Goal: Task Accomplishment & Management: Use online tool/utility

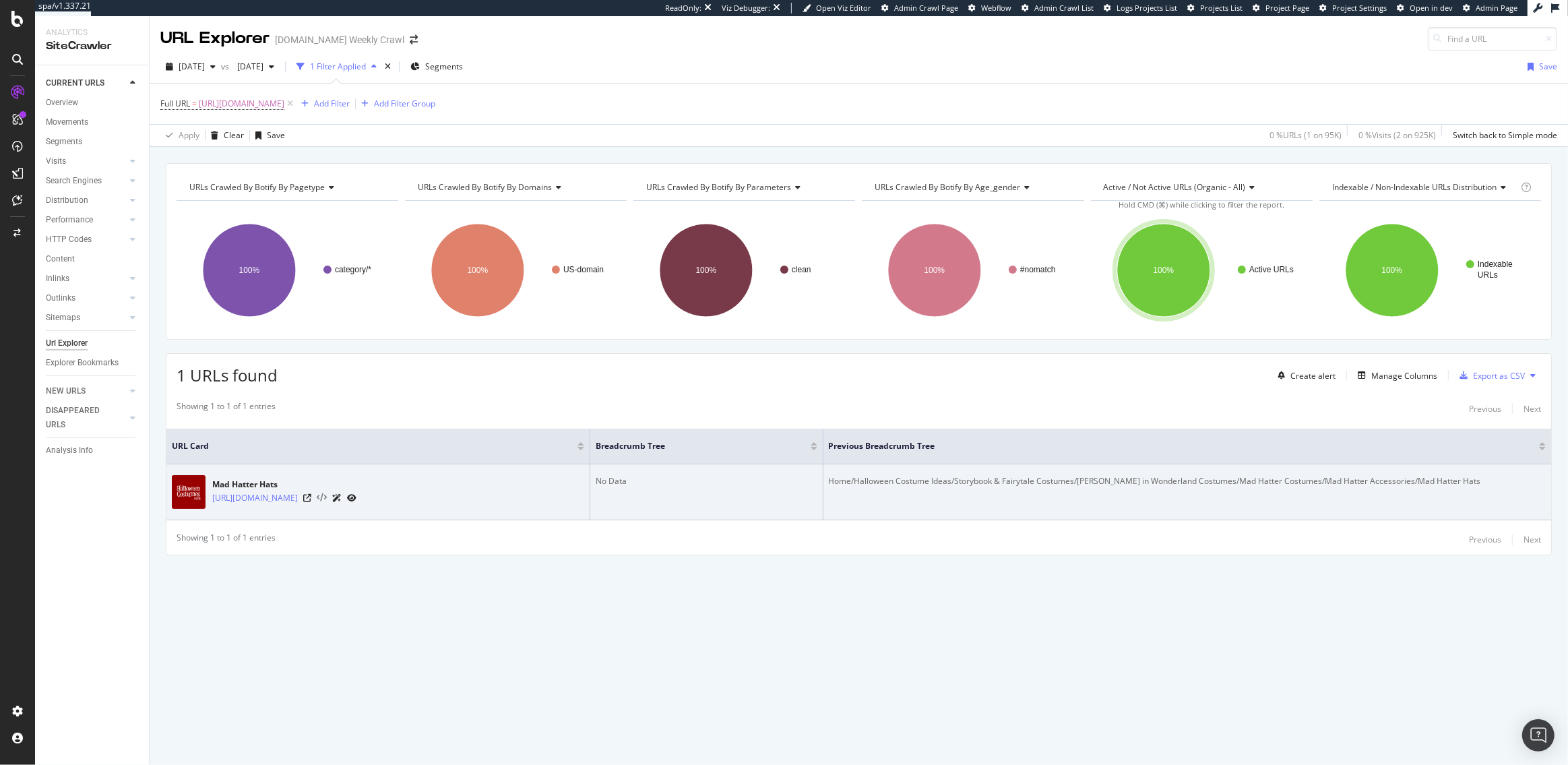
click at [327, 498] on icon at bounding box center [322, 498] width 10 height 10
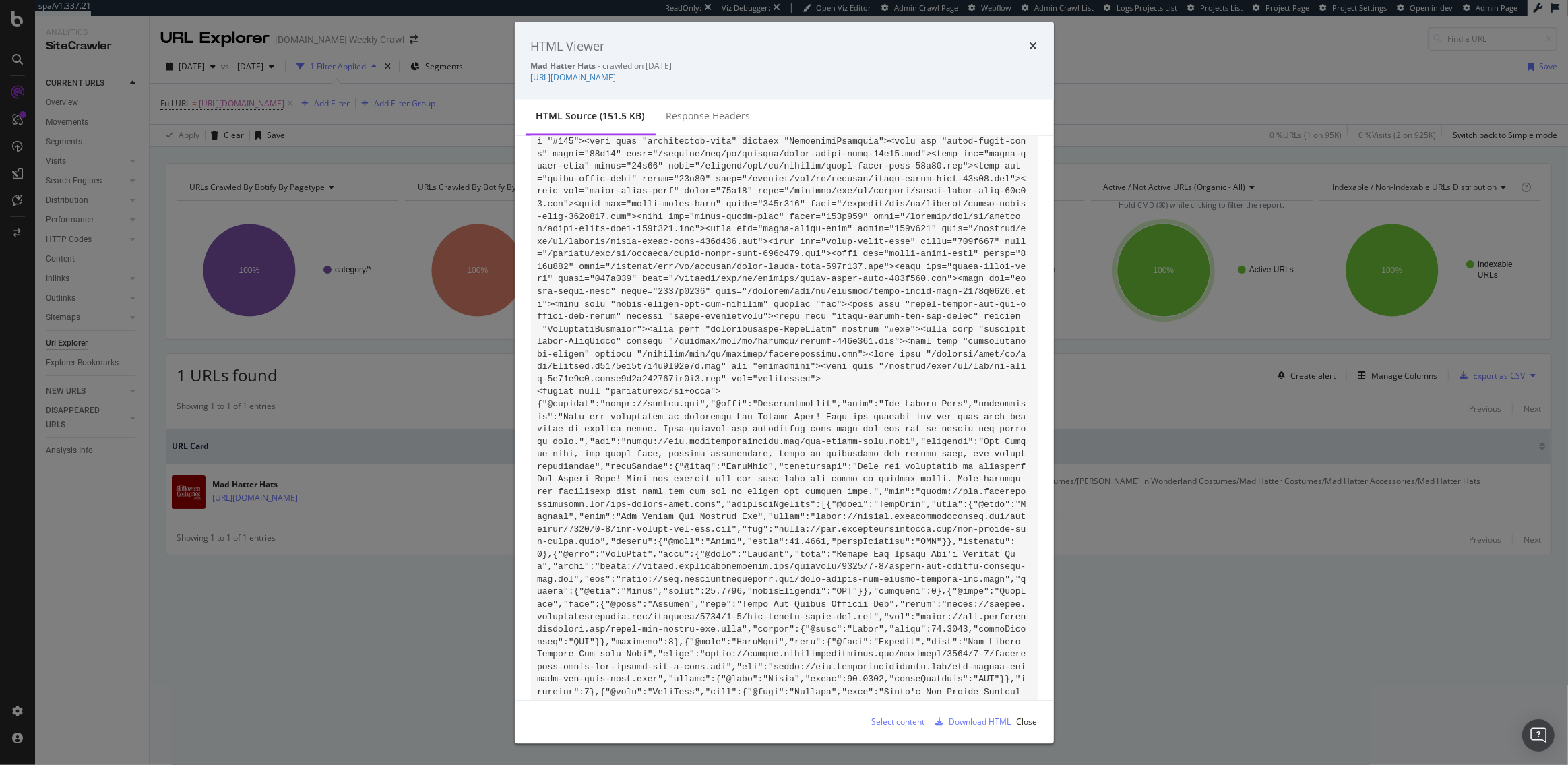
scroll to position [474, 0]
drag, startPoint x: 784, startPoint y: 404, endPoint x: 817, endPoint y: 411, distance: 33.7
drag, startPoint x: 726, startPoint y: 469, endPoint x: 765, endPoint y: 469, distance: 39.0
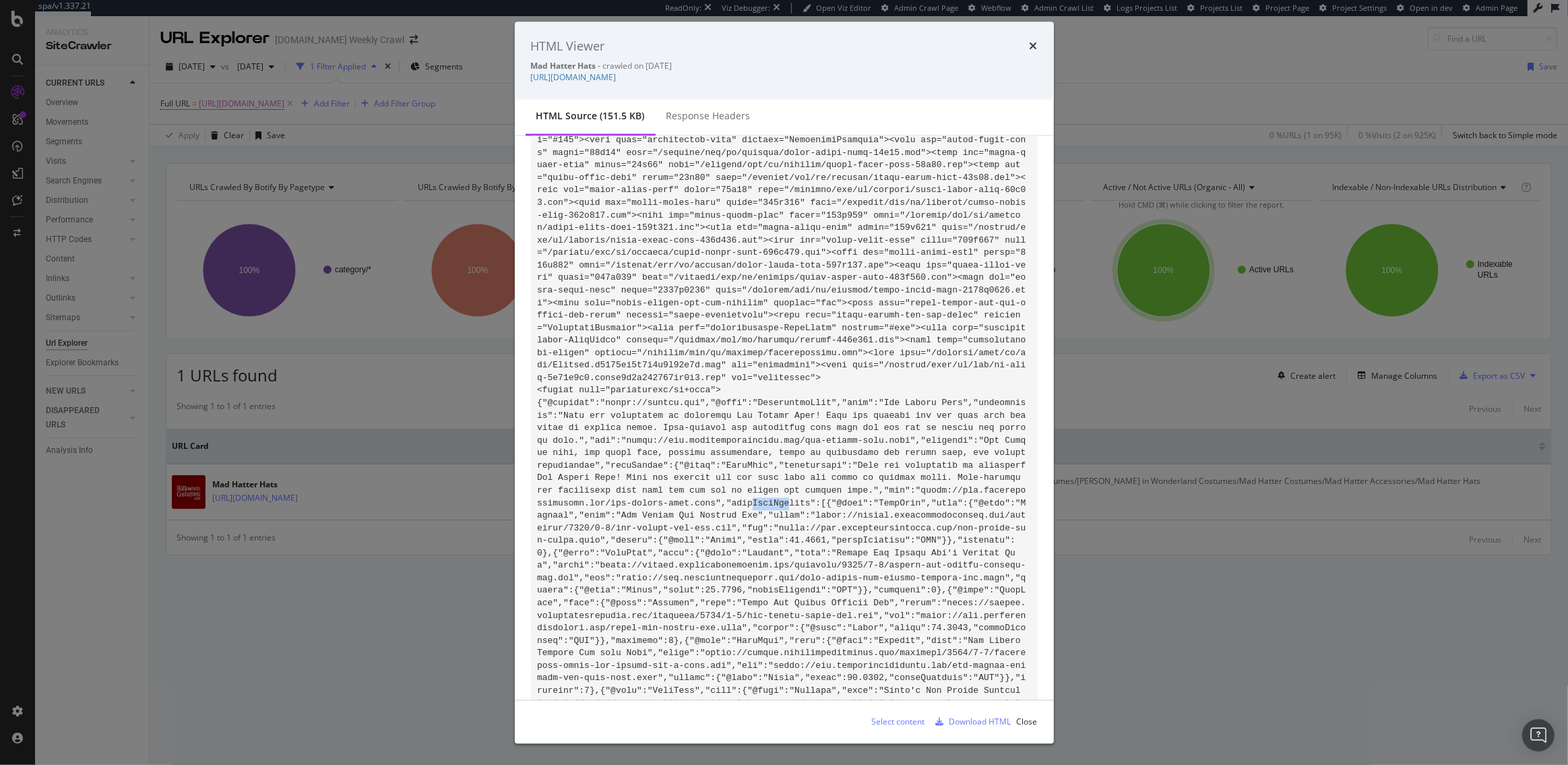
drag, startPoint x: 751, startPoint y: 502, endPoint x: 792, endPoint y: 502, distance: 41.0
drag, startPoint x: 875, startPoint y: 502, endPoint x: 897, endPoint y: 502, distance: 22.0
drag, startPoint x: 703, startPoint y: 509, endPoint x: 717, endPoint y: 509, distance: 14.0
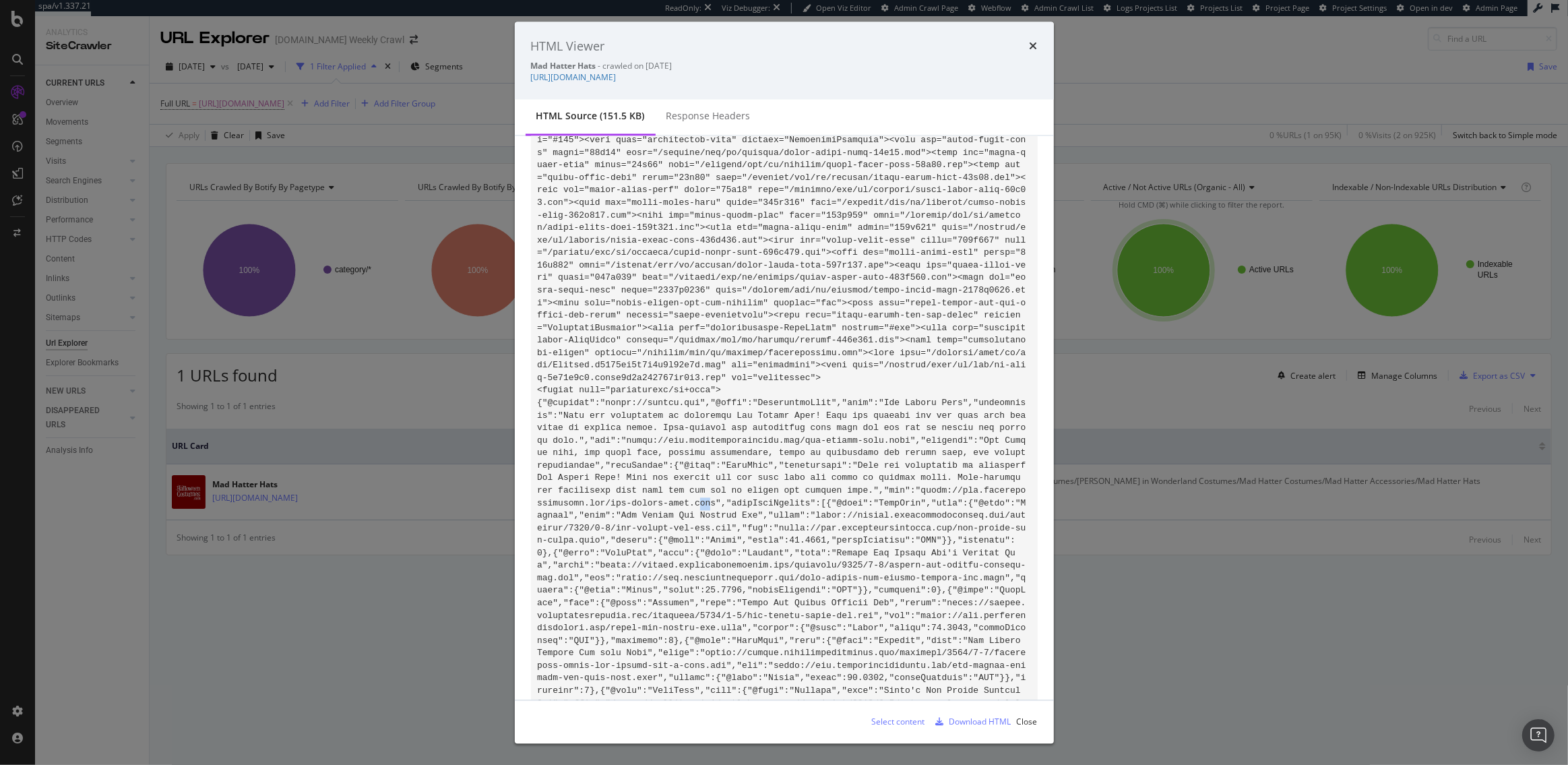
drag, startPoint x: 744, startPoint y: 549, endPoint x: 789, endPoint y: 546, distance: 45.1
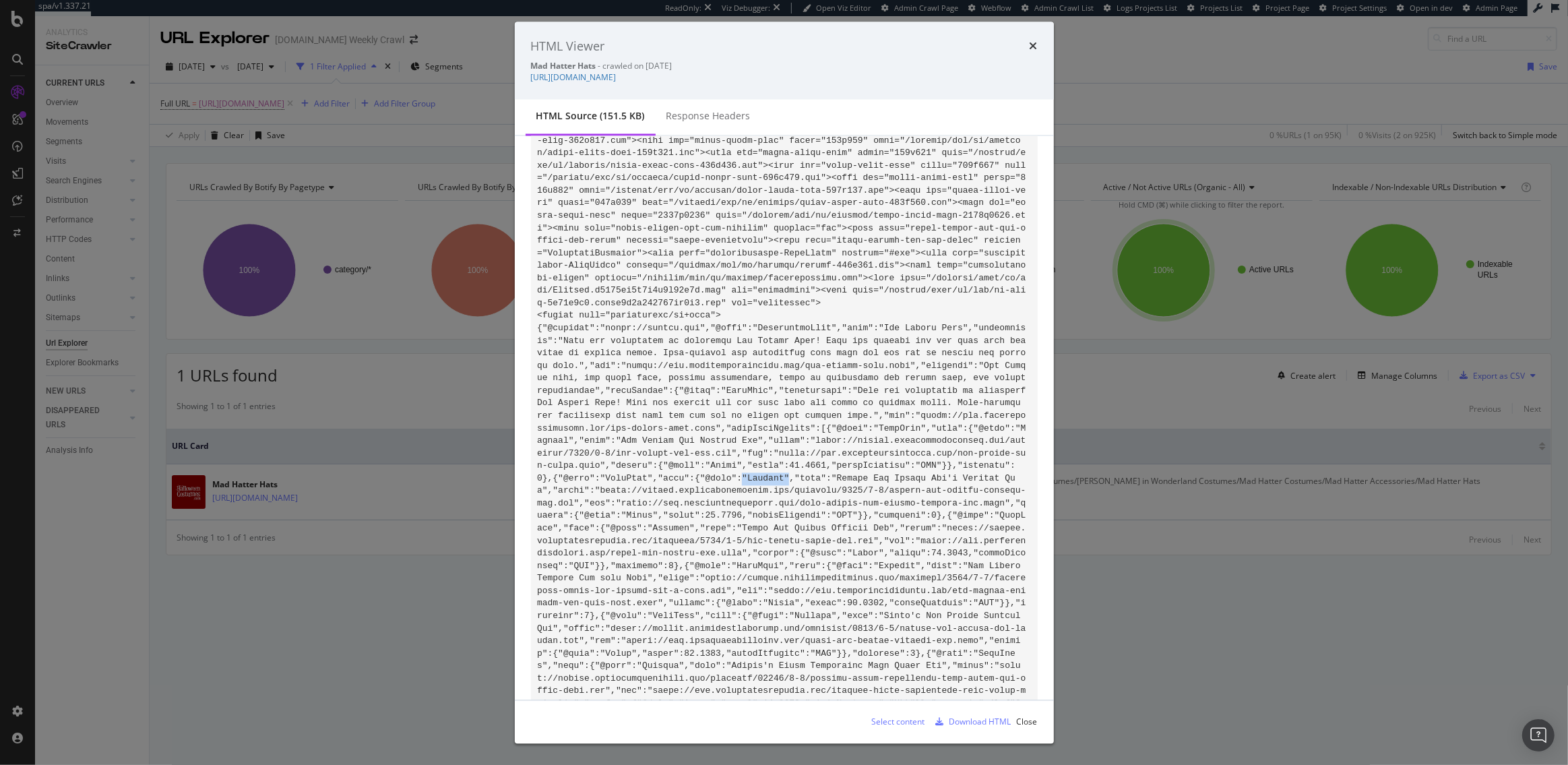
scroll to position [553, 0]
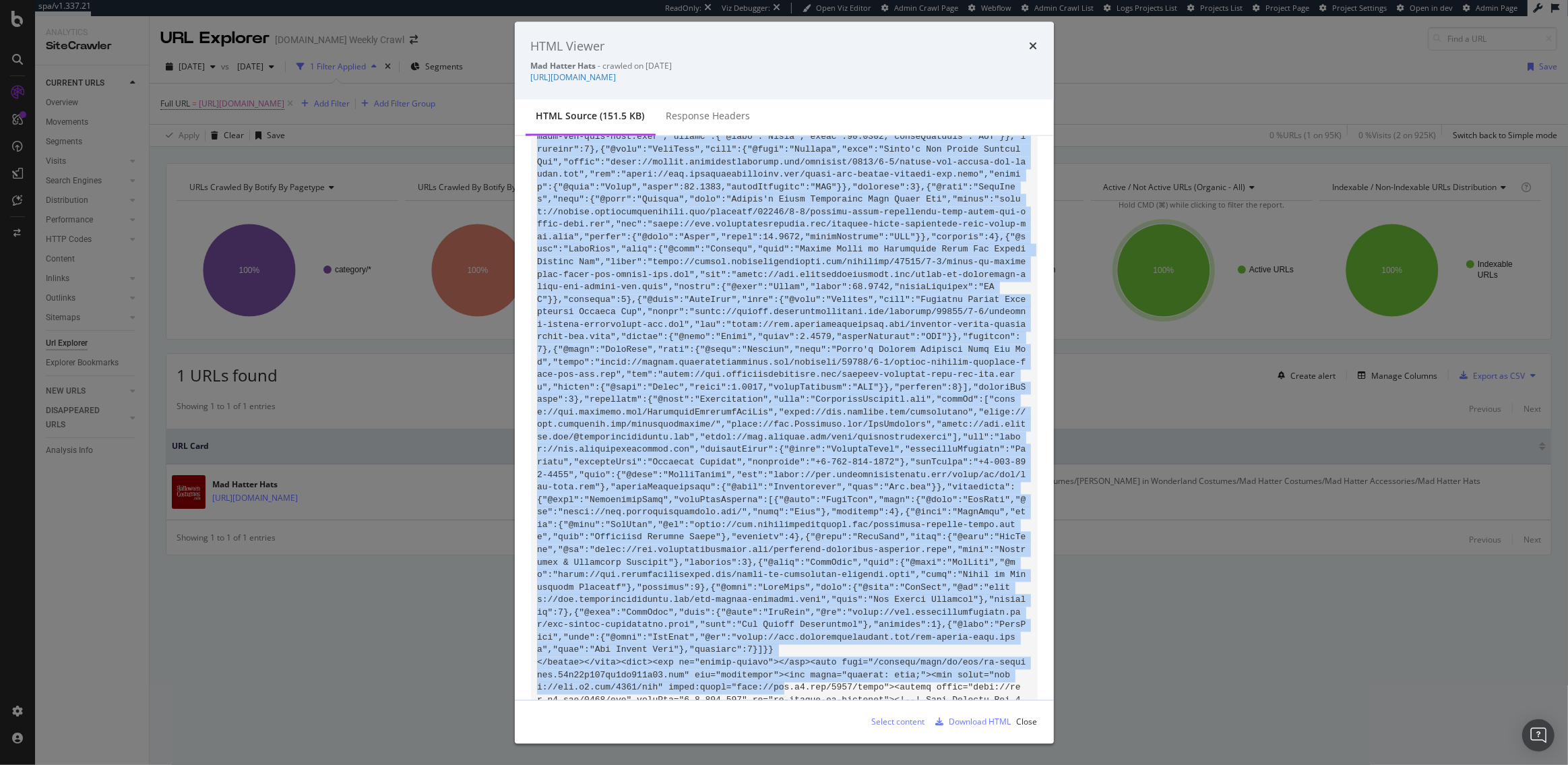
scroll to position [1043, 0]
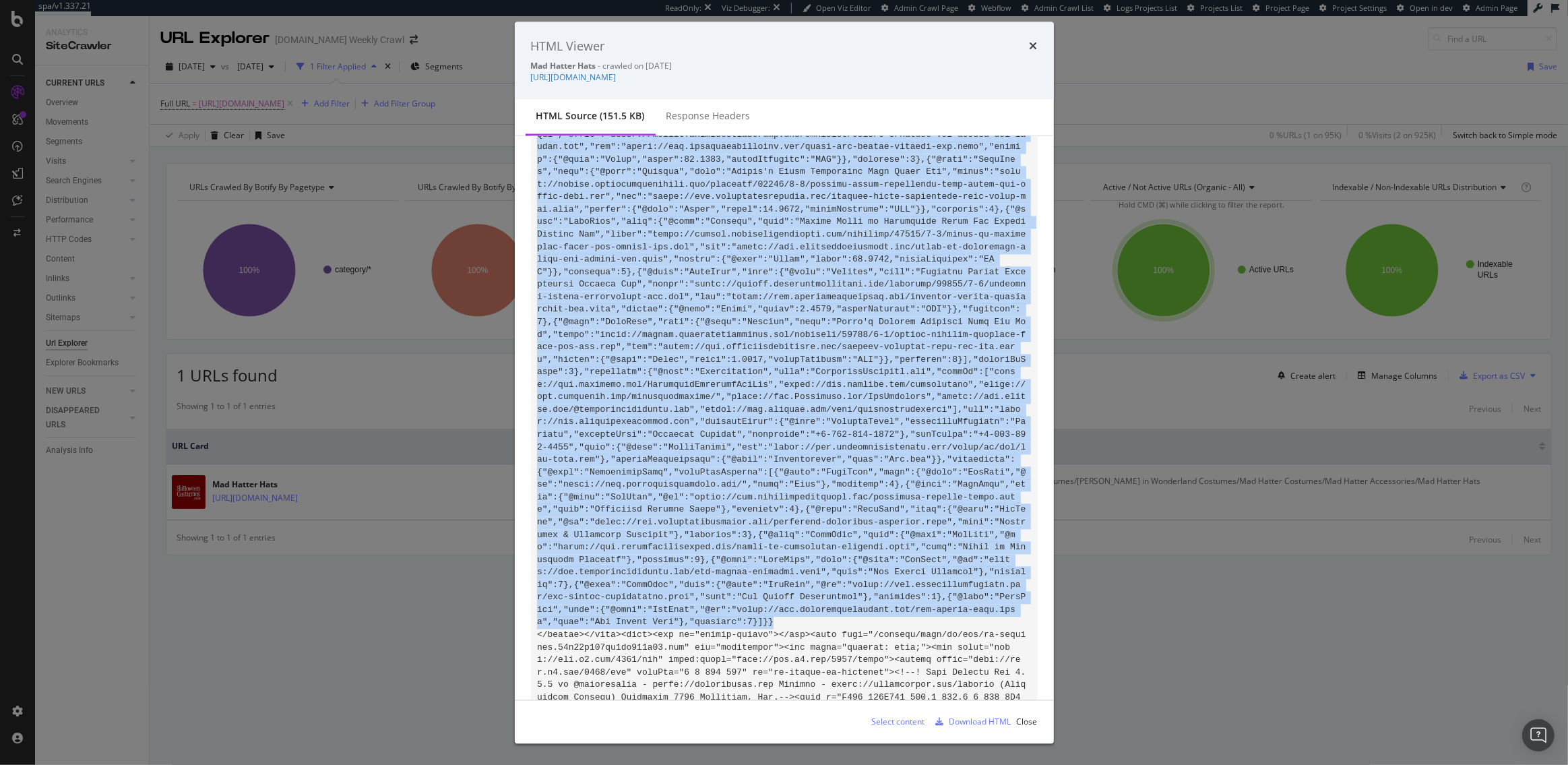
drag, startPoint x: 538, startPoint y: 294, endPoint x: 788, endPoint y: 620, distance: 410.8
copy code "{"@context":"https://schema.org","@type":"CollectionPage","name":"Mad Hatter Ha…"
drag, startPoint x: 764, startPoint y: 78, endPoint x: 665, endPoint y: 73, distance: 99.1
click at [665, 73] on div "Mad Hatter Hats - crawled on 2025-09-09 https://www.halloweencostumes.com/mad-h…" at bounding box center [784, 72] width 507 height 23
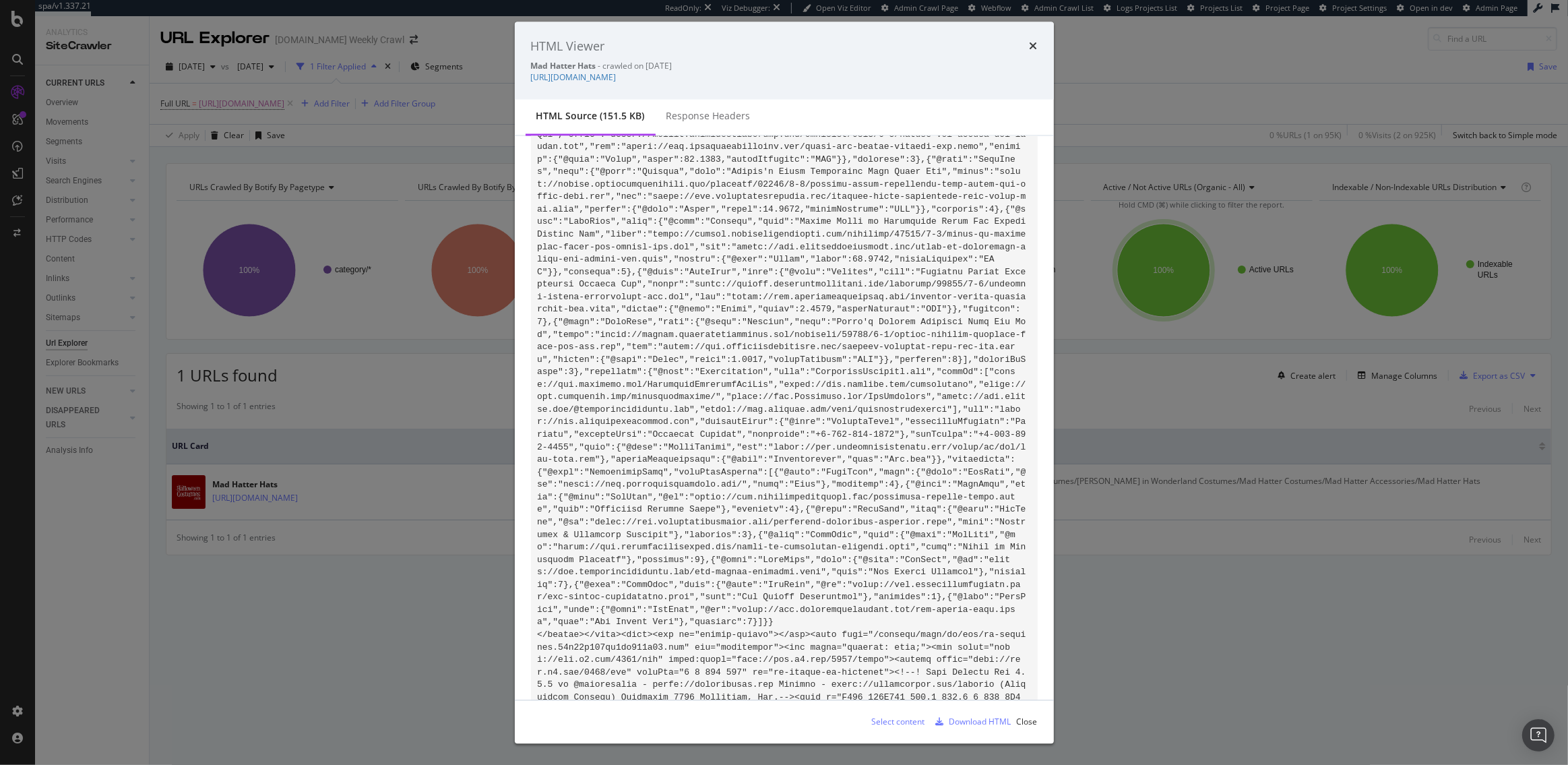
click at [796, 71] on div "Mad Hatter Hats - crawled on 2025-09-09" at bounding box center [784, 66] width 507 height 12
drag, startPoint x: 761, startPoint y: 78, endPoint x: 531, endPoint y: 78, distance: 230.0
click at [531, 78] on div "Mad Hatter Hats - crawled on 2025-09-09 https://www.halloweencostumes.com/mad-h…" at bounding box center [784, 72] width 507 height 23
copy link "https://www.halloweencostumes.com/mad-hatter-hats.html"
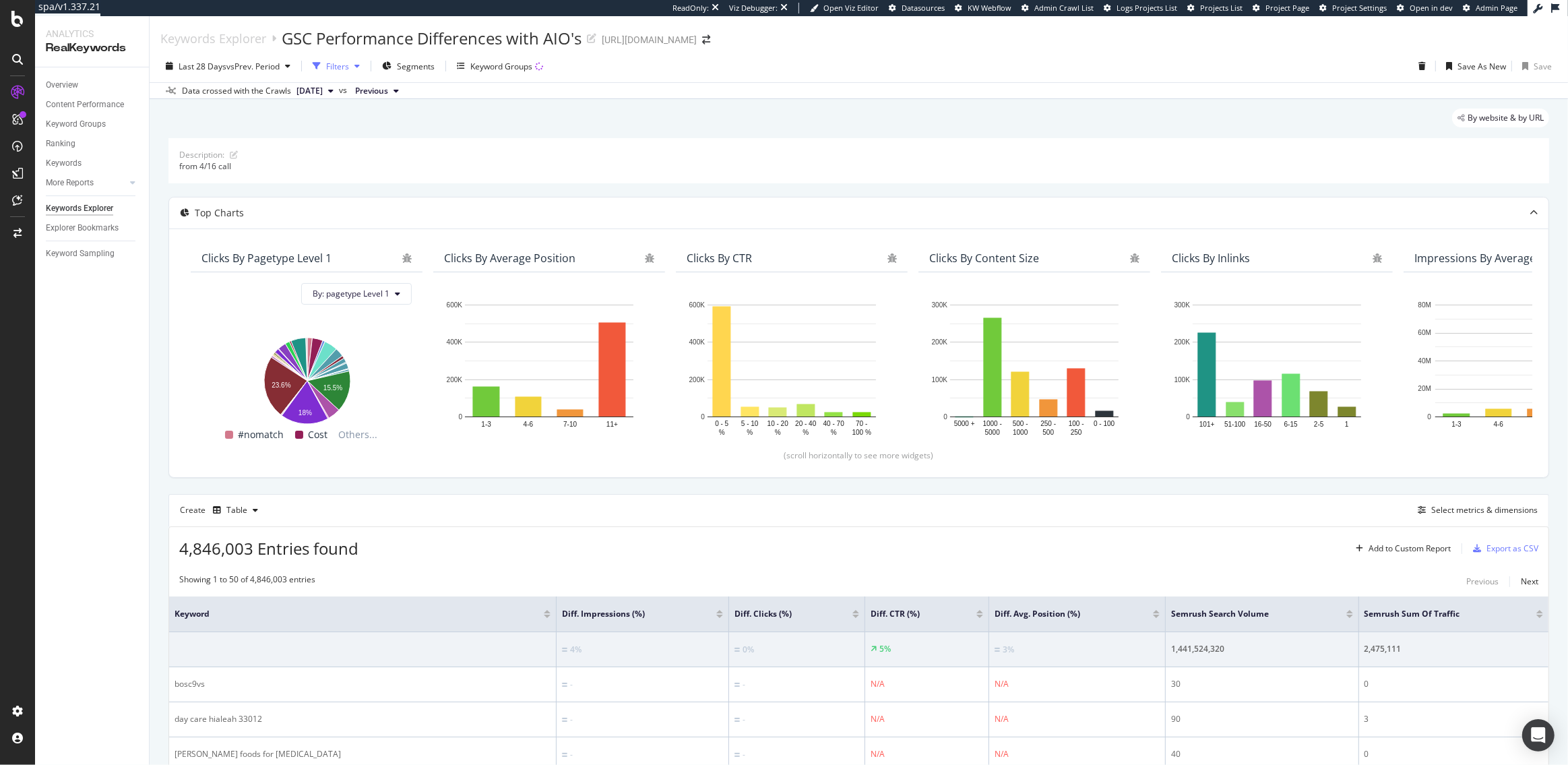
click at [344, 61] on div "Filters" at bounding box center [337, 66] width 23 height 12
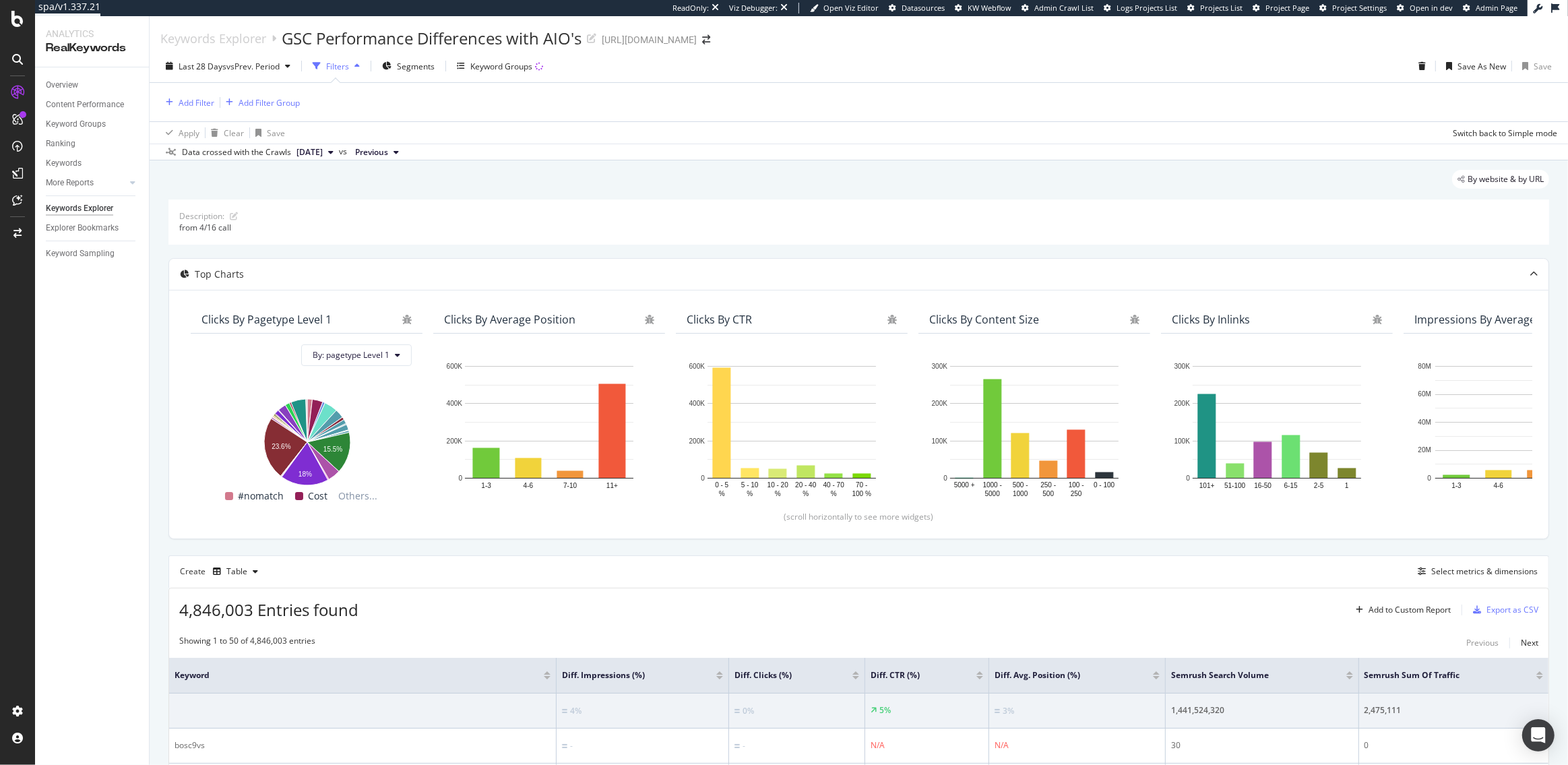
click at [344, 61] on div "Filters" at bounding box center [337, 66] width 23 height 12
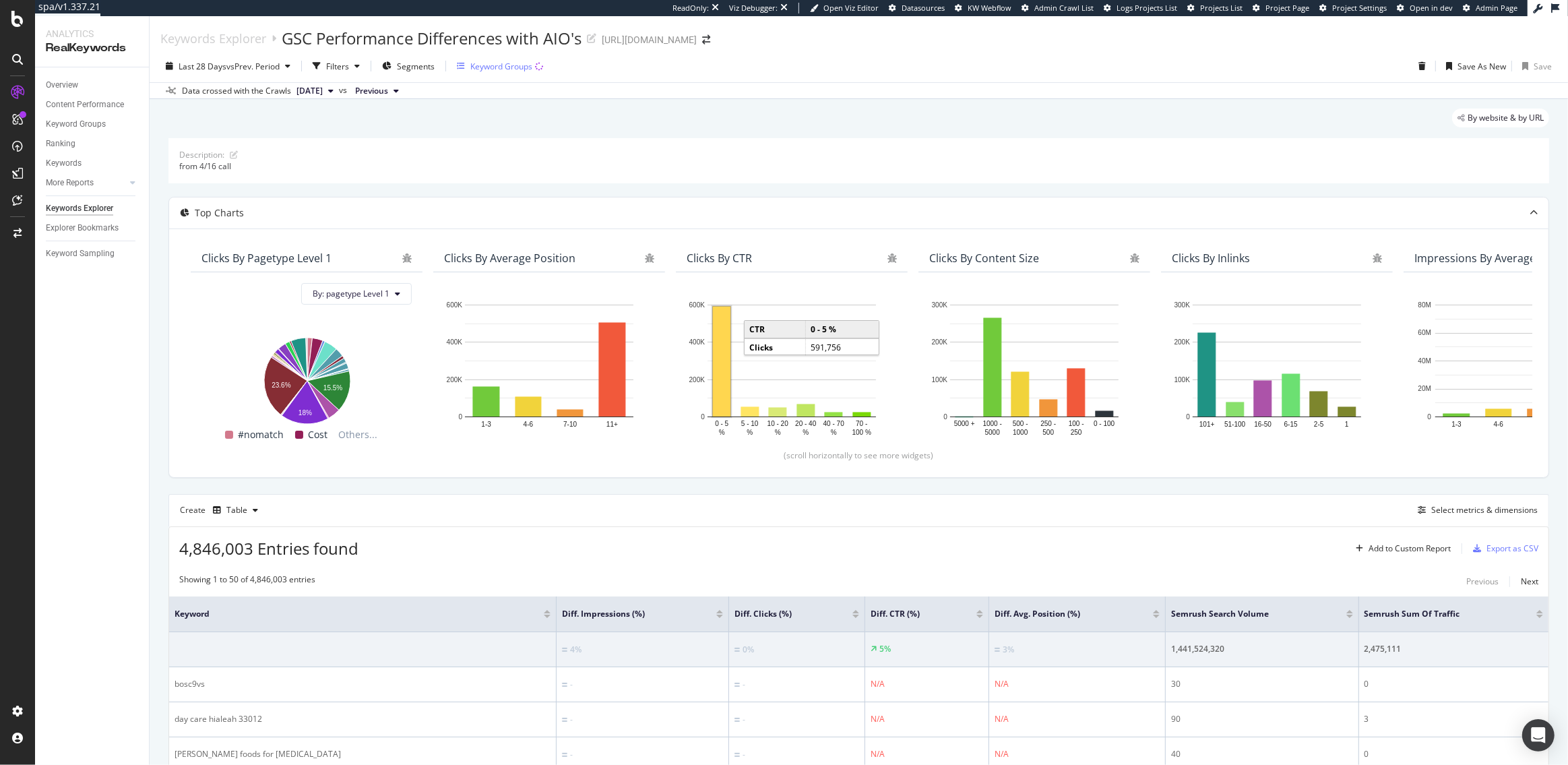
click at [494, 57] on div "Keyword Groups" at bounding box center [500, 65] width 86 height 20
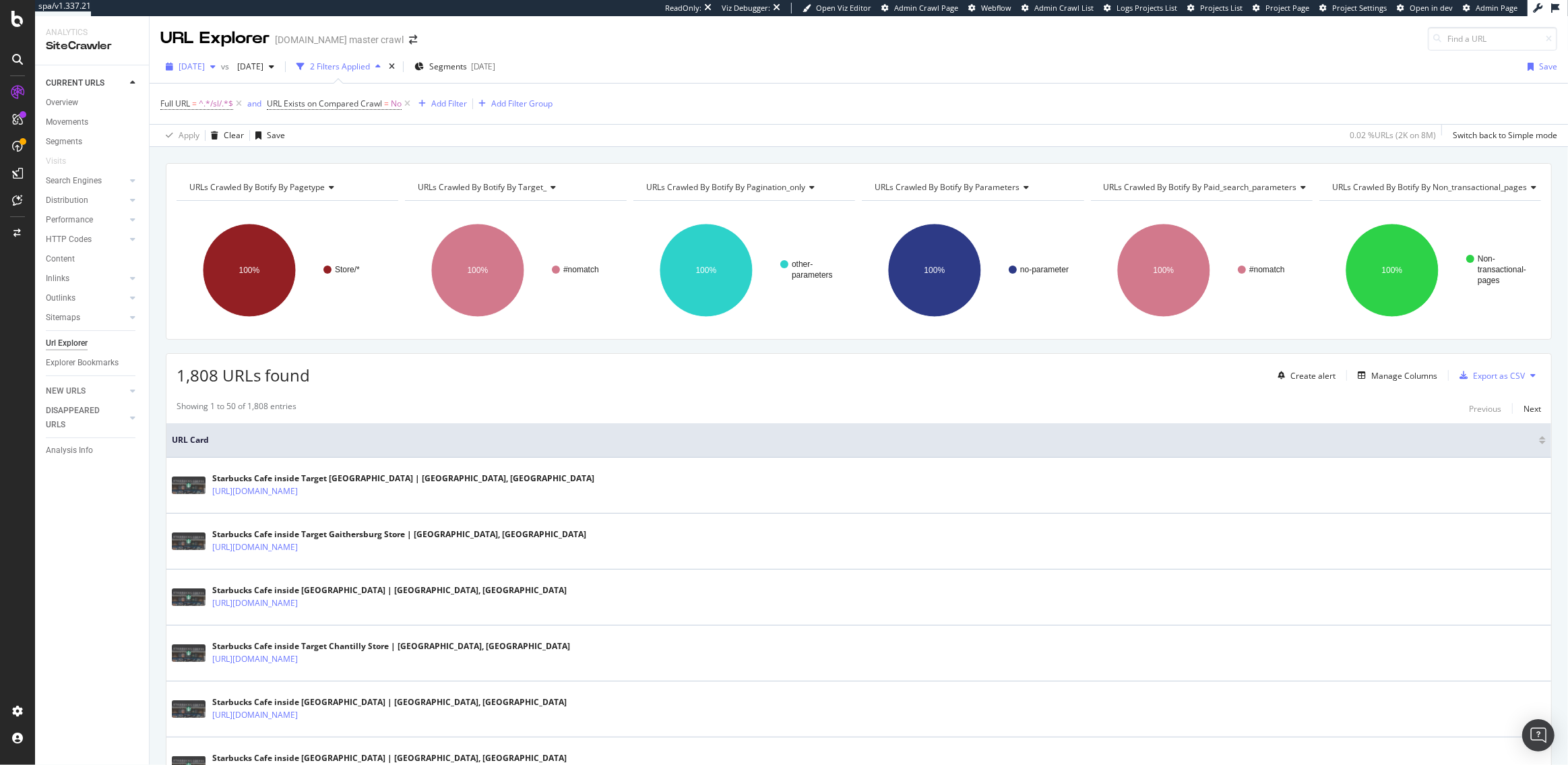
click at [205, 68] on span "2025 Aug. 25th" at bounding box center [192, 66] width 26 height 12
click at [210, 109] on div "2025 Sep. 1st" at bounding box center [216, 114] width 72 height 12
click at [1409, 372] on div "Manage Columns" at bounding box center [1405, 376] width 66 height 12
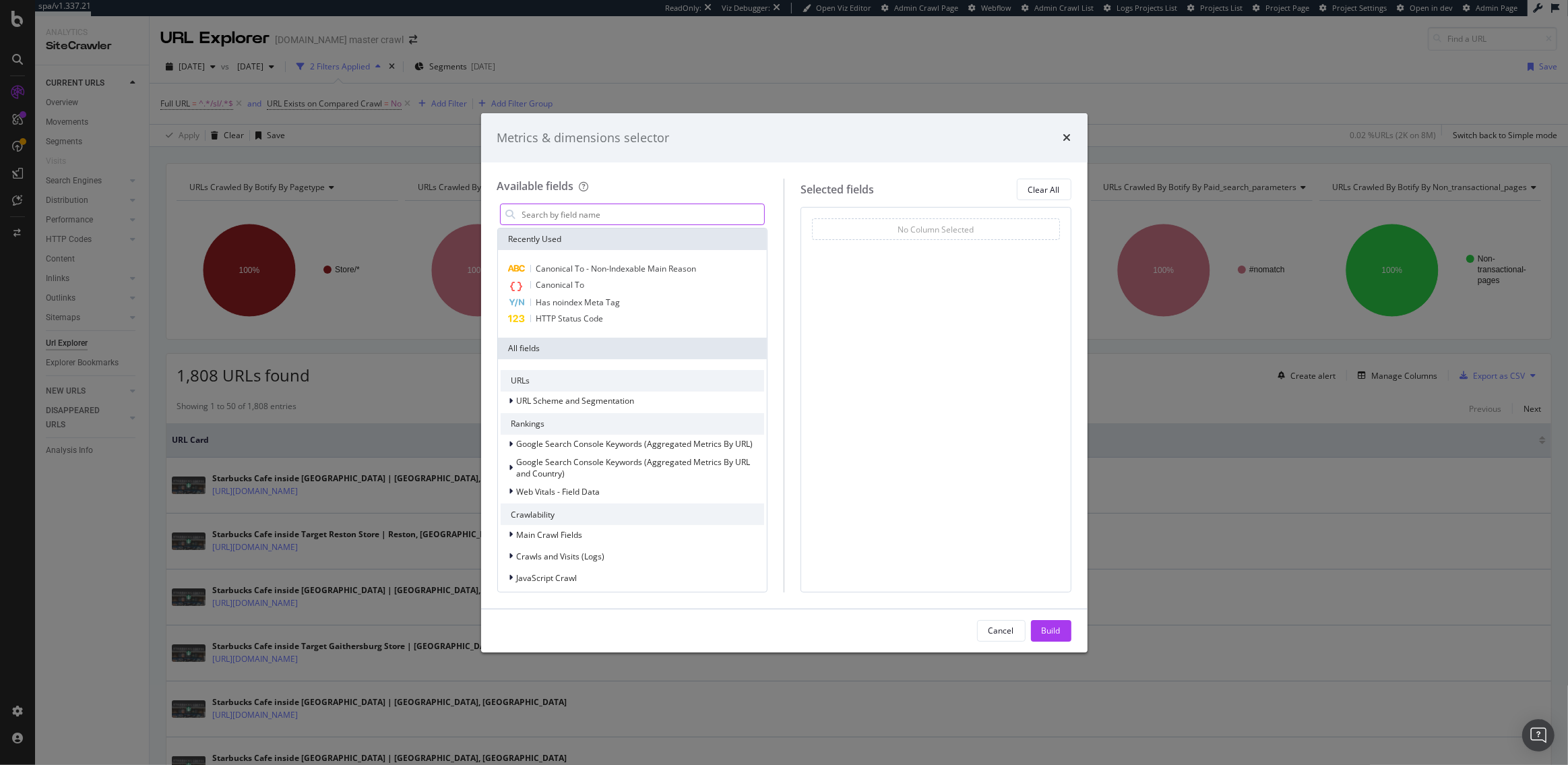
click at [636, 214] on input "modal" at bounding box center [643, 214] width 244 height 20
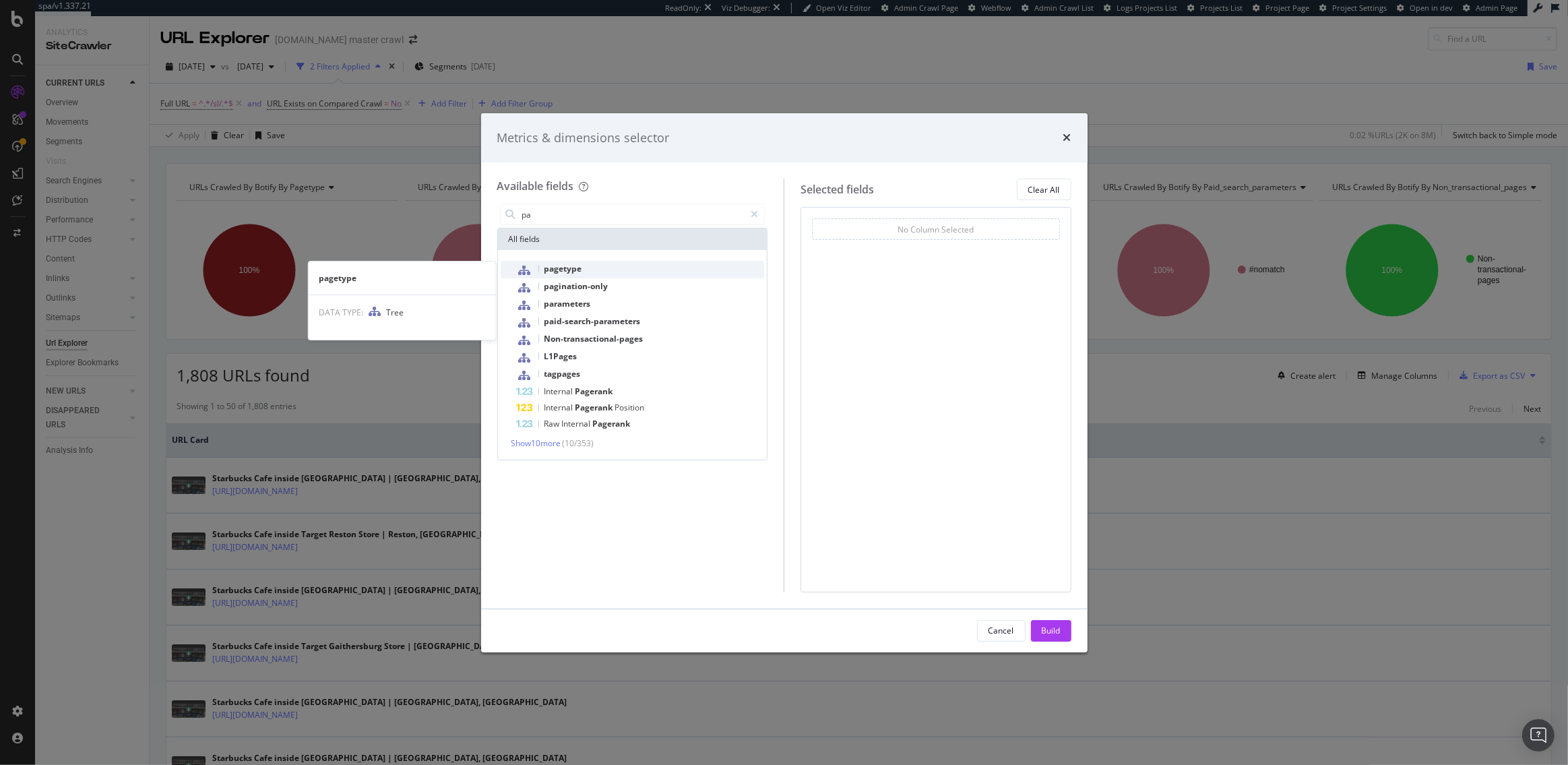
type input "pa"
click at [593, 272] on div "pagetype" at bounding box center [641, 269] width 248 height 17
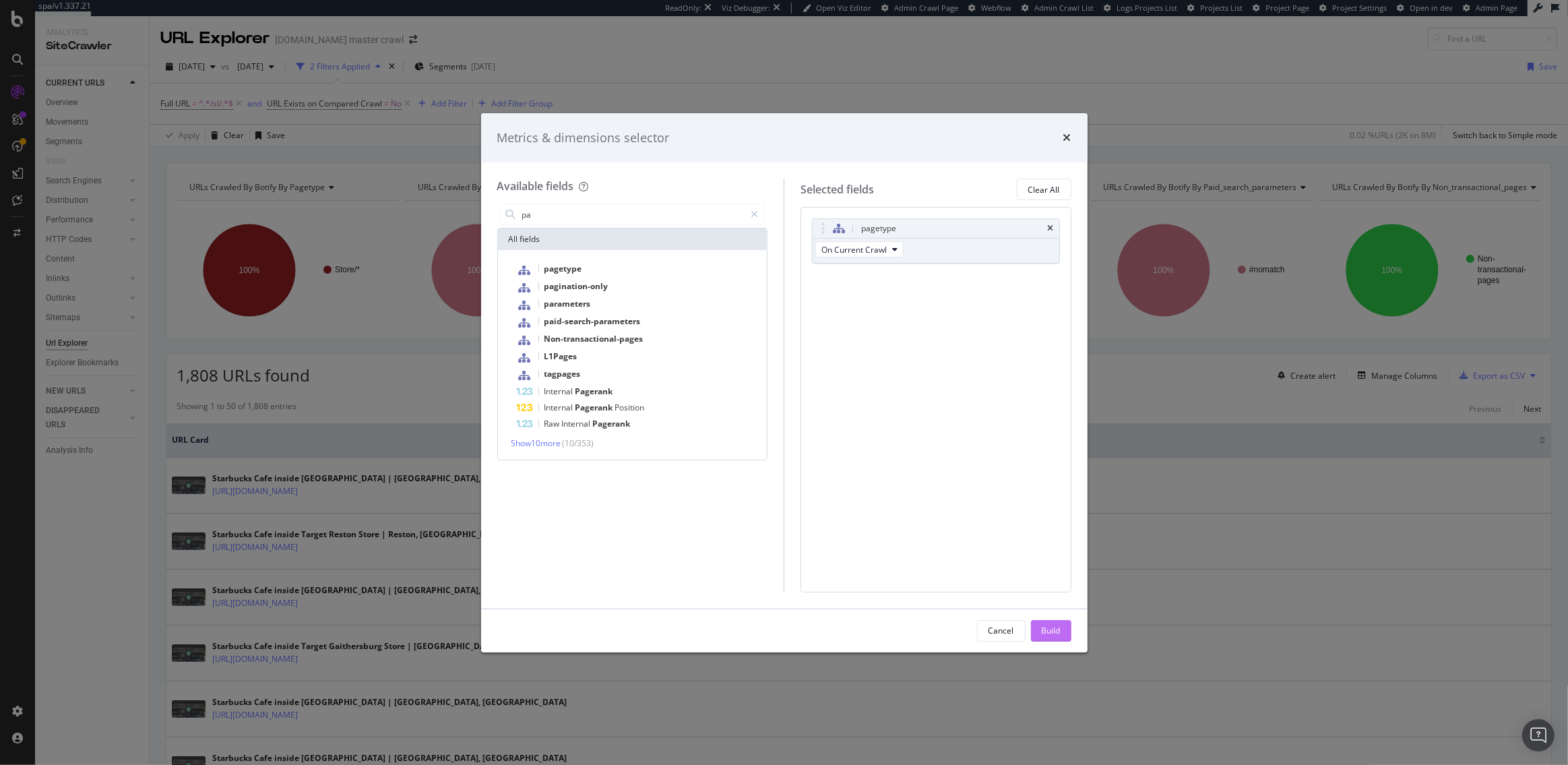
click at [1052, 635] on div "Build" at bounding box center [1051, 630] width 19 height 12
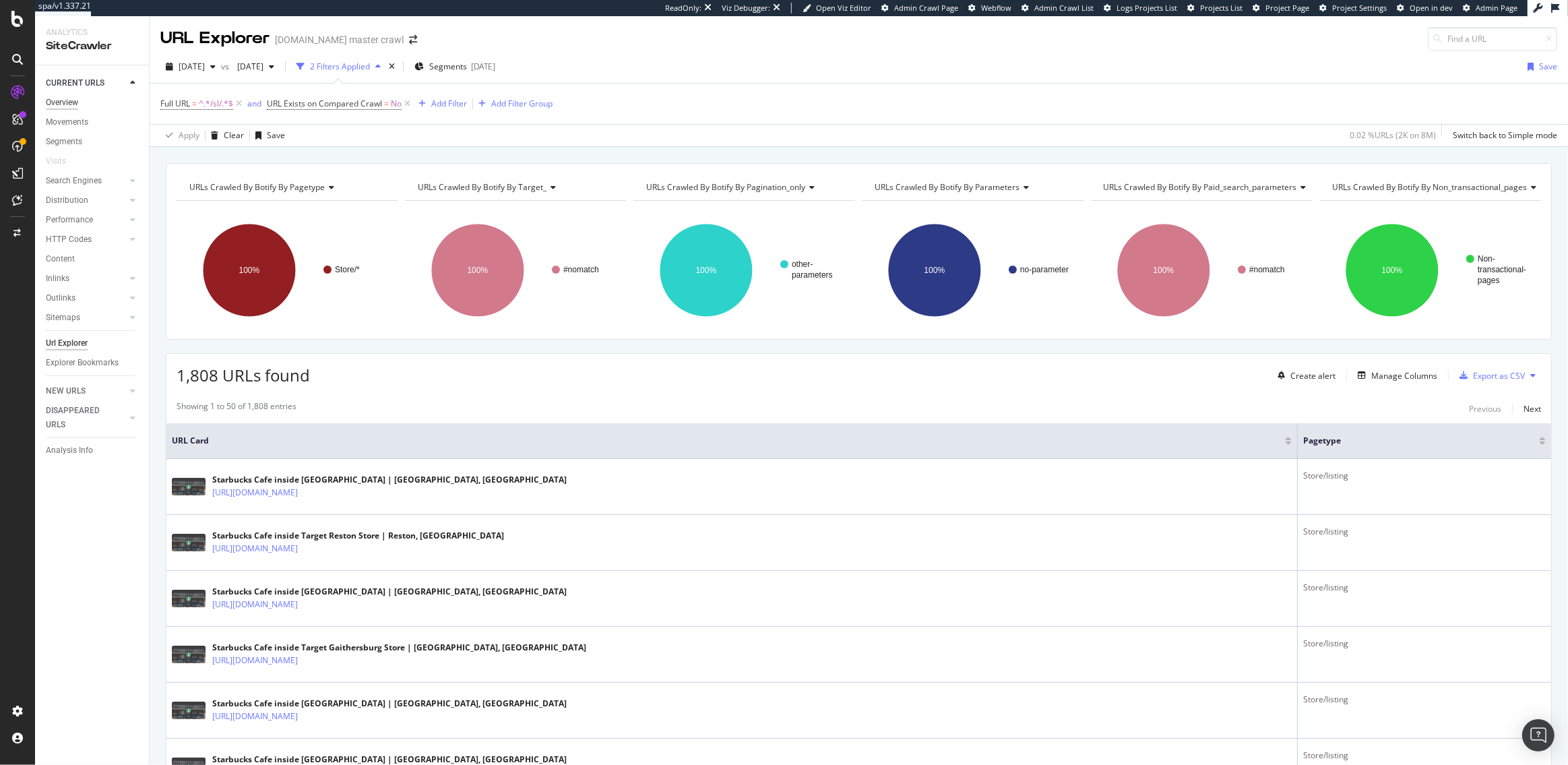
click at [65, 106] on div "Overview" at bounding box center [61, 103] width 32 height 14
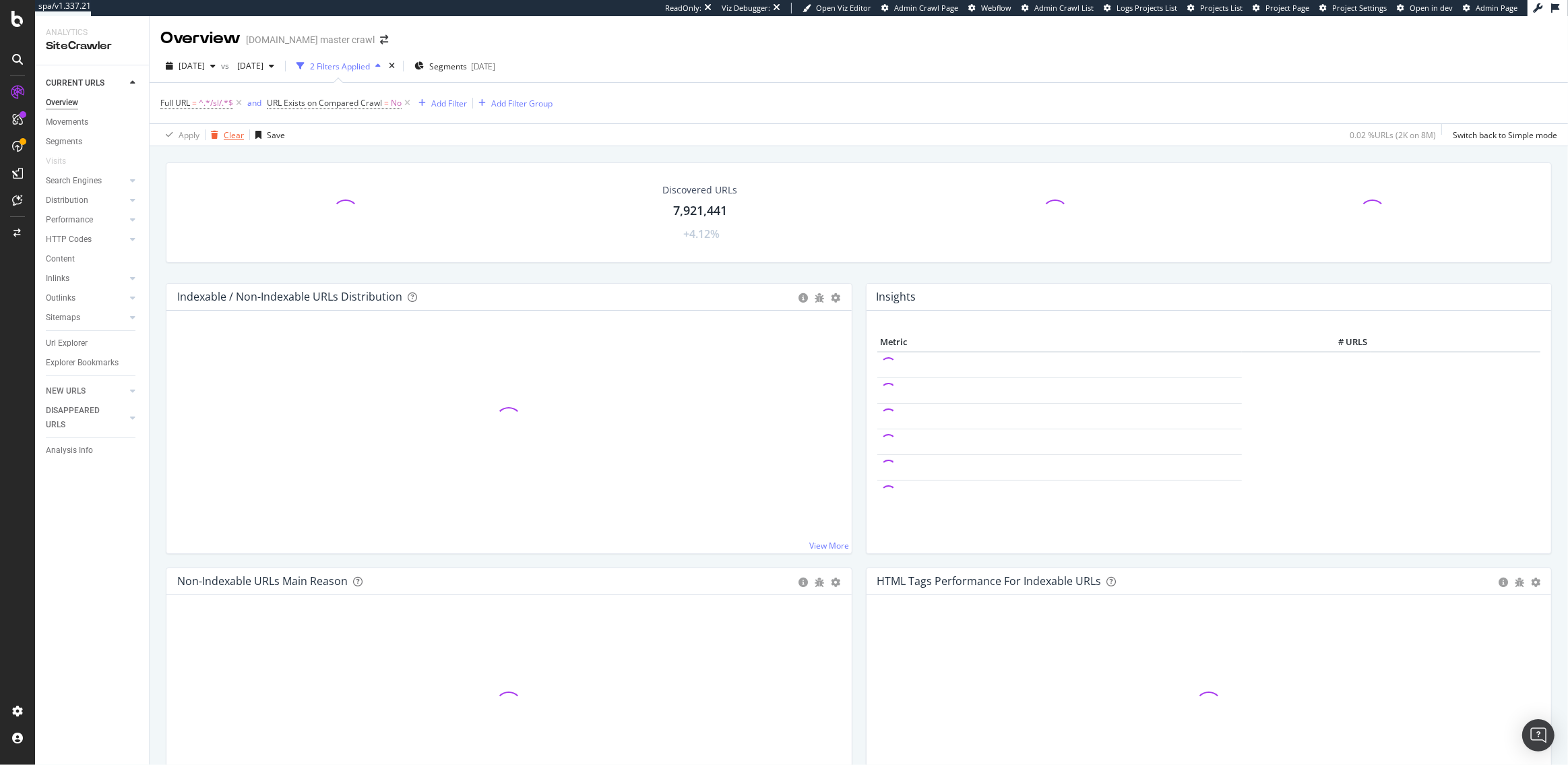
click at [225, 133] on div "Clear" at bounding box center [234, 135] width 20 height 12
click at [205, 64] on span "[DATE]" at bounding box center [192, 65] width 26 height 12
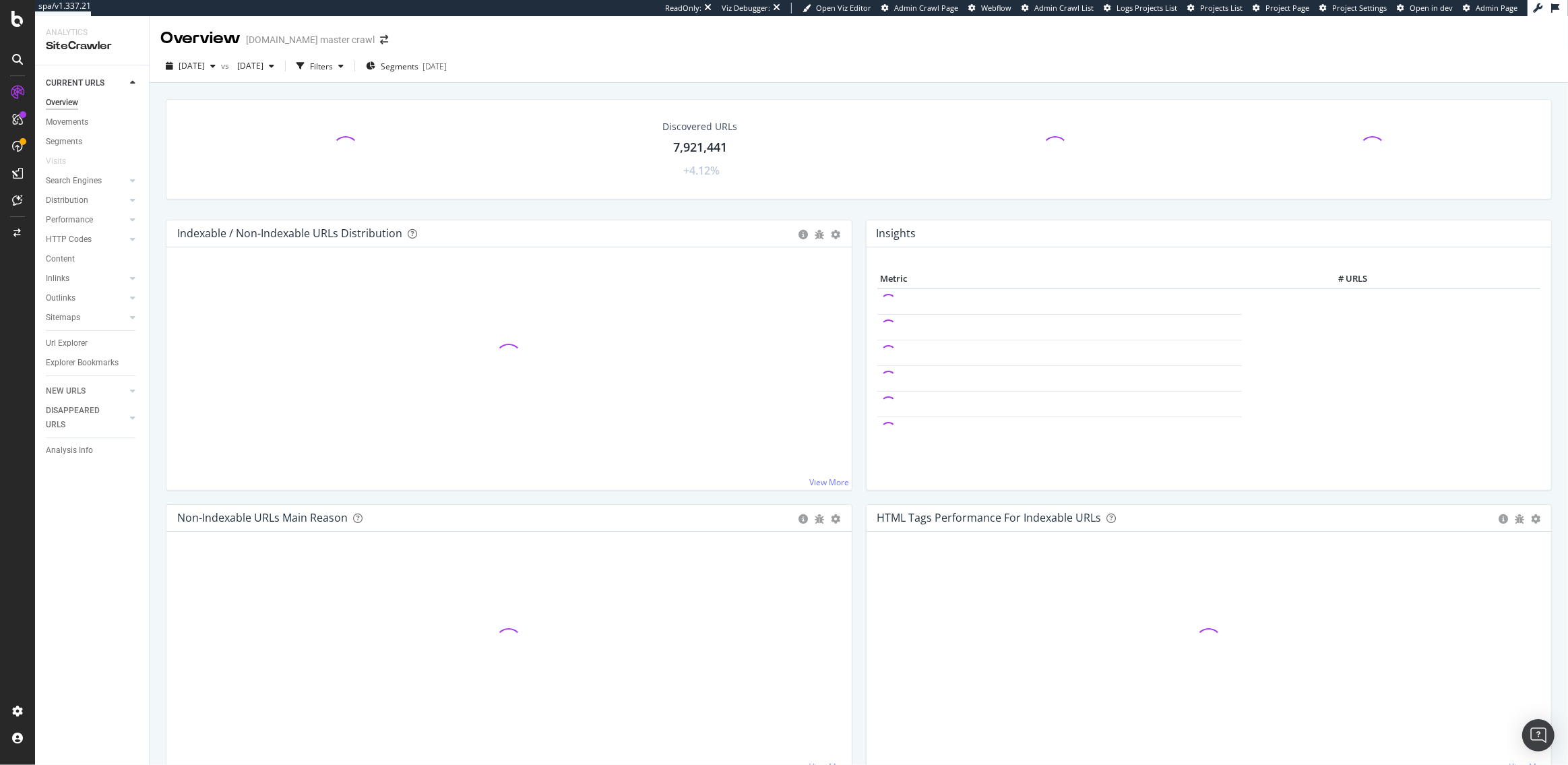
click at [407, 86] on div "Discovered URLs 7,921,441 +4.12% Indexable / Non-Indexable URLs Distribution Ba…" at bounding box center [859, 457] width 1418 height 748
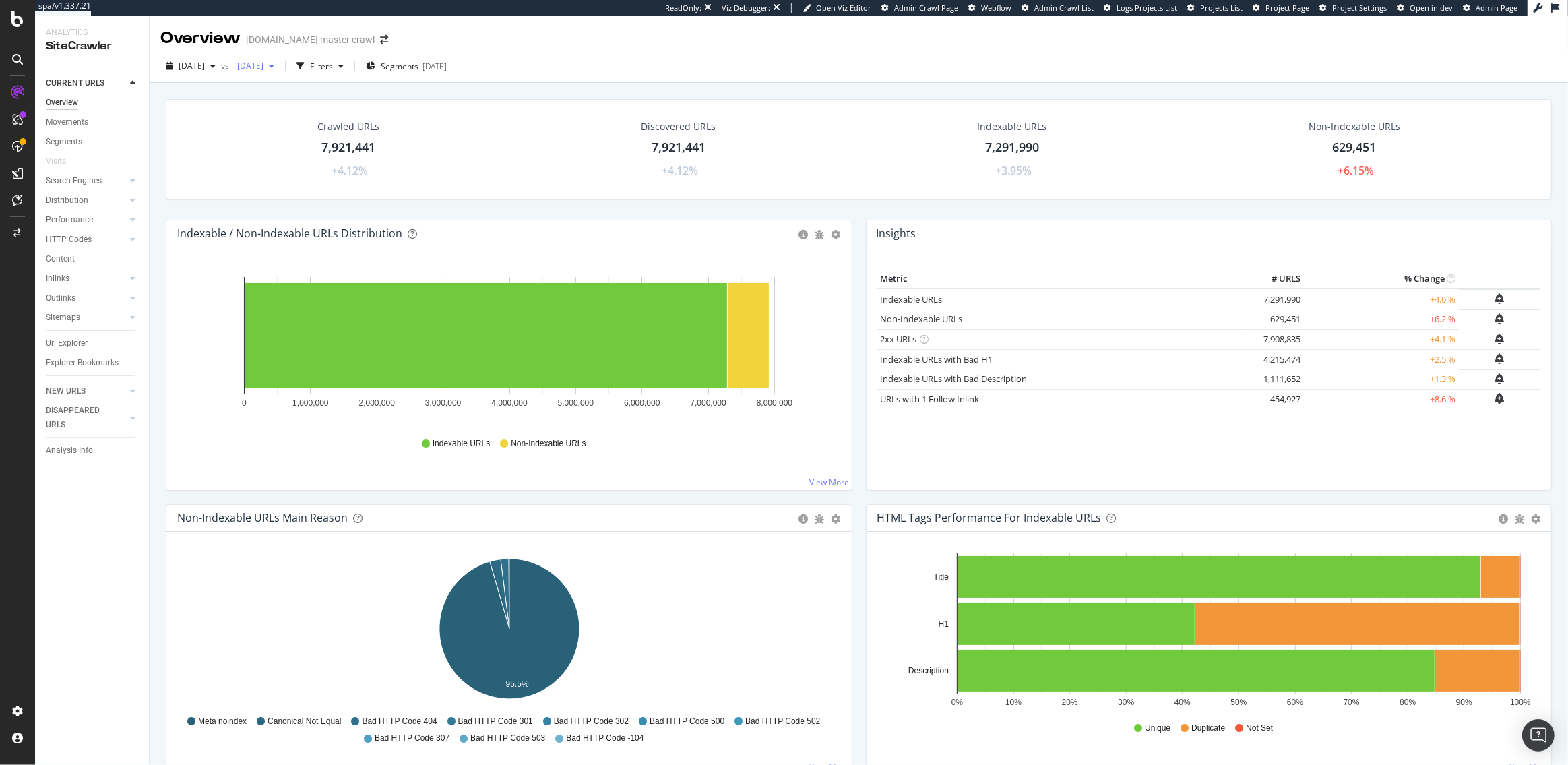
click at [263, 69] on span "2025 Aug. 4th" at bounding box center [247, 65] width 32 height 12
click at [289, 127] on div "2025 Aug. 25th 7.8M URLs" at bounding box center [326, 137] width 161 height 25
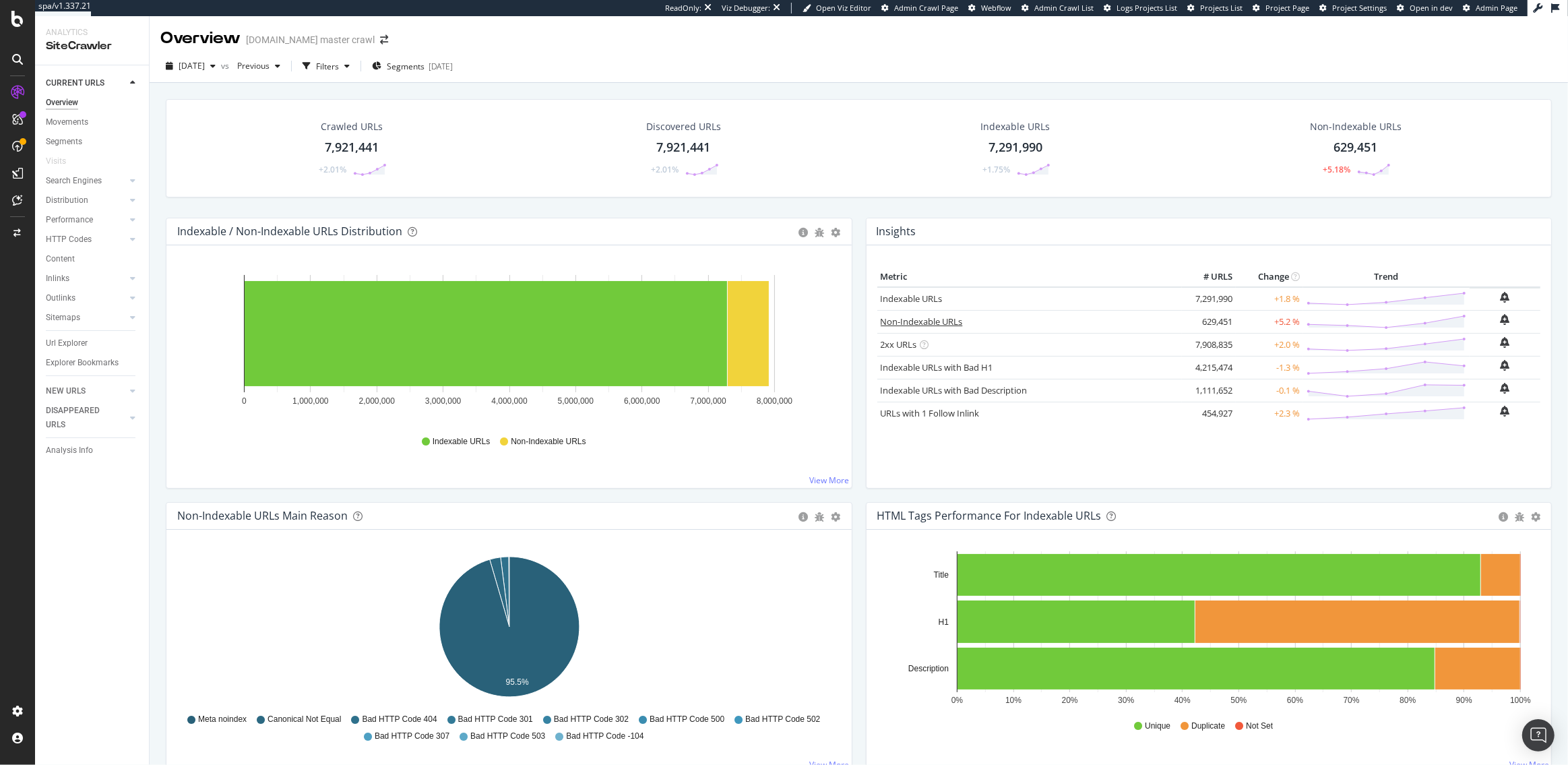
click at [933, 318] on link "Non-Indexable URLs" at bounding box center [922, 322] width 82 height 12
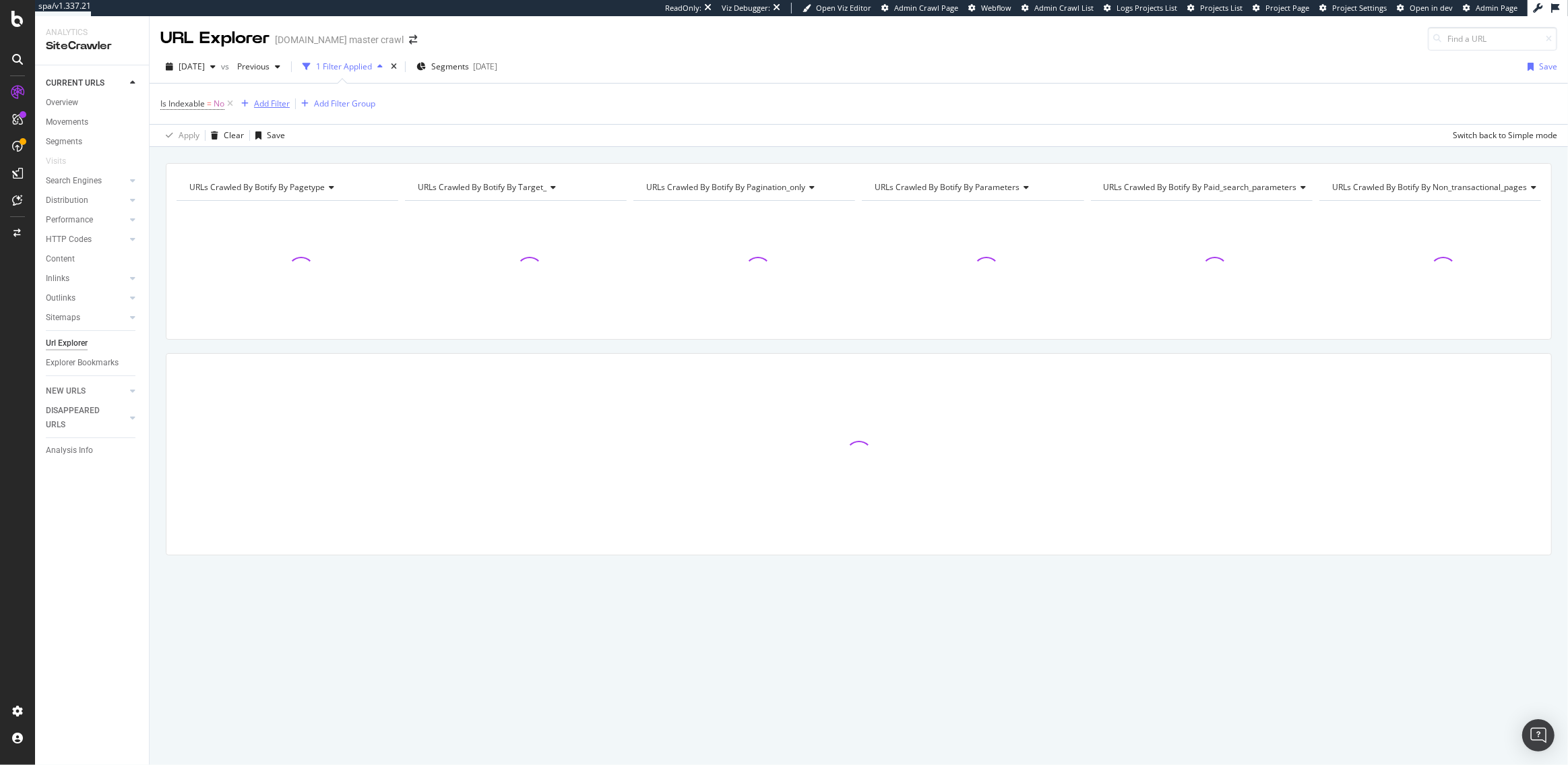
click at [258, 106] on div "Add Filter" at bounding box center [272, 103] width 36 height 12
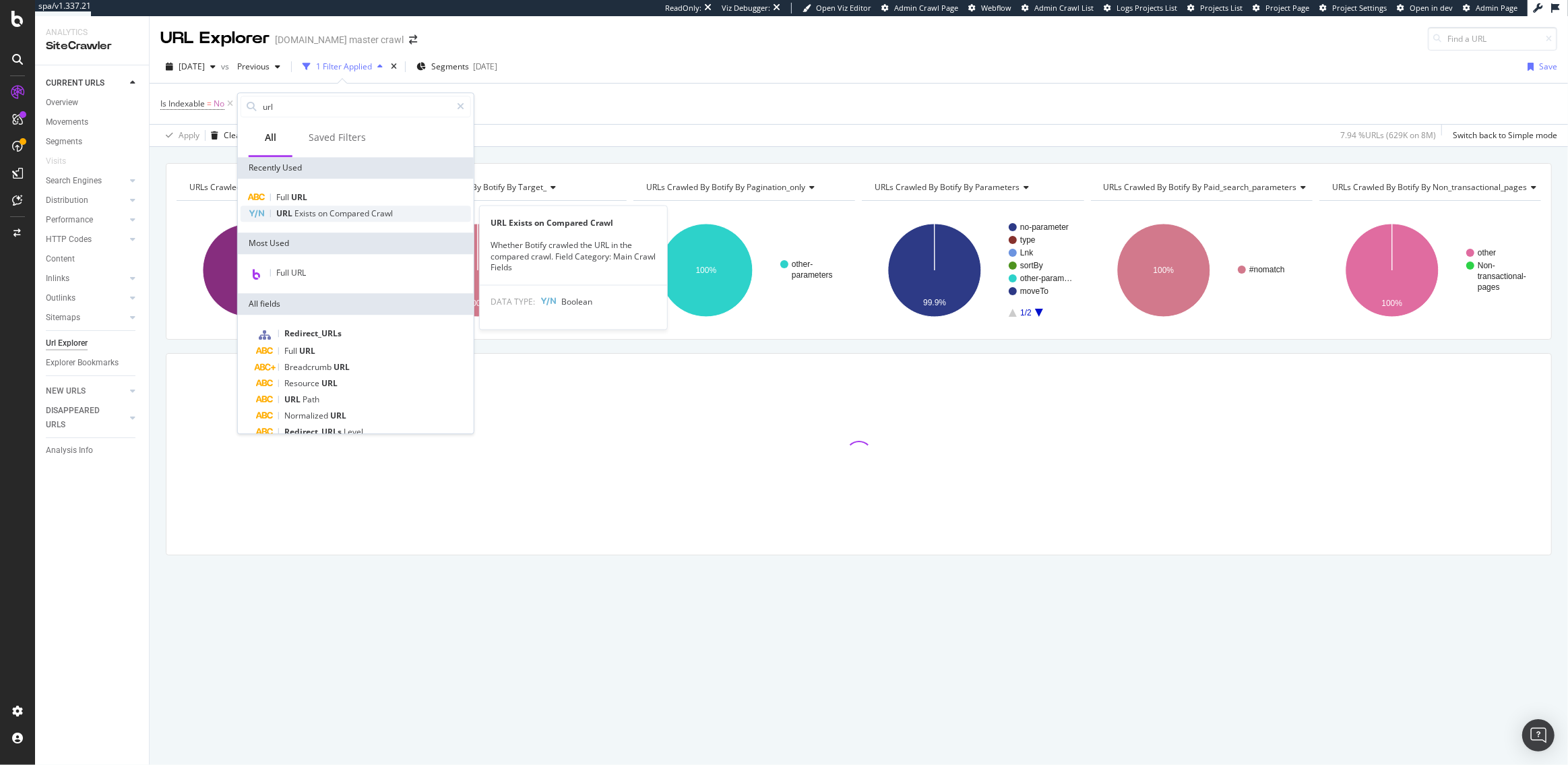
type input "url"
click at [305, 214] on span "Exists" at bounding box center [306, 213] width 23 height 12
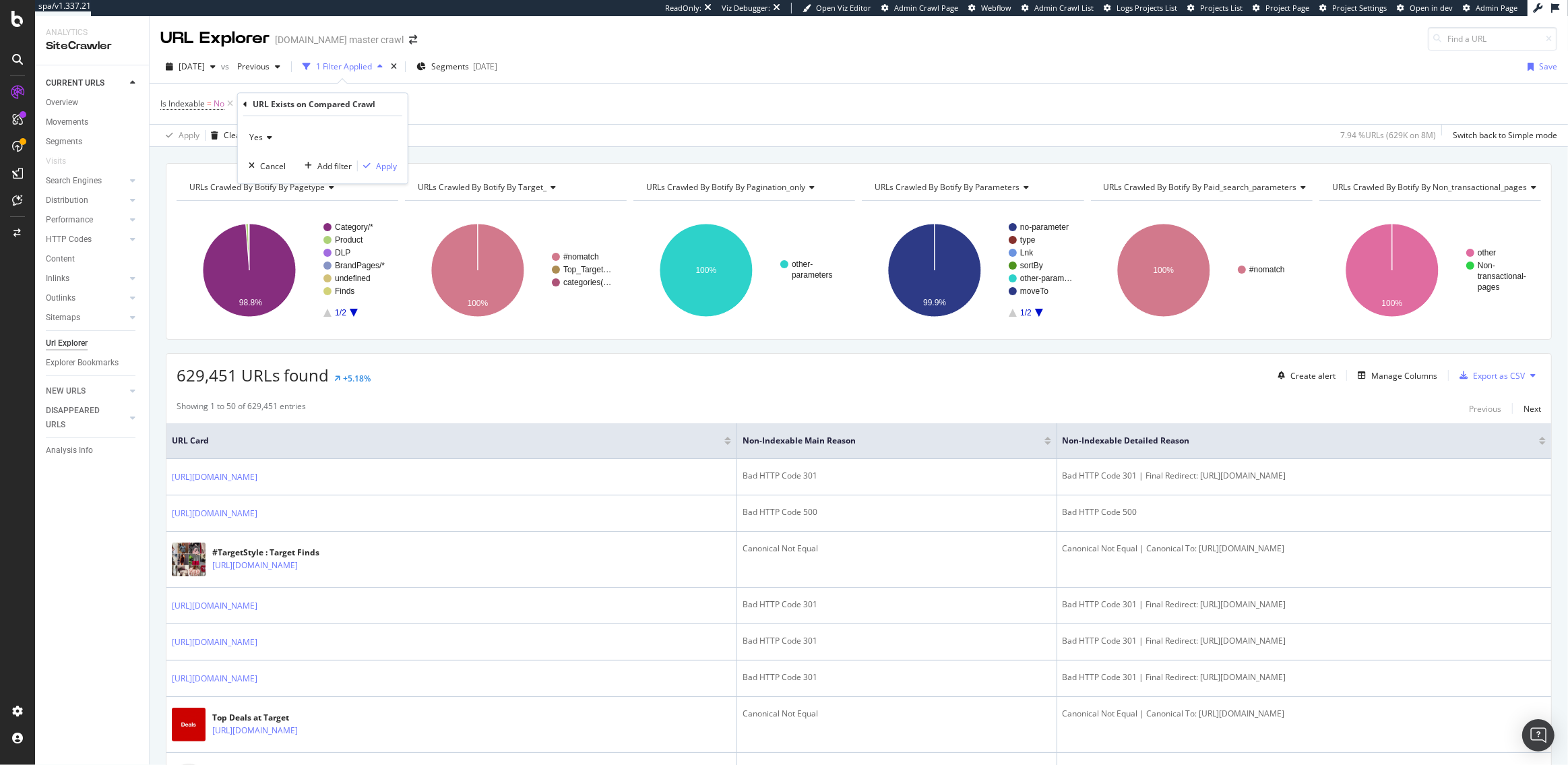
click at [269, 132] on div "Yes" at bounding box center [323, 137] width 148 height 21
click at [265, 177] on span "No" at bounding box center [261, 183] width 11 height 12
click at [270, 102] on div "Add Filter" at bounding box center [272, 103] width 36 height 12
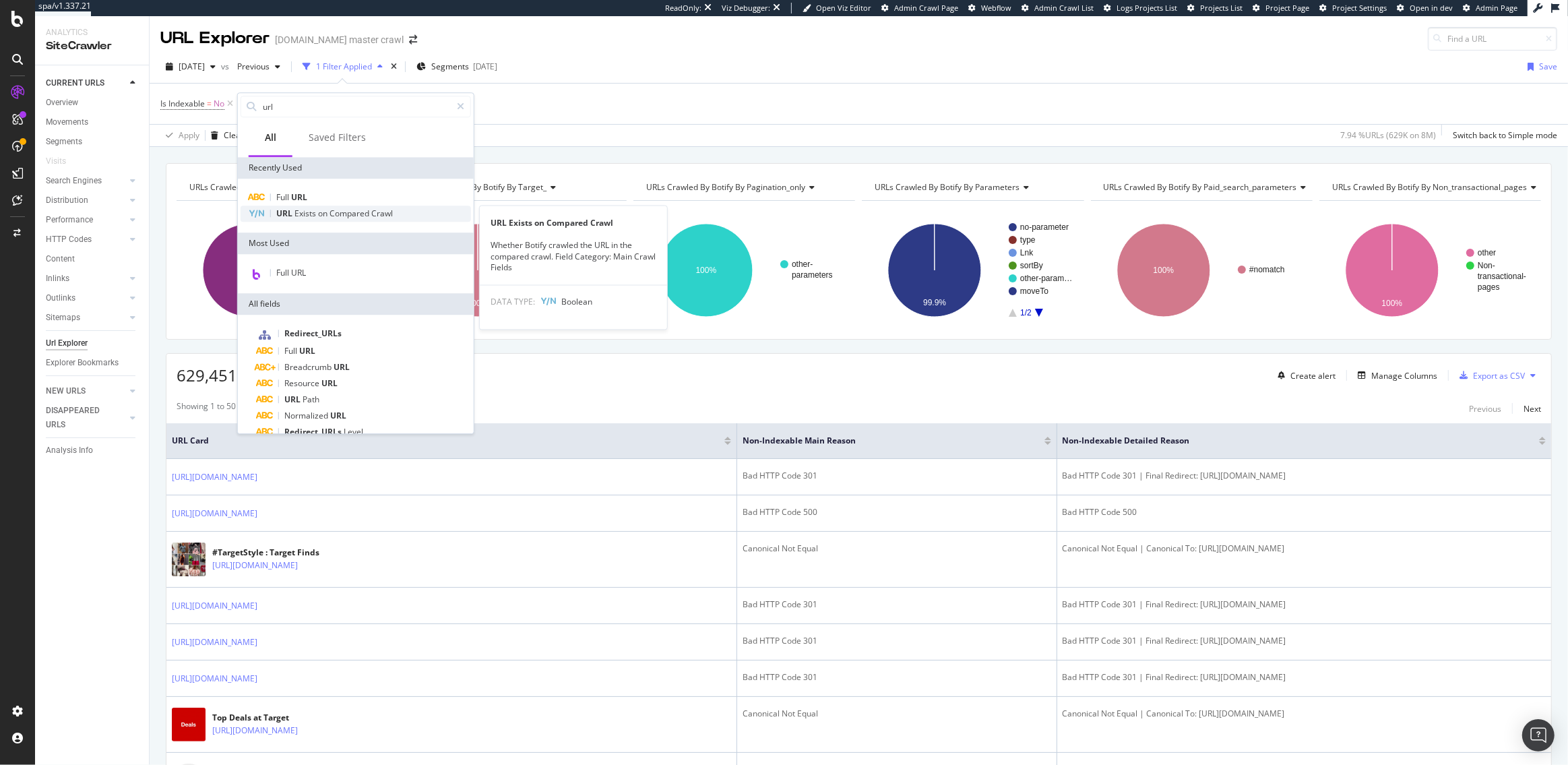
click at [301, 213] on span "Exists" at bounding box center [306, 213] width 23 height 12
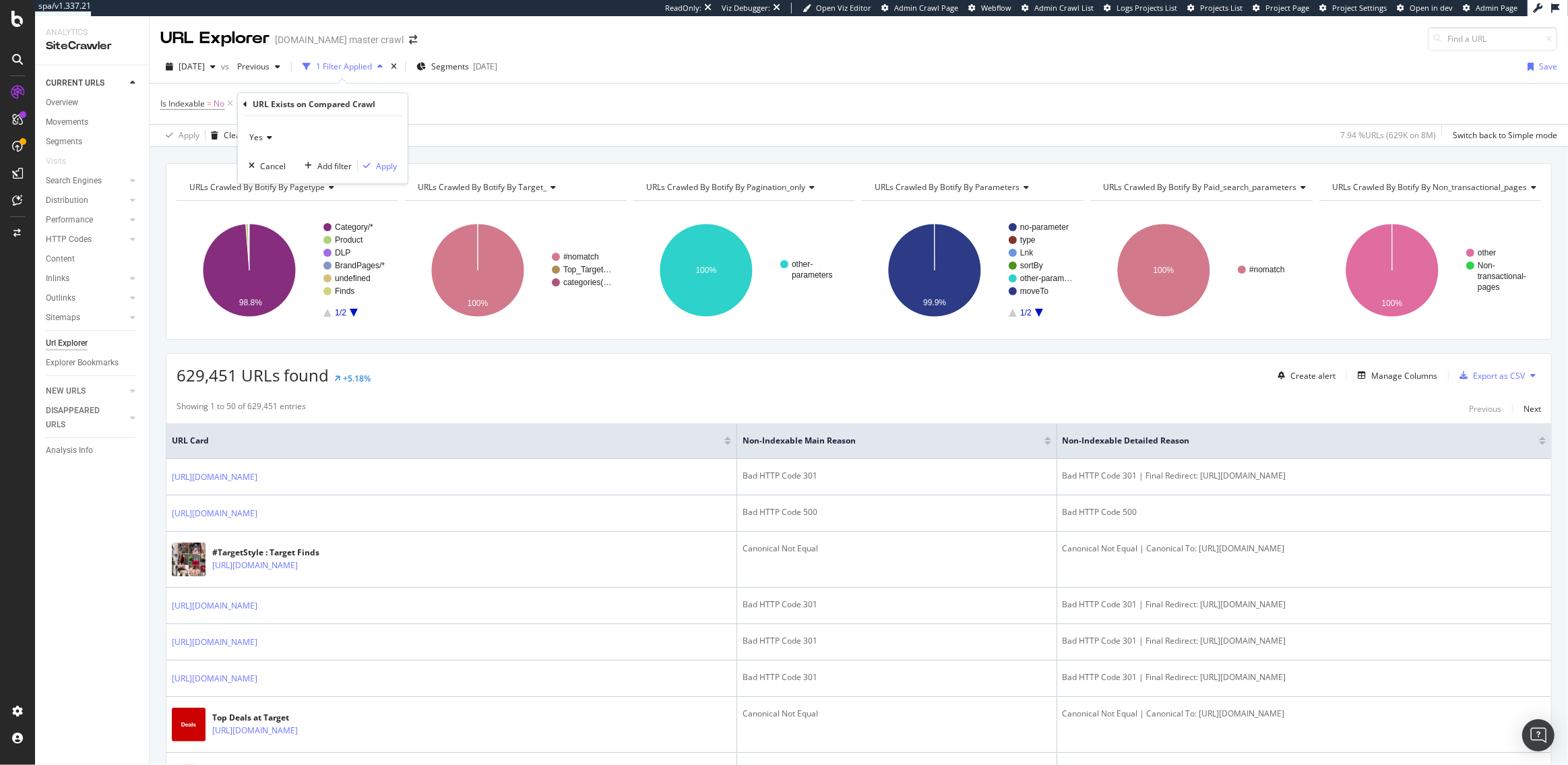
click at [265, 140] on icon at bounding box center [267, 138] width 10 height 8
click at [264, 181] on span "No" at bounding box center [261, 183] width 11 height 12
click at [383, 161] on div "Apply" at bounding box center [387, 166] width 21 height 12
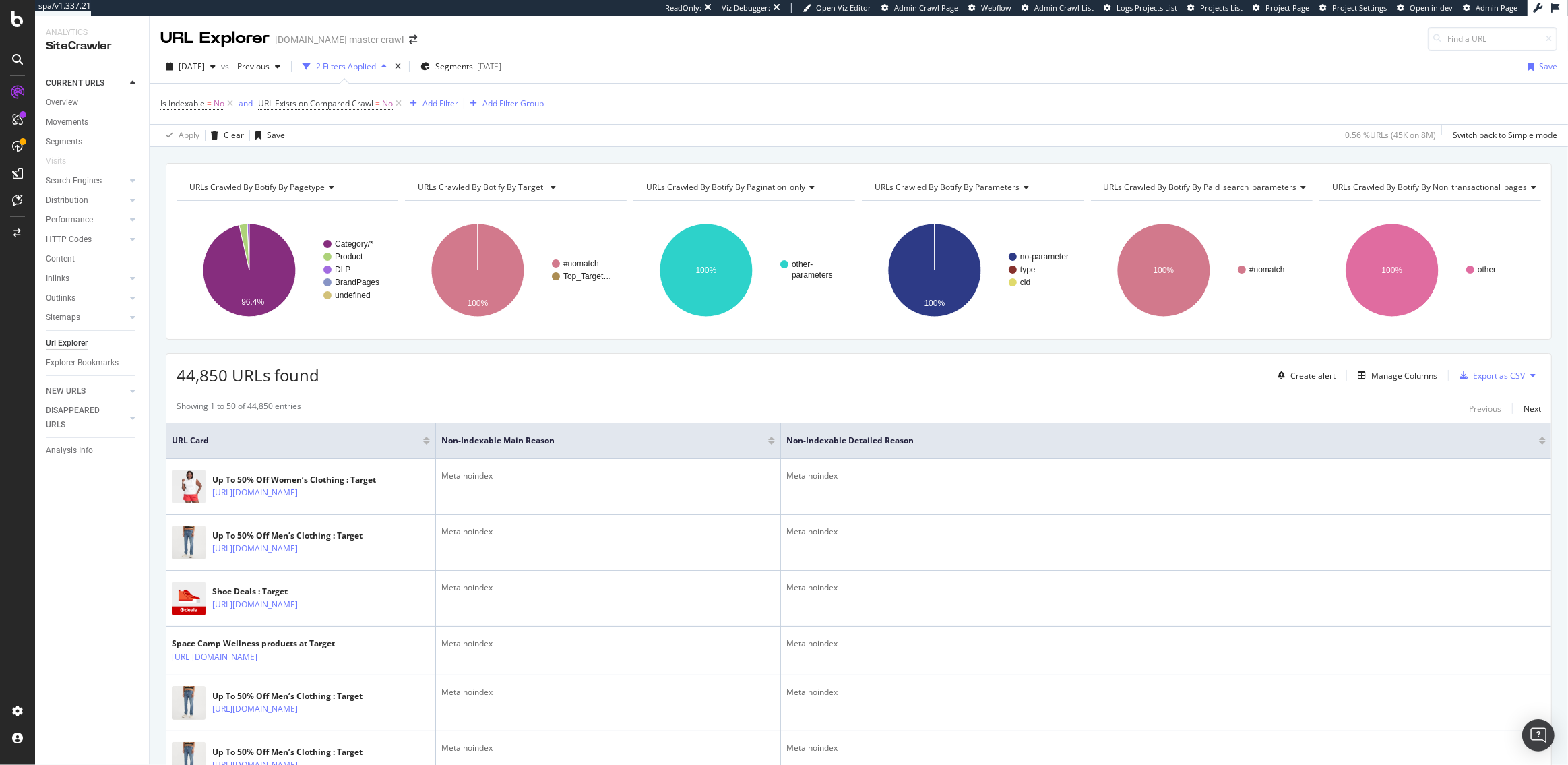
click at [465, 184] on span "URLs Crawled By Botify By target_" at bounding box center [482, 187] width 129 height 12
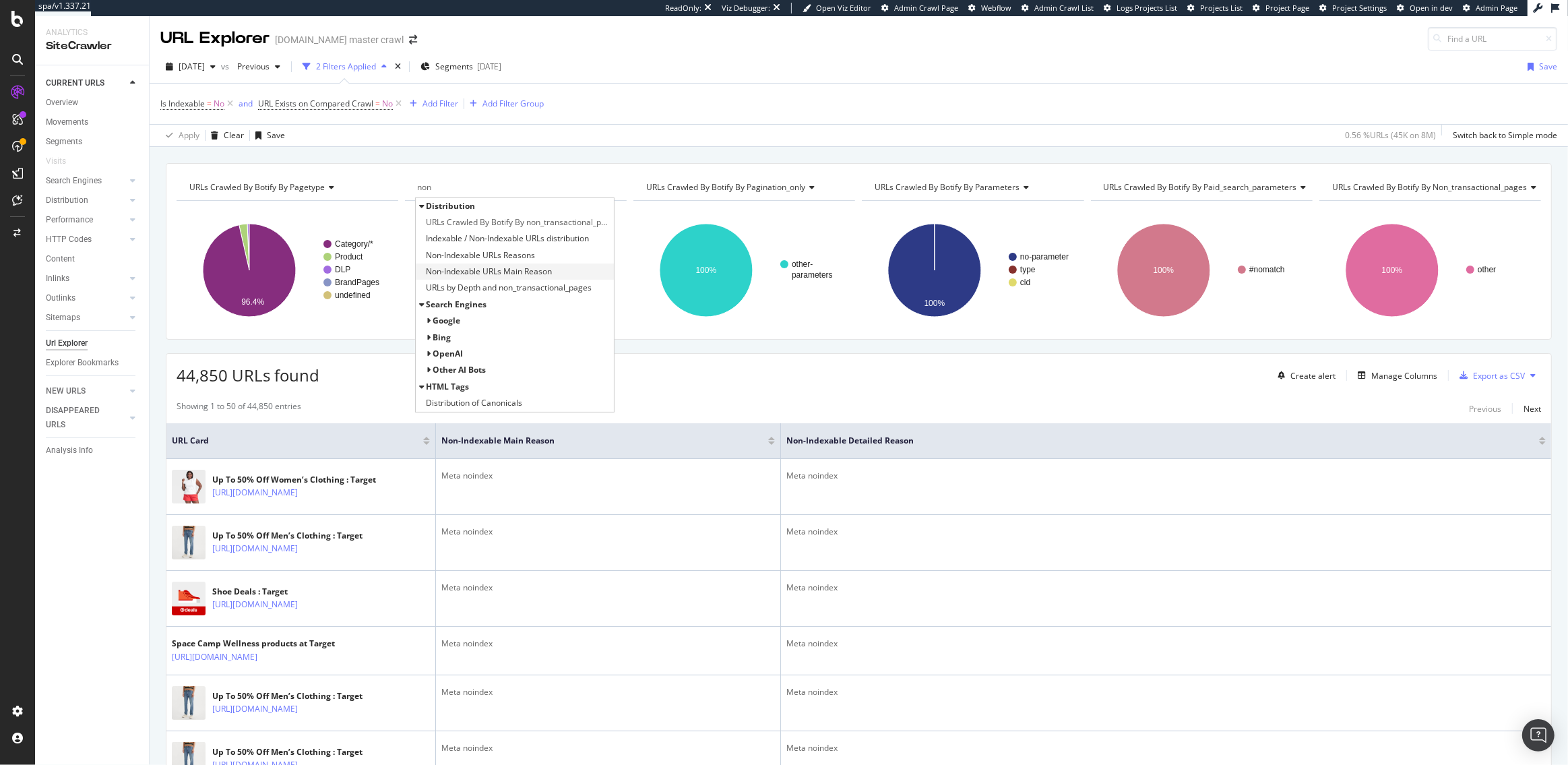
type input "non"
click at [481, 272] on span "Non-Indexable URLs Main Reason" at bounding box center [489, 272] width 126 height 14
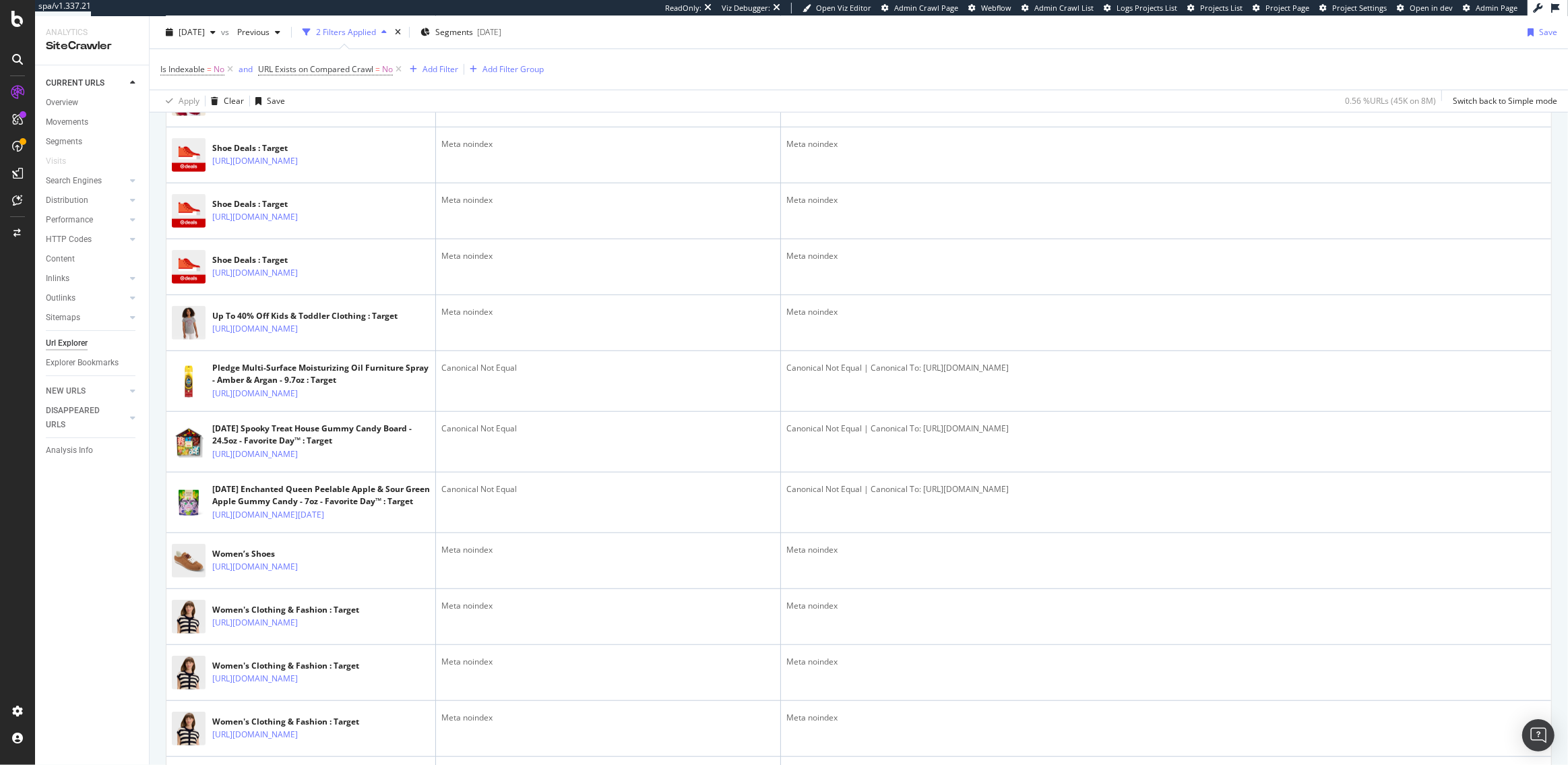
scroll to position [998, 0]
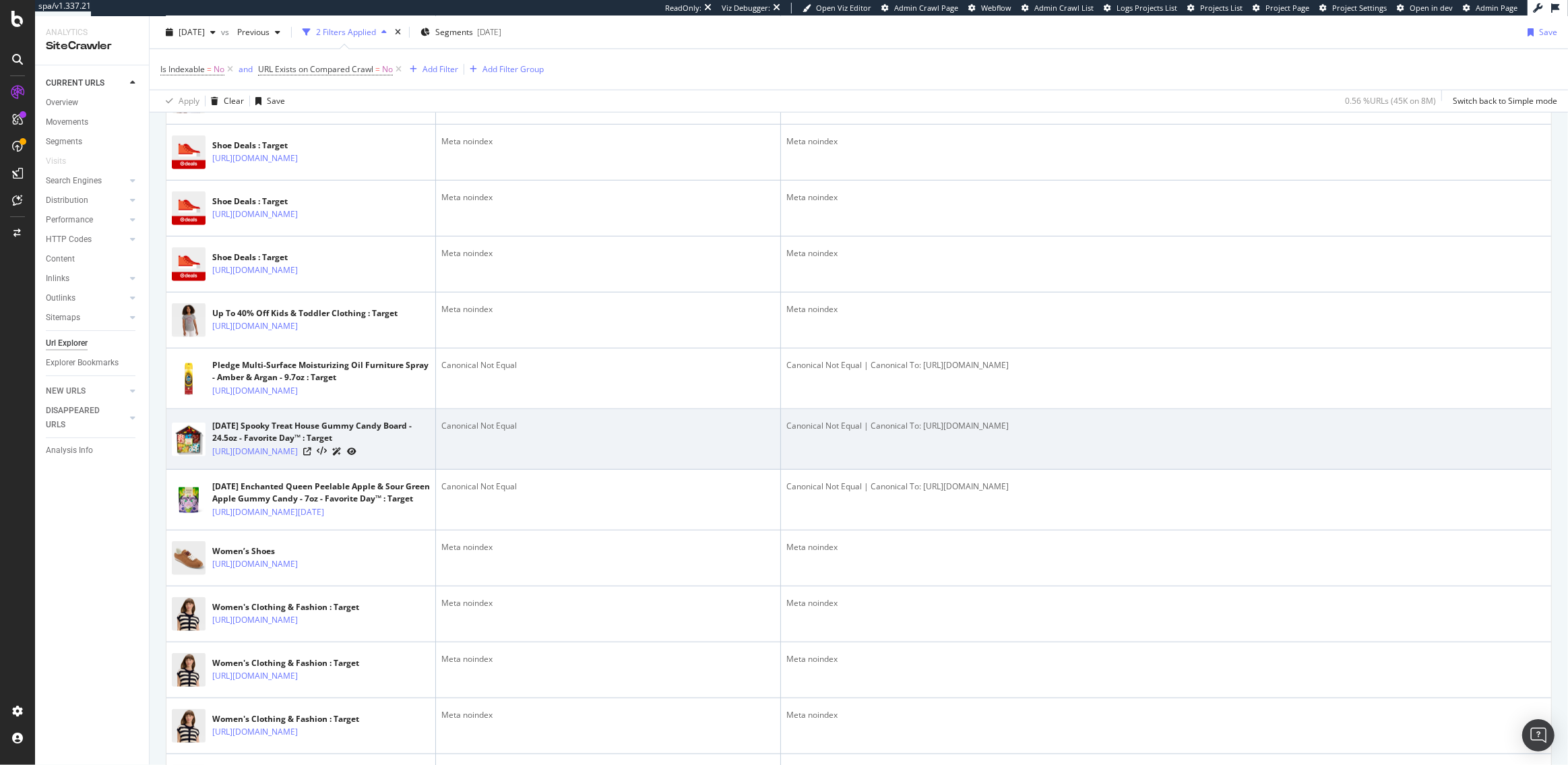
drag, startPoint x: 1368, startPoint y: 583, endPoint x: 924, endPoint y: 585, distance: 444.0
click at [924, 432] on div "Canonical Not Equal | Canonical To: https://www.target.com/p/halloween-spooky-t…" at bounding box center [1166, 426] width 760 height 12
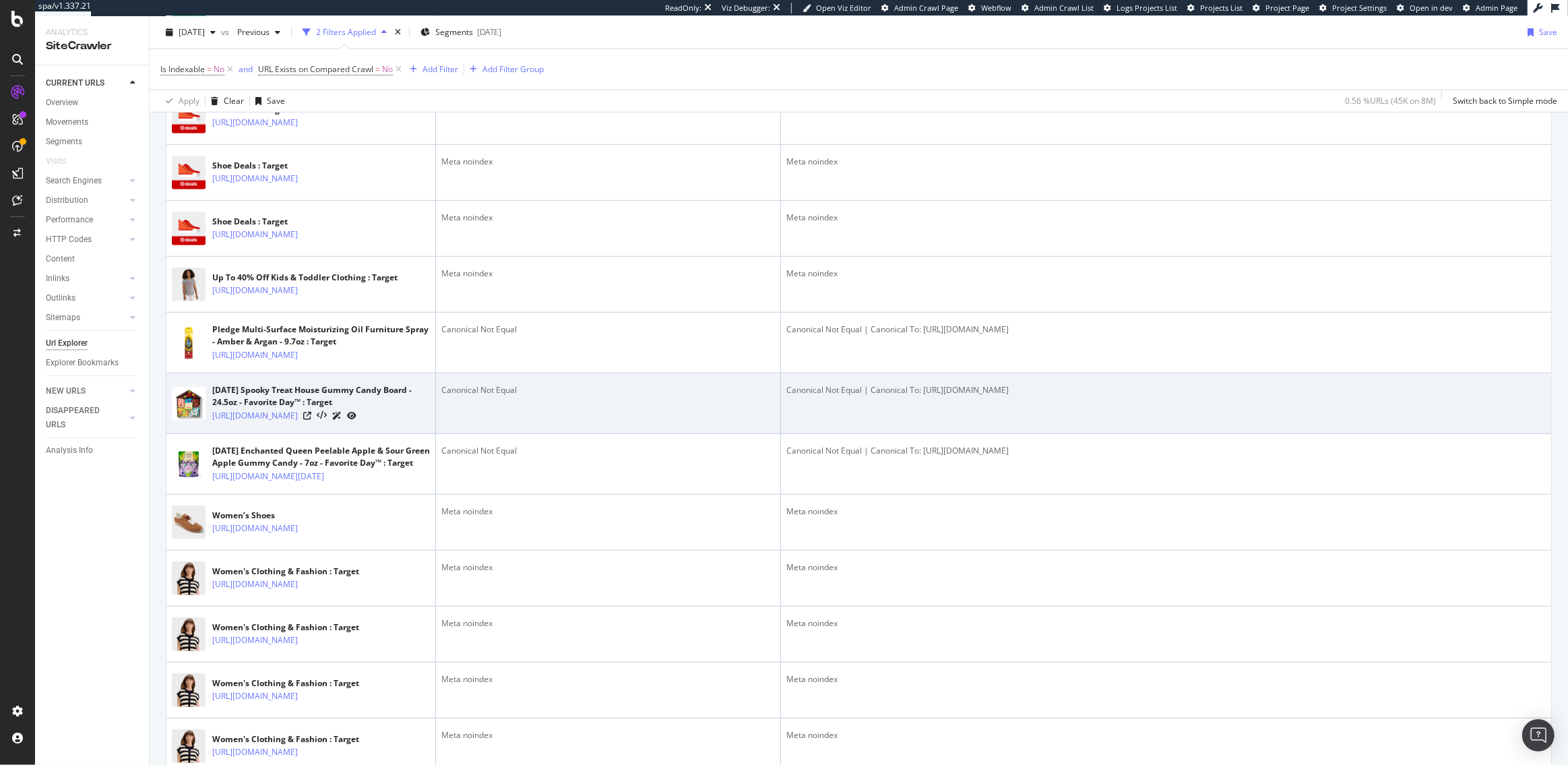
scroll to position [1039, 0]
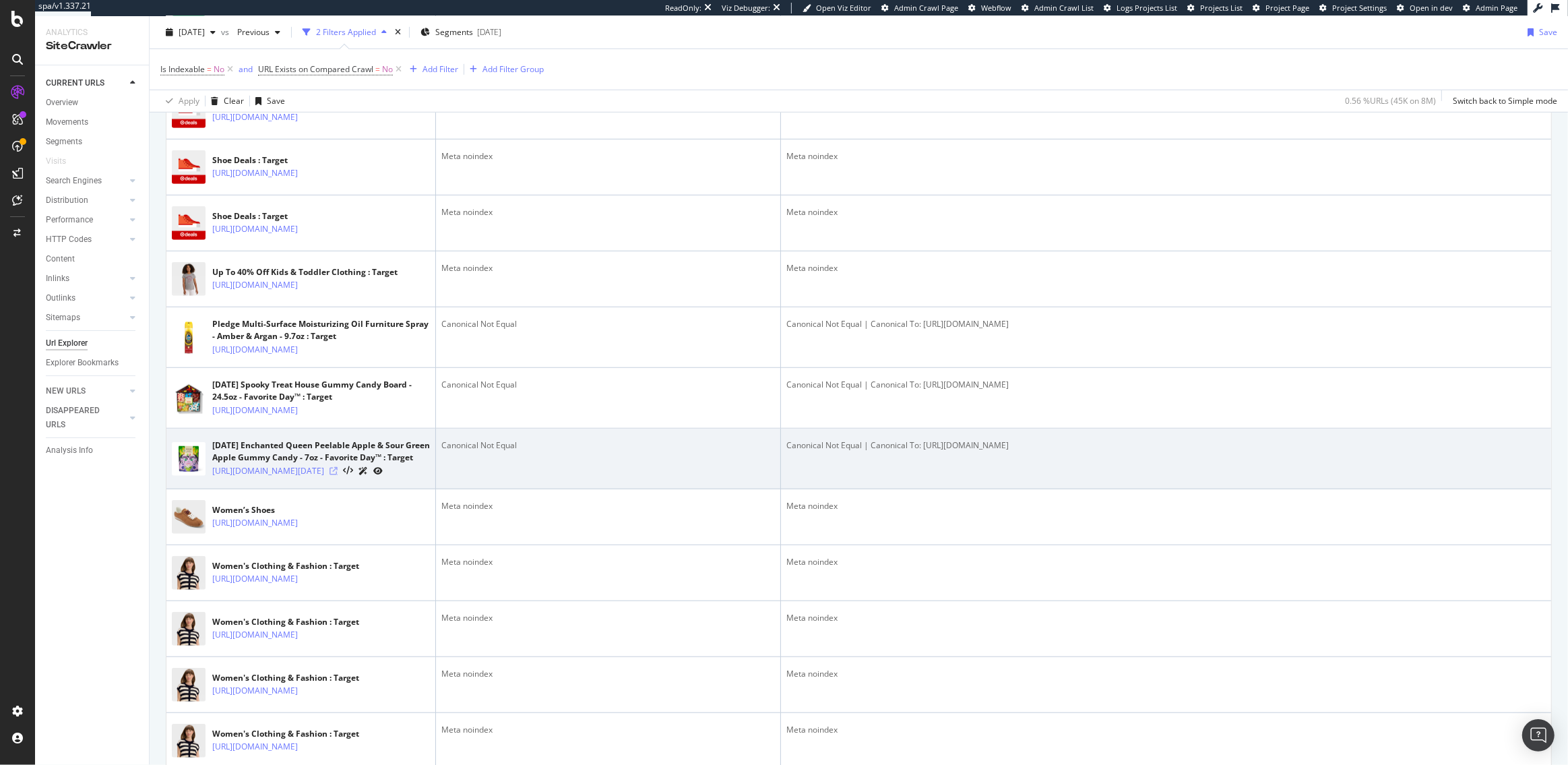
click at [338, 475] on icon at bounding box center [334, 471] width 8 height 8
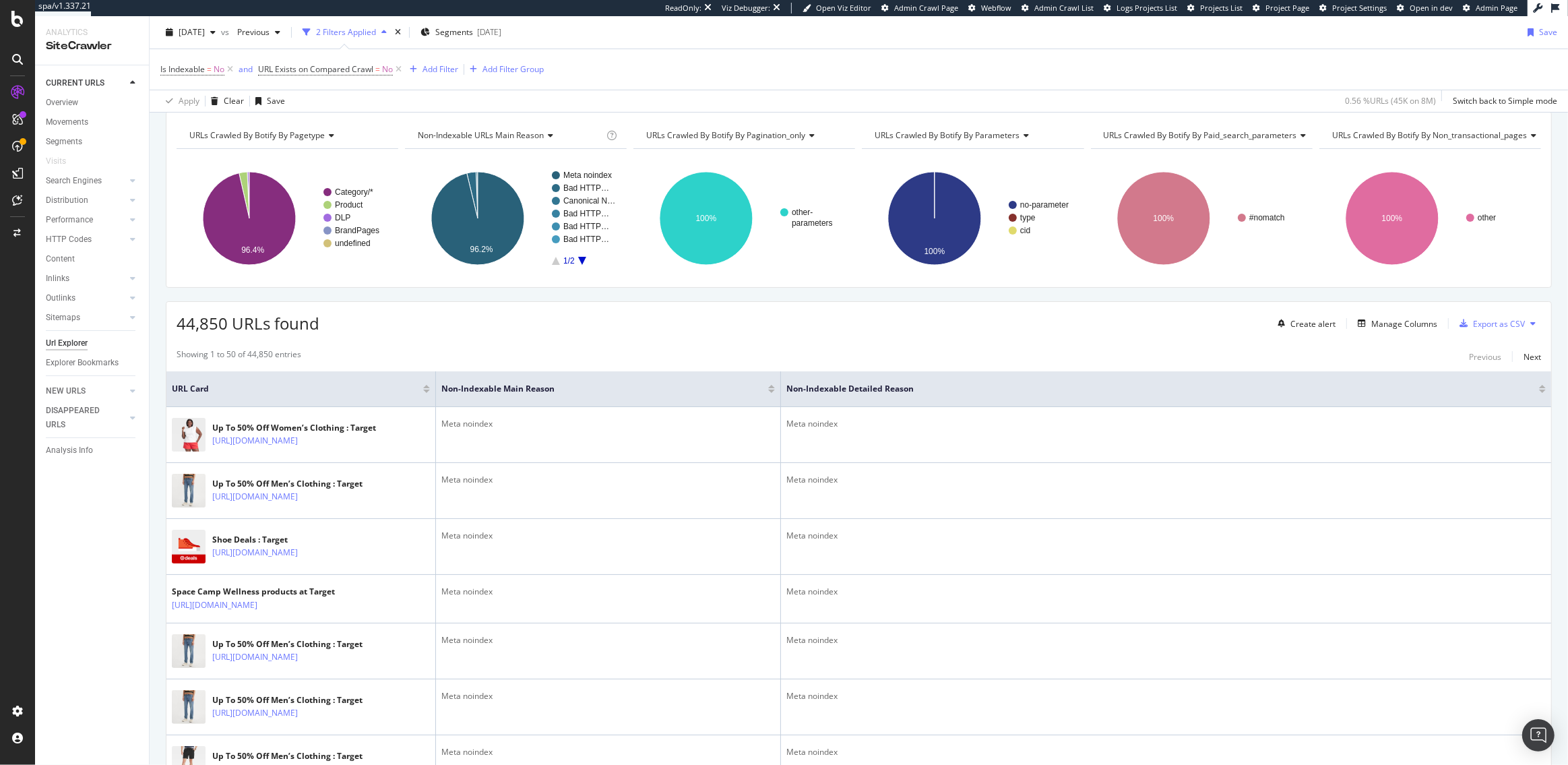
scroll to position [0, 0]
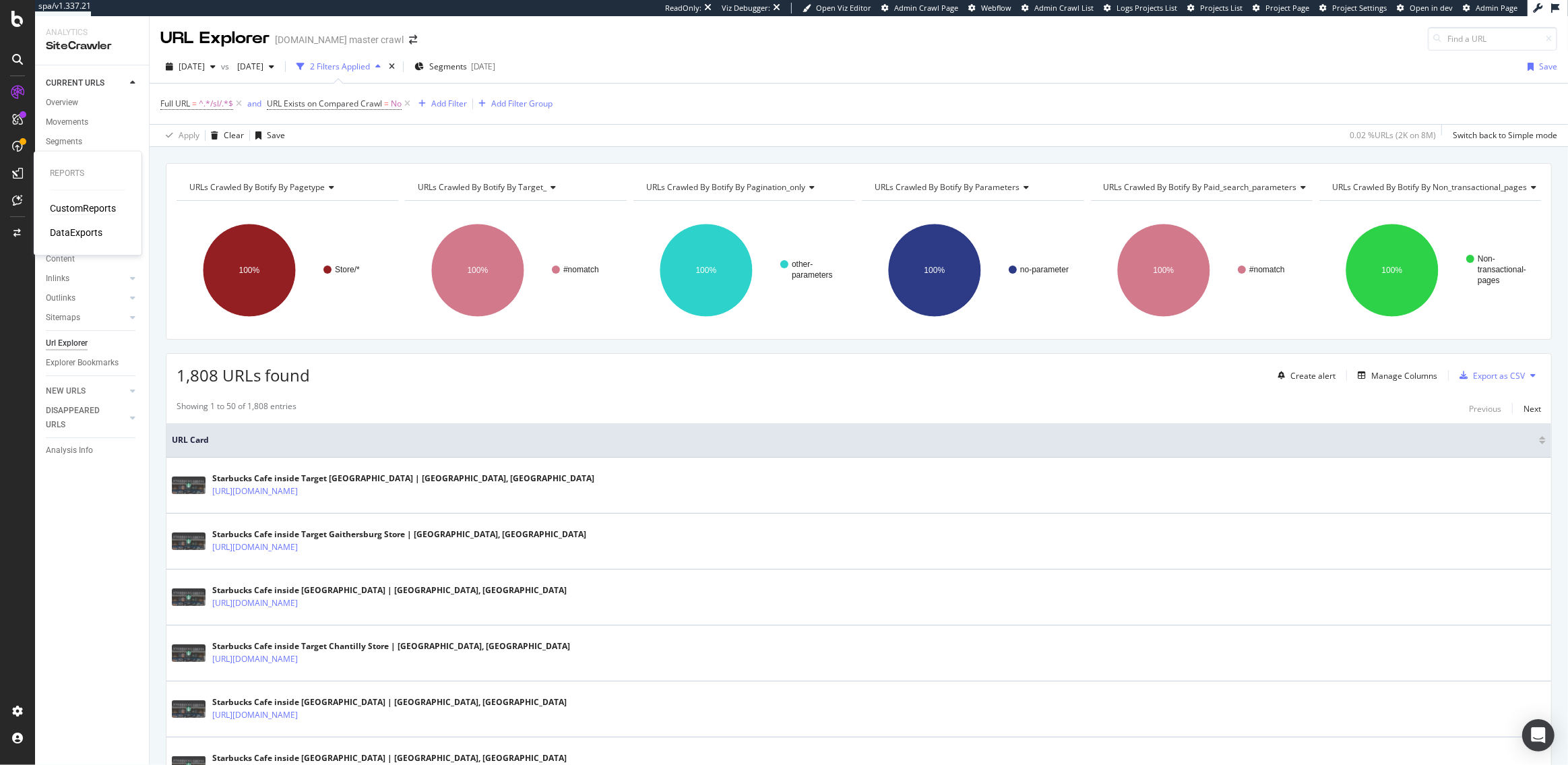
click at [77, 207] on div "CustomReports" at bounding box center [83, 208] width 66 height 14
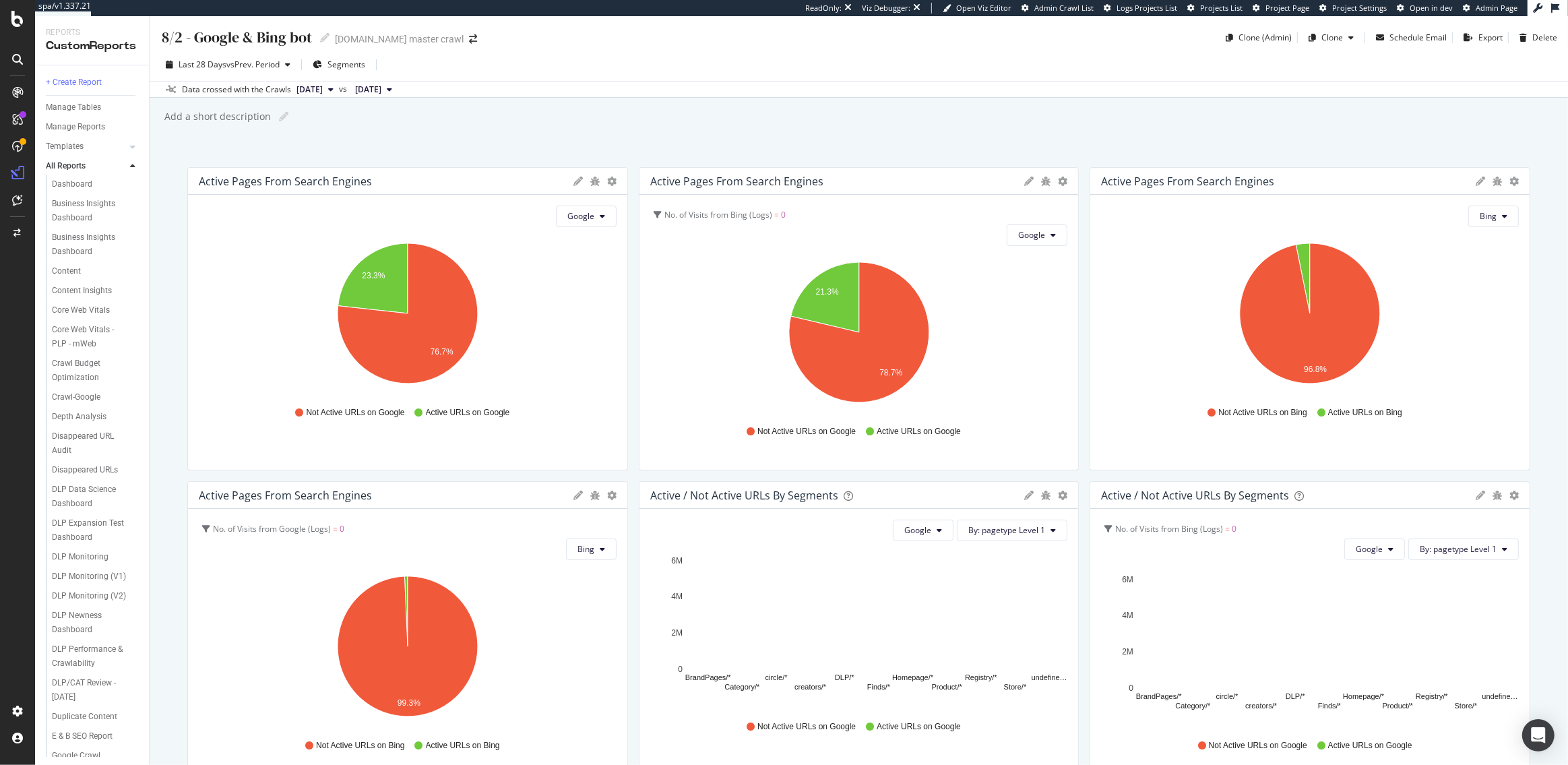
scroll to position [453, 0]
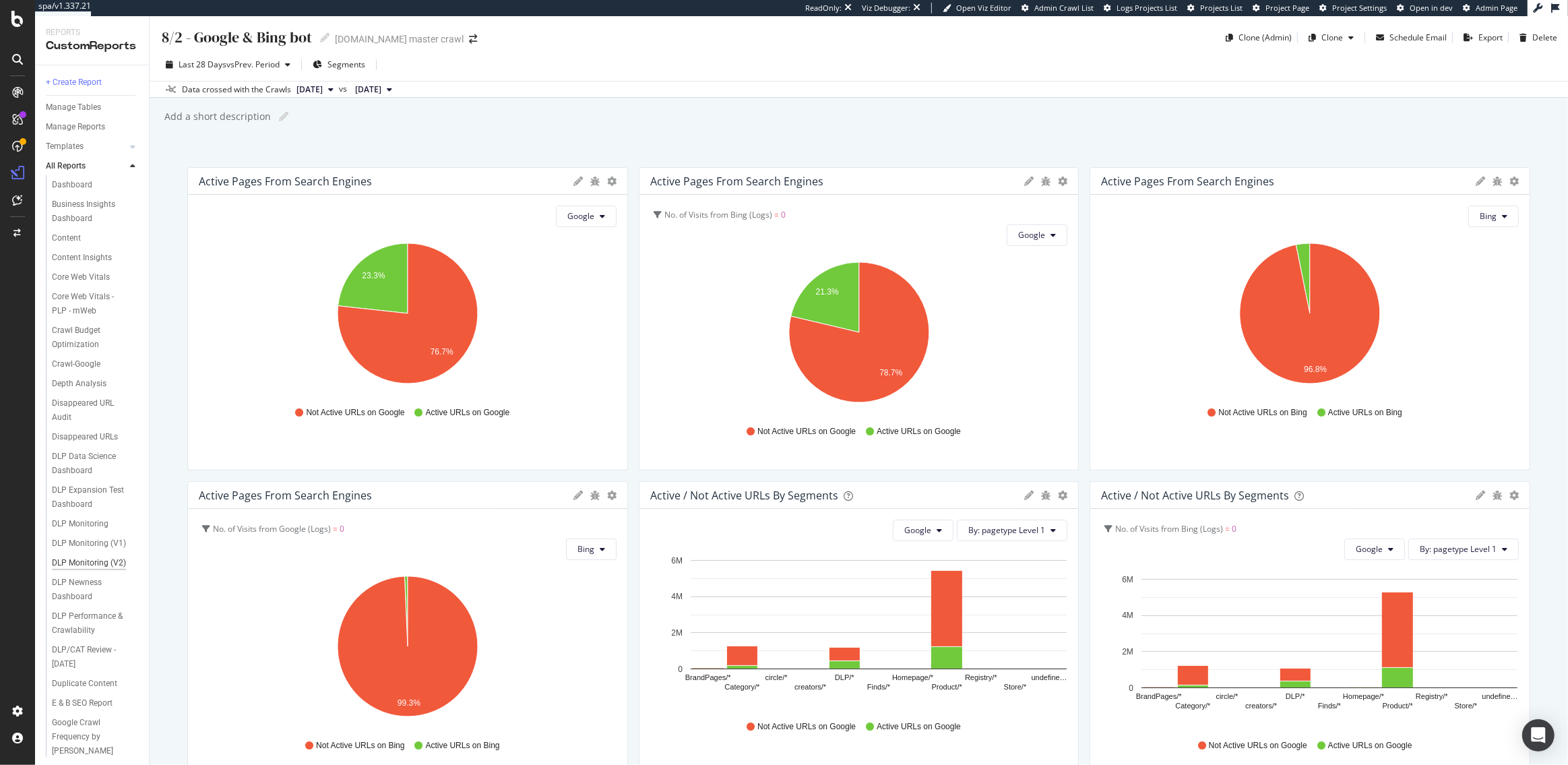
click at [92, 557] on div "DLP Monitoring (V2)" at bounding box center [89, 563] width 74 height 14
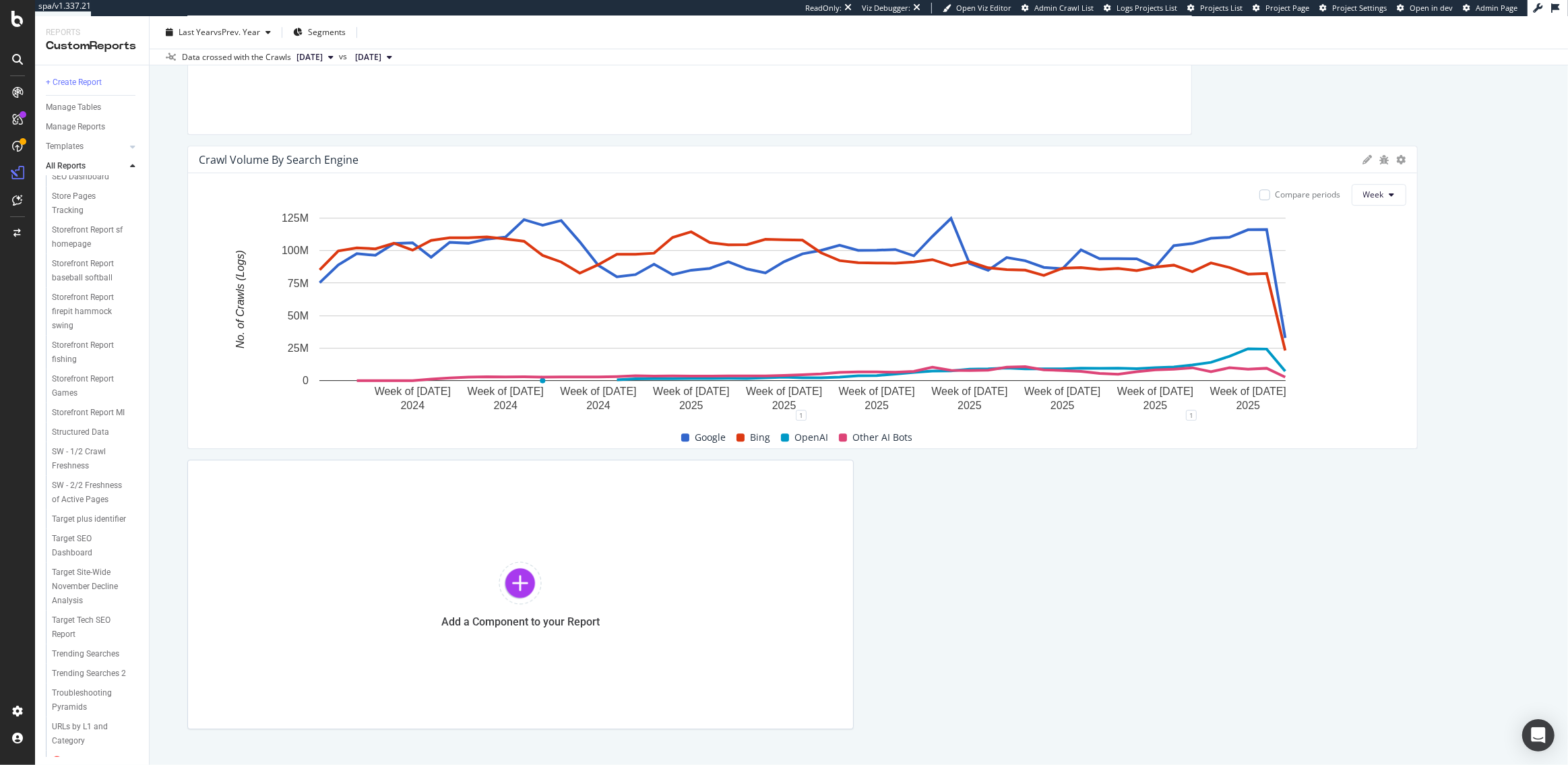
scroll to position [2194, 0]
click at [77, 731] on div "🎯Target Plus" at bounding box center [77, 738] width 51 height 14
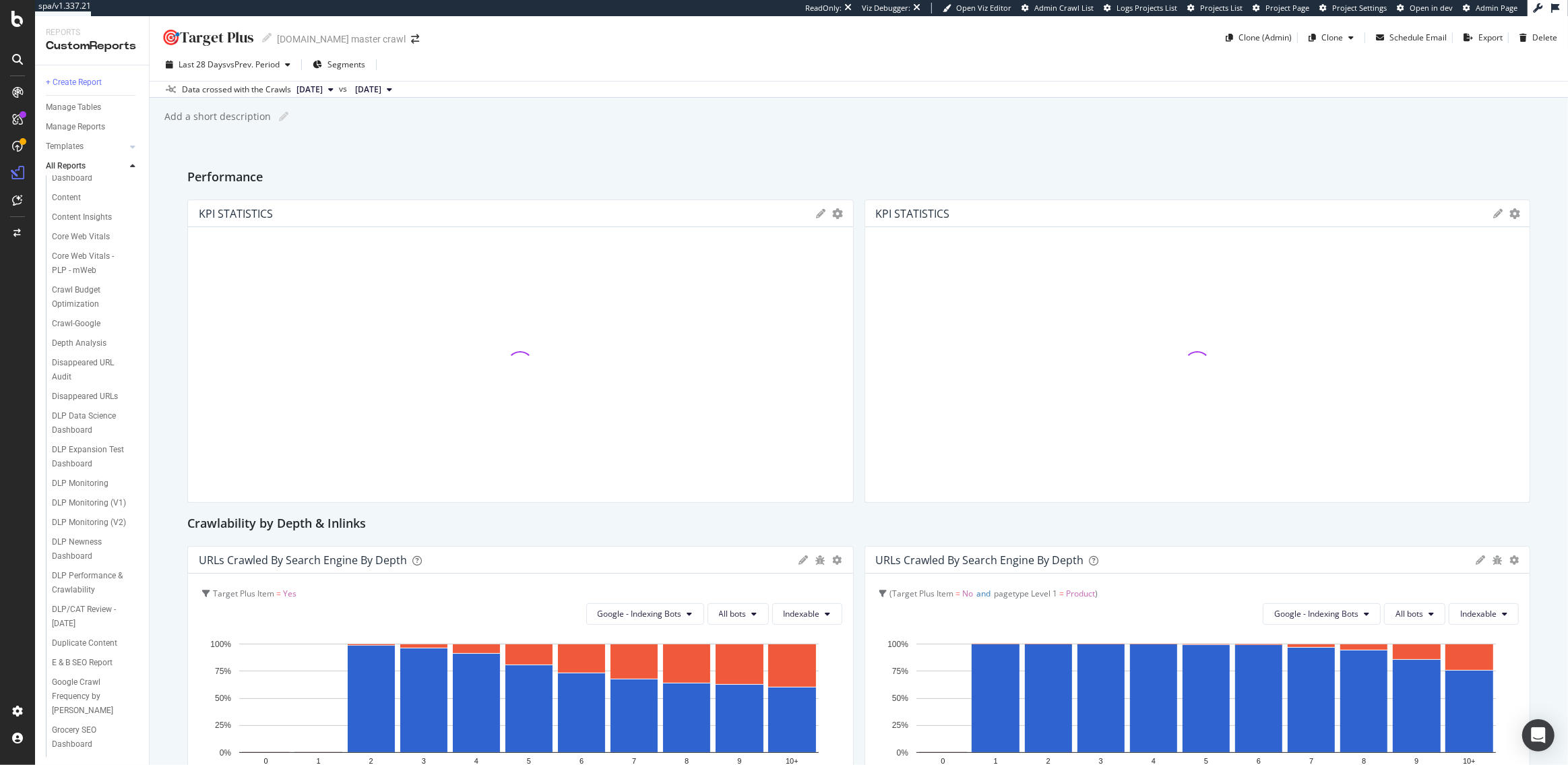
scroll to position [498, 0]
click at [99, 521] on div "DLP Monitoring (V2)" at bounding box center [89, 518] width 74 height 14
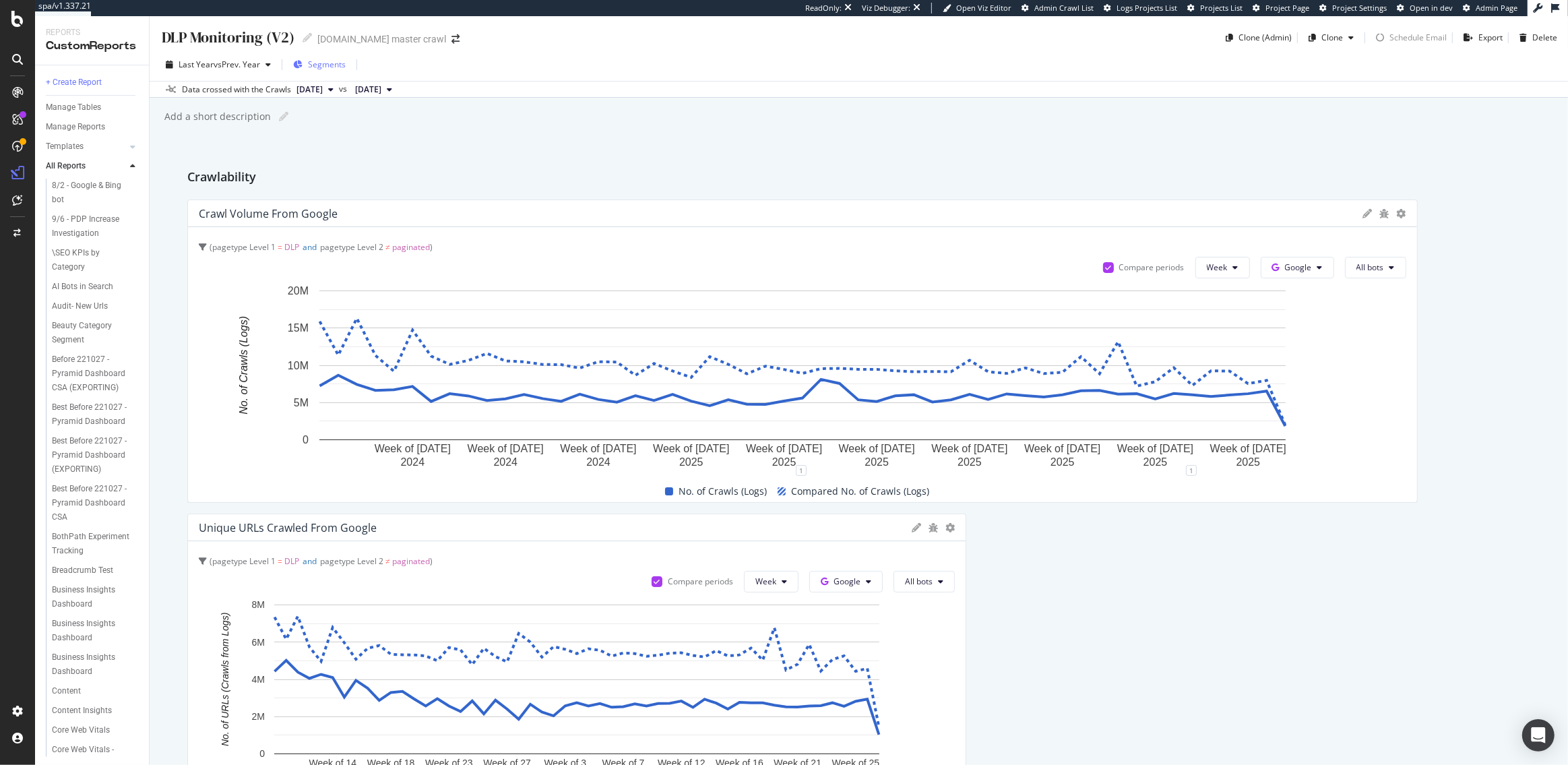
click at [325, 65] on span "Segments" at bounding box center [327, 64] width 38 height 12
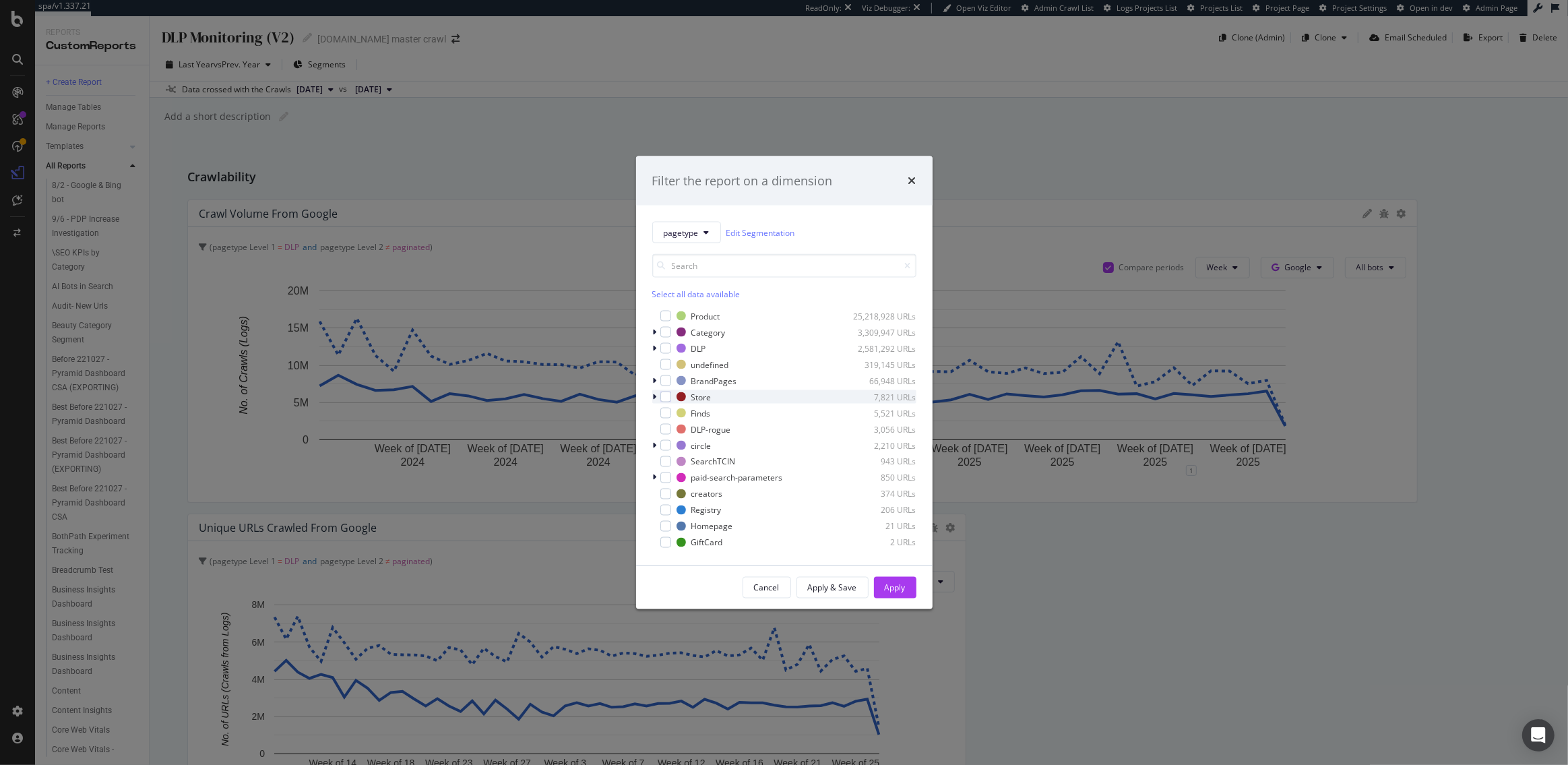
click at [658, 396] on div "modal" at bounding box center [656, 397] width 8 height 14
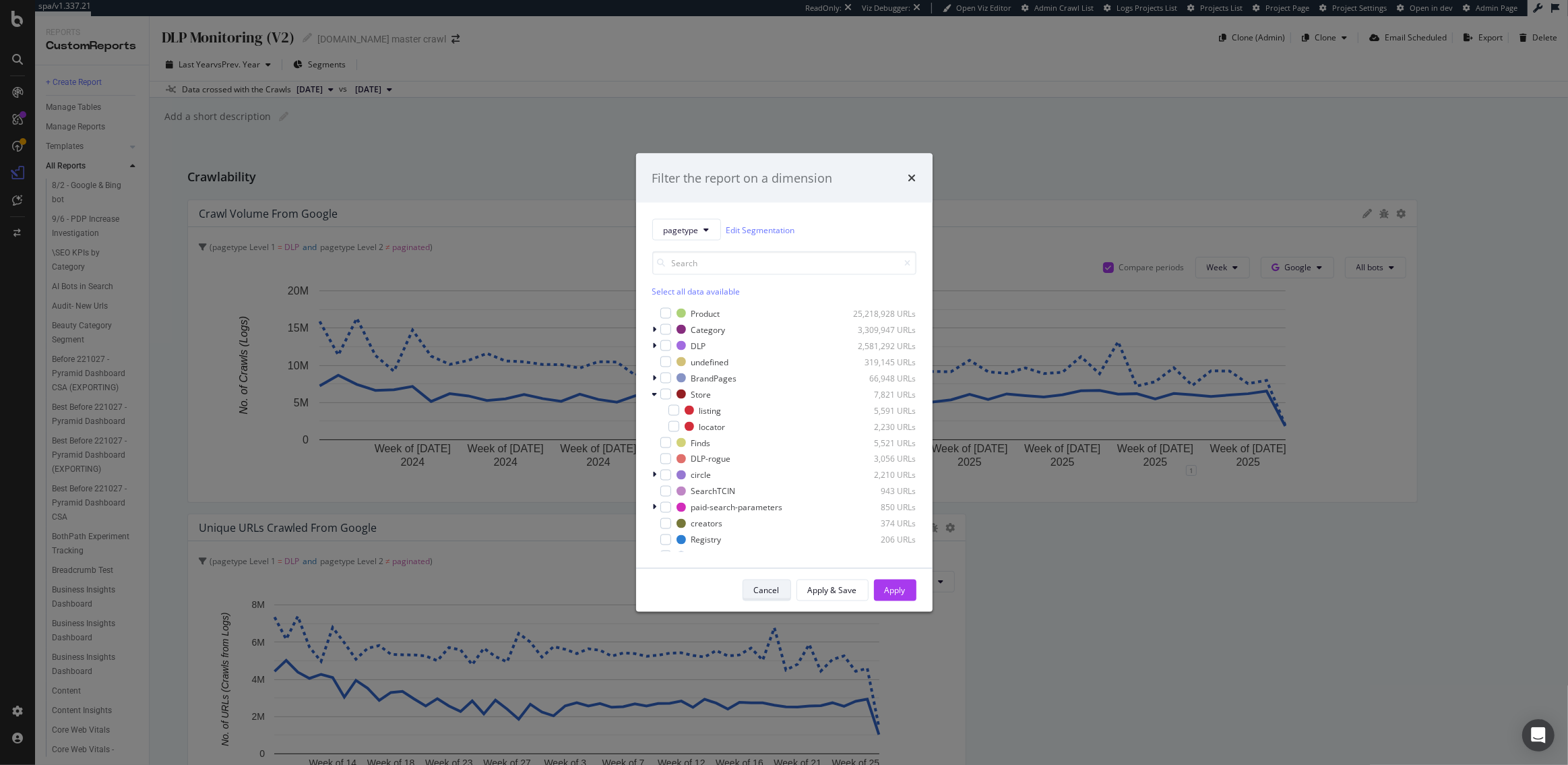
click at [762, 594] on div "Cancel" at bounding box center [766, 590] width 26 height 12
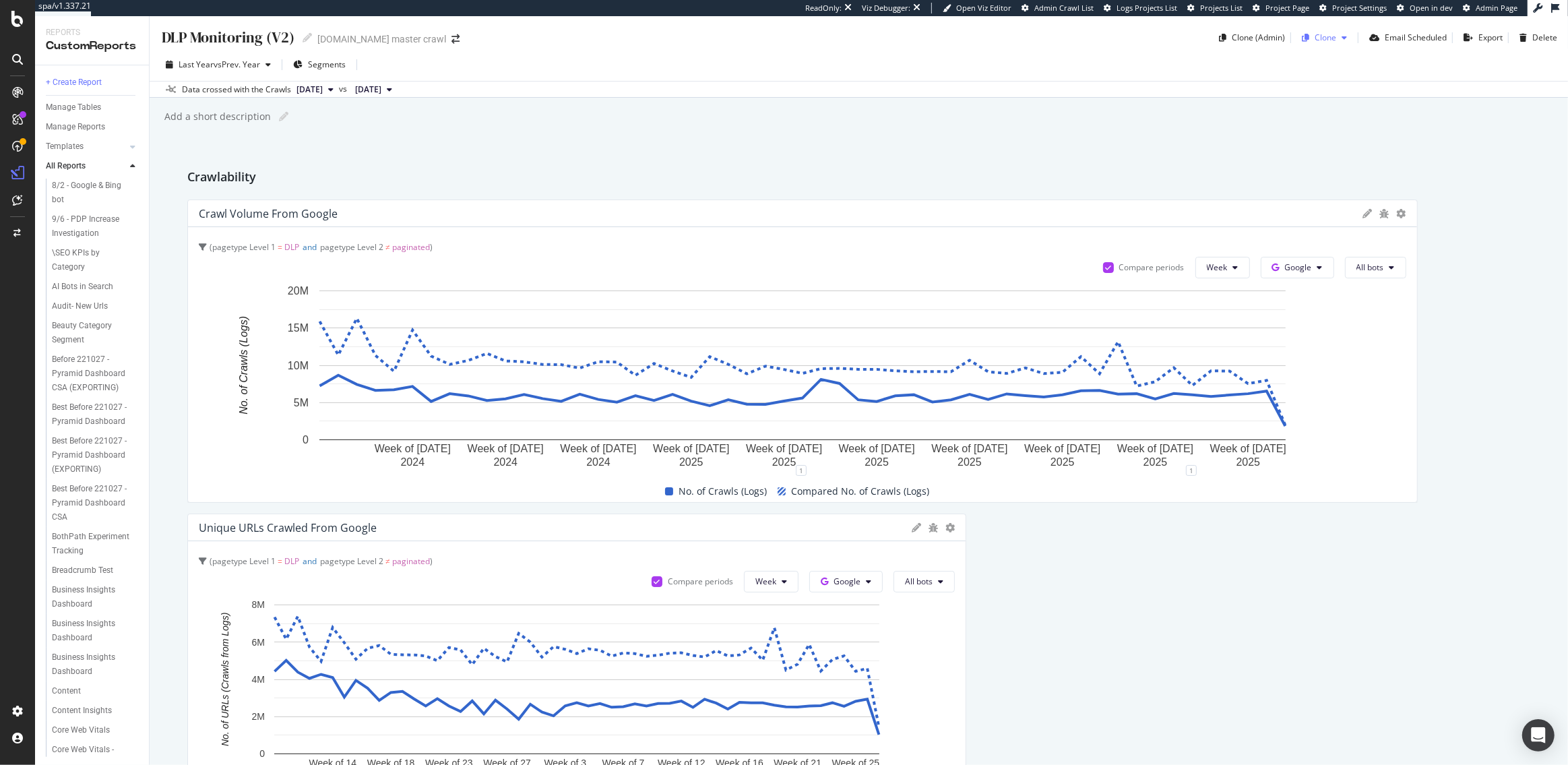
click at [1331, 41] on div "Clone" at bounding box center [1325, 37] width 21 height 12
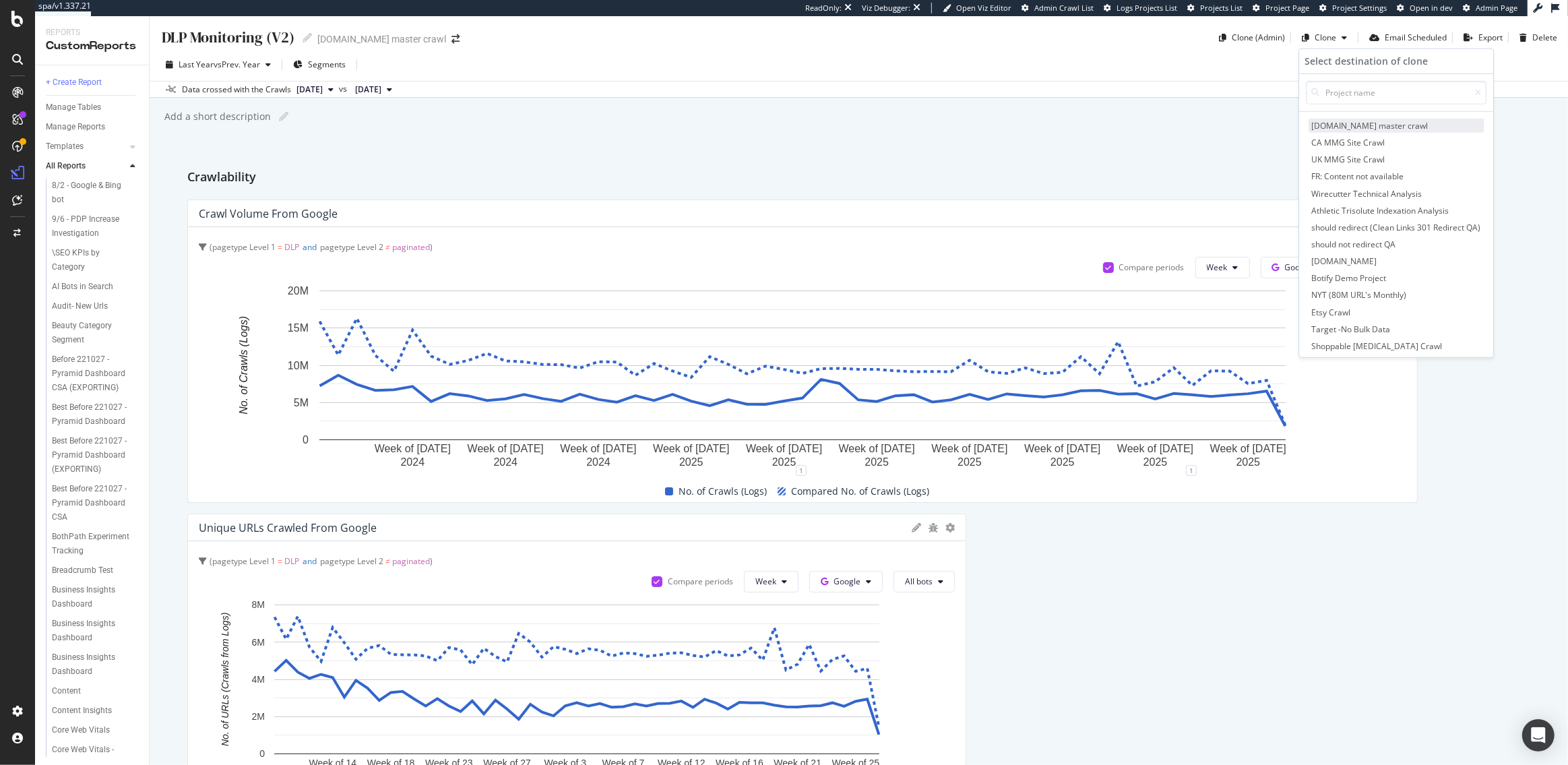
click at [1358, 126] on span "[DOMAIN_NAME] master crawl" at bounding box center [1396, 125] width 175 height 14
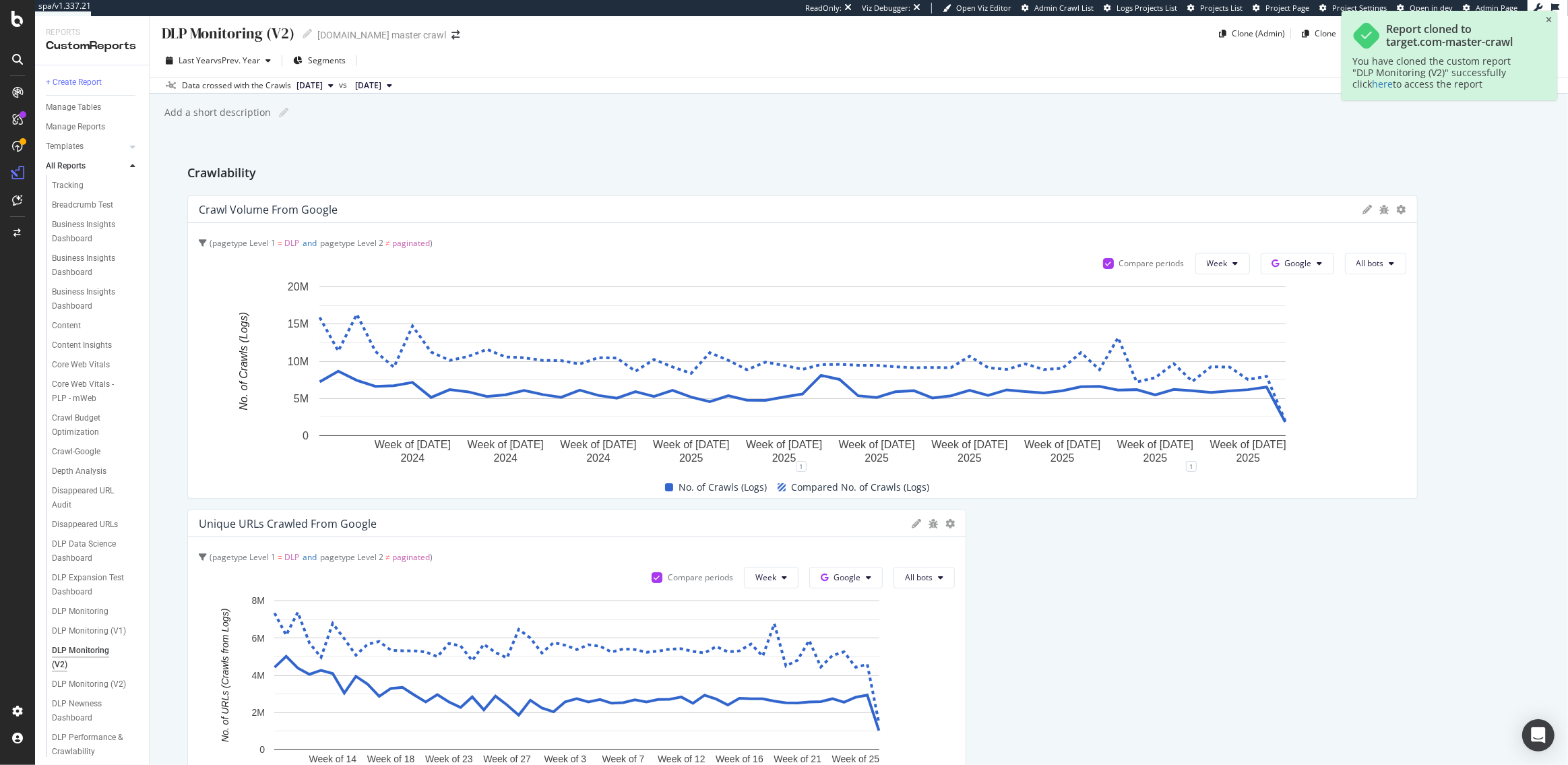
scroll to position [367, 0]
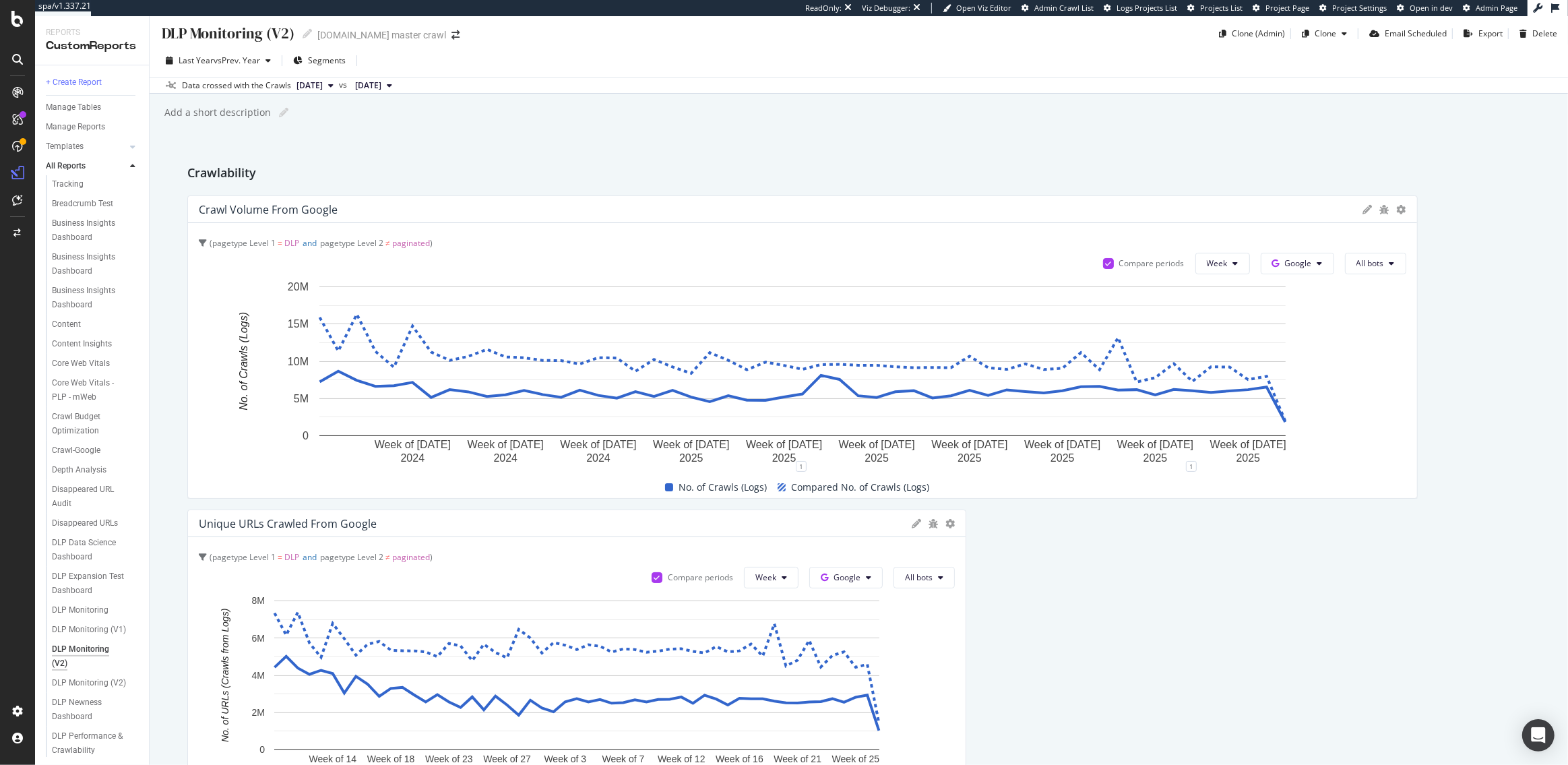
click at [247, 31] on div "DLP Monitoring (V2)" at bounding box center [227, 33] width 134 height 21
click at [247, 31] on input "DLP Monitoring (V2)" at bounding box center [229, 34] width 136 height 22
click at [165, 32] on input "Store Monitoring" at bounding box center [218, 34] width 114 height 22
click at [162, 33] on input "Store Monitoring" at bounding box center [218, 34] width 114 height 22
type input "🏪 Store Monitoring"
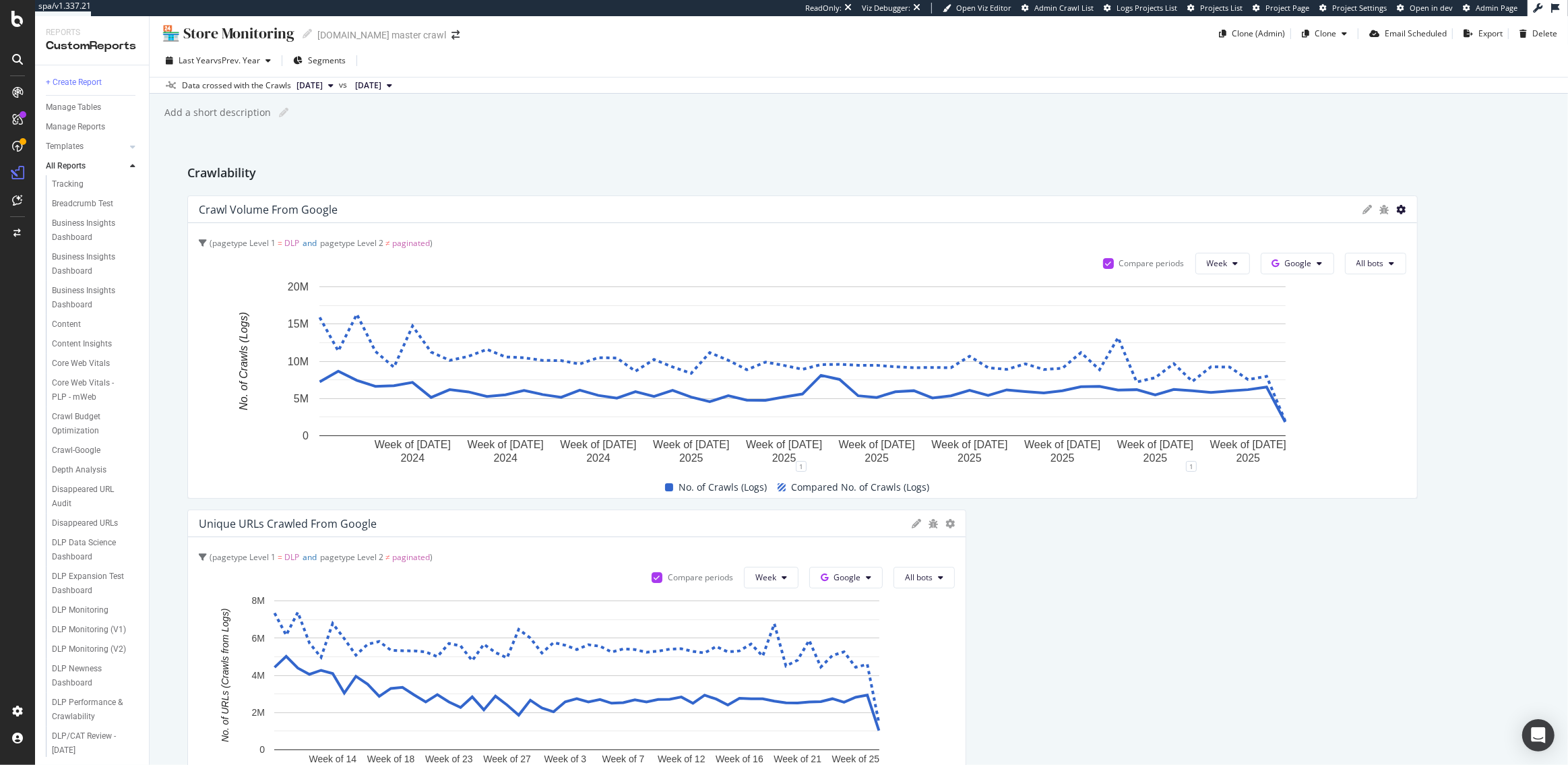
click at [1402, 210] on icon at bounding box center [1402, 210] width 10 height 10
click at [1449, 381] on span "Delete" at bounding box center [1480, 380] width 101 height 12
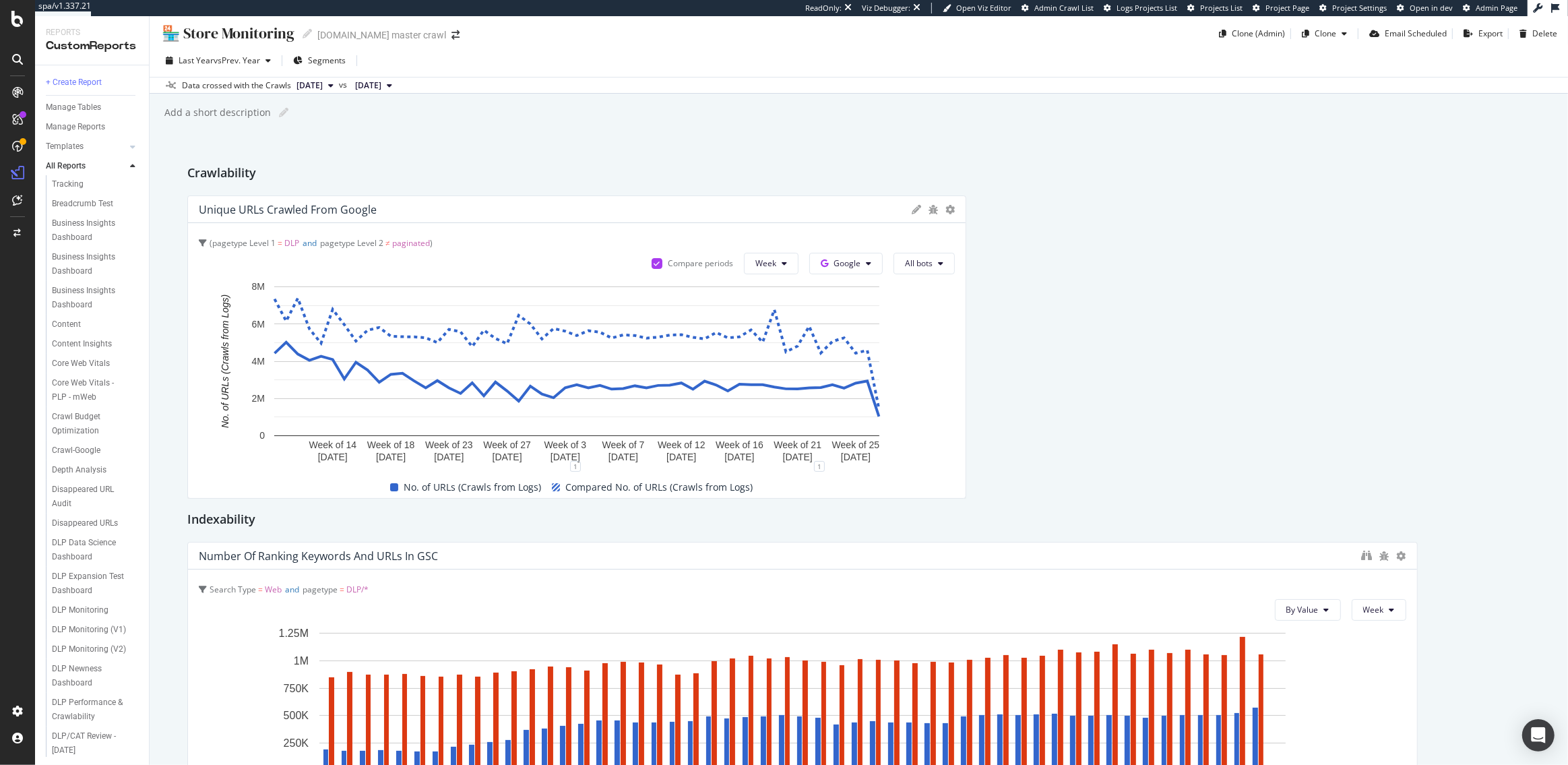
click at [916, 210] on icon at bounding box center [917, 210] width 10 height 10
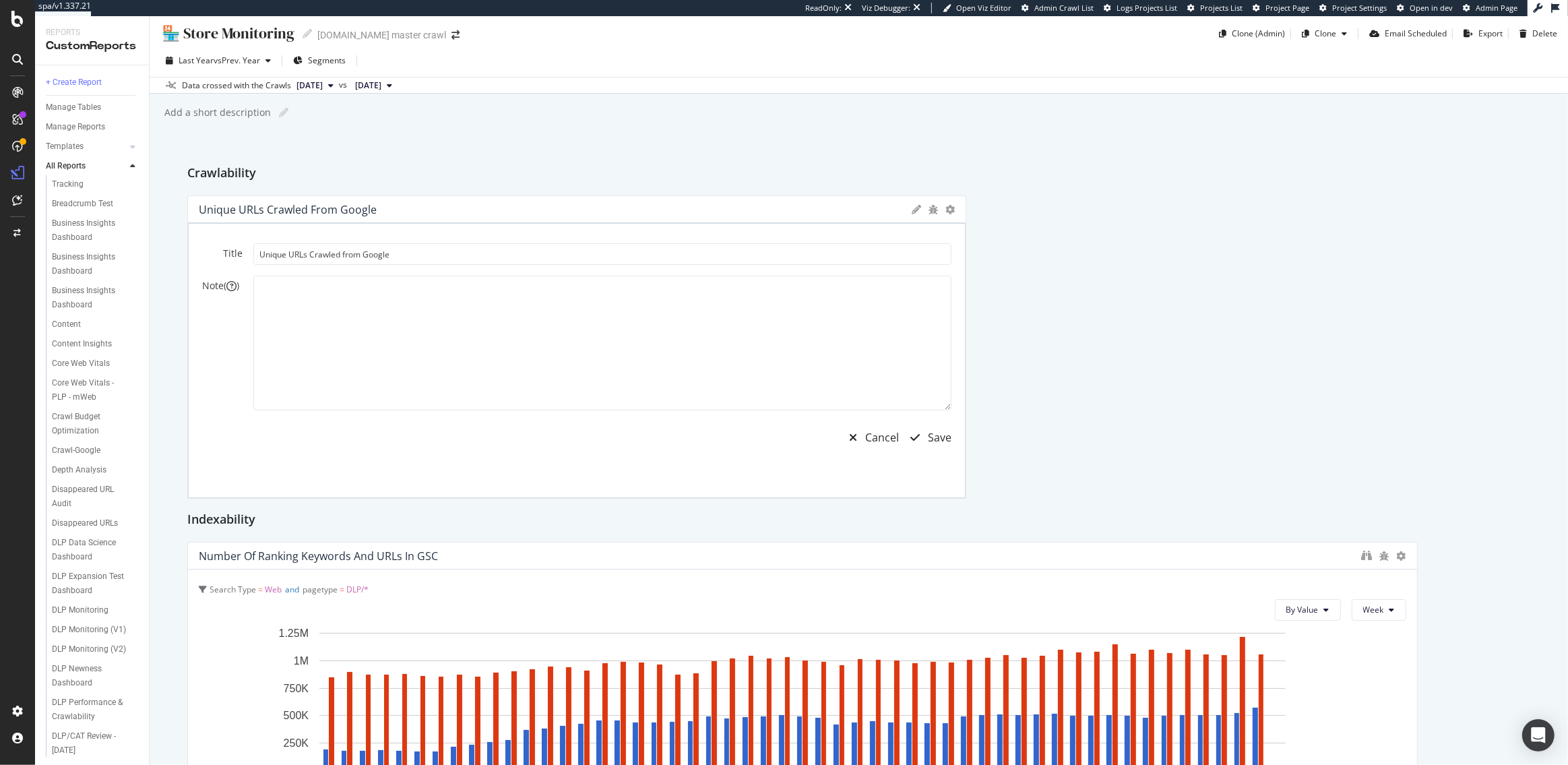
click at [932, 213] on div at bounding box center [933, 210] width 11 height 11
click at [877, 440] on div "Cancel" at bounding box center [882, 438] width 34 height 15
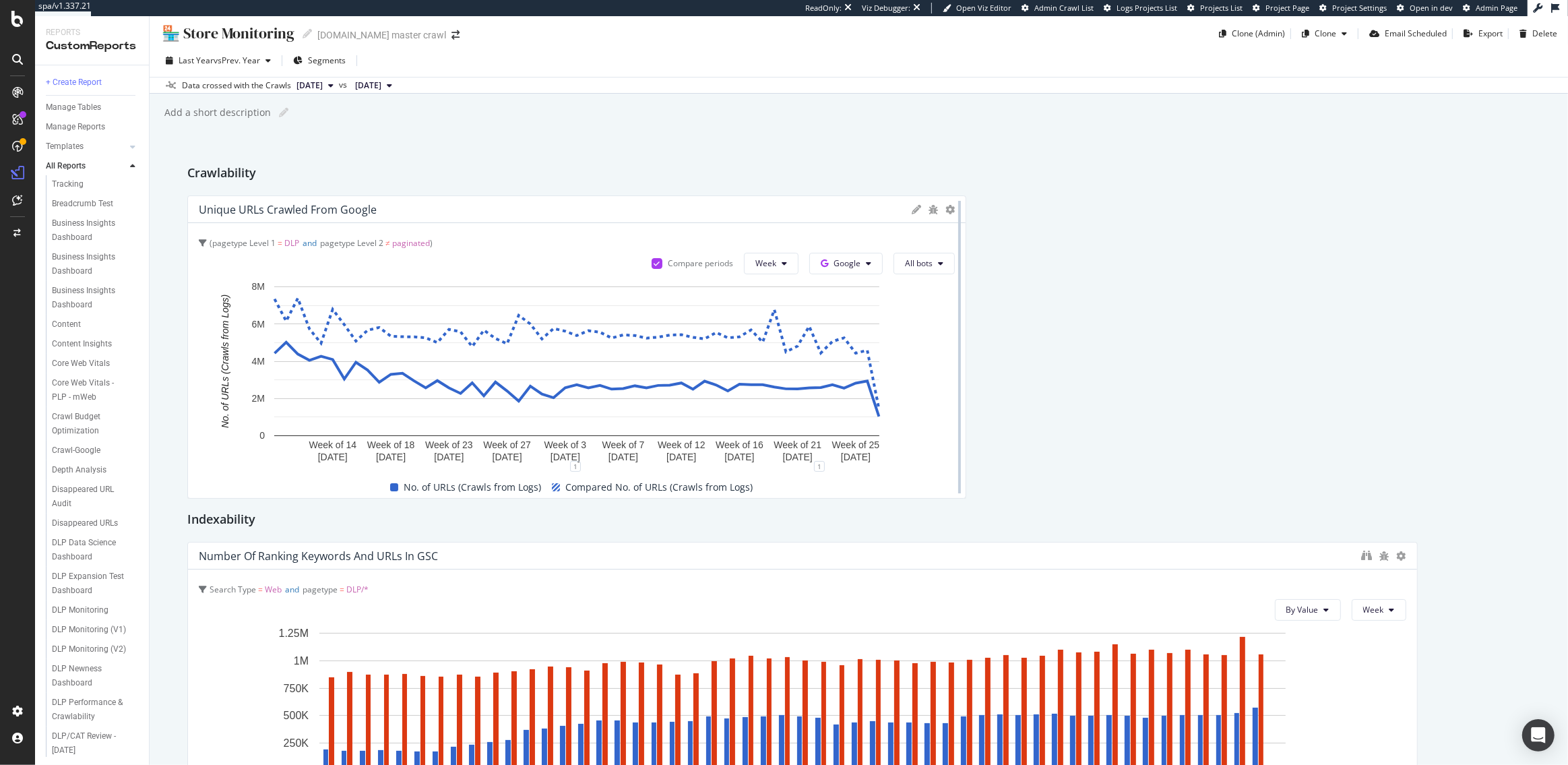
click at [954, 209] on div at bounding box center [960, 347] width 14 height 303
click at [950, 209] on icon at bounding box center [950, 210] width 10 height 10
click at [999, 350] on span "Edit Filter" at bounding box center [1029, 355] width 101 height 12
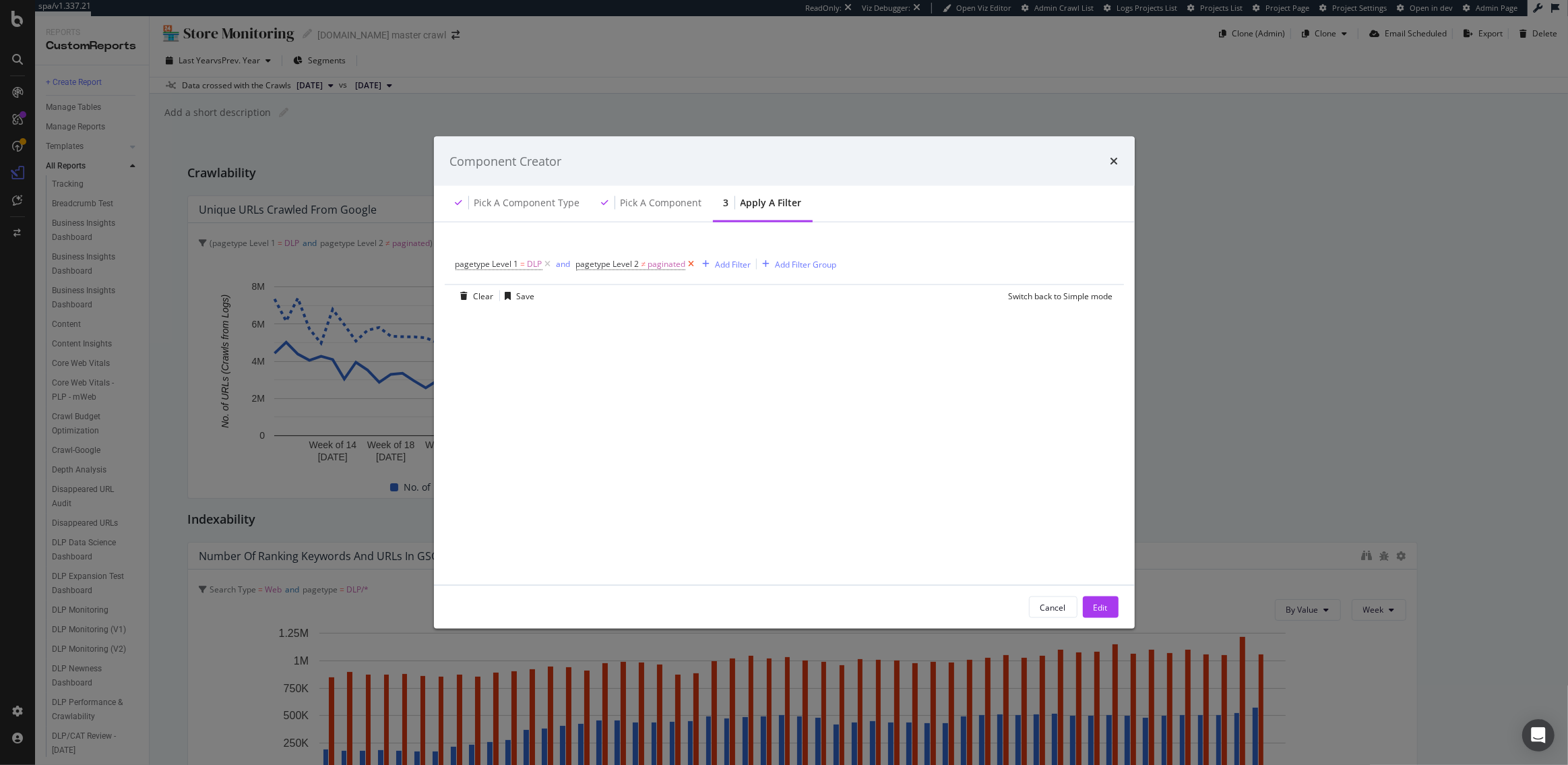
click at [691, 267] on icon "modal" at bounding box center [691, 265] width 12 height 14
click at [485, 267] on span "pagetype Level 1" at bounding box center [487, 263] width 63 height 12
click at [497, 346] on input "DLP" at bounding box center [531, 340] width 128 height 21
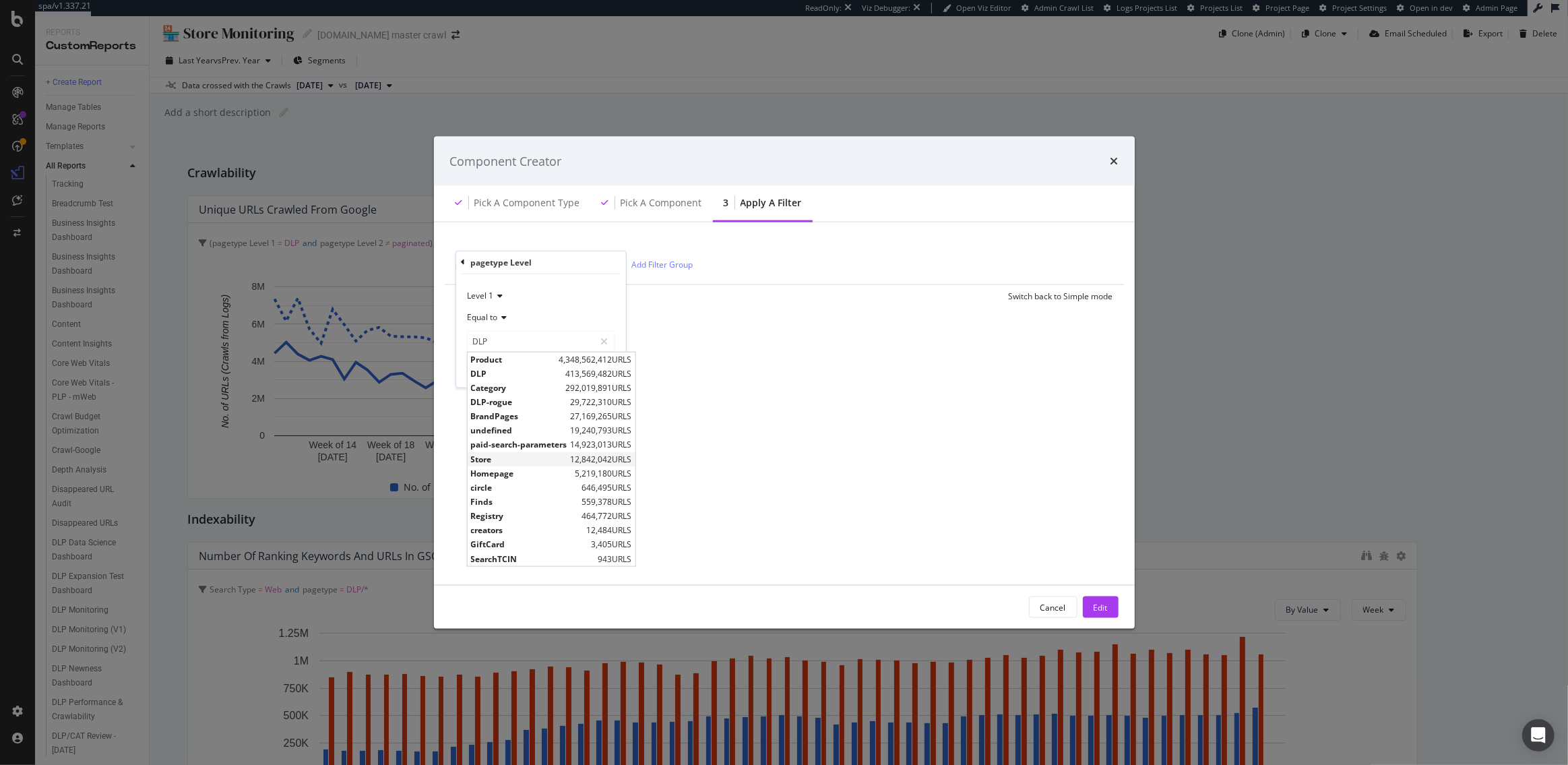
click at [497, 462] on span "Store" at bounding box center [518, 458] width 96 height 12
type input "Store"
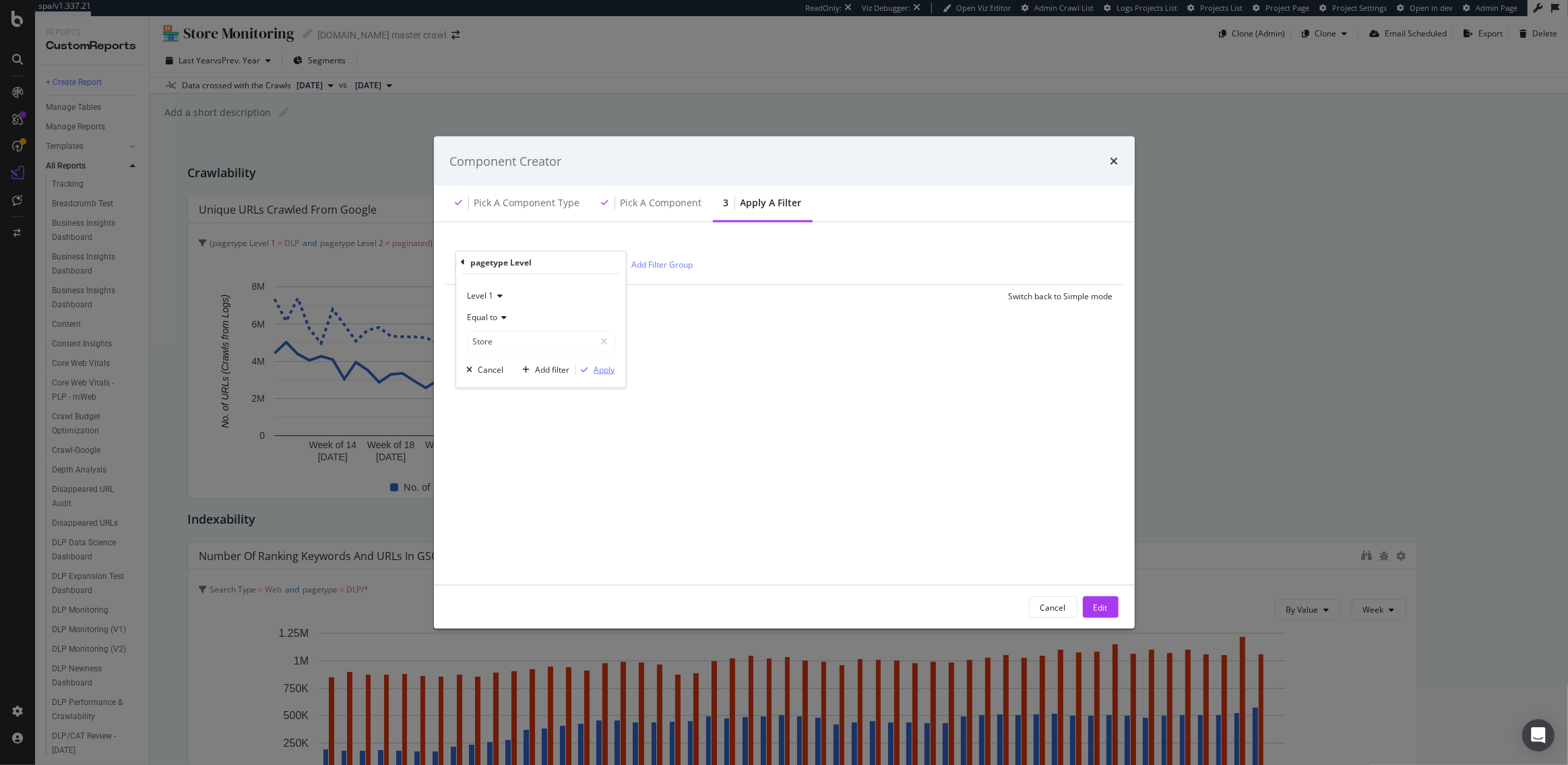
click at [612, 374] on div "Apply" at bounding box center [604, 369] width 21 height 12
click at [1101, 607] on div "Edit" at bounding box center [1101, 606] width 14 height 12
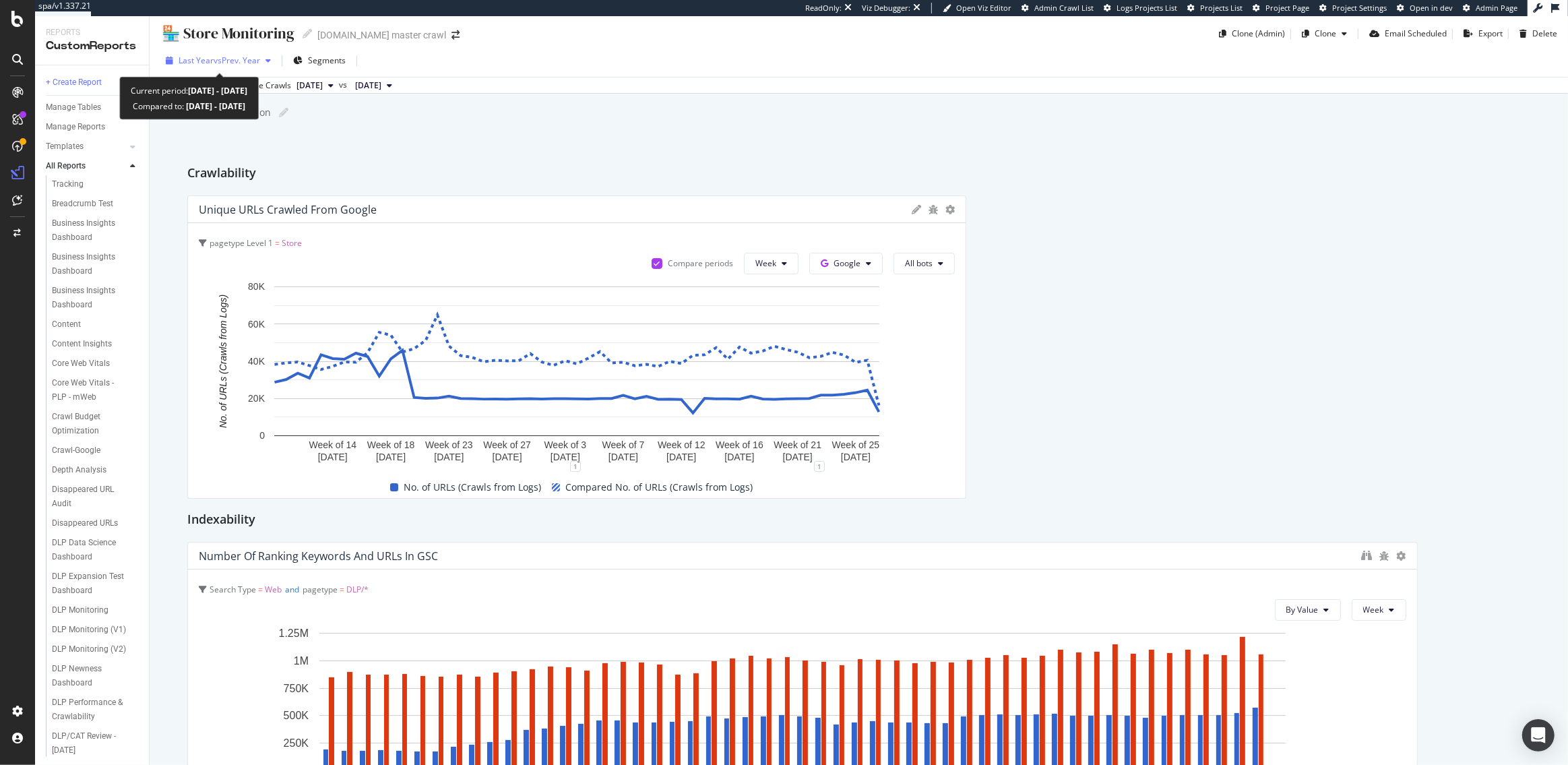
click at [217, 61] on span "vs Prev. Year" at bounding box center [236, 60] width 46 height 12
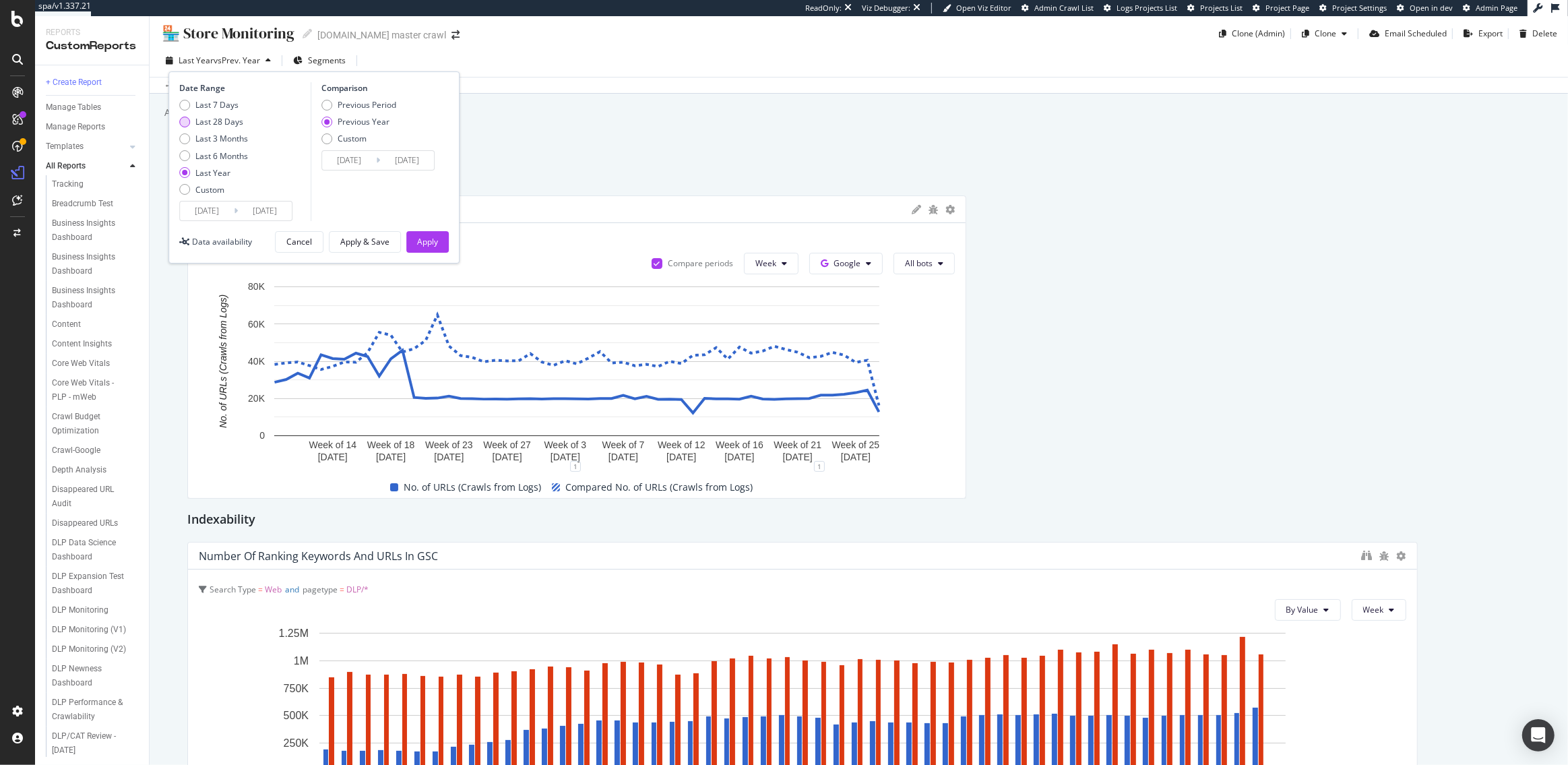
click at [215, 119] on div "Last 28 Days" at bounding box center [219, 121] width 48 height 12
type input "2025/08/13"
type input "2024/08/14"
click at [423, 238] on div "Apply" at bounding box center [427, 241] width 21 height 12
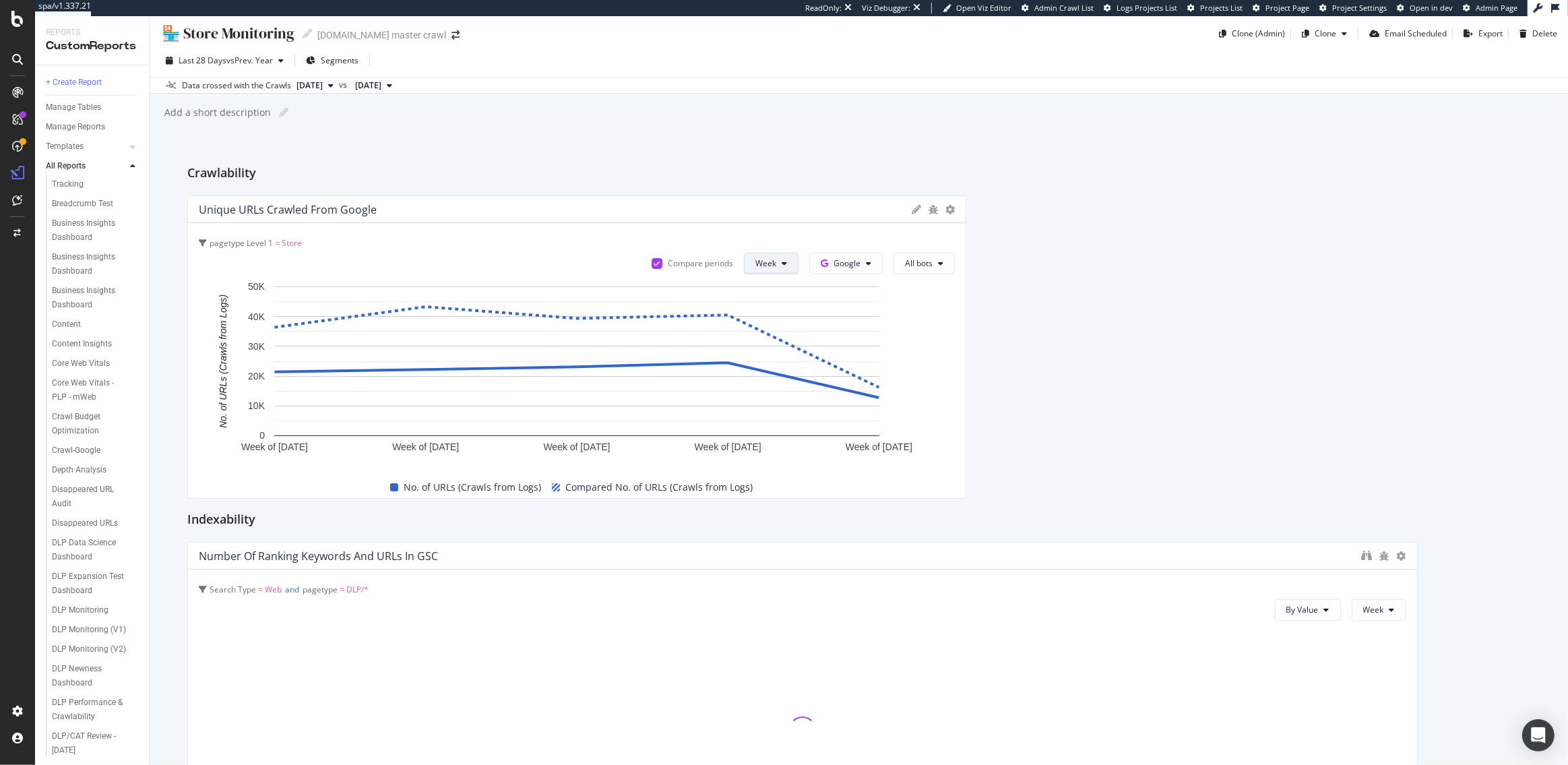
click at [781, 269] on button "Week" at bounding box center [771, 263] width 54 height 21
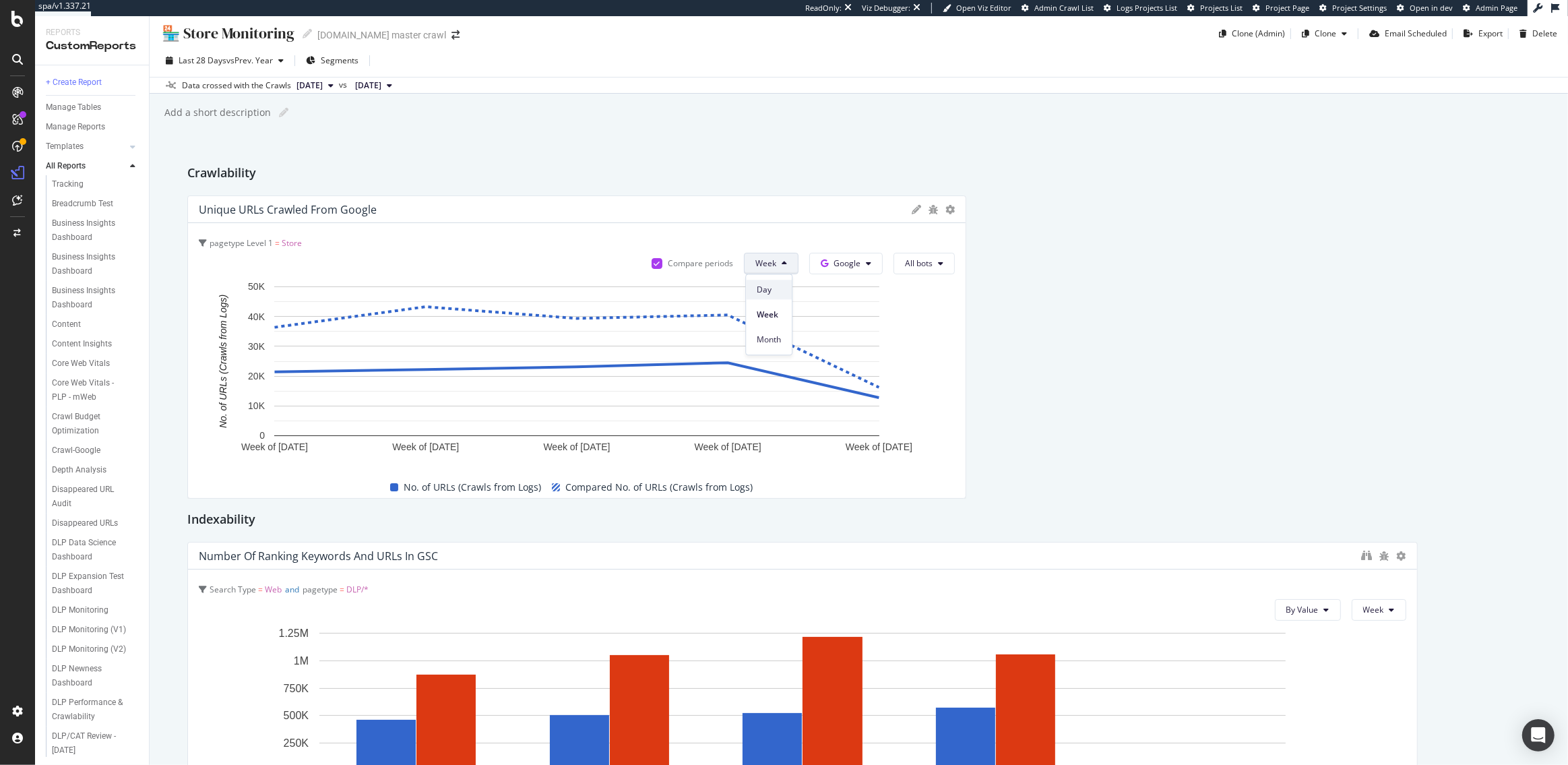
click at [769, 291] on span "Day" at bounding box center [768, 290] width 24 height 12
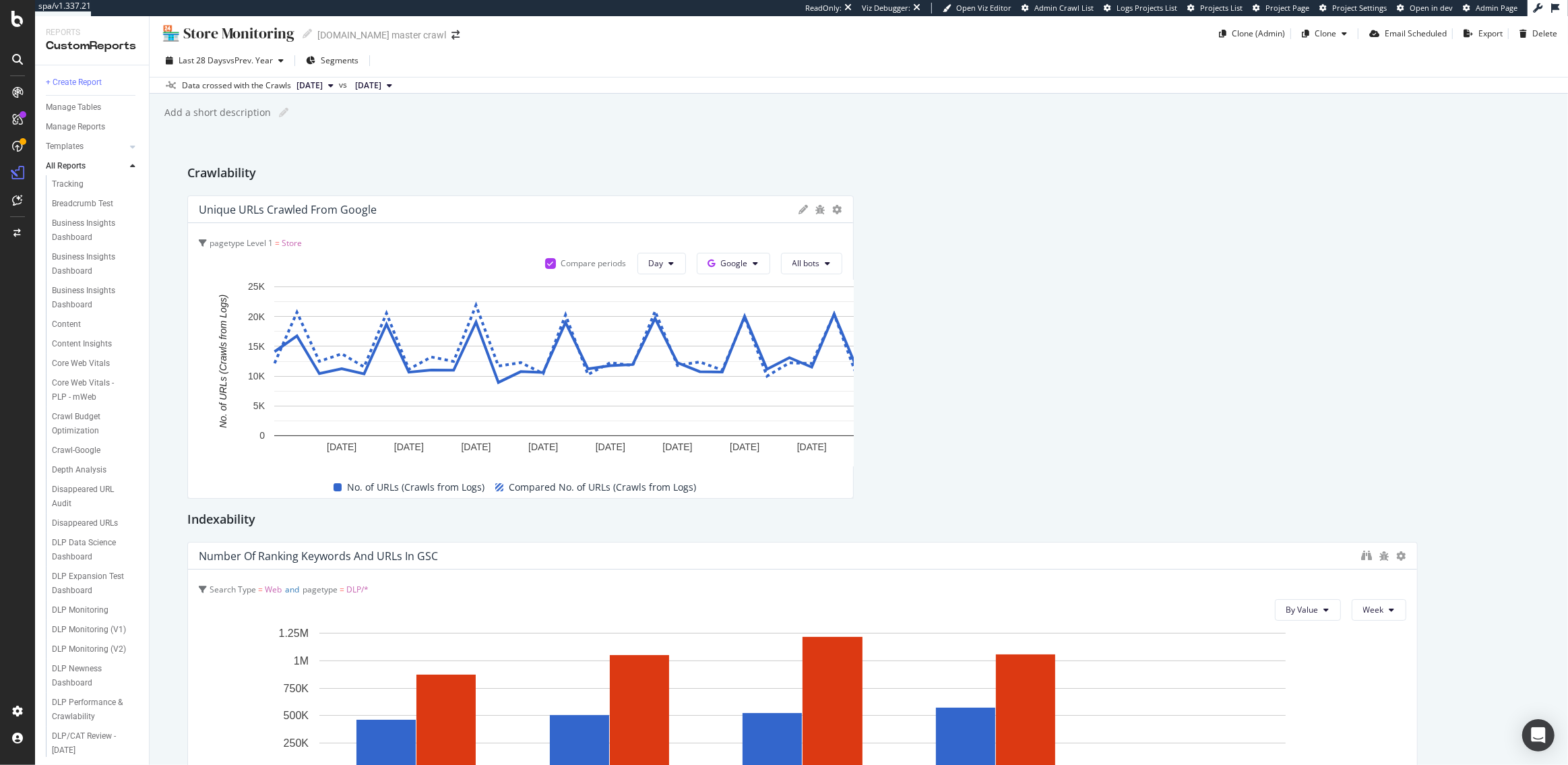
drag, startPoint x: 964, startPoint y: 369, endPoint x: 896, endPoint y: 374, distance: 68.2
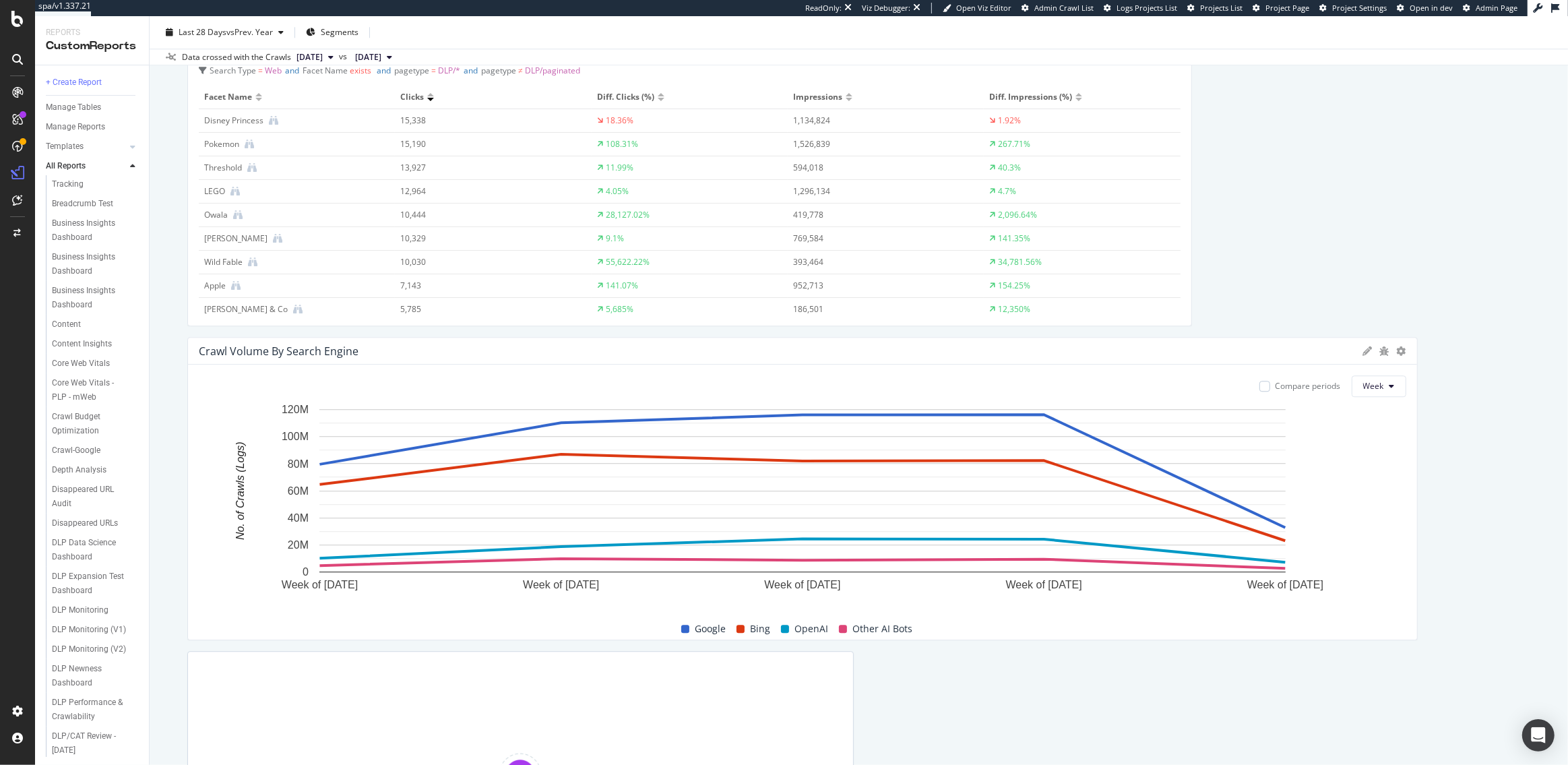
scroll to position [4249, 0]
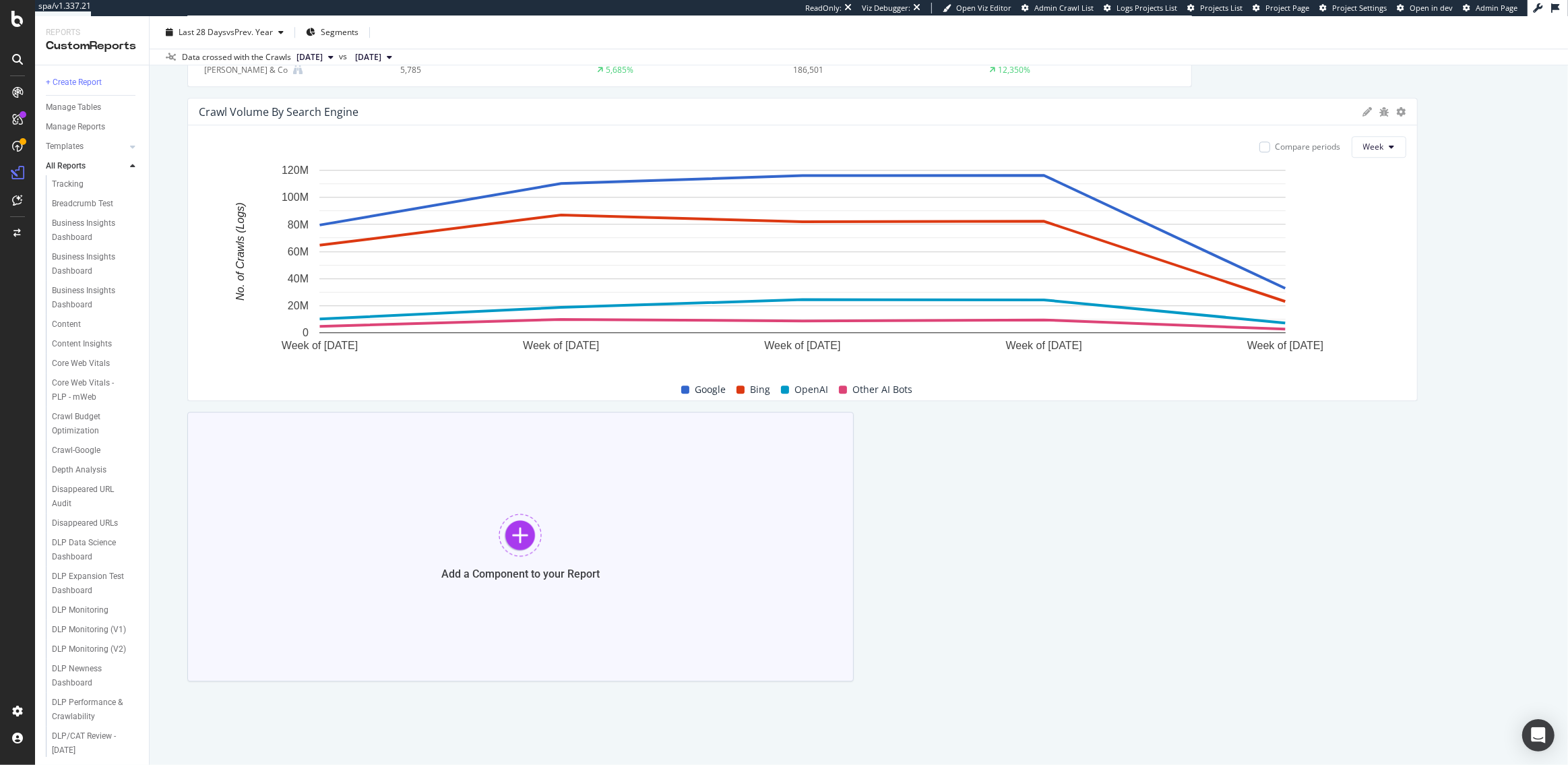
click at [511, 531] on div at bounding box center [520, 535] width 43 height 43
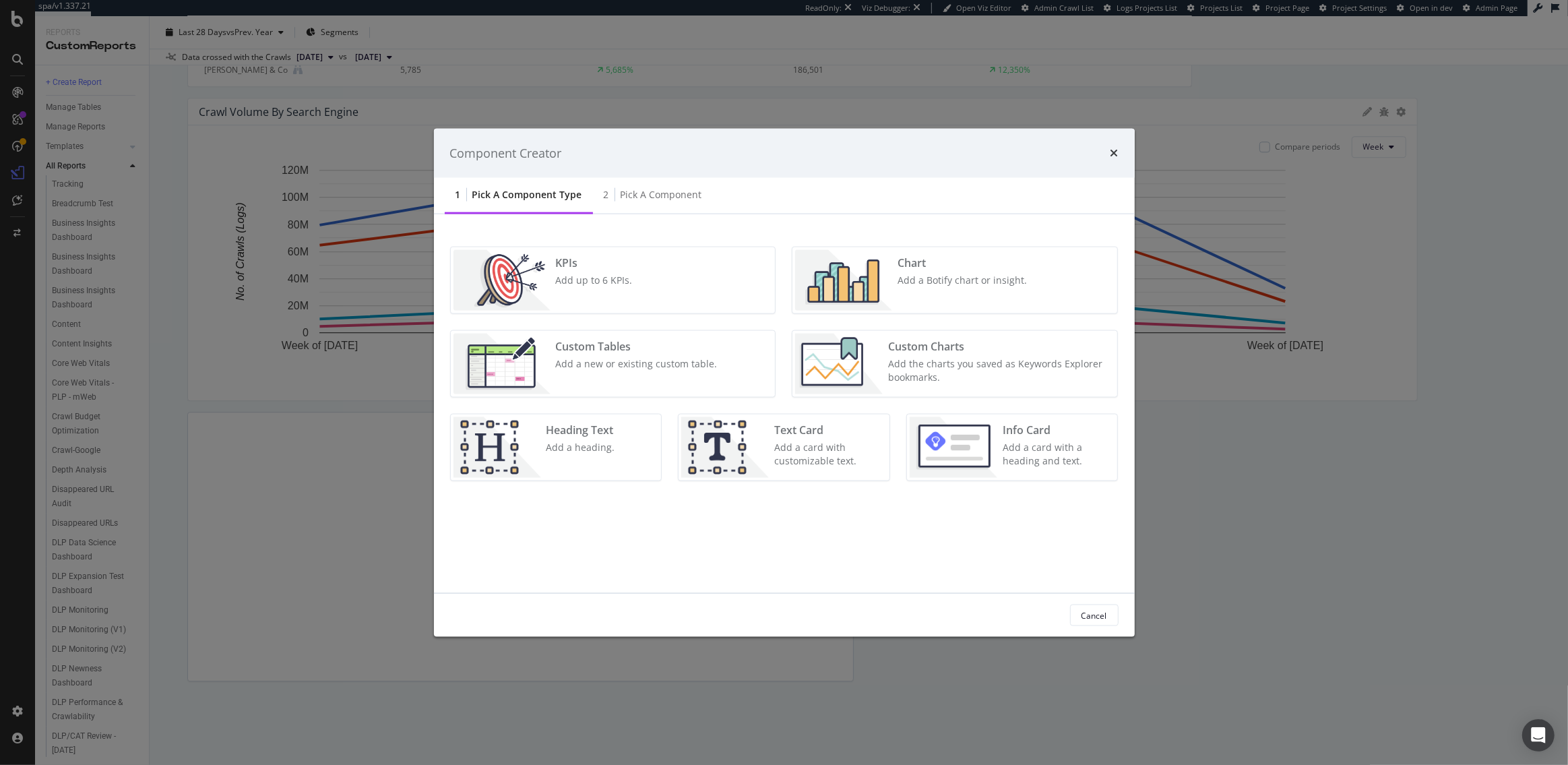
click at [879, 280] on img "modal" at bounding box center [844, 280] width 97 height 61
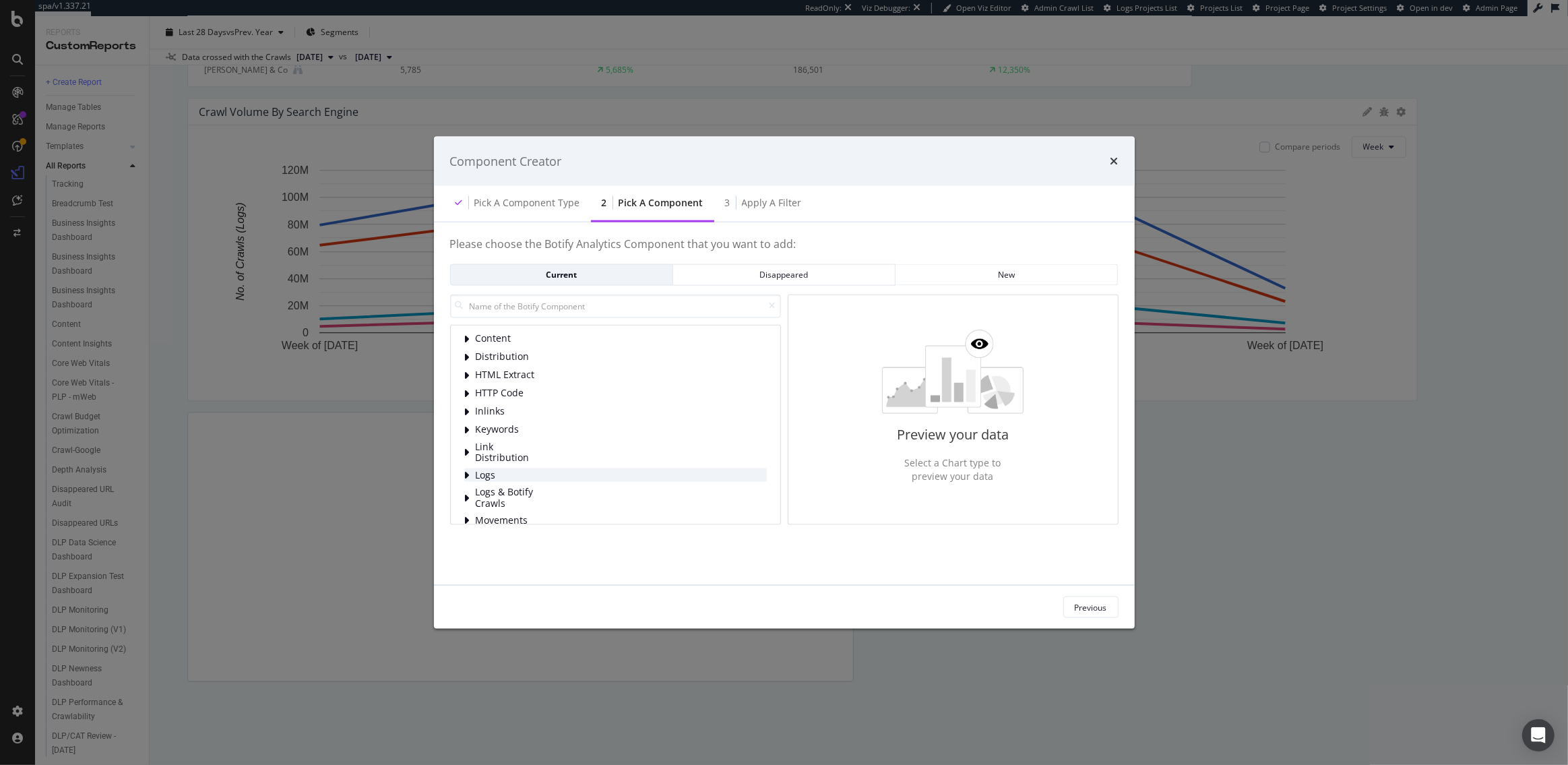
click at [483, 480] on span "Logs" at bounding box center [505, 475] width 60 height 12
click at [527, 374] on span "Bot Behavior" at bounding box center [536, 371] width 60 height 12
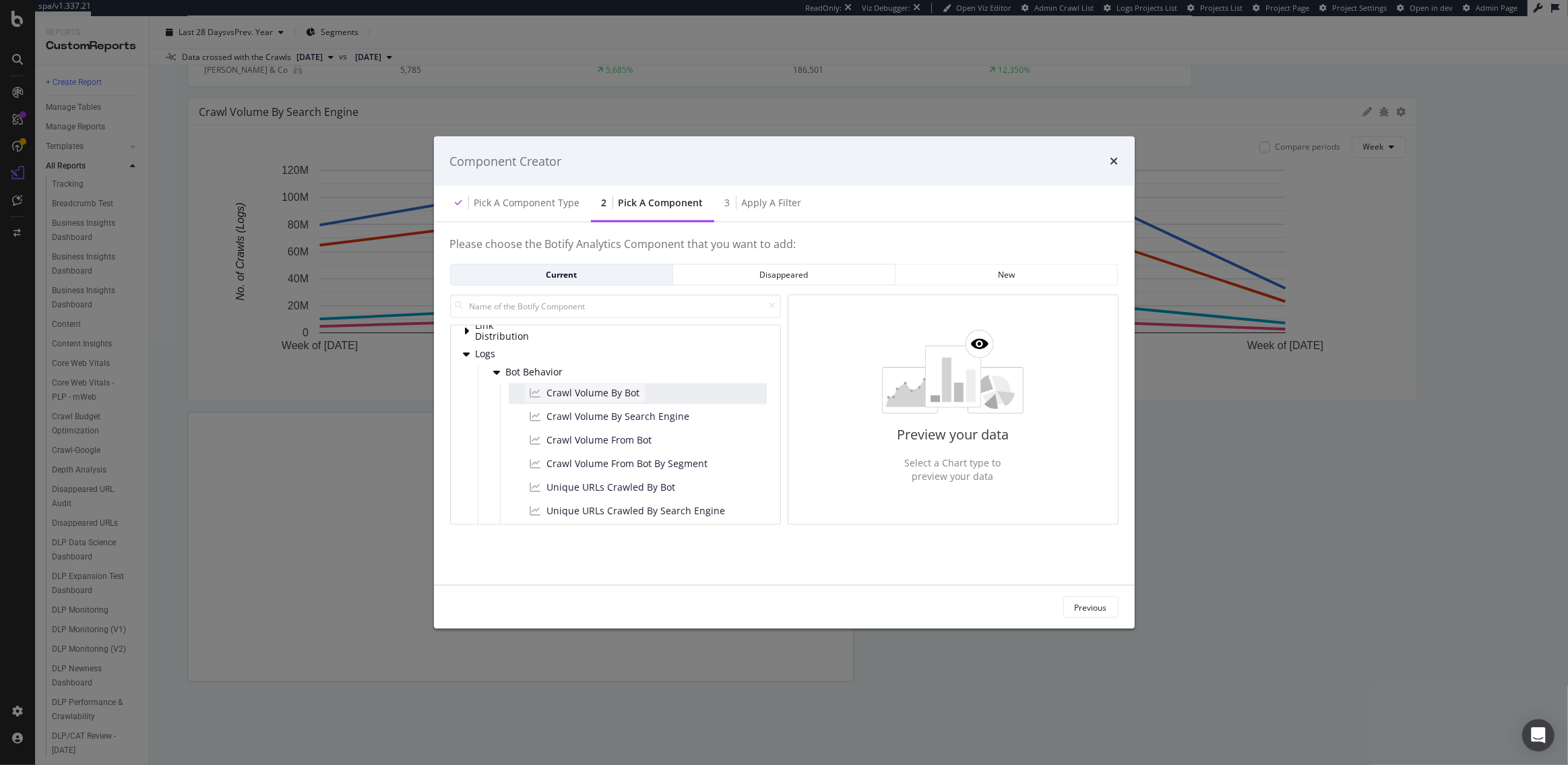
click at [558, 393] on span "Crawl Volume By Bot" at bounding box center [593, 393] width 93 height 14
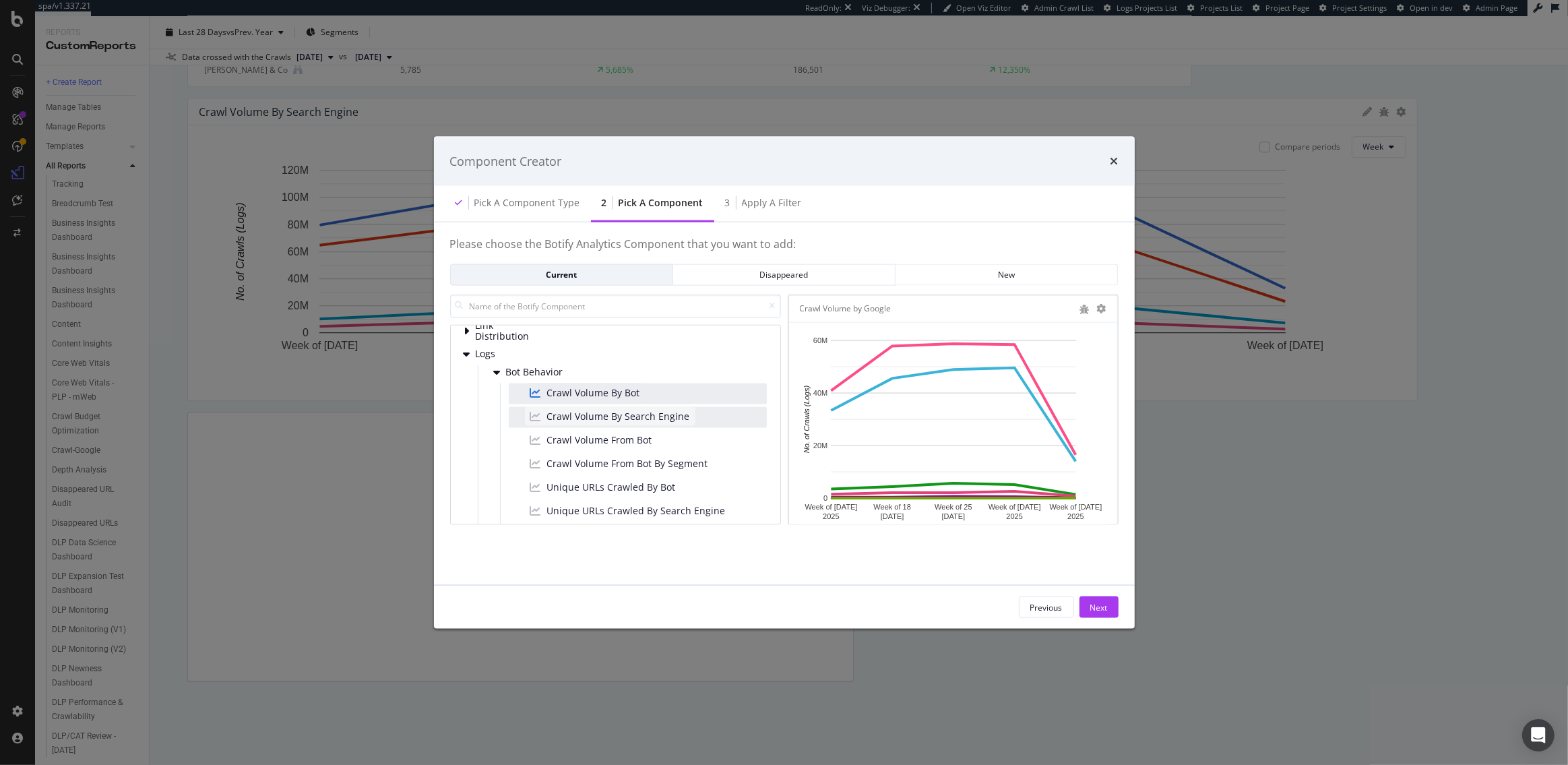
click at [571, 413] on span "Crawl Volume By Search Engine" at bounding box center [618, 416] width 143 height 14
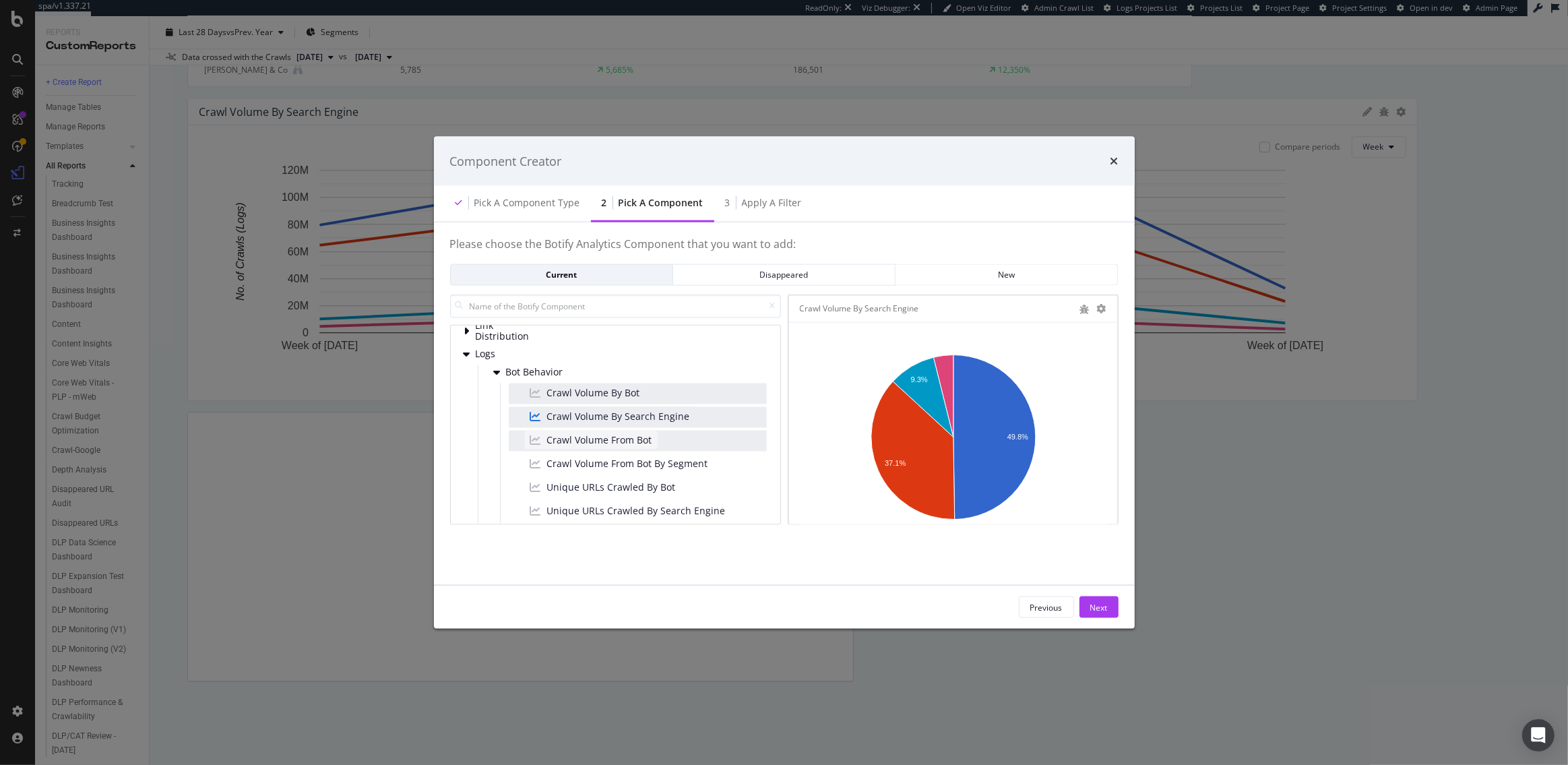
click at [573, 434] on span "Crawl Volume From Bot" at bounding box center [600, 440] width 105 height 14
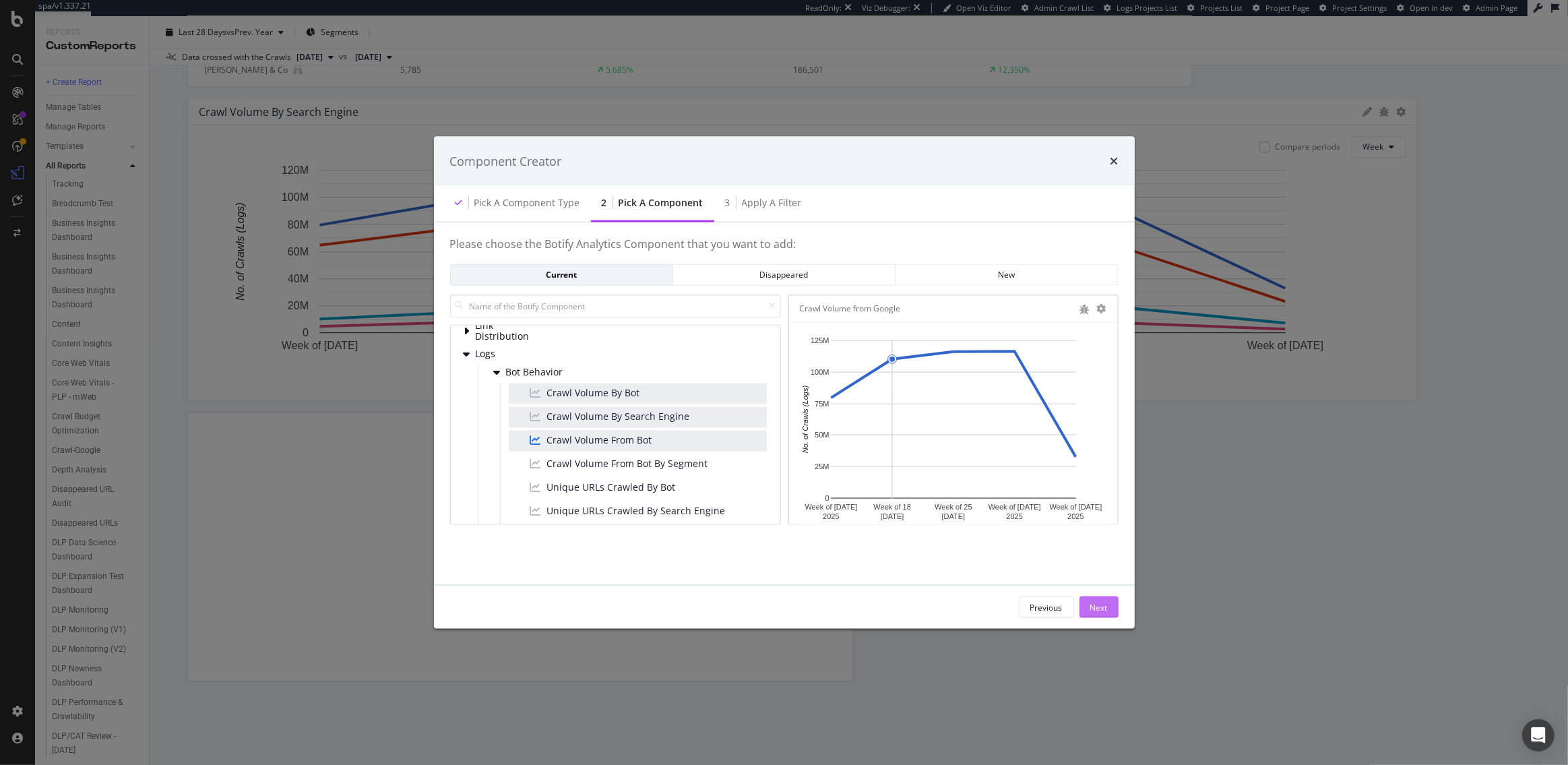
click at [1108, 608] on button "Next" at bounding box center [1099, 606] width 39 height 21
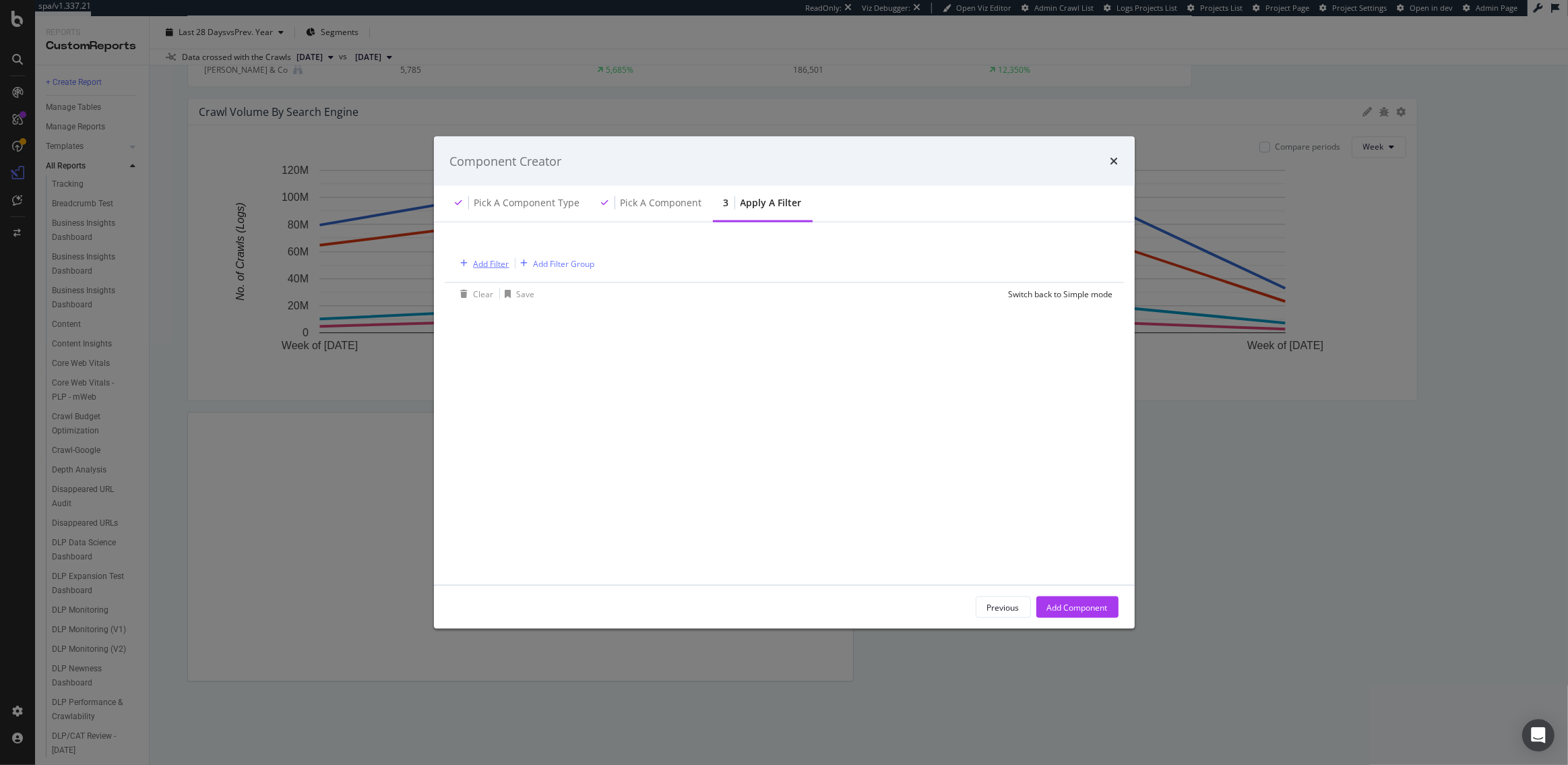
click at [489, 266] on div "Add Filter" at bounding box center [491, 263] width 36 height 12
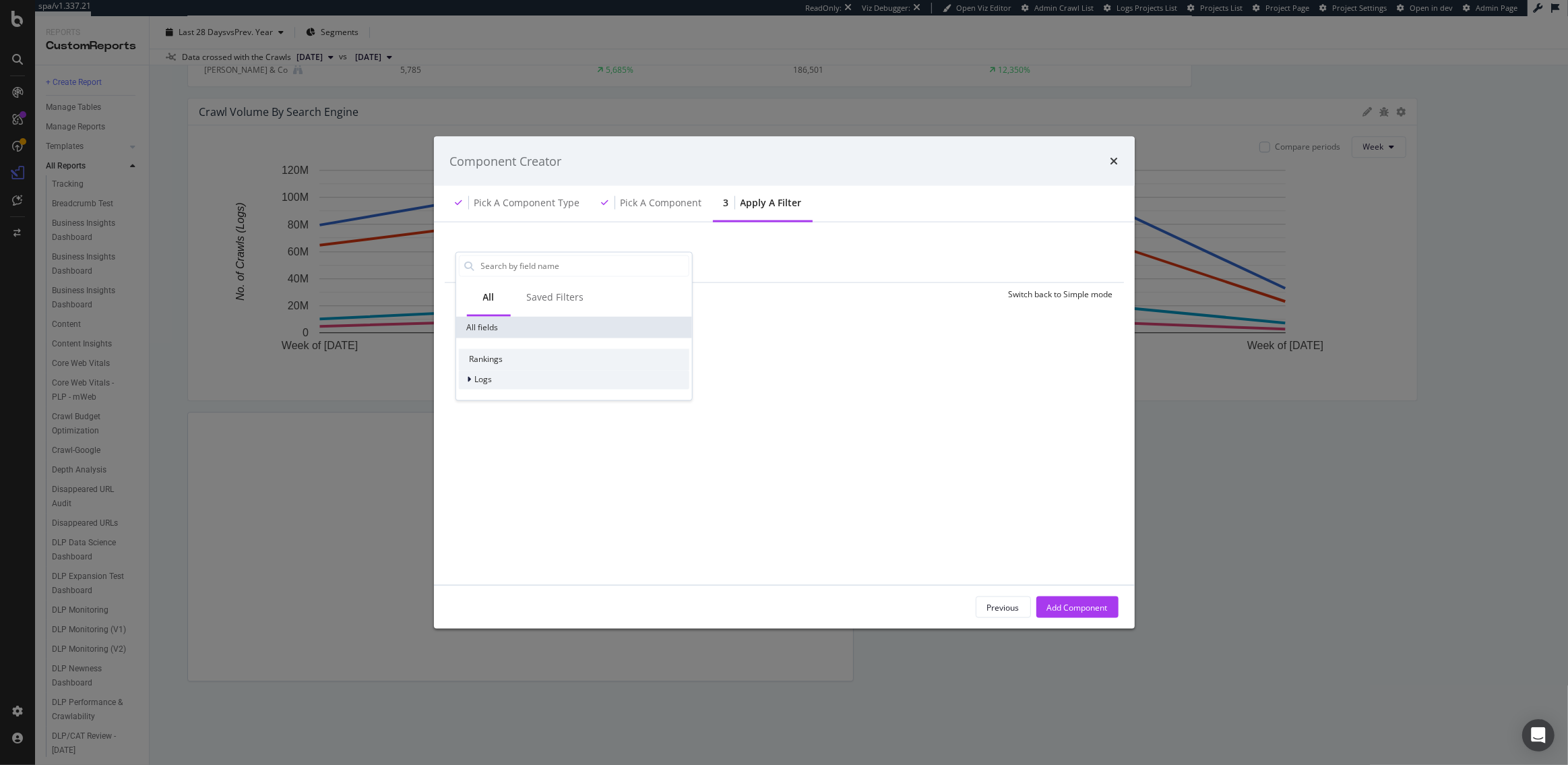
click at [485, 374] on span "Logs" at bounding box center [482, 379] width 17 height 12
click at [488, 393] on span "Segments" at bounding box center [501, 398] width 38 height 12
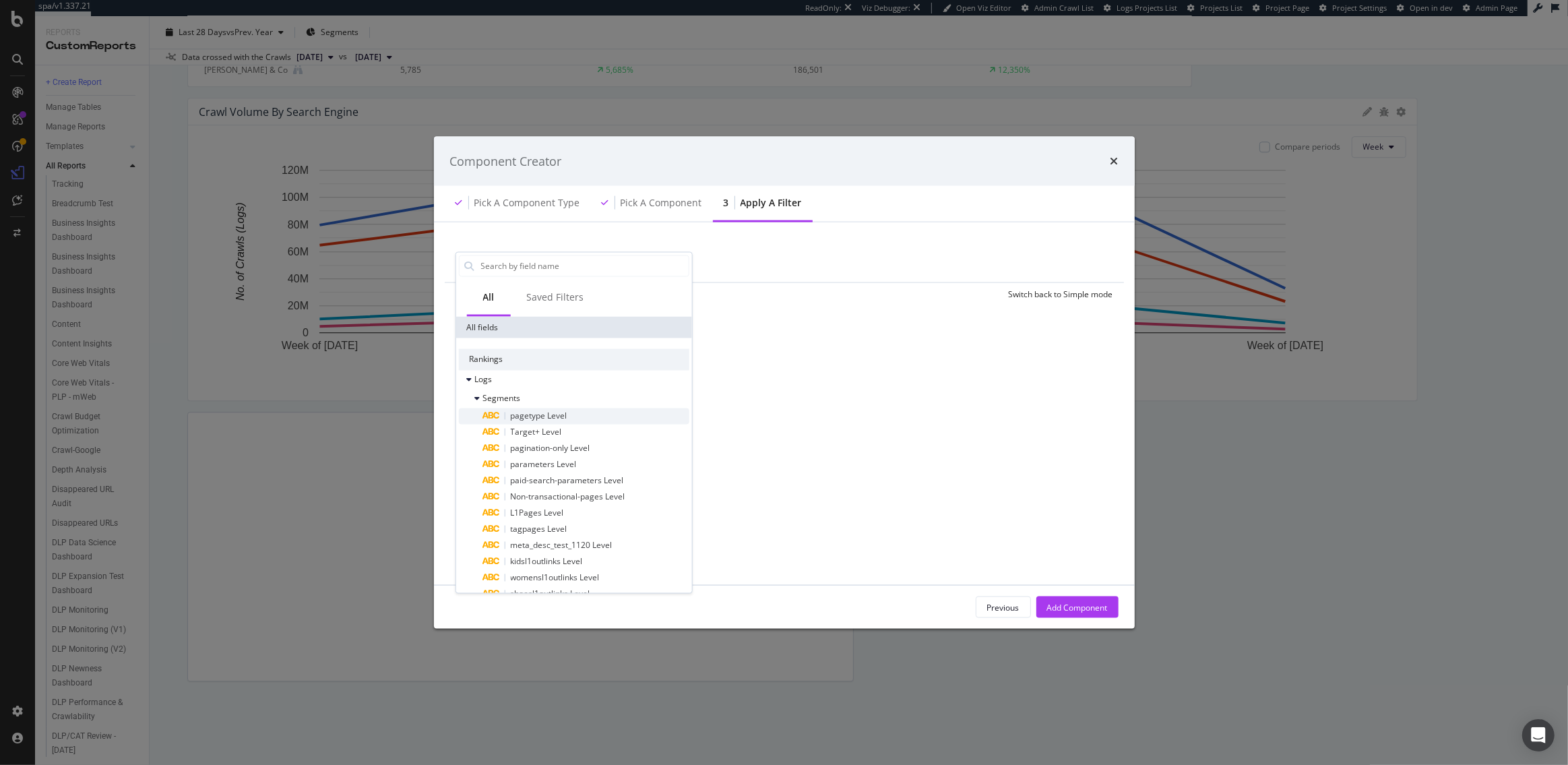
click at [520, 418] on span "pagetype Level" at bounding box center [538, 415] width 57 height 12
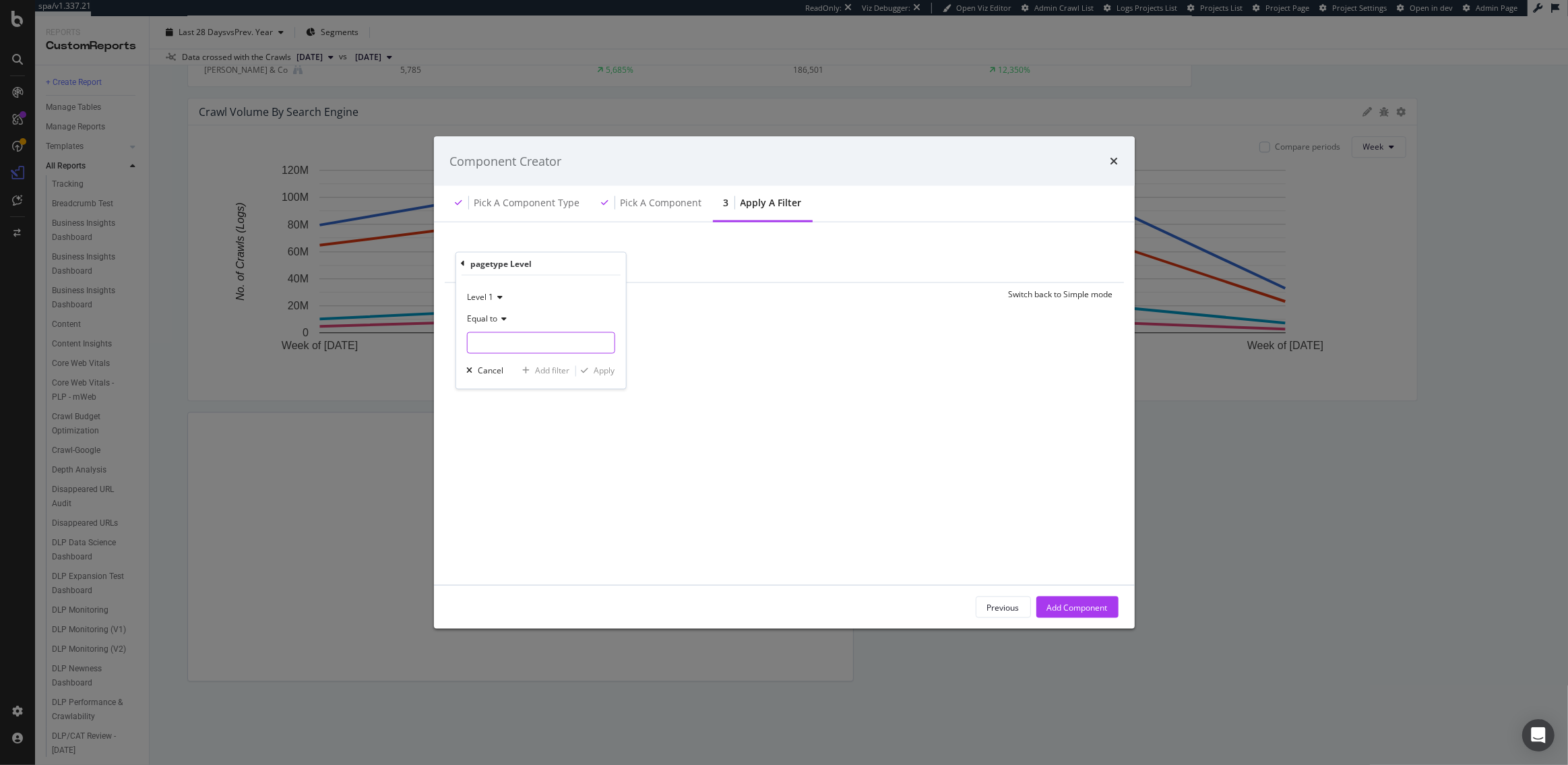
click at [482, 341] on input "modal" at bounding box center [540, 342] width 147 height 21
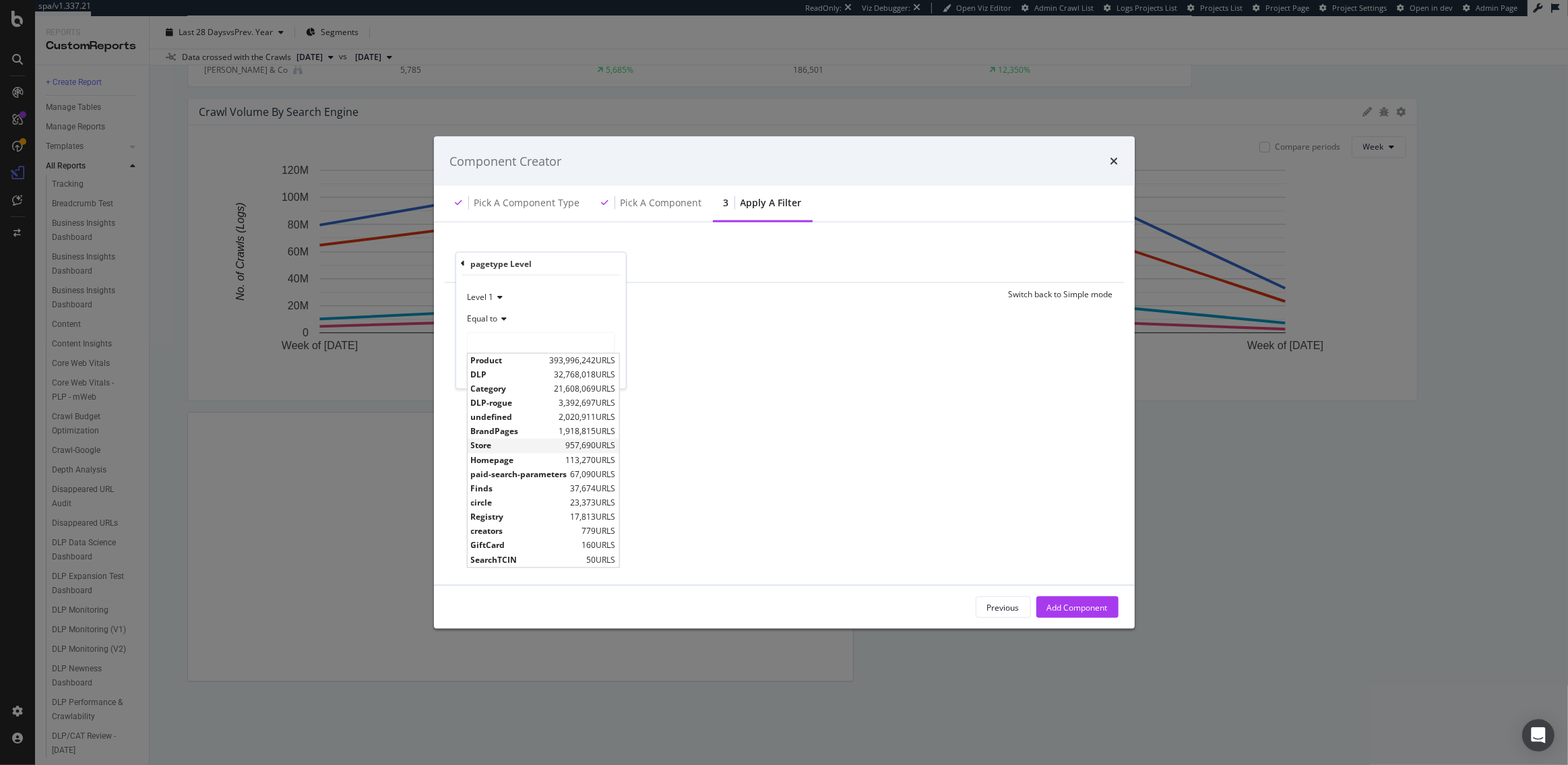
click at [490, 440] on span "Store" at bounding box center [516, 445] width 92 height 12
type input "Store"
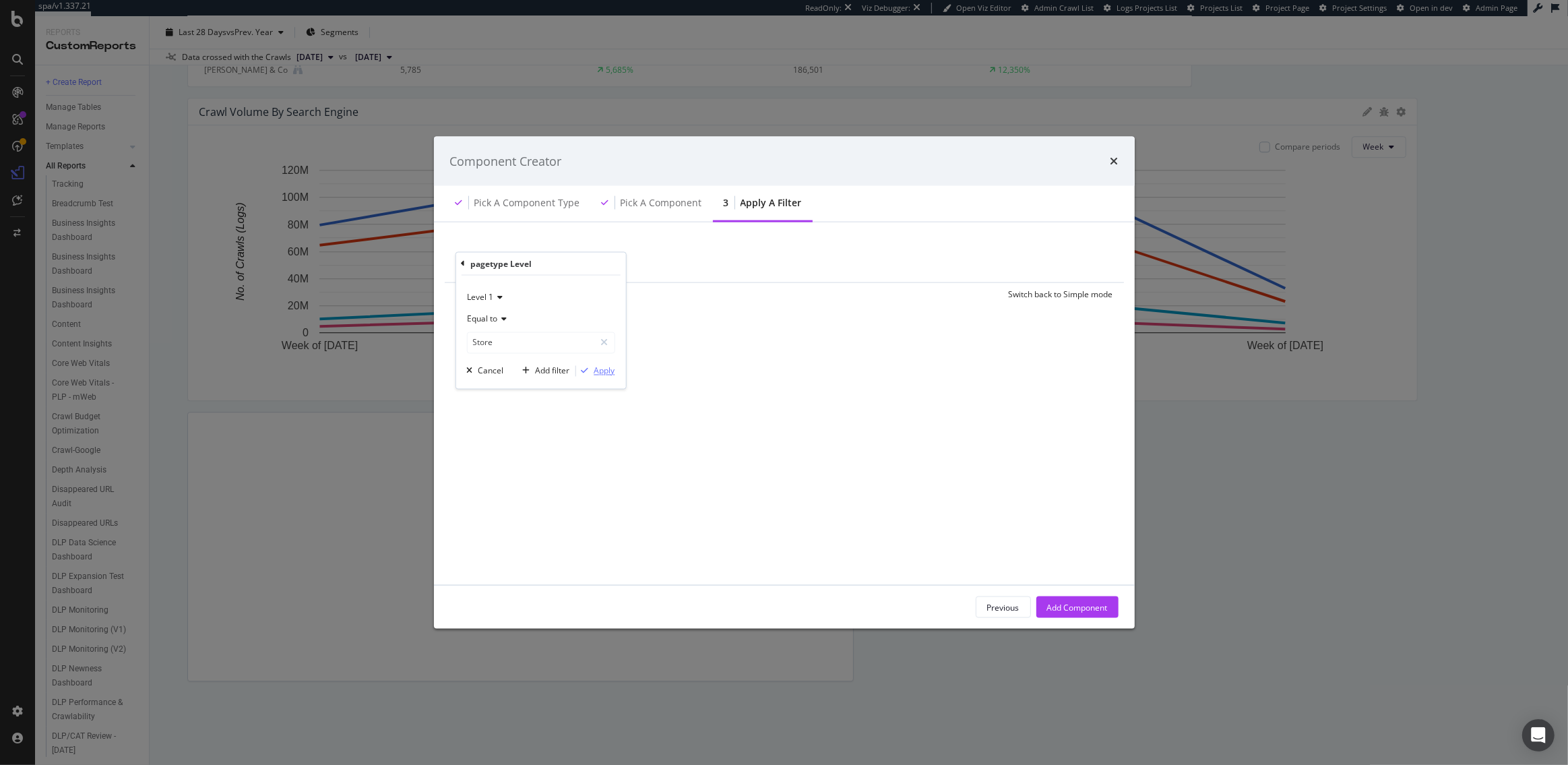
click at [600, 371] on div "Apply" at bounding box center [604, 371] width 21 height 12
click at [1081, 611] on div "Add Component" at bounding box center [1077, 606] width 61 height 12
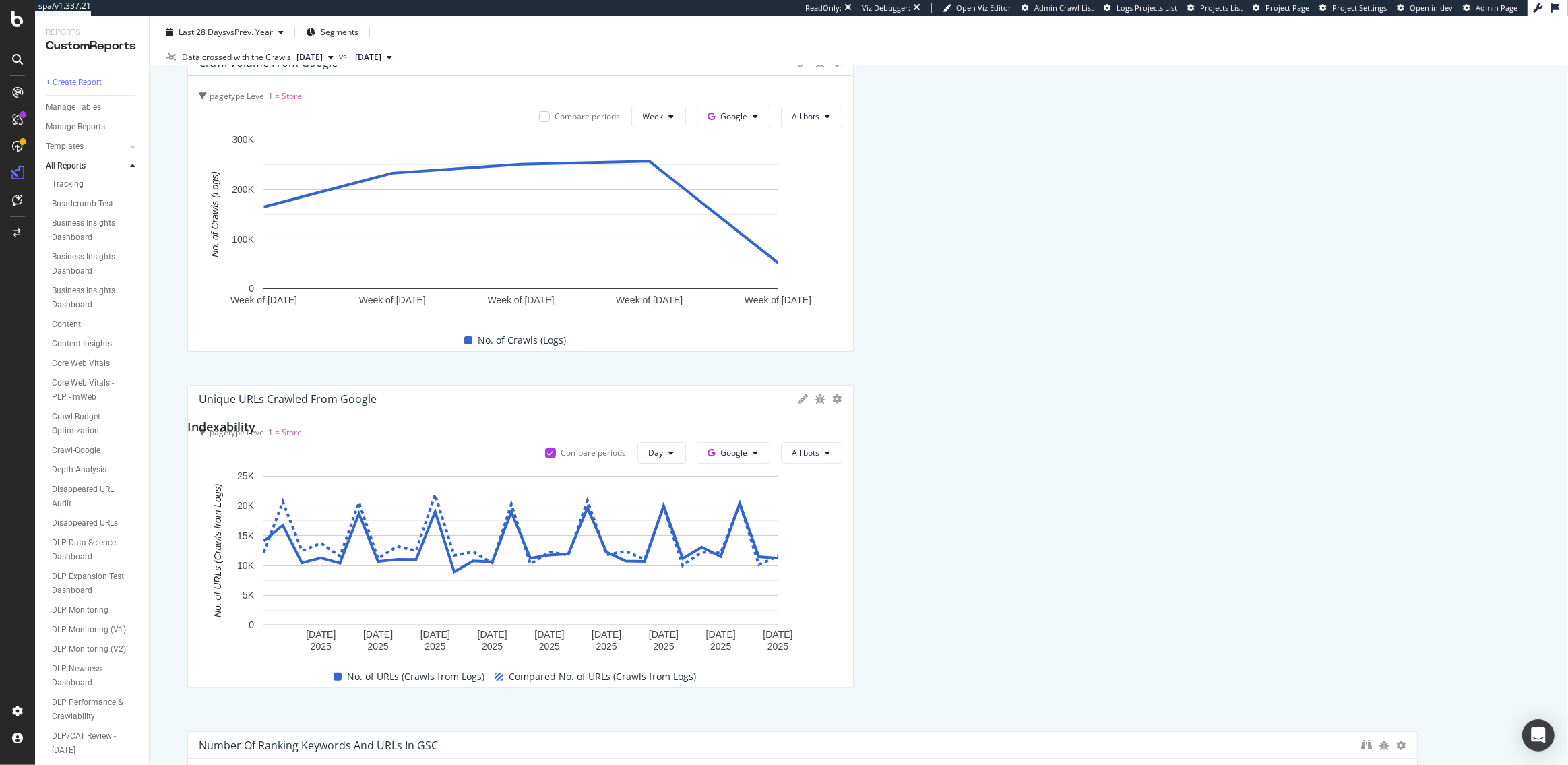
scroll to position [0, 0]
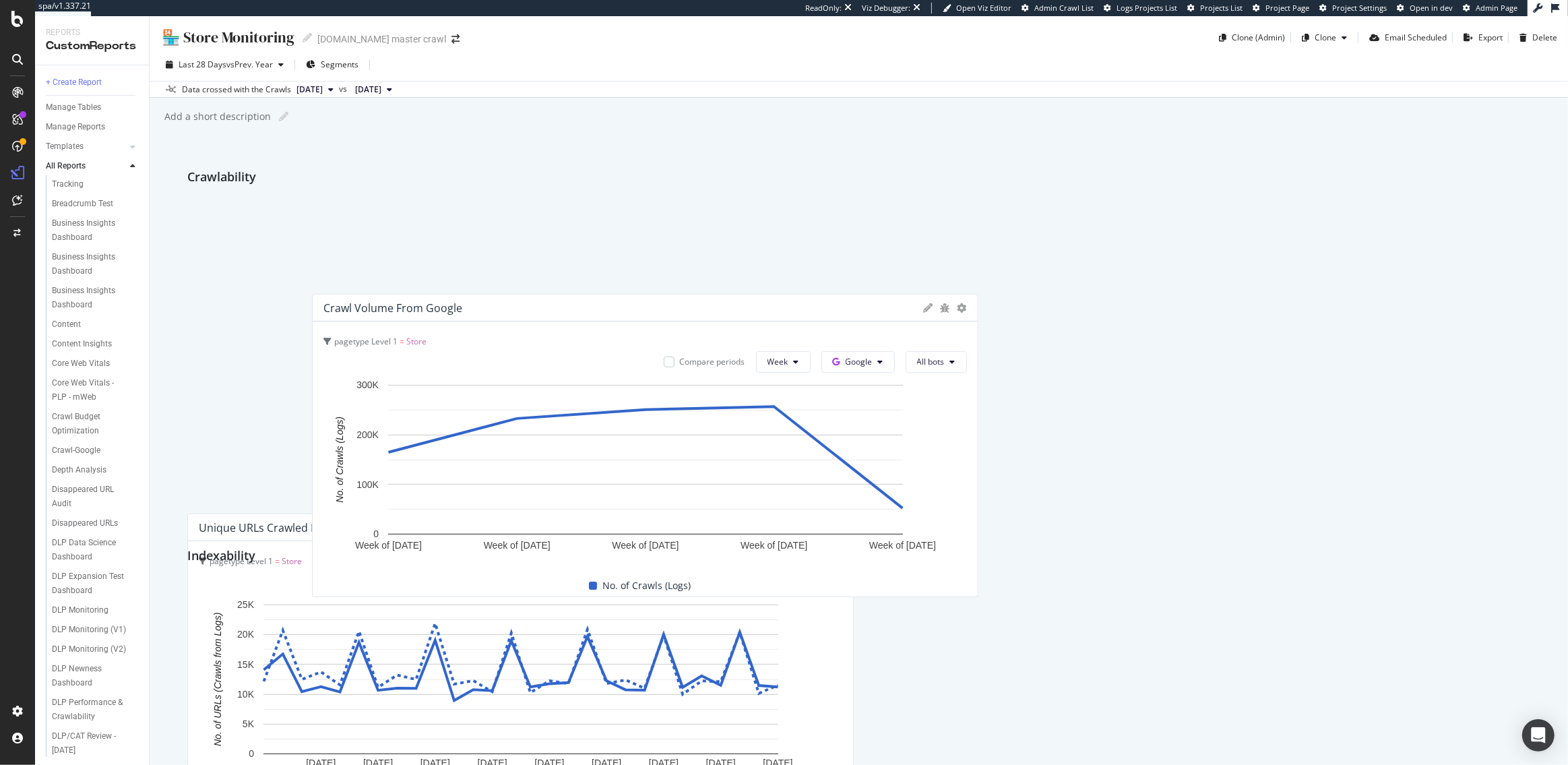
drag, startPoint x: 300, startPoint y: 421, endPoint x: 440, endPoint y: 293, distance: 189.7
click at [440, 301] on div "Crawl Volume from Google" at bounding box center [392, 308] width 139 height 14
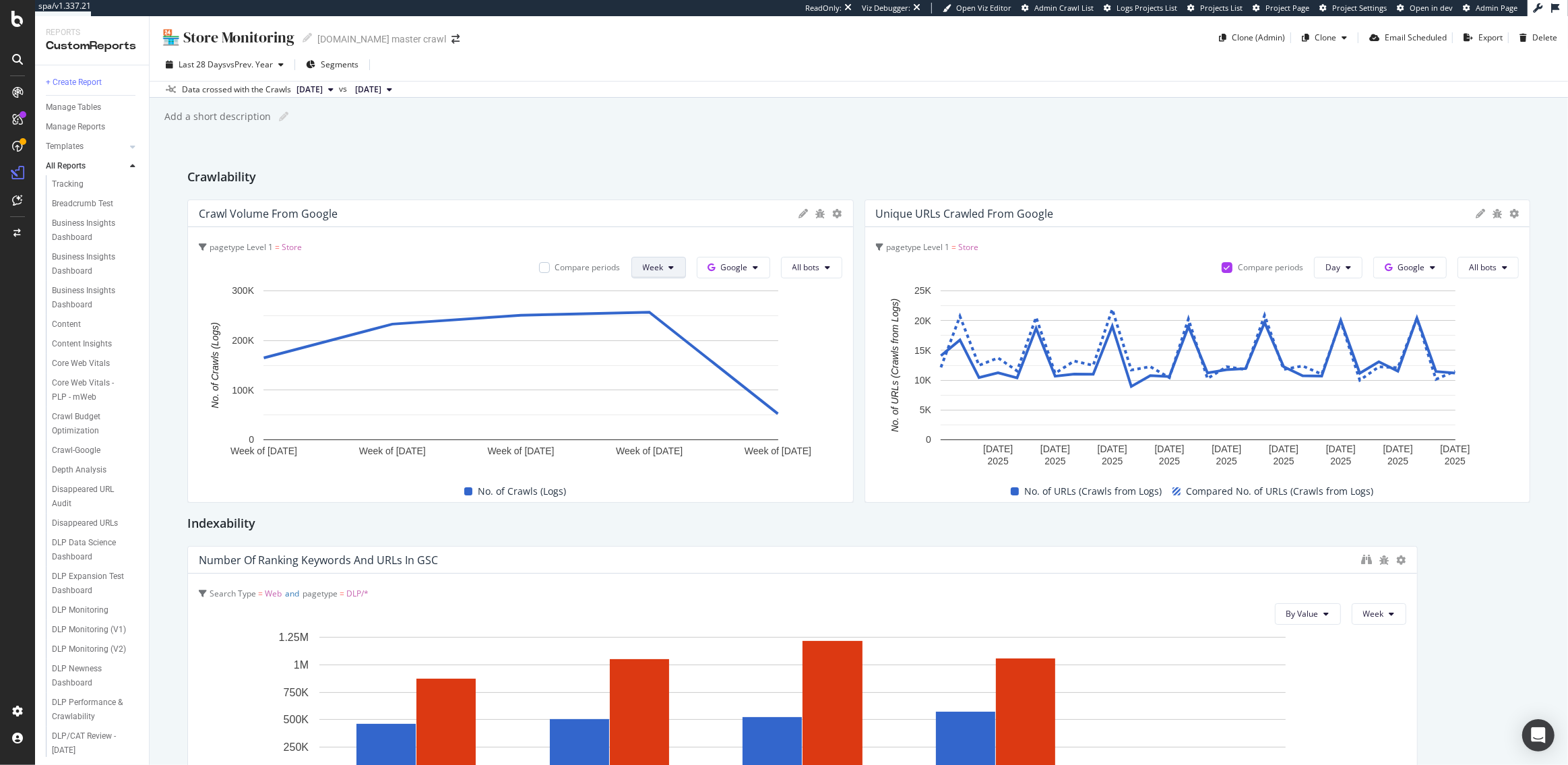
click at [656, 266] on span "Week" at bounding box center [653, 267] width 21 height 12
click at [656, 296] on span "Day" at bounding box center [656, 294] width 24 height 12
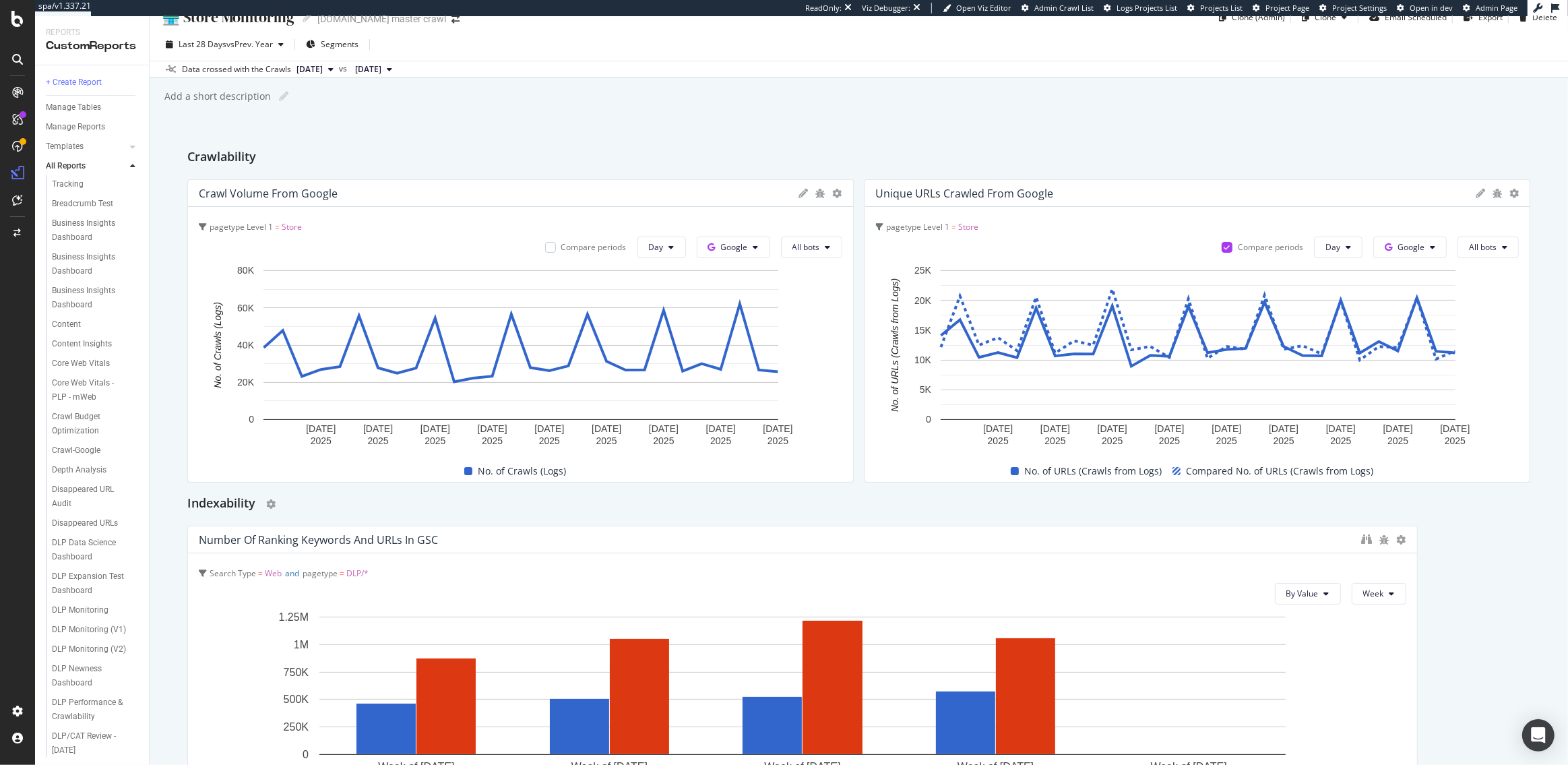
scroll to position [25, 0]
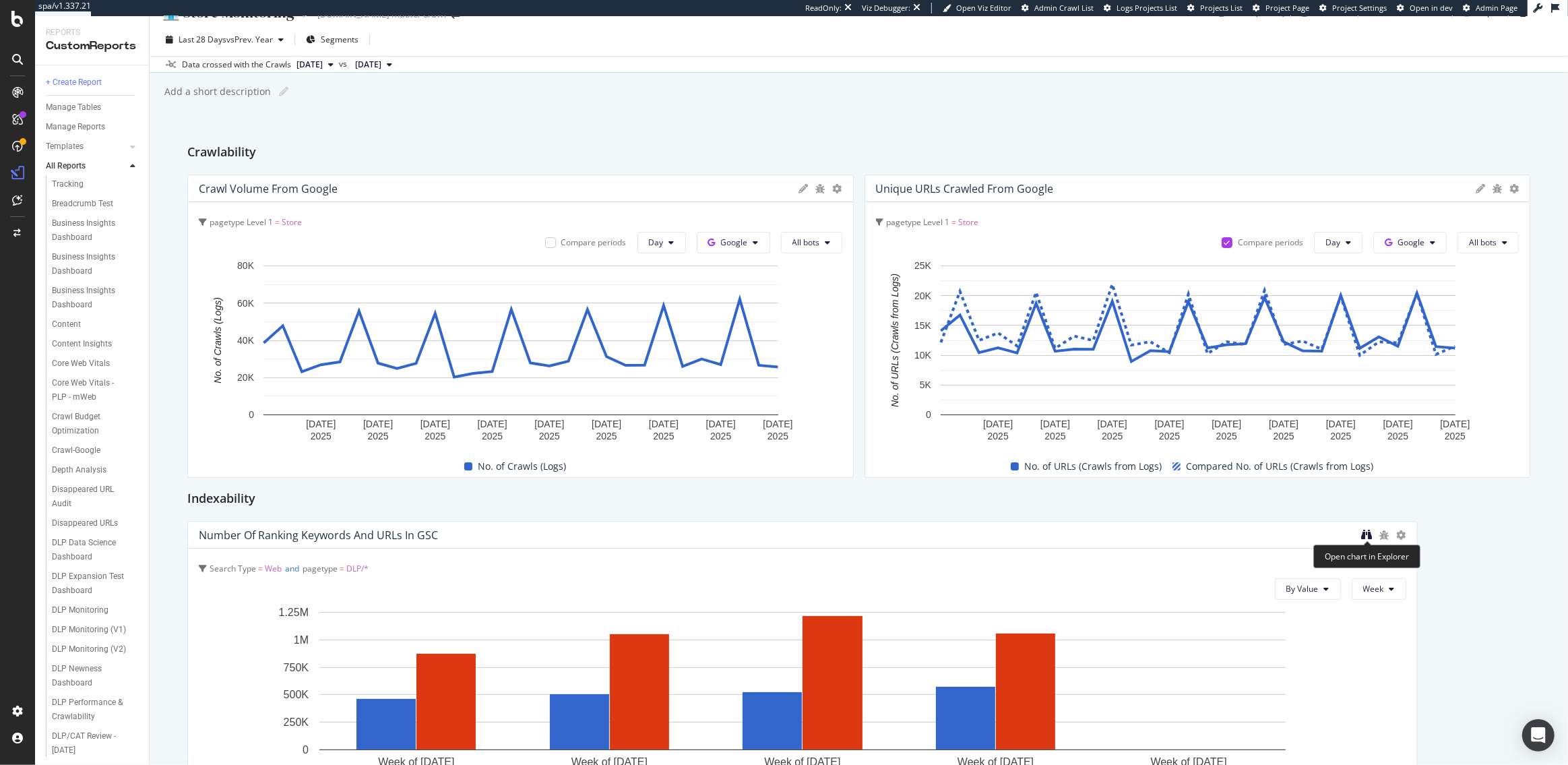
click at [1366, 534] on icon "binoculars" at bounding box center [1367, 535] width 11 height 11
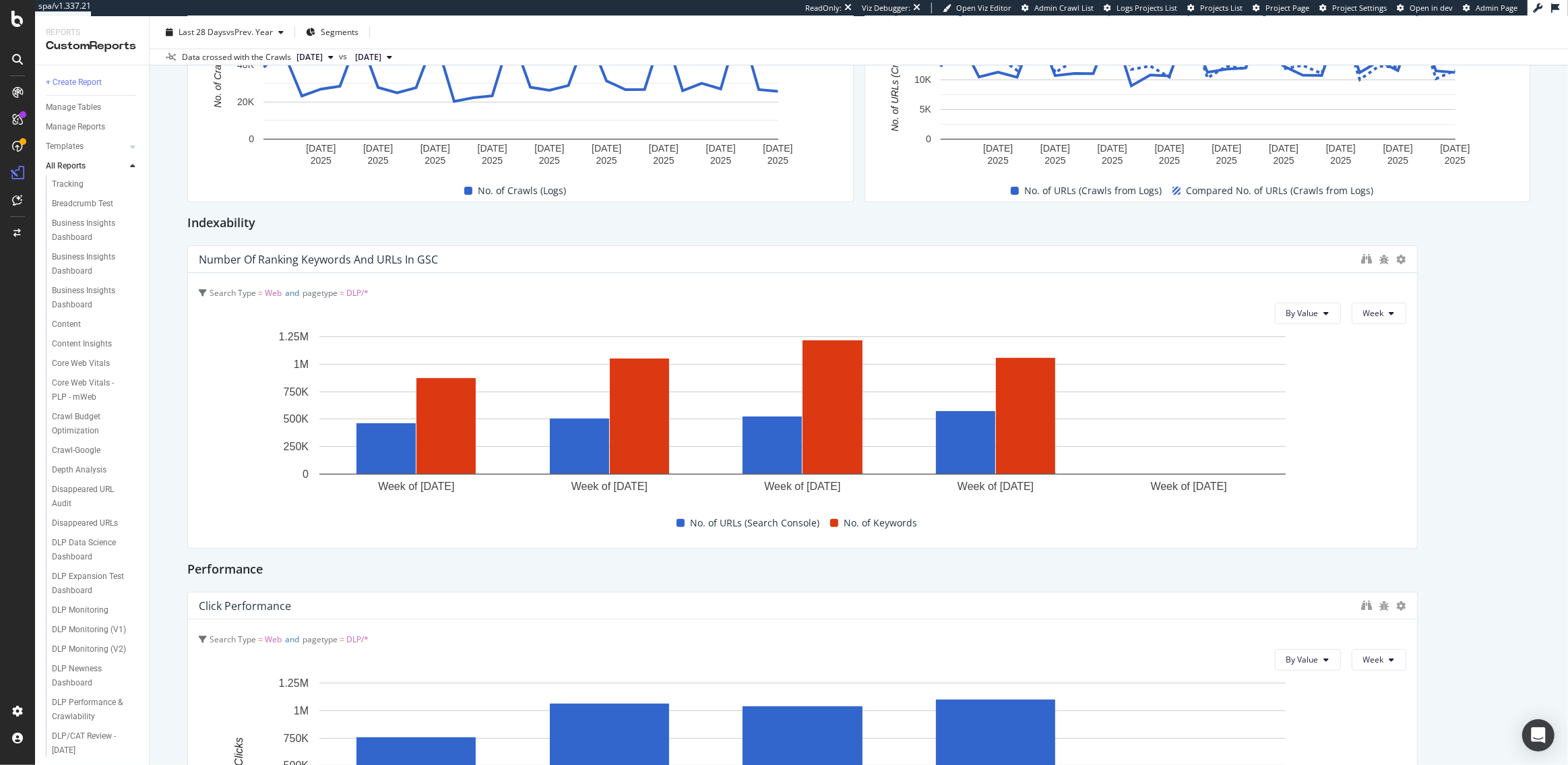
scroll to position [0, 0]
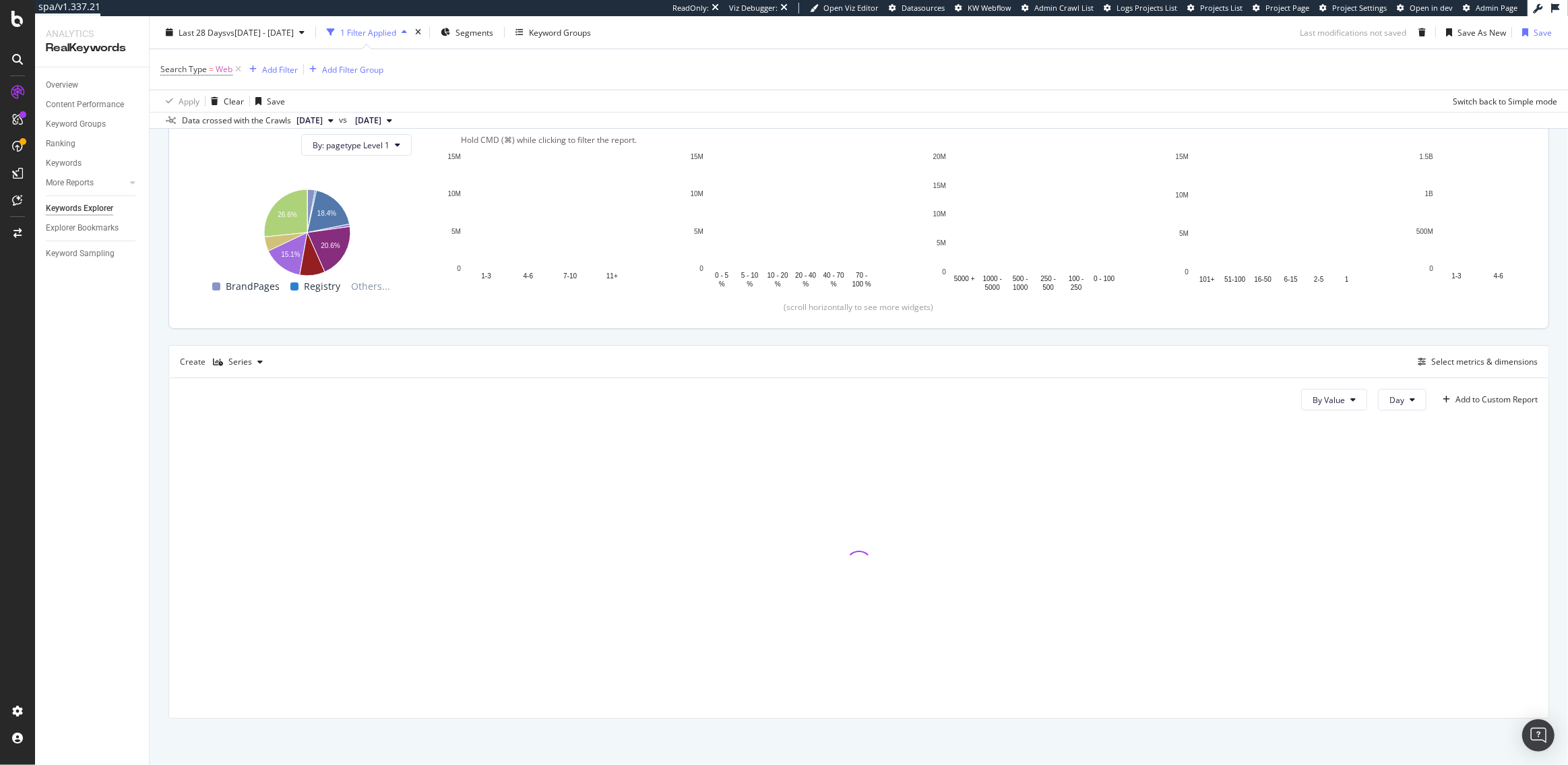
scroll to position [186, 0]
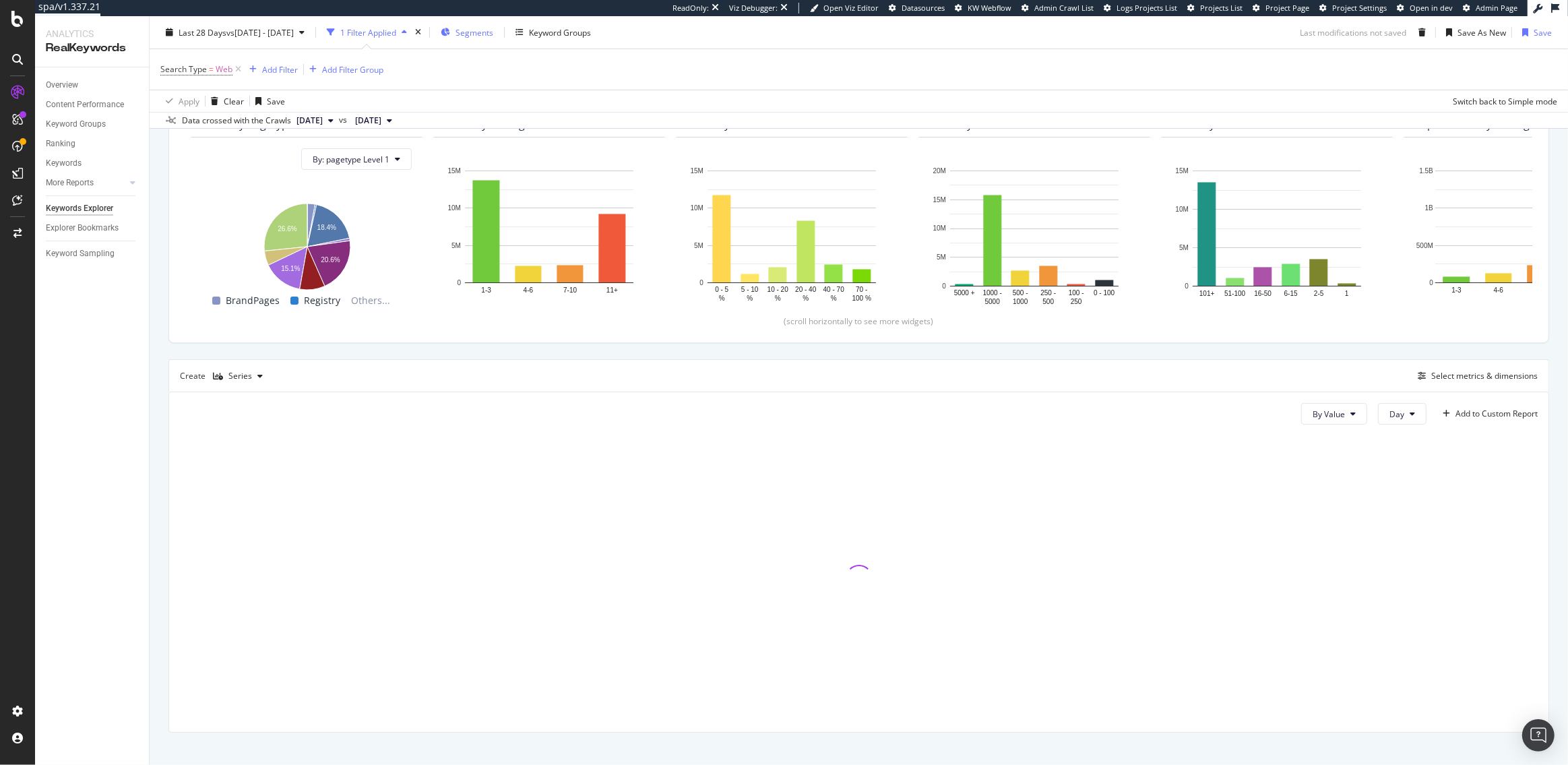
click at [493, 33] on span "Segments" at bounding box center [474, 32] width 38 height 12
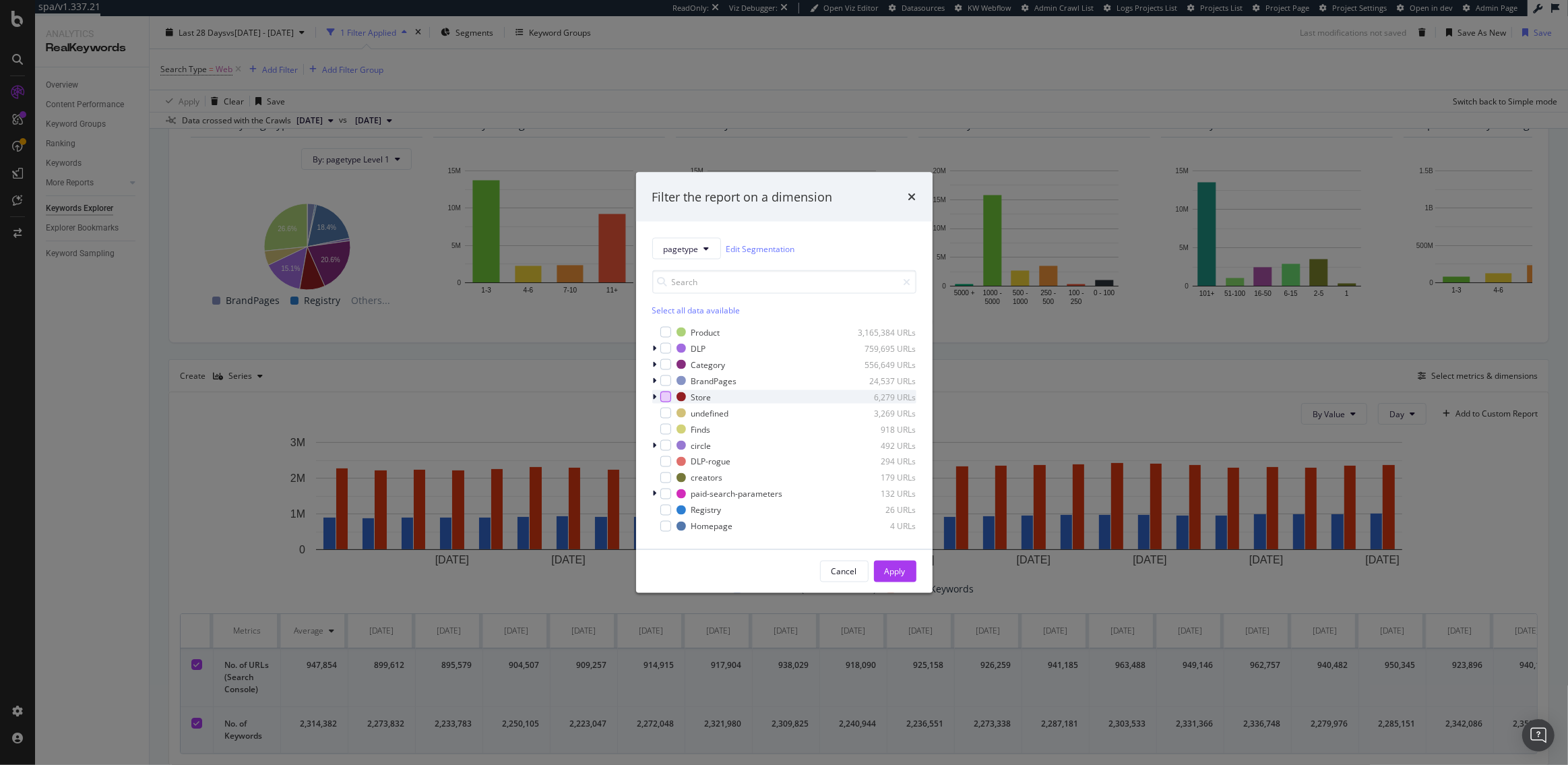
click at [664, 395] on div "modal" at bounding box center [666, 397] width 11 height 11
click at [890, 571] on div "Apply" at bounding box center [895, 571] width 21 height 12
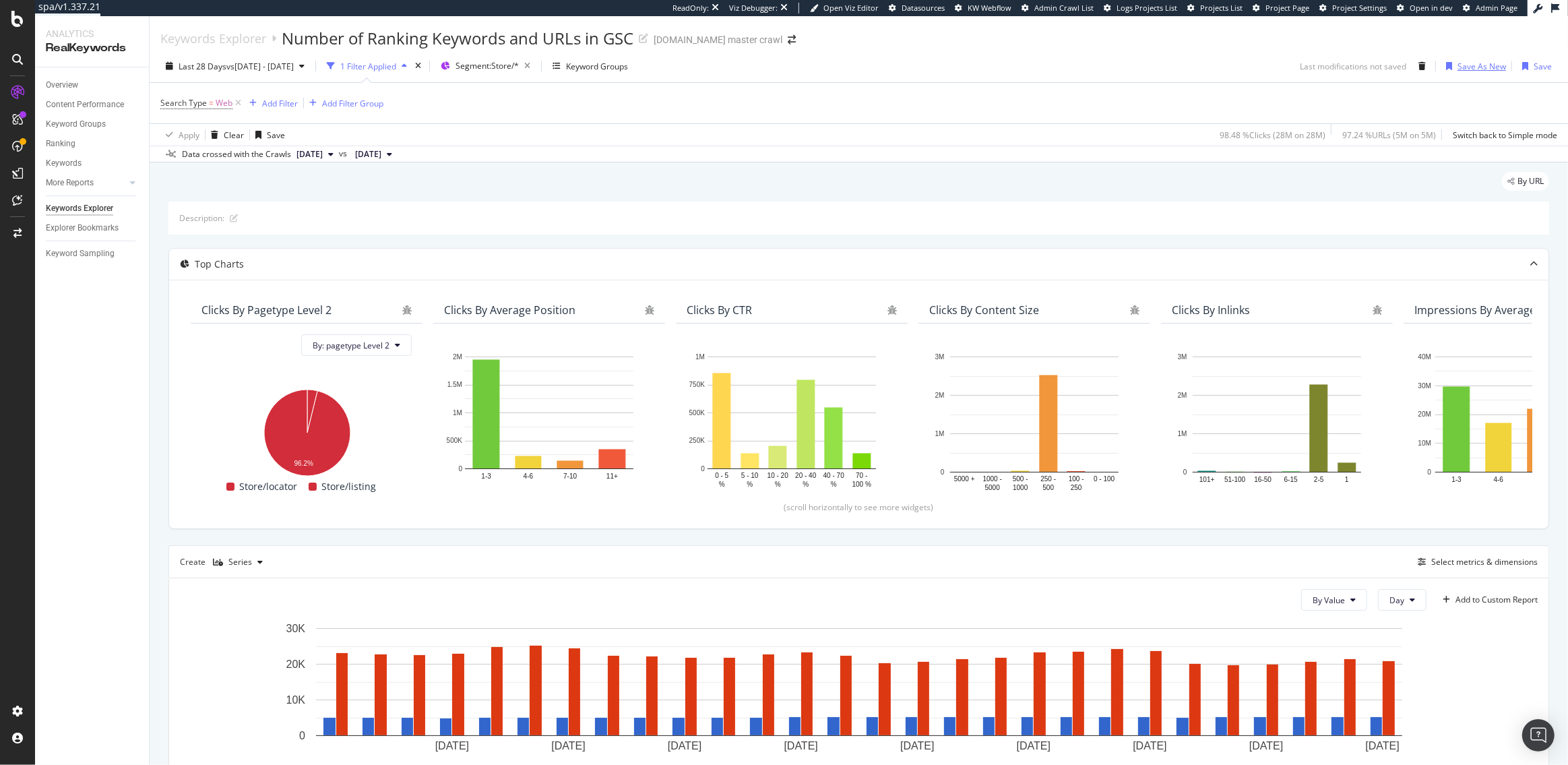
click at [1476, 65] on div "Save As New" at bounding box center [1482, 66] width 48 height 12
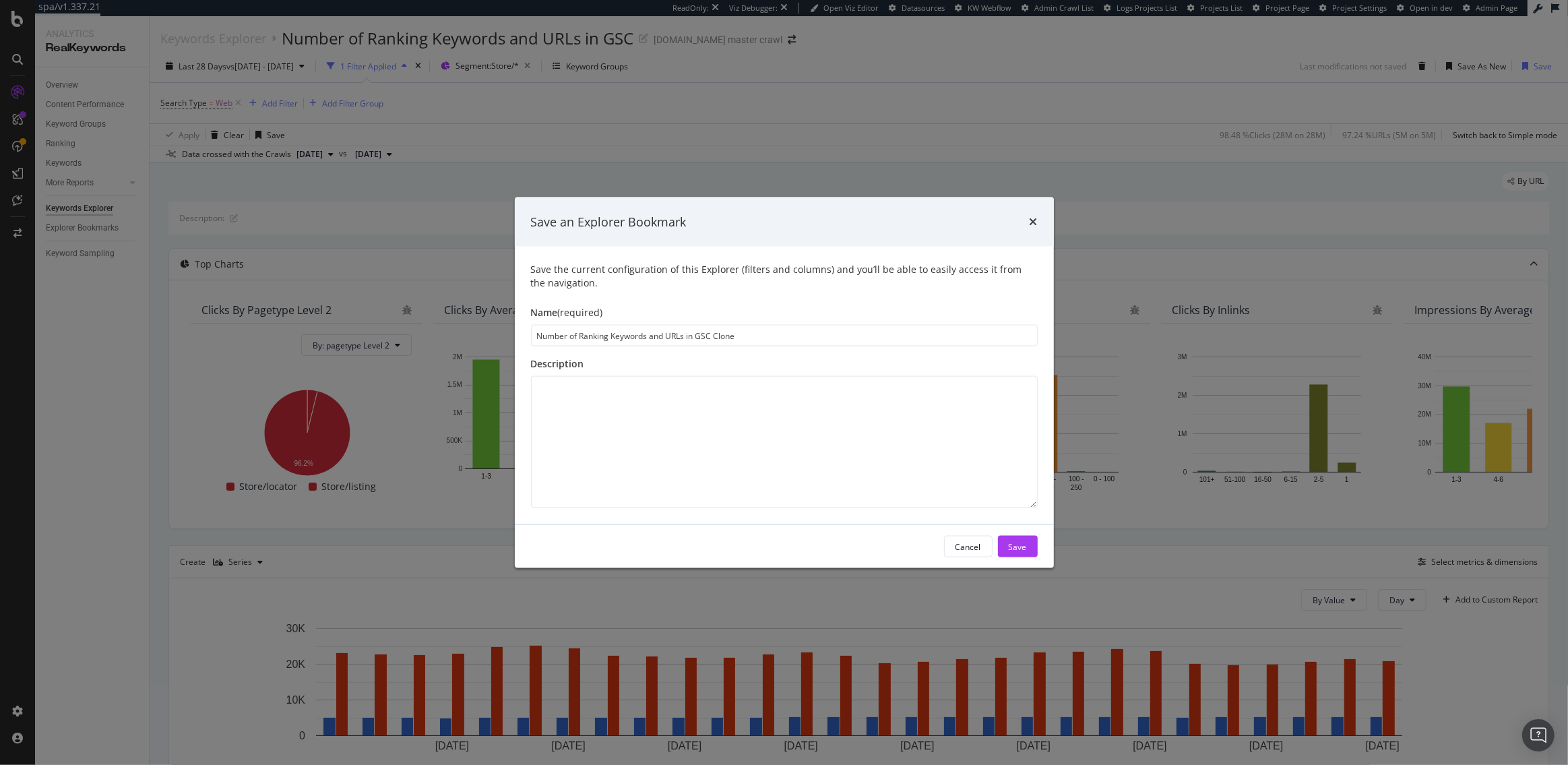
drag, startPoint x: 750, startPoint y: 336, endPoint x: 712, endPoint y: 336, distance: 38.0
click at [712, 336] on input "Number of Ranking Keywords and URLs in GSC Clone" at bounding box center [784, 335] width 507 height 21
type input "Number of Ranking Keywords and URLs in GSC: Stores"
click at [1019, 551] on div "Save" at bounding box center [1018, 546] width 18 height 12
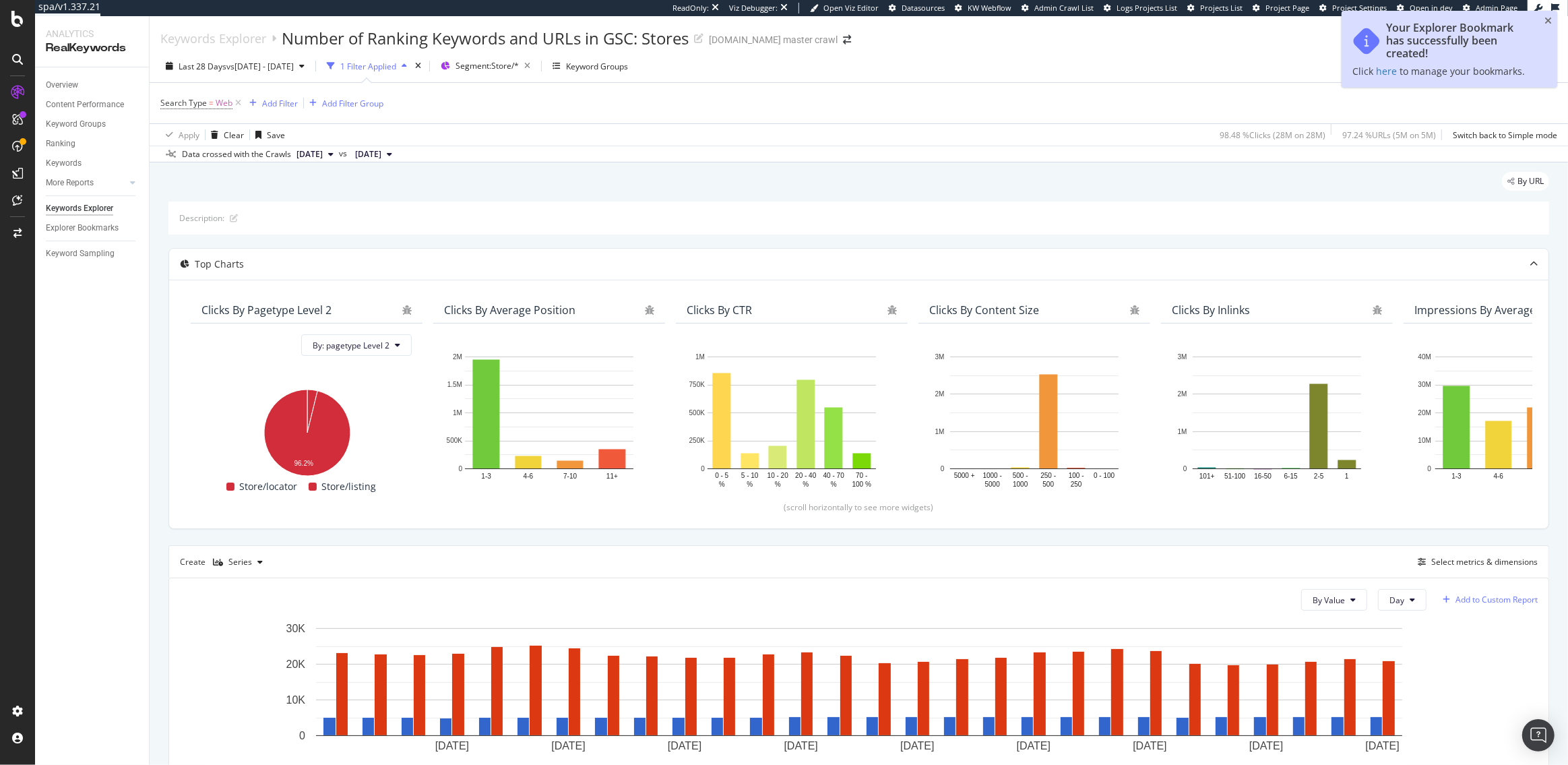
click at [1487, 599] on div "Add to Custom Report" at bounding box center [1496, 600] width 82 height 8
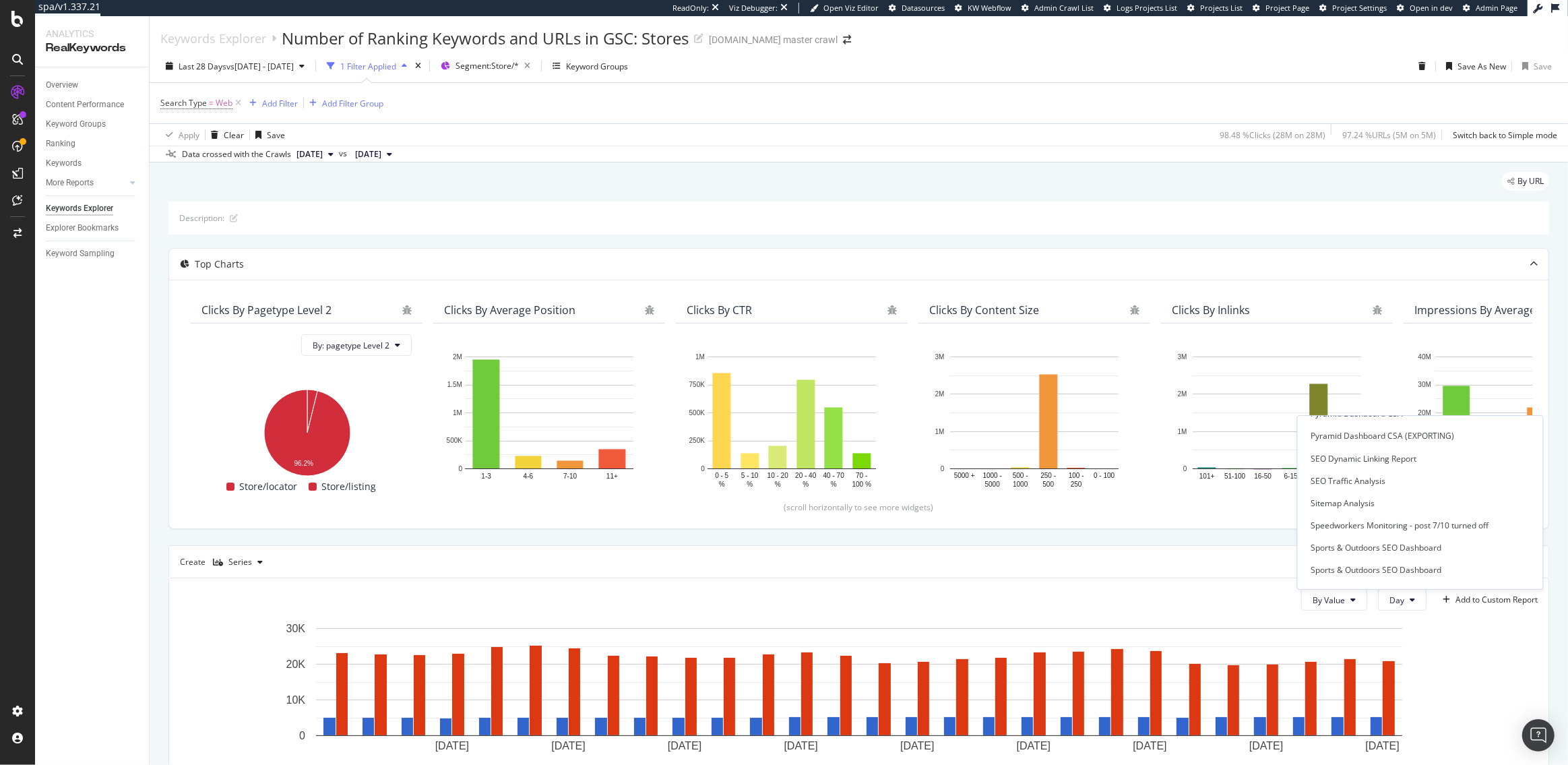
scroll to position [1997, 0]
click at [1357, 559] on div "🏪 Store Monitoring" at bounding box center [1350, 554] width 76 height 12
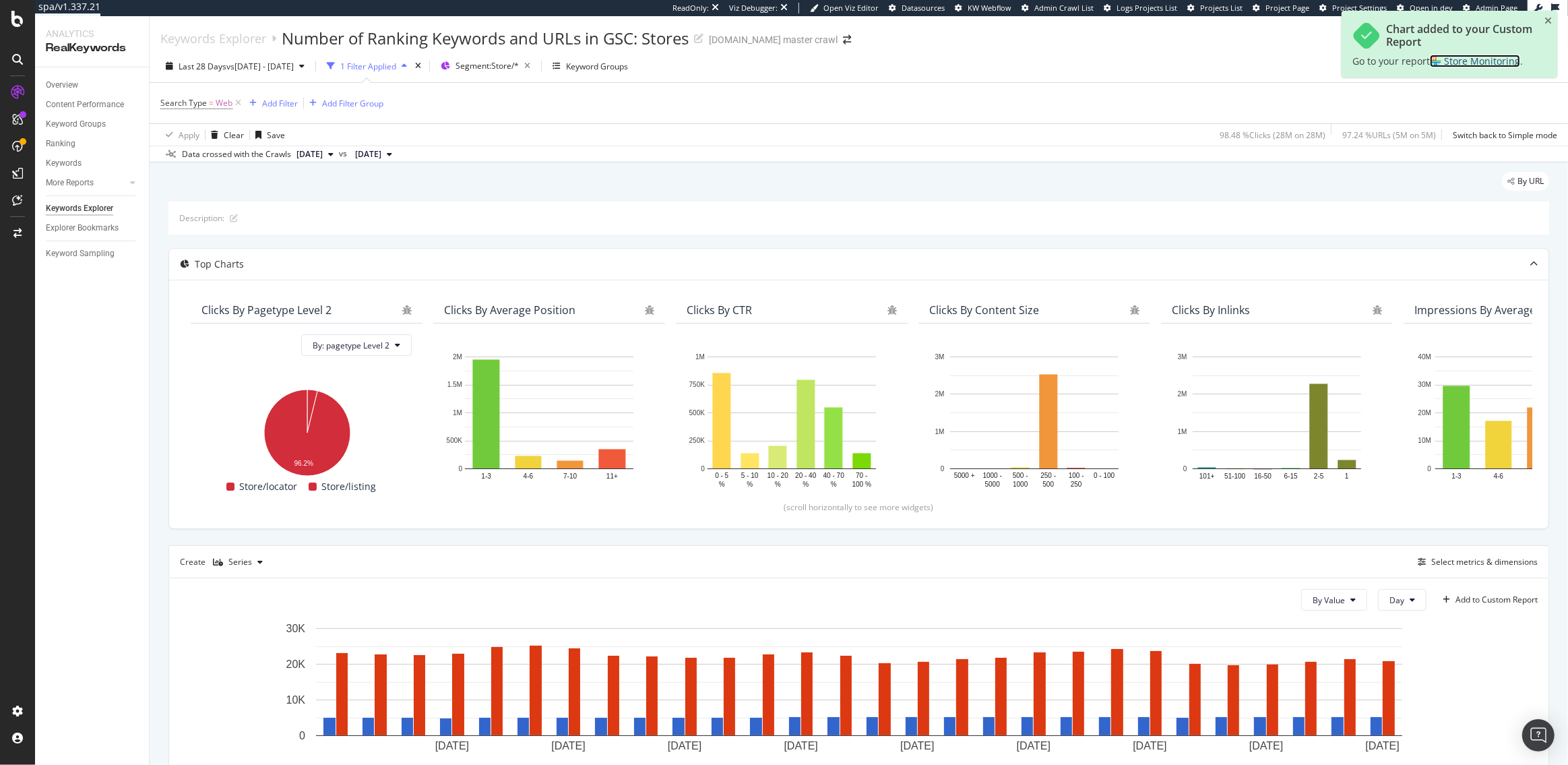
click at [1478, 57] on span "🏪 Store Monitoring" at bounding box center [1475, 61] width 90 height 13
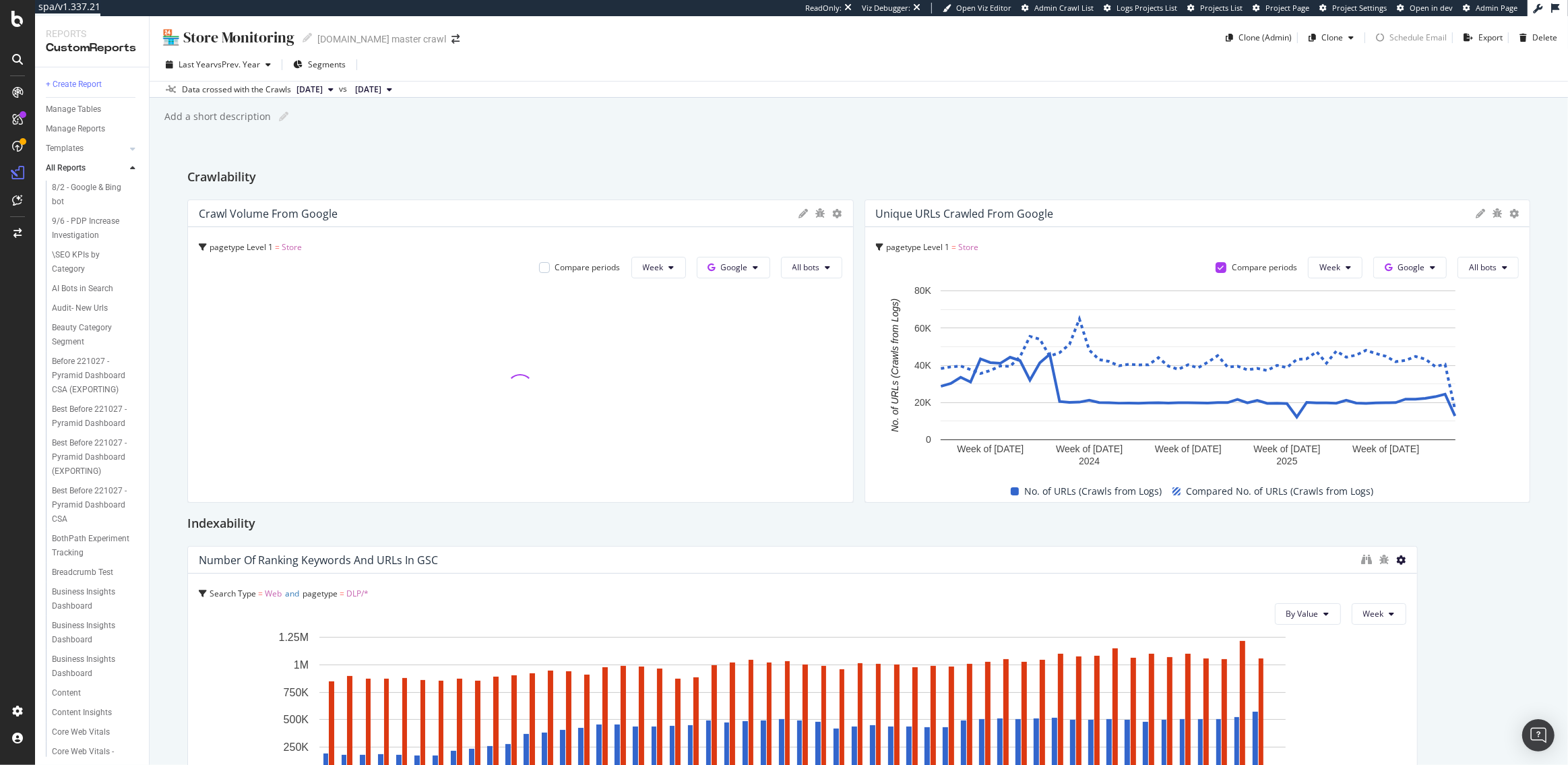
click at [1401, 556] on icon at bounding box center [1402, 560] width 10 height 10
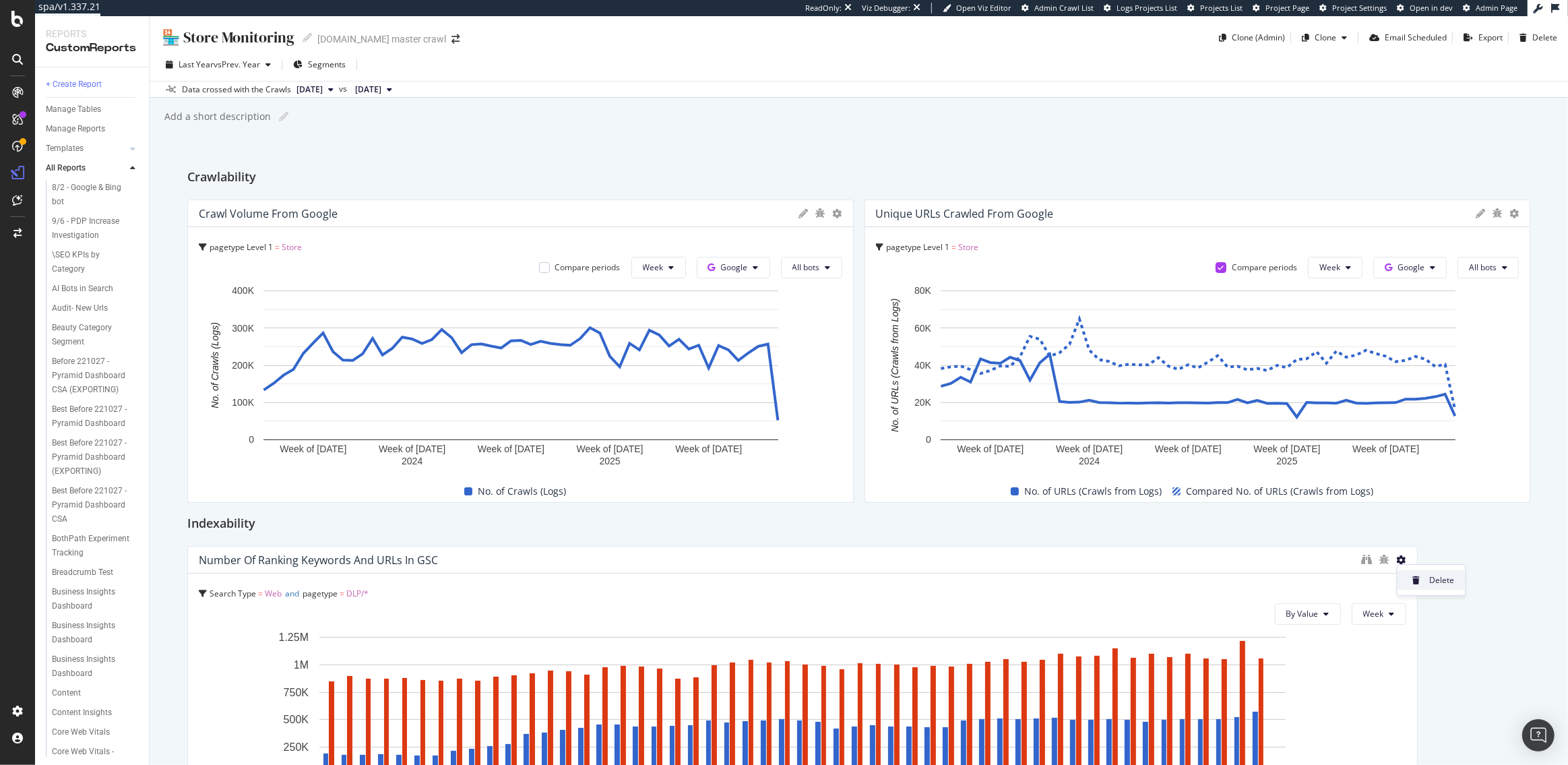
click at [1422, 573] on span at bounding box center [1416, 580] width 16 height 16
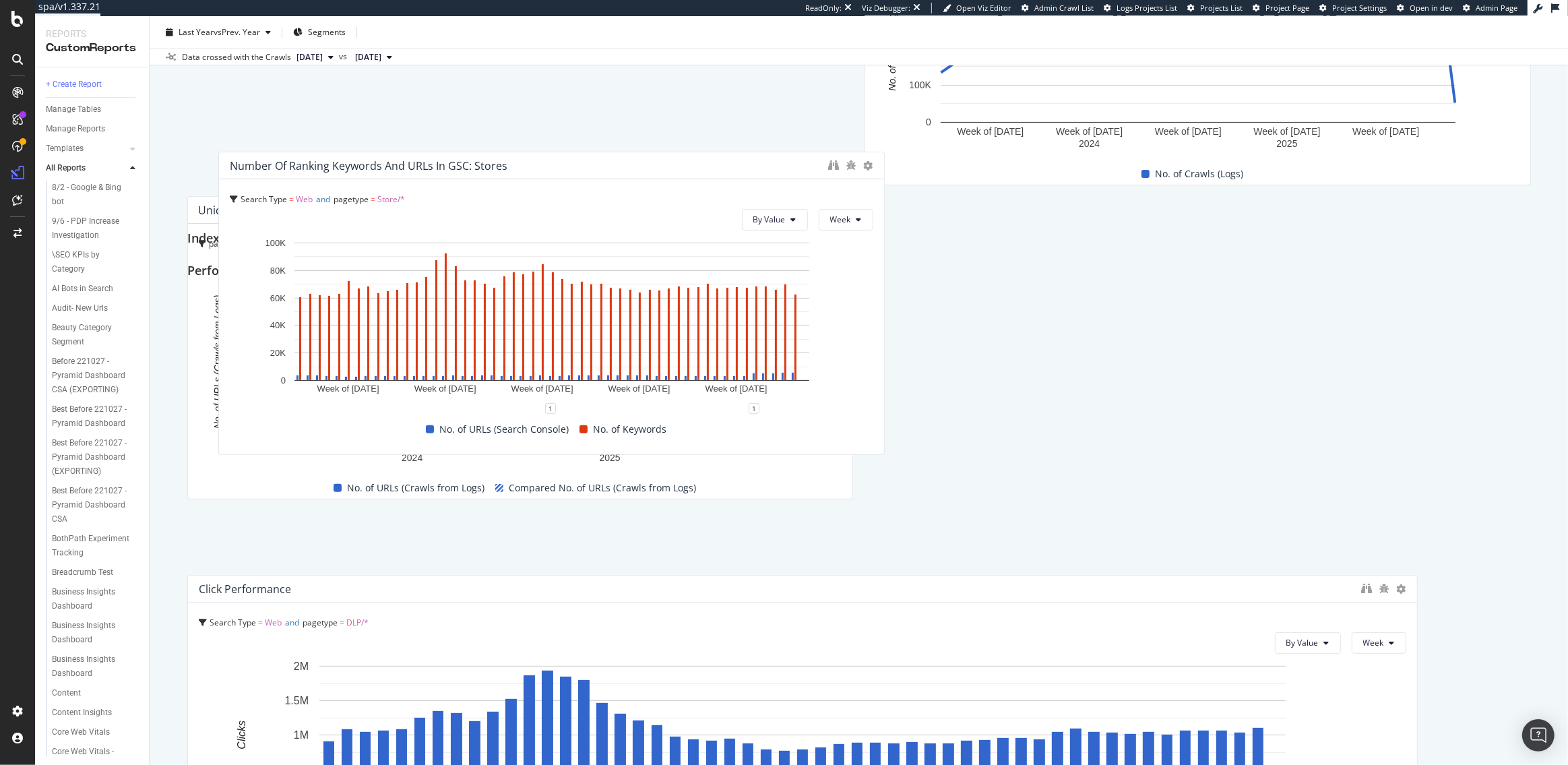
scroll to position [312, 0]
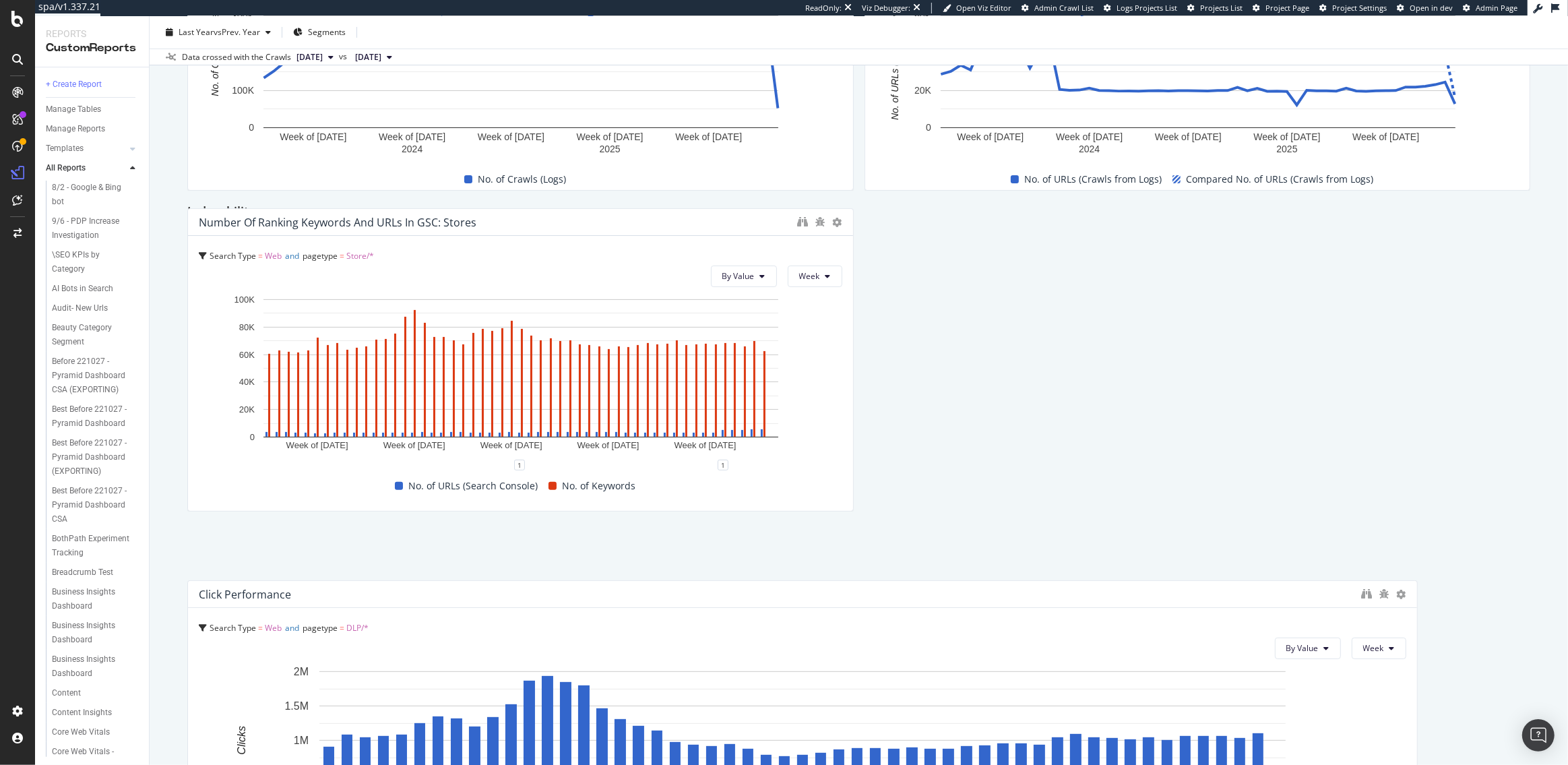
drag, startPoint x: 384, startPoint y: 393, endPoint x: 342, endPoint y: 217, distance: 180.9
click at [342, 217] on div "Number of Ranking Keywords and URLs in GSC: Stores" at bounding box center [337, 223] width 278 height 14
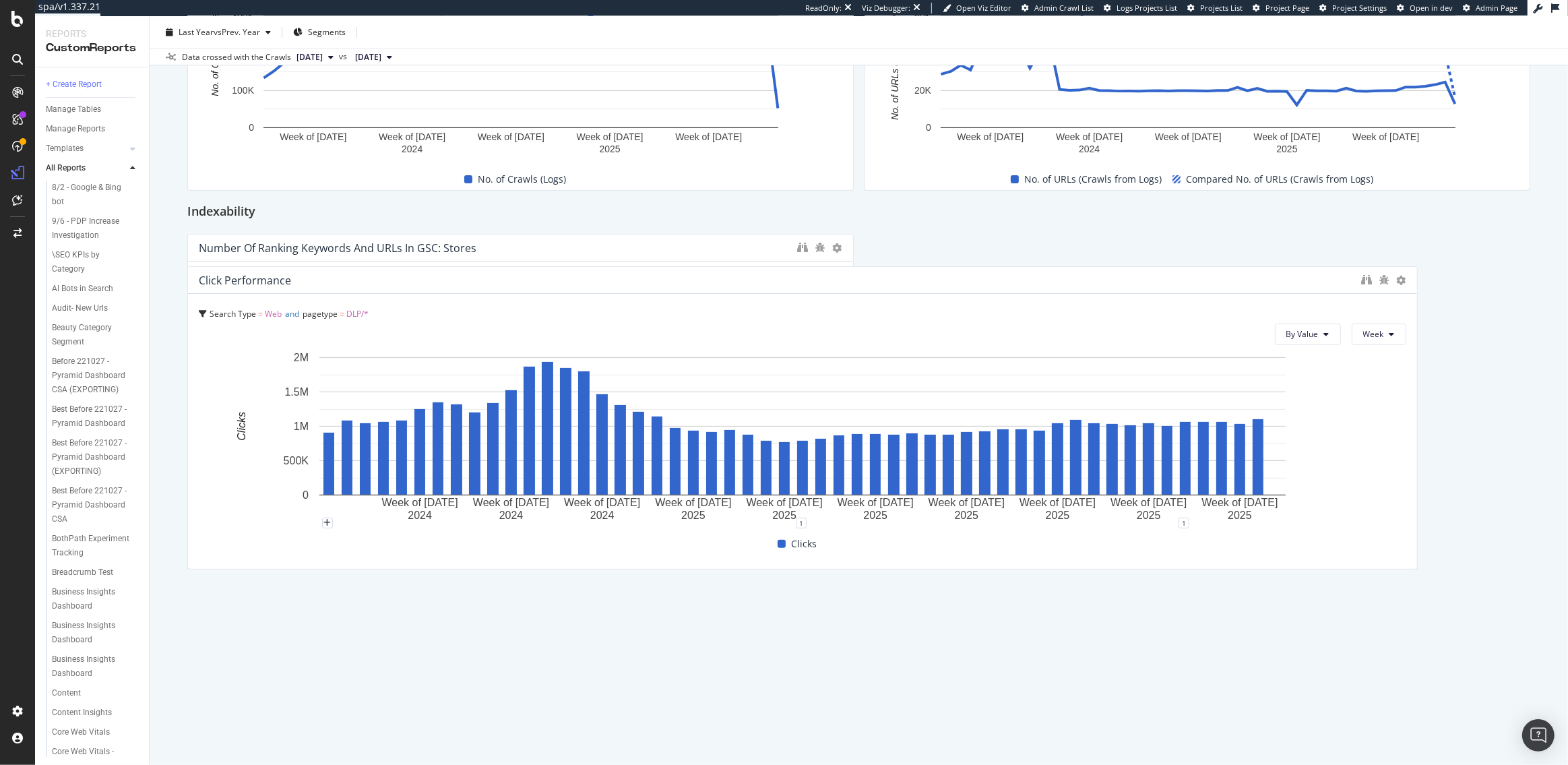
drag, startPoint x: 227, startPoint y: 241, endPoint x: 235, endPoint y: 513, distance: 272.1
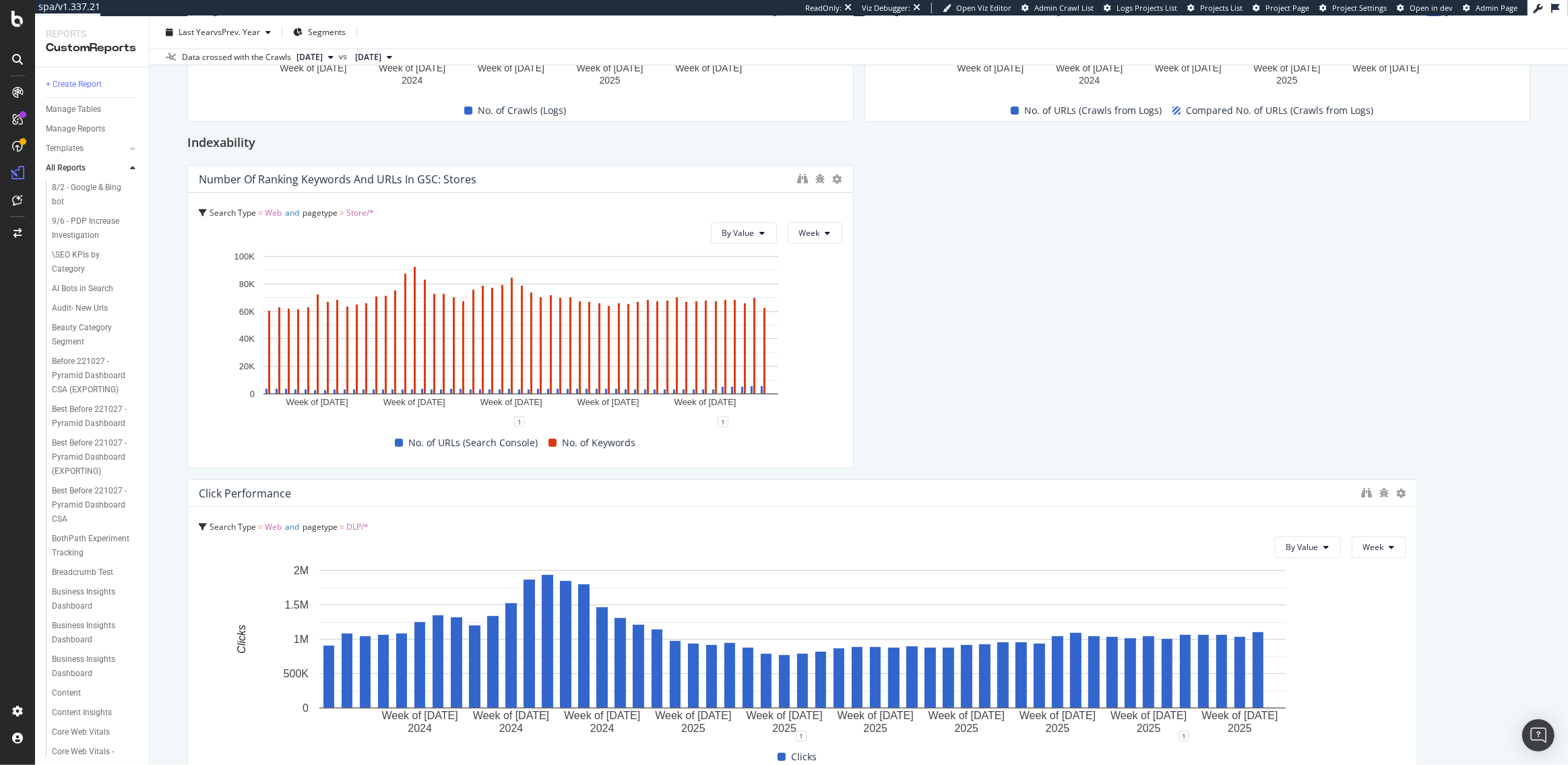
scroll to position [521, 0]
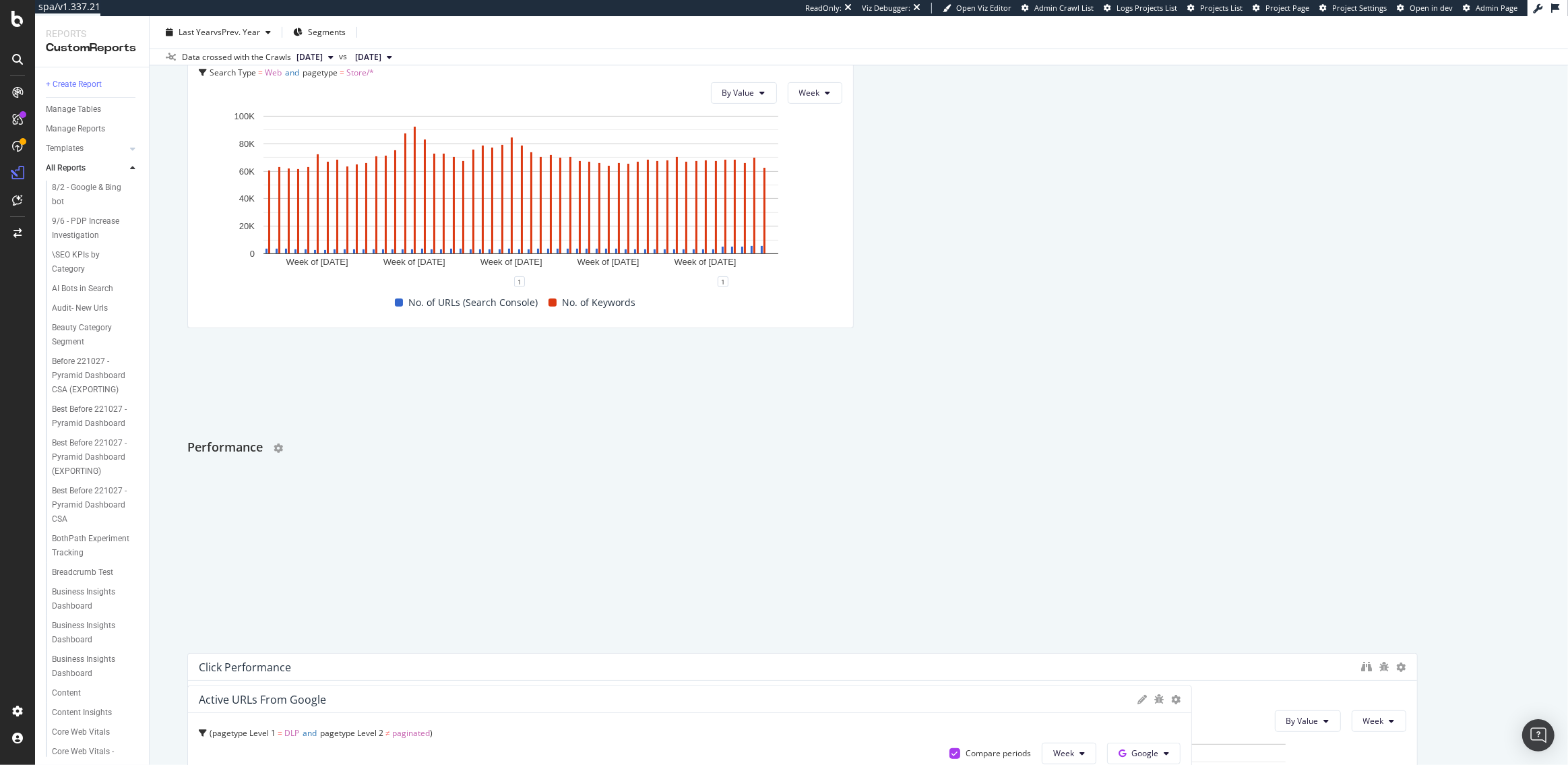
drag, startPoint x: 228, startPoint y: 657, endPoint x: 229, endPoint y: 399, distance: 258.0
click at [229, 438] on h2 "Performance" at bounding box center [225, 448] width 76 height 21
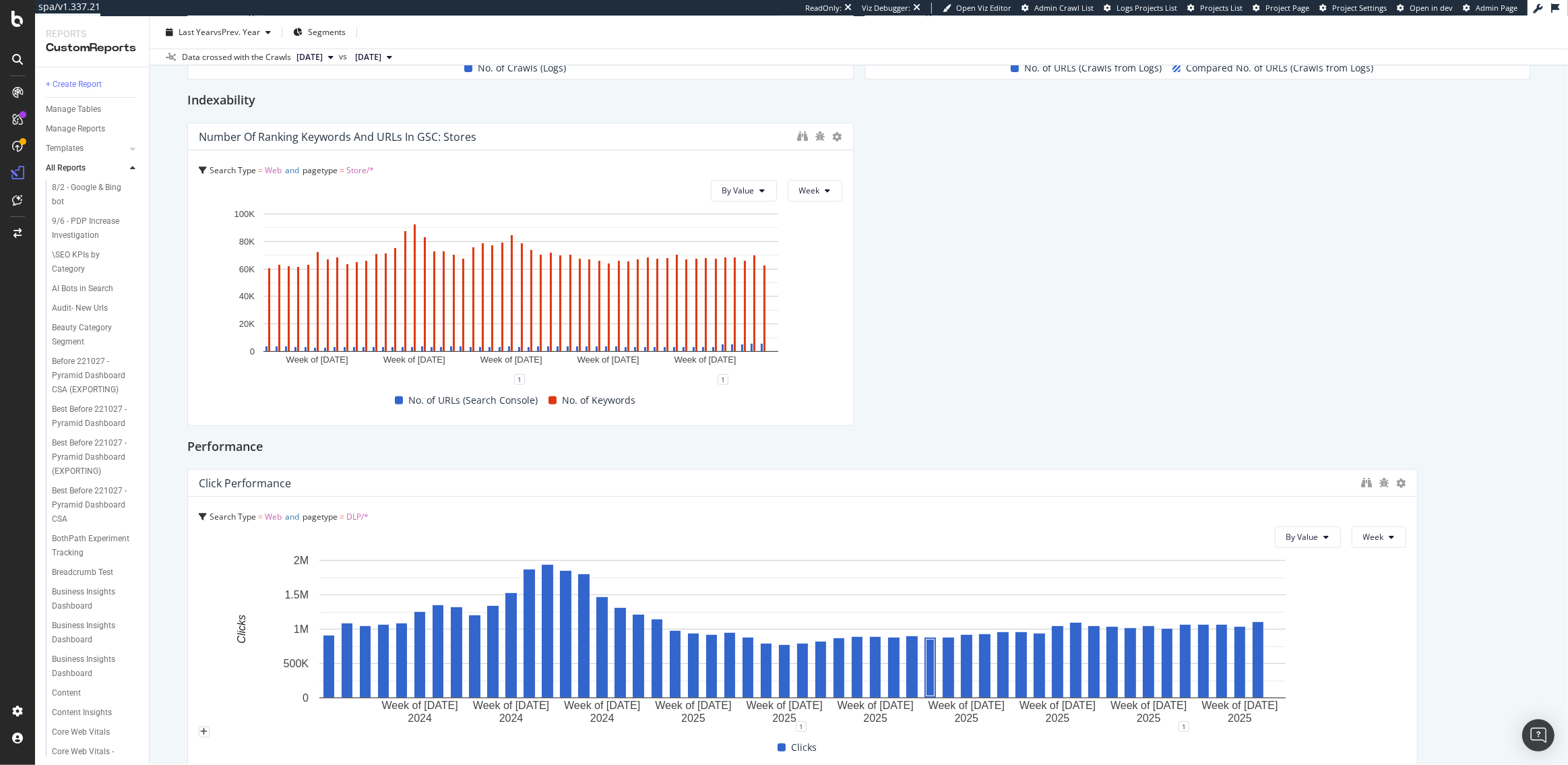
scroll to position [422, 0]
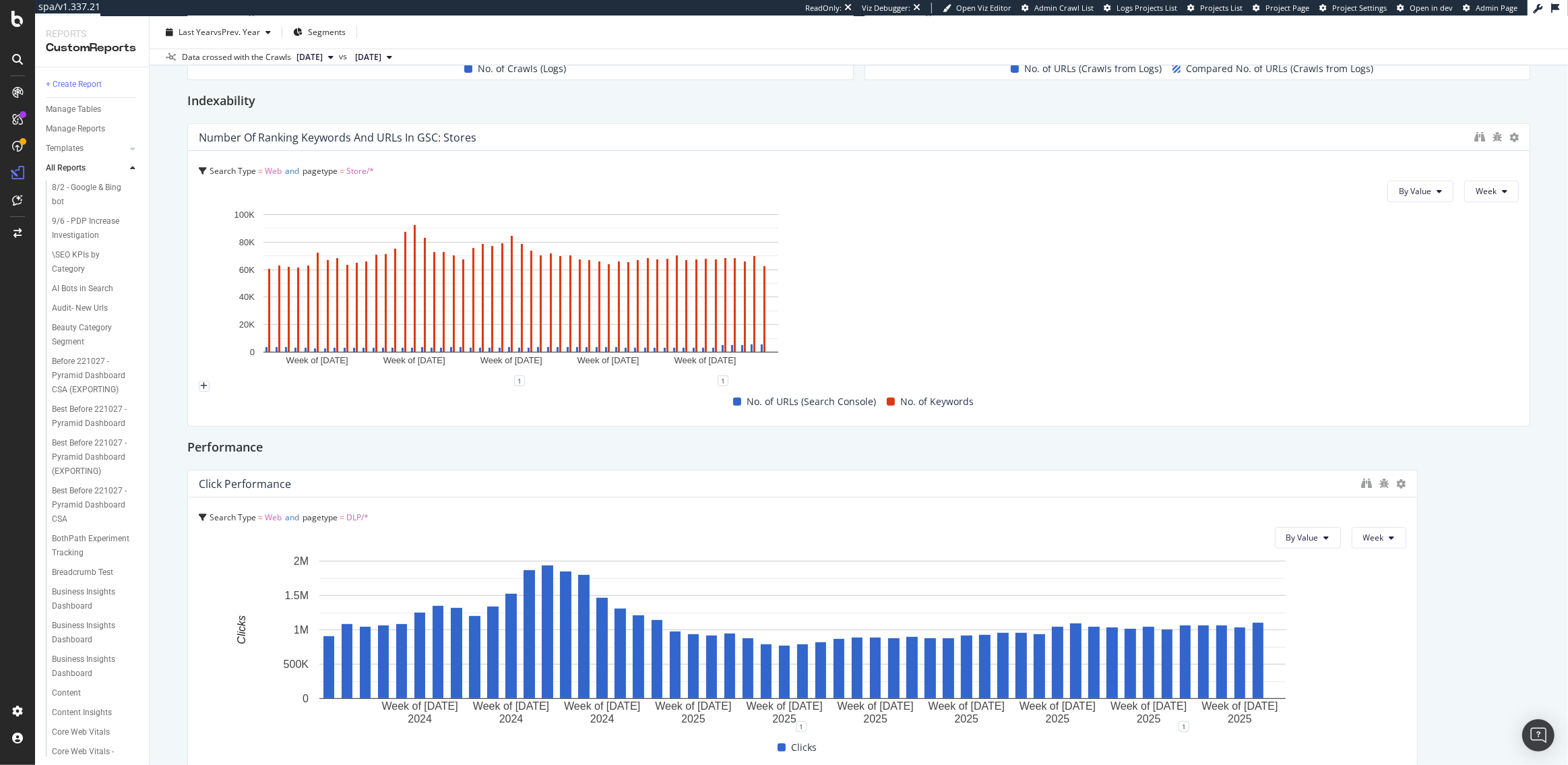
drag, startPoint x: 848, startPoint y: 269, endPoint x: 1489, endPoint y: 344, distance: 645.4
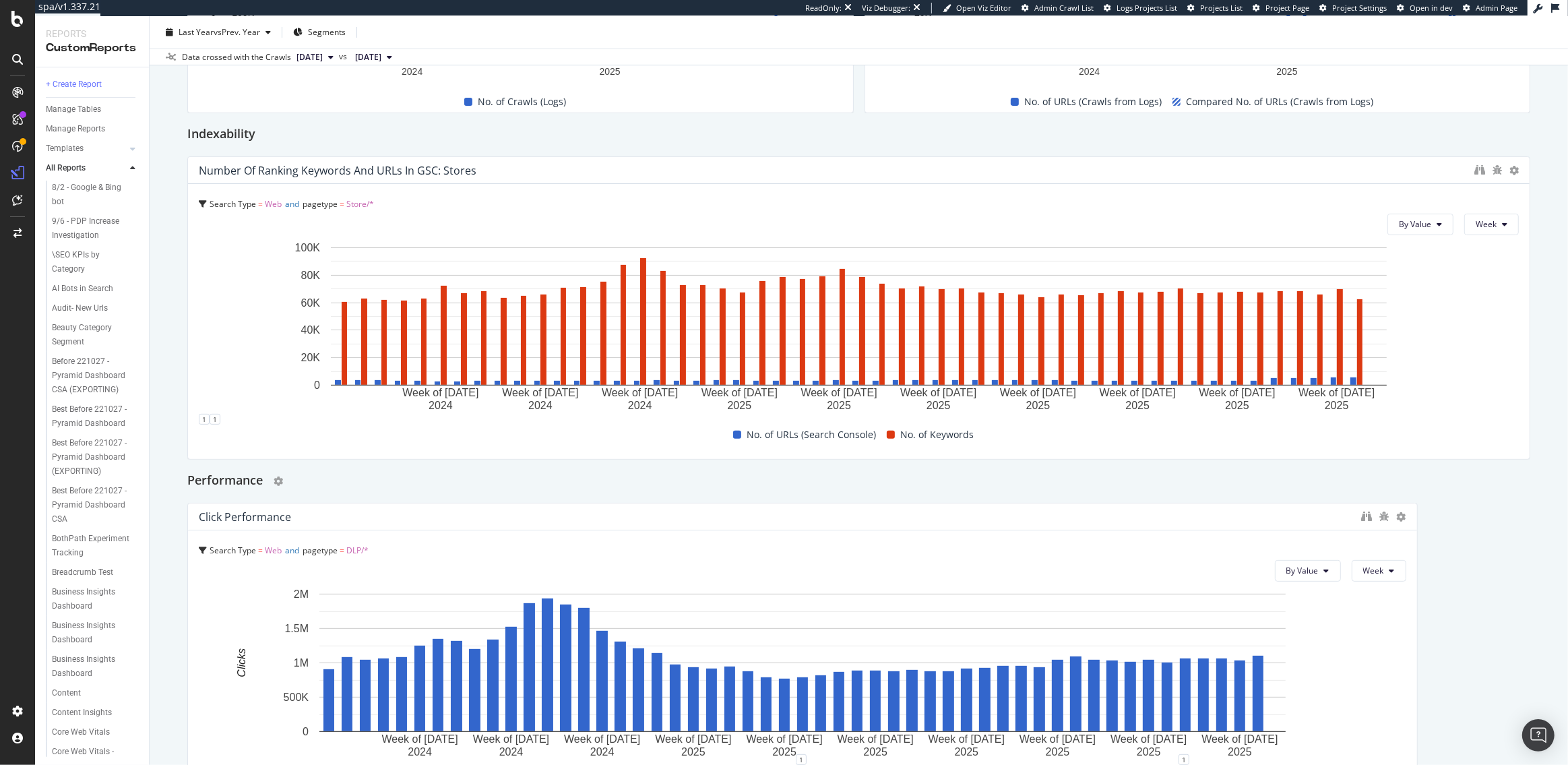
scroll to position [386, 0]
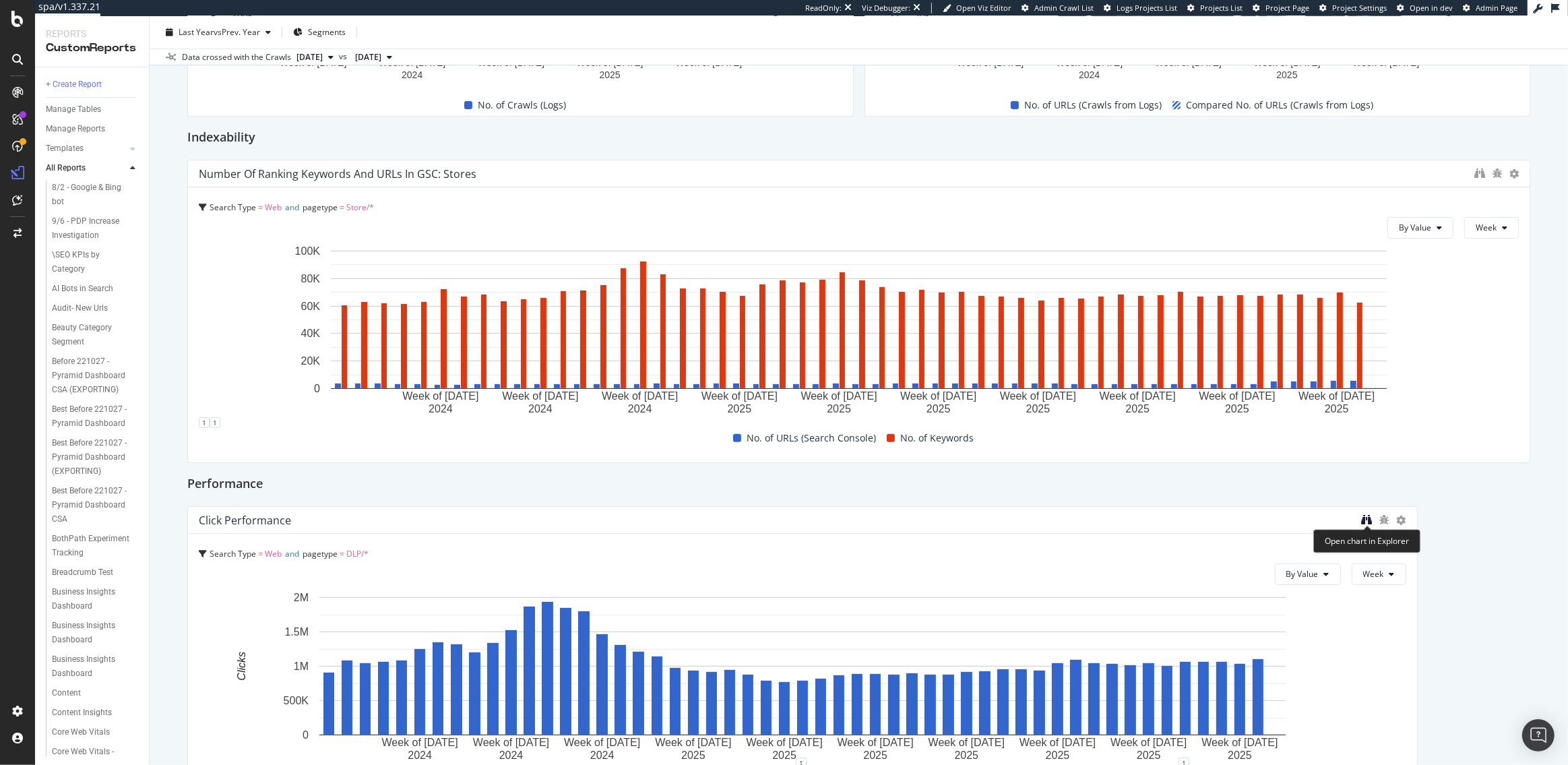
click at [1367, 520] on icon "binoculars" at bounding box center [1367, 520] width 11 height 11
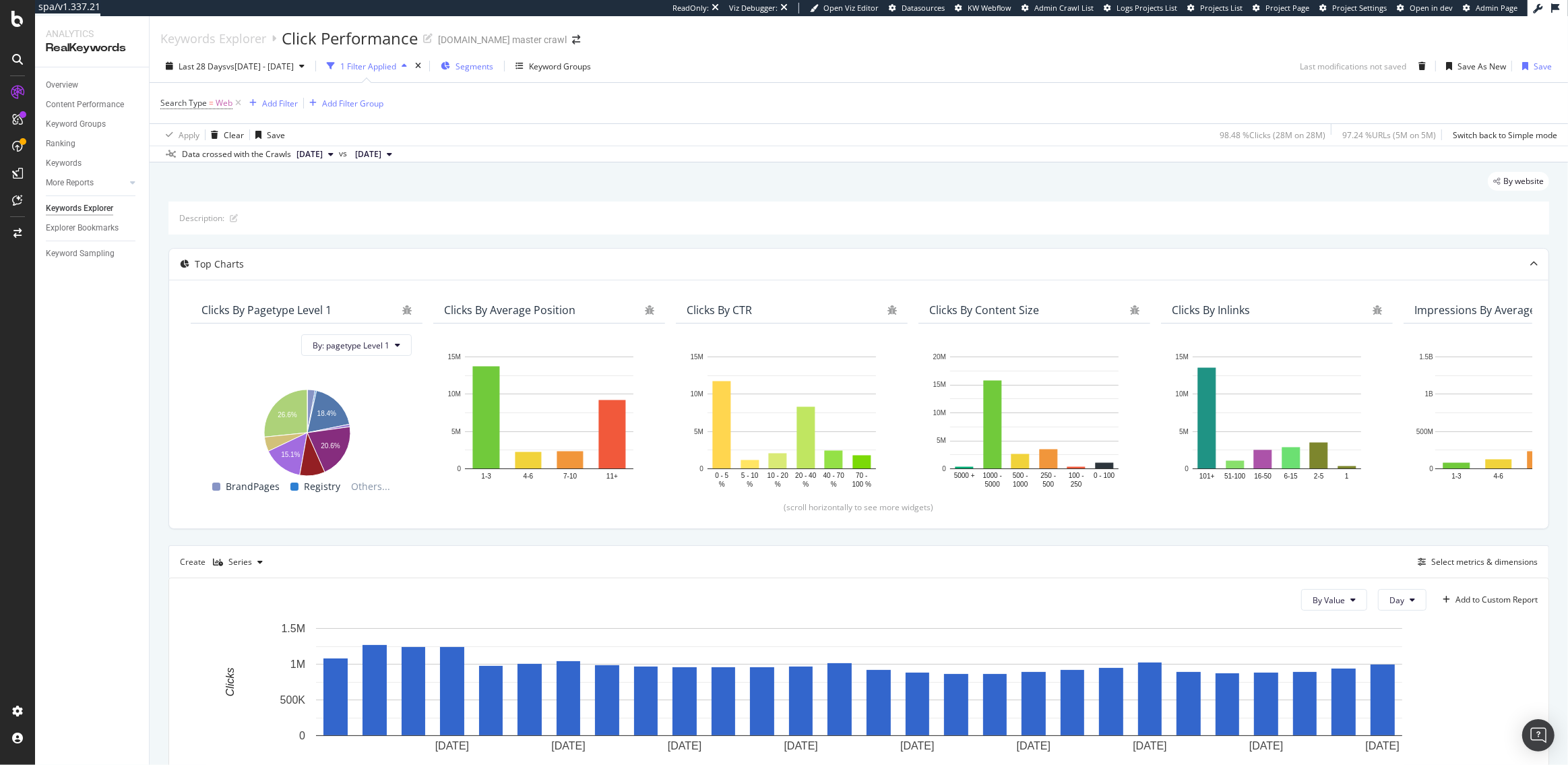
click at [493, 70] on span "Segments" at bounding box center [474, 66] width 38 height 12
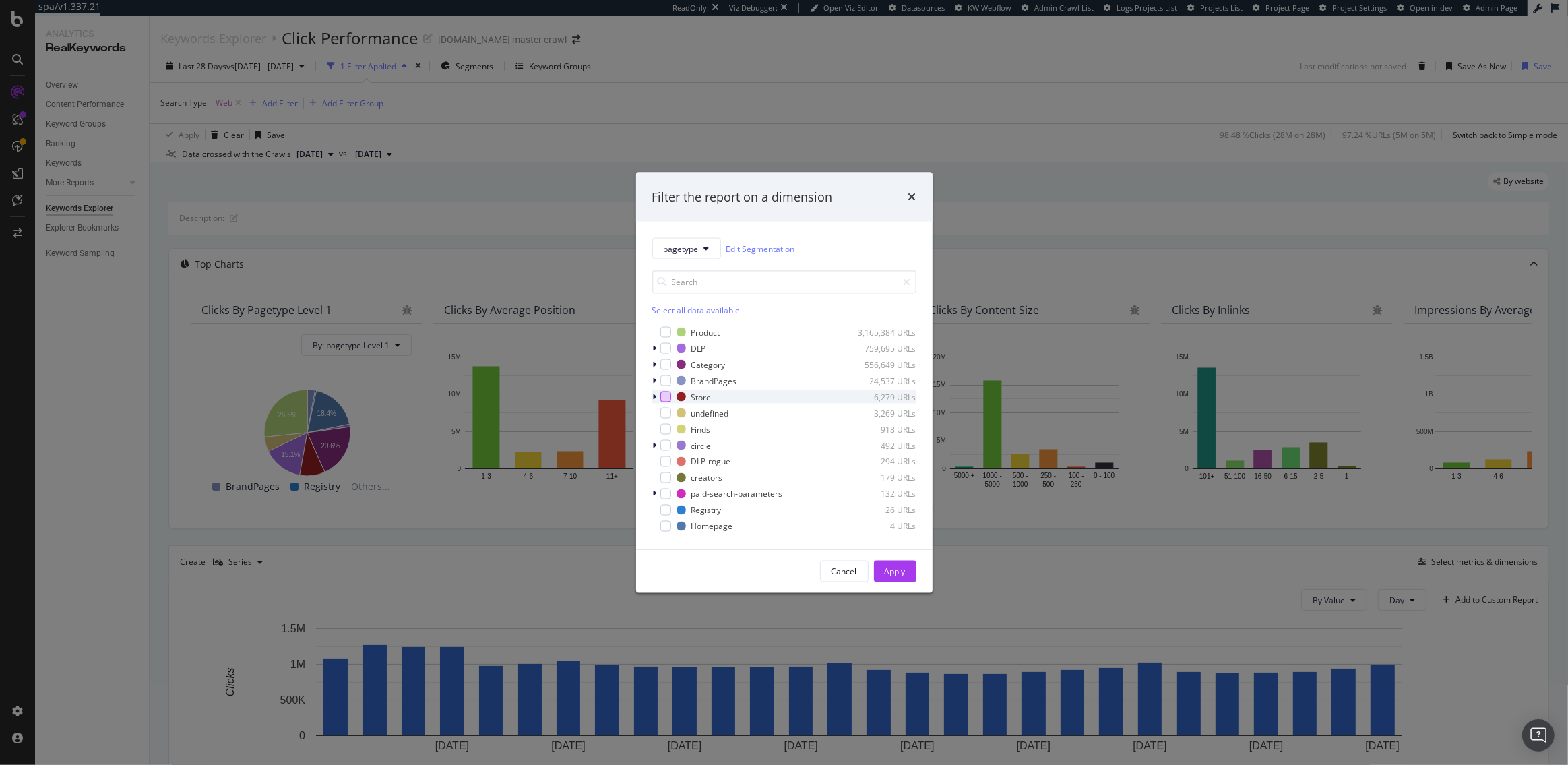
click at [666, 399] on div "modal" at bounding box center [666, 397] width 11 height 11
click at [888, 568] on div "Apply" at bounding box center [895, 571] width 21 height 12
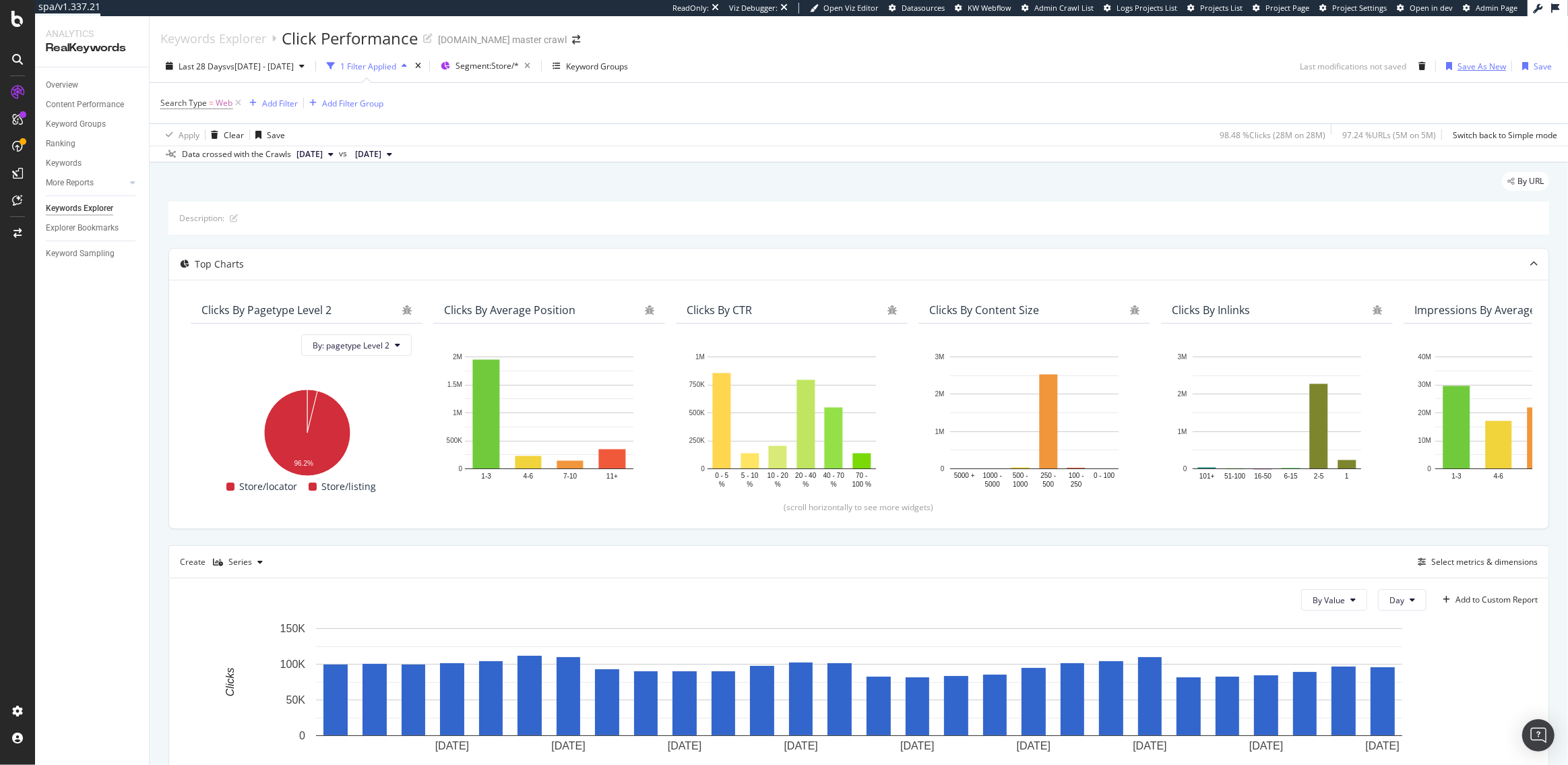
click at [1478, 66] on div "Save As New" at bounding box center [1482, 66] width 48 height 12
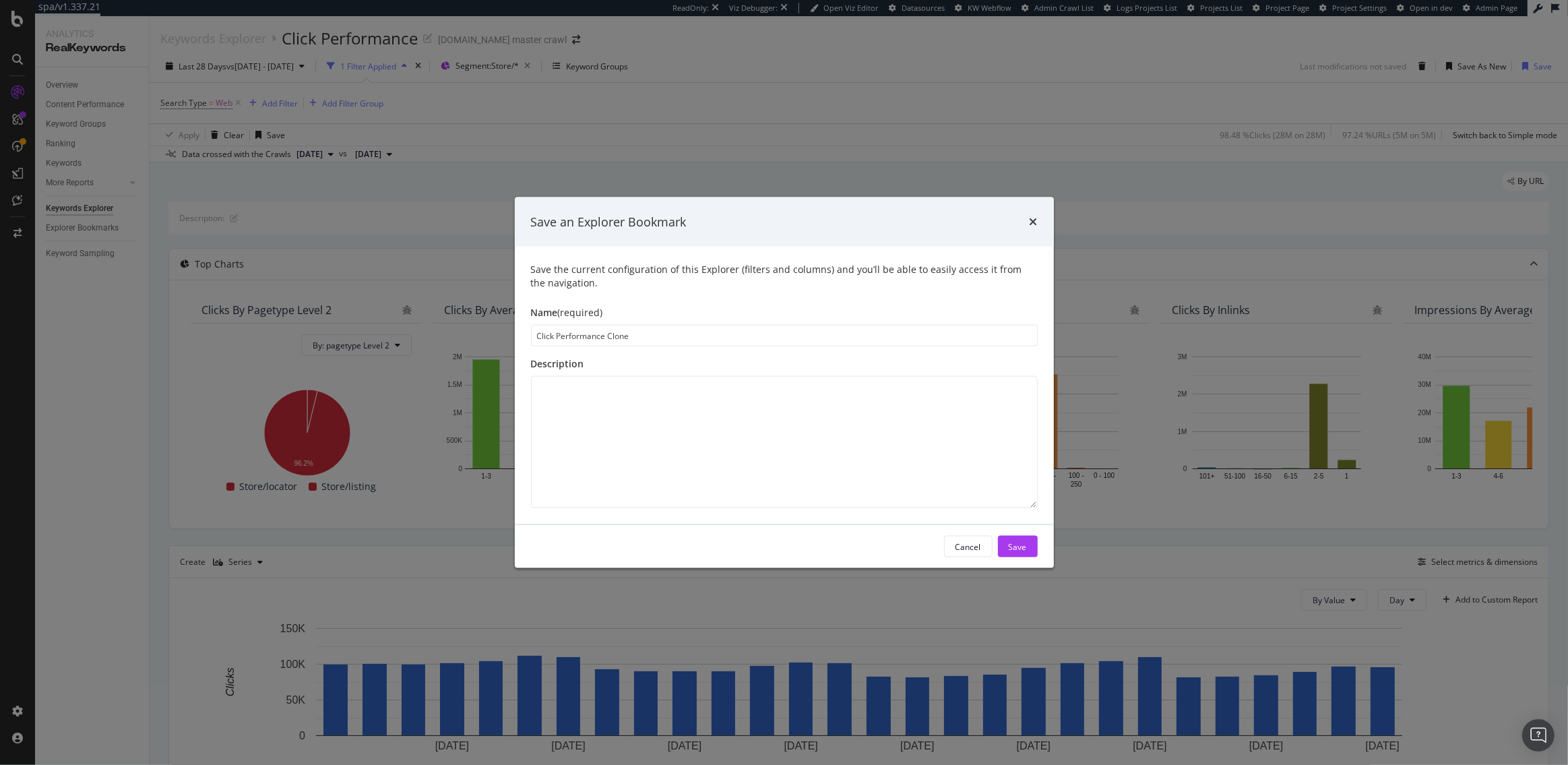
drag, startPoint x: 638, startPoint y: 338, endPoint x: 604, endPoint y: 336, distance: 34.1
click at [604, 336] on input "Click Performance Clone" at bounding box center [784, 335] width 507 height 21
click at [613, 338] on input "Click Performance: stores" at bounding box center [784, 335] width 507 height 21
type input "Click Performance: Stores"
click at [1024, 549] on div "Save" at bounding box center [1018, 546] width 18 height 12
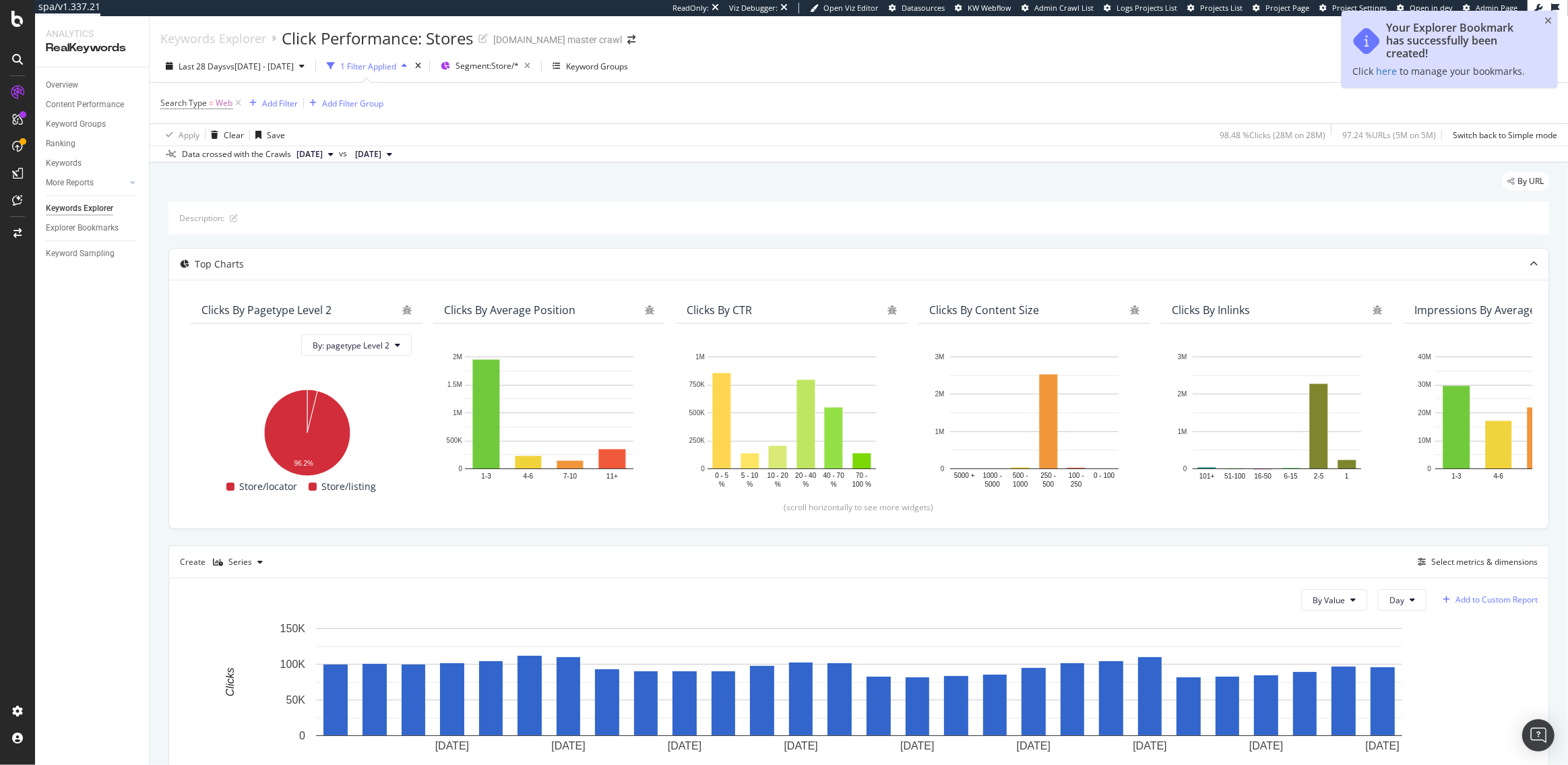
click at [1474, 595] on div "Add to Custom Report" at bounding box center [1496, 600] width 82 height 8
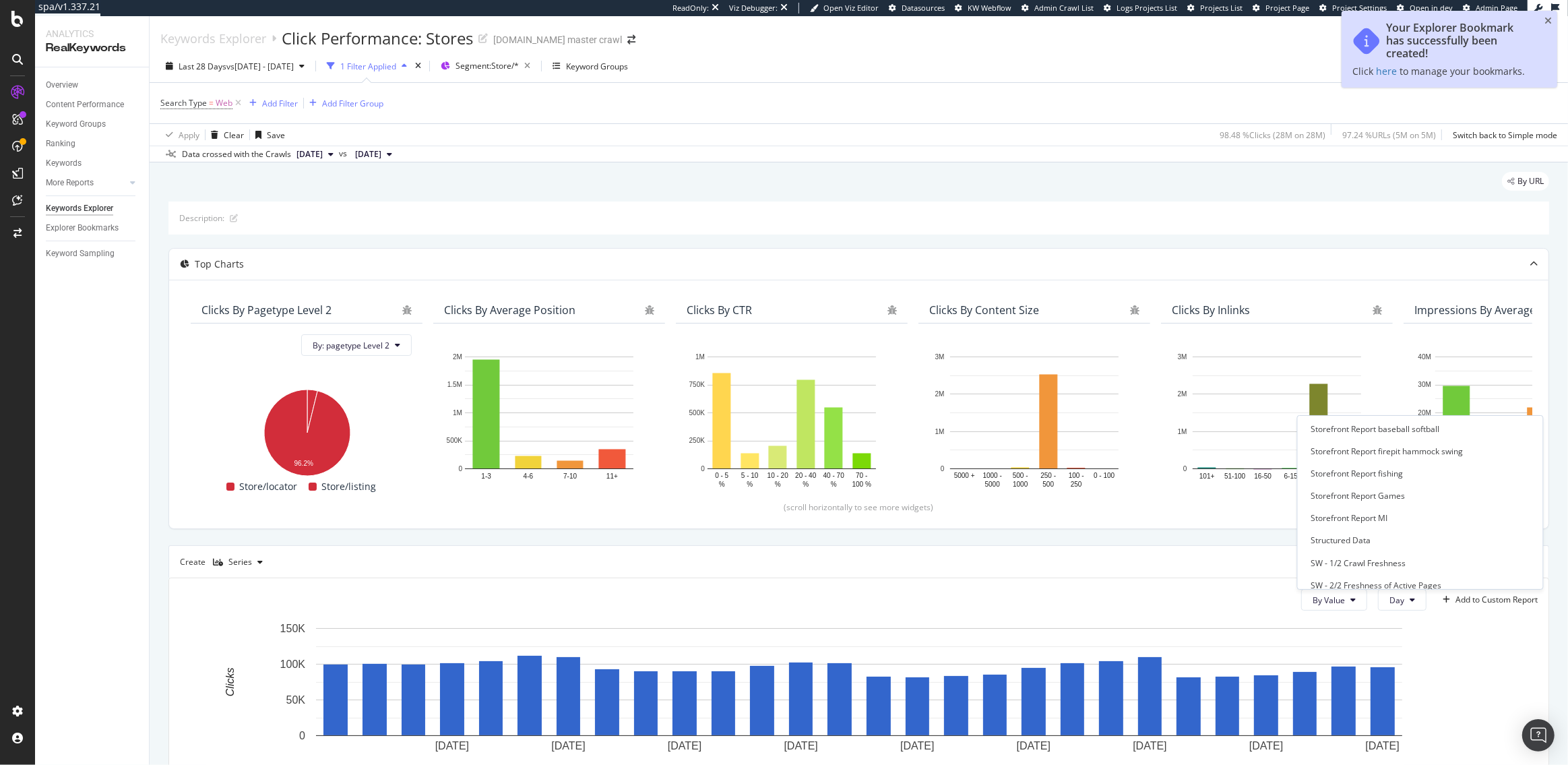
scroll to position [1997, 0]
click at [1367, 555] on div "🏪 Store Monitoring" at bounding box center [1350, 554] width 76 height 12
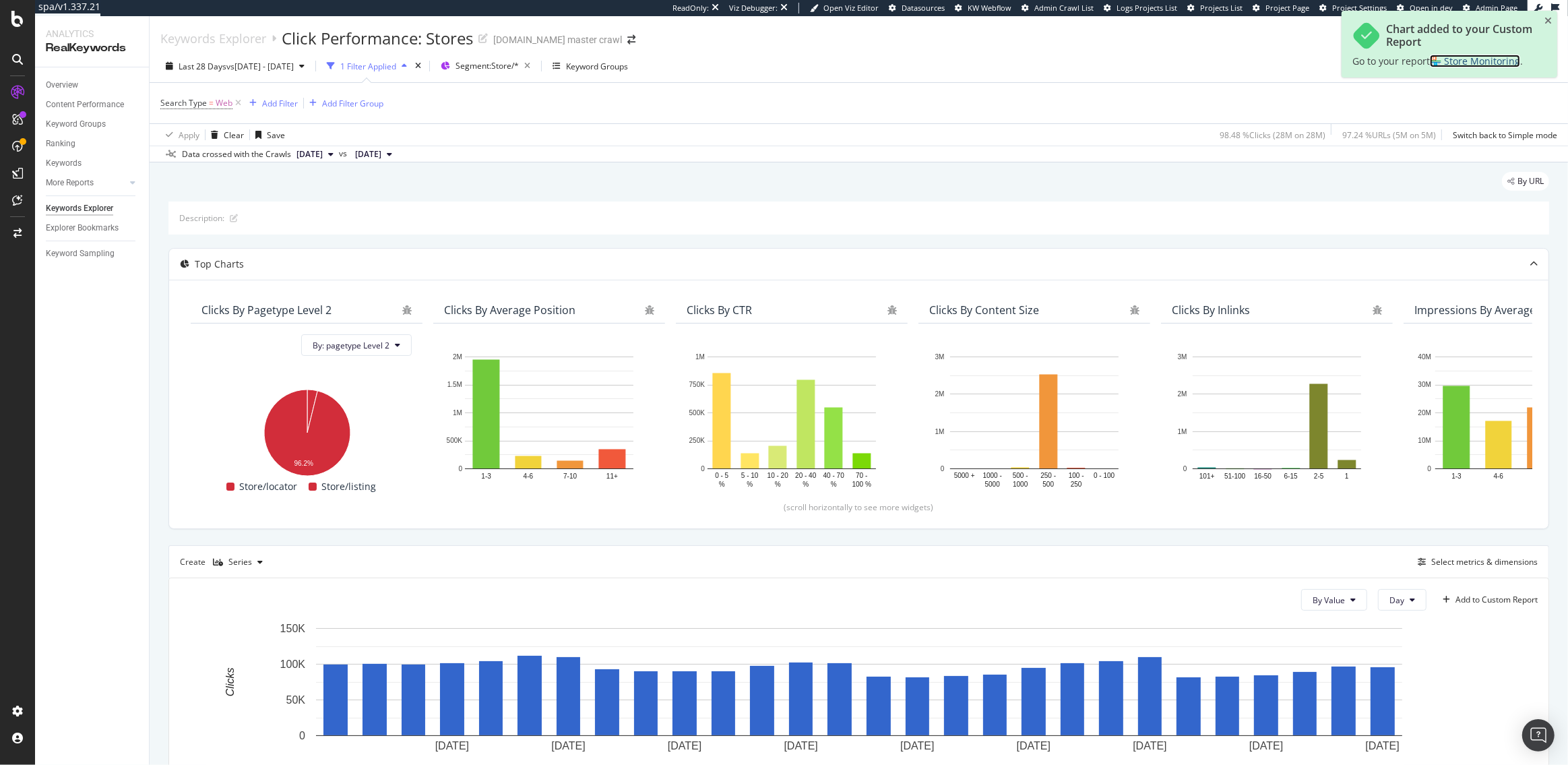
click at [1496, 57] on span "🏪 Store Monitoring" at bounding box center [1475, 61] width 90 height 13
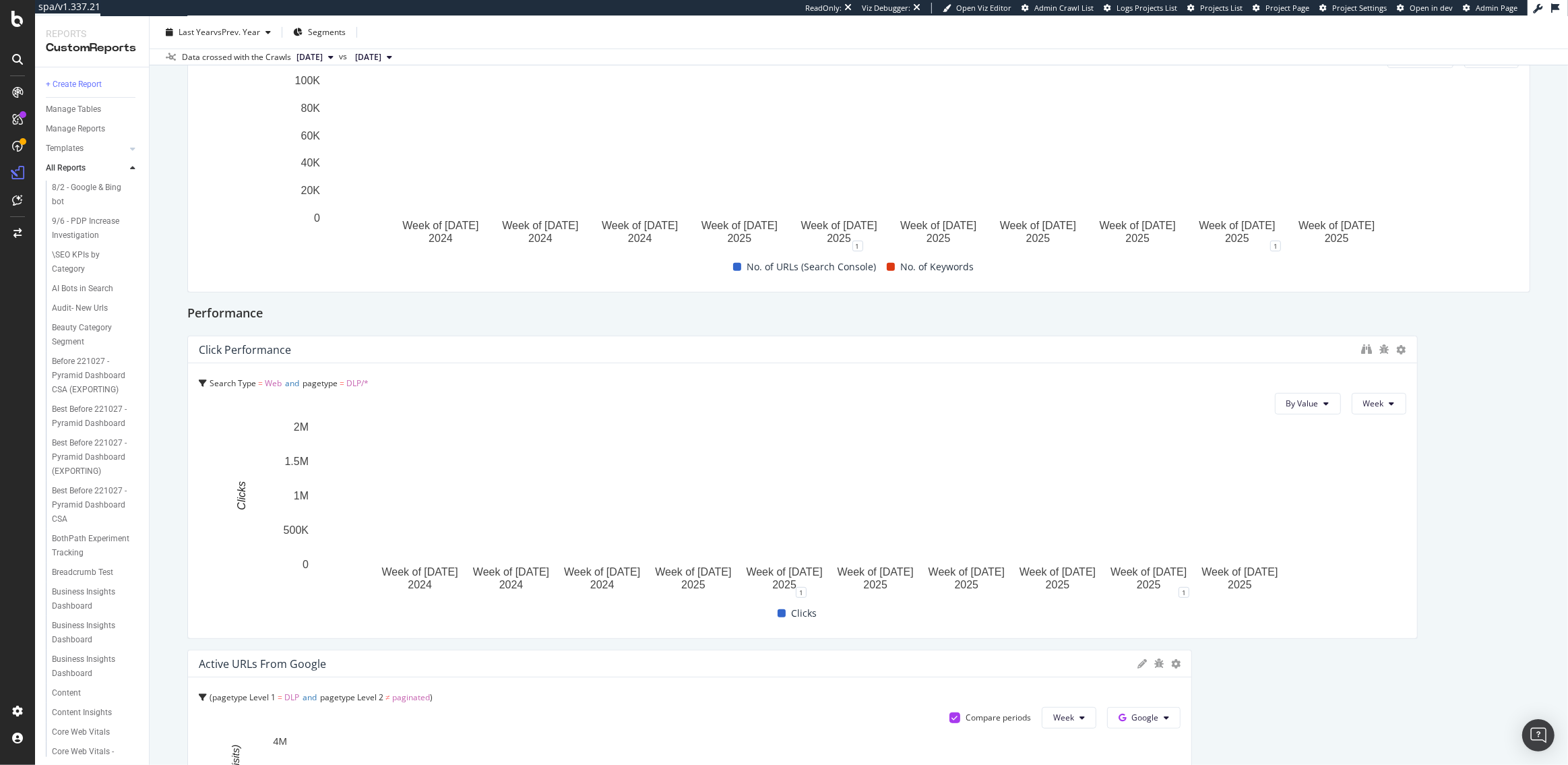
scroll to position [560, 0]
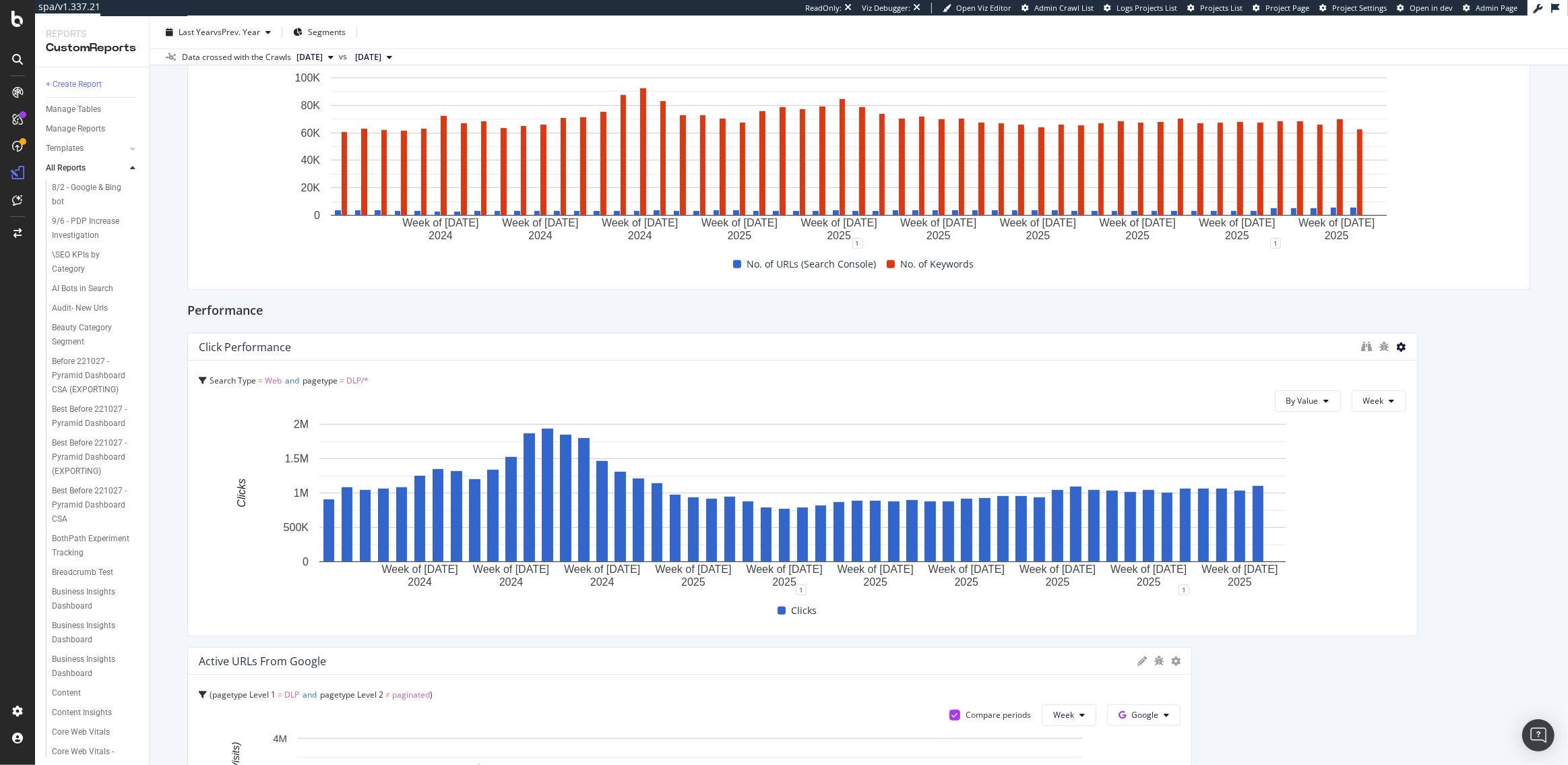
click at [1403, 346] on icon at bounding box center [1402, 347] width 10 height 10
click at [1423, 360] on span at bounding box center [1416, 366] width 16 height 16
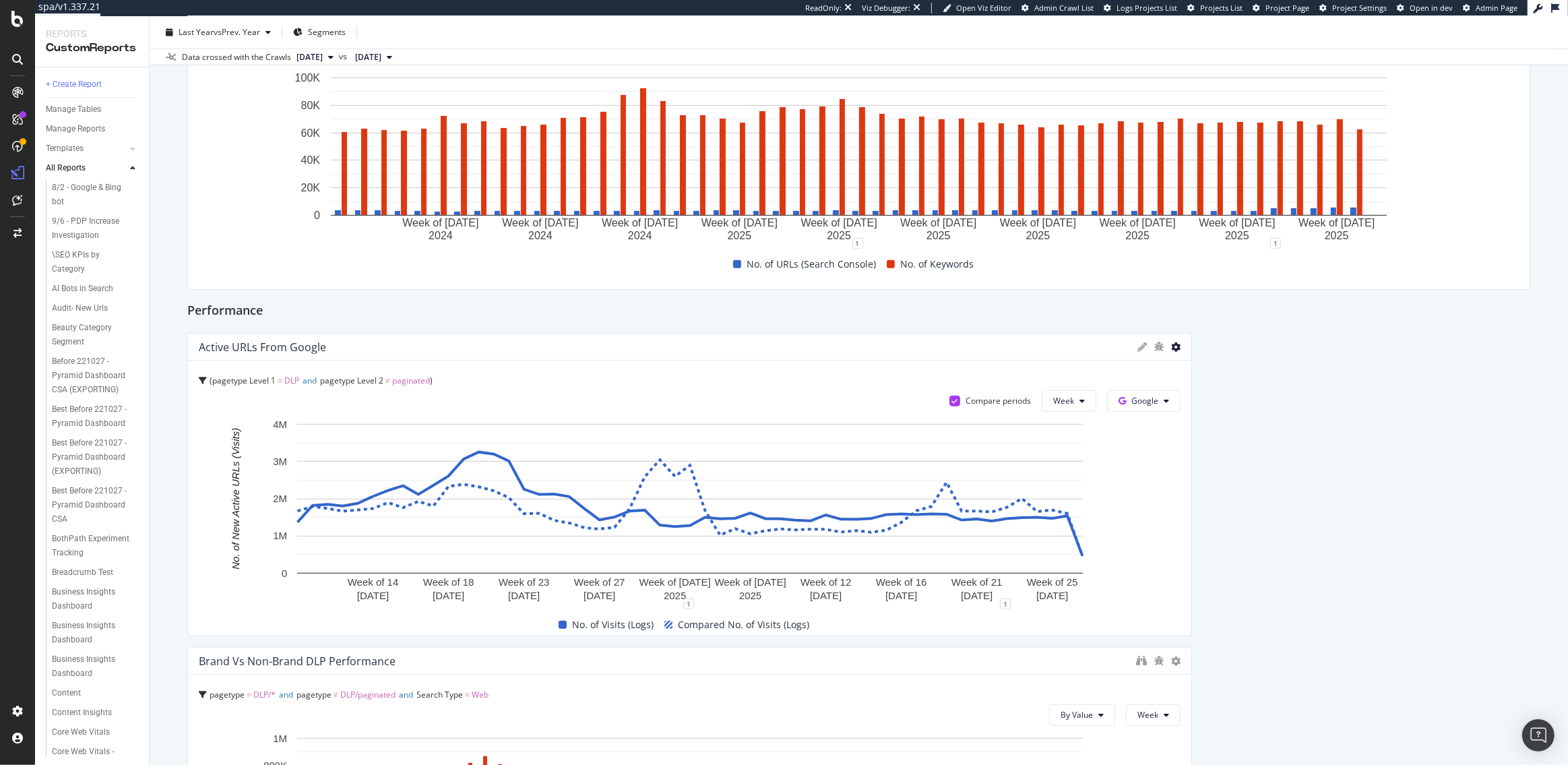
click at [1174, 346] on icon at bounding box center [1176, 347] width 10 height 10
click at [1226, 511] on span "Delete" at bounding box center [1254, 517] width 101 height 12
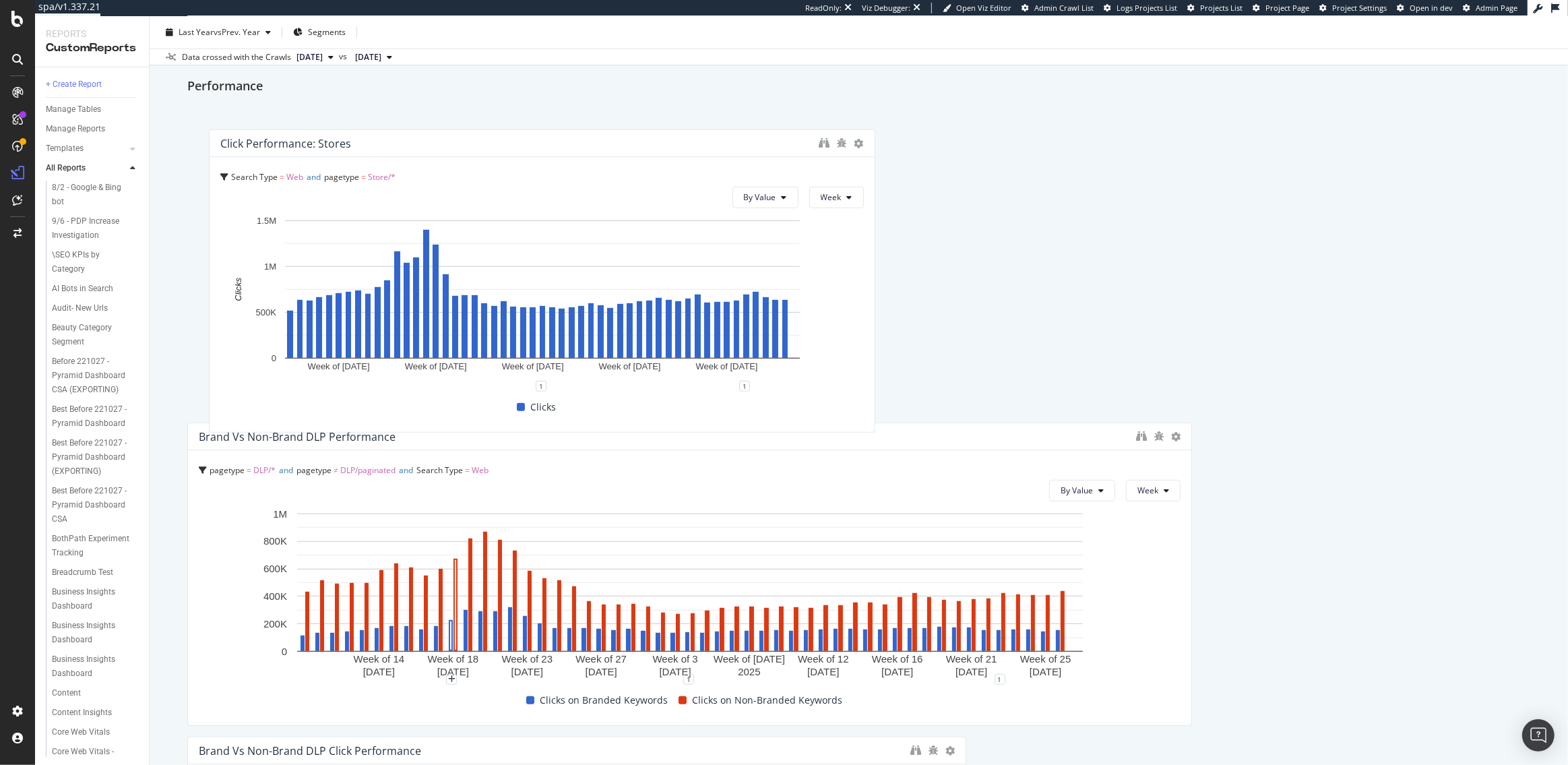
scroll to position [777, 0]
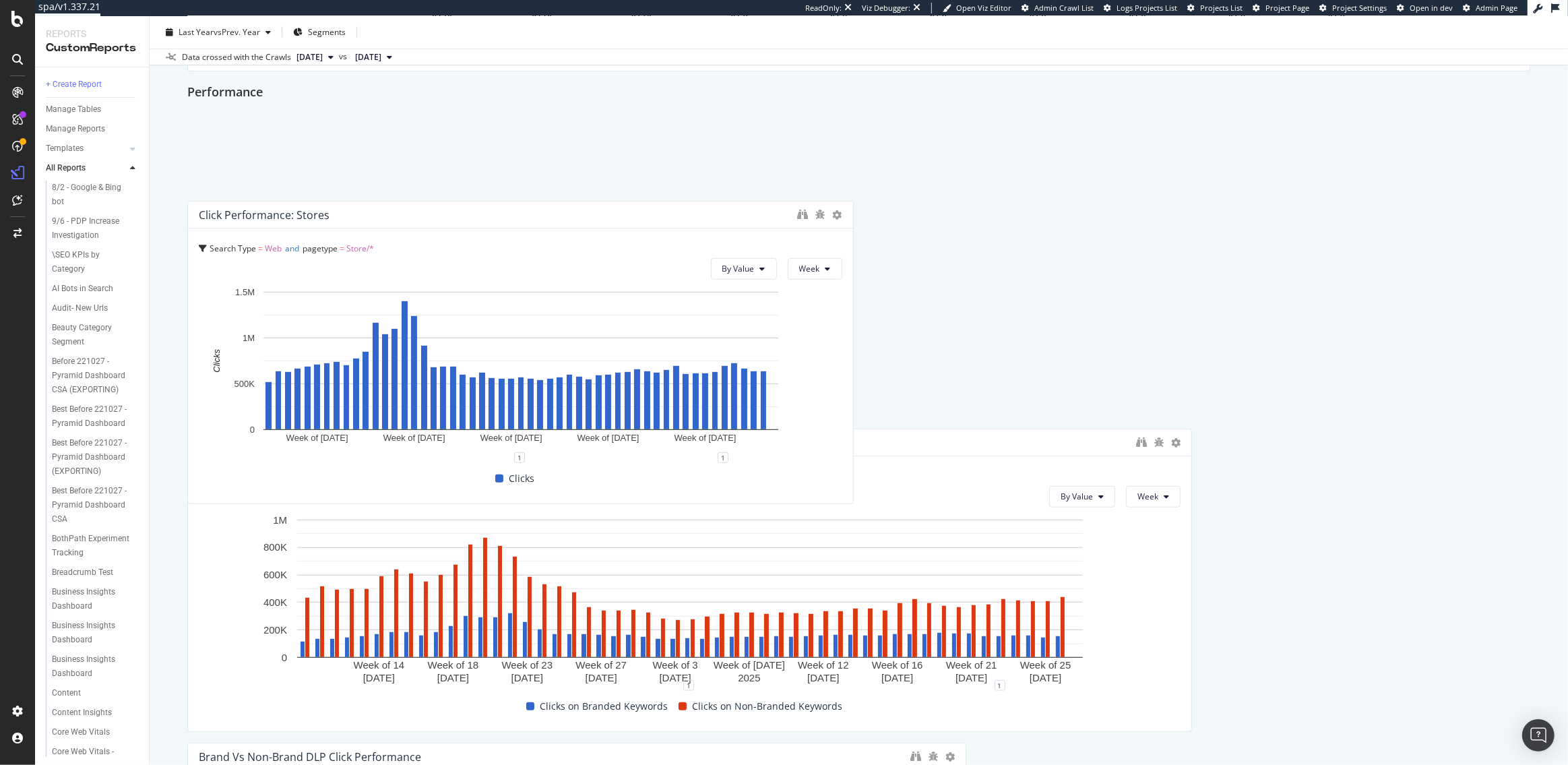
drag, startPoint x: 418, startPoint y: 384, endPoint x: 403, endPoint y: 181, distance: 203.6
click at [403, 208] on div "Click Performance: Stores" at bounding box center [494, 215] width 592 height 14
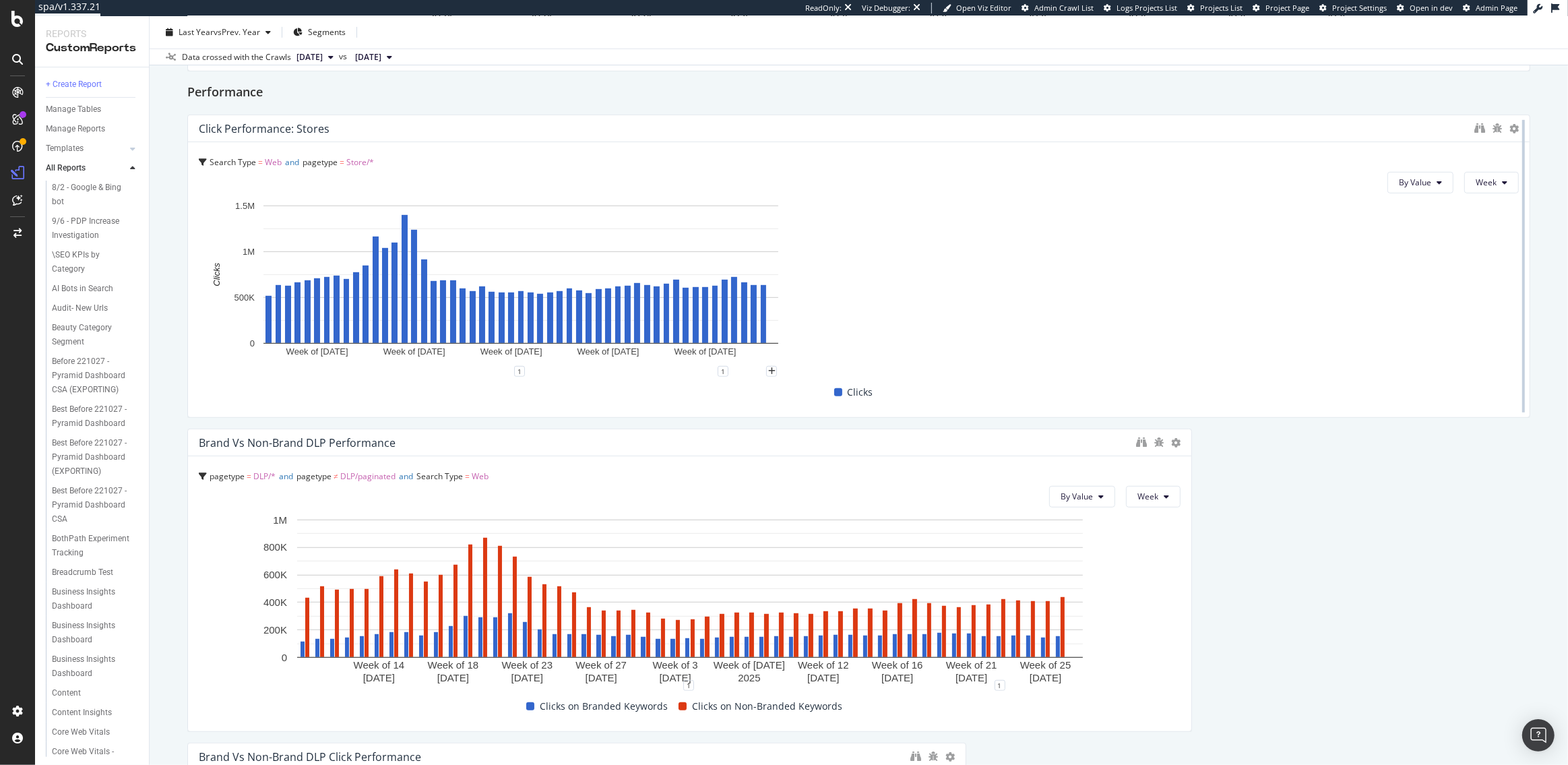
drag, startPoint x: 850, startPoint y: 292, endPoint x: 1527, endPoint y: 335, distance: 678.4
click at [1527, 335] on div at bounding box center [1524, 266] width 14 height 303
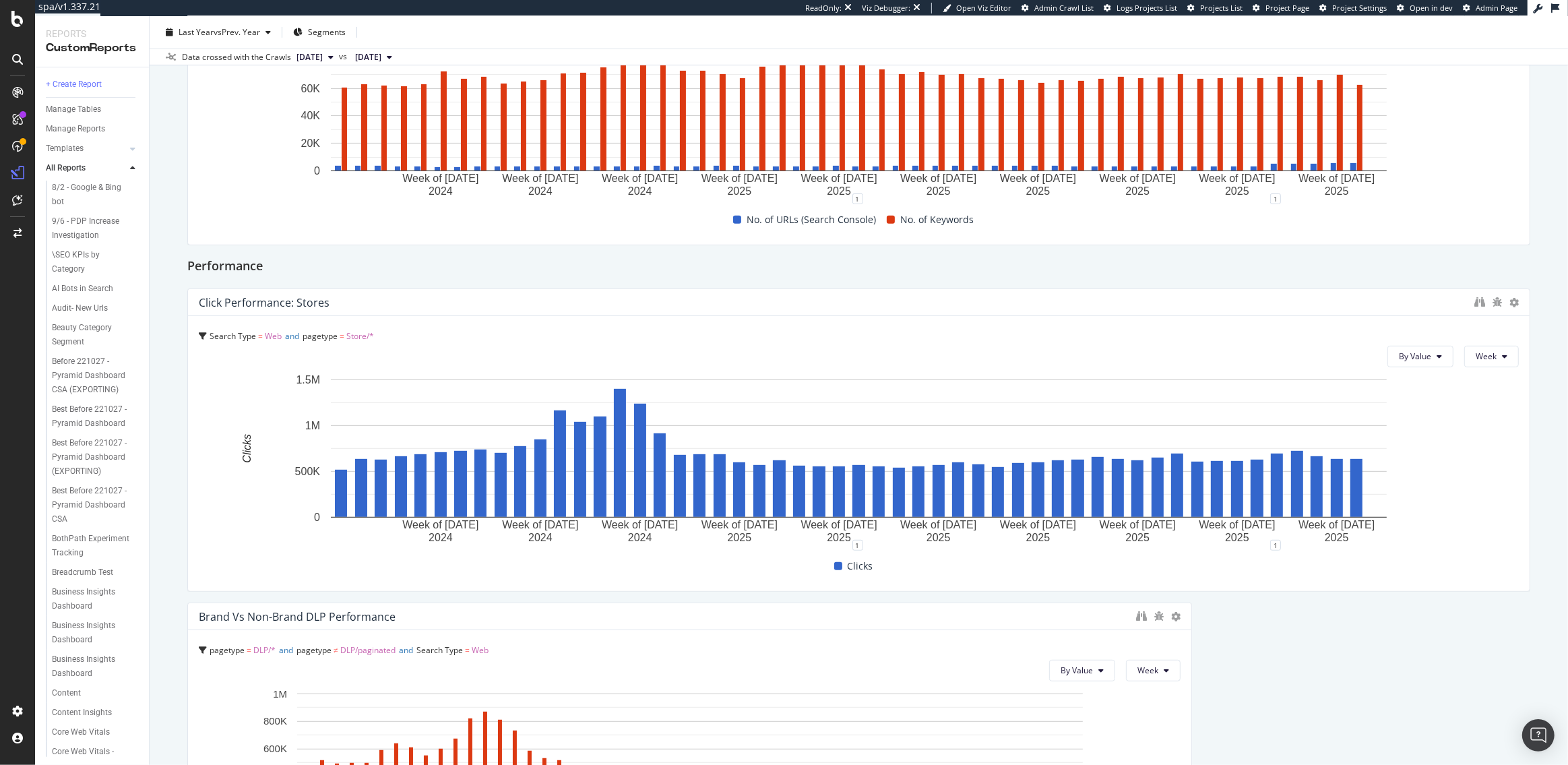
scroll to position [839, 0]
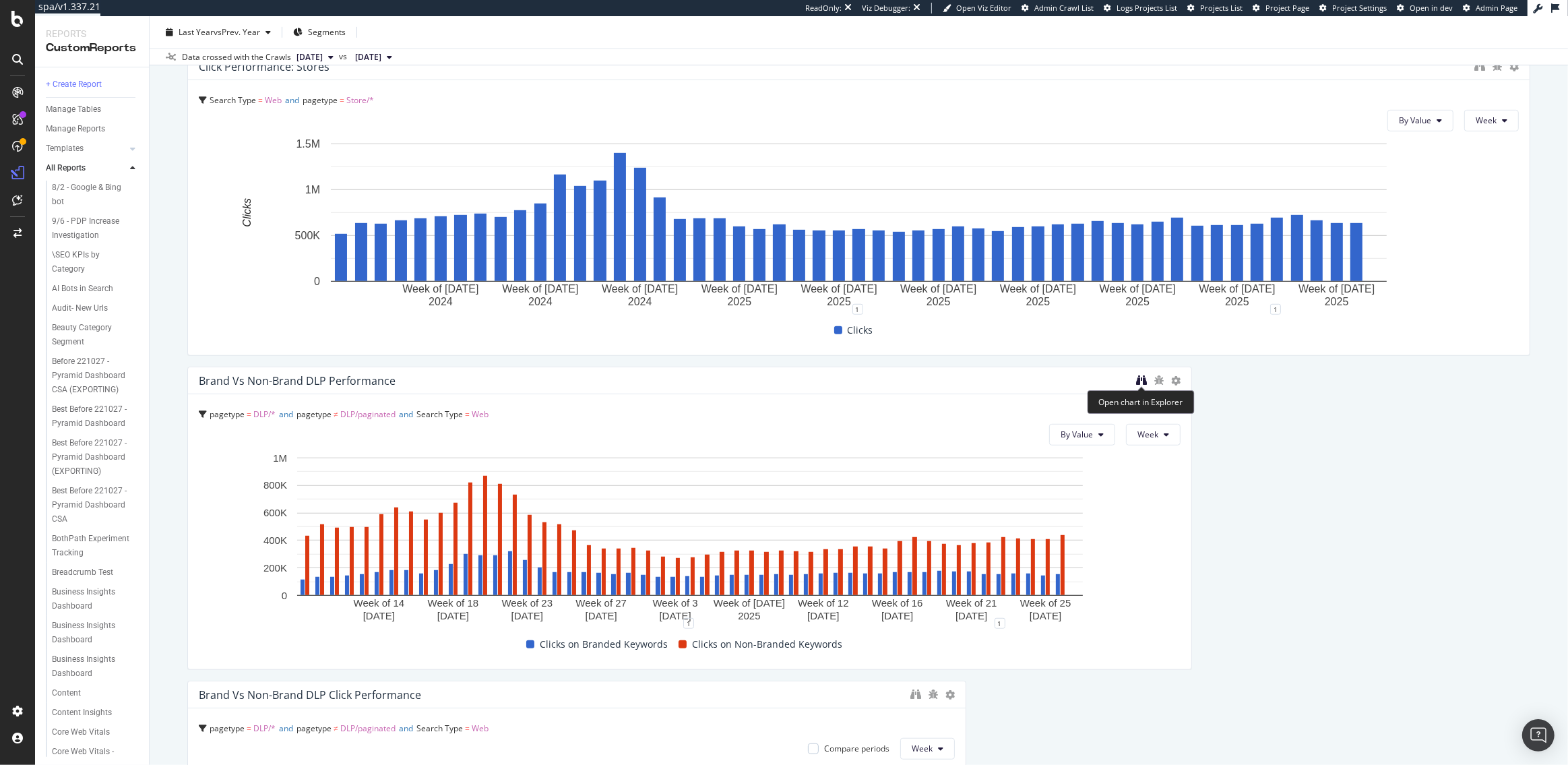
click at [1141, 379] on icon "binoculars" at bounding box center [1142, 380] width 11 height 11
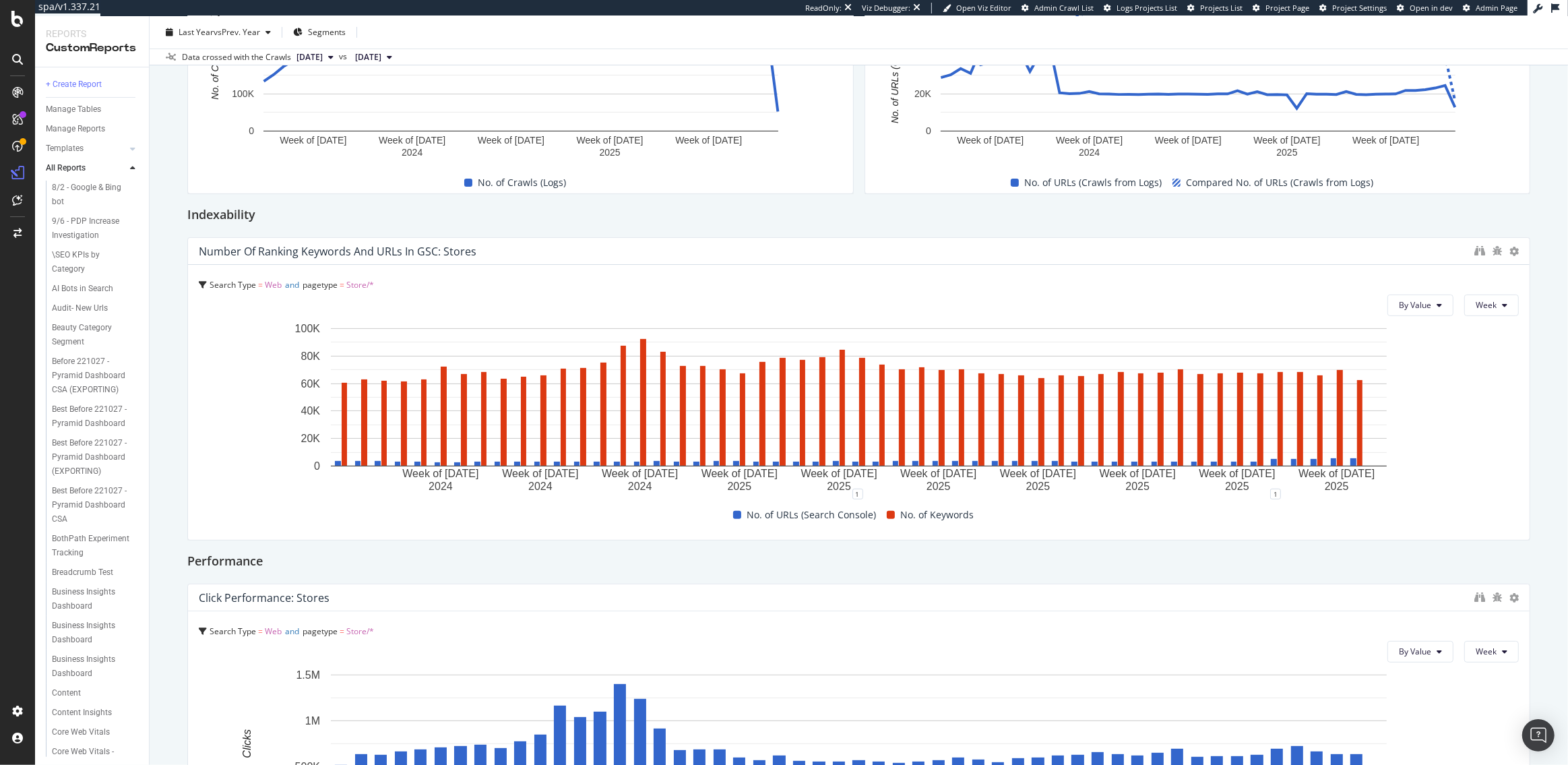
scroll to position [255, 0]
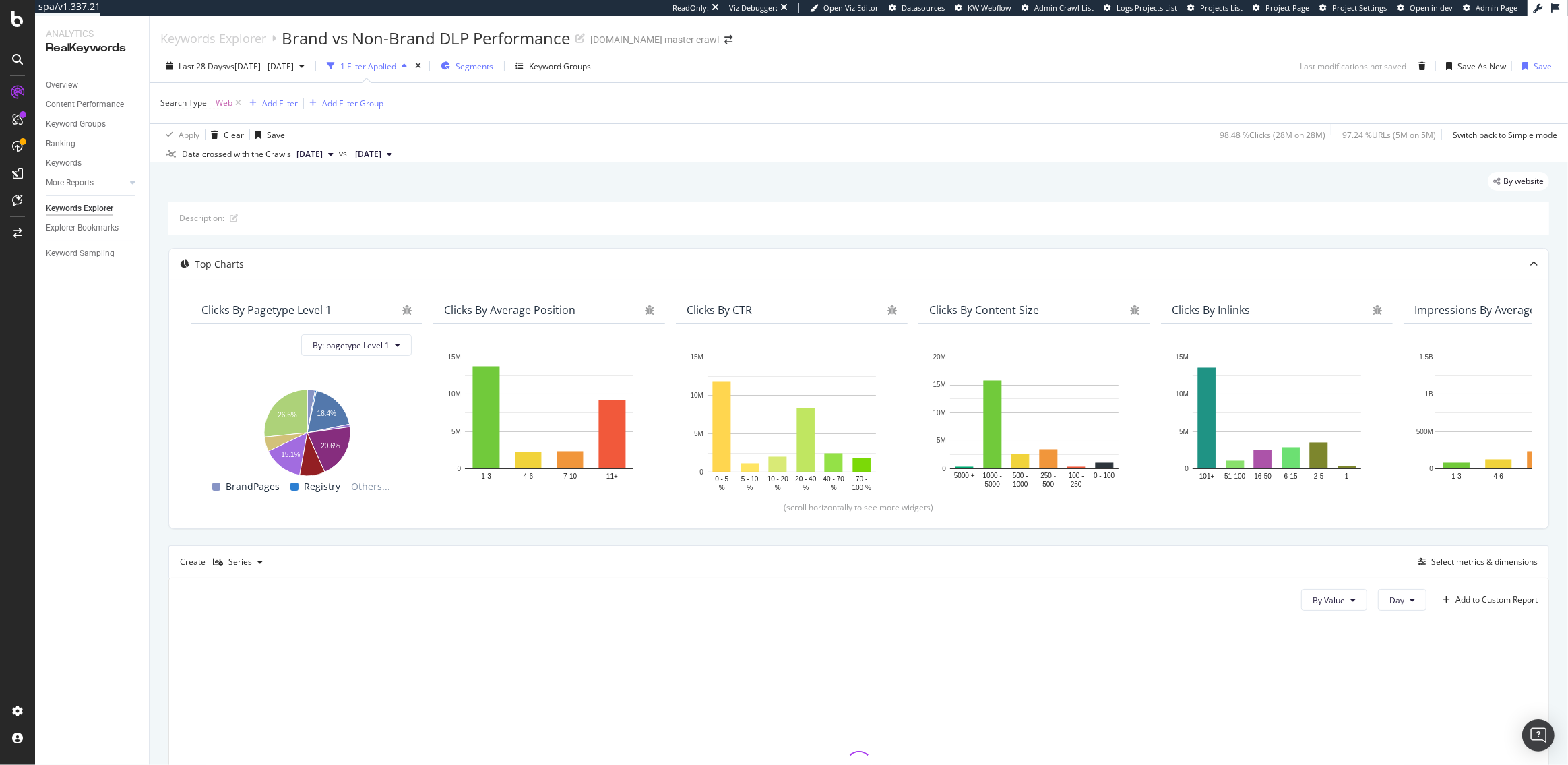
click at [493, 64] on span "Segments" at bounding box center [474, 66] width 38 height 12
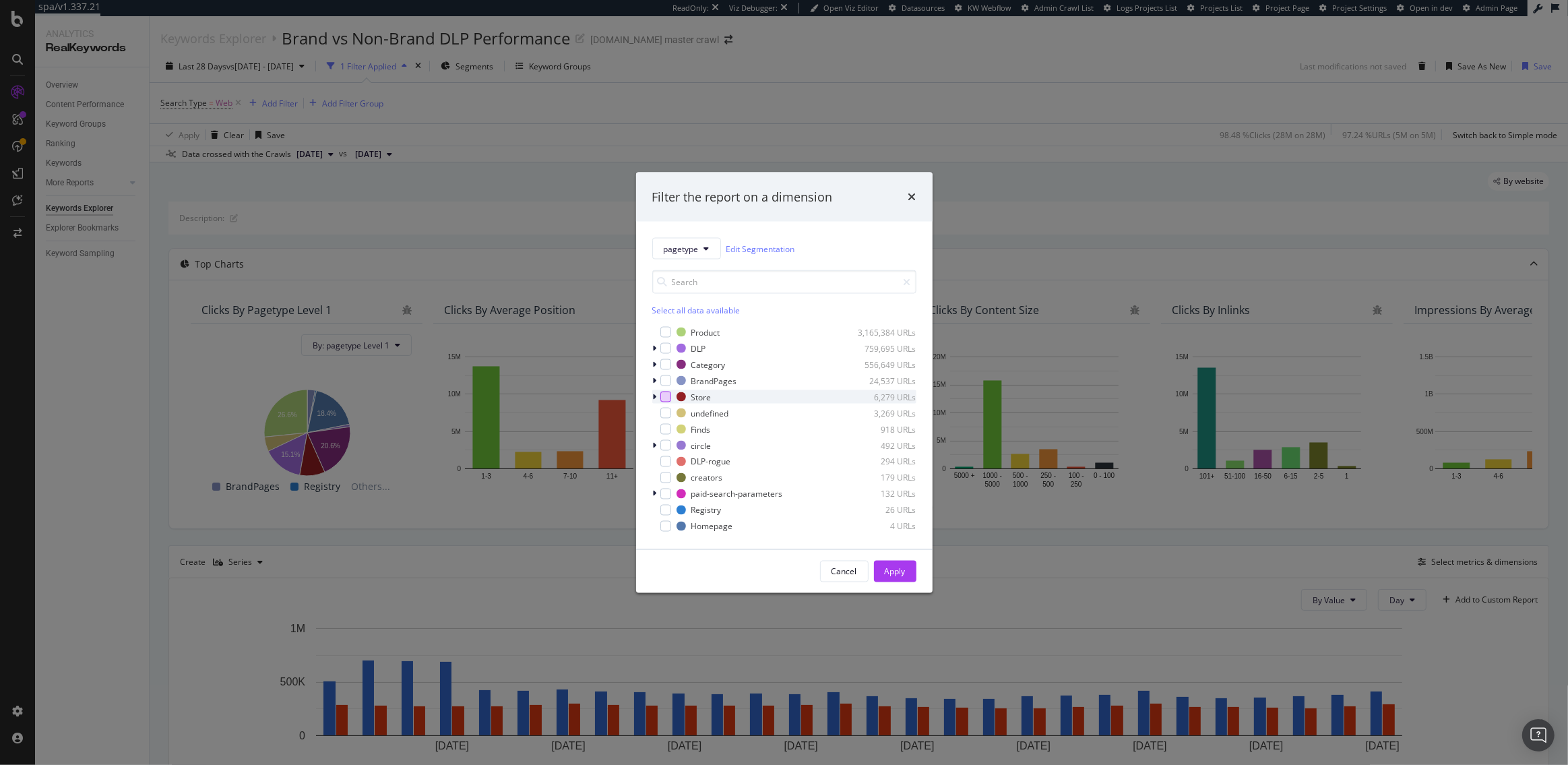
click at [664, 397] on div "modal" at bounding box center [666, 397] width 11 height 11
click at [904, 571] on div "Apply" at bounding box center [895, 571] width 21 height 12
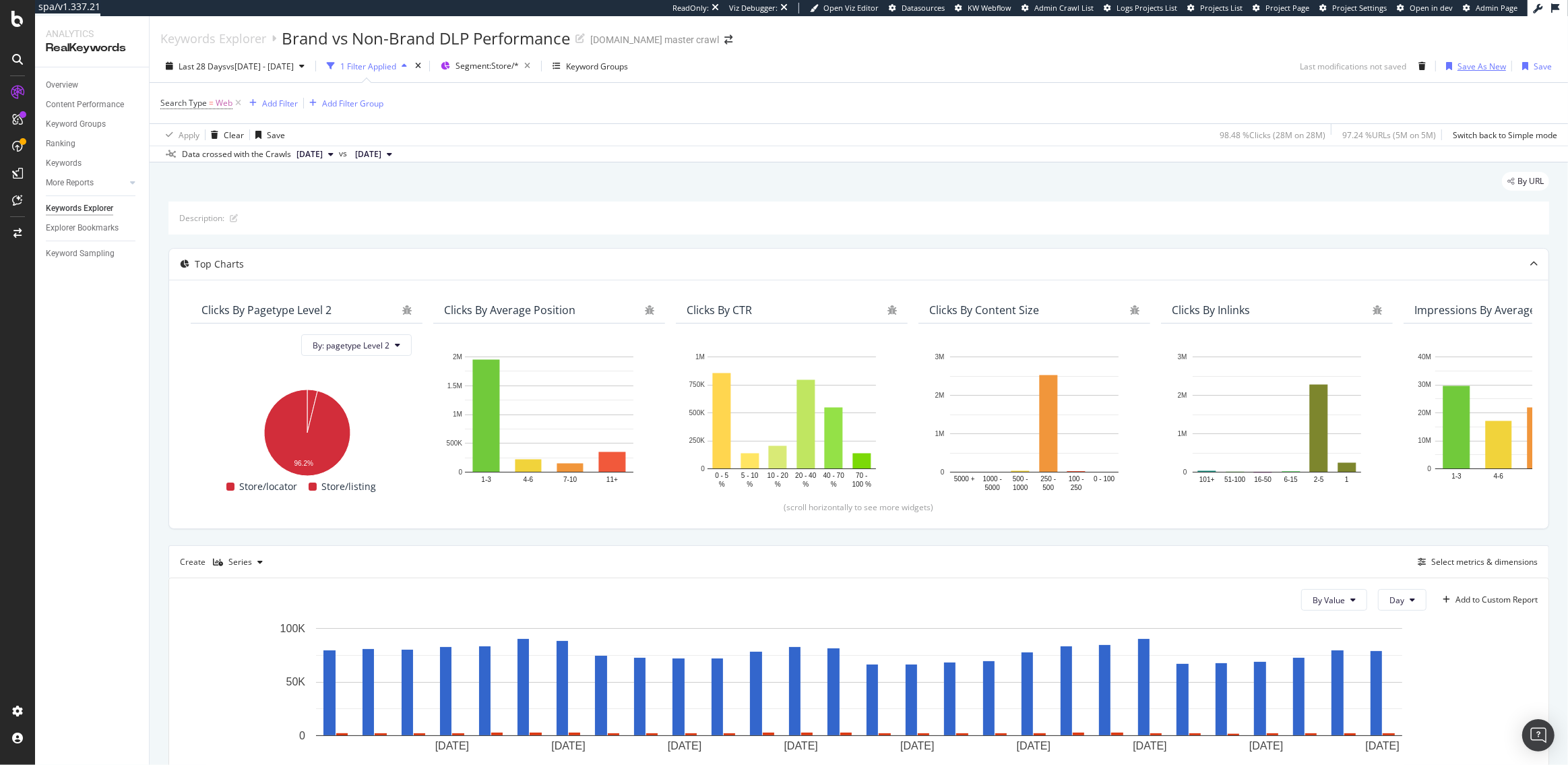
click at [1478, 64] on div "Save As New" at bounding box center [1482, 66] width 48 height 12
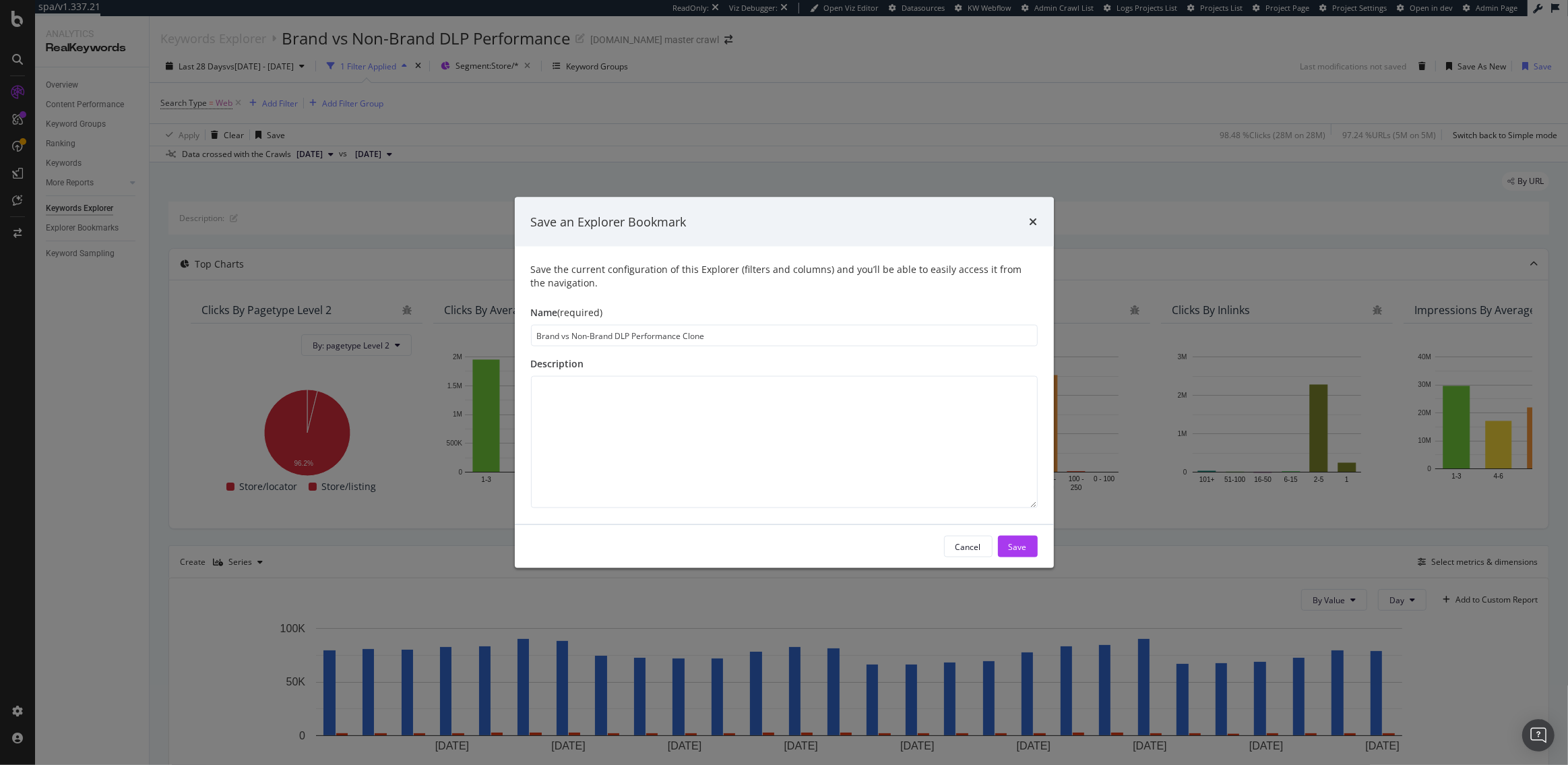
click at [631, 336] on input "Brand vs Non-Brand DLP Performance Clone" at bounding box center [784, 335] width 507 height 21
drag, startPoint x: 698, startPoint y: 334, endPoint x: 663, endPoint y: 335, distance: 35.0
click at [663, 335] on input "Brand vs Non-Brand Performance Clone" at bounding box center [784, 335] width 507 height 21
type input "Brand vs Non-Brand Performance: Stores"
click at [1019, 547] on div "Save" at bounding box center [1018, 546] width 18 height 12
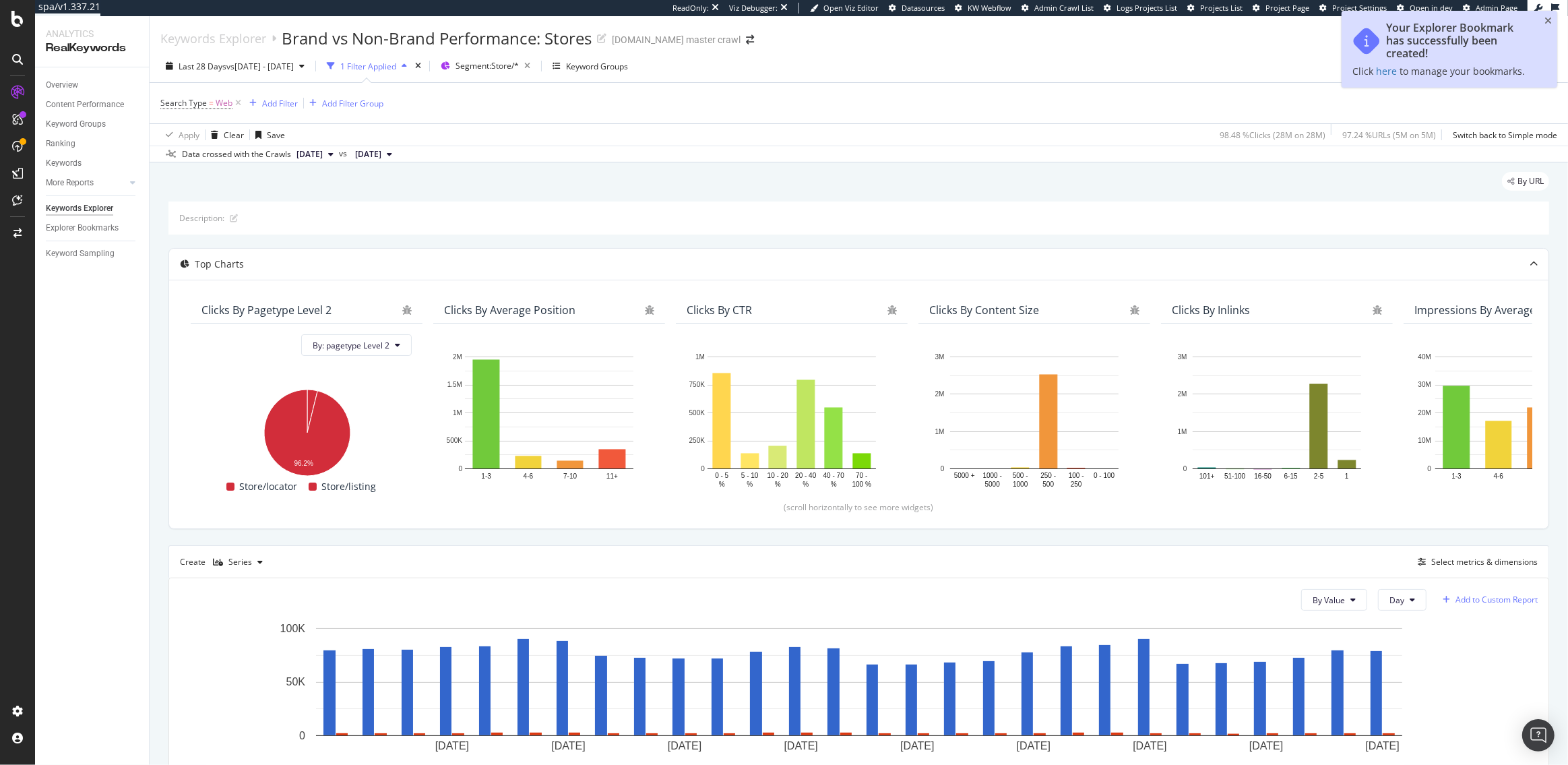
click at [1474, 595] on div "Add to Custom Report" at bounding box center [1496, 600] width 82 height 8
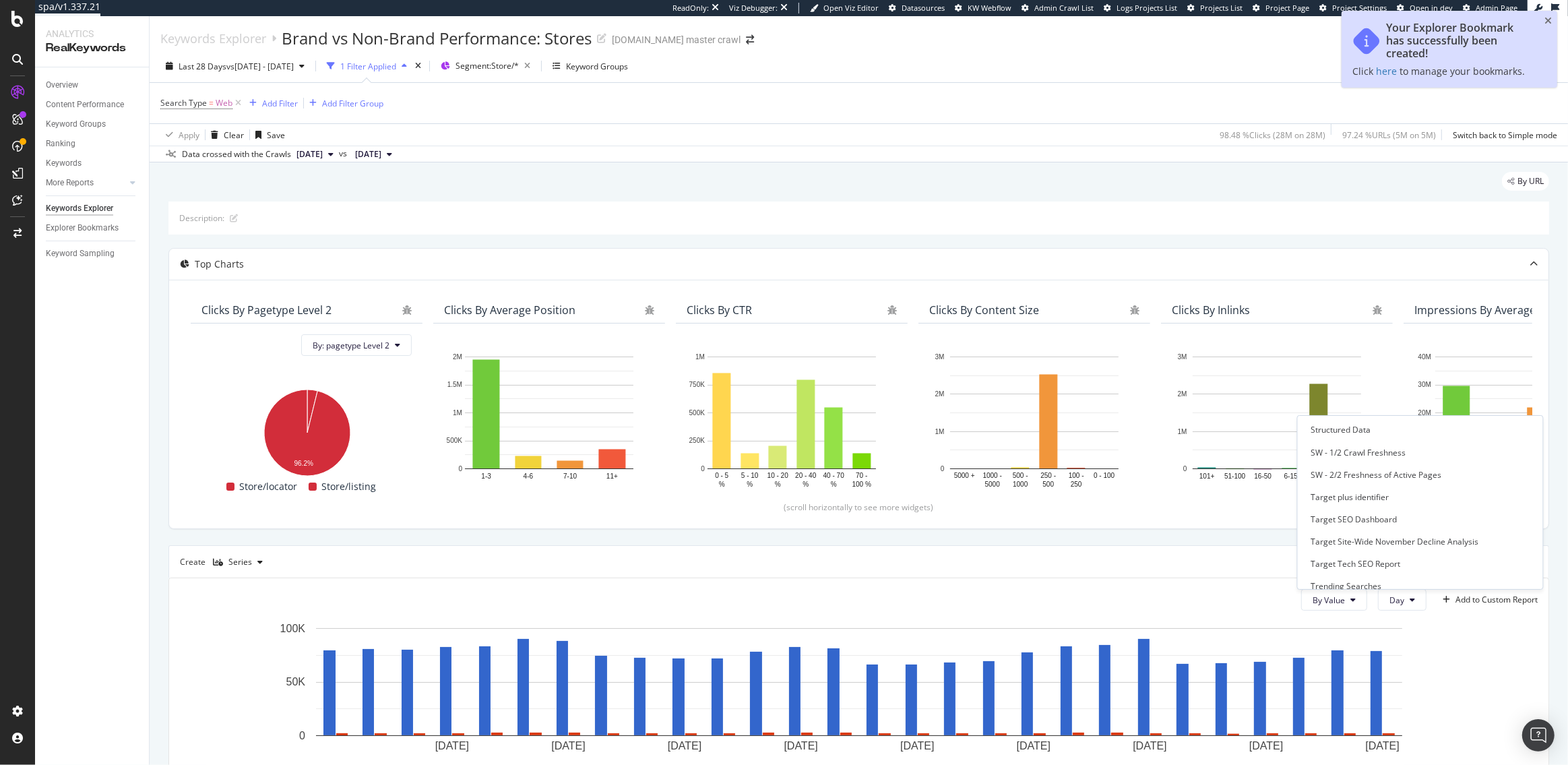
scroll to position [1997, 0]
click at [1338, 555] on div "🏪 Store Monitoring" at bounding box center [1350, 554] width 76 height 12
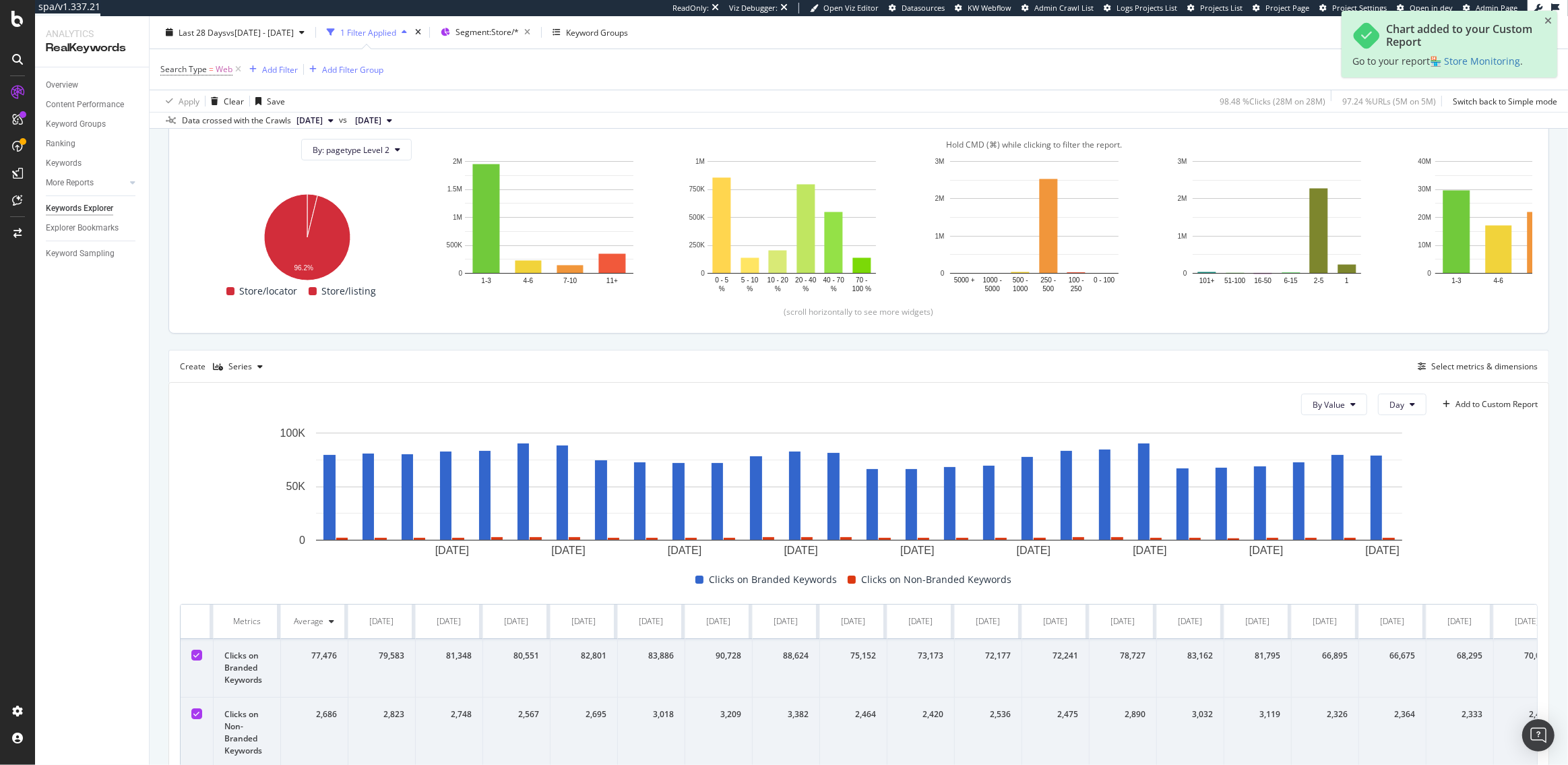
scroll to position [196, 0]
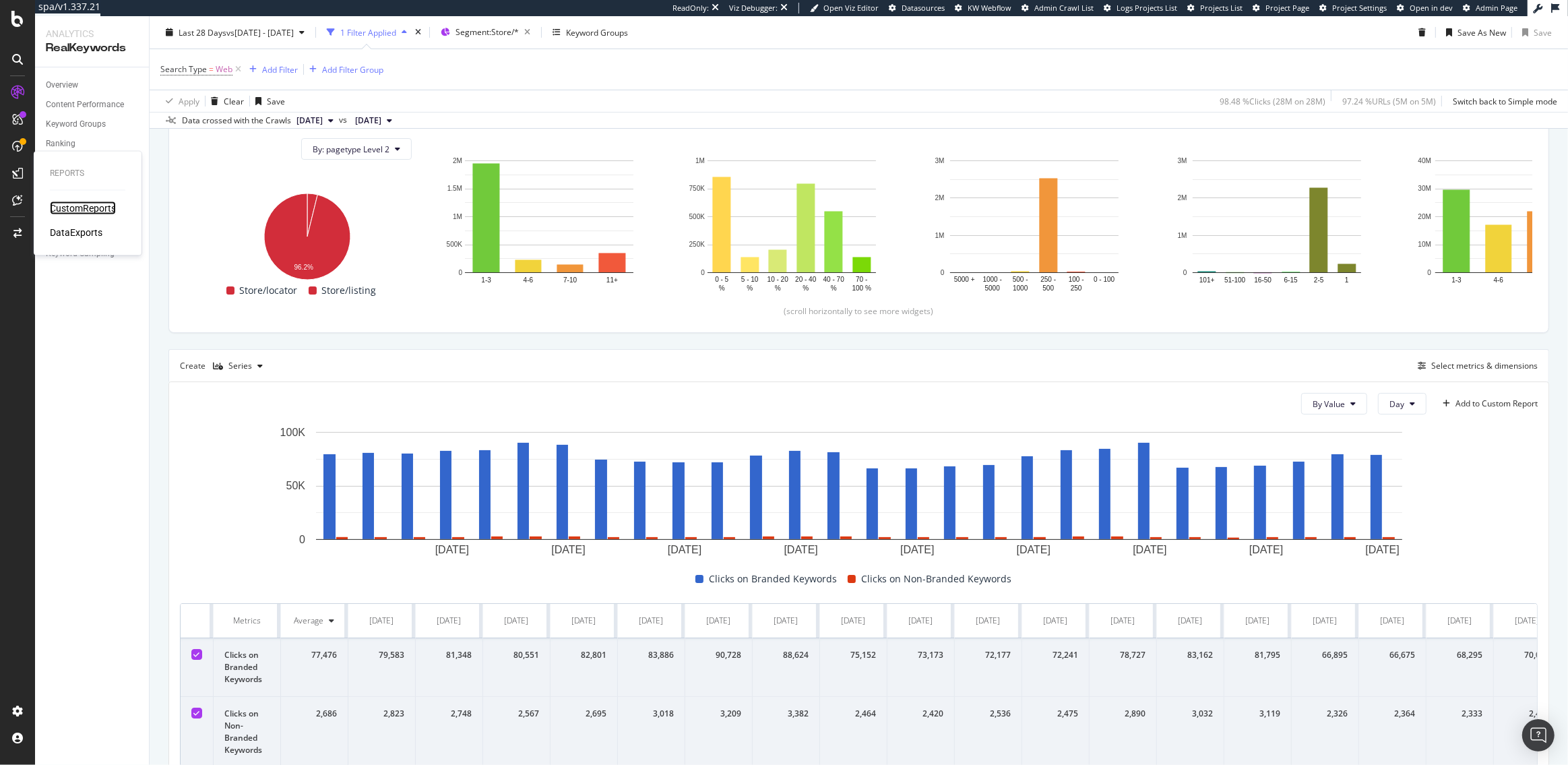
click at [79, 206] on div "CustomReports" at bounding box center [83, 208] width 66 height 14
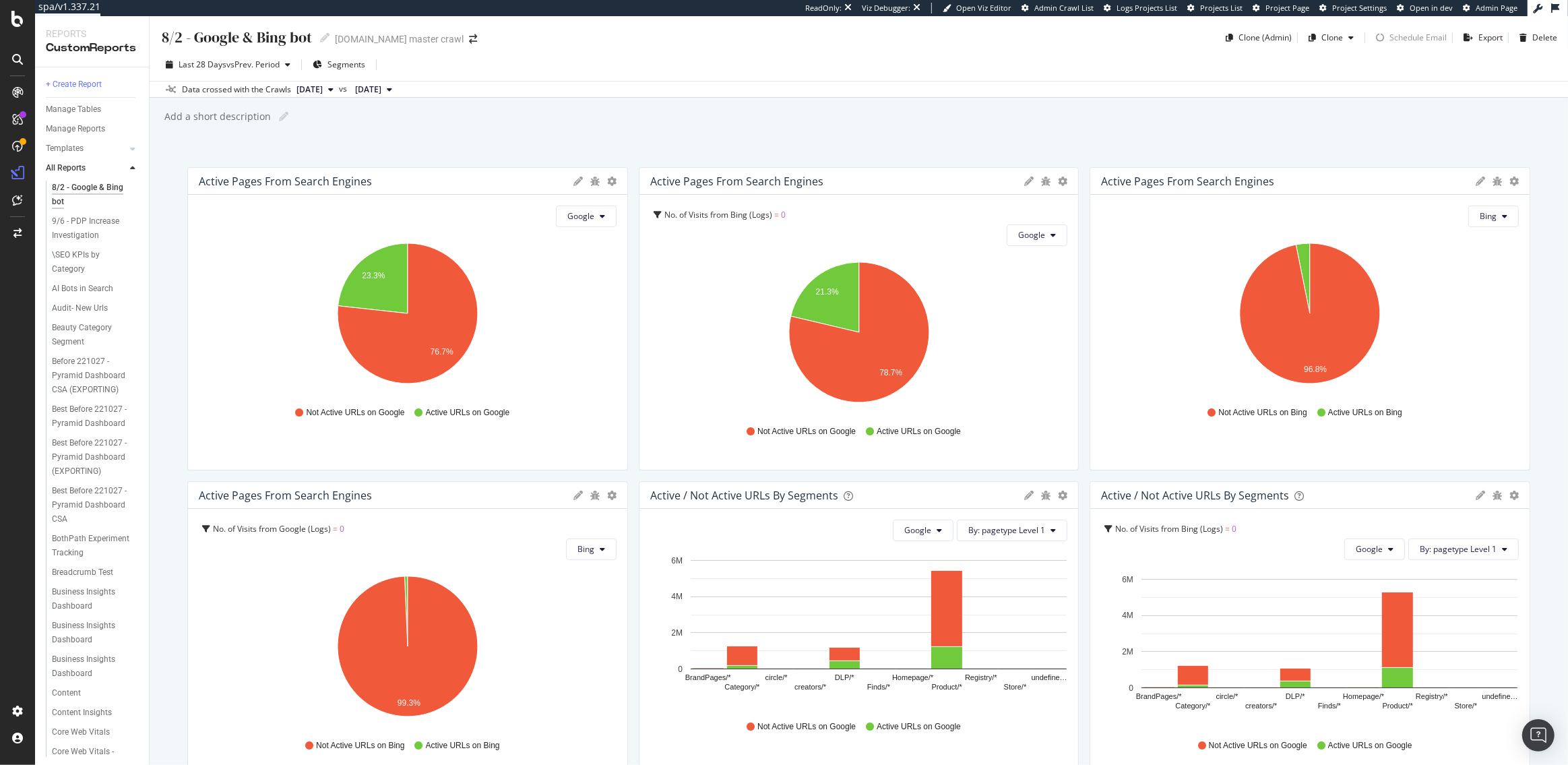
scroll to position [2215, 0]
click at [83, 737] on div "🏪 Store Monitoring" at bounding box center [88, 744] width 73 height 14
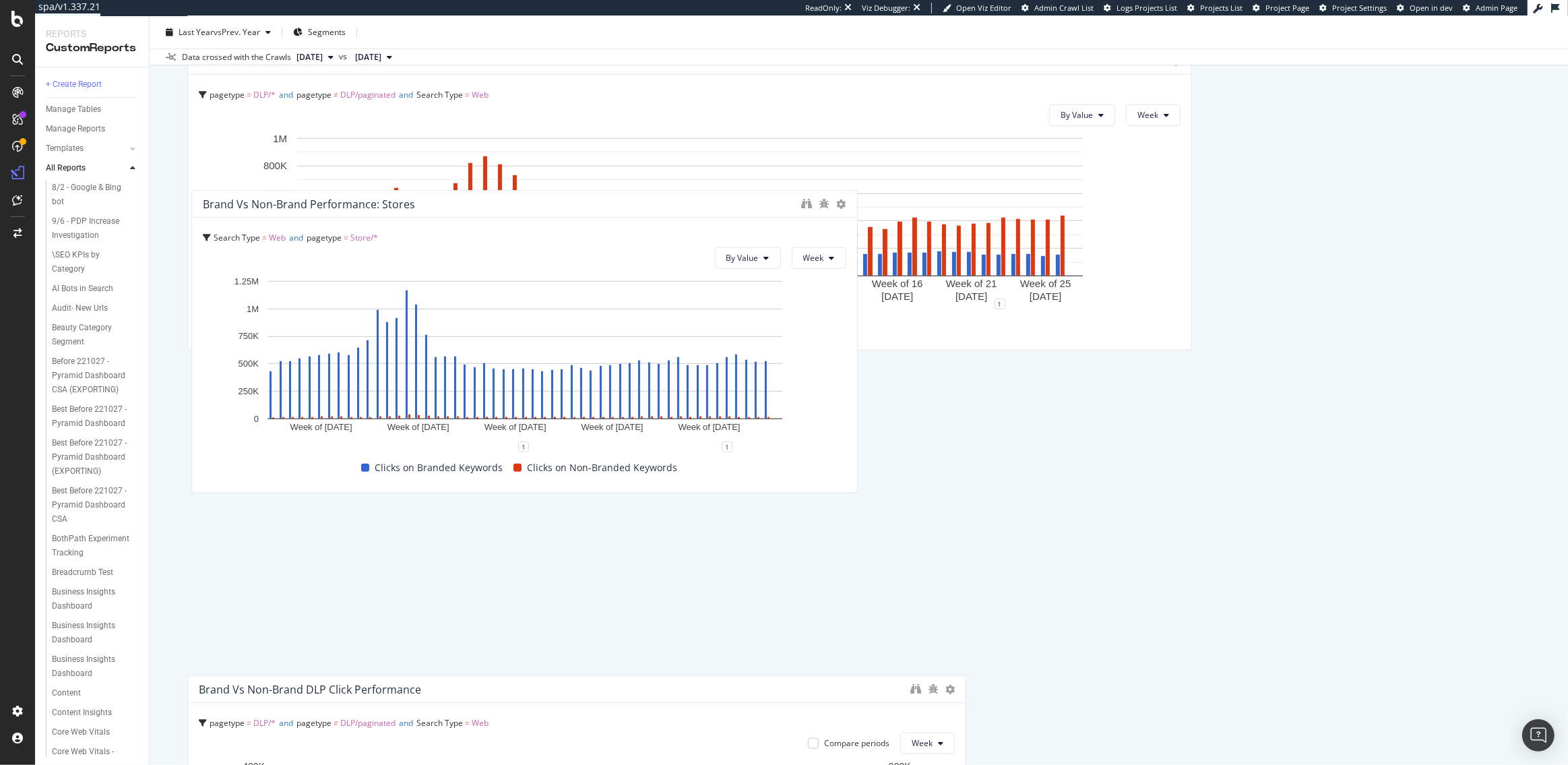
scroll to position [1159, 0]
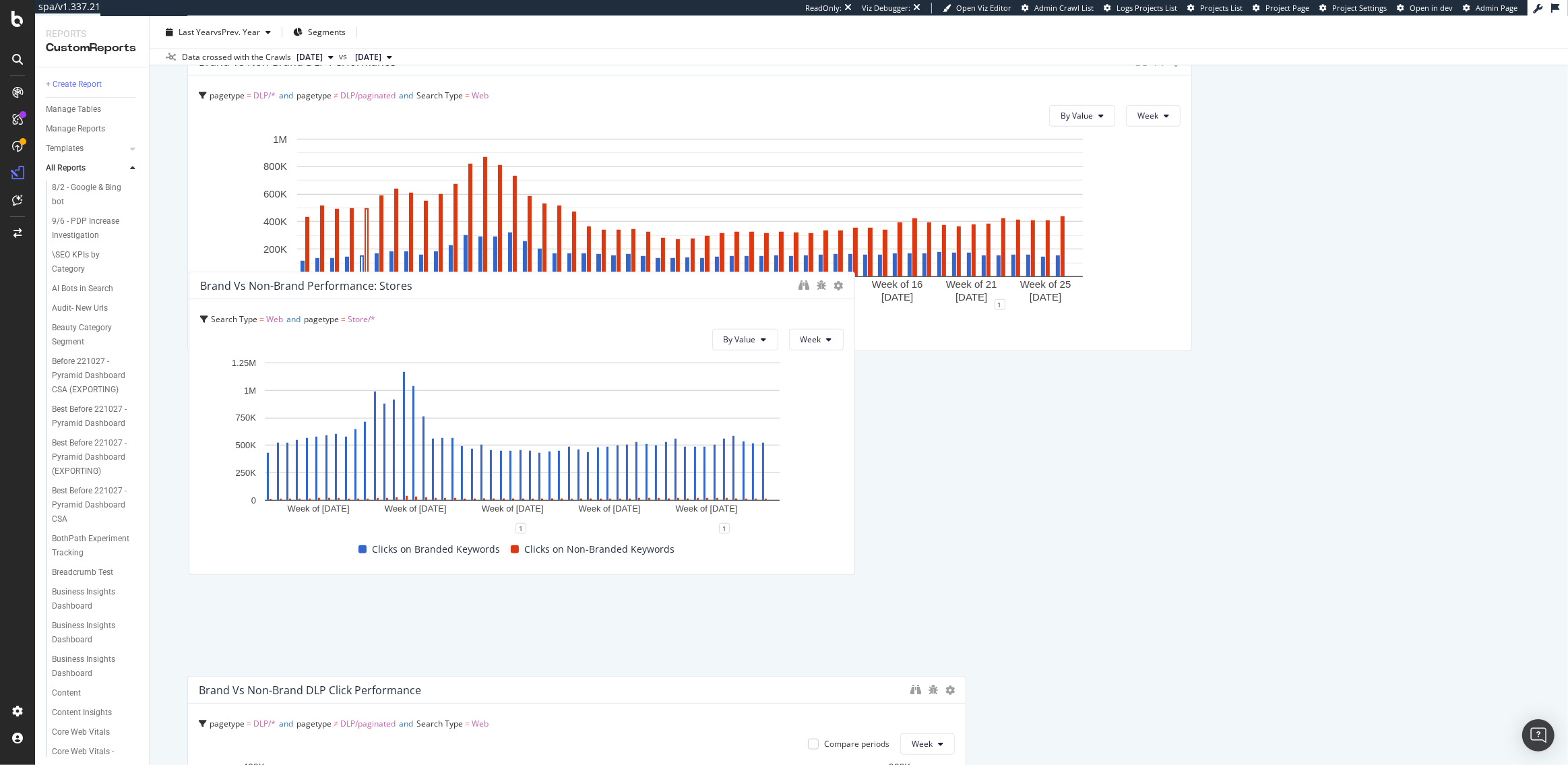
drag, startPoint x: 359, startPoint y: 390, endPoint x: 360, endPoint y: 282, distance: 108.0
click at [360, 282] on div "Brand vs Non-Brand Performance: Stores" at bounding box center [306, 286] width 212 height 14
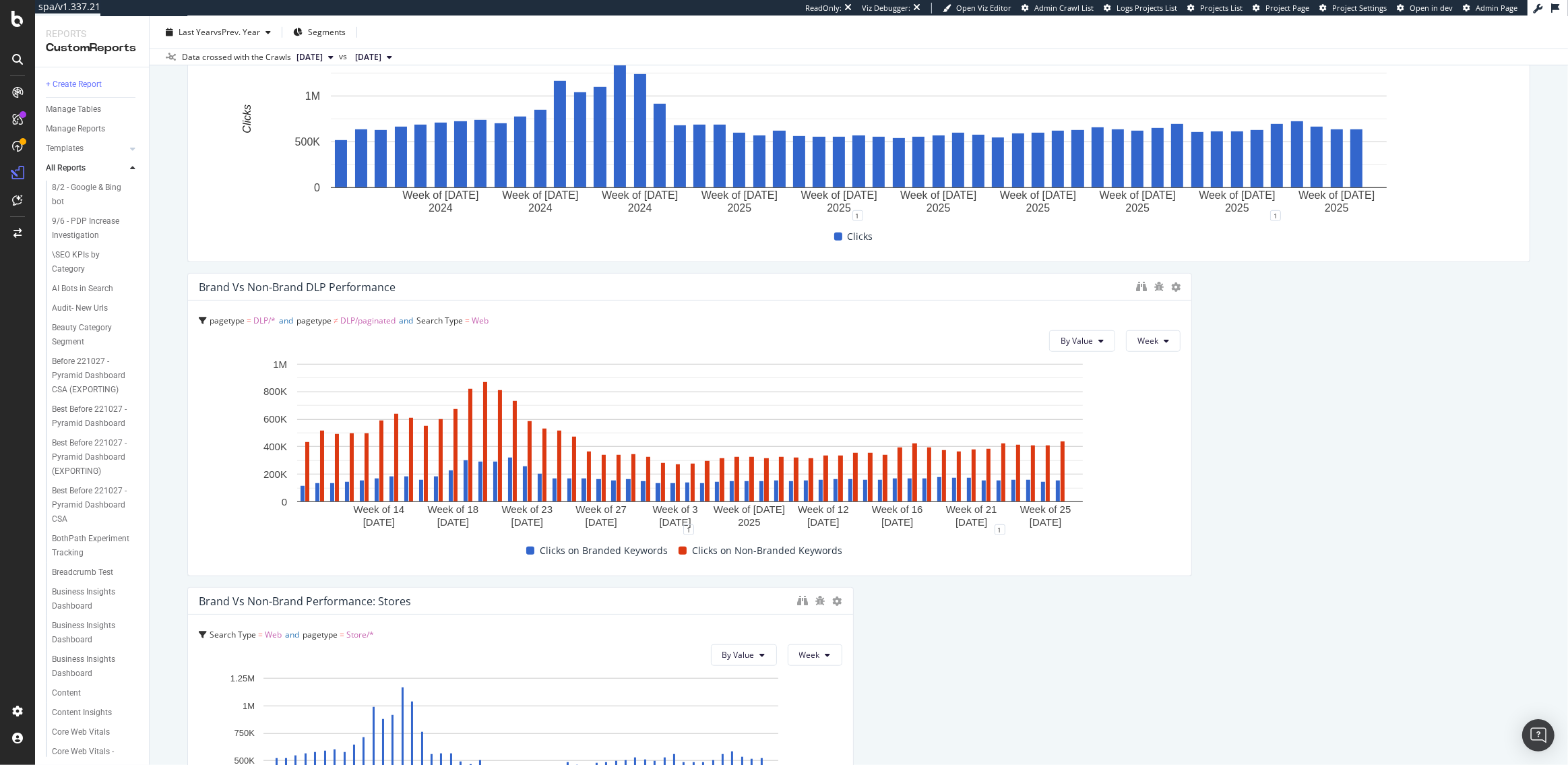
scroll to position [910, 0]
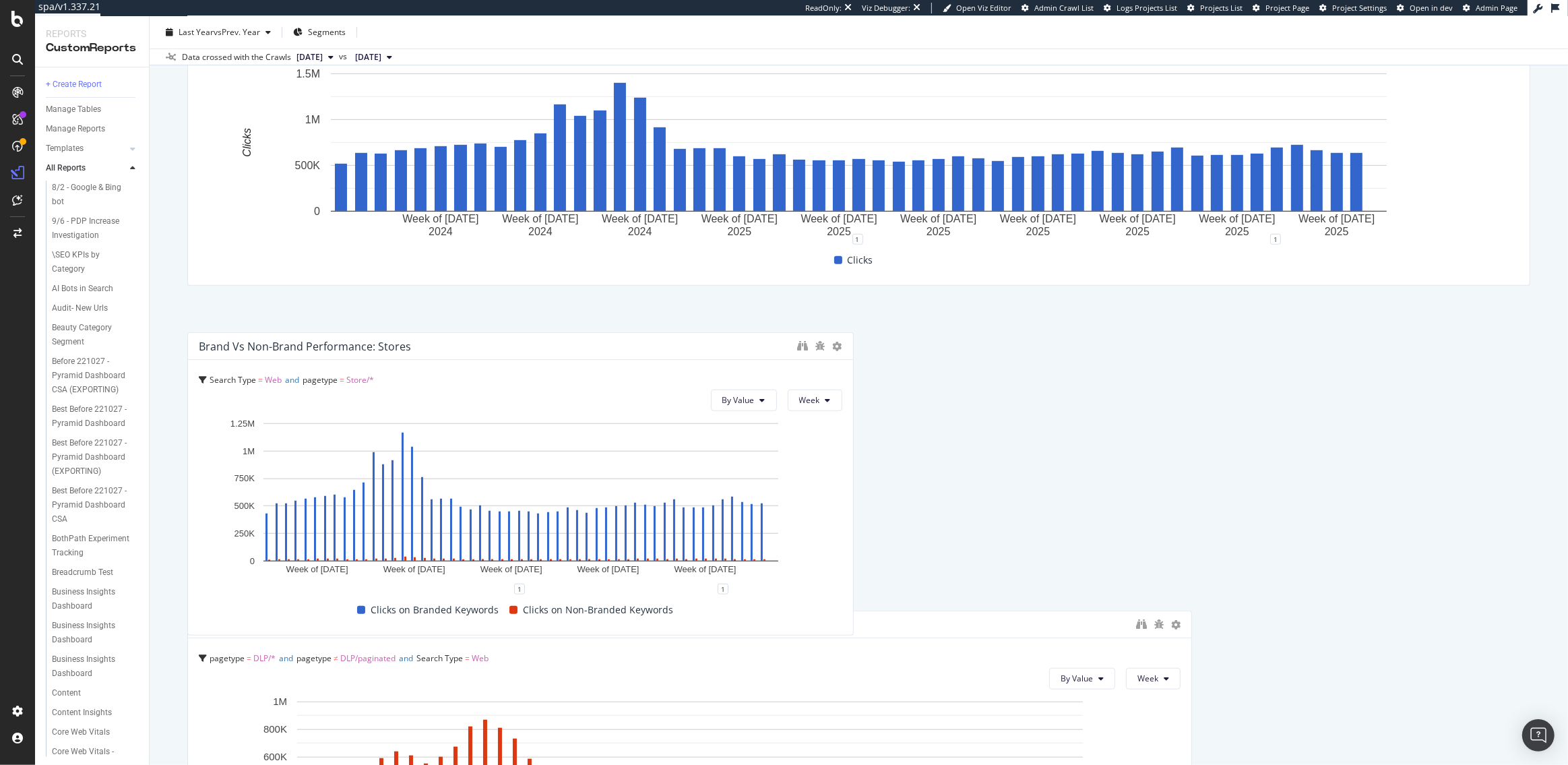
drag, startPoint x: 338, startPoint y: 625, endPoint x: 331, endPoint y: 347, distance: 278.1
click at [331, 347] on div "Brand vs Non-Brand Performance: Stores" at bounding box center [305, 347] width 212 height 14
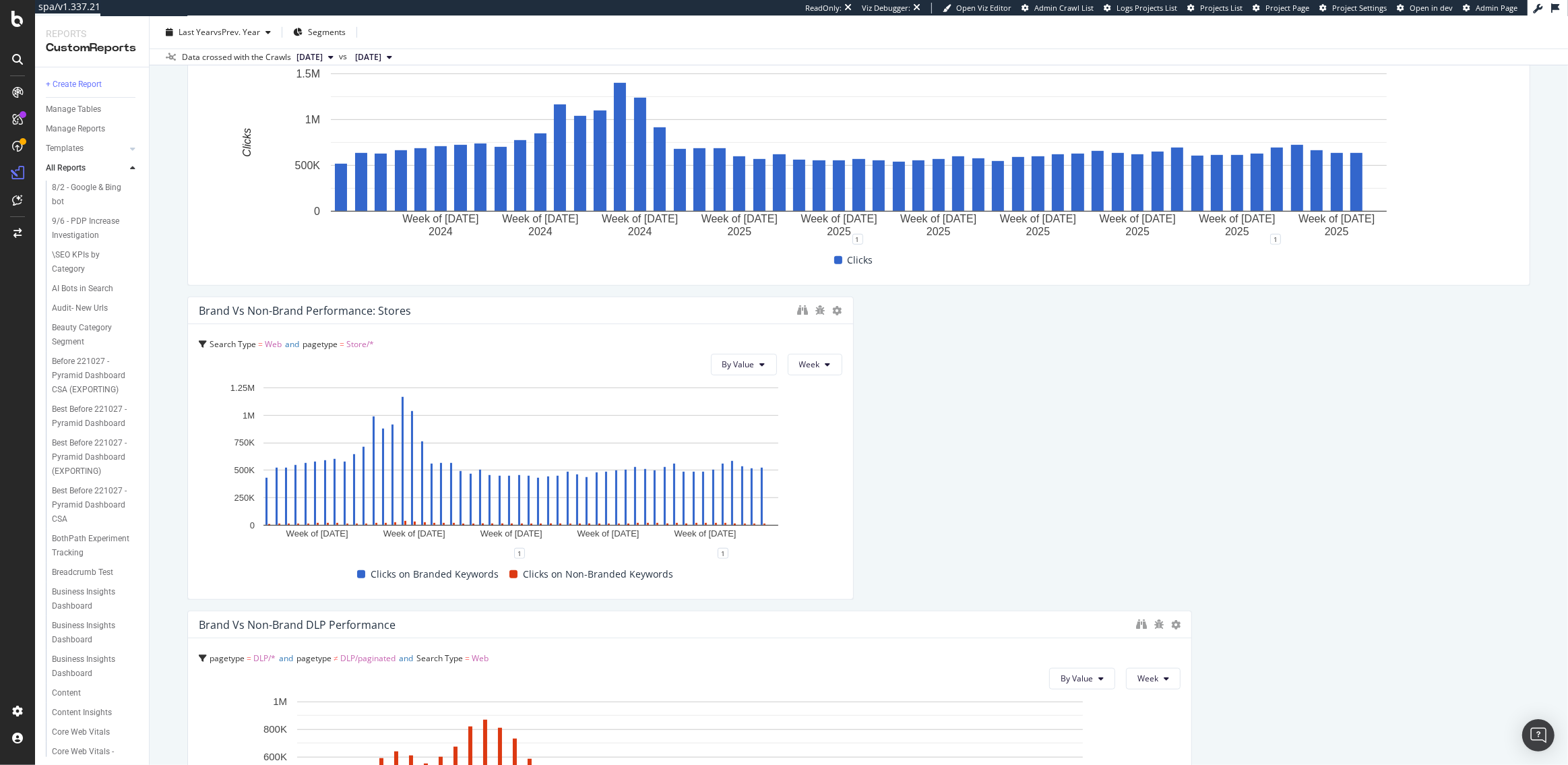
drag, startPoint x: 853, startPoint y: 460, endPoint x: 1071, endPoint y: 472, distance: 218.3
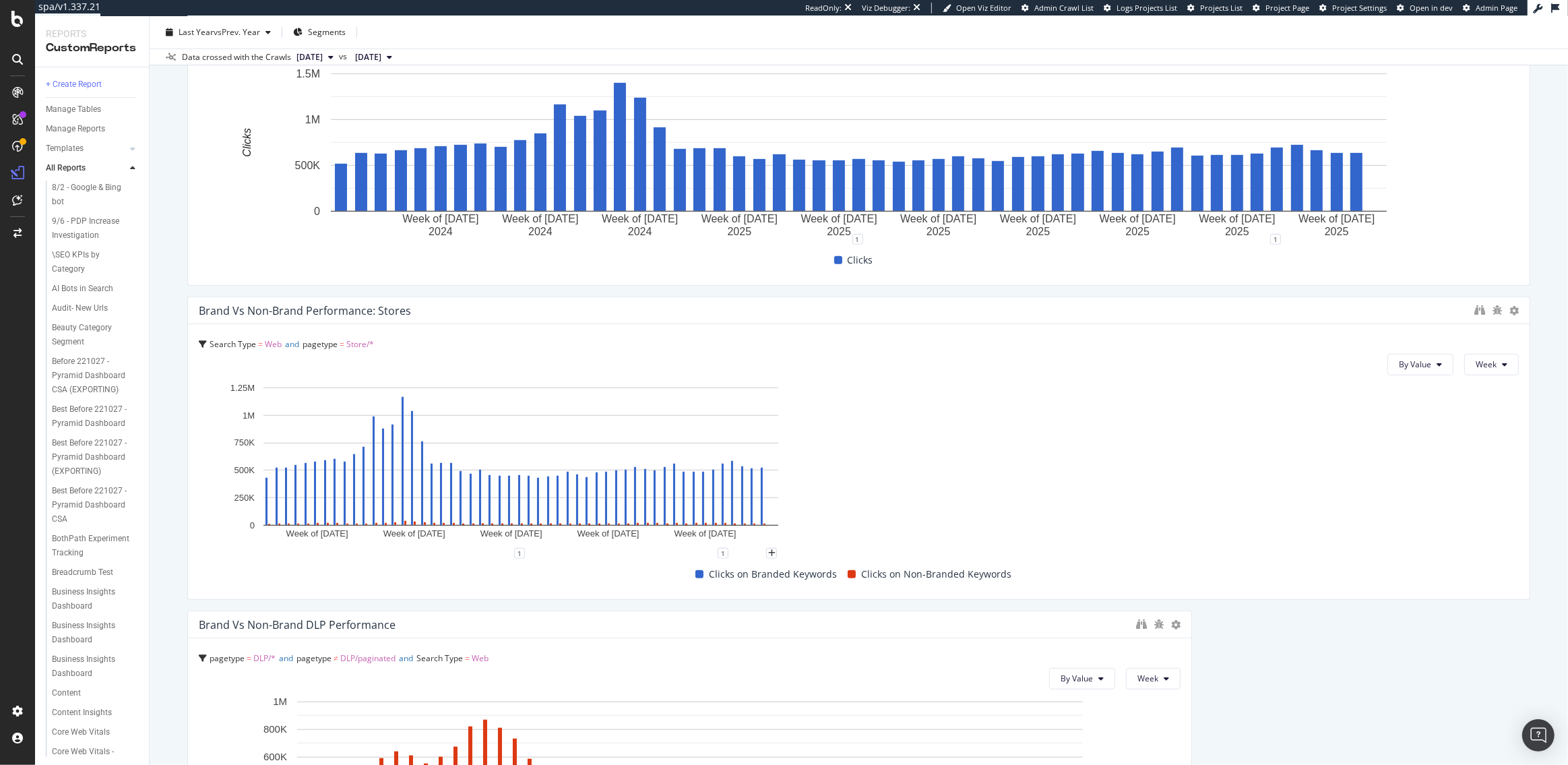
drag, startPoint x: 850, startPoint y: 456, endPoint x: 1507, endPoint y: 513, distance: 659.5
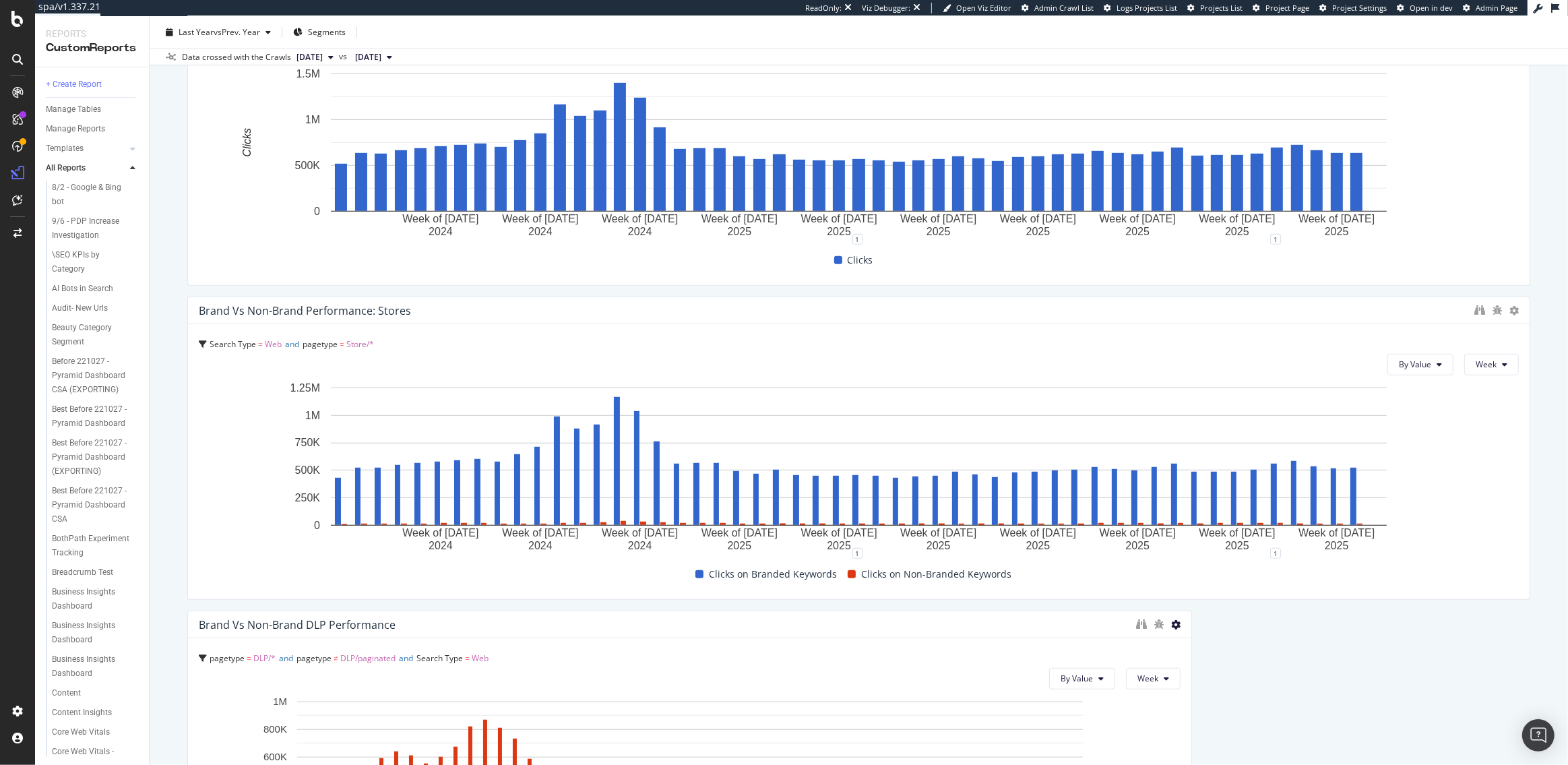
click at [1176, 623] on icon at bounding box center [1176, 625] width 10 height 10
click at [1205, 642] on span "Delete" at bounding box center [1216, 644] width 25 height 12
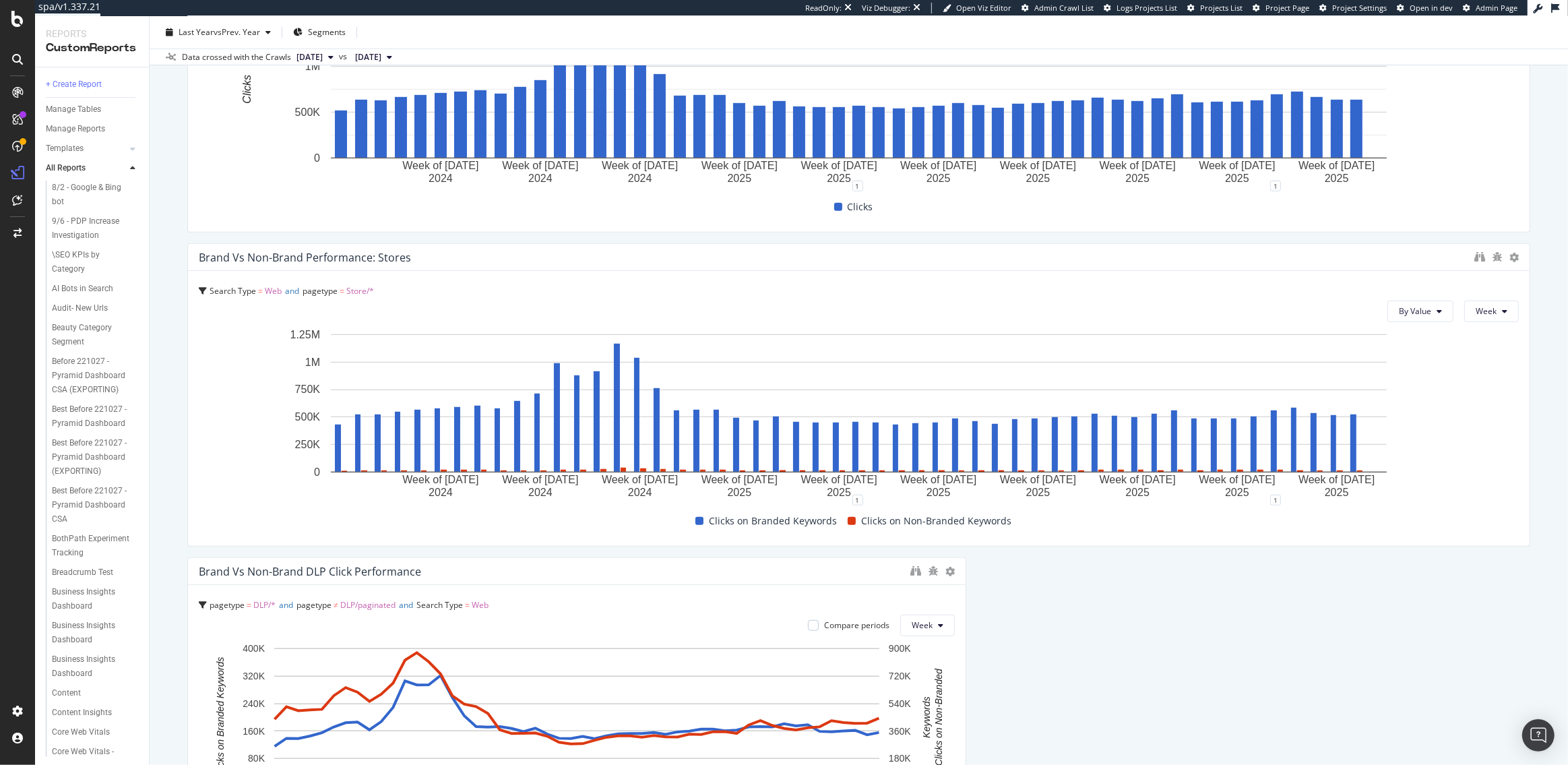
scroll to position [1085, 0]
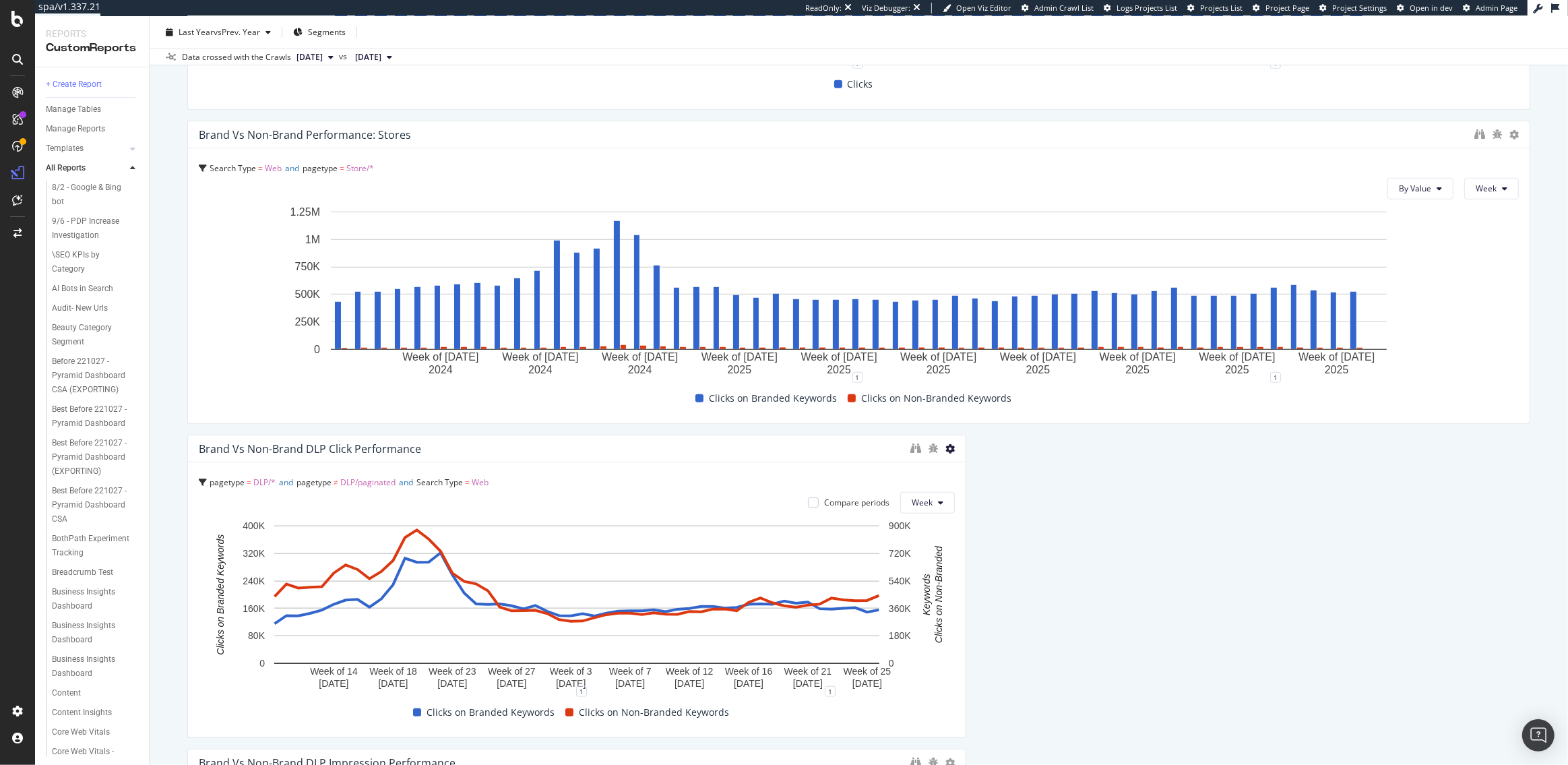
click at [949, 447] on icon at bounding box center [950, 449] width 10 height 10
click at [961, 464] on icon at bounding box center [964, 468] width 8 height 8
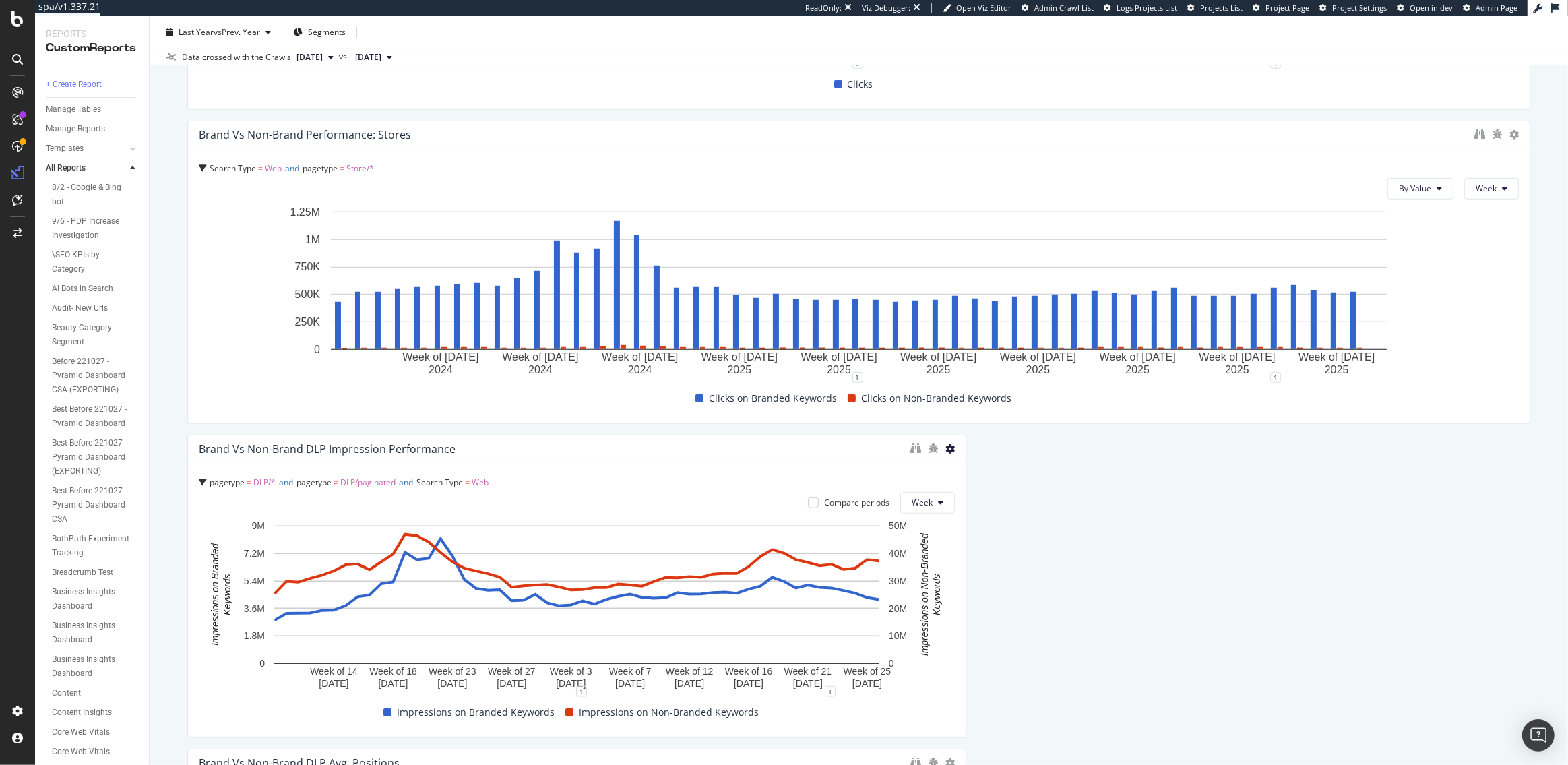
click at [950, 445] on icon at bounding box center [950, 449] width 10 height 10
click at [961, 461] on span at bounding box center [964, 467] width 16 height 16
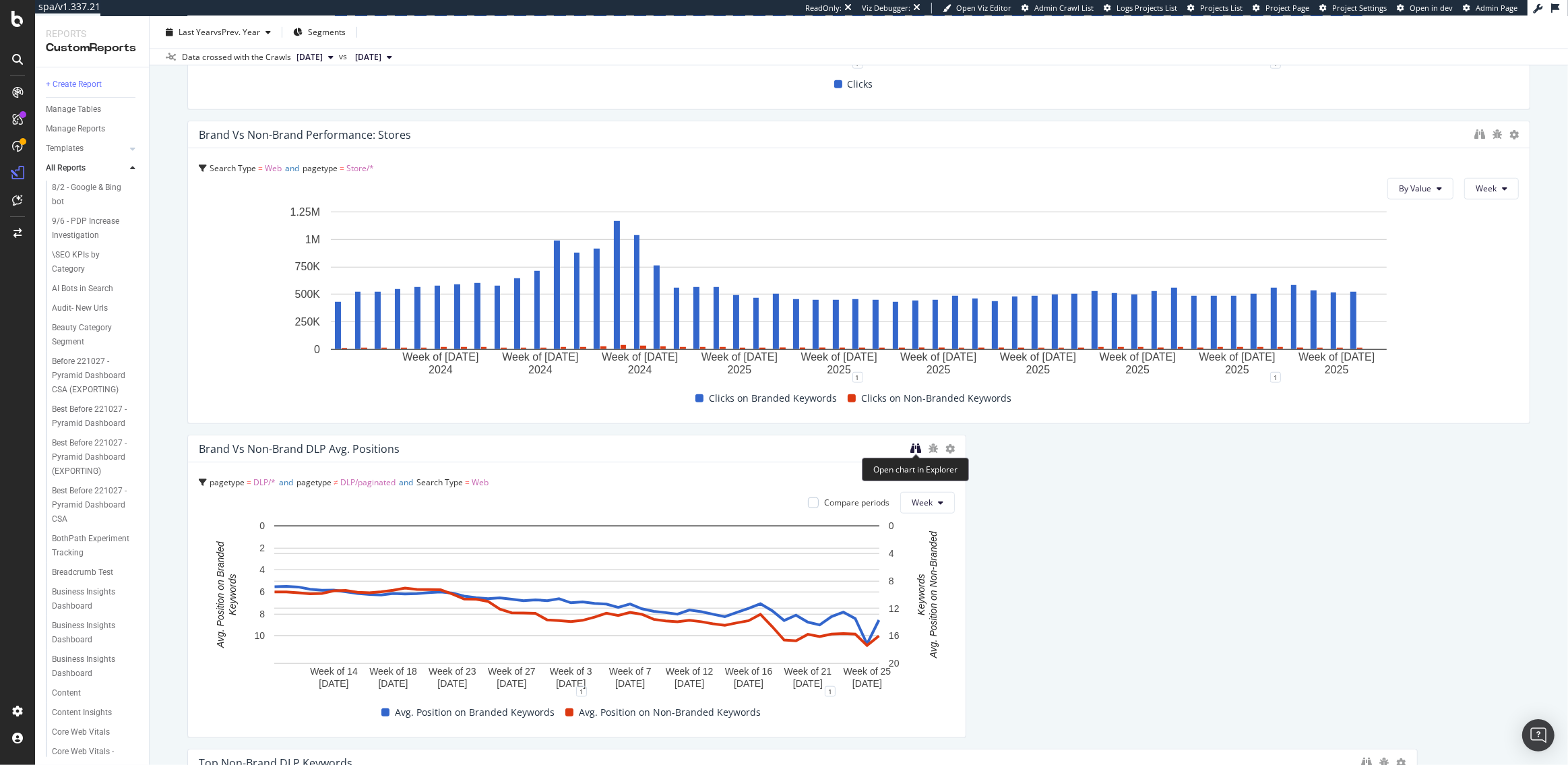
click at [918, 447] on icon "binoculars" at bounding box center [916, 448] width 11 height 11
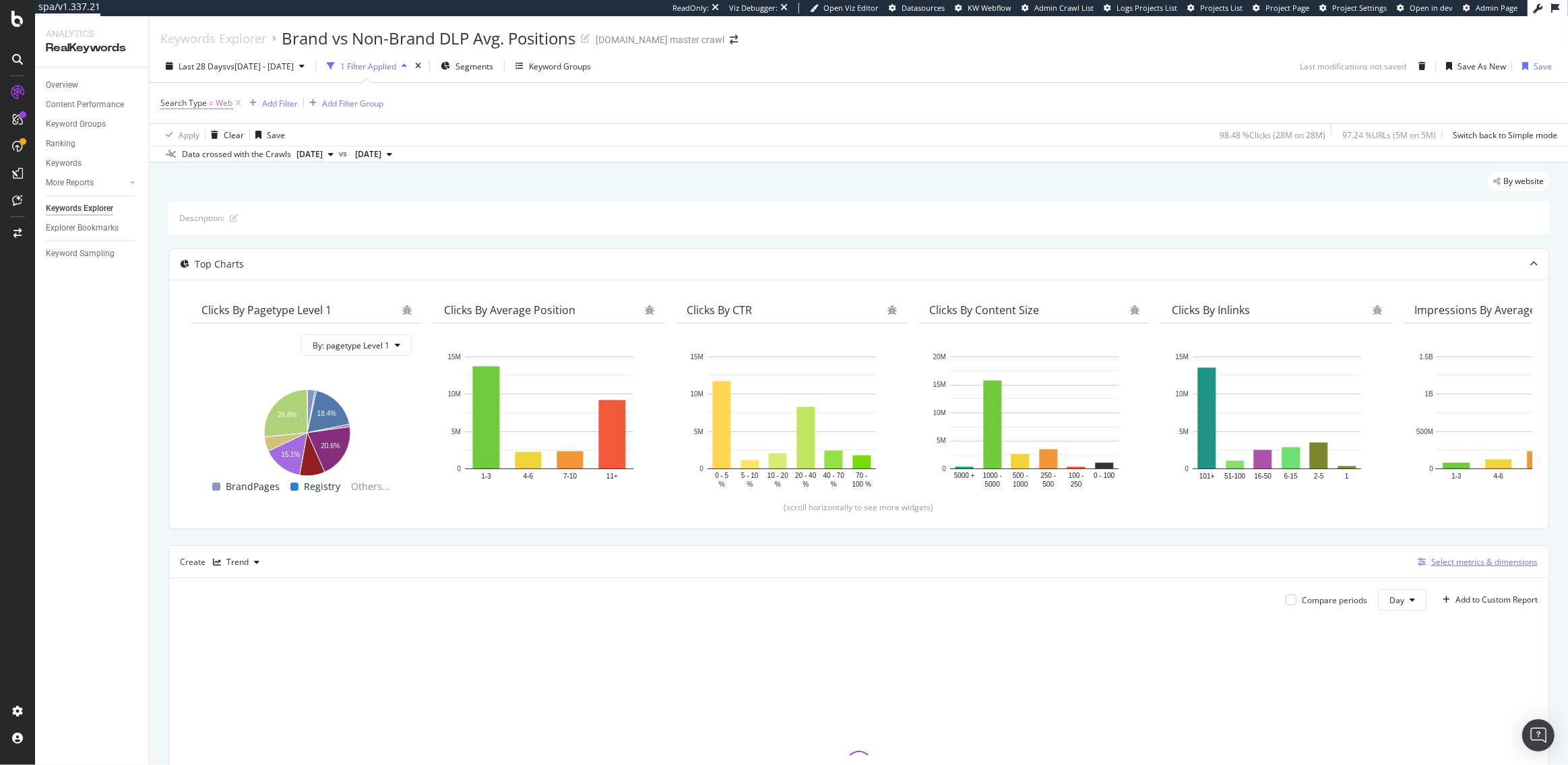
click at [1460, 561] on div "Select metrics & dimensions" at bounding box center [1485, 562] width 106 height 12
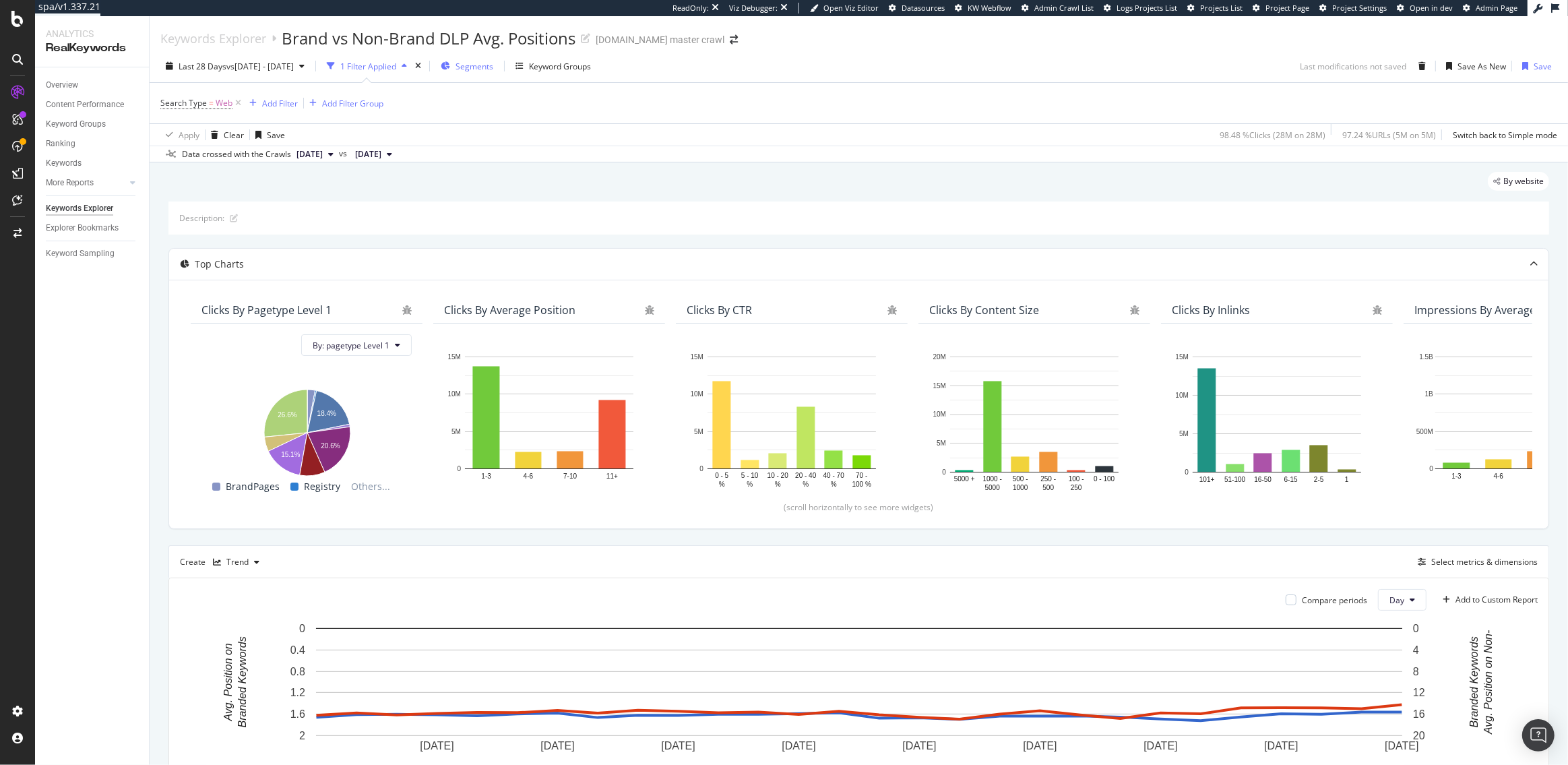
click at [493, 68] on span "Segments" at bounding box center [474, 66] width 38 height 12
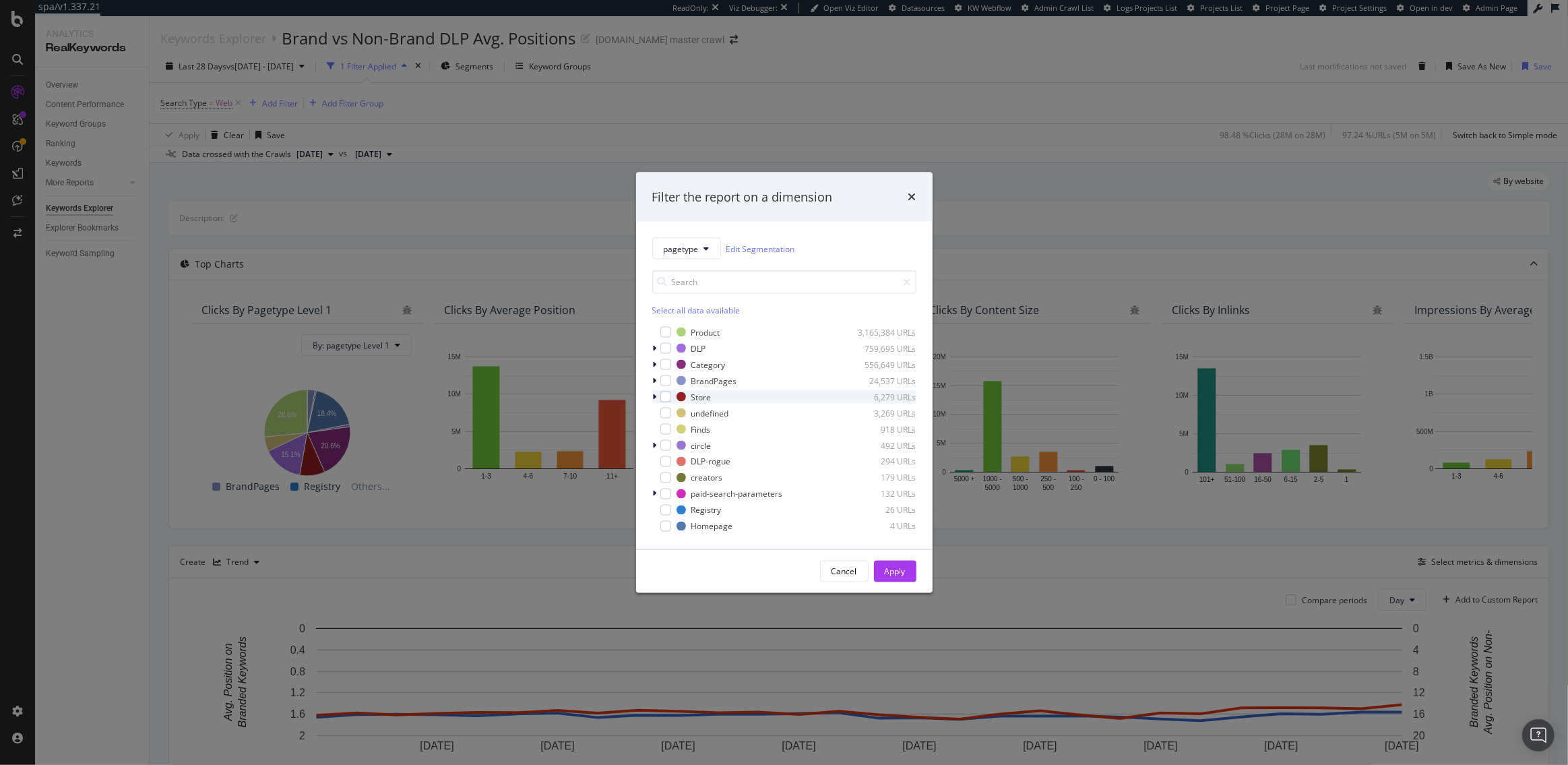
click at [659, 397] on div "modal" at bounding box center [656, 397] width 8 height 14
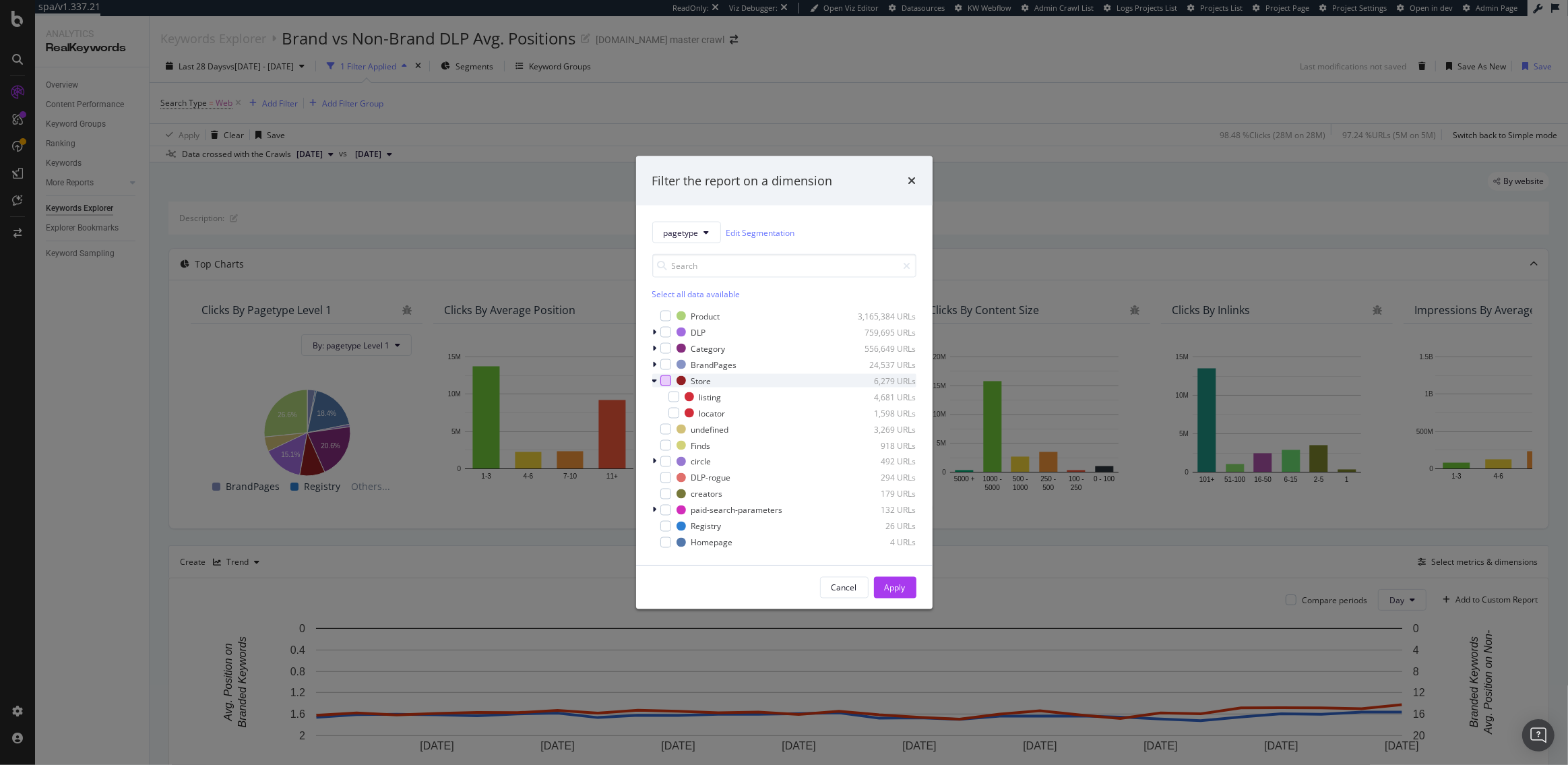
click at [666, 378] on div "modal" at bounding box center [666, 381] width 11 height 11
click at [890, 588] on div "Apply" at bounding box center [895, 587] width 21 height 12
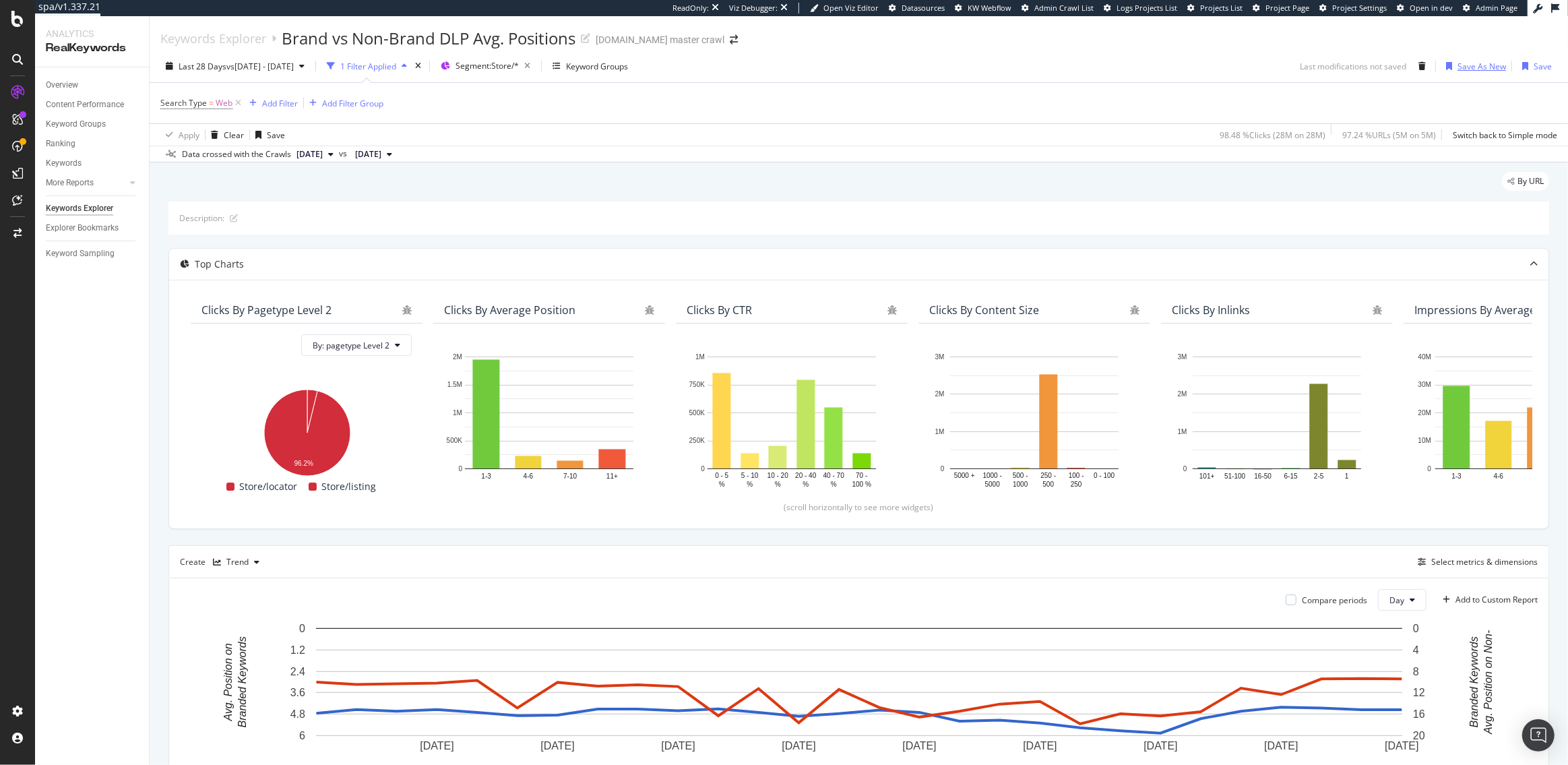
click at [1470, 61] on div "Save As New" at bounding box center [1482, 66] width 48 height 12
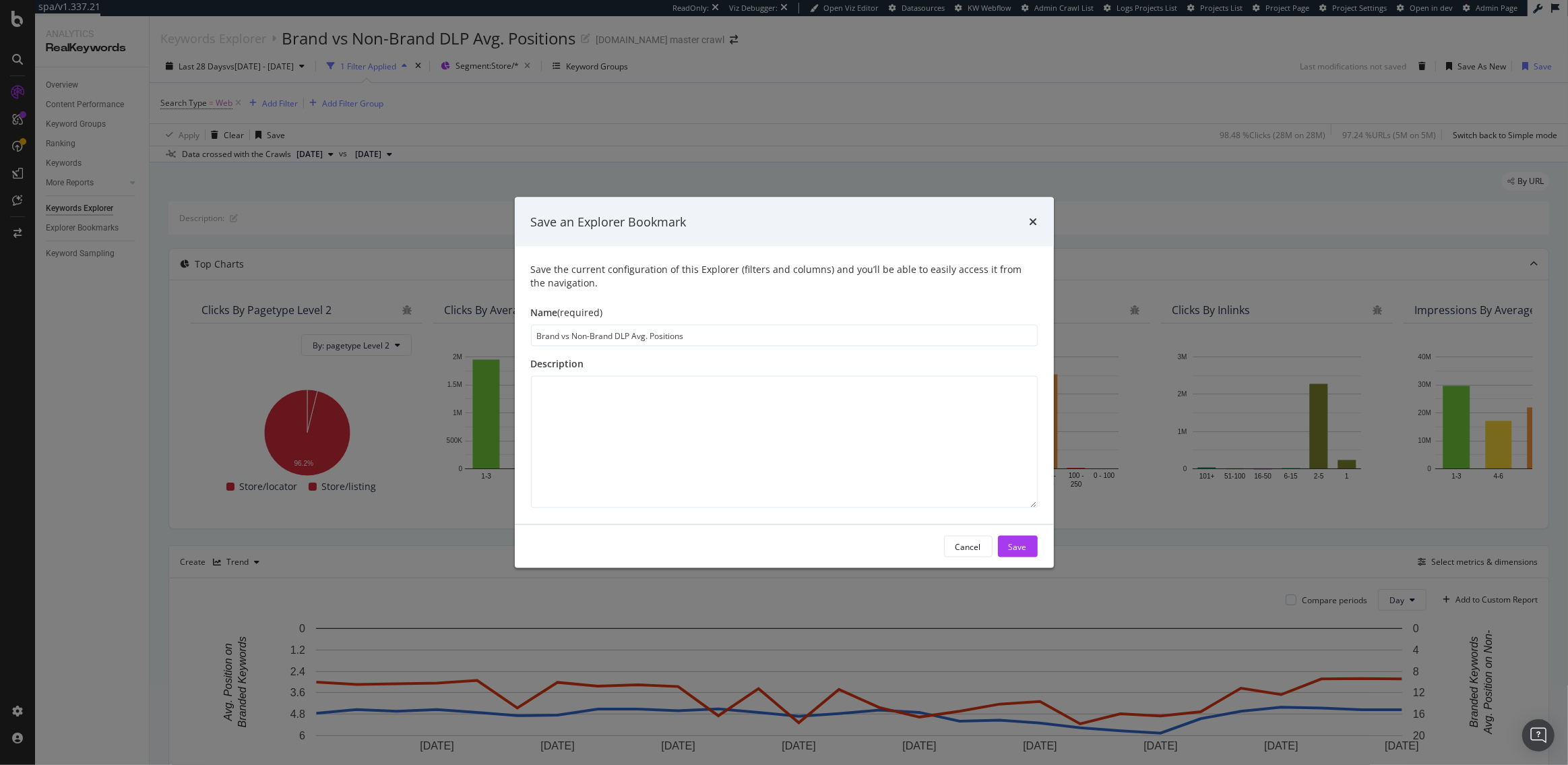
click at [631, 335] on input "Brand vs Non-Brand DLP Avg. Positions" at bounding box center [784, 335] width 507 height 21
click at [683, 334] on input "Brand vs Non-Brand Avg. Positions" at bounding box center [784, 335] width 507 height 21
type input "Brand vs Non-Brand Avg. Positions: Stores"
click at [1017, 542] on div "Save" at bounding box center [1018, 546] width 18 height 12
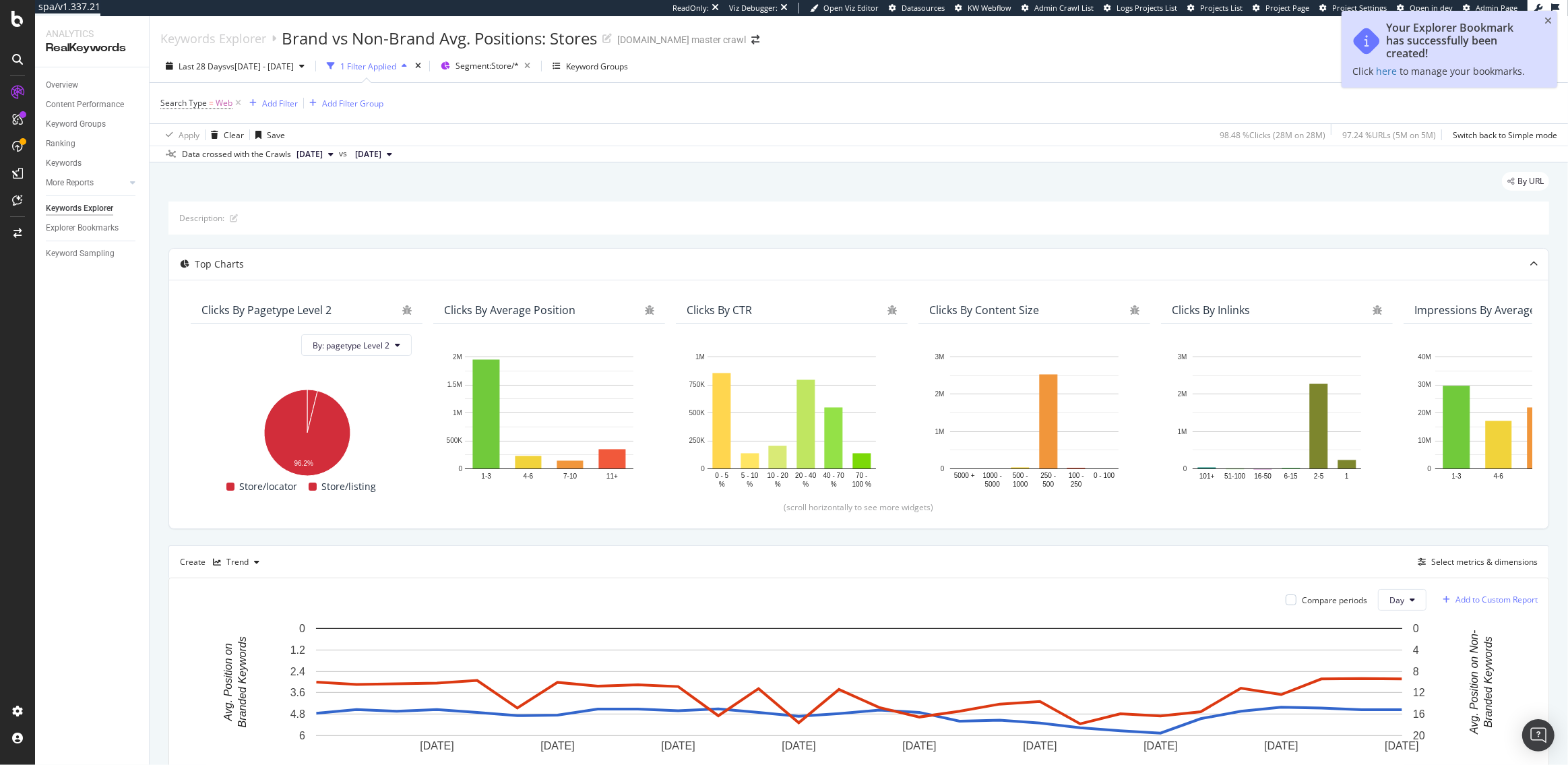
click at [1483, 600] on div "Add to Custom Report" at bounding box center [1496, 600] width 82 height 8
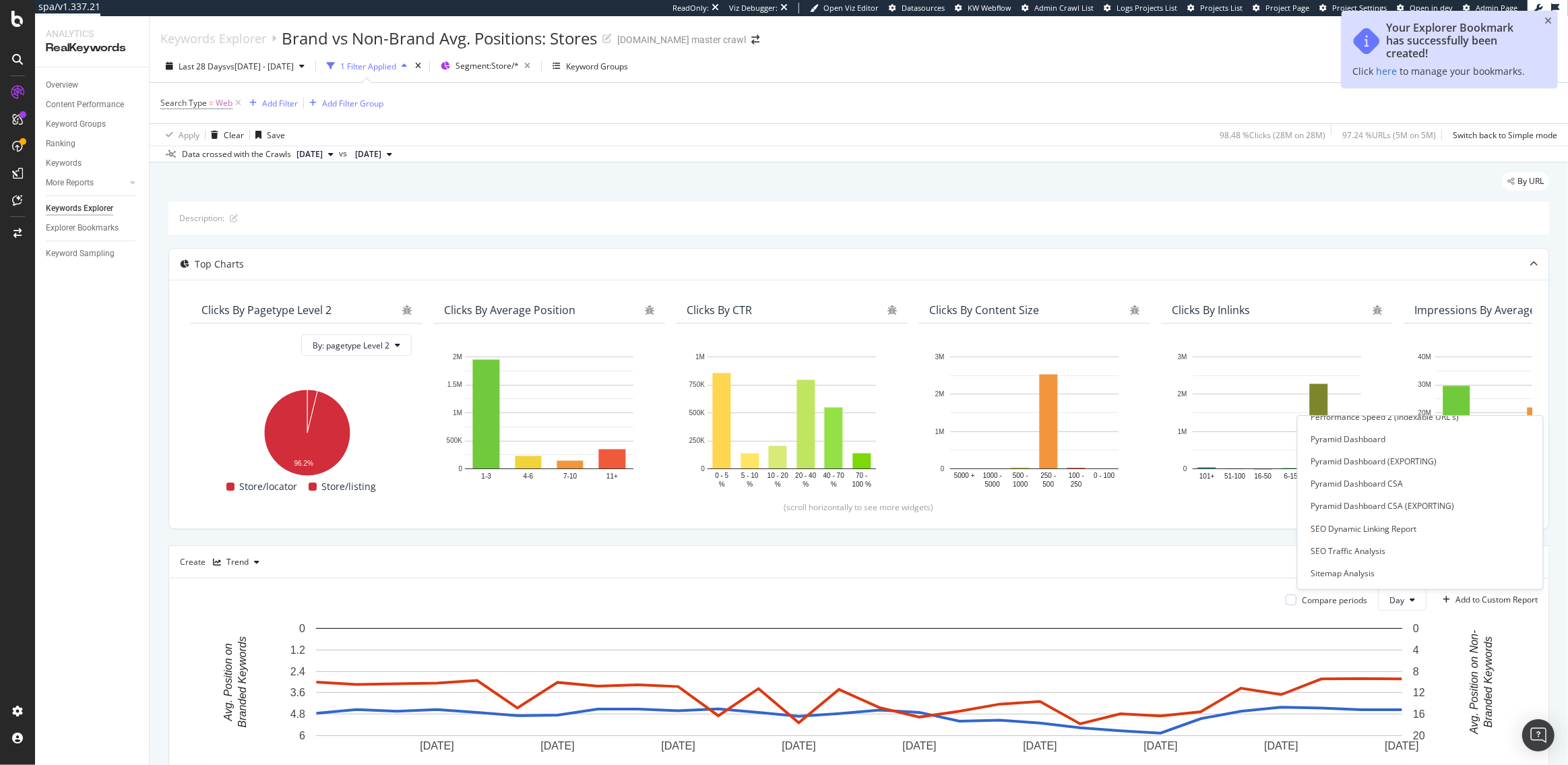
scroll to position [1997, 0]
click at [1372, 554] on div "🏪 Store Monitoring" at bounding box center [1350, 554] width 76 height 12
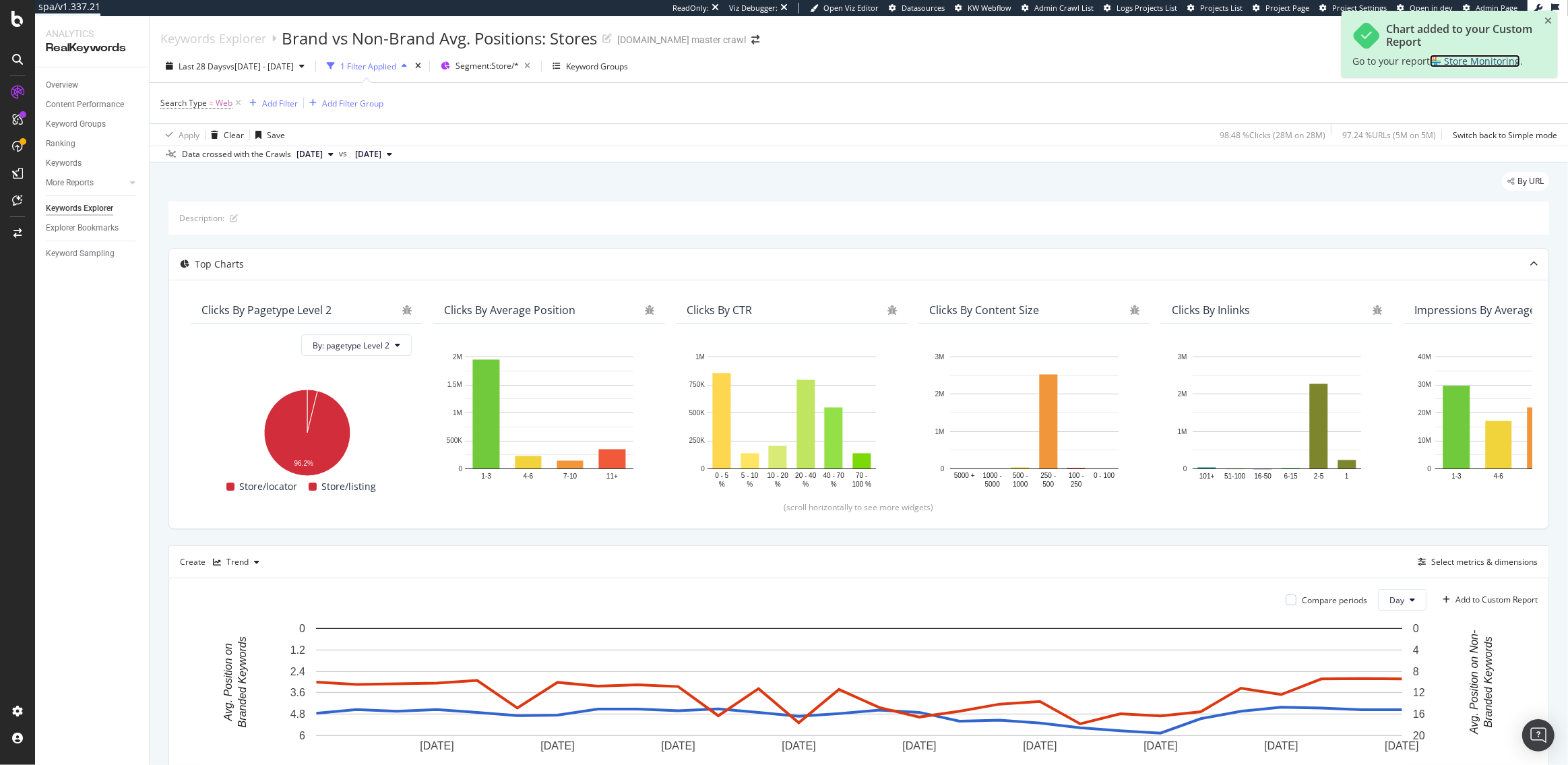
click at [1491, 63] on span "🏪 Store Monitoring" at bounding box center [1475, 61] width 90 height 13
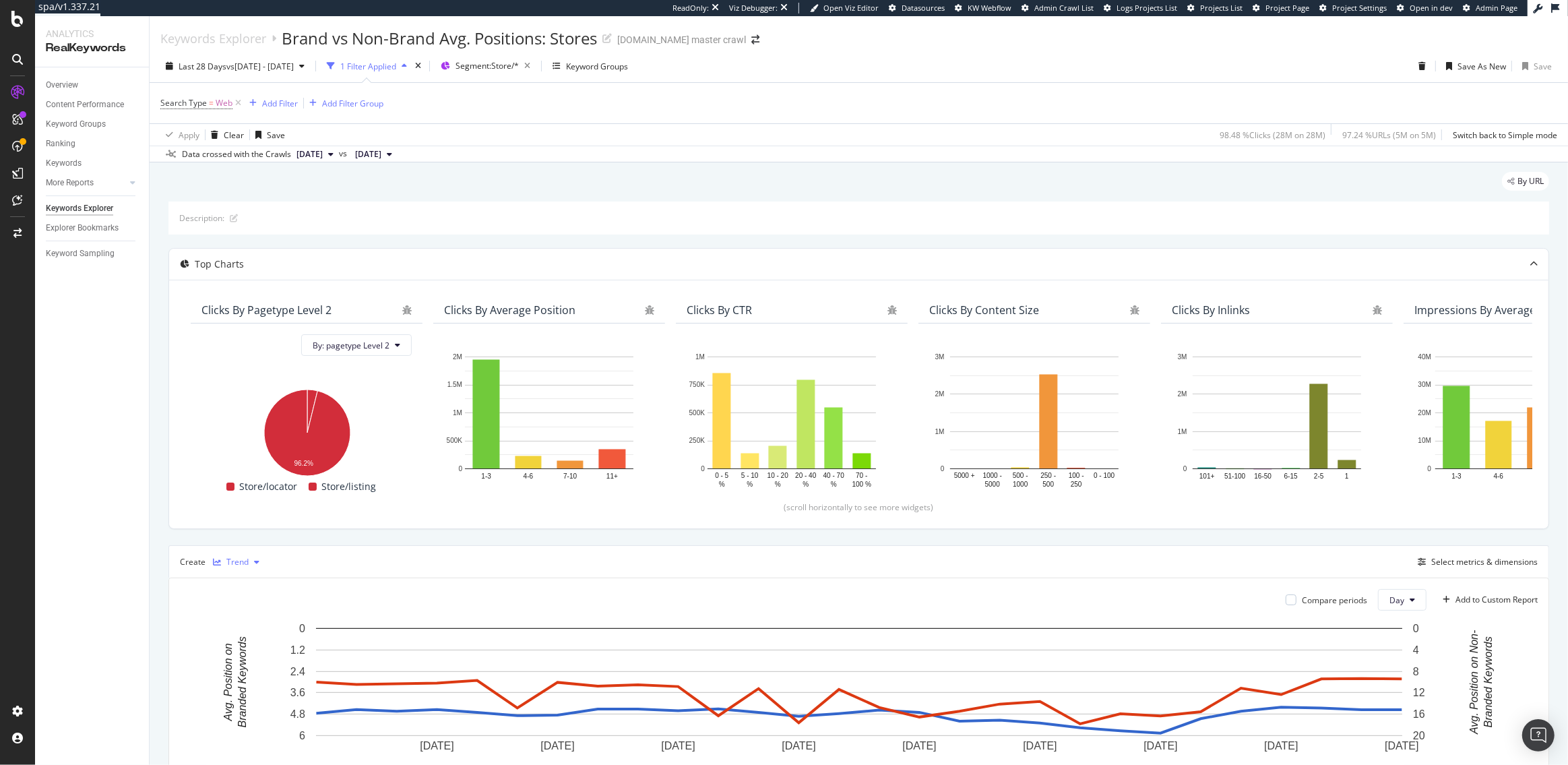
click at [250, 558] on div "button" at bounding box center [256, 562] width 16 height 8
click at [260, 629] on div "Series" at bounding box center [252, 629] width 23 height 12
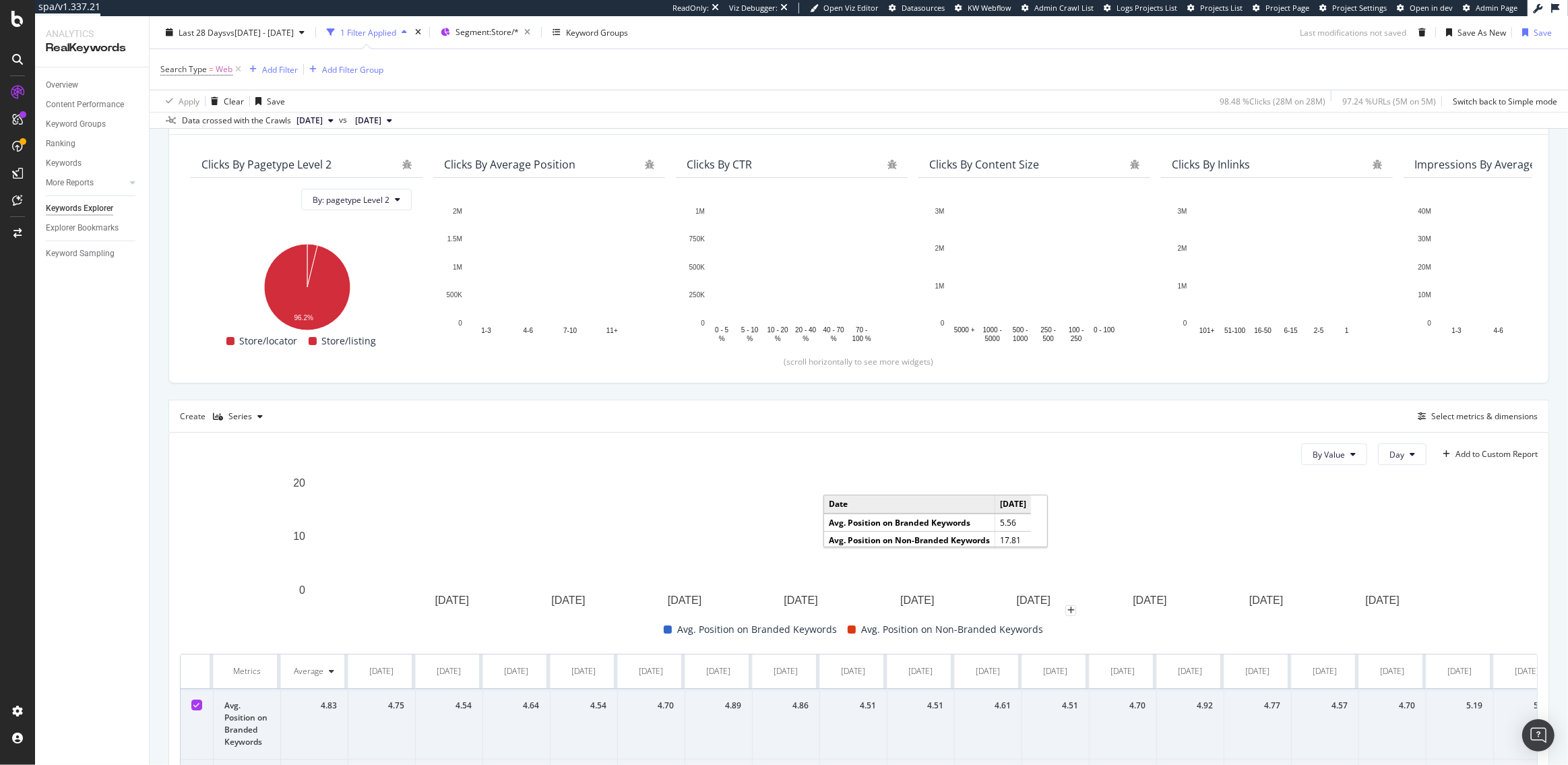
scroll to position [170, 0]
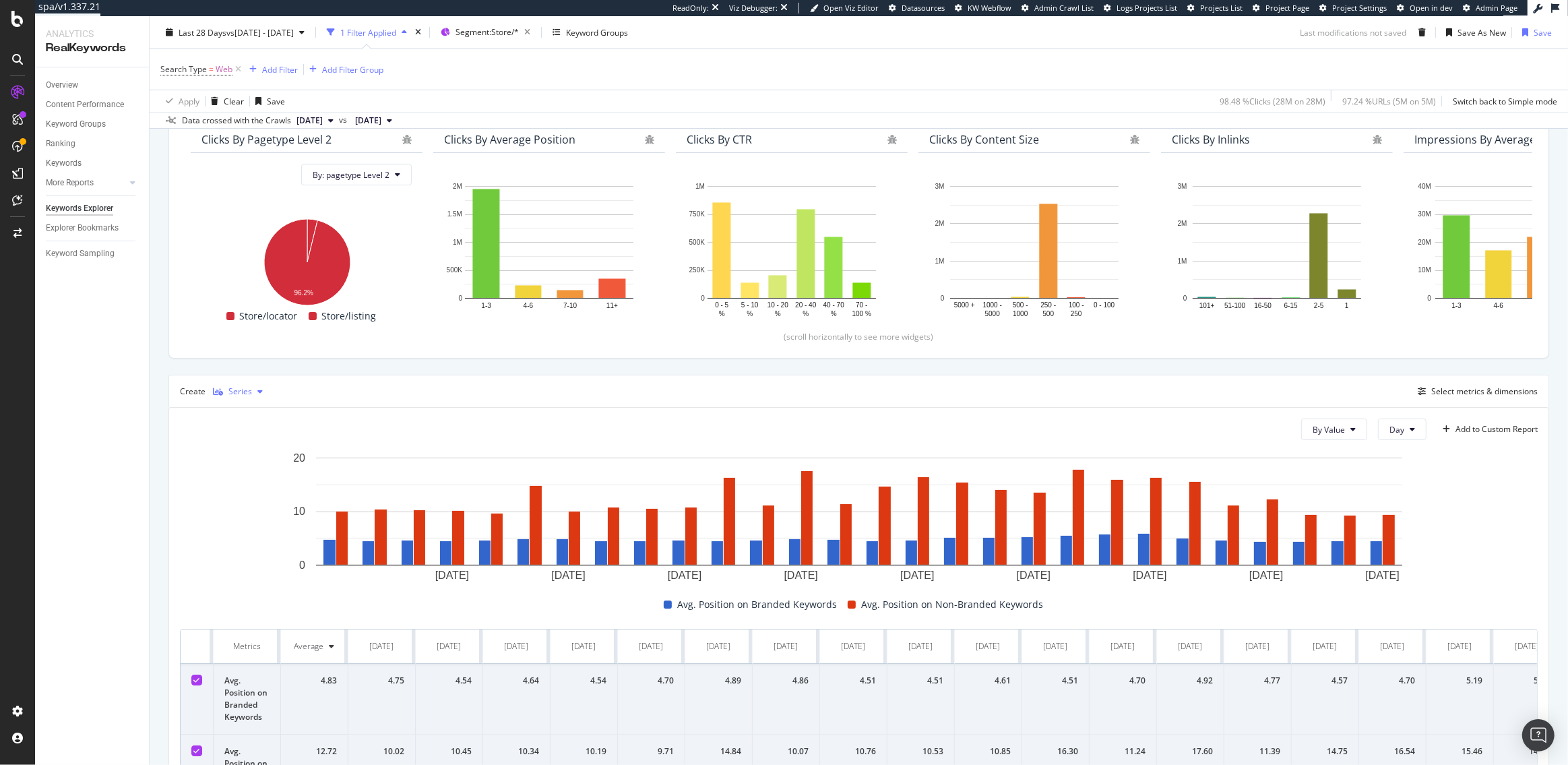
click at [252, 392] on div "button" at bounding box center [260, 391] width 16 height 8
click at [444, 374] on div "Description: Top Charts Clicks By pagetype Level 2 By: pagetype Level 2 Hold CM…" at bounding box center [858, 430] width 1381 height 799
click at [1488, 391] on div "Select metrics & dimensions" at bounding box center [1485, 391] width 106 height 12
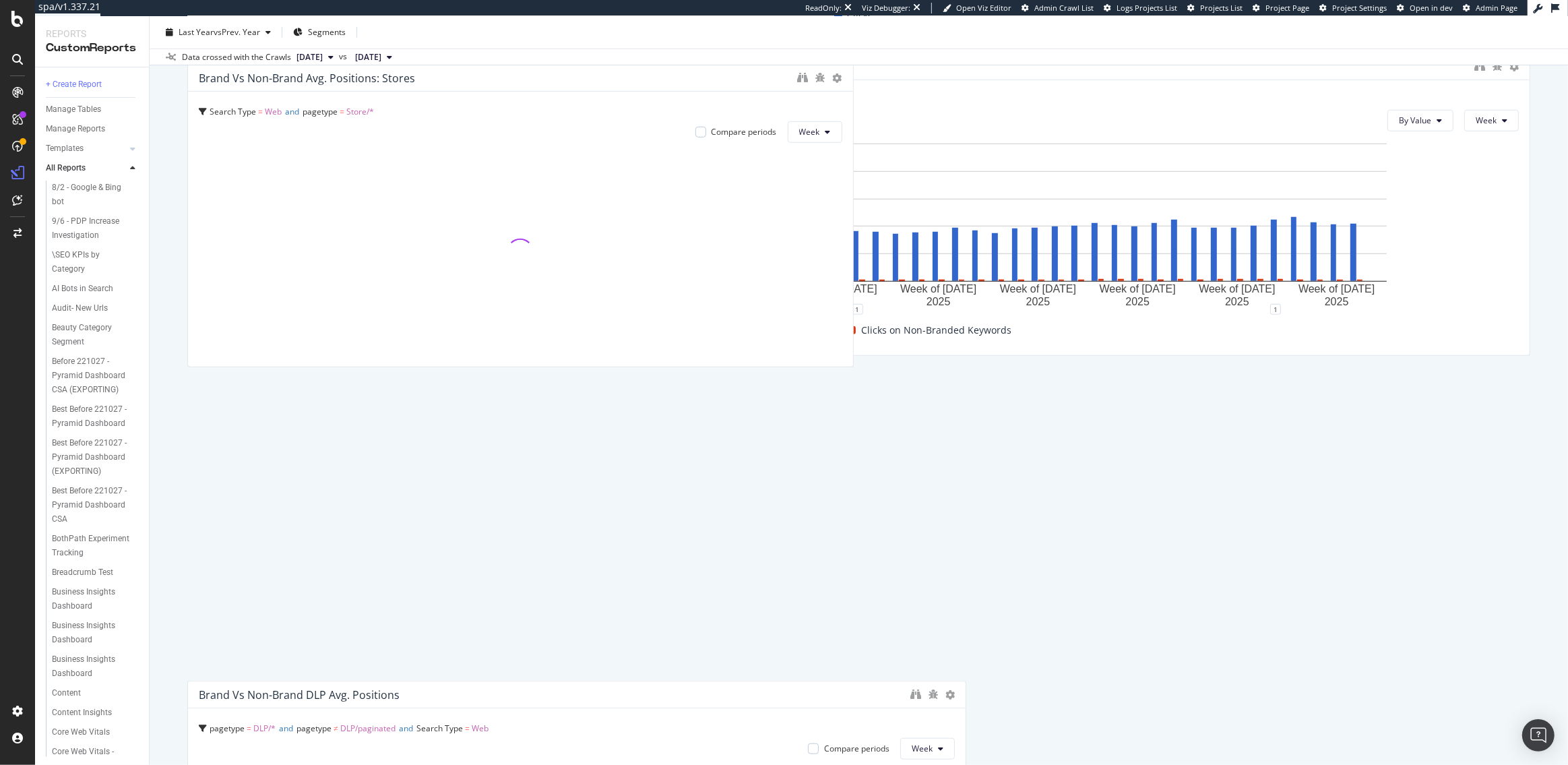
scroll to position [1127, 0]
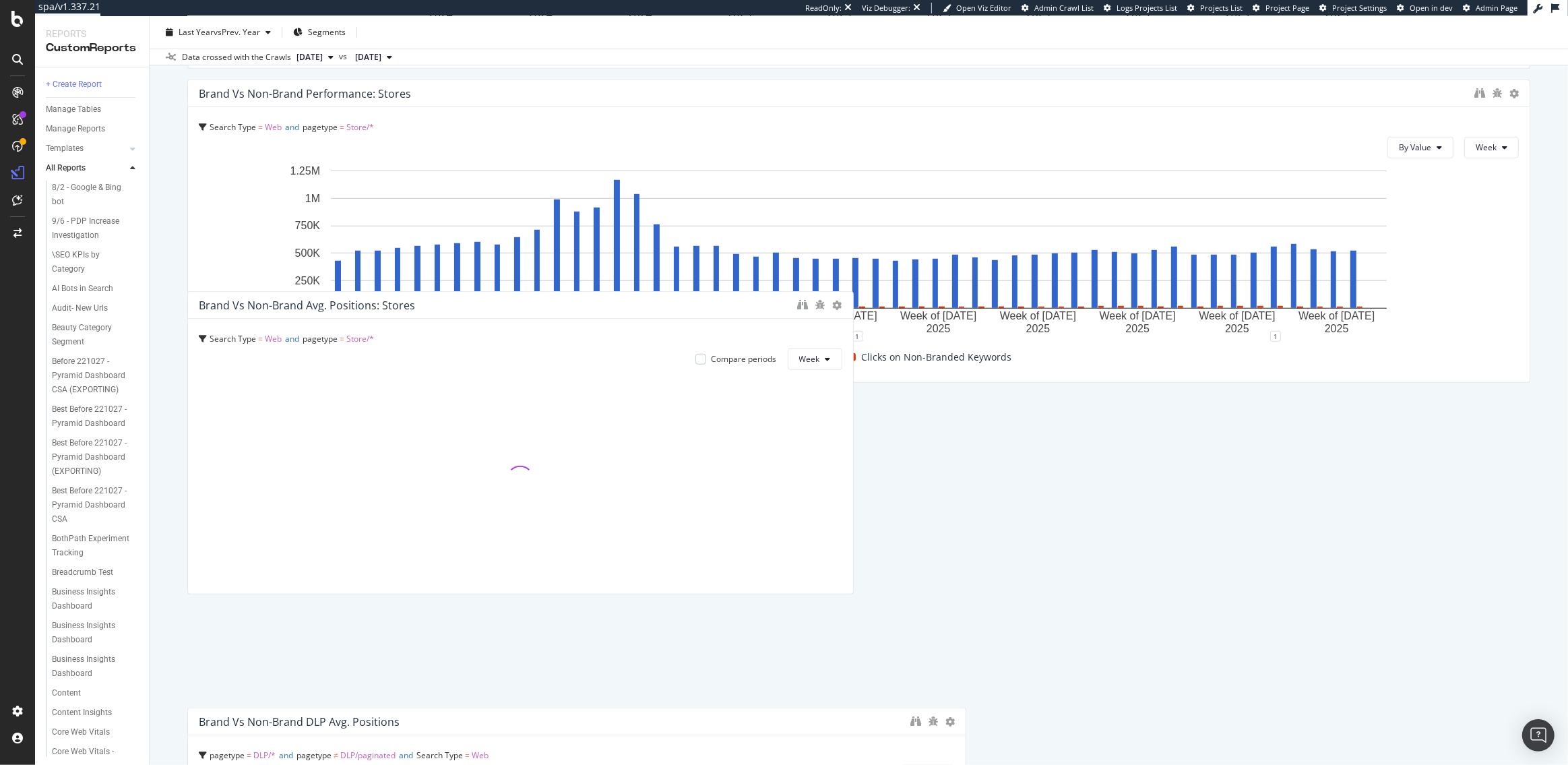
drag, startPoint x: 534, startPoint y: 400, endPoint x: 863, endPoint y: 522, distance: 350.9
click at [518, 318] on div "Brand vs Non-Brand Avg. Positions: Stores" at bounding box center [520, 305] width 665 height 27
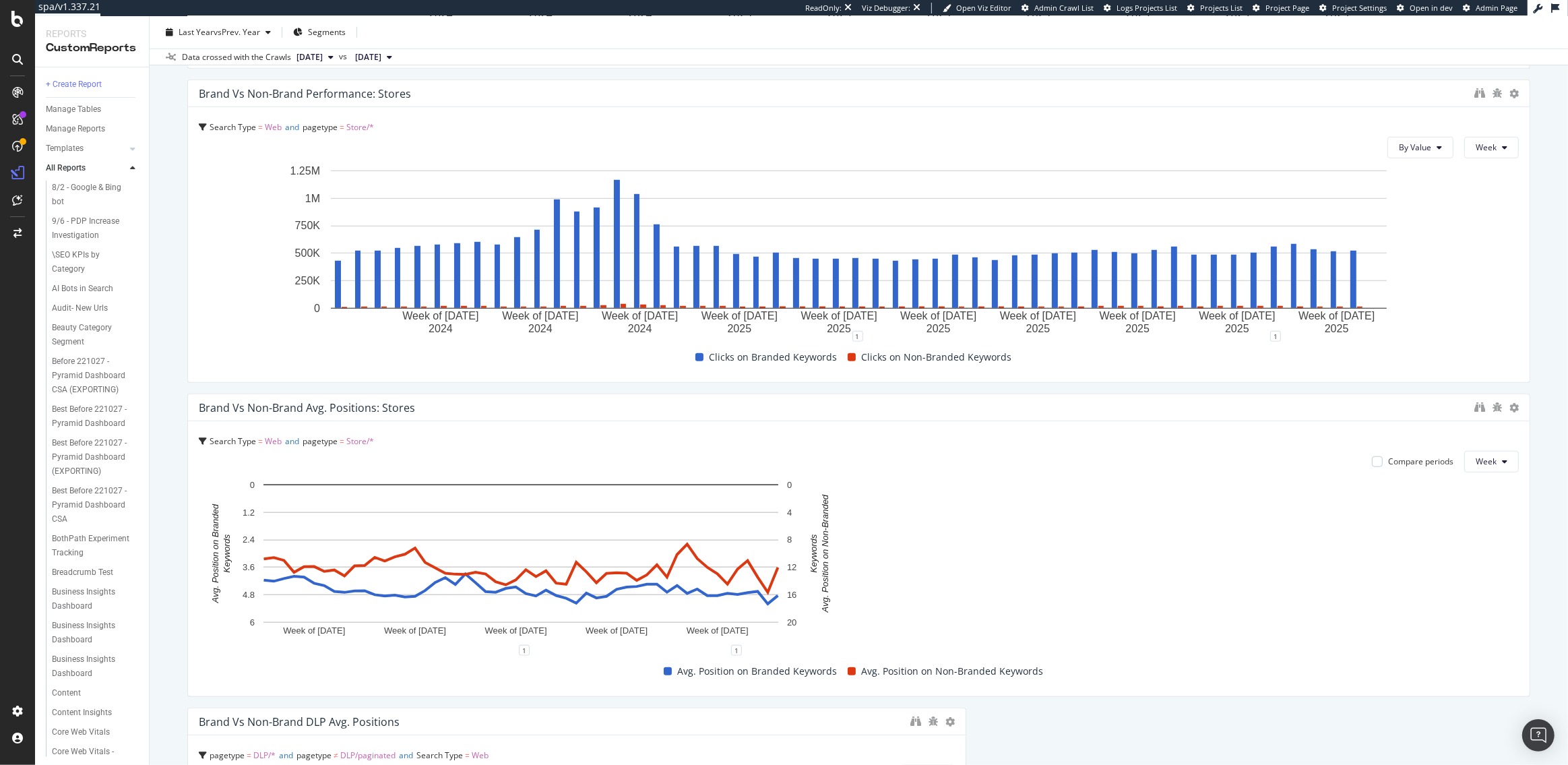
drag, startPoint x: 851, startPoint y: 533, endPoint x: 1551, endPoint y: 603, distance: 703.5
click at [1551, 603] on div "🏪 Store Monitoring 🏪 Store Monitoring [DOMAIN_NAME] master crawl Clone (Admin) …" at bounding box center [859, 390] width 1418 height 748
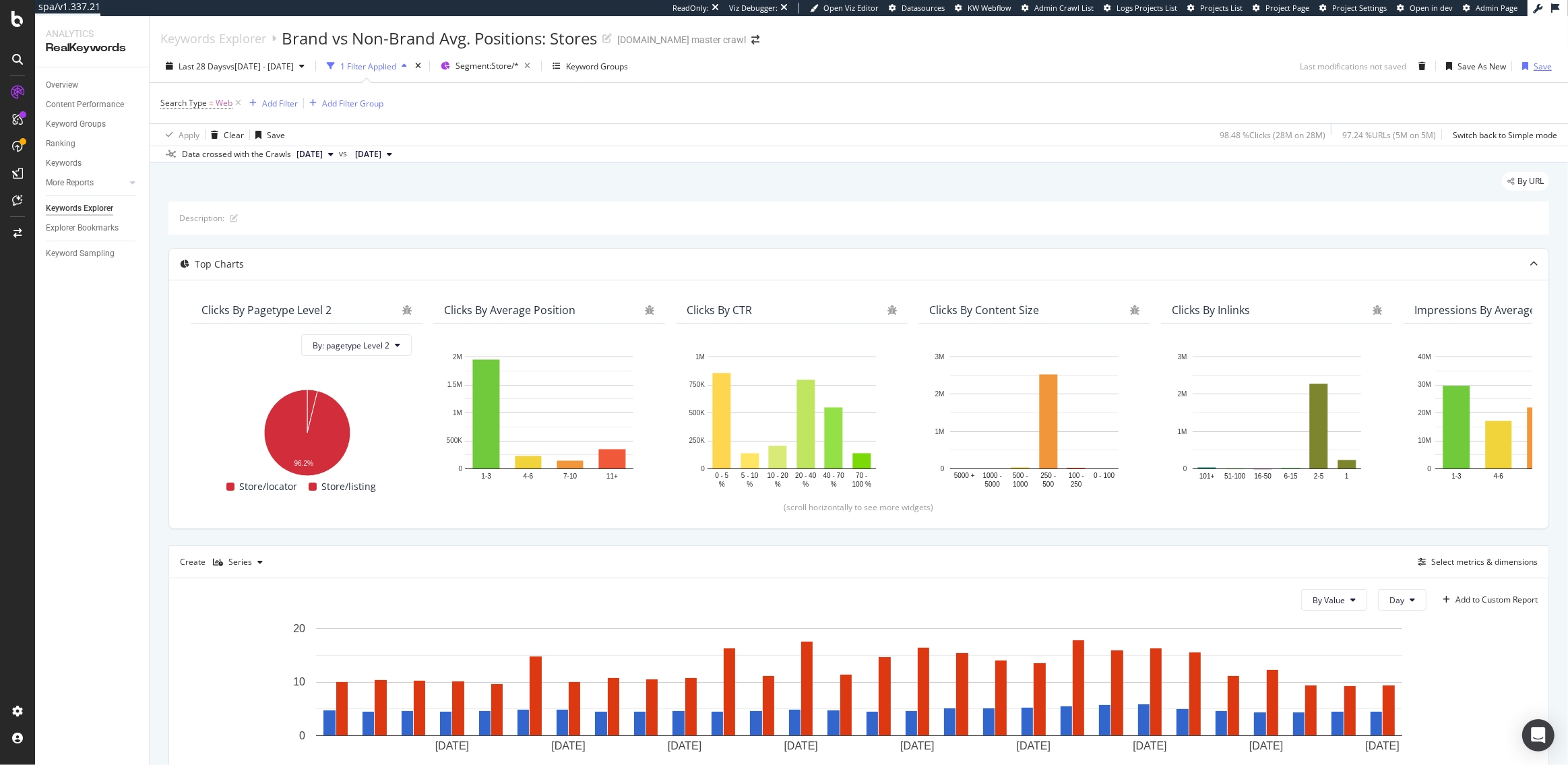
click at [1548, 67] on div "Save" at bounding box center [1542, 66] width 18 height 12
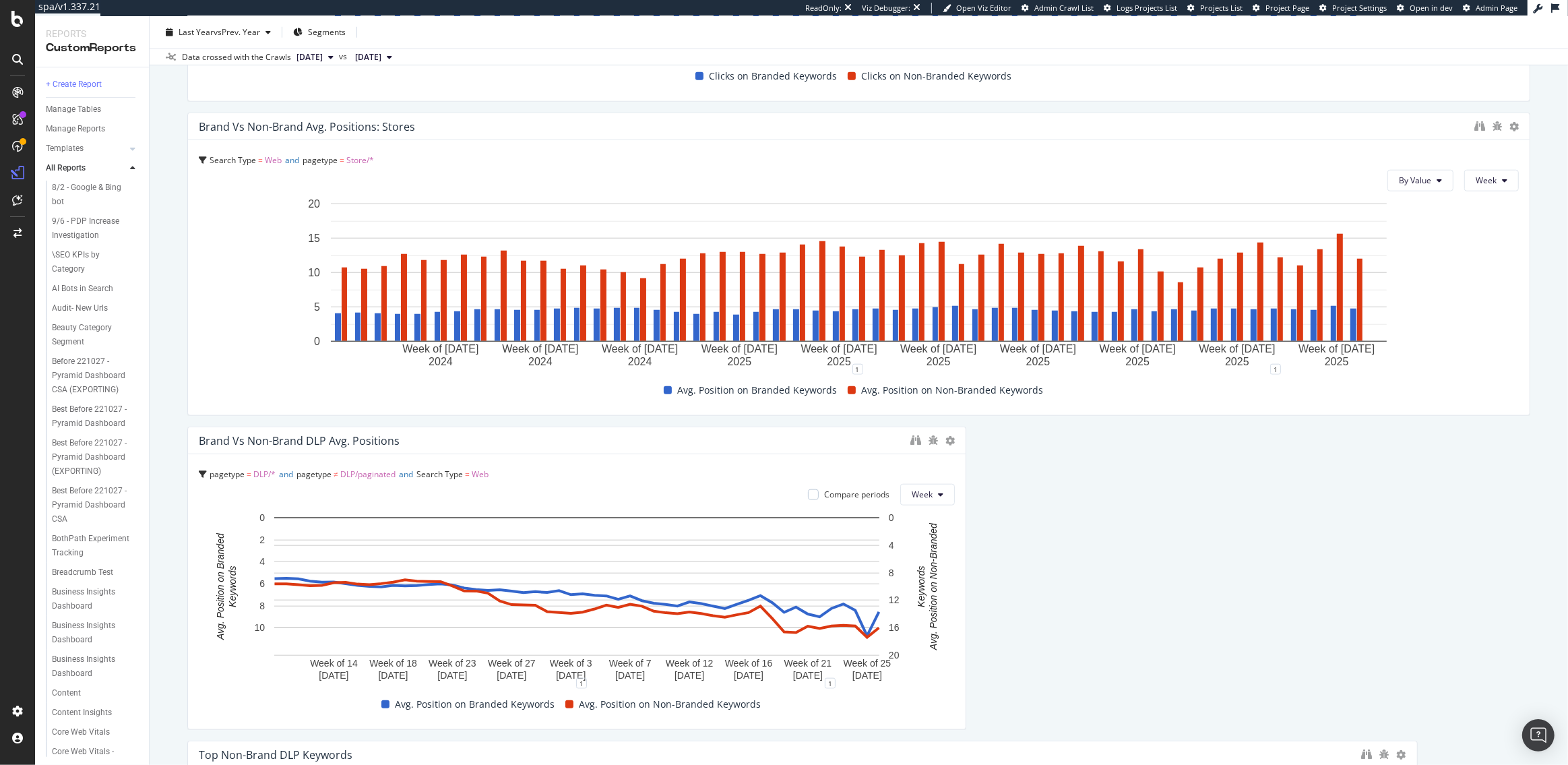
scroll to position [1409, 0]
click at [951, 436] on icon at bounding box center [950, 440] width 10 height 10
click at [979, 458] on span "Delete" at bounding box center [991, 459] width 25 height 12
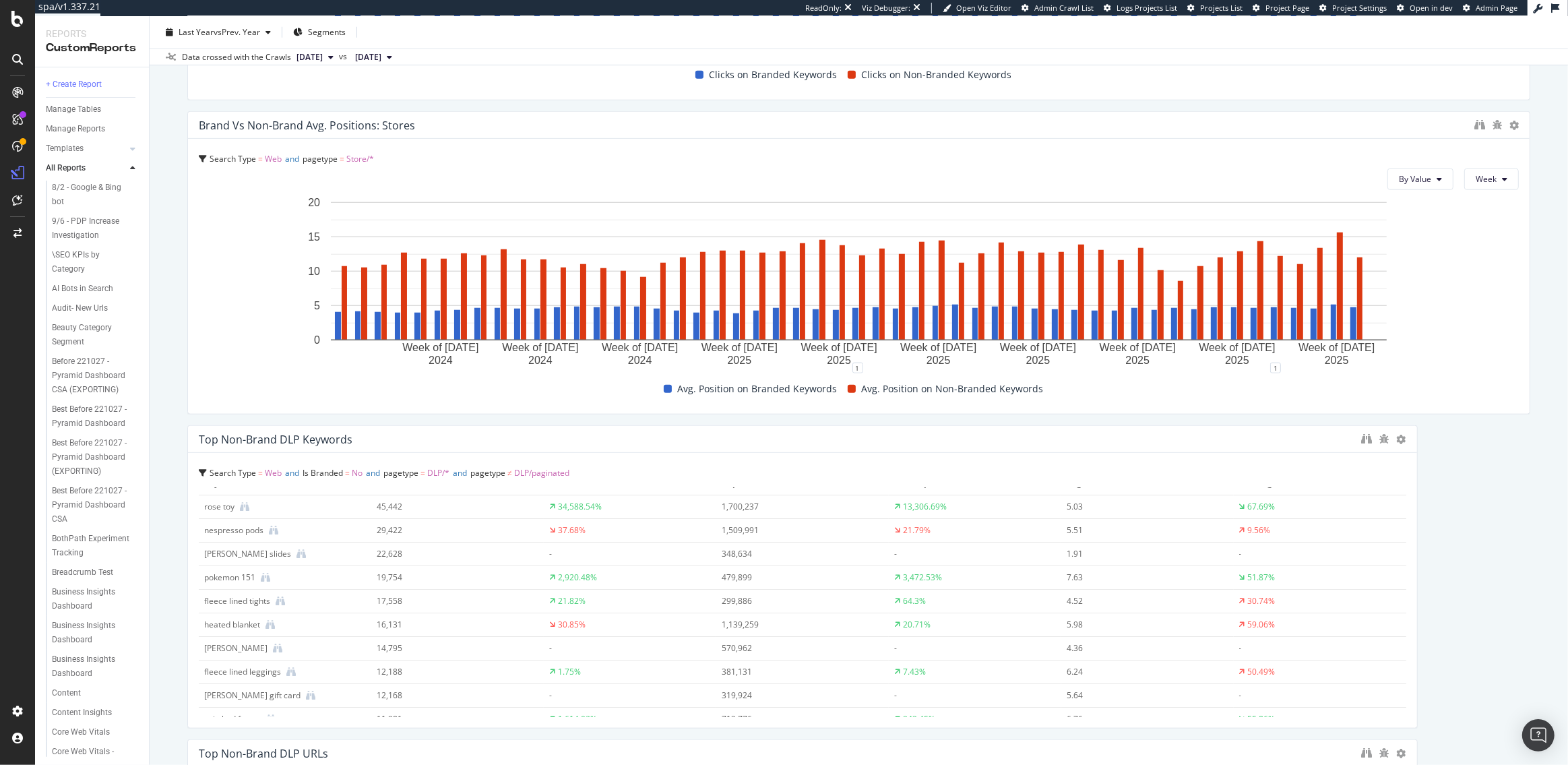
scroll to position [0, 0]
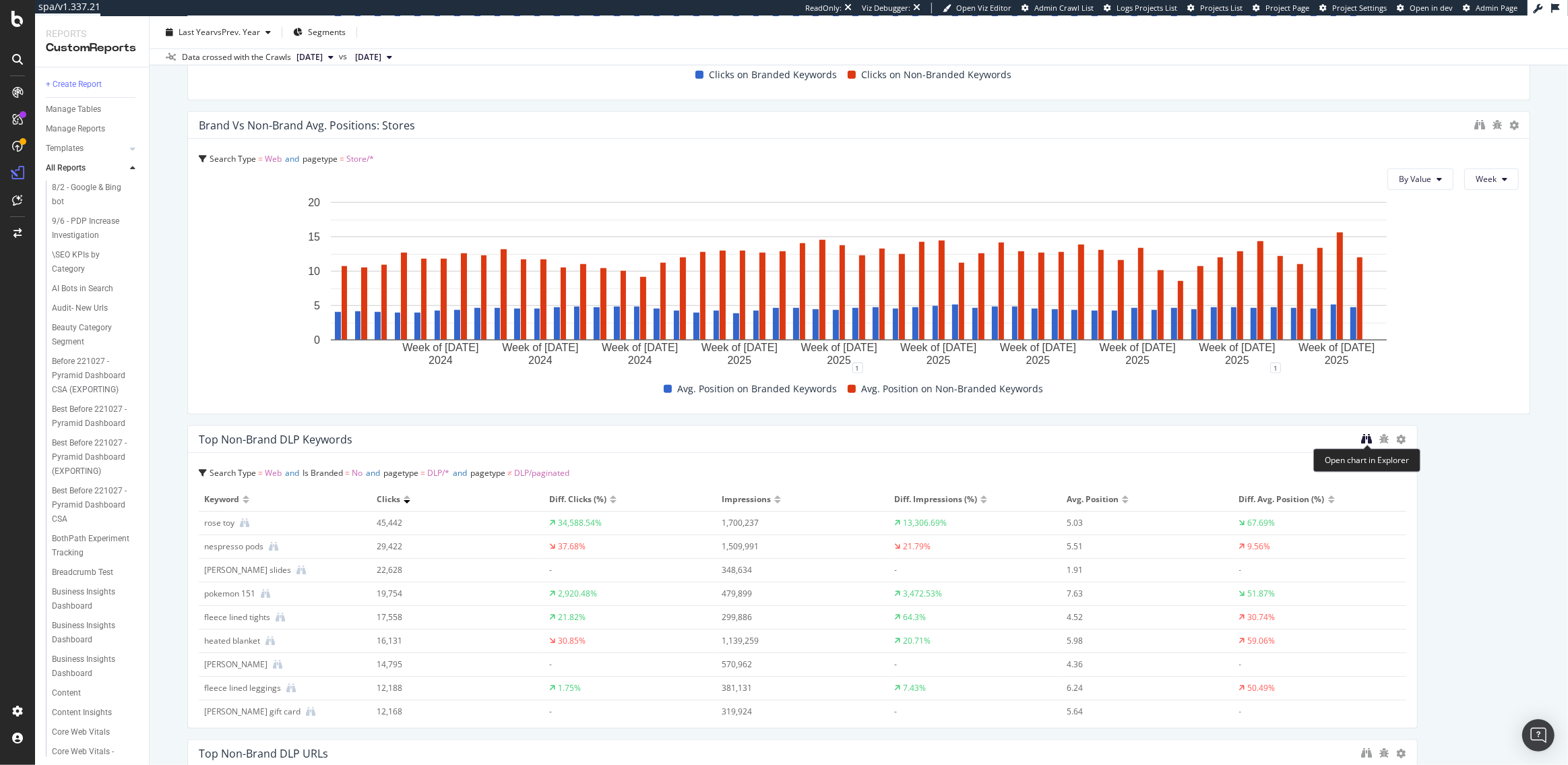
click at [1365, 440] on icon "binoculars" at bounding box center [1367, 439] width 11 height 11
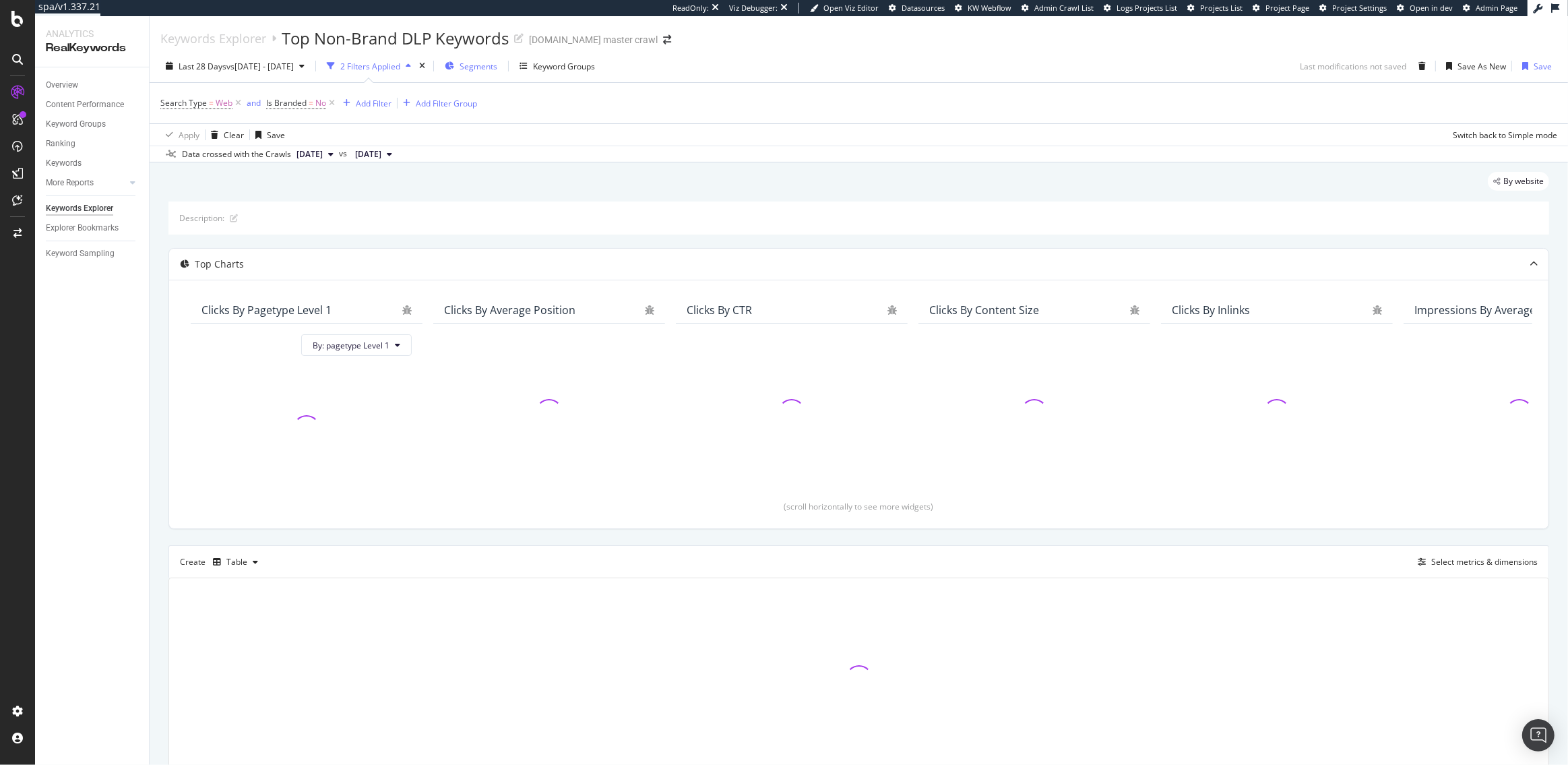
click at [498, 63] on div "Segments" at bounding box center [471, 65] width 52 height 20
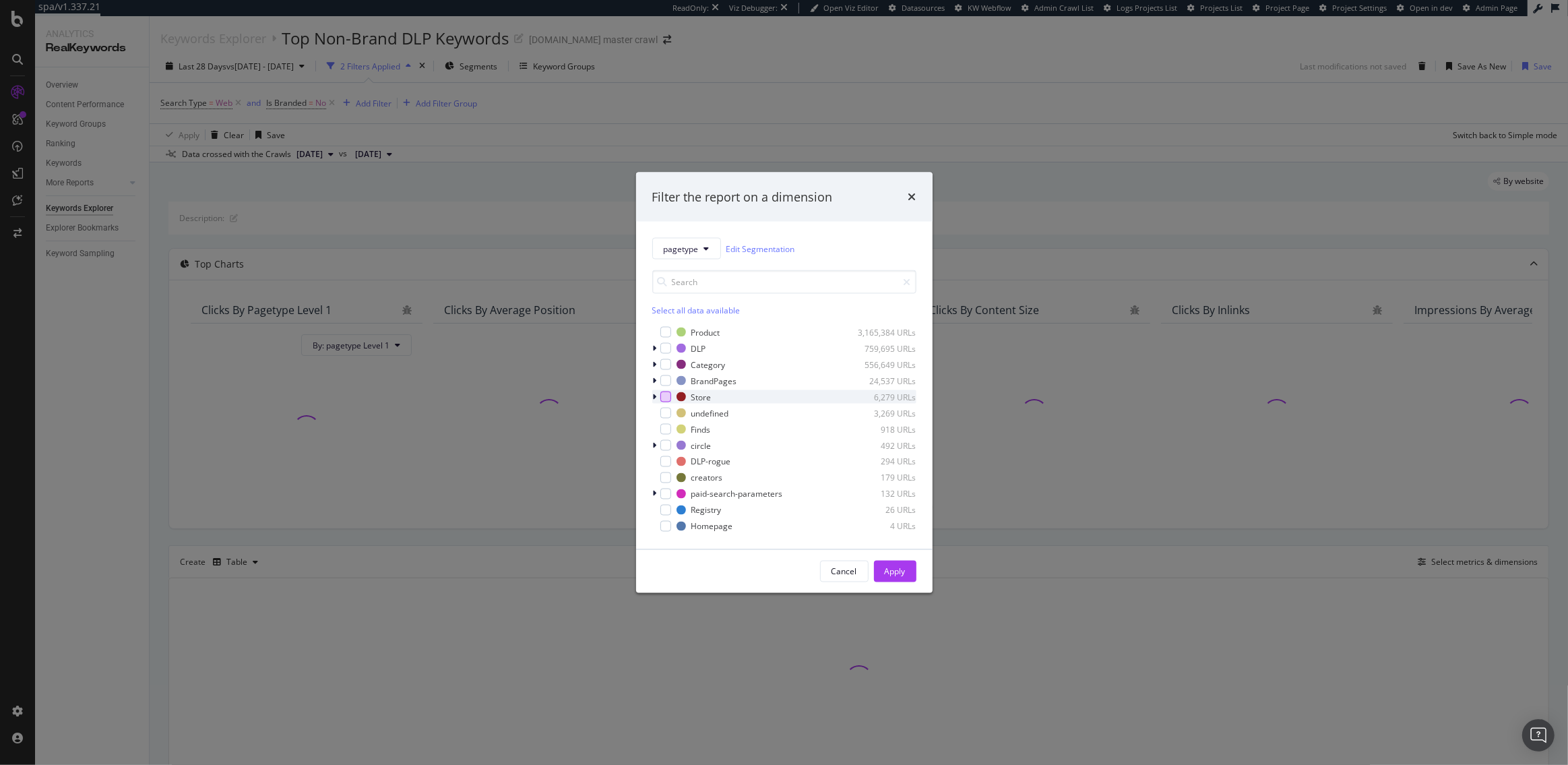
click at [666, 395] on div "modal" at bounding box center [666, 397] width 11 height 11
click at [898, 577] on div "Apply" at bounding box center [895, 571] width 21 height 20
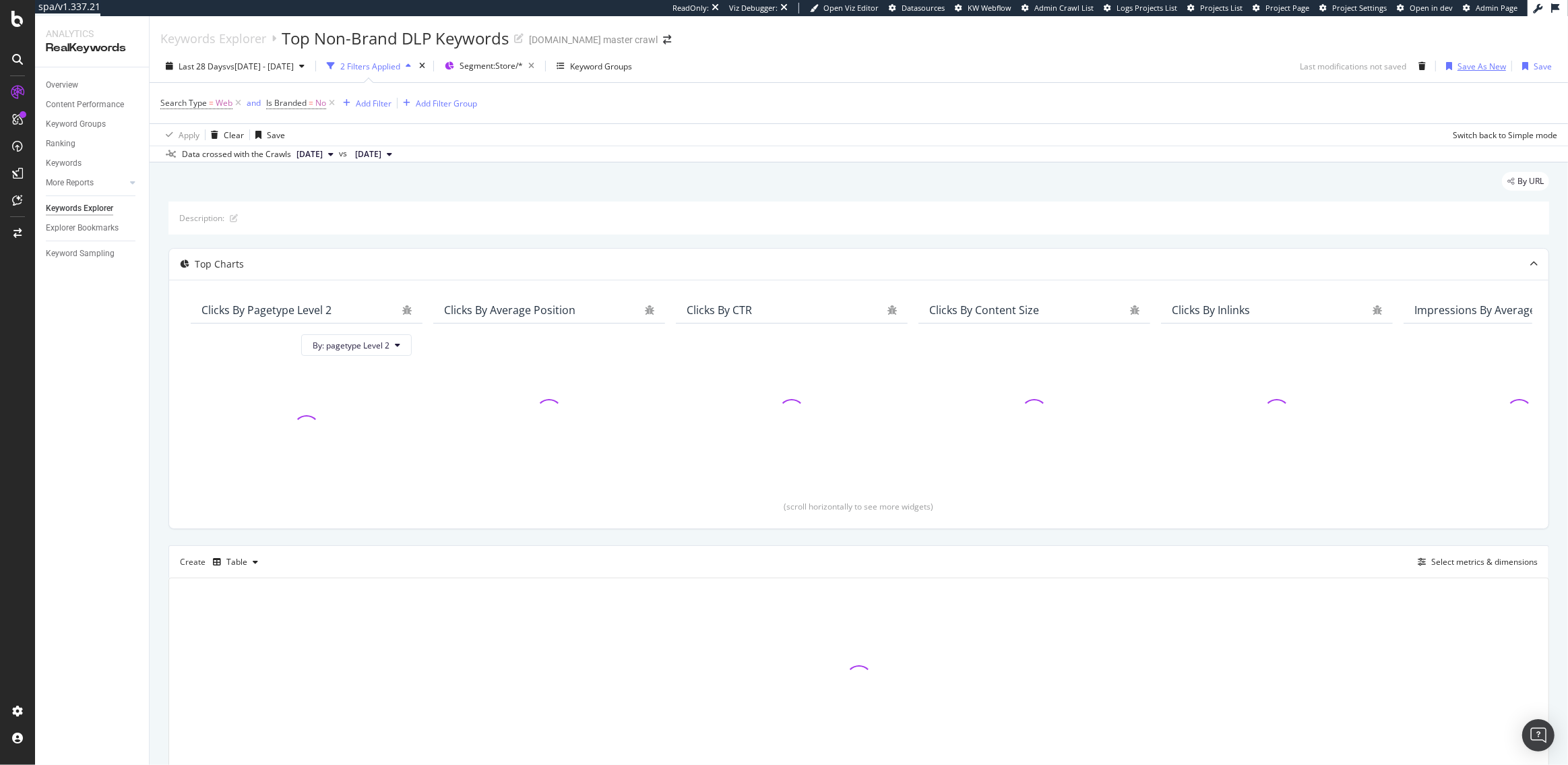
click at [1476, 66] on div "Save As New" at bounding box center [1482, 66] width 48 height 12
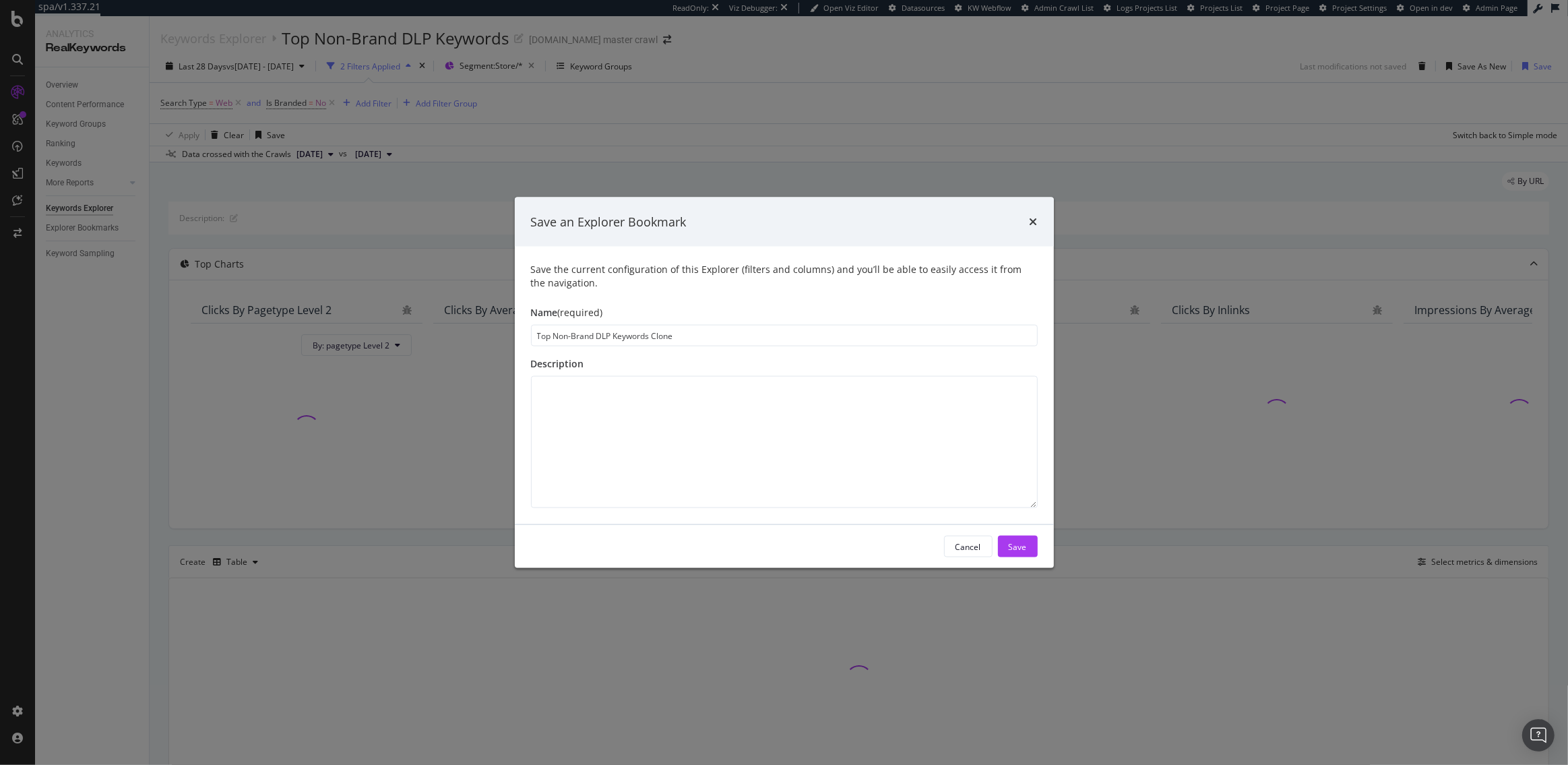
click at [613, 336] on input "Top Non-Brand DLP Keywords Clone" at bounding box center [784, 335] width 507 height 21
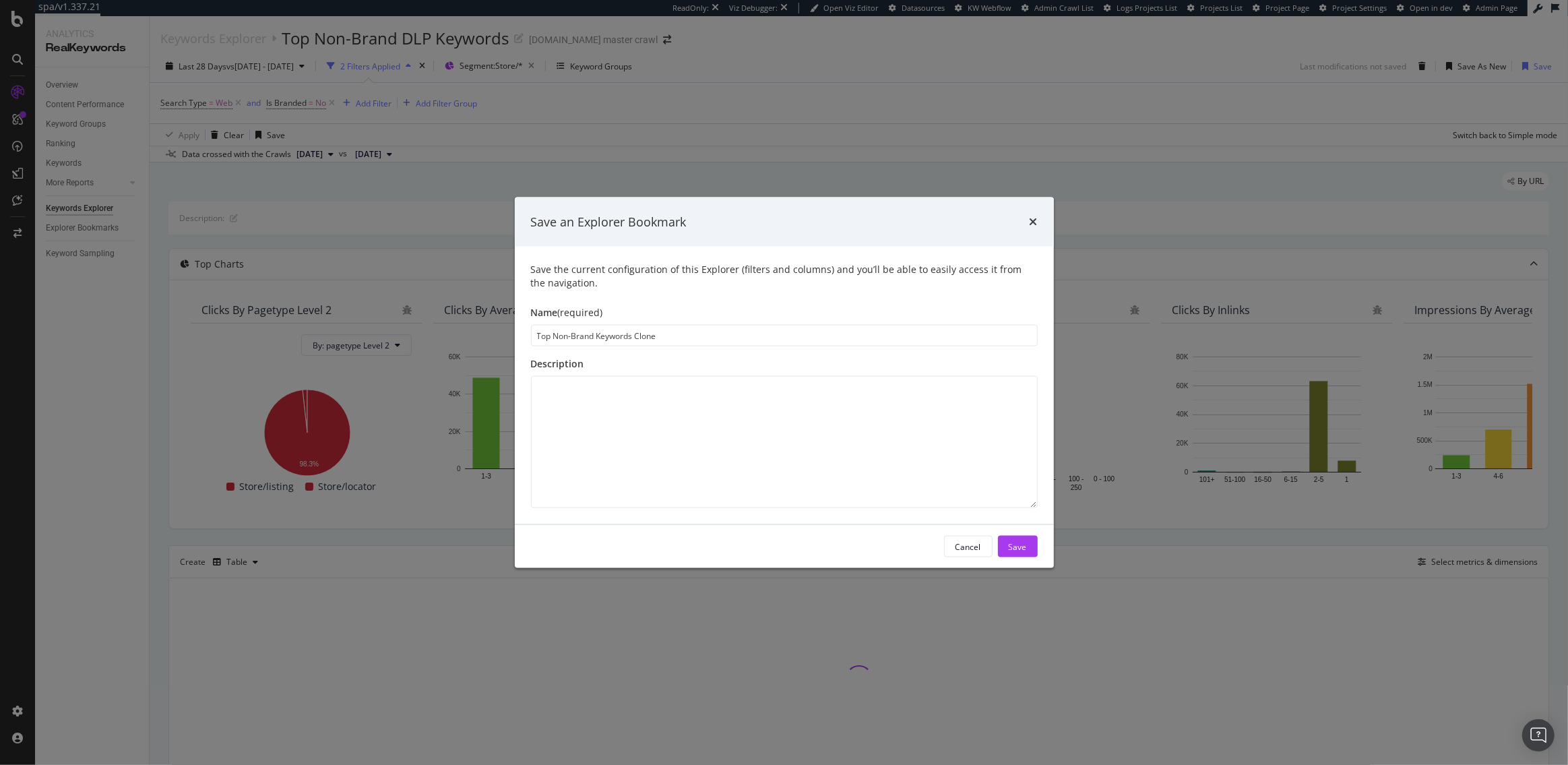
drag, startPoint x: 664, startPoint y: 332, endPoint x: 633, endPoint y: 336, distance: 31.3
click at [633, 336] on input "Top Non-Brand Keywords Clone" at bounding box center [784, 335] width 507 height 21
type input "Top Non-Brand Keywords: Stores"
click at [1017, 547] on div "Save" at bounding box center [1018, 546] width 18 height 12
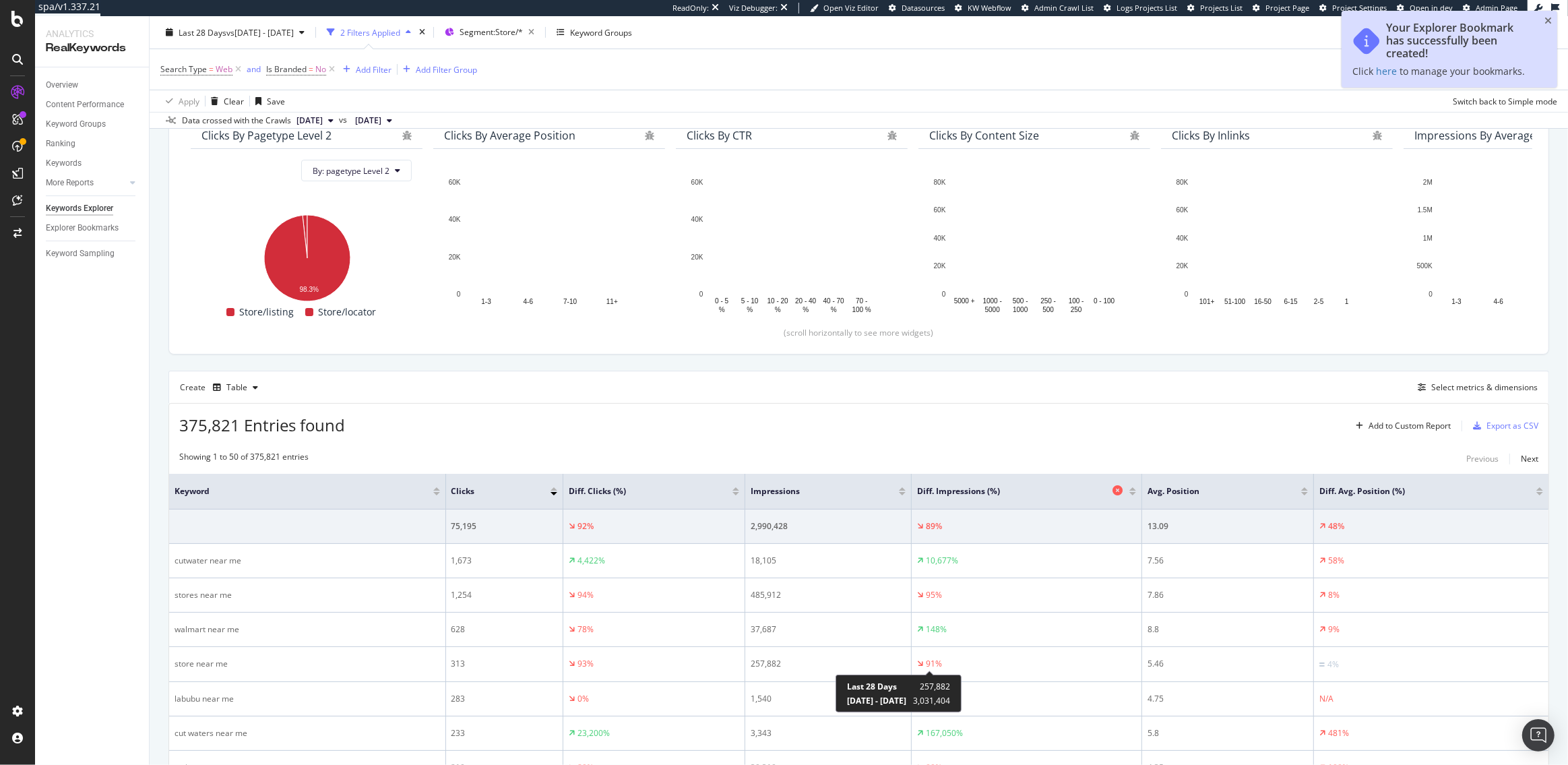
scroll to position [175, 0]
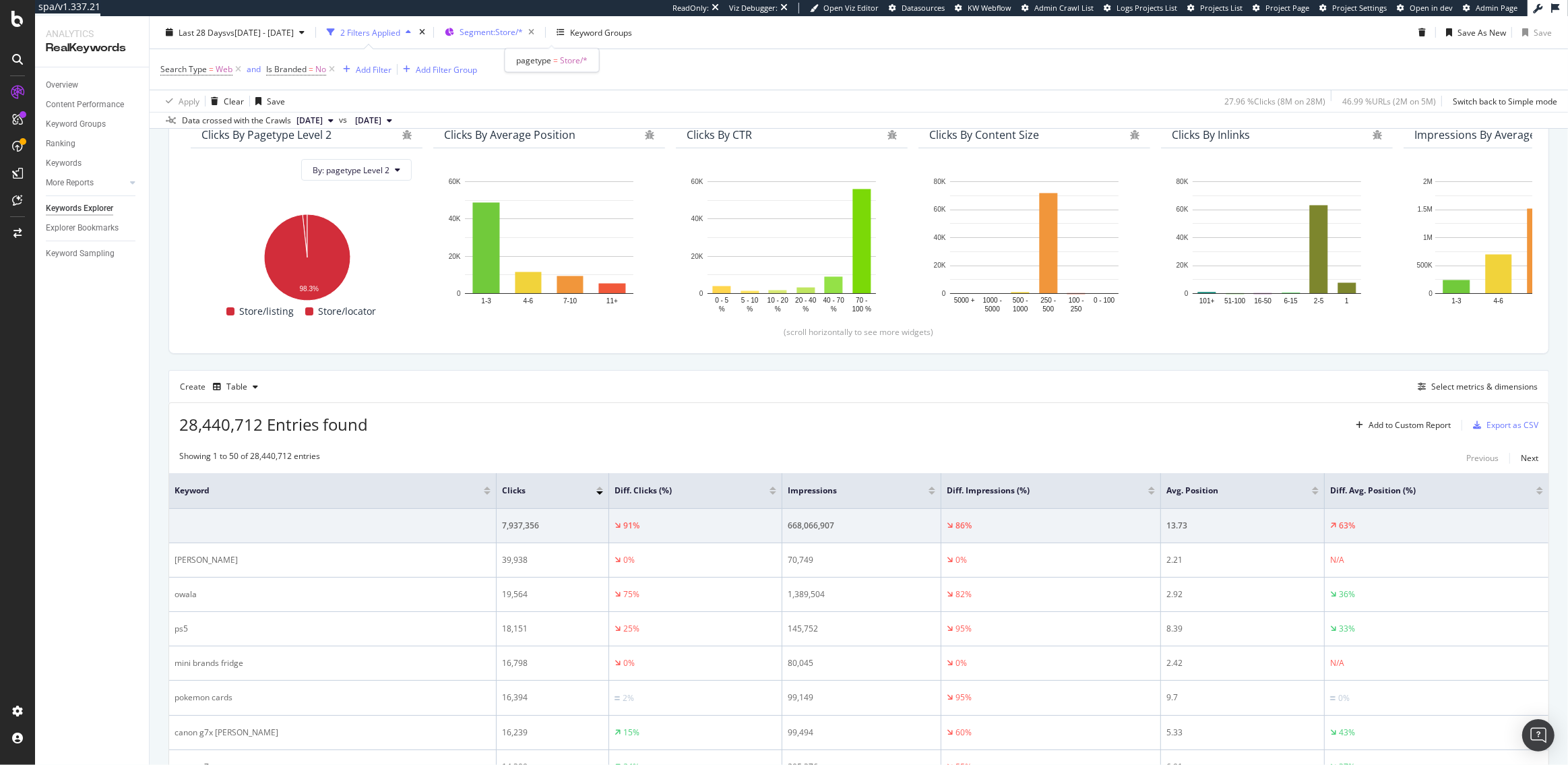
click at [523, 26] on span "Segment: Store/*" at bounding box center [491, 32] width 63 height 12
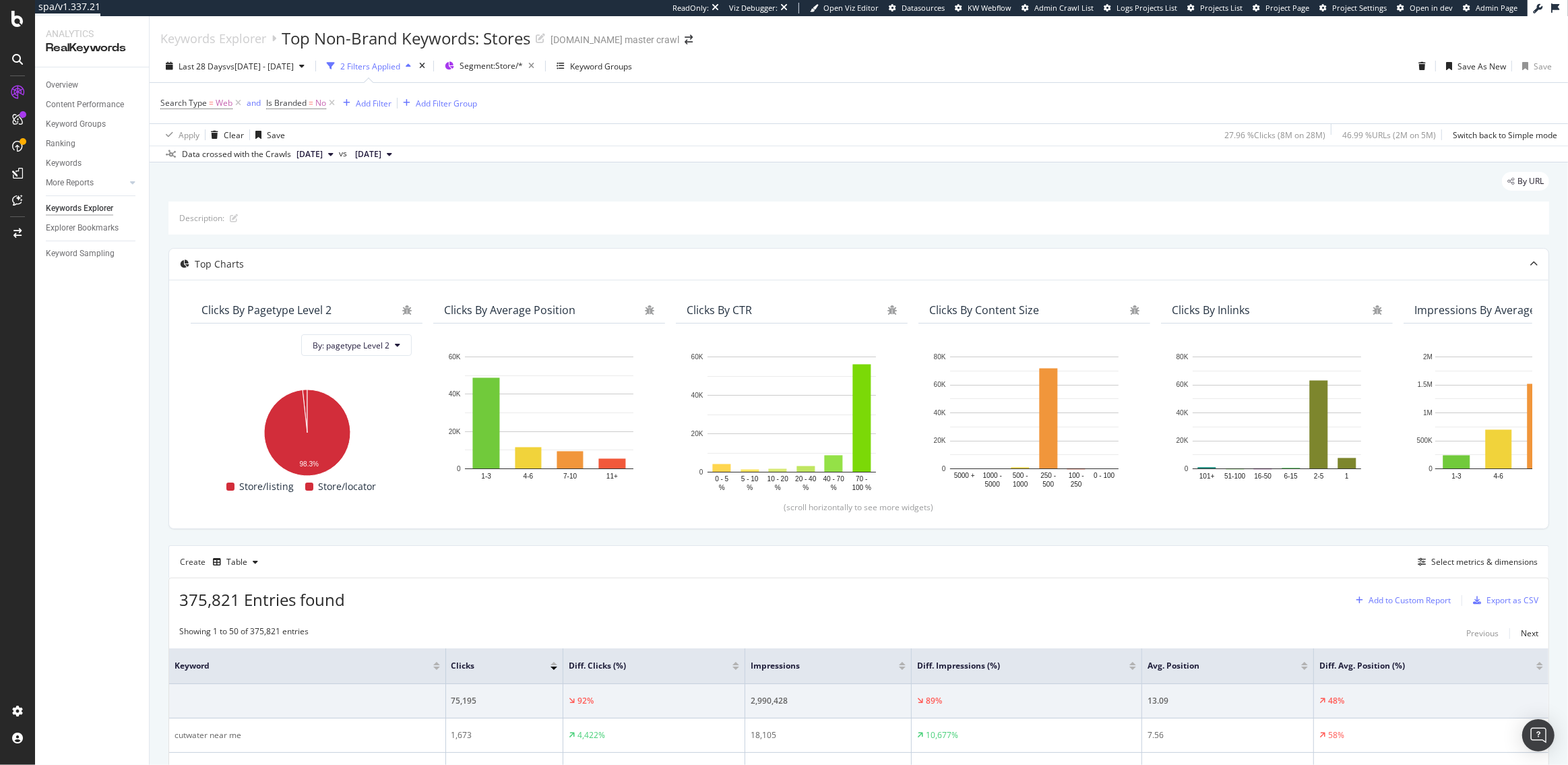
click at [1400, 600] on div "Add to Custom Report" at bounding box center [1409, 600] width 82 height 8
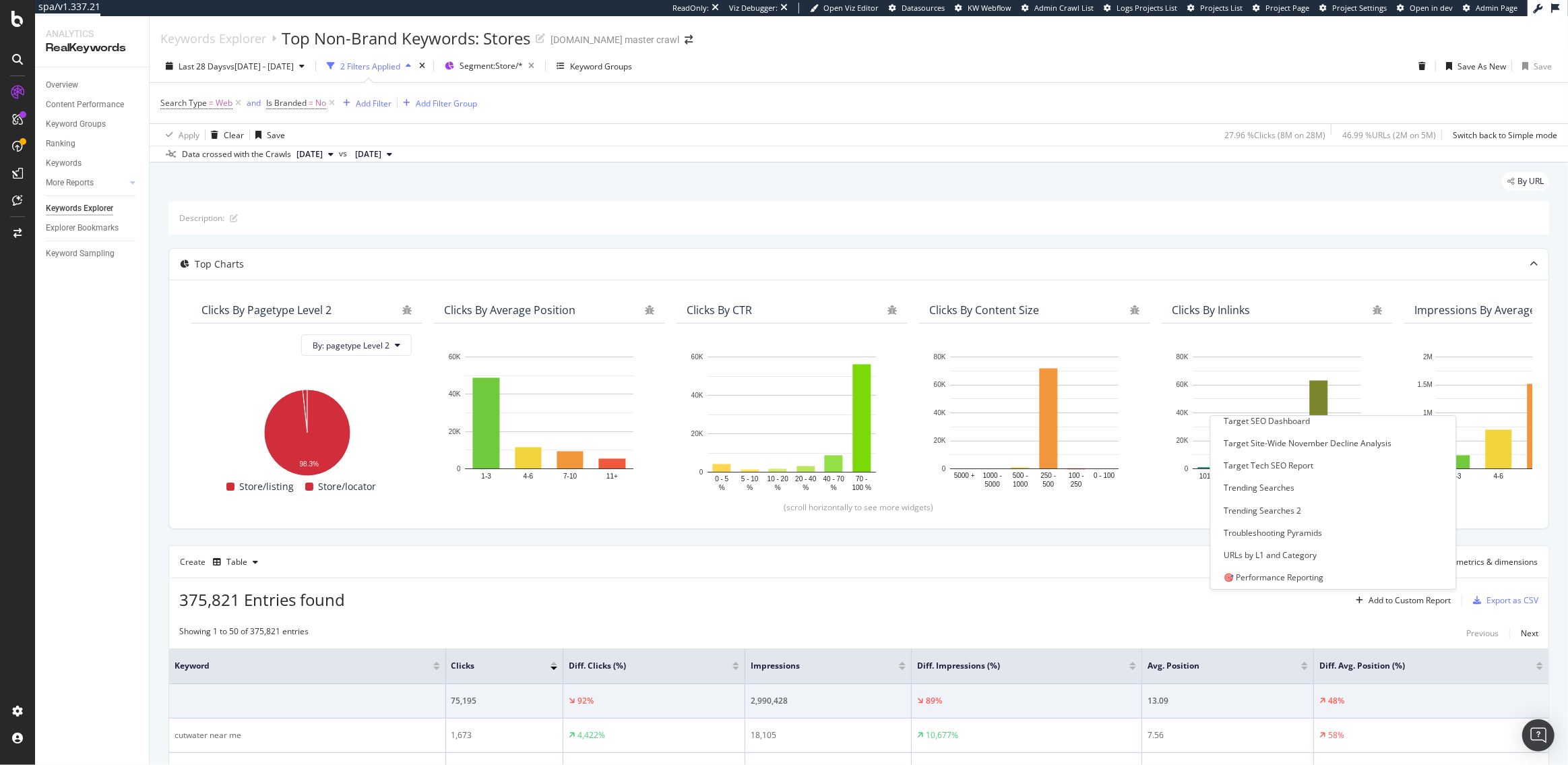
scroll to position [1997, 0]
click at [1253, 553] on div "🏪 Store Monitoring" at bounding box center [1263, 554] width 76 height 12
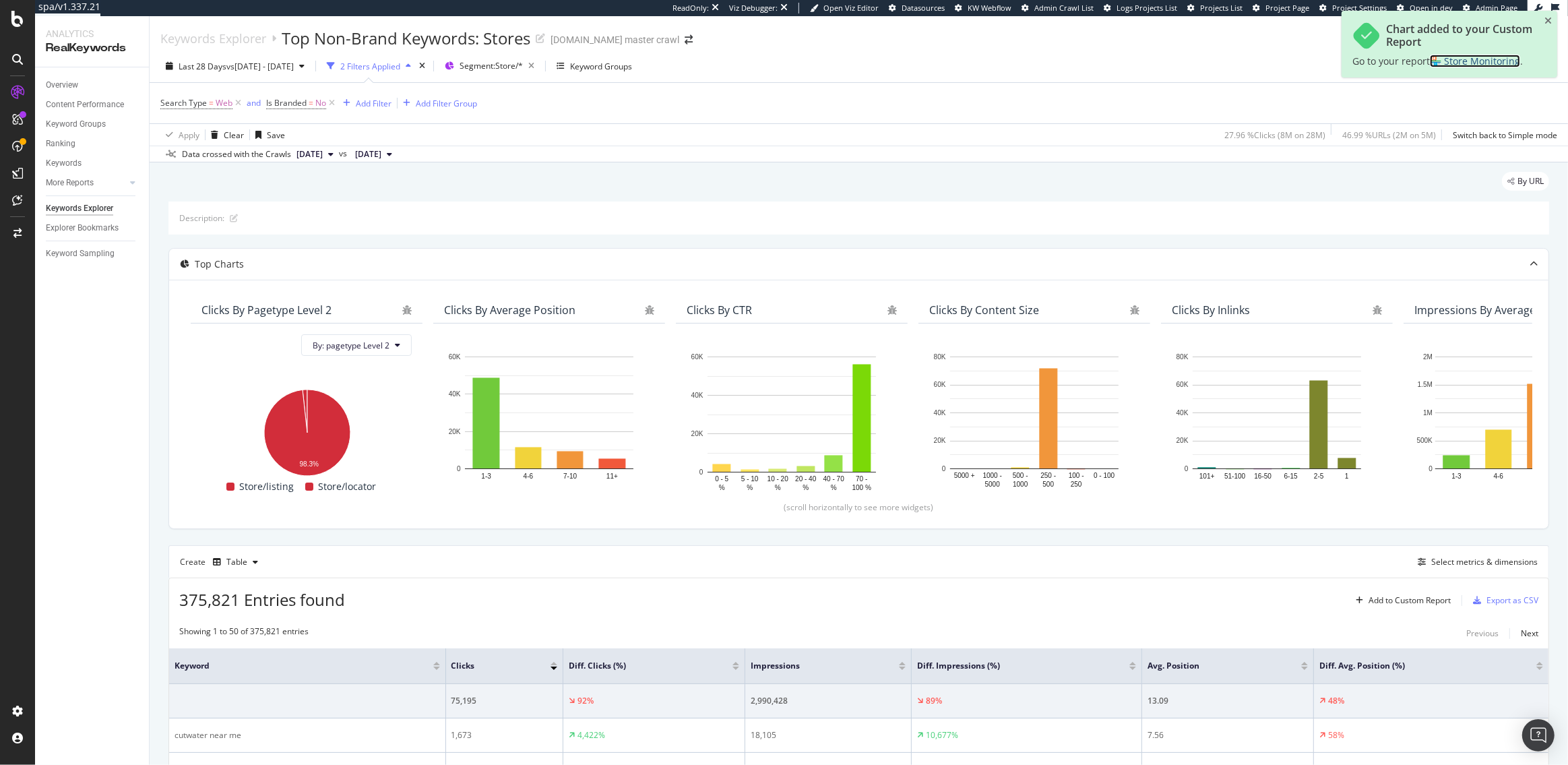
click at [1472, 57] on span "🏪 Store Monitoring" at bounding box center [1475, 61] width 90 height 13
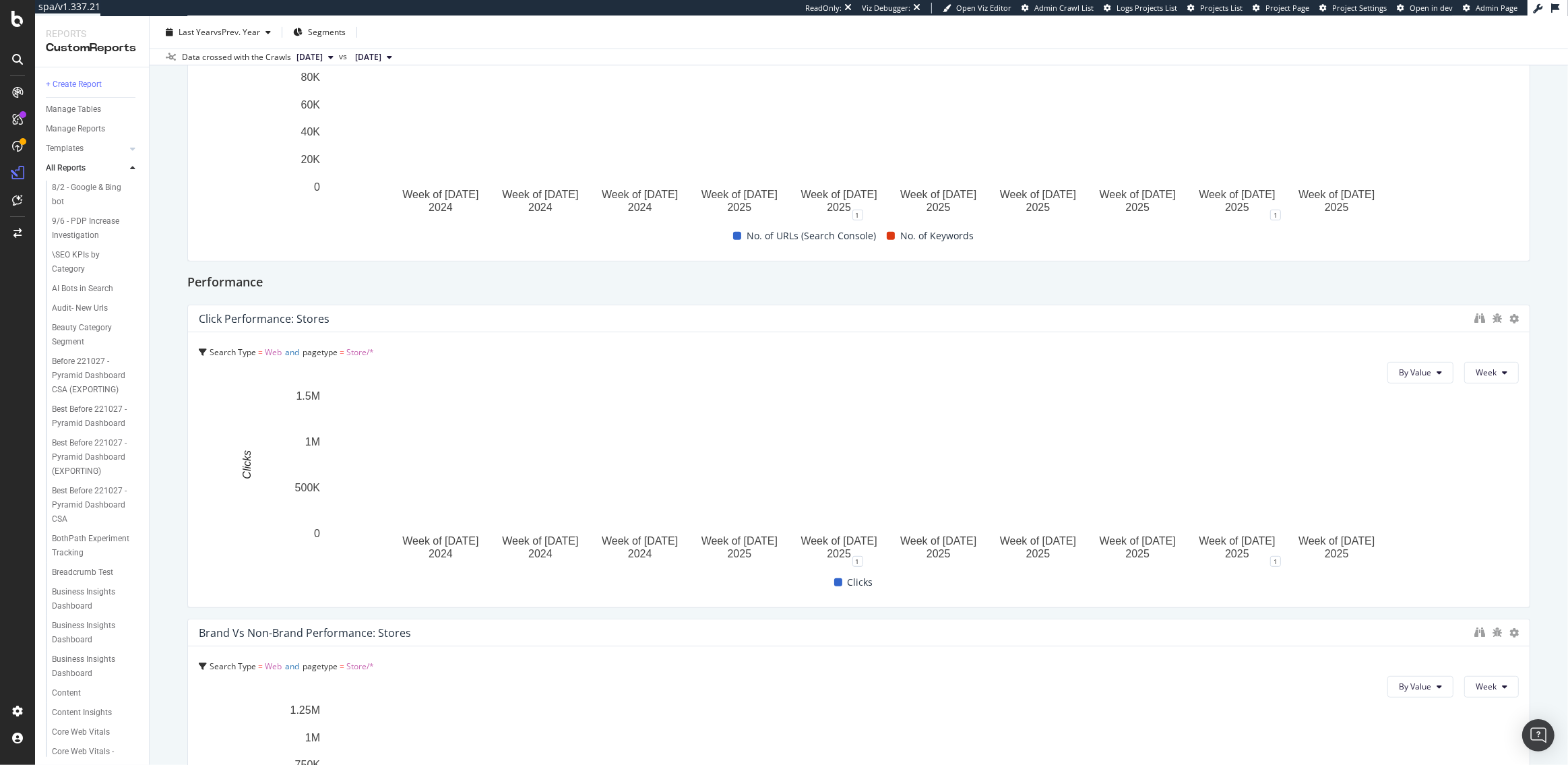
scroll to position [650, 0]
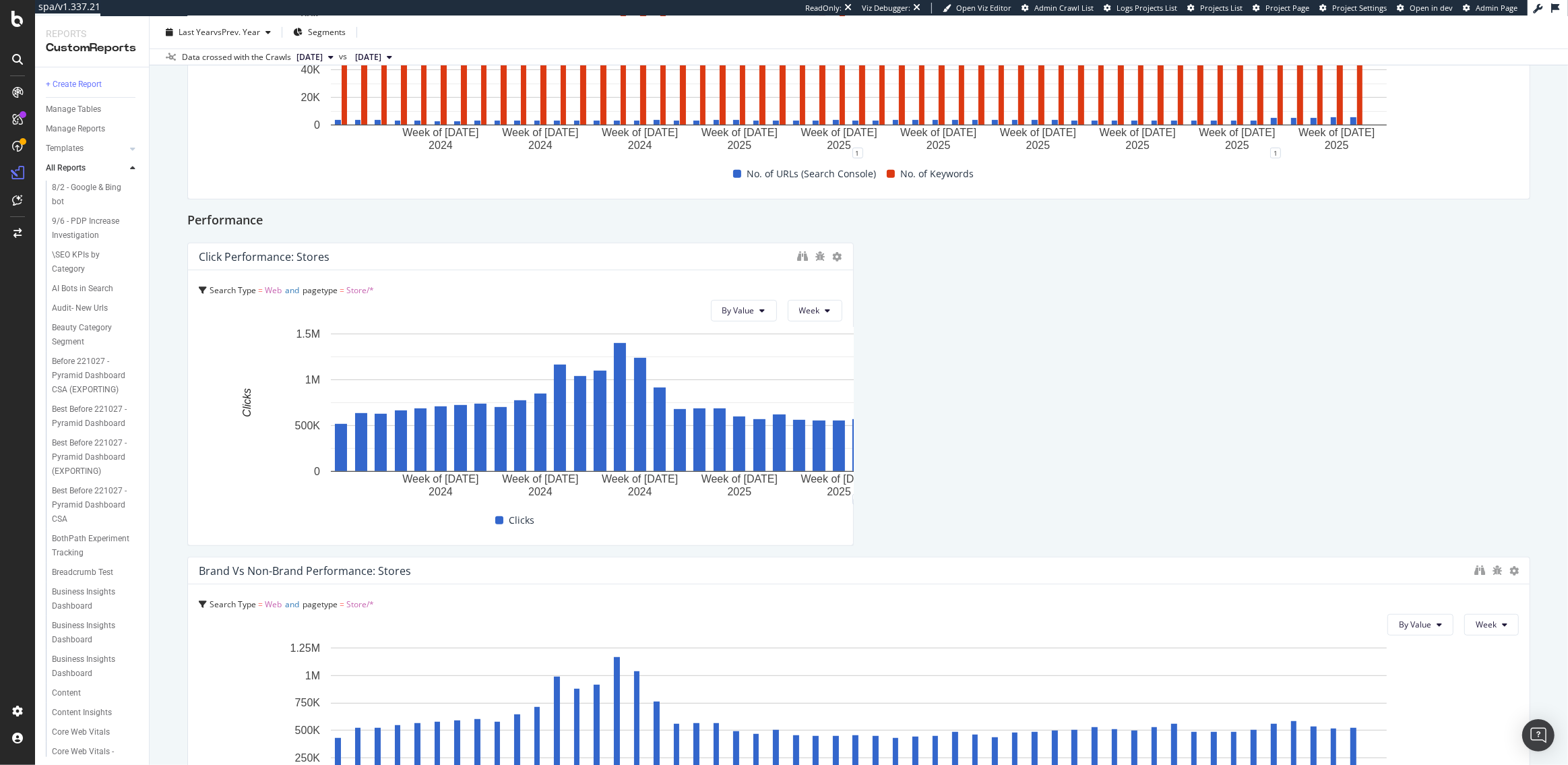
drag, startPoint x: 1522, startPoint y: 399, endPoint x: 897, endPoint y: 363, distance: 626.0
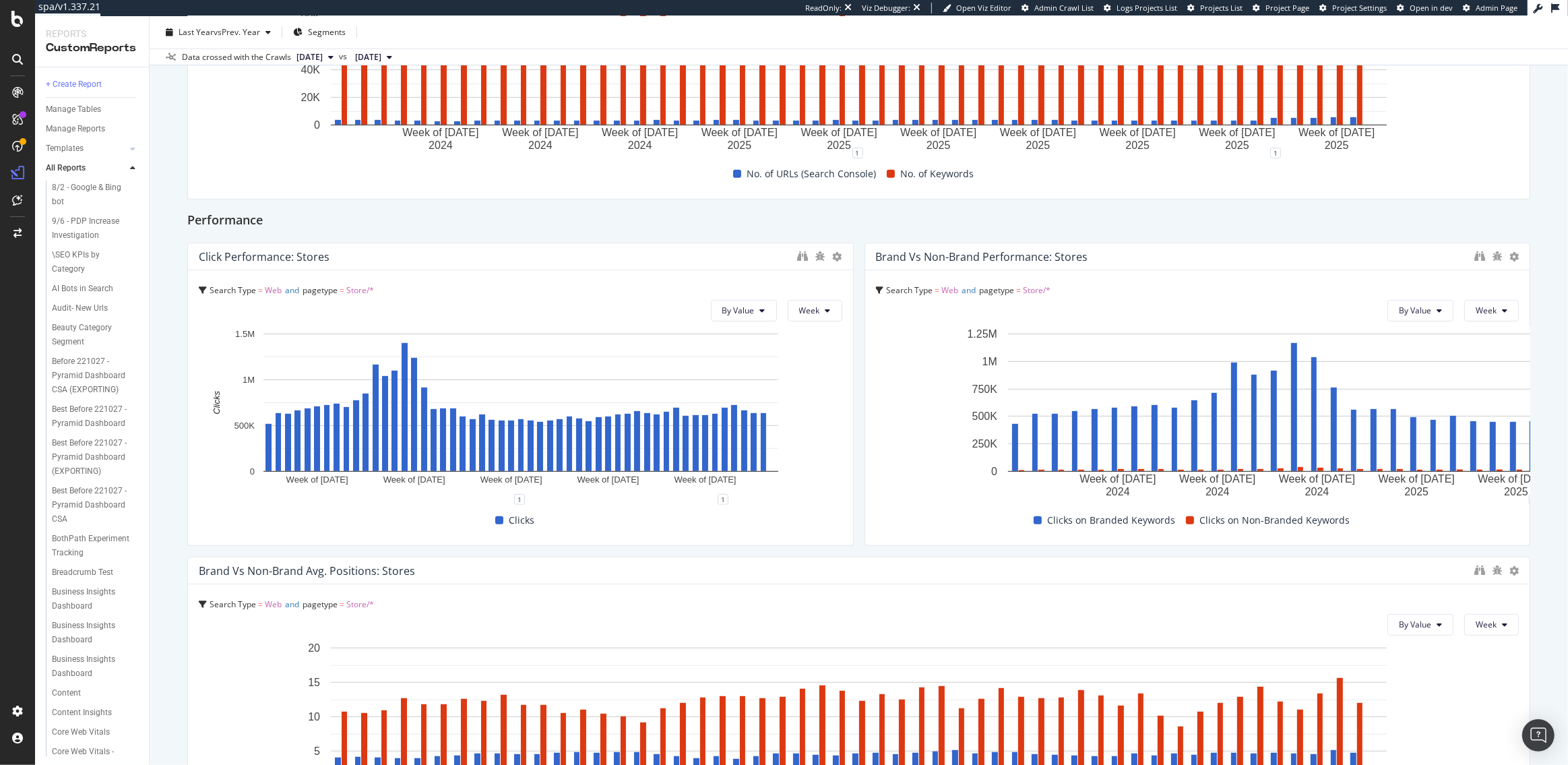
drag, startPoint x: 1527, startPoint y: 666, endPoint x: 874, endPoint y: 596, distance: 656.7
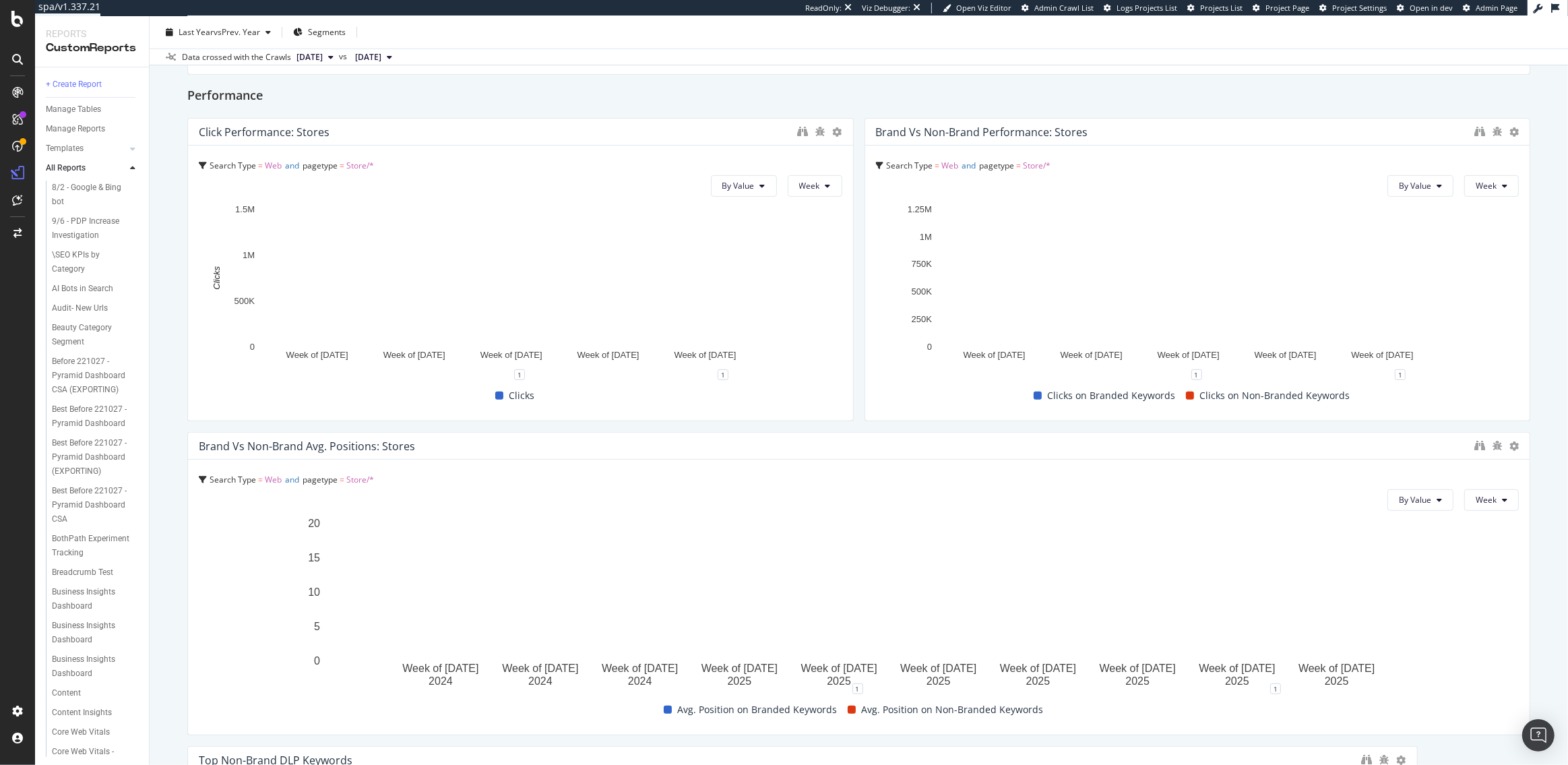
scroll to position [743, 0]
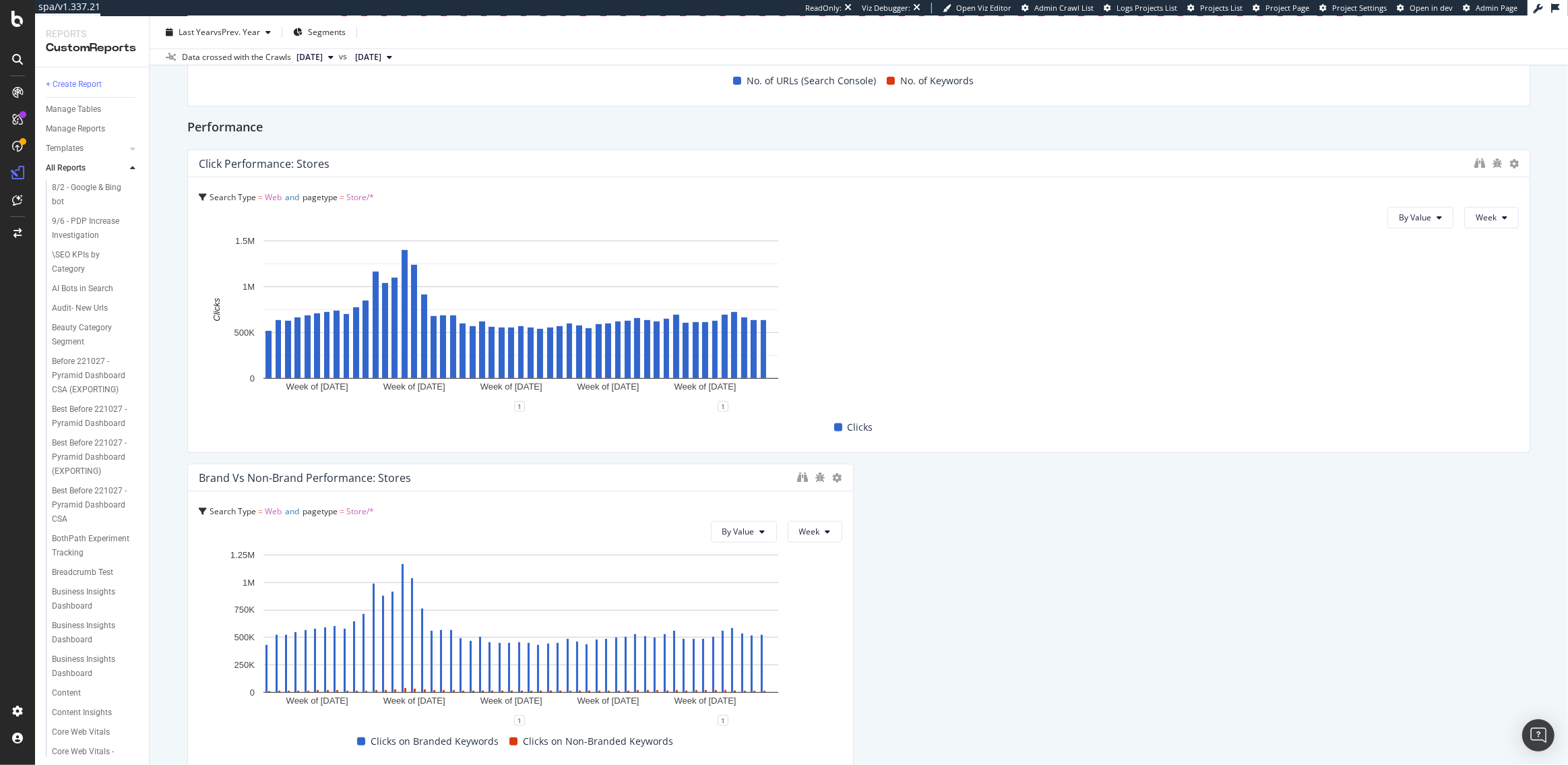
drag, startPoint x: 850, startPoint y: 334, endPoint x: 1568, endPoint y: 356, distance: 718.3
click at [1567, 356] on div "🏪 Store Monitoring 🏪 Store Monitoring target.com master crawl Clone (Admin) Clo…" at bounding box center [859, 390] width 1418 height 748
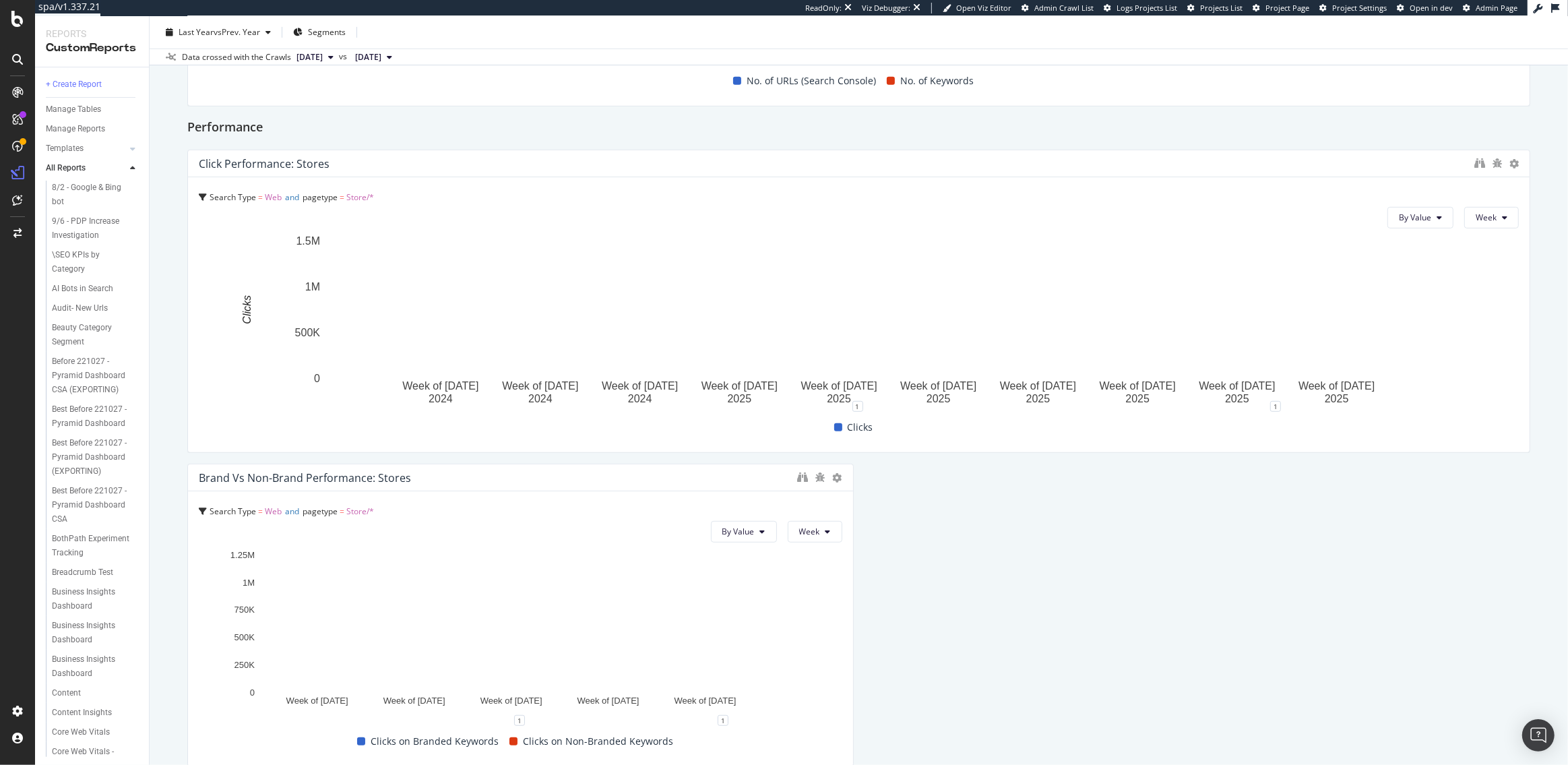
scroll to position [1060, 0]
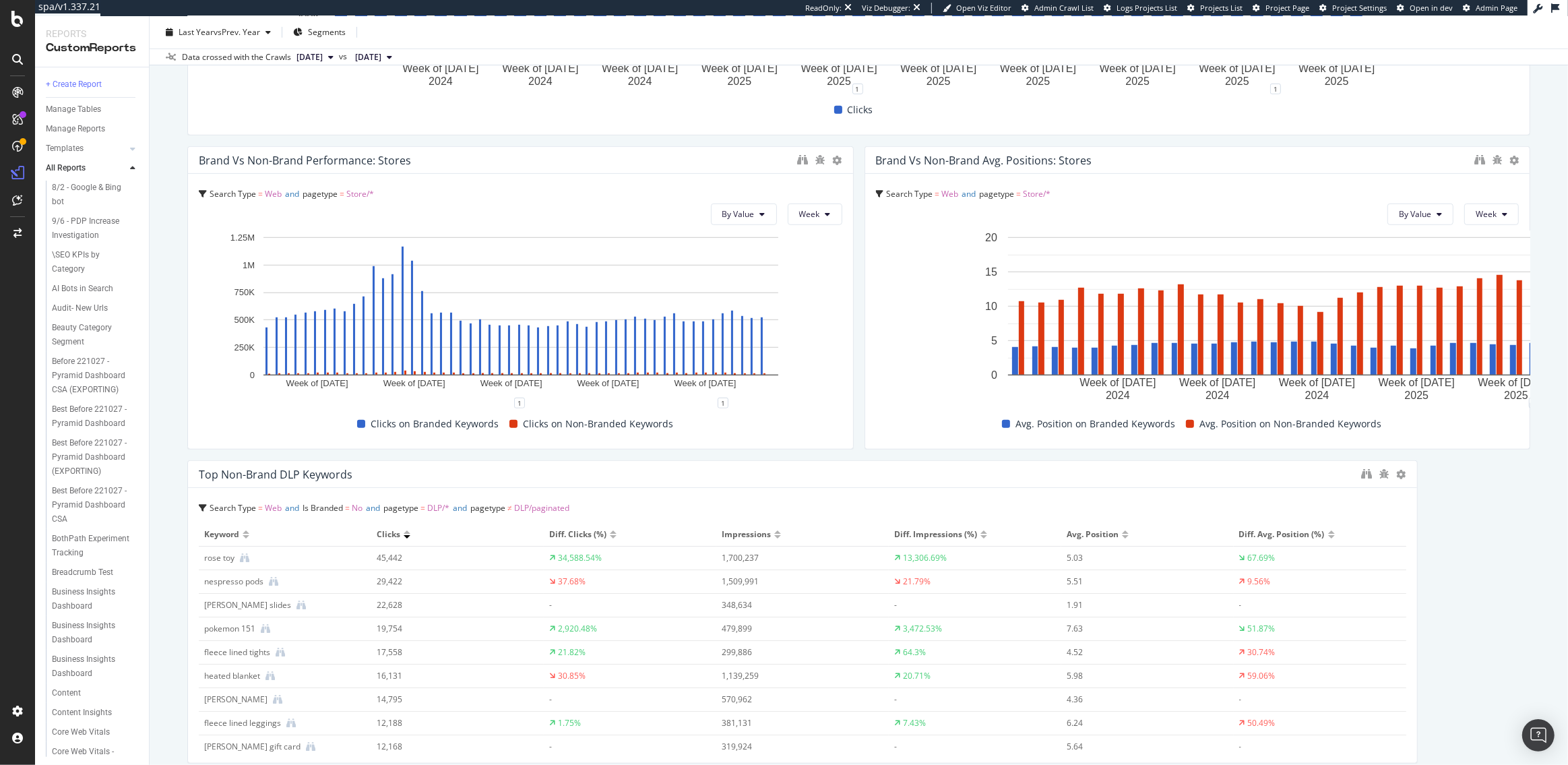
drag, startPoint x: 1527, startPoint y: 598, endPoint x: 895, endPoint y: 551, distance: 633.7
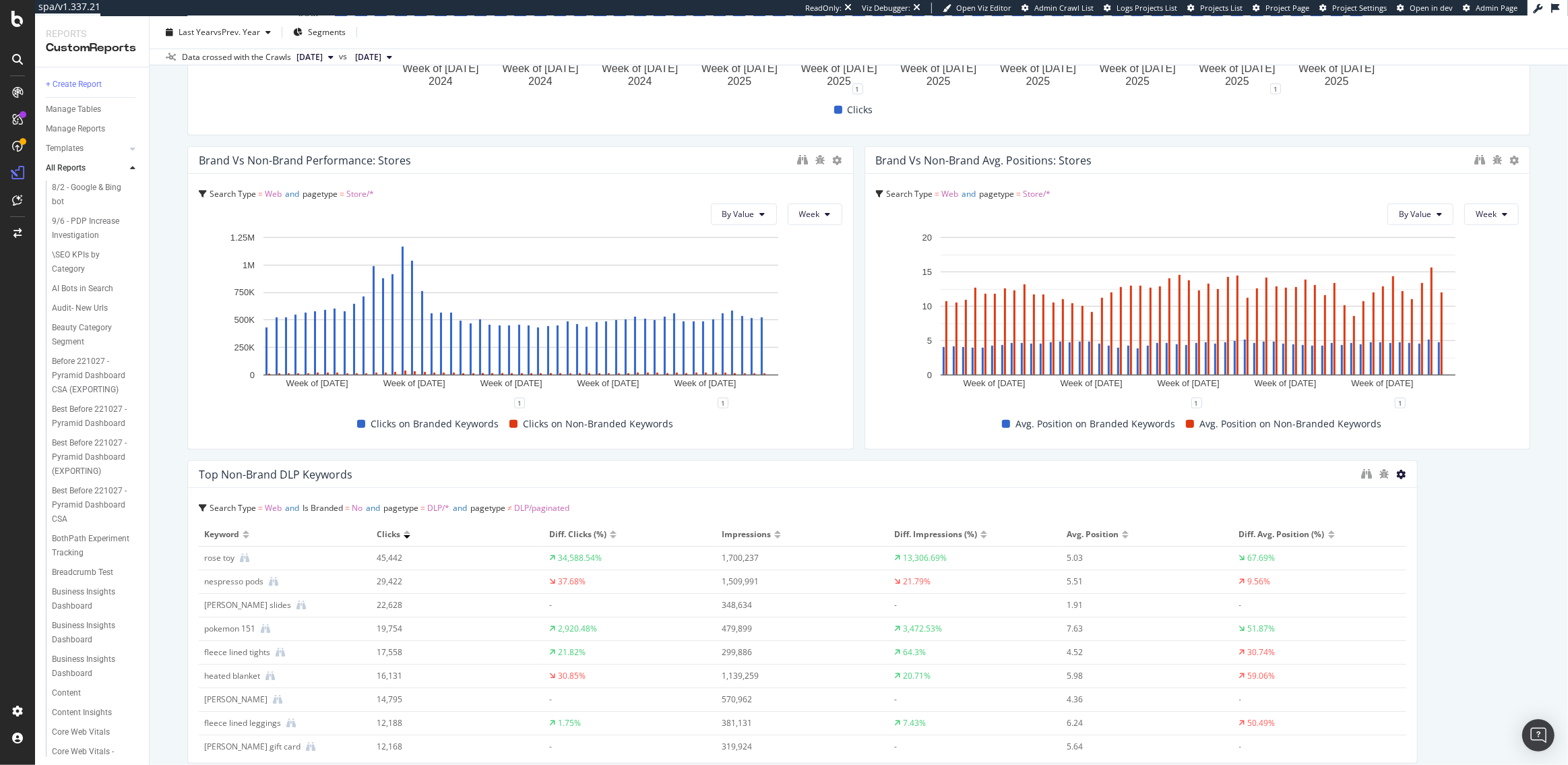
click at [1402, 471] on icon at bounding box center [1402, 475] width 10 height 10
click at [1416, 486] on span at bounding box center [1416, 493] width 16 height 16
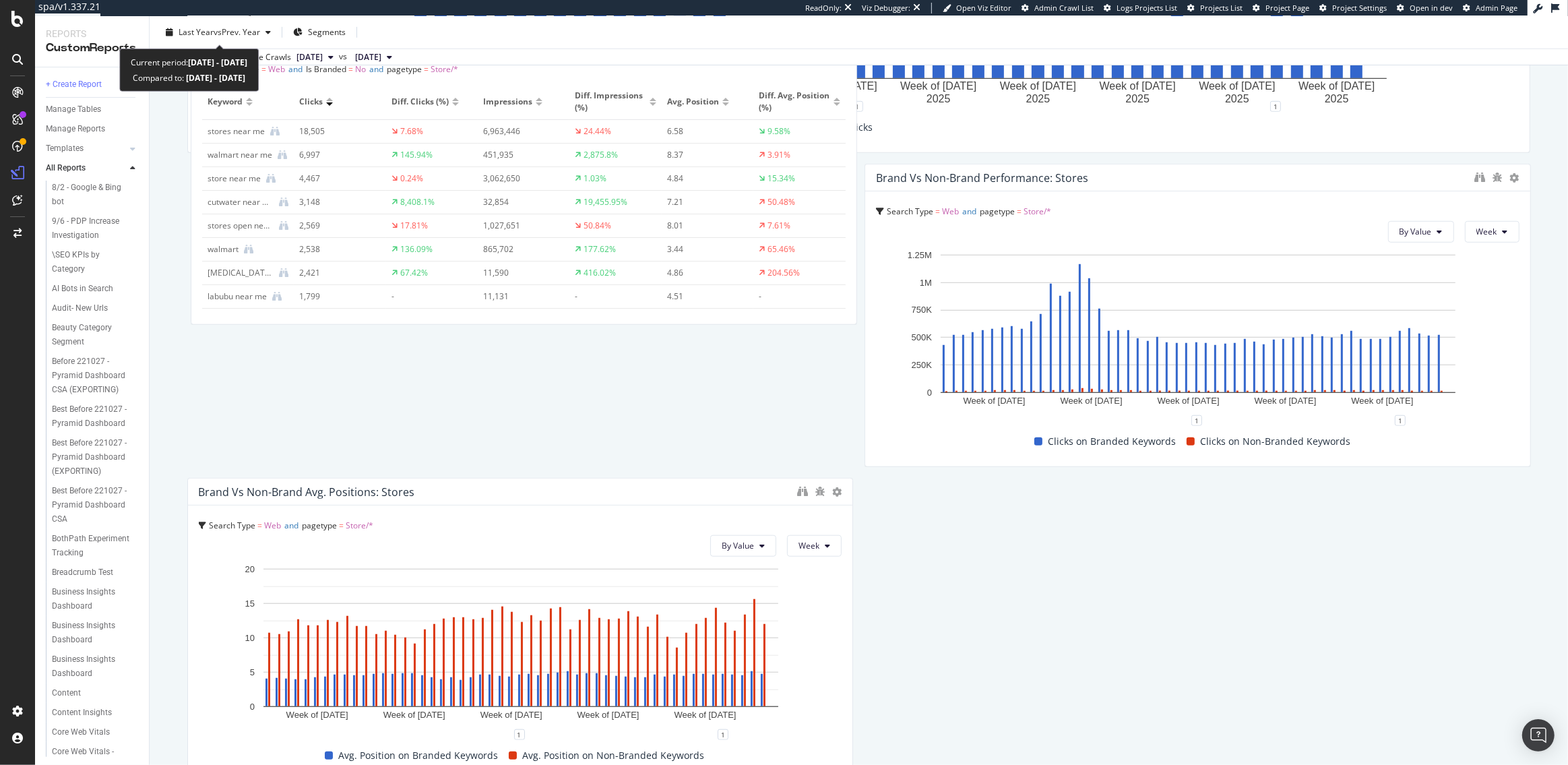
scroll to position [1031, 0]
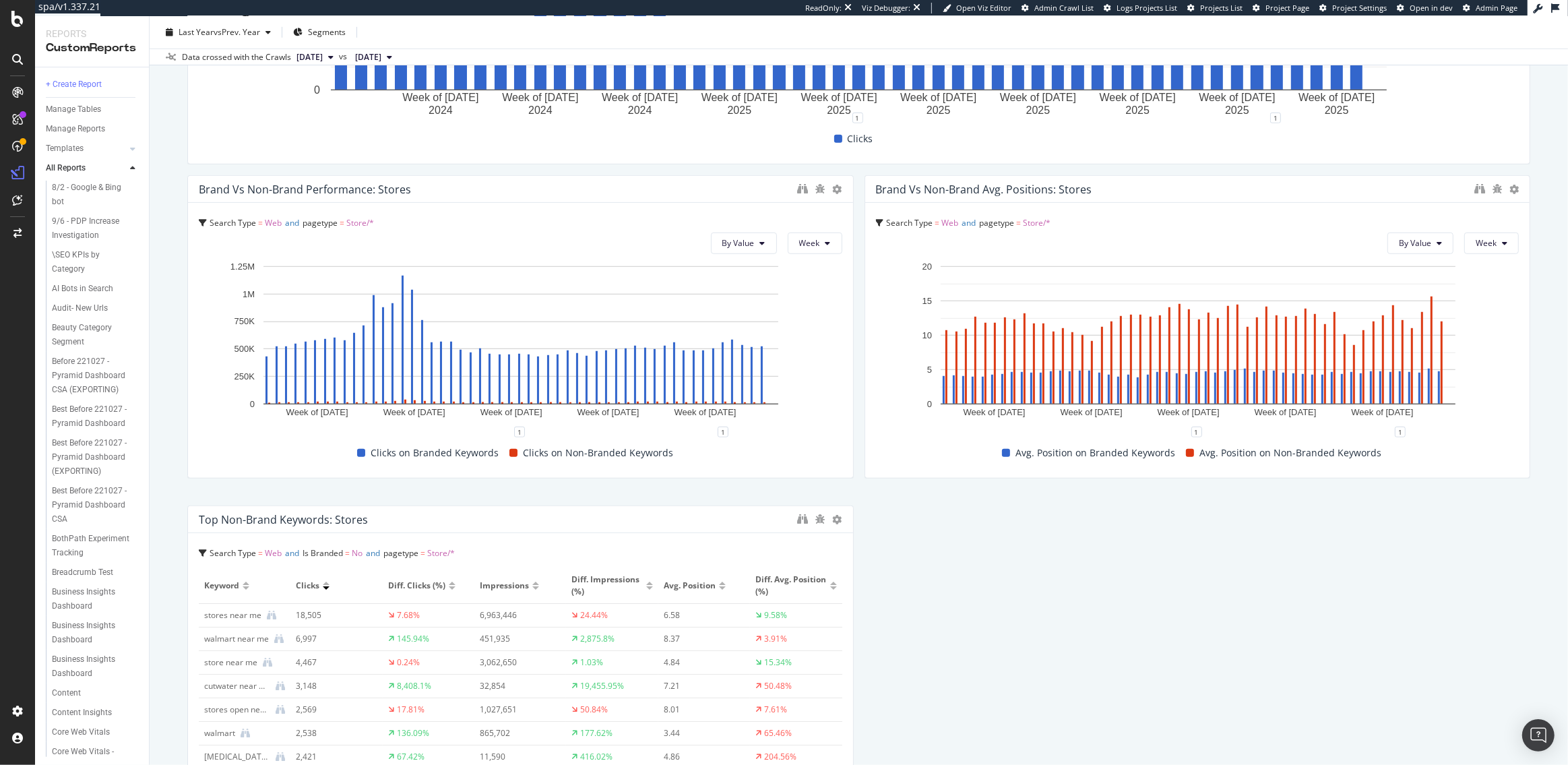
drag, startPoint x: 230, startPoint y: 392, endPoint x: 224, endPoint y: 520, distance: 128.1
click at [224, 520] on div "Top Non-Brand Keywords: Stores" at bounding box center [283, 520] width 169 height 14
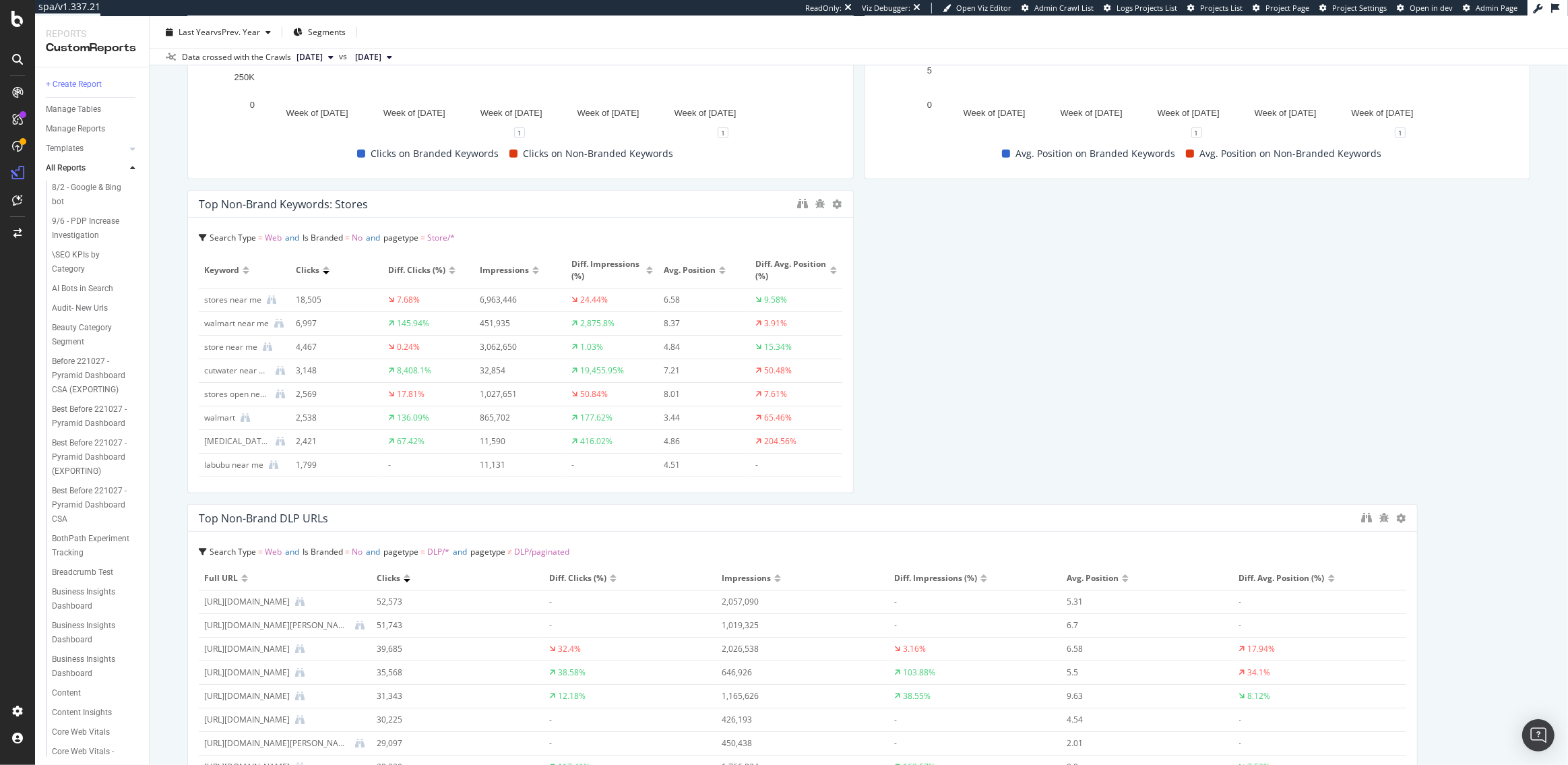
scroll to position [1436, 0]
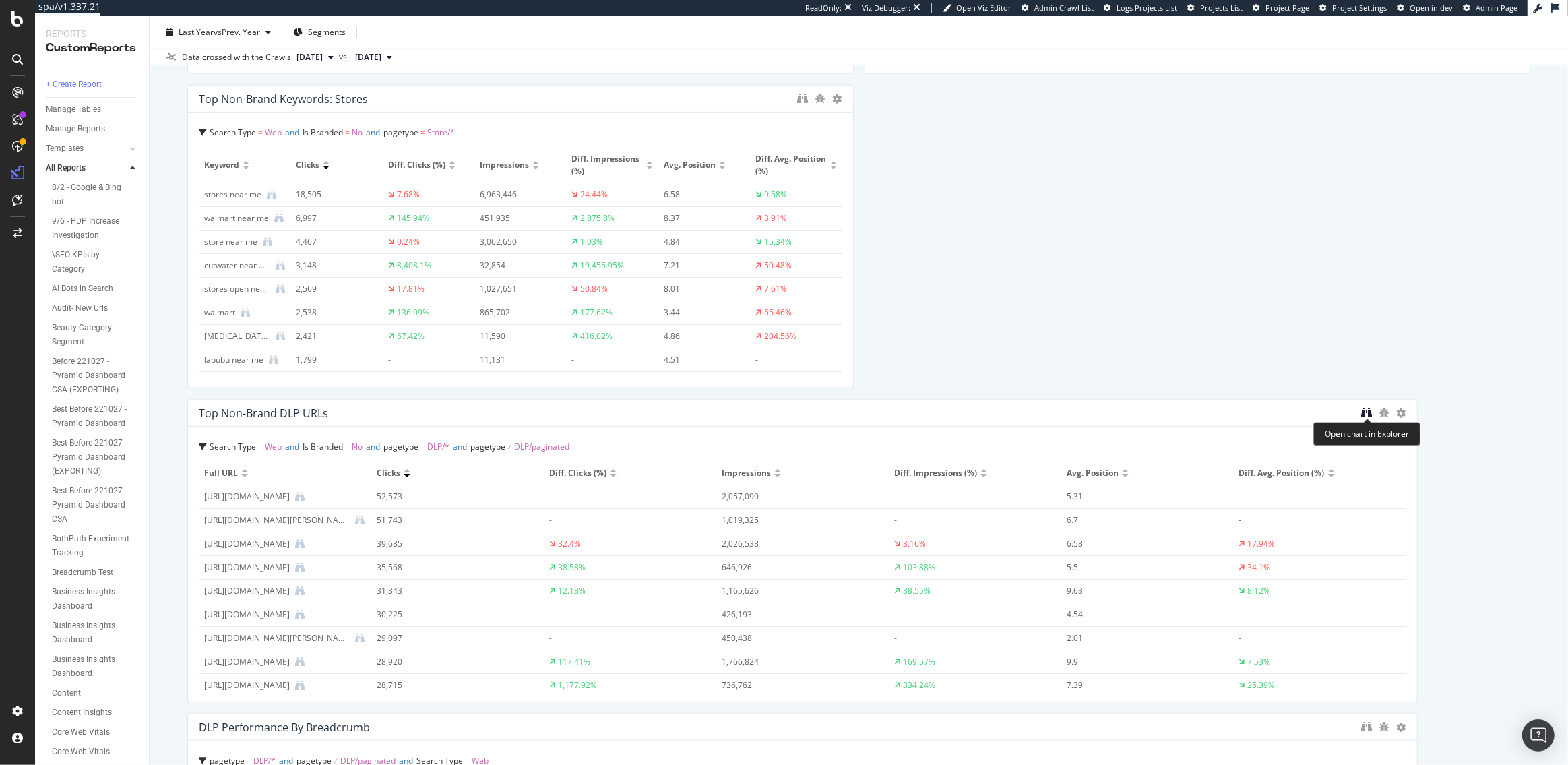
click at [1363, 413] on icon "binoculars" at bounding box center [1367, 413] width 11 height 11
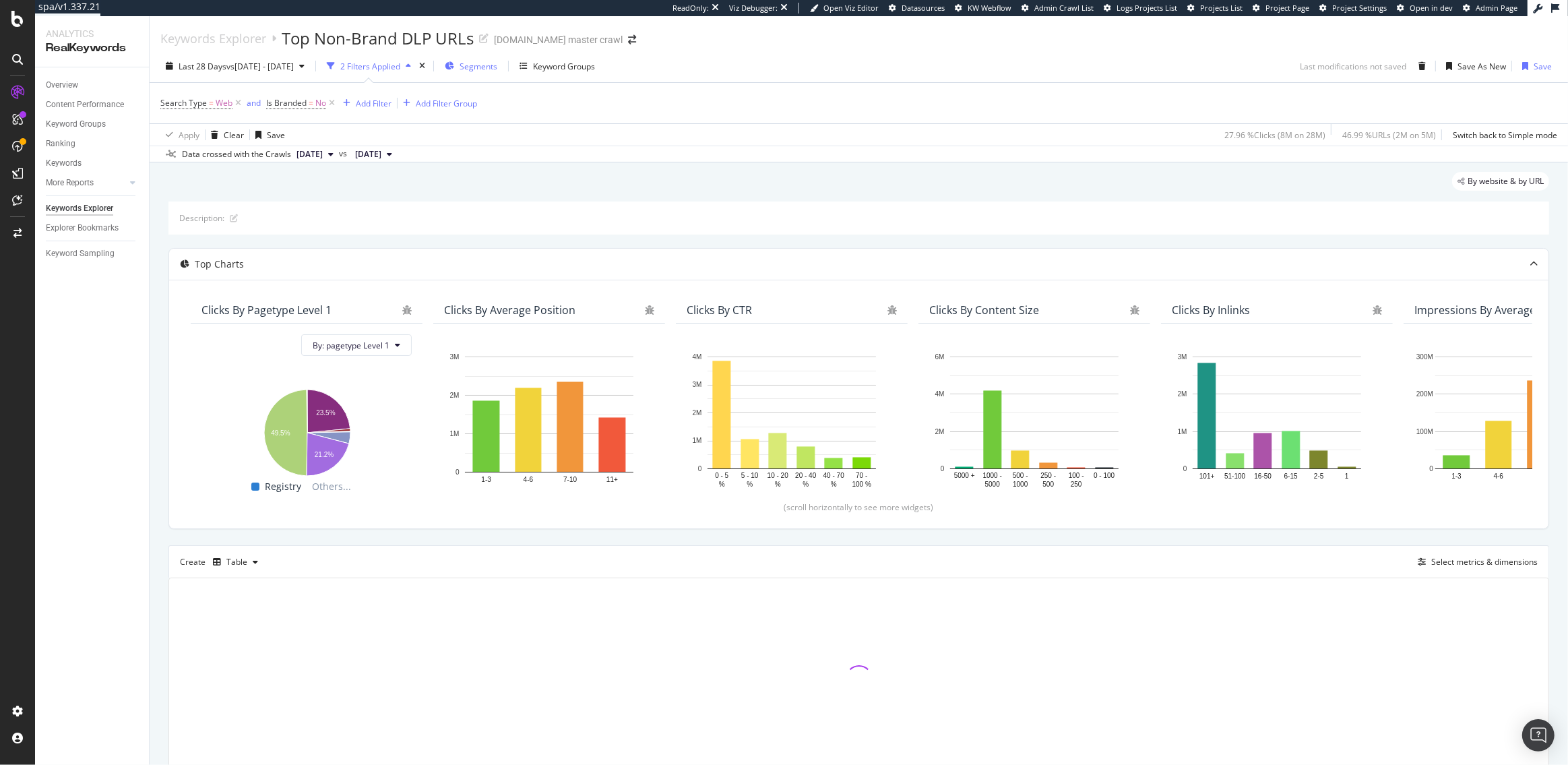
click at [498, 63] on span "Segments" at bounding box center [478, 66] width 38 height 12
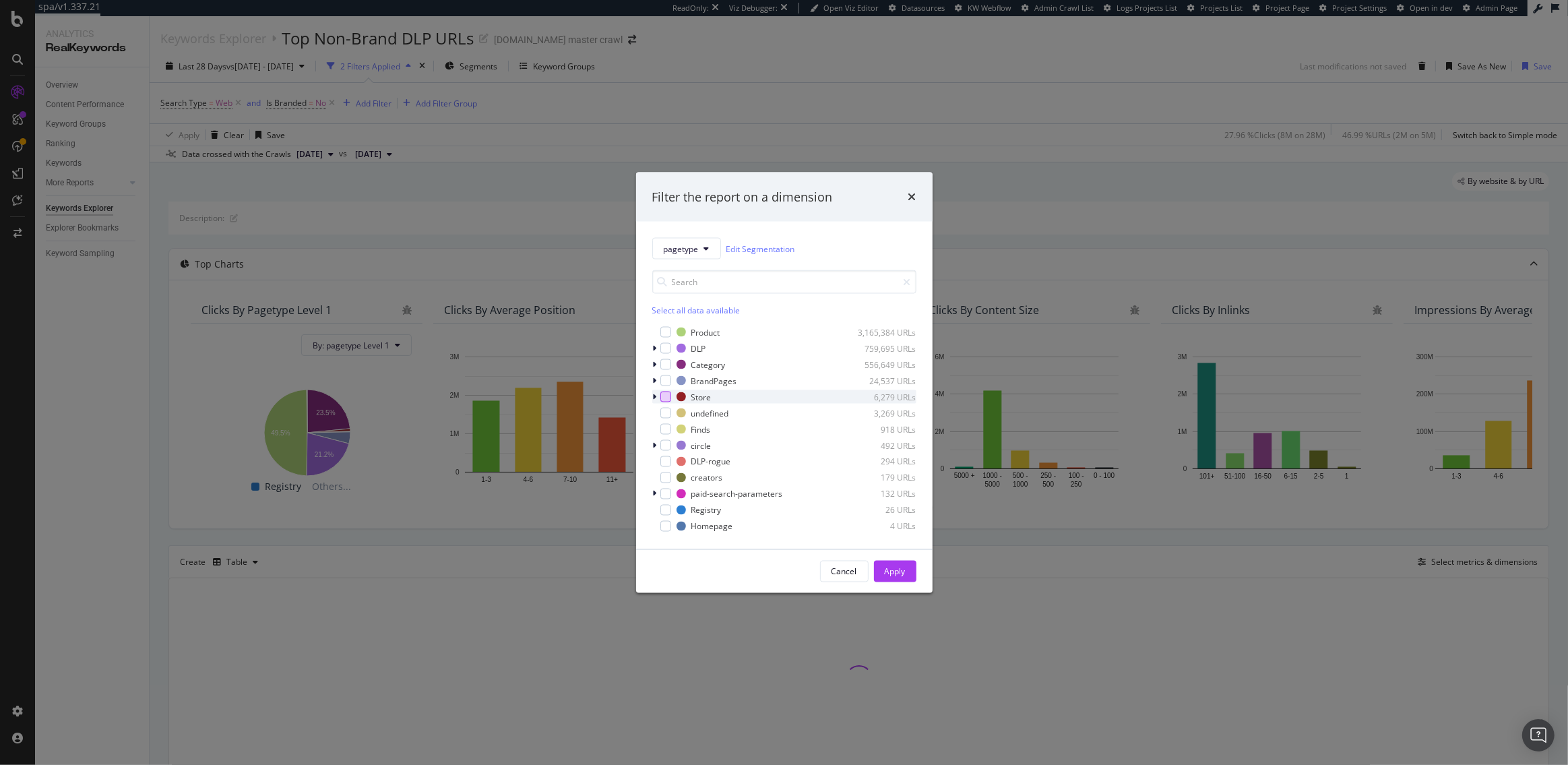
click at [660, 394] on div "modal" at bounding box center [666, 397] width 11 height 11
click at [899, 575] on div "Apply" at bounding box center [895, 571] width 21 height 12
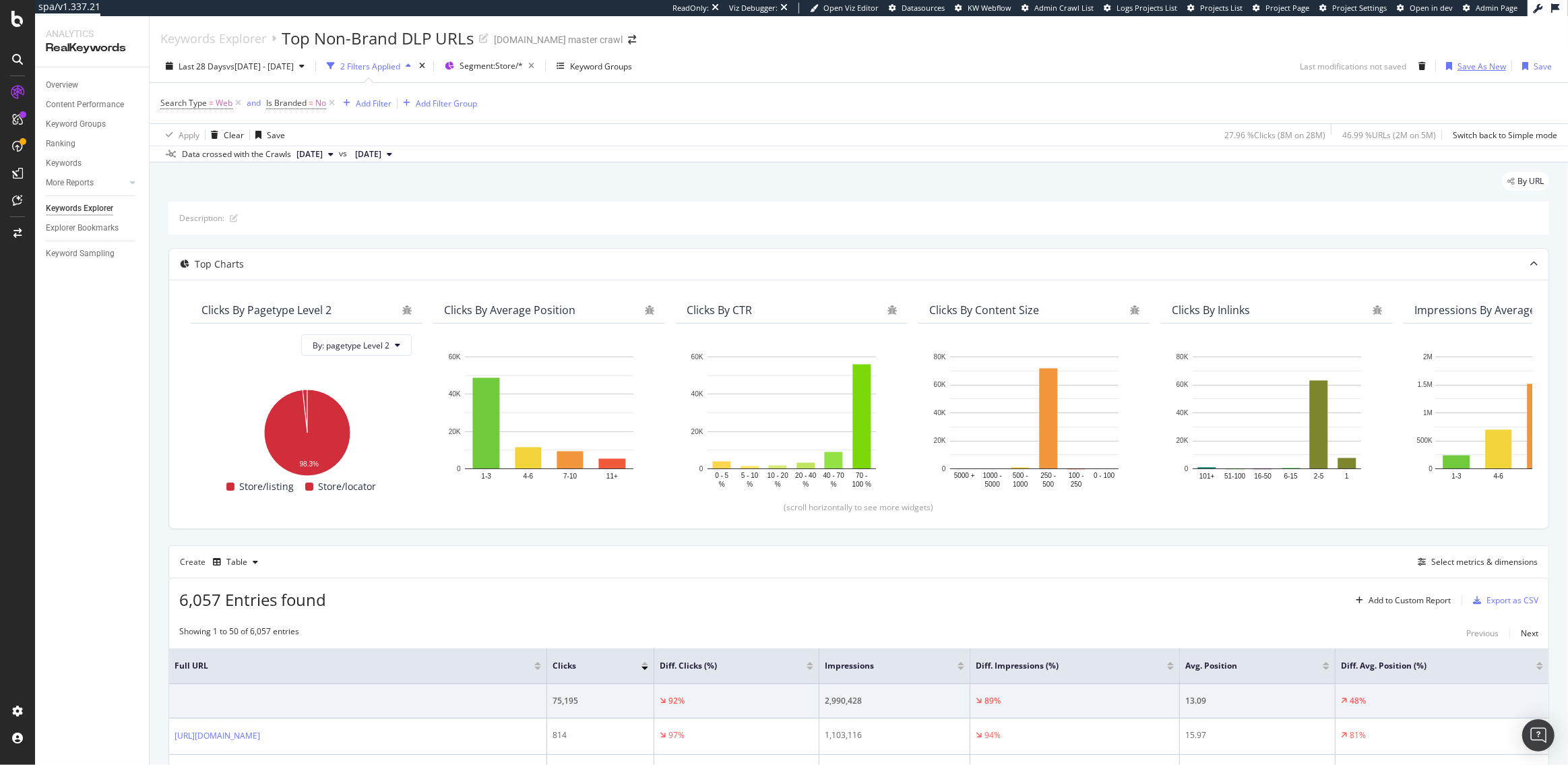
click at [1460, 65] on div "Save As New" at bounding box center [1482, 66] width 48 height 12
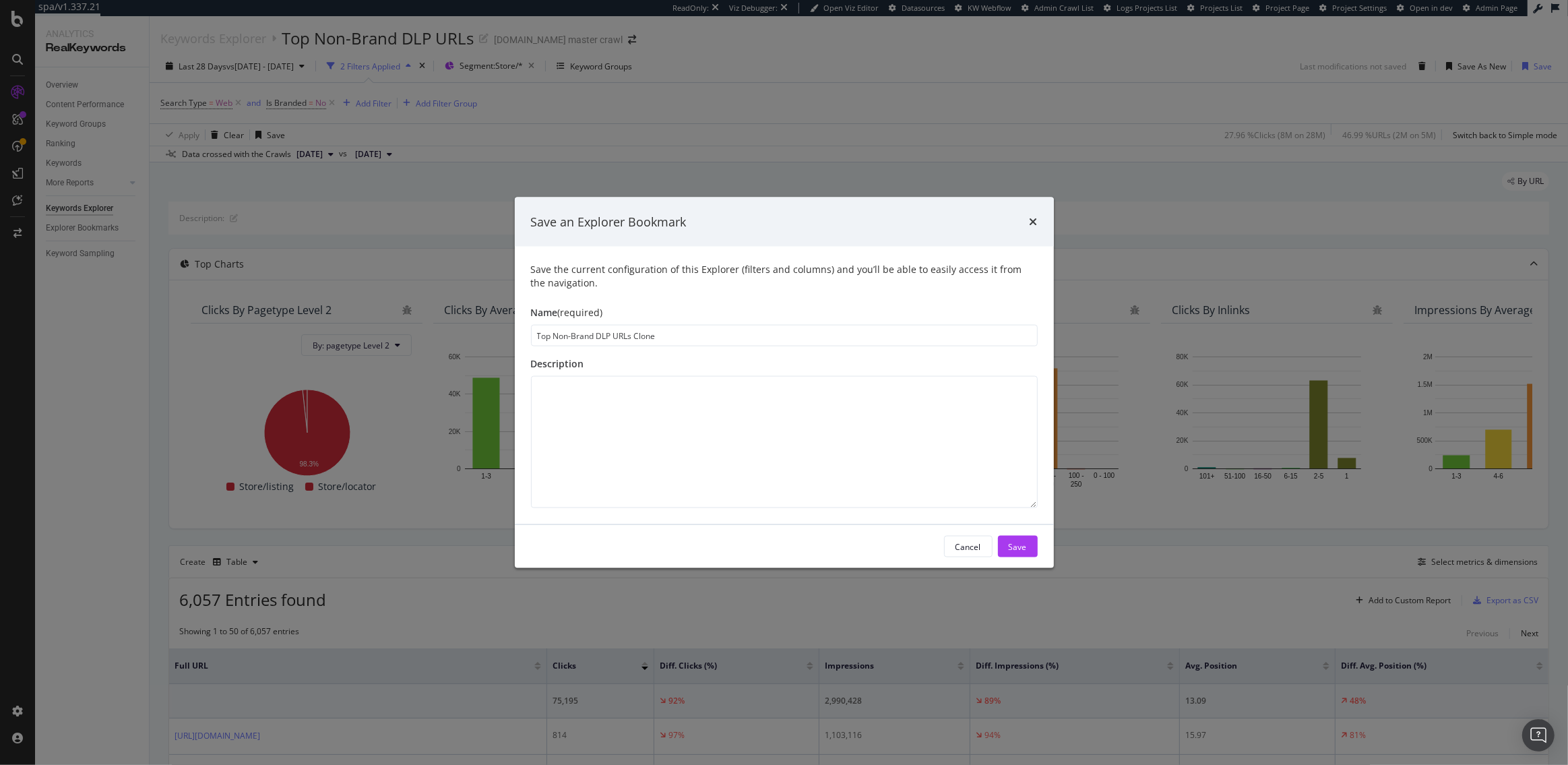
click at [614, 335] on input "Top Non-Brand DLP URLs Clone" at bounding box center [784, 335] width 507 height 21
drag, startPoint x: 646, startPoint y: 336, endPoint x: 617, endPoint y: 336, distance: 29.0
click at [617, 336] on input "Top Non-Brand URLs Clone" at bounding box center [784, 335] width 507 height 21
type input "Top Non-Brand URLs: Stores"
click at [1021, 542] on div "Save" at bounding box center [1018, 546] width 18 height 12
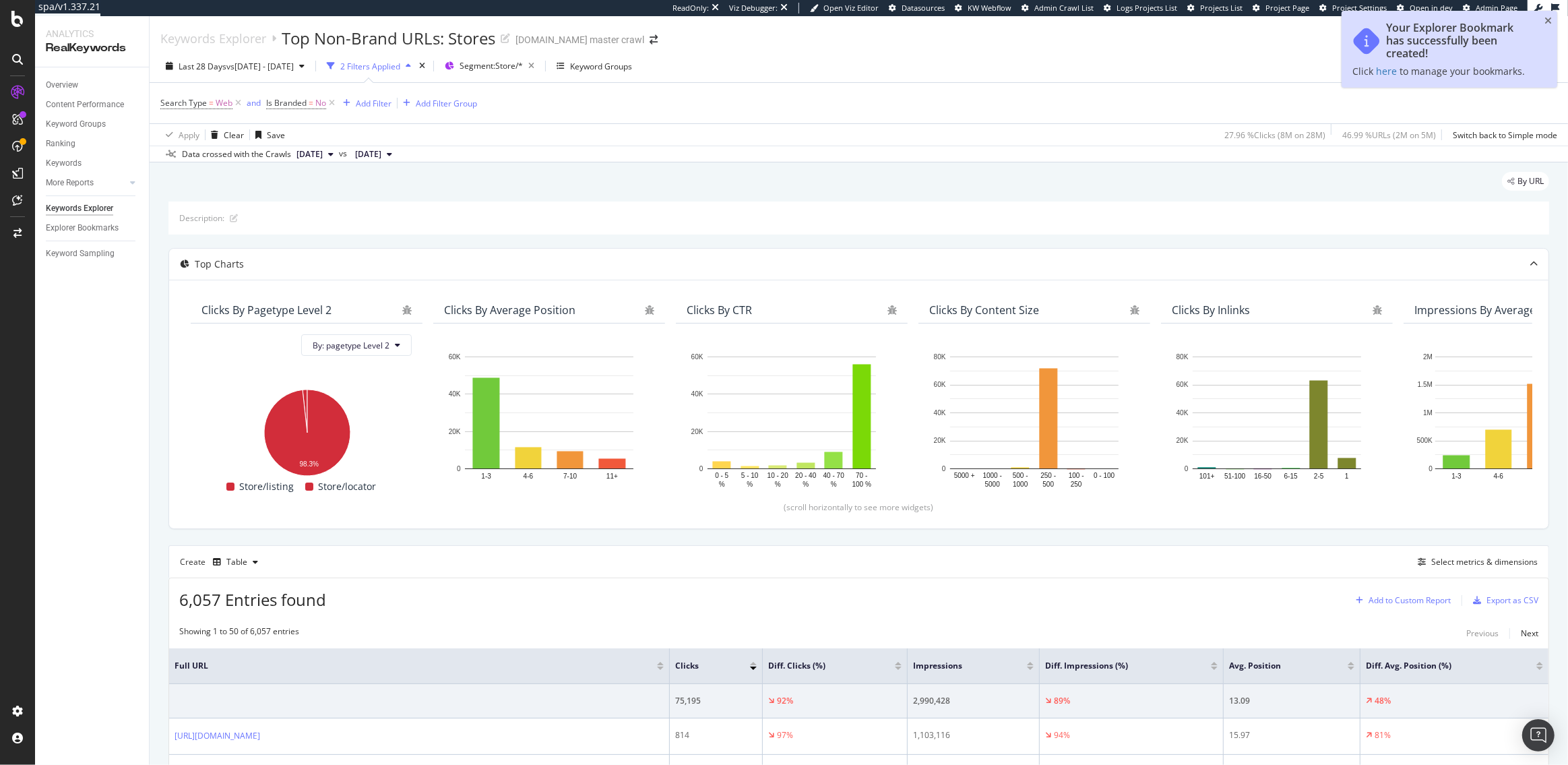
click at [1415, 597] on div "Add to Custom Report" at bounding box center [1409, 600] width 82 height 8
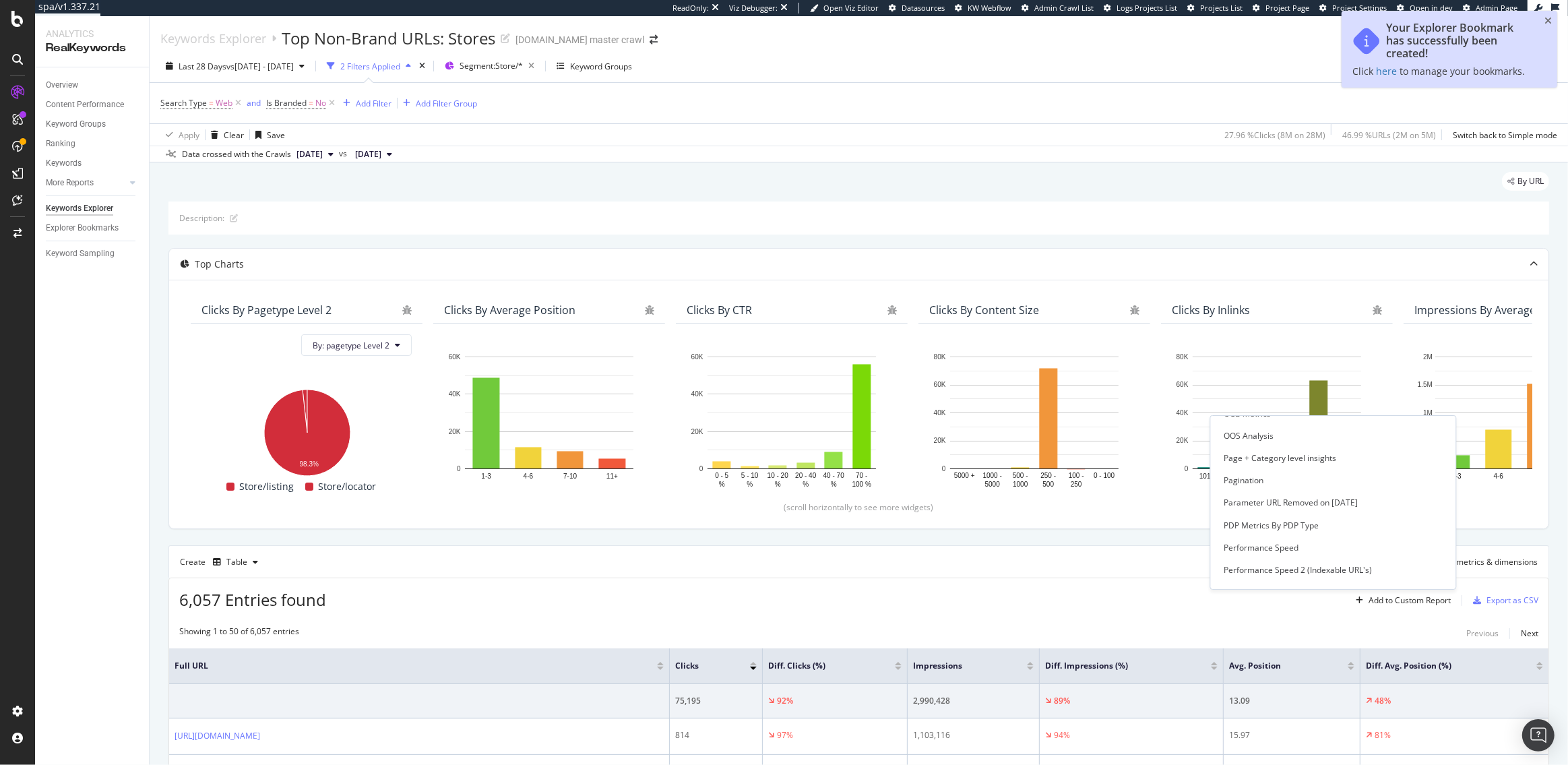
scroll to position [1997, 0]
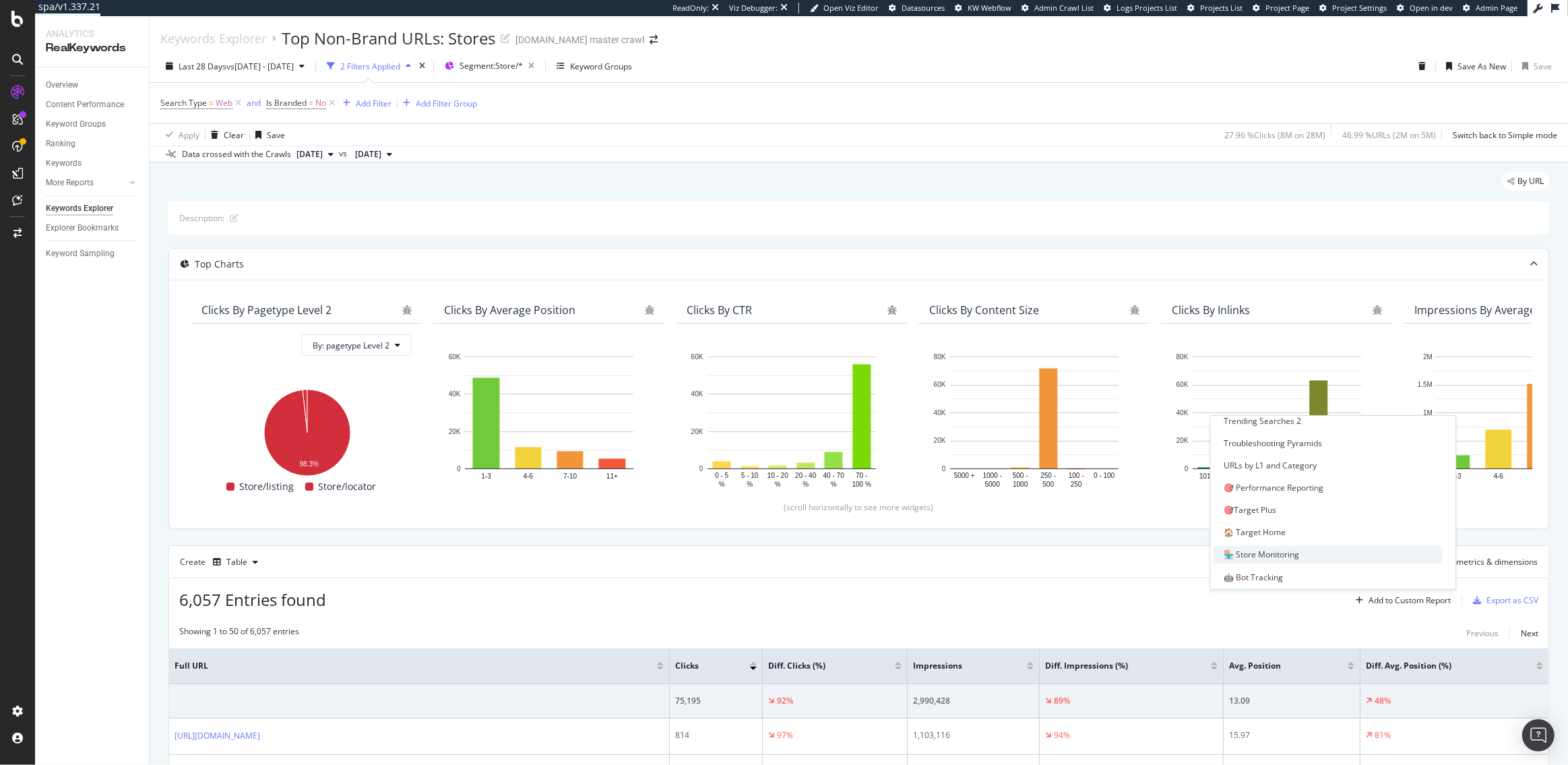
click at [1261, 554] on div "🏪 Store Monitoring" at bounding box center [1263, 554] width 76 height 12
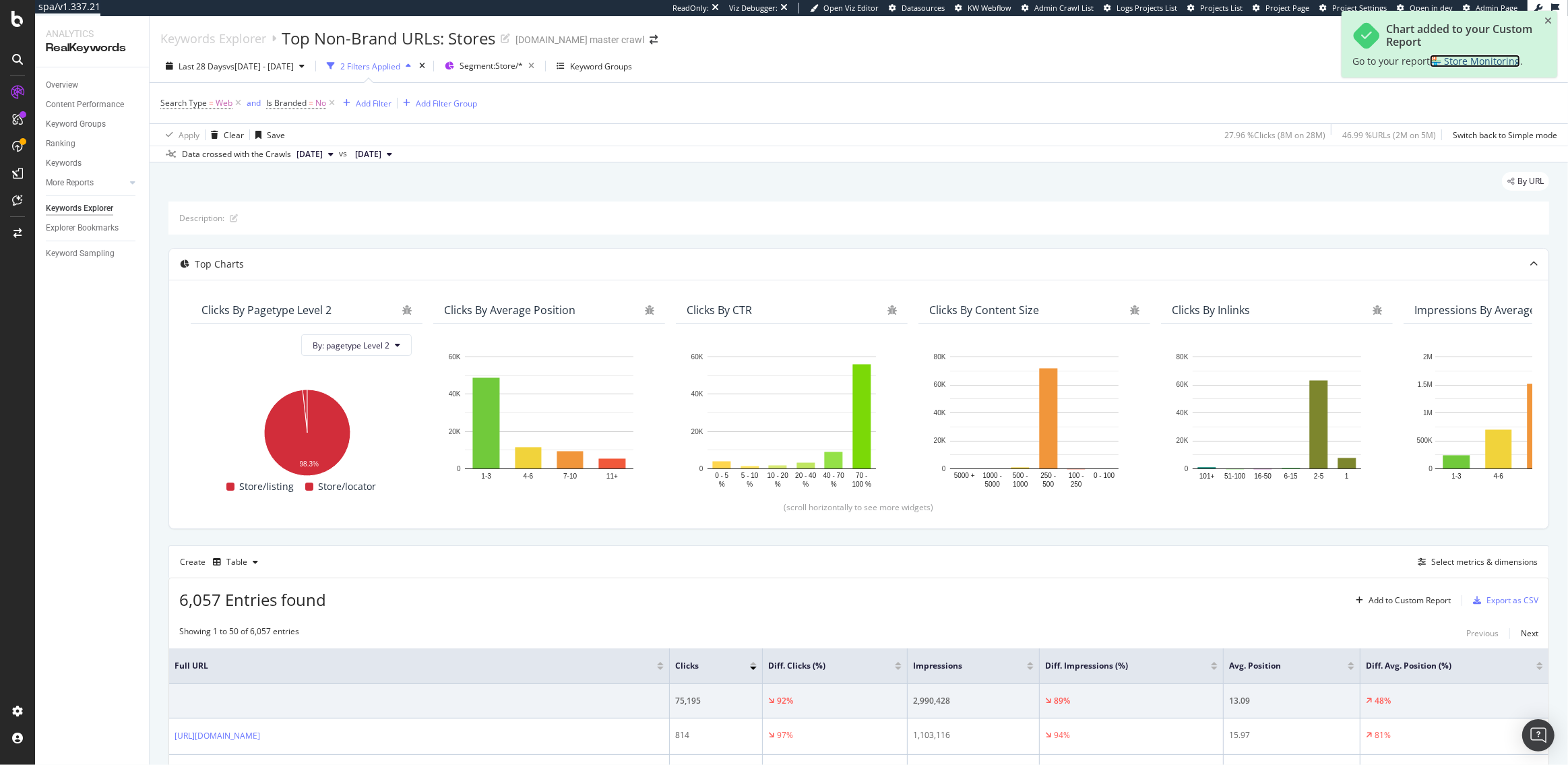
click at [1483, 64] on span "🏪 Store Monitoring" at bounding box center [1475, 61] width 90 height 13
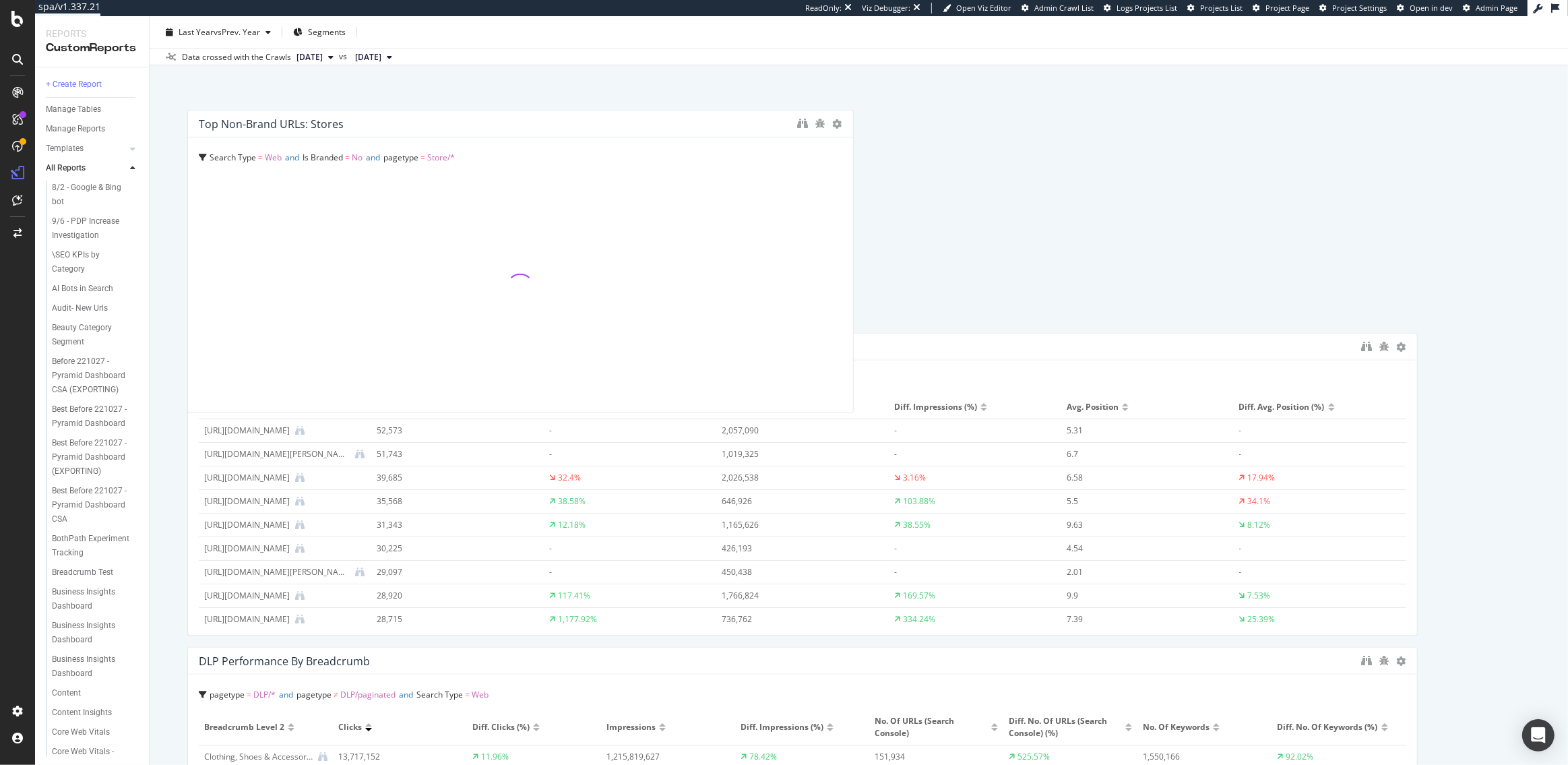
scroll to position [1759, 0]
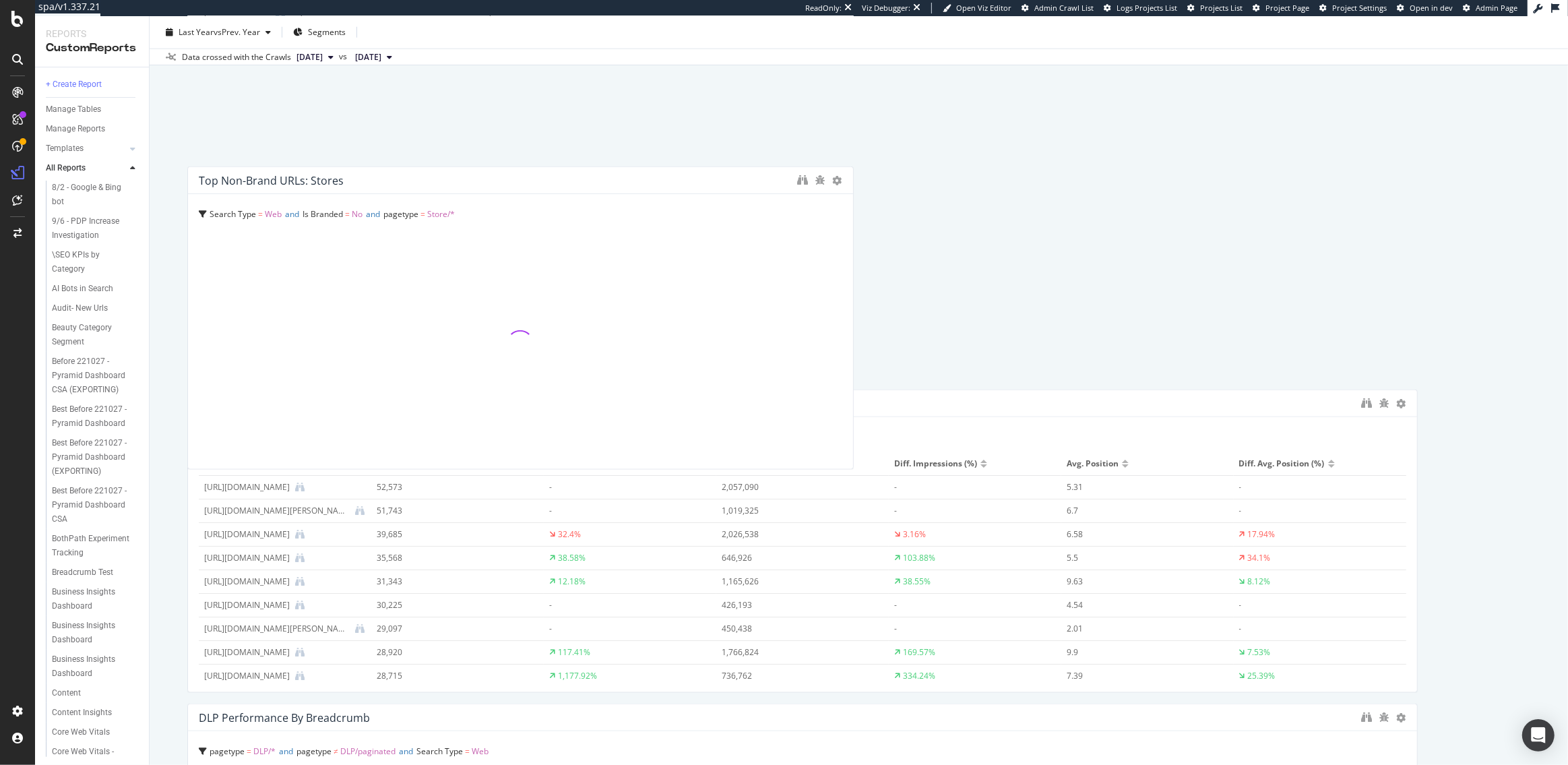
drag, startPoint x: 502, startPoint y: 396, endPoint x: 462, endPoint y: 110, distance: 288.8
click at [462, 174] on div "Top Non-Brand URLs: Stores" at bounding box center [494, 181] width 592 height 14
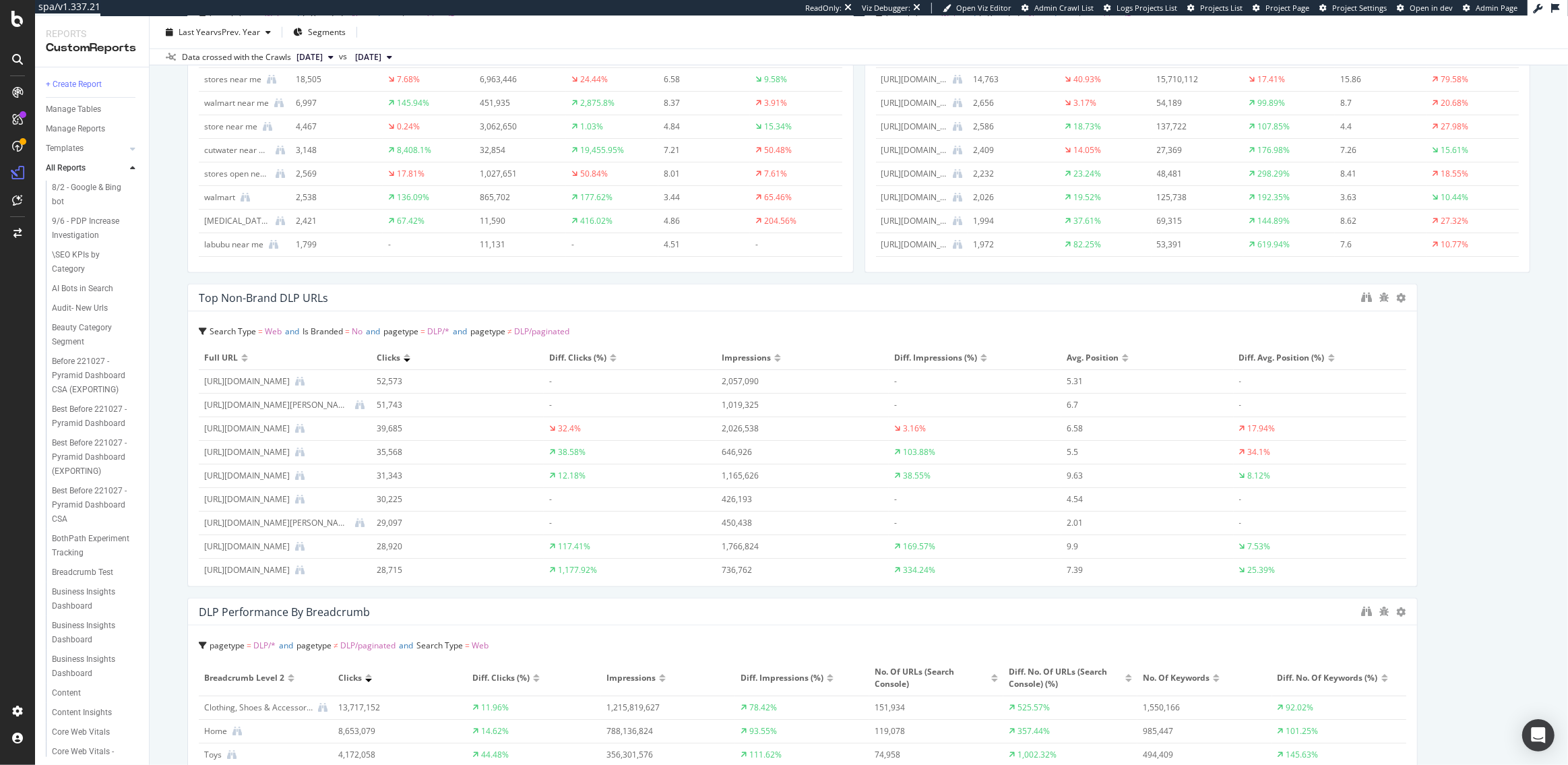
scroll to position [1469, 0]
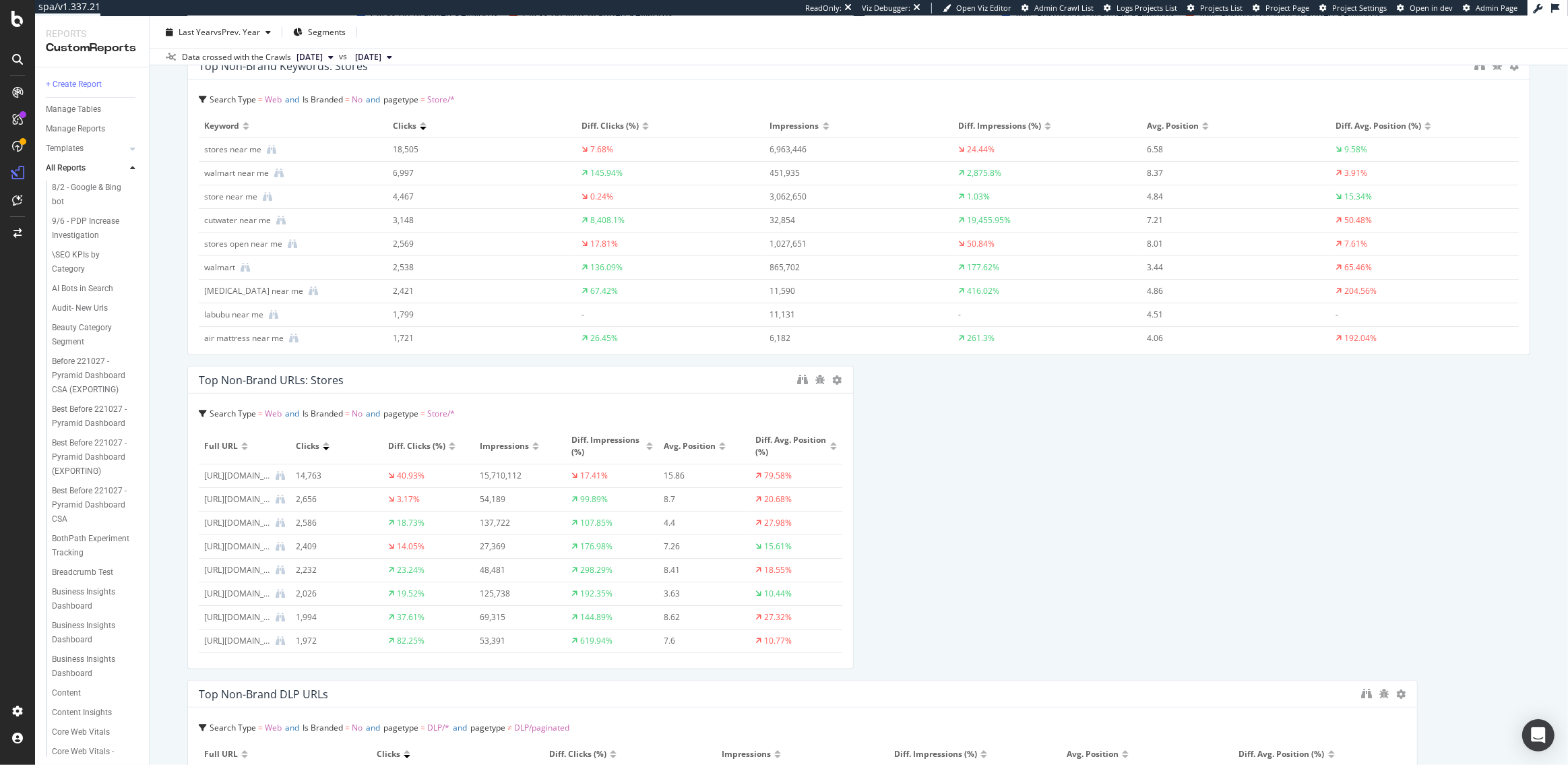
drag, startPoint x: 851, startPoint y: 154, endPoint x: 1547, endPoint y: 200, distance: 697.5
click at [1547, 200] on div "🏪 Store Monitoring 🏪 Store Monitoring target.com master crawl Clone (Admin) Clo…" at bounding box center [859, 390] width 1418 height 748
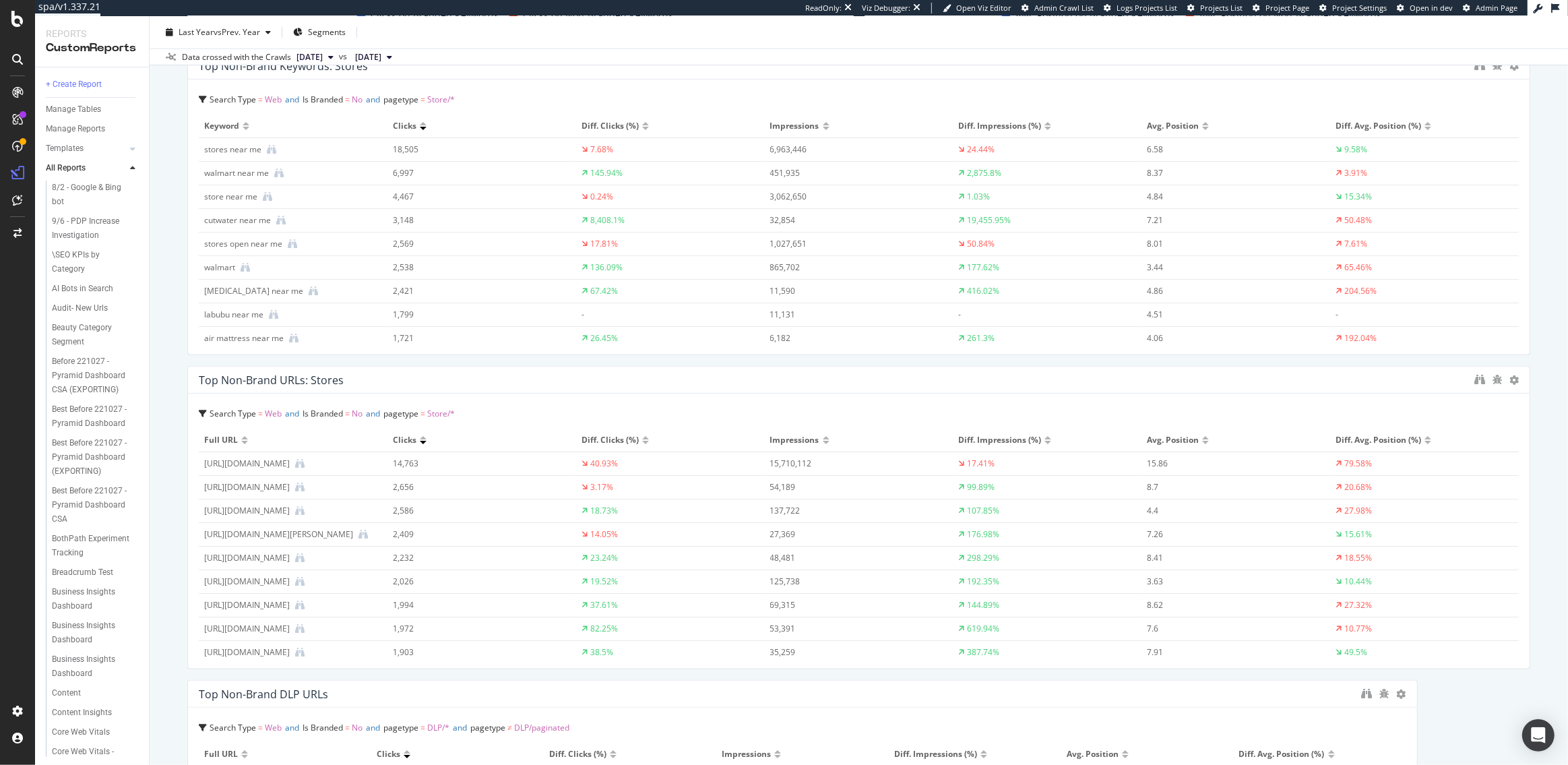
drag, startPoint x: 853, startPoint y: 511, endPoint x: 1501, endPoint y: 470, distance: 649.3
click at [1403, 689] on icon at bounding box center [1402, 694] width 10 height 10
click at [1424, 715] on span at bounding box center [1416, 713] width 16 height 16
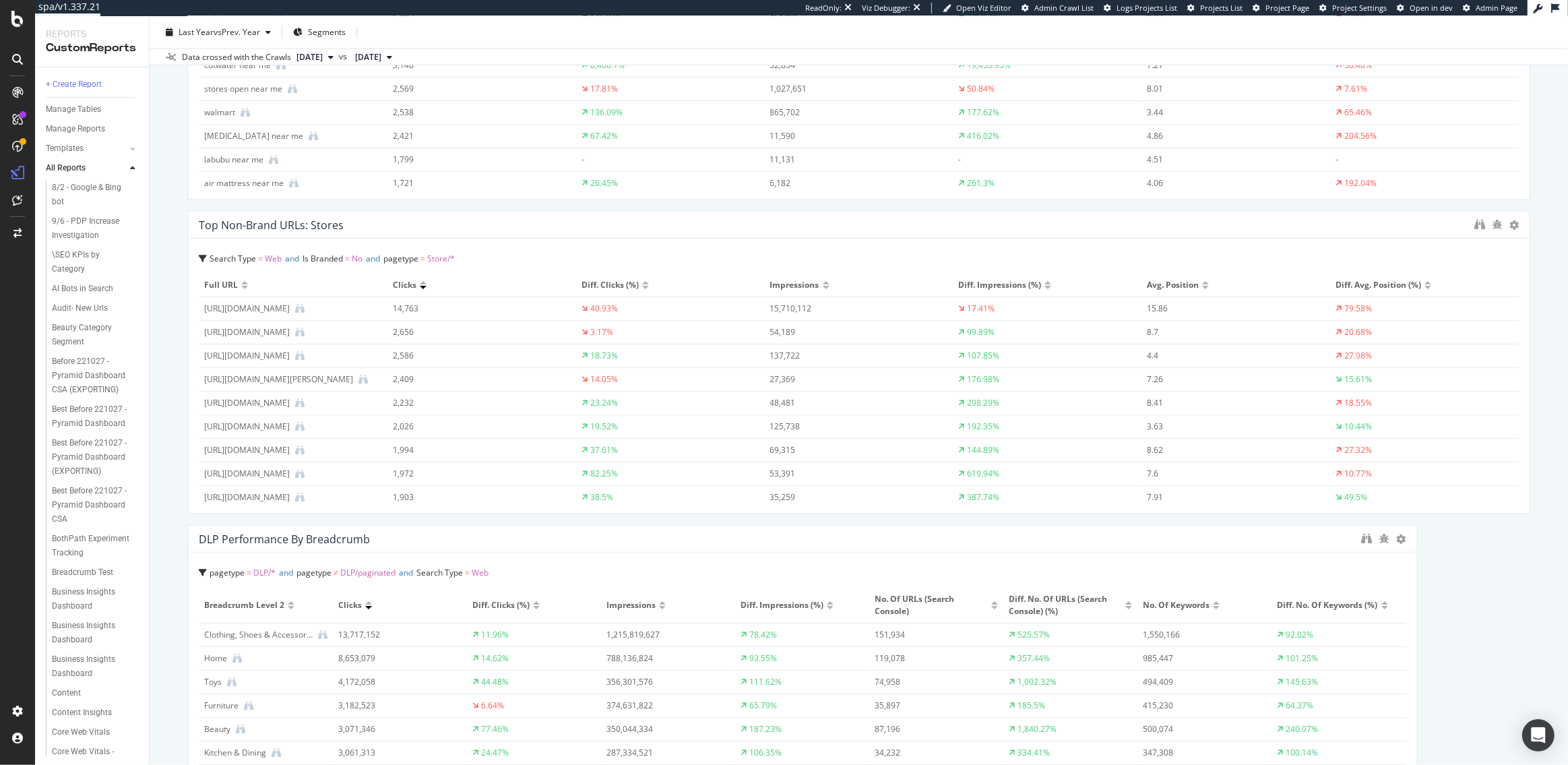
scroll to position [1624, 0]
click at [1362, 536] on icon "binoculars" at bounding box center [1367, 537] width 11 height 11
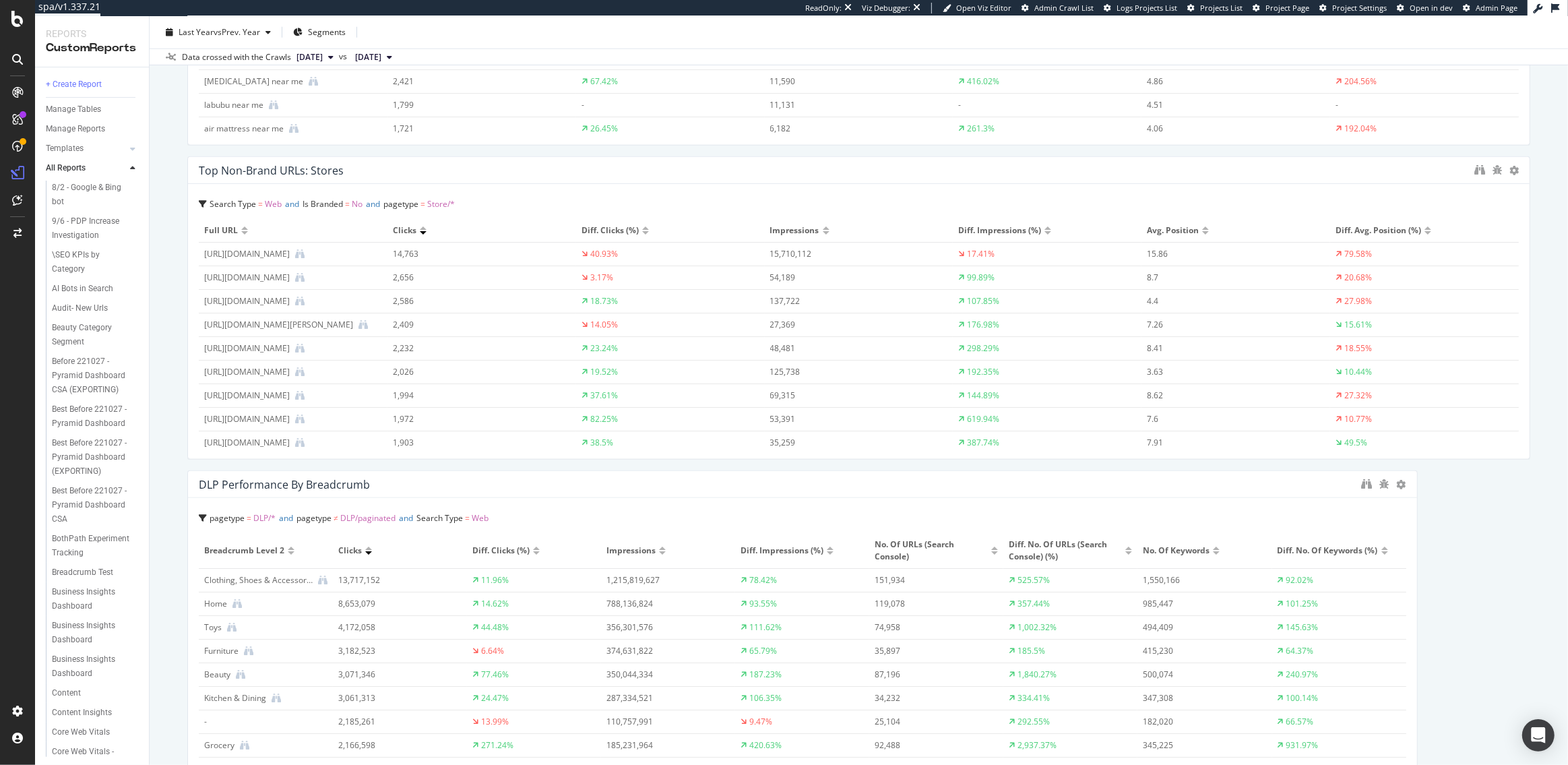
scroll to position [1682, 0]
click at [1402, 483] on icon at bounding box center [1402, 481] width 10 height 10
click at [1425, 500] on div "Delete" at bounding box center [1432, 500] width 68 height 19
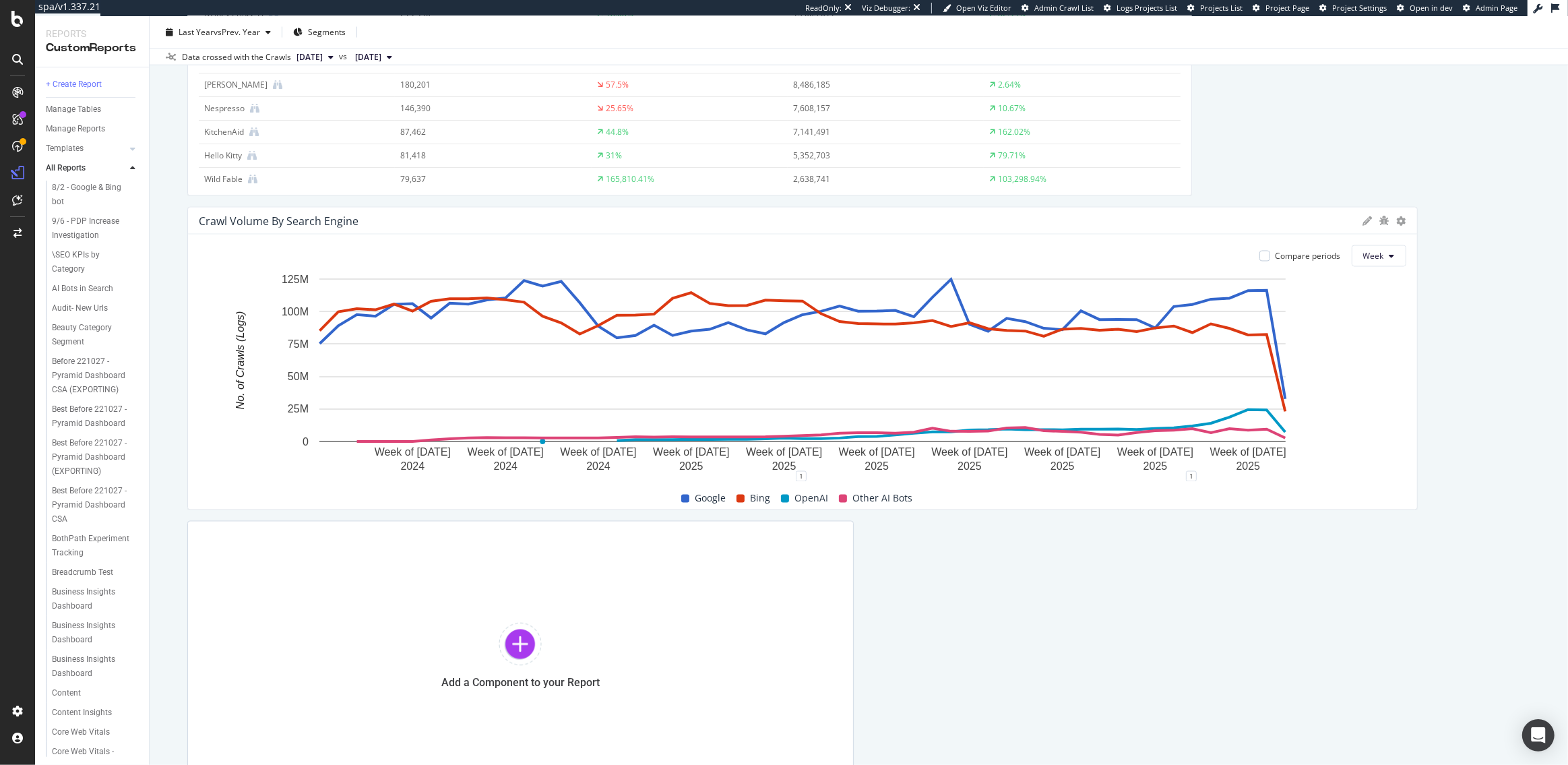
scroll to position [2570, 0]
click at [1399, 219] on icon at bounding box center [1402, 221] width 10 height 10
click at [1437, 412] on span "Delete" at bounding box center [1480, 416] width 101 height 12
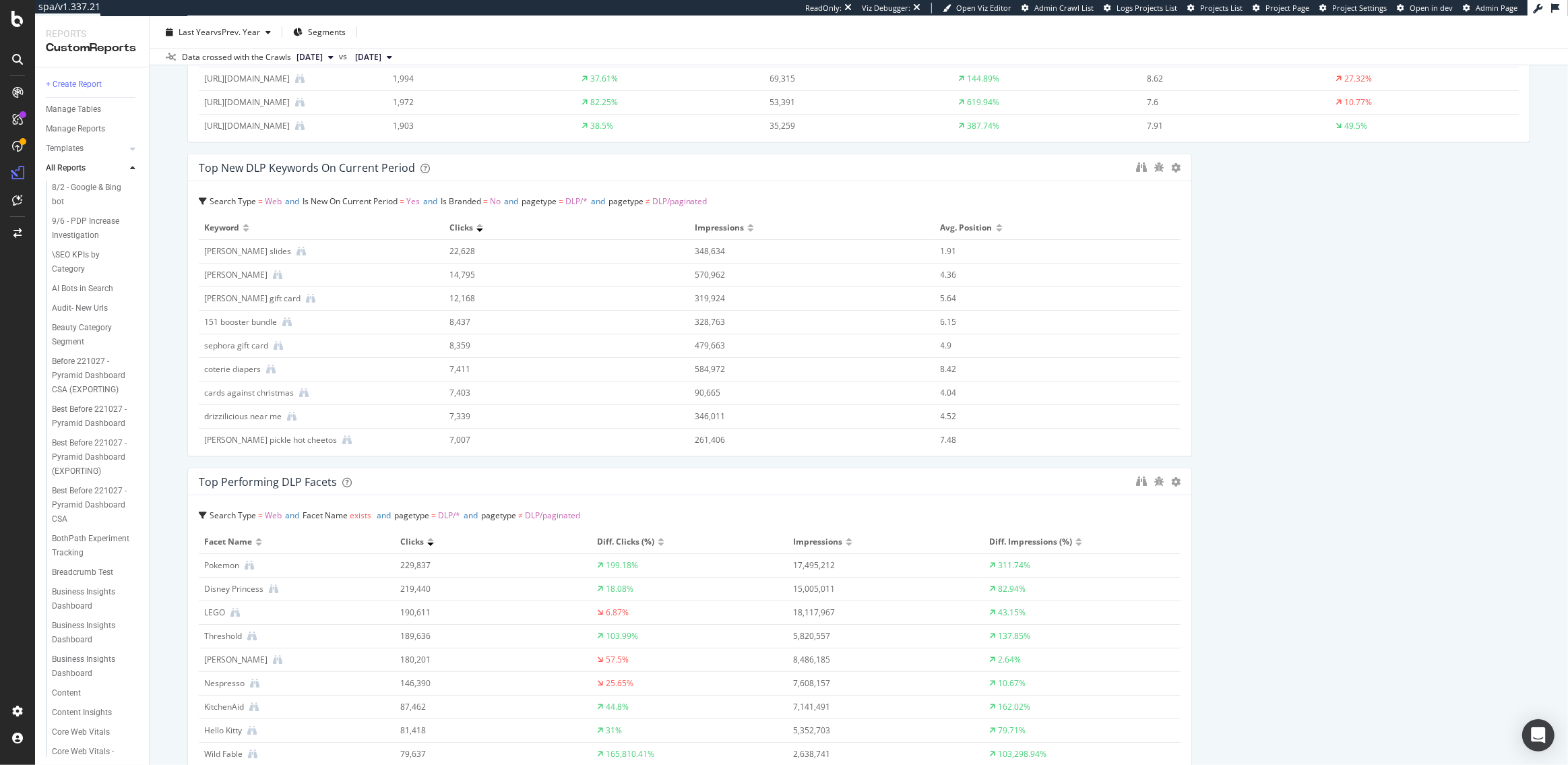
scroll to position [1995, 0]
click at [1174, 483] on icon at bounding box center [1176, 482] width 10 height 10
click at [1193, 502] on icon at bounding box center [1191, 502] width 8 height 8
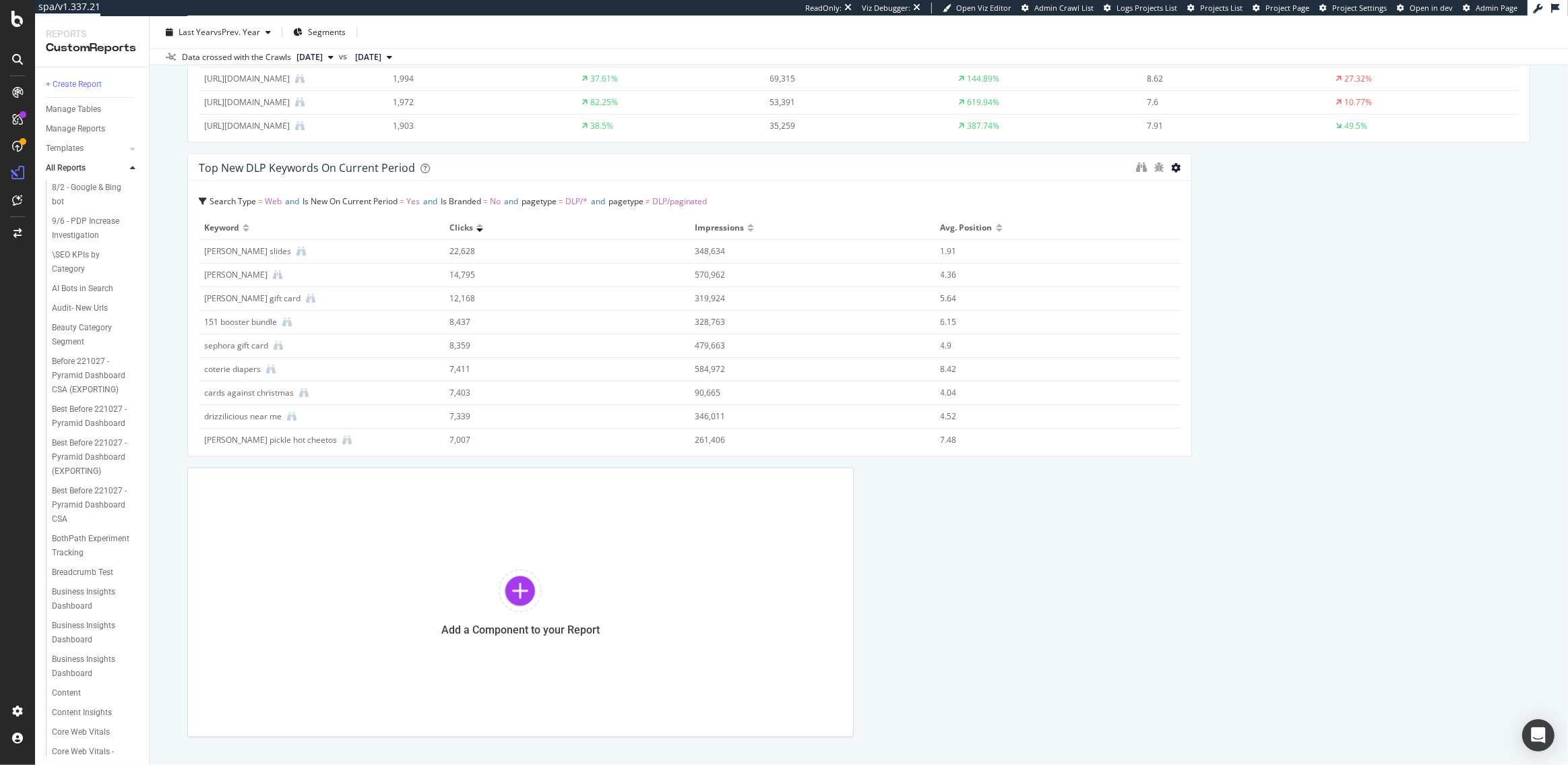
click at [1173, 167] on icon at bounding box center [1176, 168] width 10 height 10
click at [1185, 194] on span at bounding box center [1190, 187] width 16 height 16
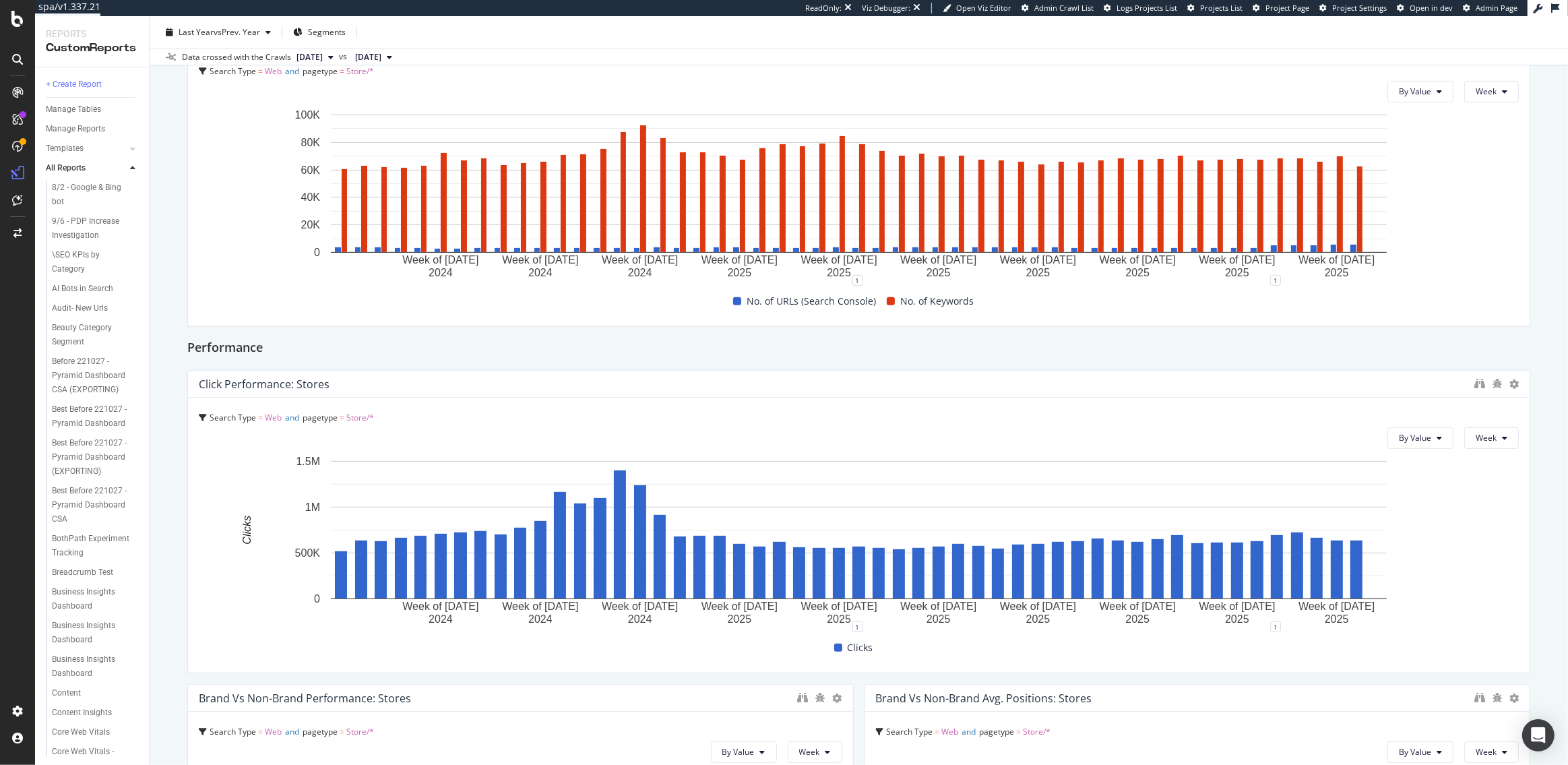
scroll to position [521, 0]
click at [1473, 382] on div "Click Performance: Stores" at bounding box center [859, 385] width 1342 height 27
click at [1478, 382] on icon "binoculars" at bounding box center [1480, 385] width 11 height 11
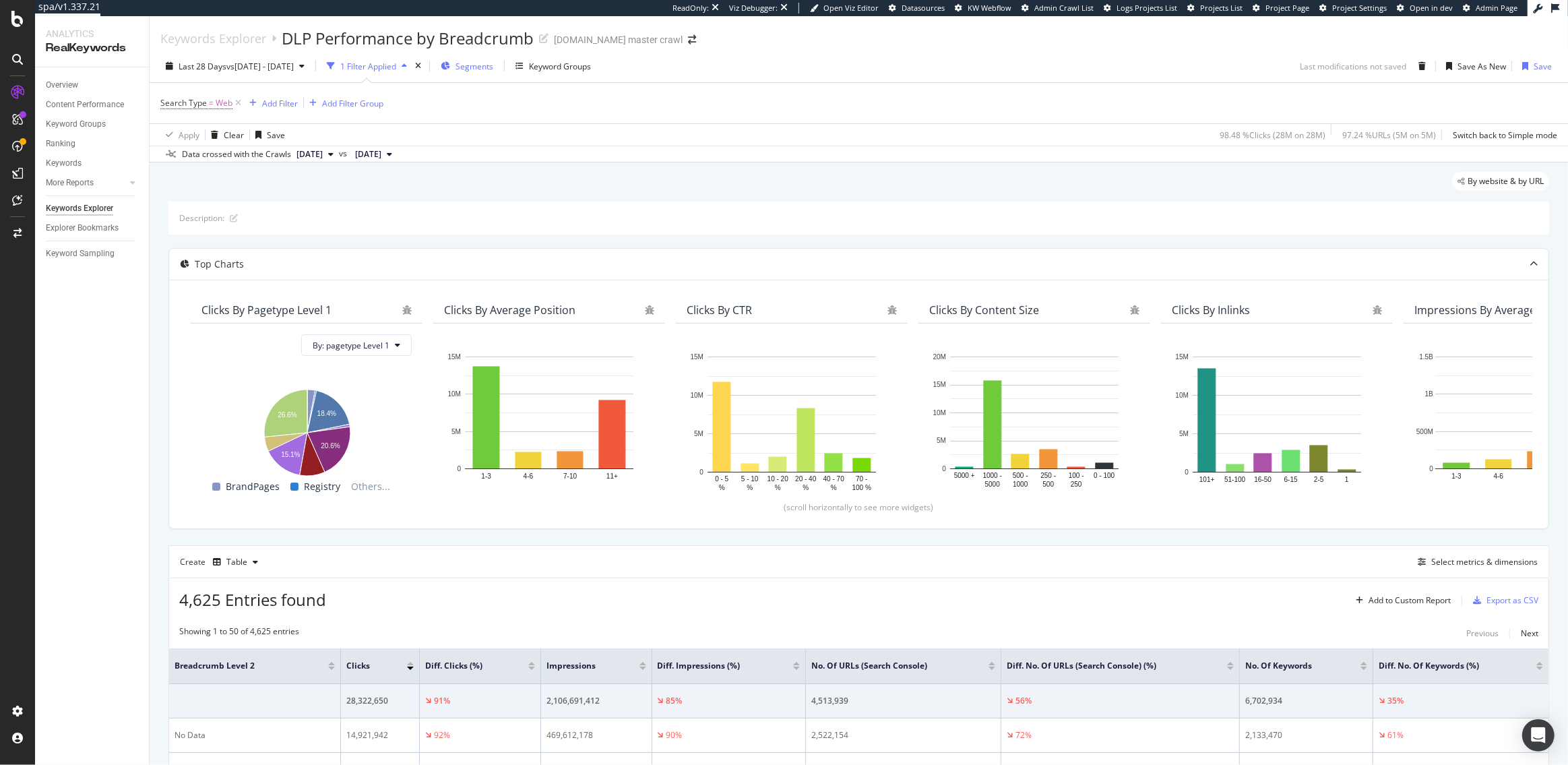
click at [493, 63] on span "Segments" at bounding box center [474, 66] width 38 height 12
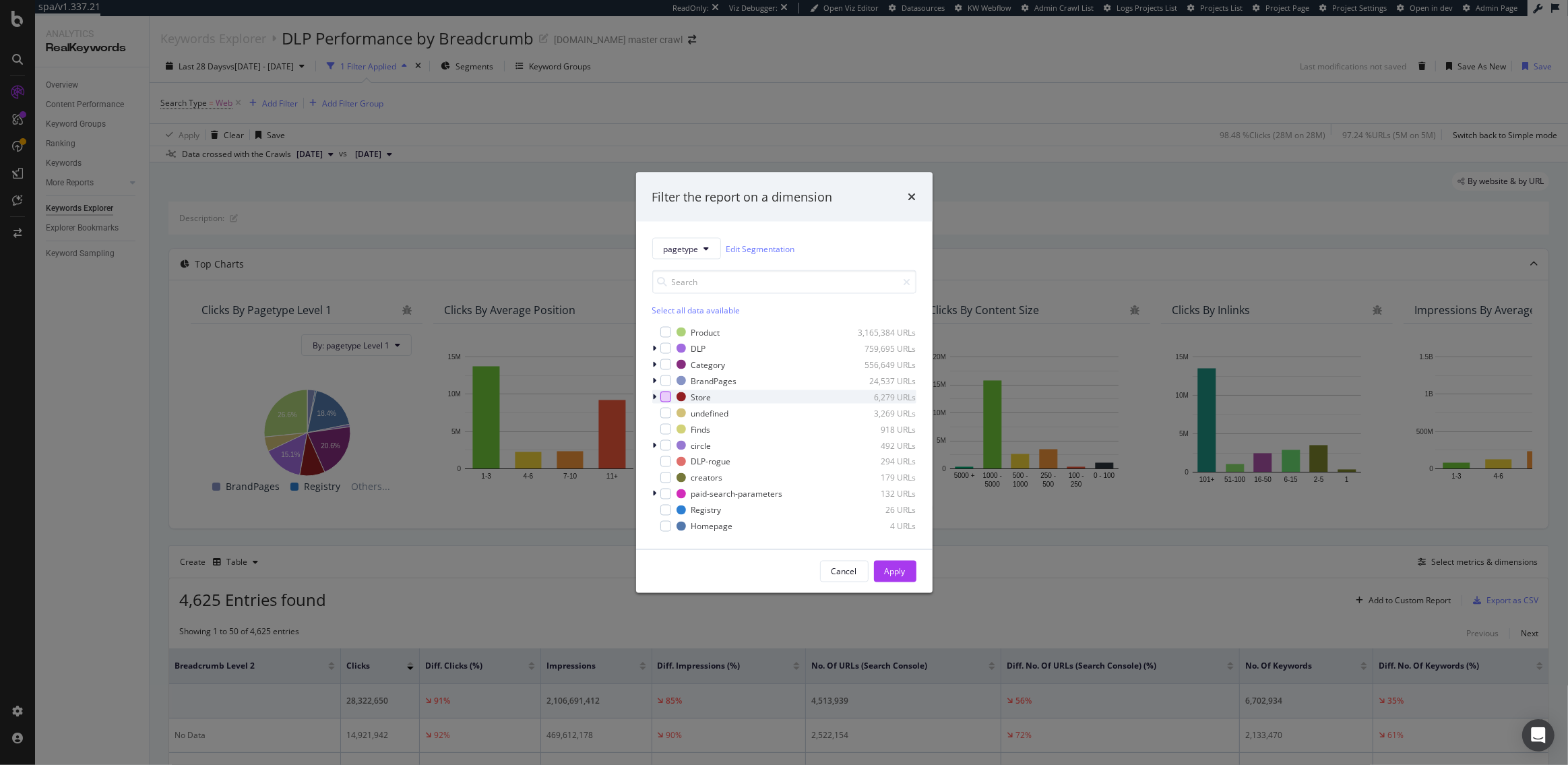
click at [666, 396] on div "modal" at bounding box center [666, 397] width 11 height 11
click at [884, 573] on button "Apply" at bounding box center [895, 571] width 43 height 21
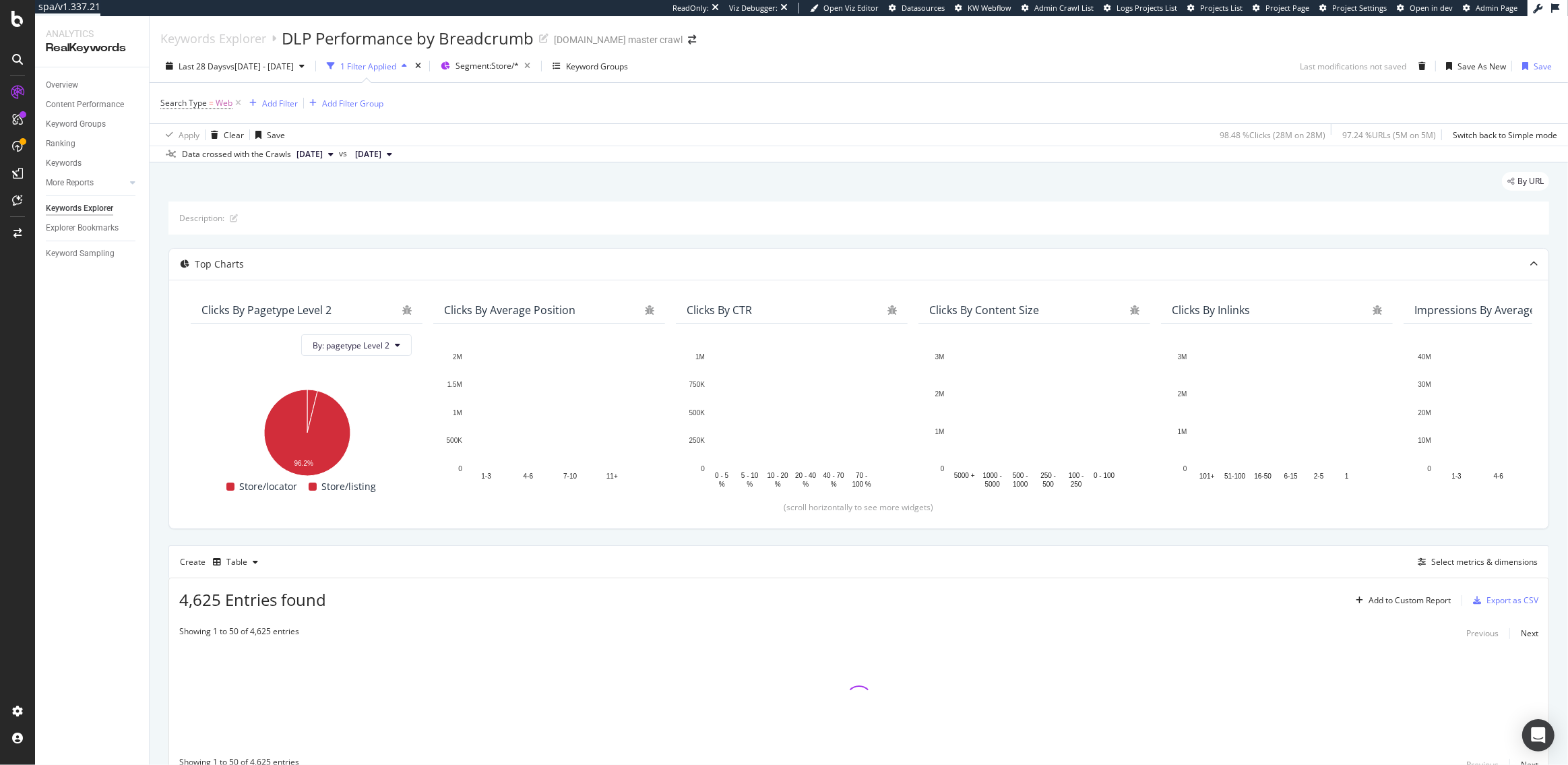
scroll to position [61, 0]
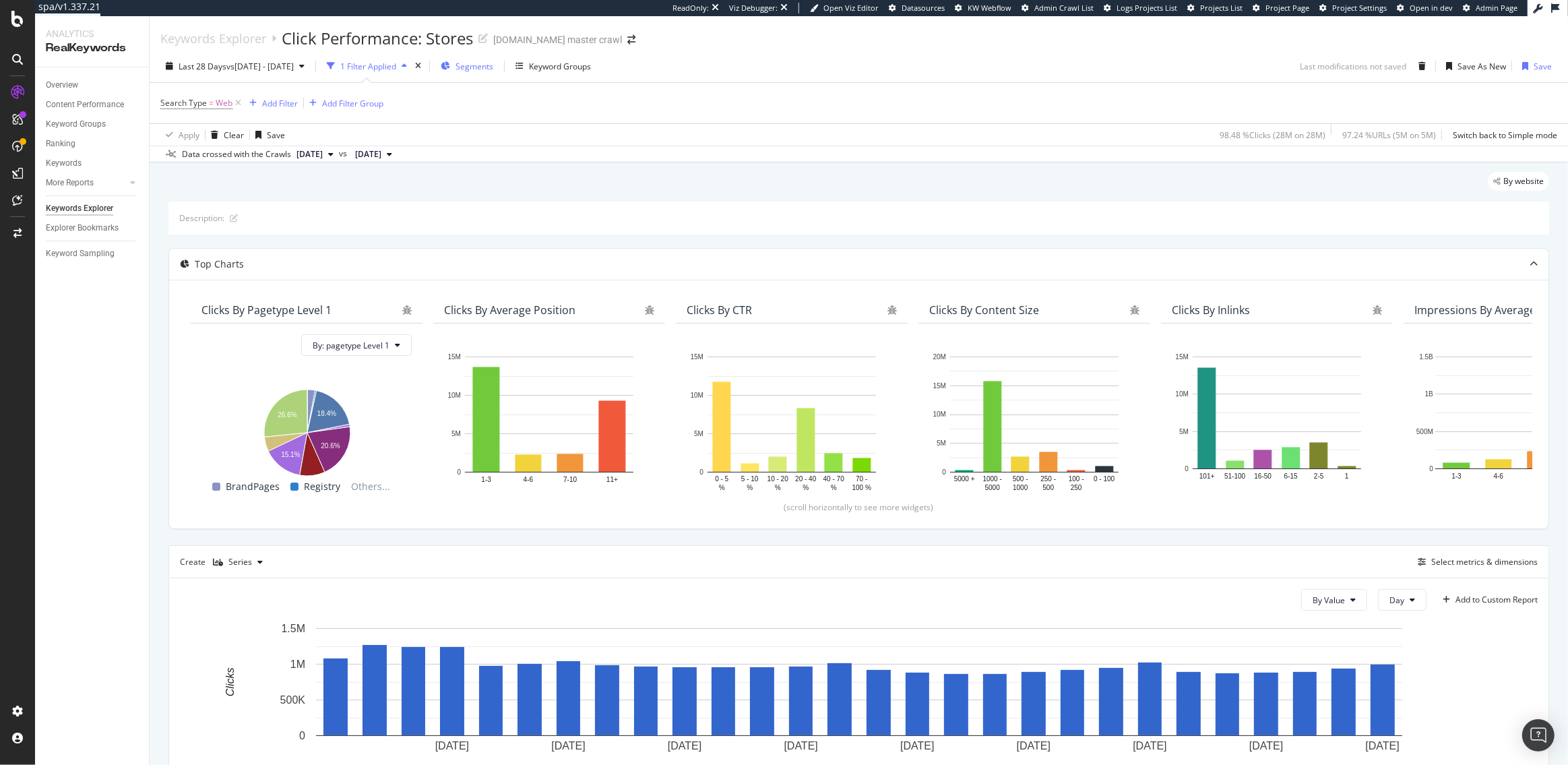
click at [493, 68] on span "Segments" at bounding box center [474, 66] width 38 height 12
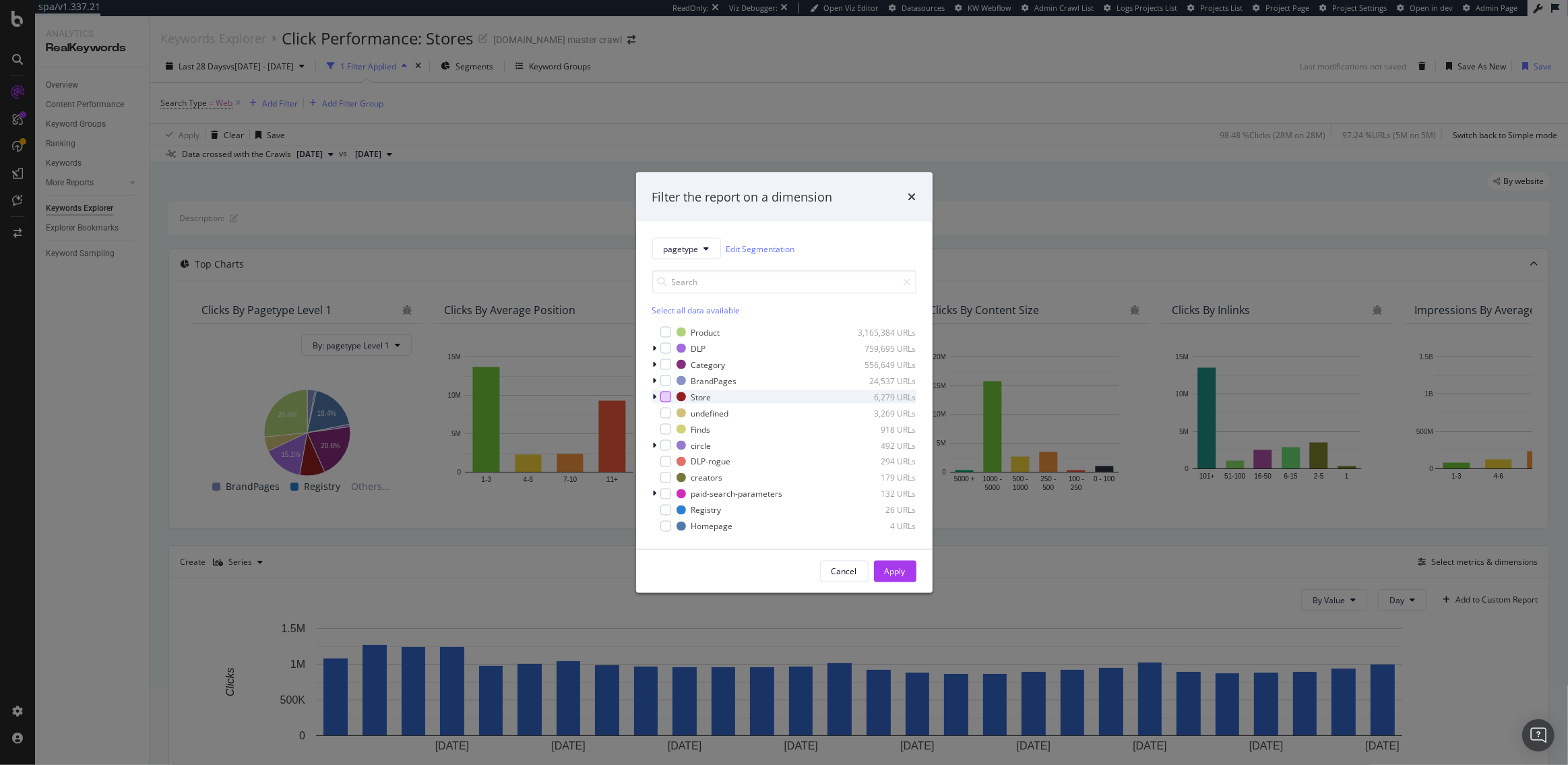
click at [669, 398] on div "modal" at bounding box center [666, 397] width 11 height 11
click at [913, 576] on button "Apply" at bounding box center [895, 571] width 43 height 21
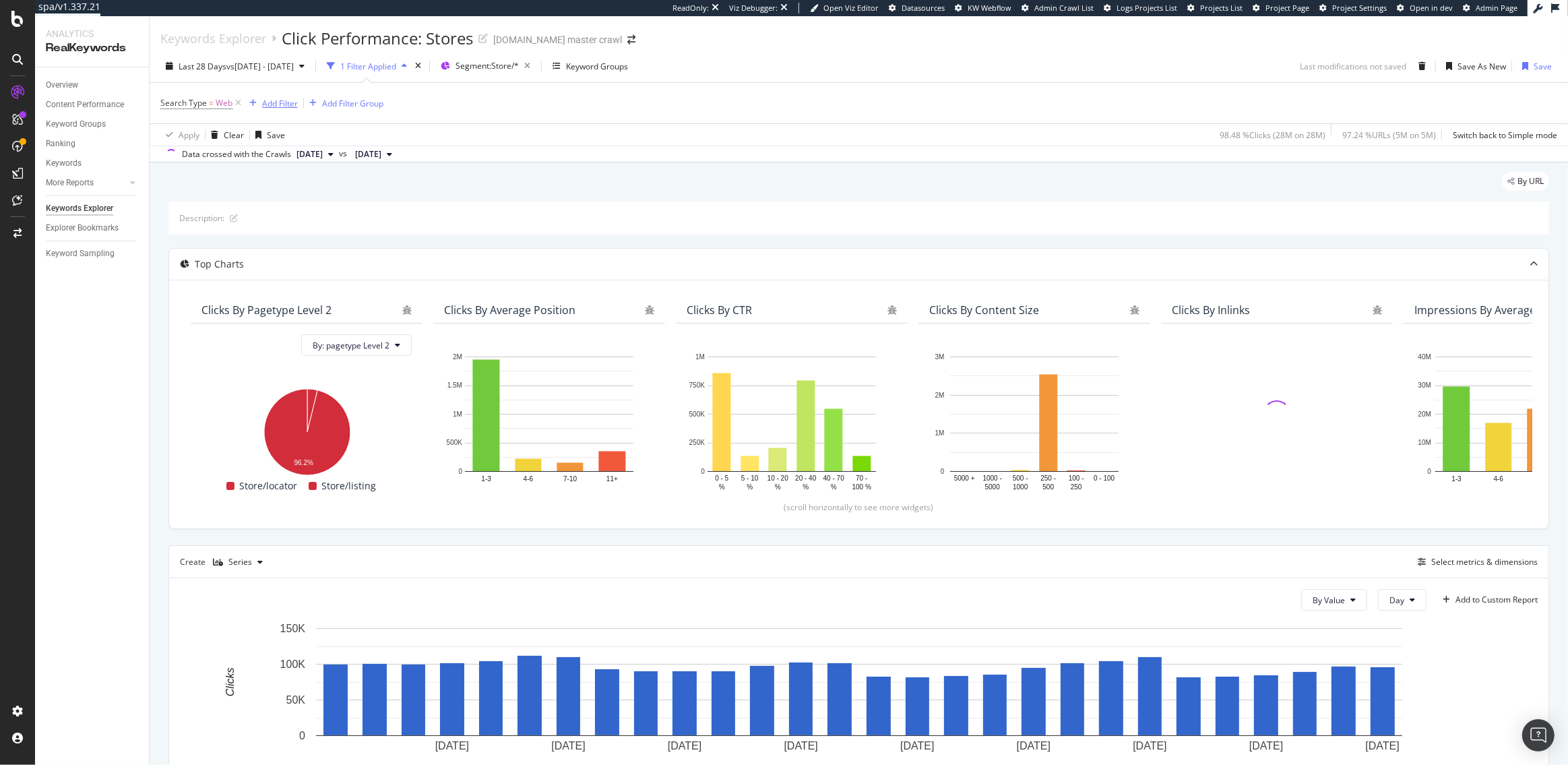
click at [282, 102] on div "Add Filter" at bounding box center [280, 103] width 36 height 12
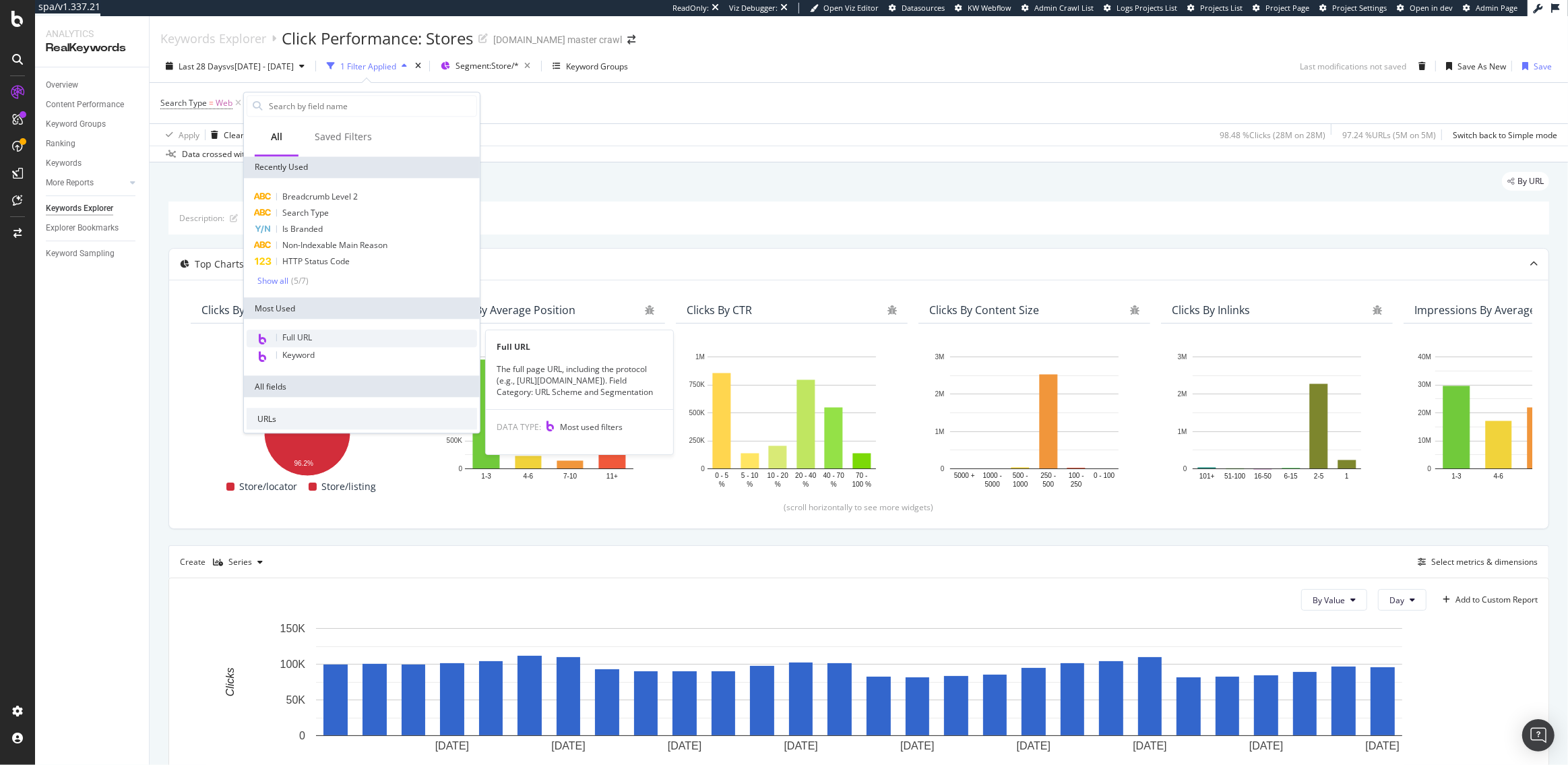
click at [320, 343] on div "Full URL" at bounding box center [362, 338] width 230 height 17
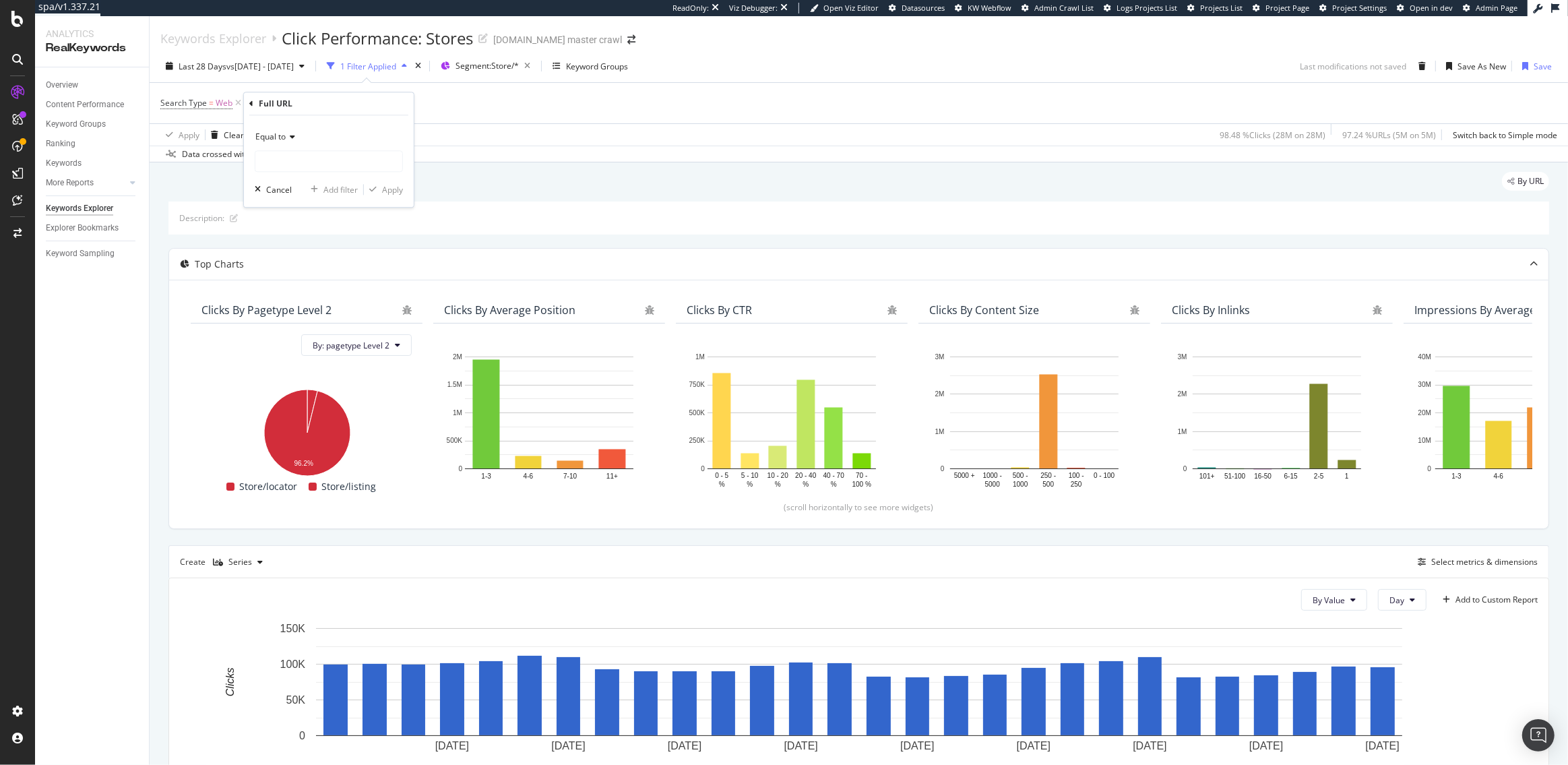
click at [287, 139] on icon at bounding box center [291, 138] width 10 height 8
click at [298, 274] on div "Contains" at bounding box center [329, 269] width 144 height 17
click at [301, 164] on input "text" at bounding box center [329, 161] width 147 height 21
type input "/starbucks"
click at [389, 196] on div "Contains /starbucks Cancel Add filter Apply" at bounding box center [329, 161] width 170 height 92
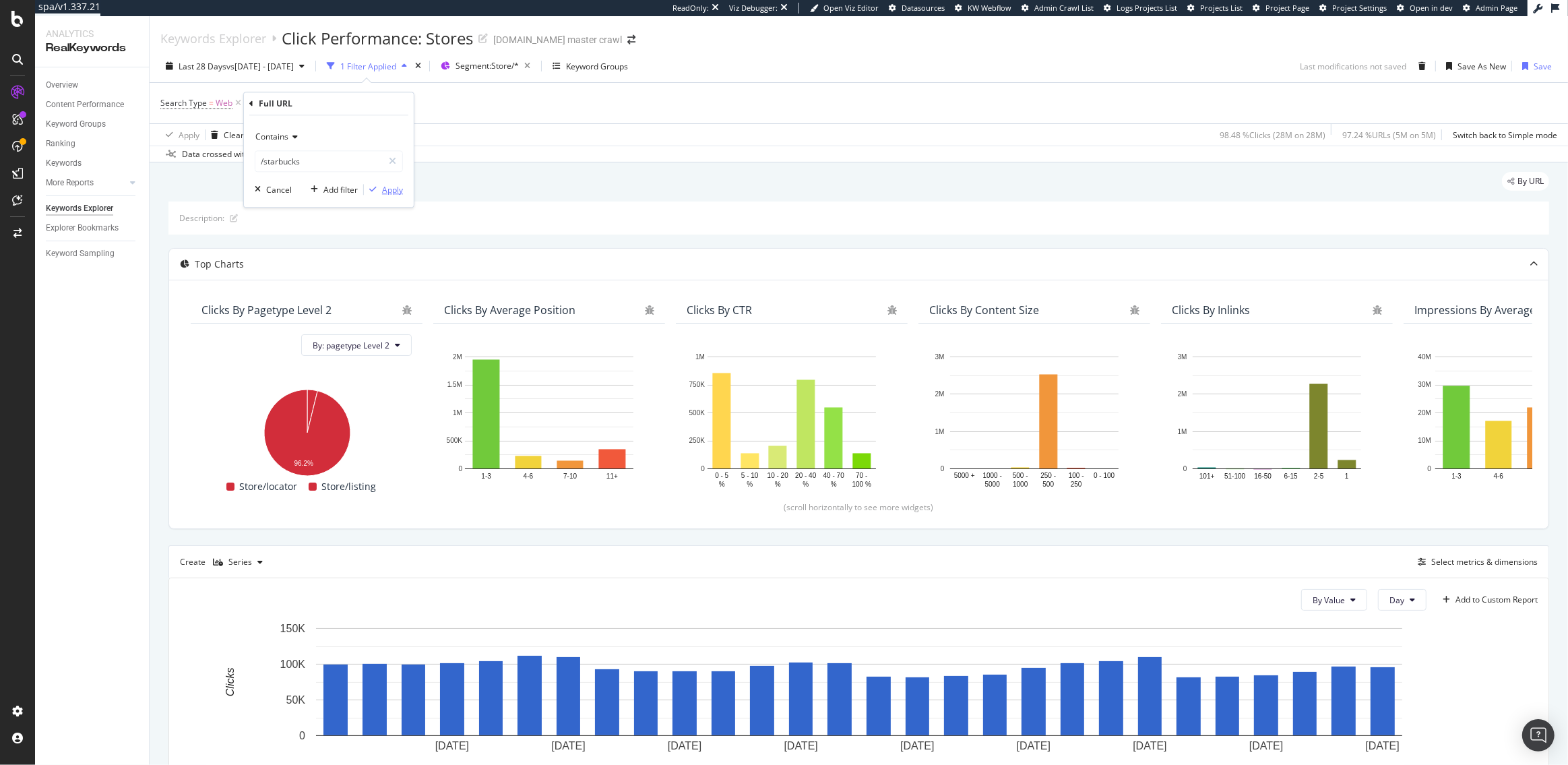
click at [401, 190] on div "Apply" at bounding box center [392, 190] width 21 height 12
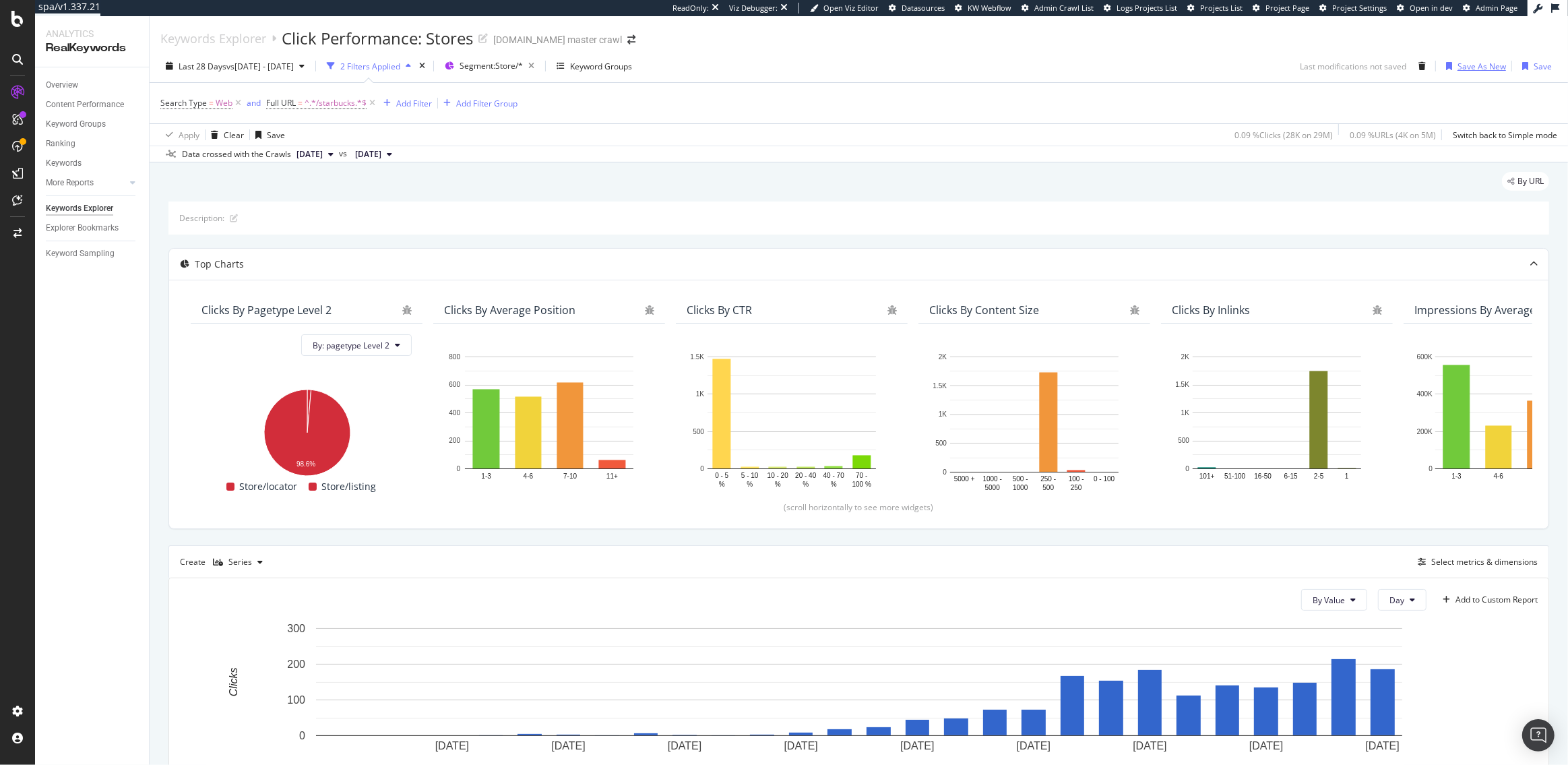
click at [1471, 63] on div "Save As New" at bounding box center [1482, 66] width 48 height 12
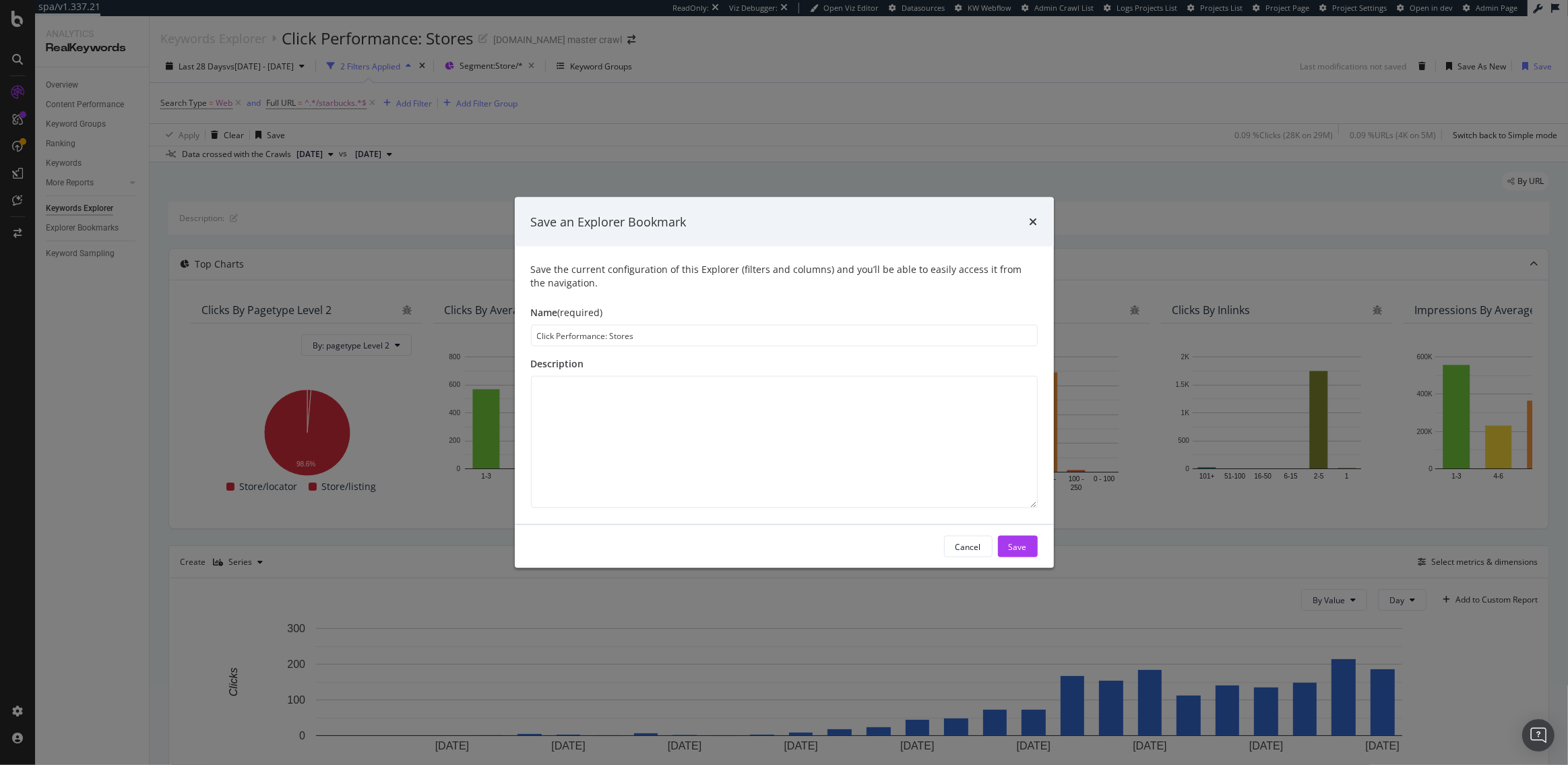
click at [611, 336] on input "Click Performance: Stores" at bounding box center [784, 335] width 507 height 21
type input "Click Performance: Starbucks Stores"
click at [1029, 545] on button "Save" at bounding box center [1018, 546] width 40 height 21
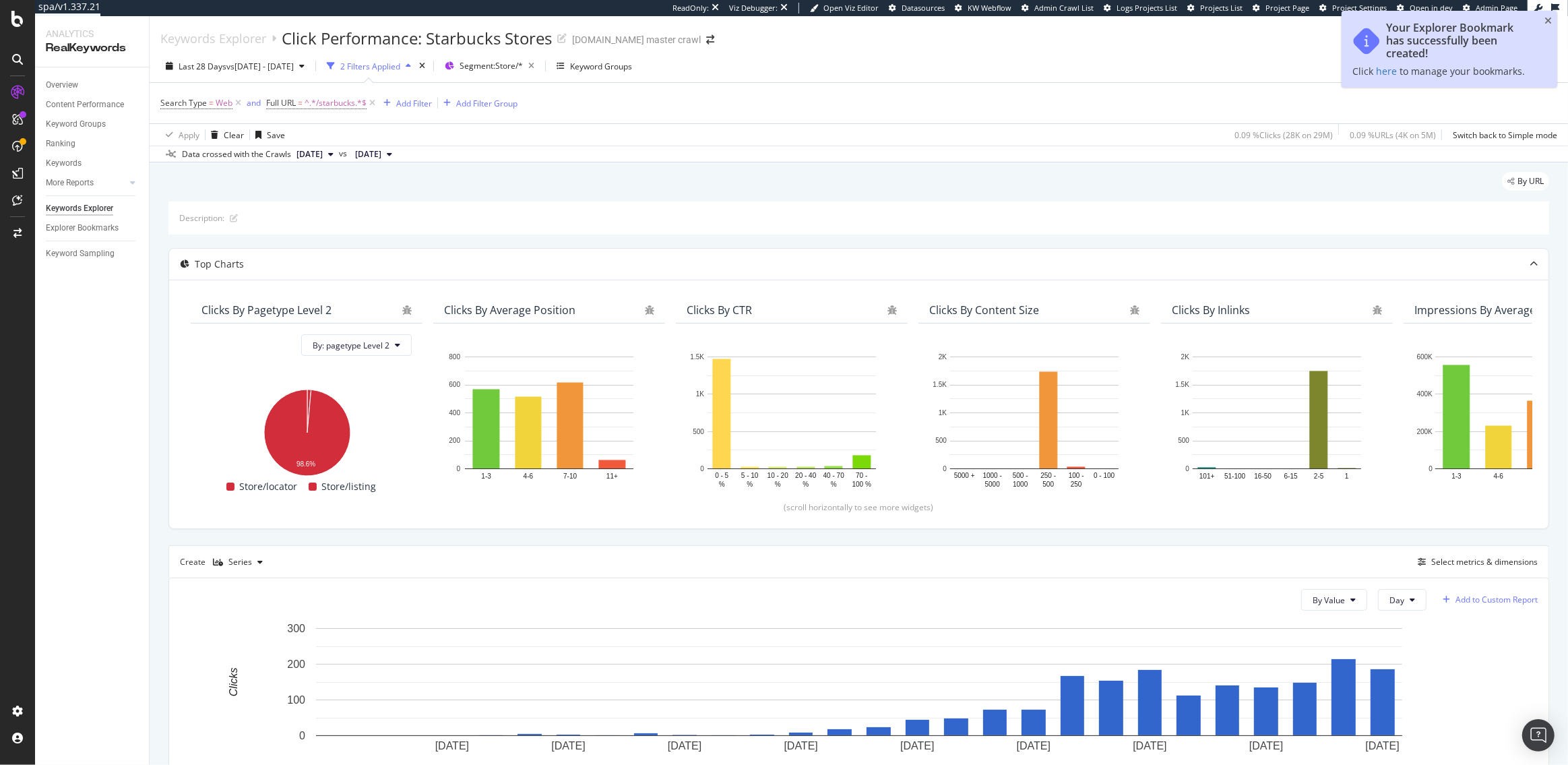
click at [1473, 604] on div "Add to Custom Report" at bounding box center [1496, 600] width 82 height 8
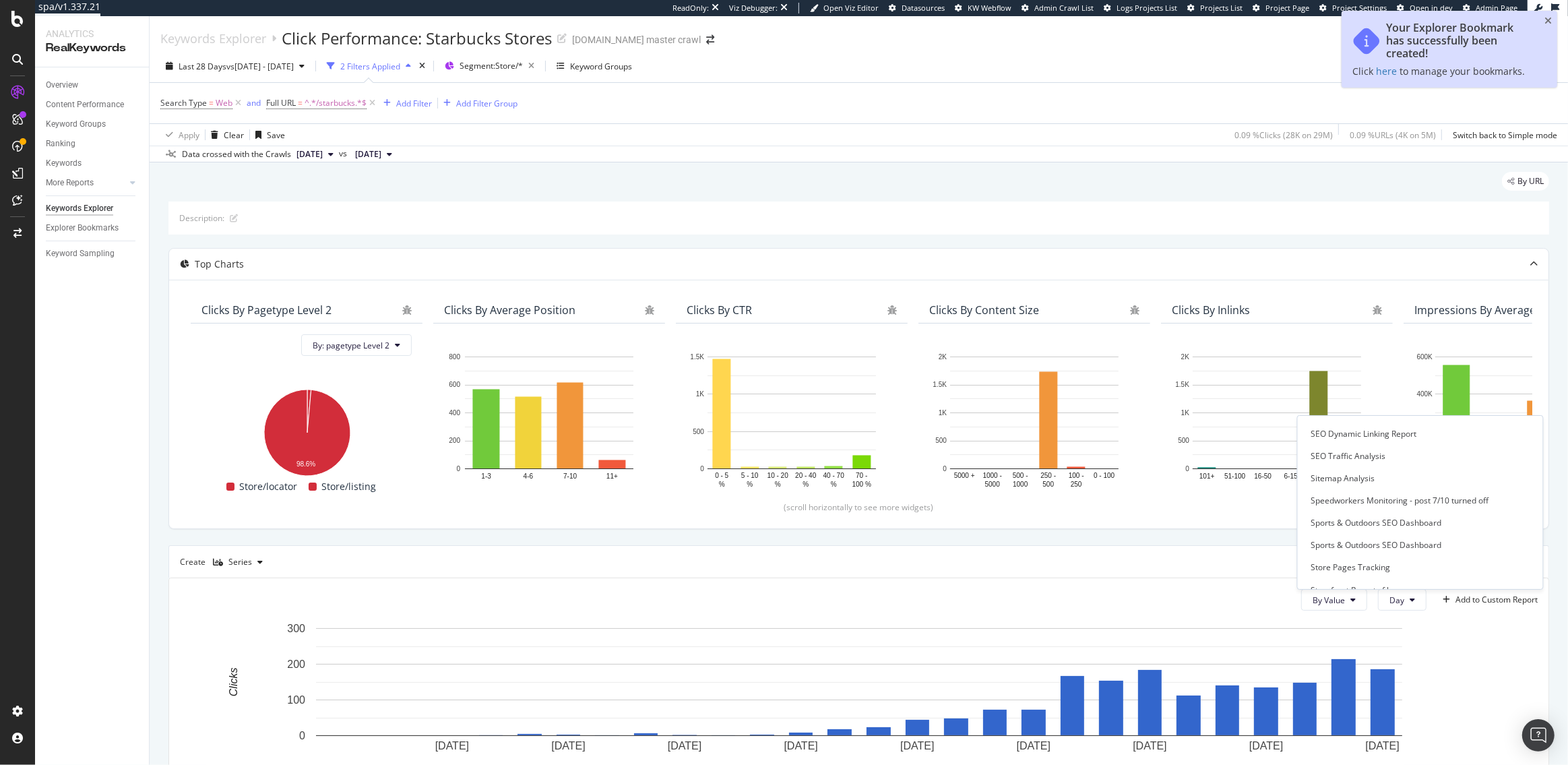
scroll to position [1997, 0]
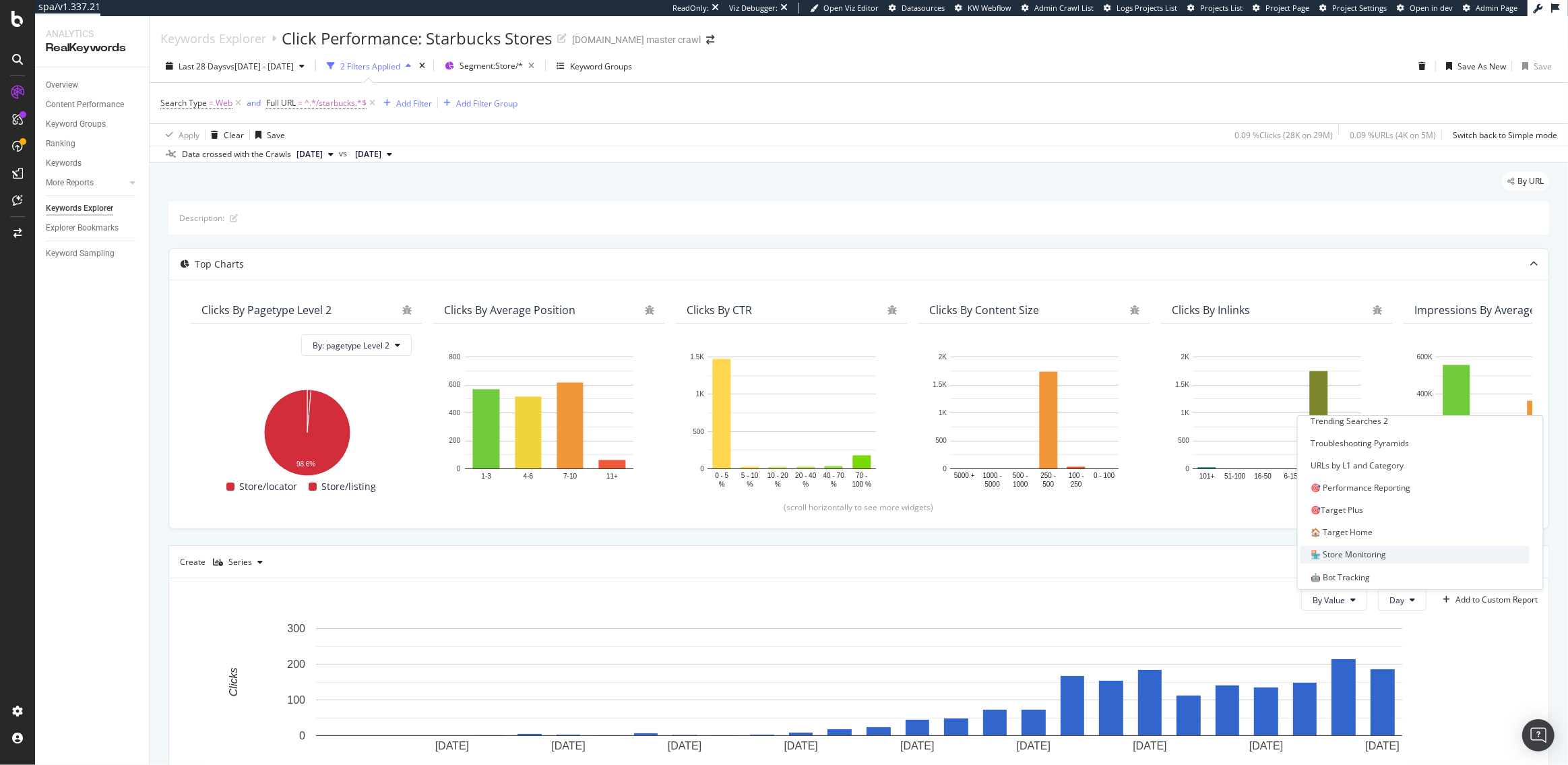
click at [1351, 553] on div "🏪 Store Monitoring" at bounding box center [1350, 554] width 76 height 12
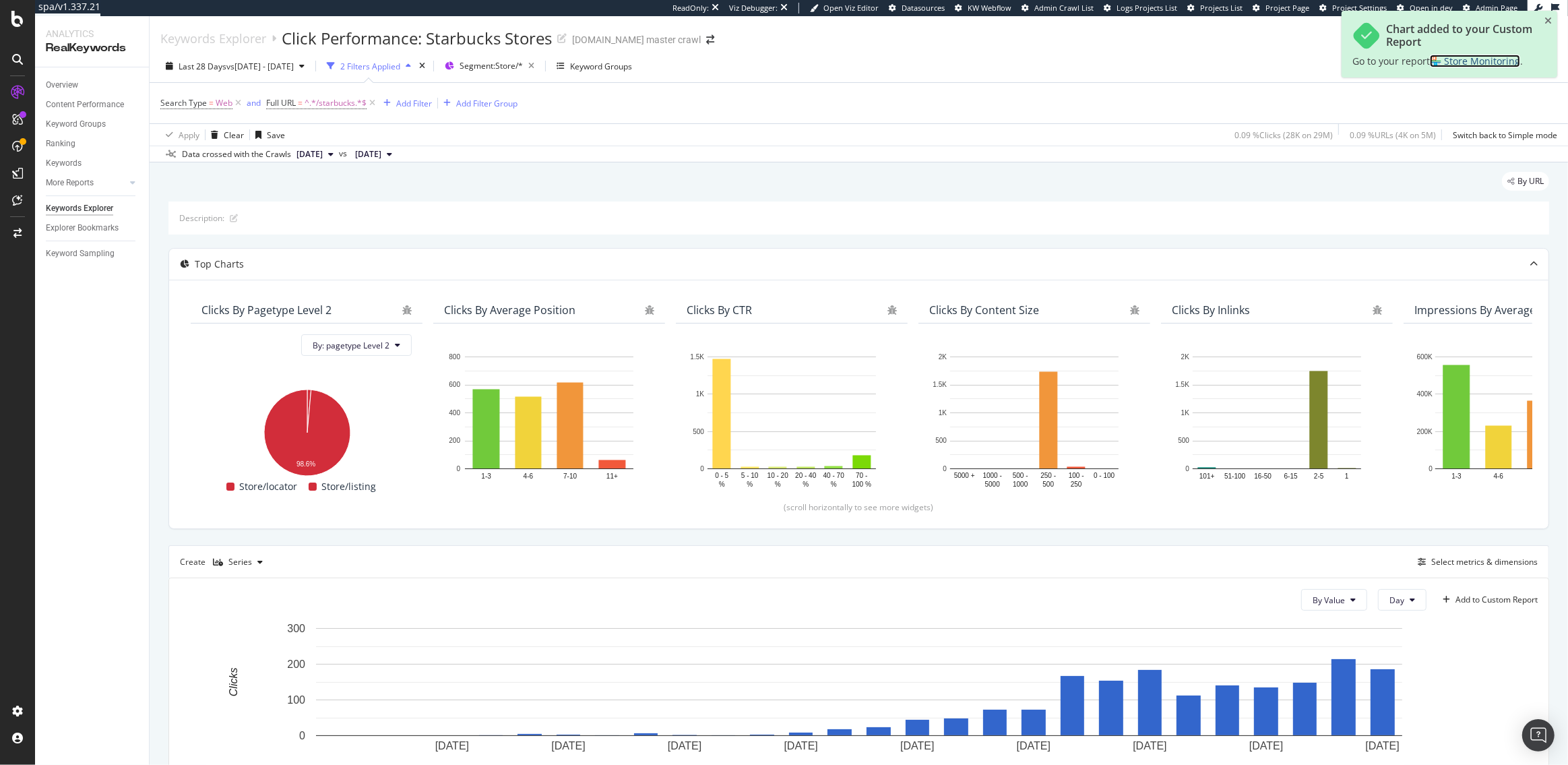
click at [1467, 60] on span "🏪 Store Monitoring" at bounding box center [1475, 61] width 90 height 13
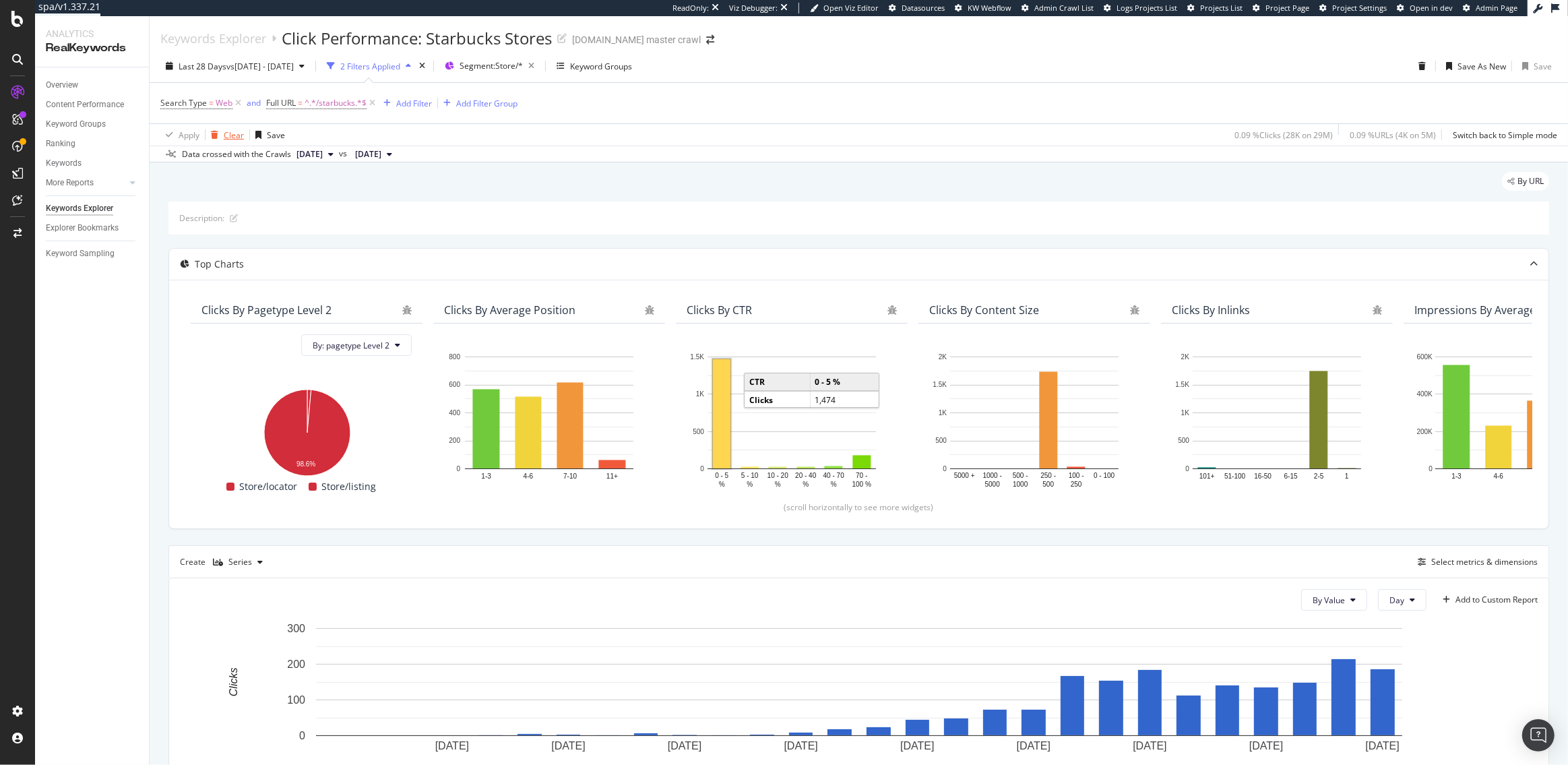
click at [227, 135] on div "Clear" at bounding box center [234, 135] width 20 height 12
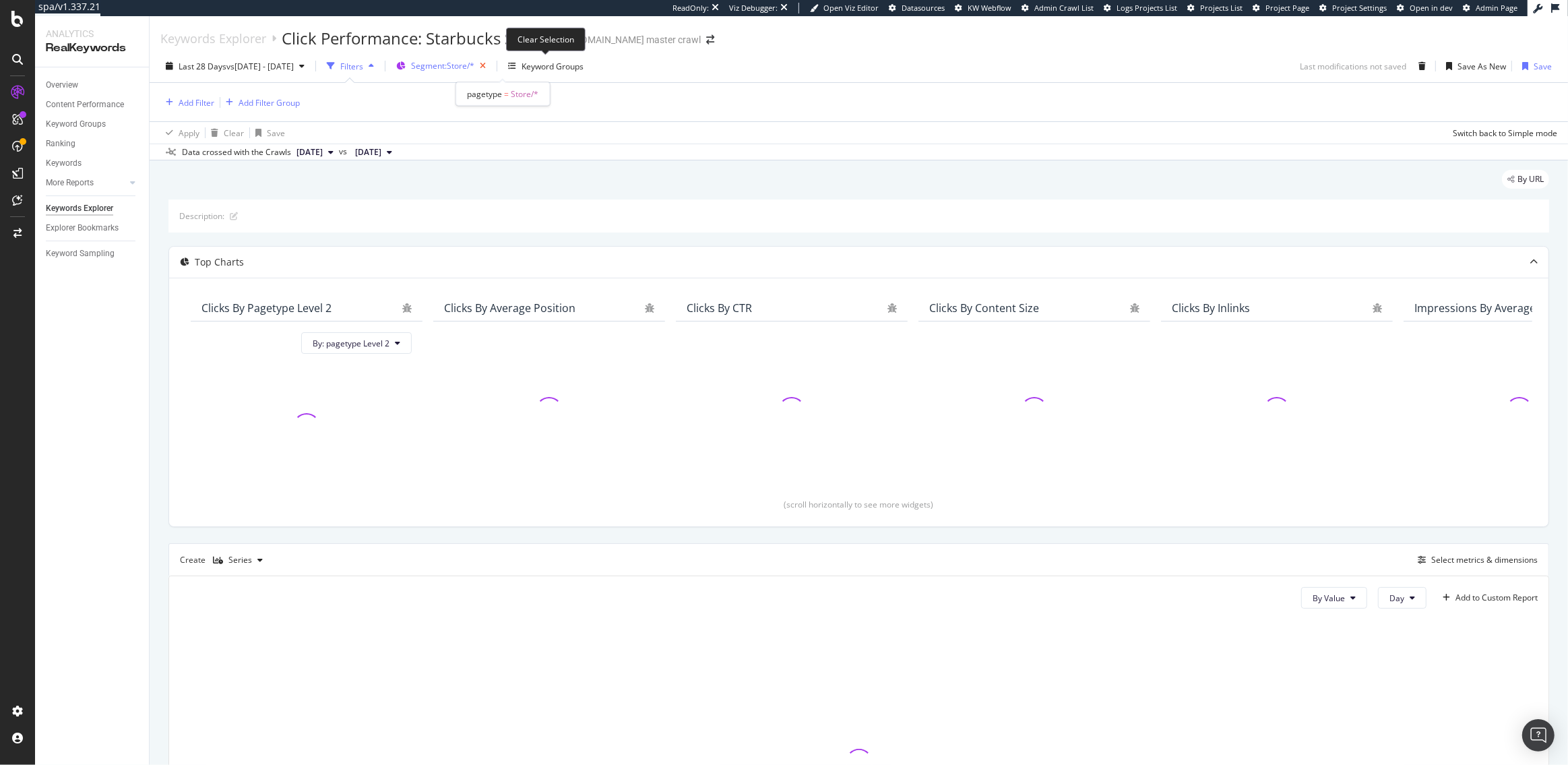
click at [491, 64] on icon "button" at bounding box center [482, 65] width 17 height 19
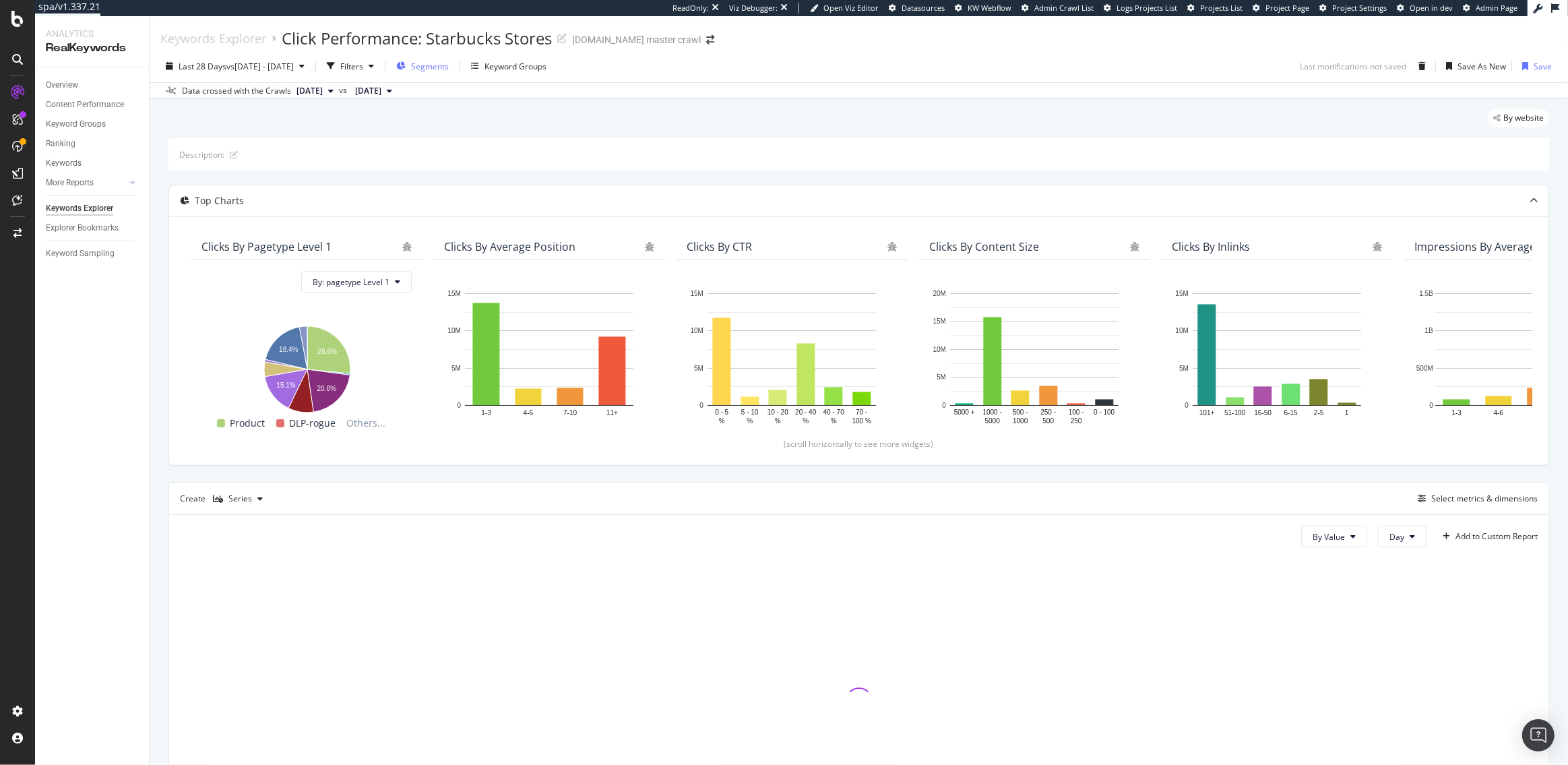
click at [449, 68] on span "Segments" at bounding box center [429, 66] width 38 height 12
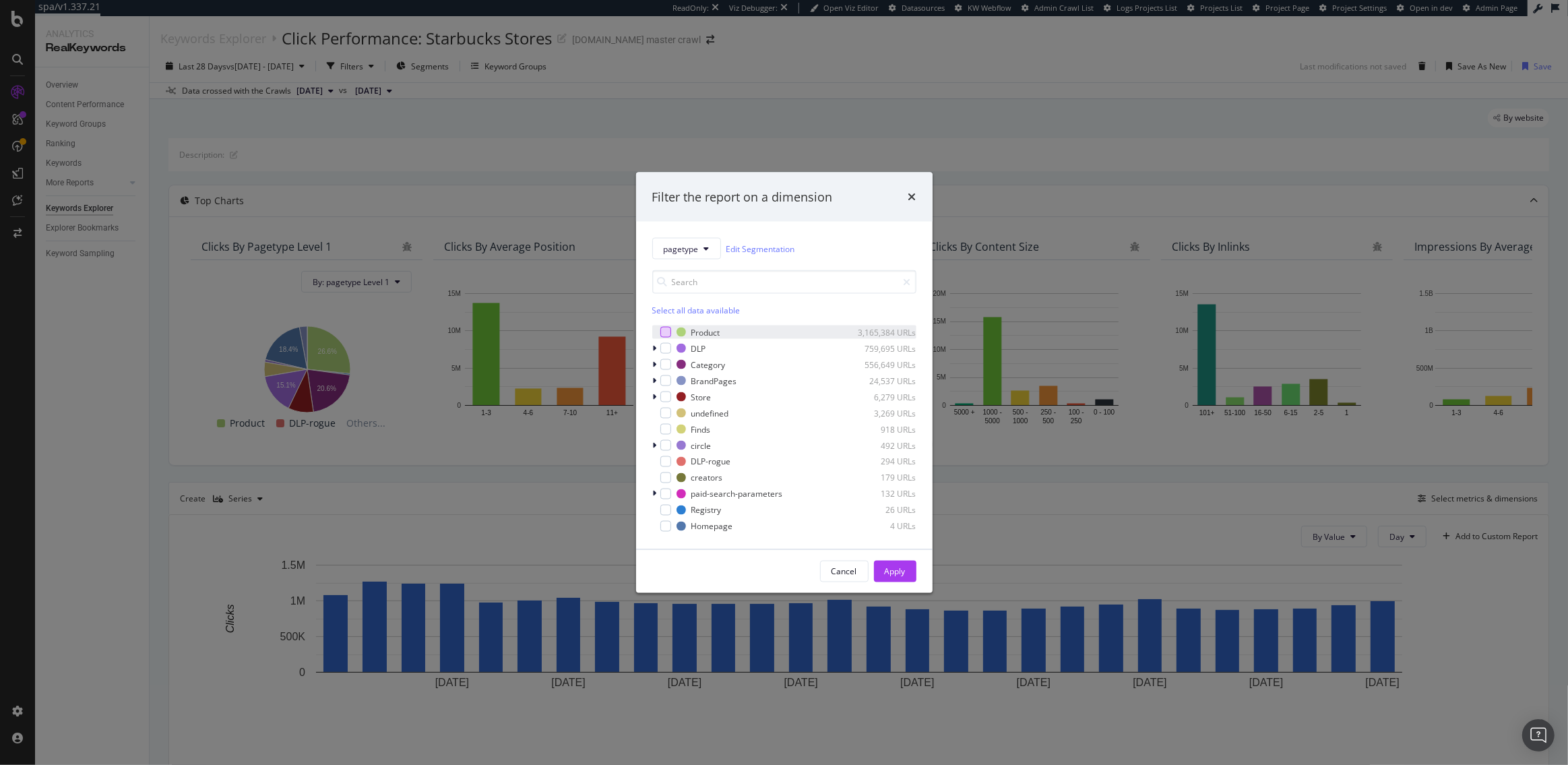
click at [665, 331] on div "modal" at bounding box center [666, 332] width 11 height 11
click at [899, 571] on div "Apply" at bounding box center [895, 571] width 21 height 12
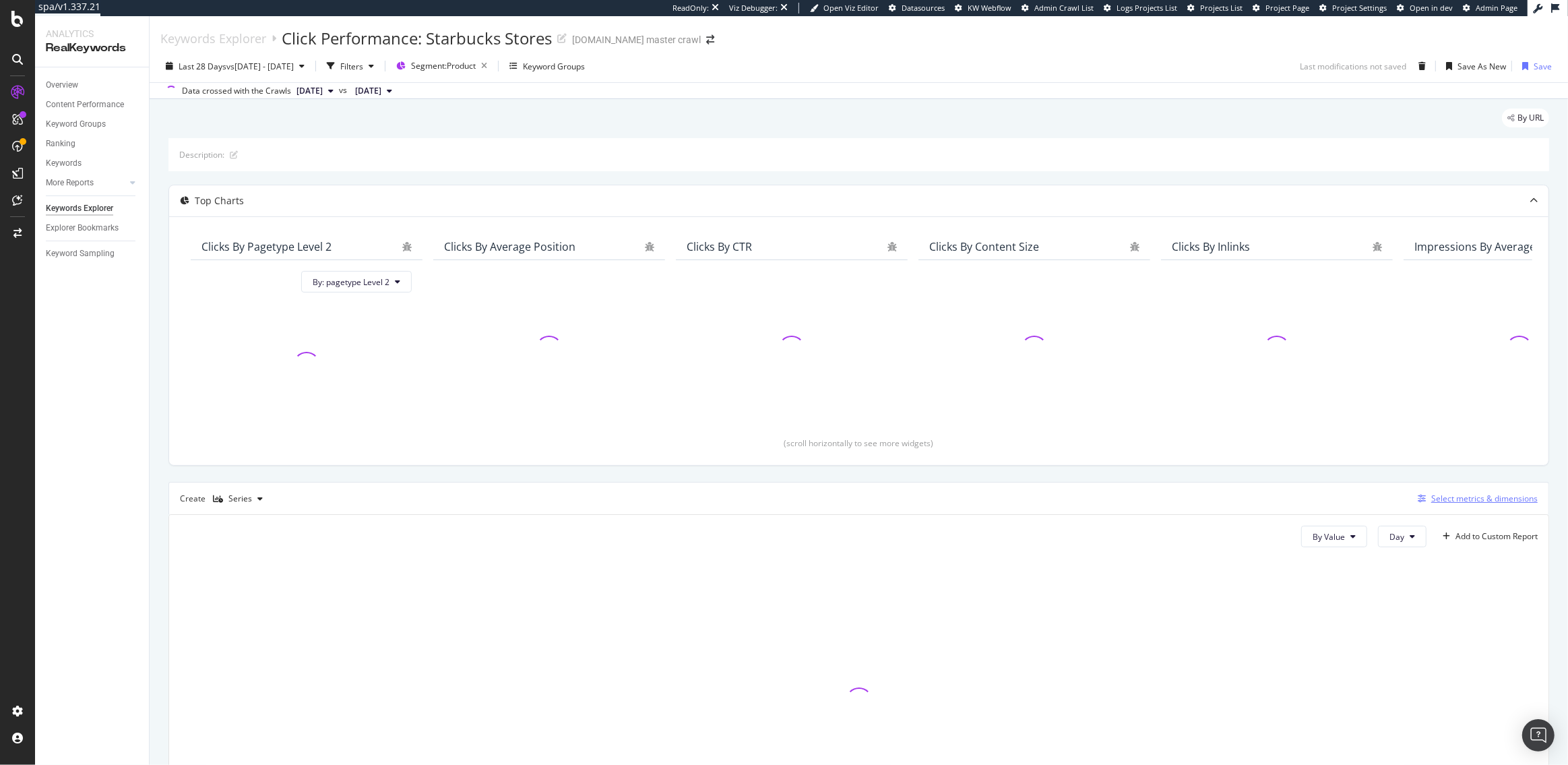
click at [1443, 500] on div "Select metrics & dimensions" at bounding box center [1485, 498] width 106 height 12
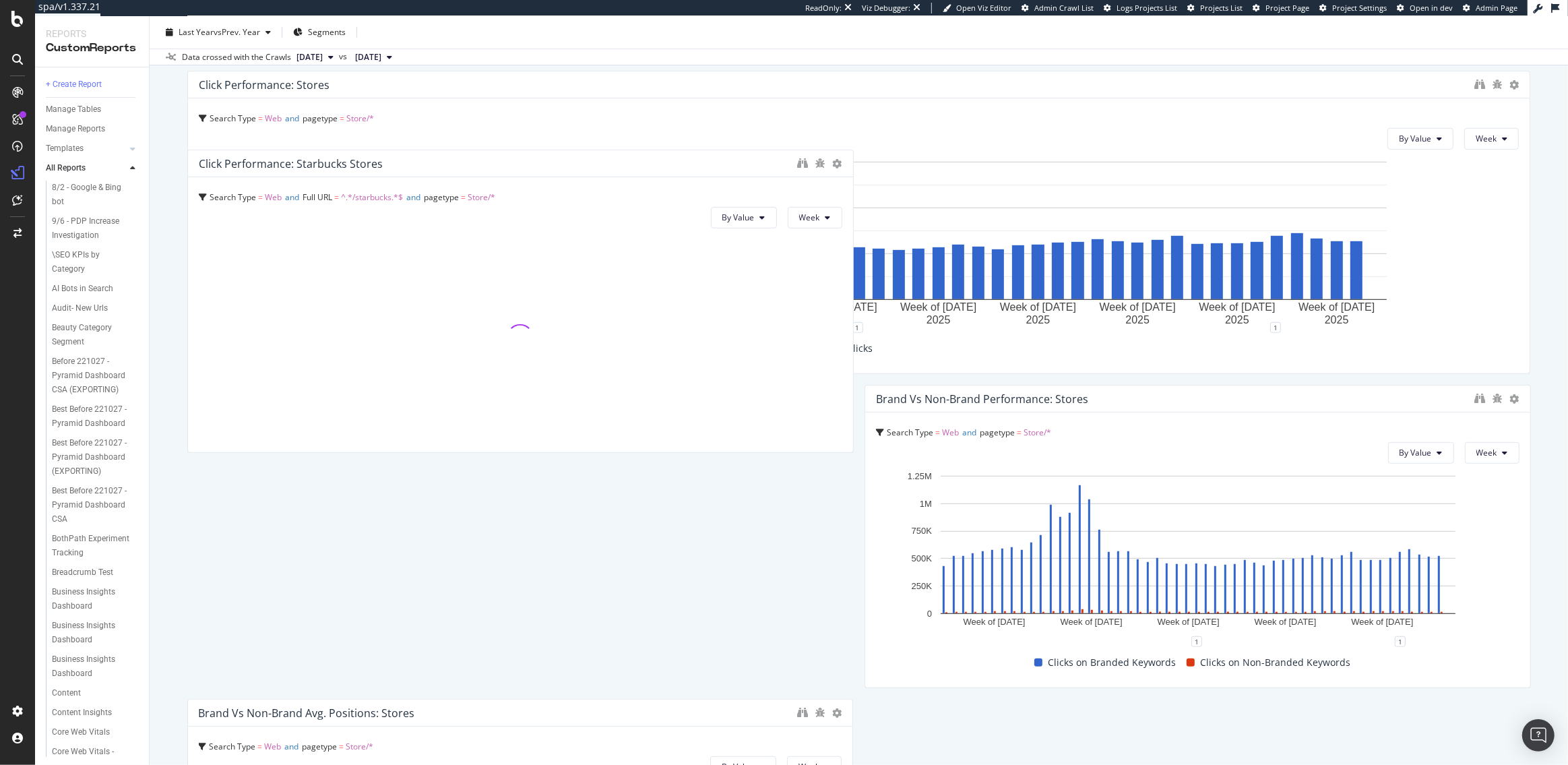
scroll to position [742, 0]
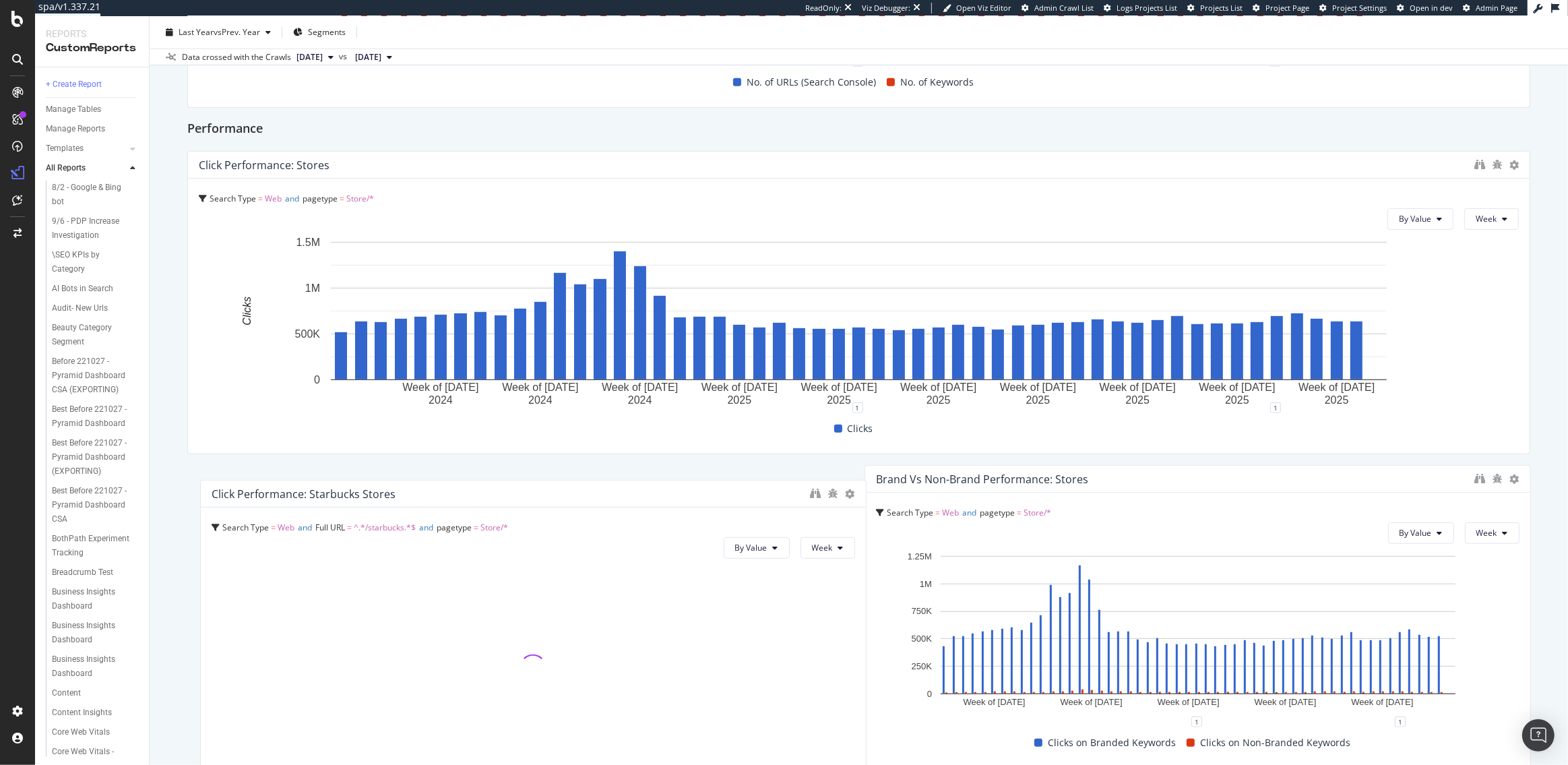
drag, startPoint x: 533, startPoint y: 390, endPoint x: 546, endPoint y: 493, distance: 103.8
click at [546, 493] on div "Click Performance: Starbucks Stores" at bounding box center [507, 494] width 592 height 14
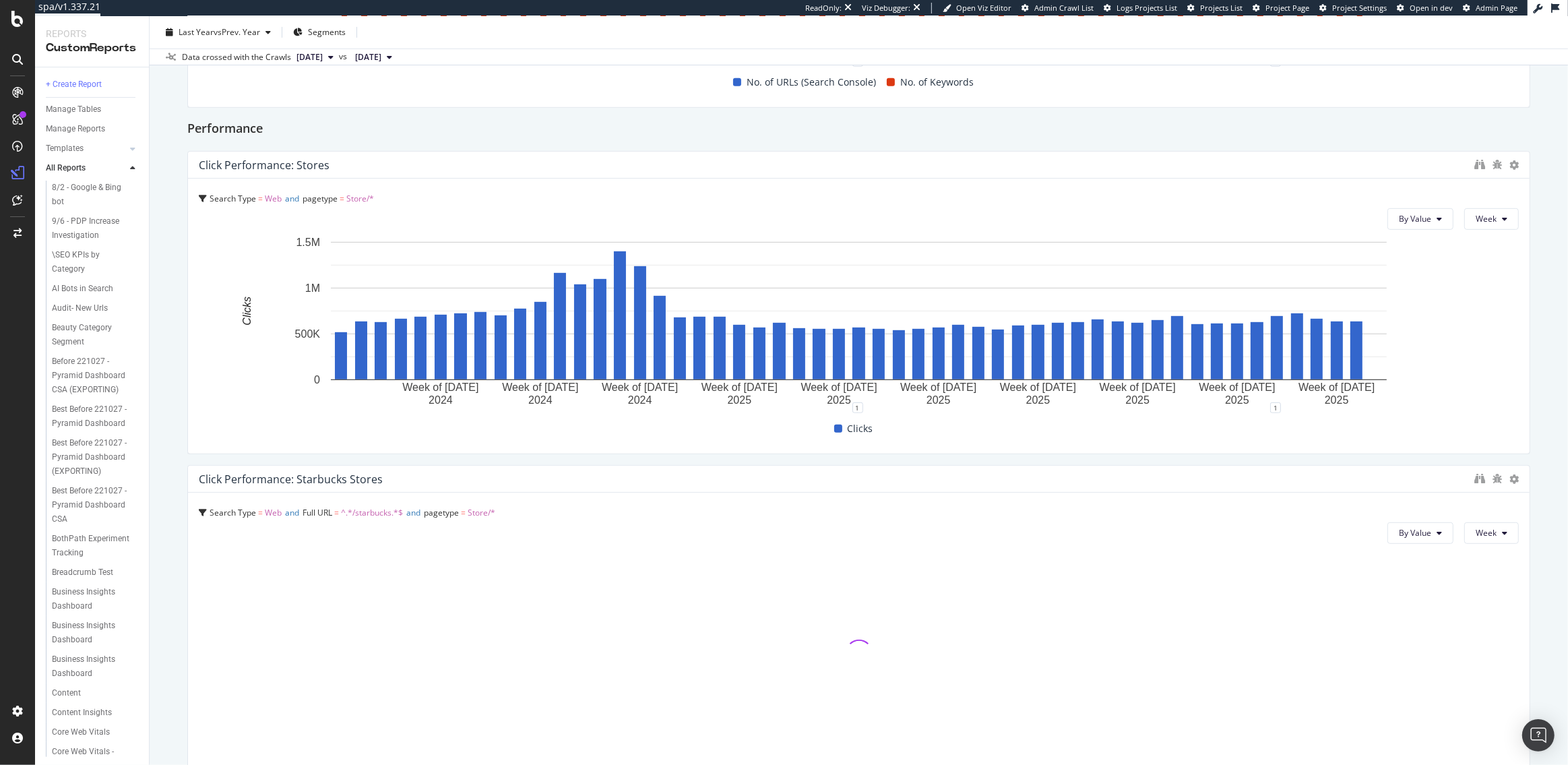
drag, startPoint x: 851, startPoint y: 593, endPoint x: 1562, endPoint y: 622, distance: 711.6
click at [1562, 622] on div "🏪 Store Monitoring 🏪 Store Monitoring target.com master crawl Clone (Admin) Clo…" at bounding box center [859, 390] width 1418 height 748
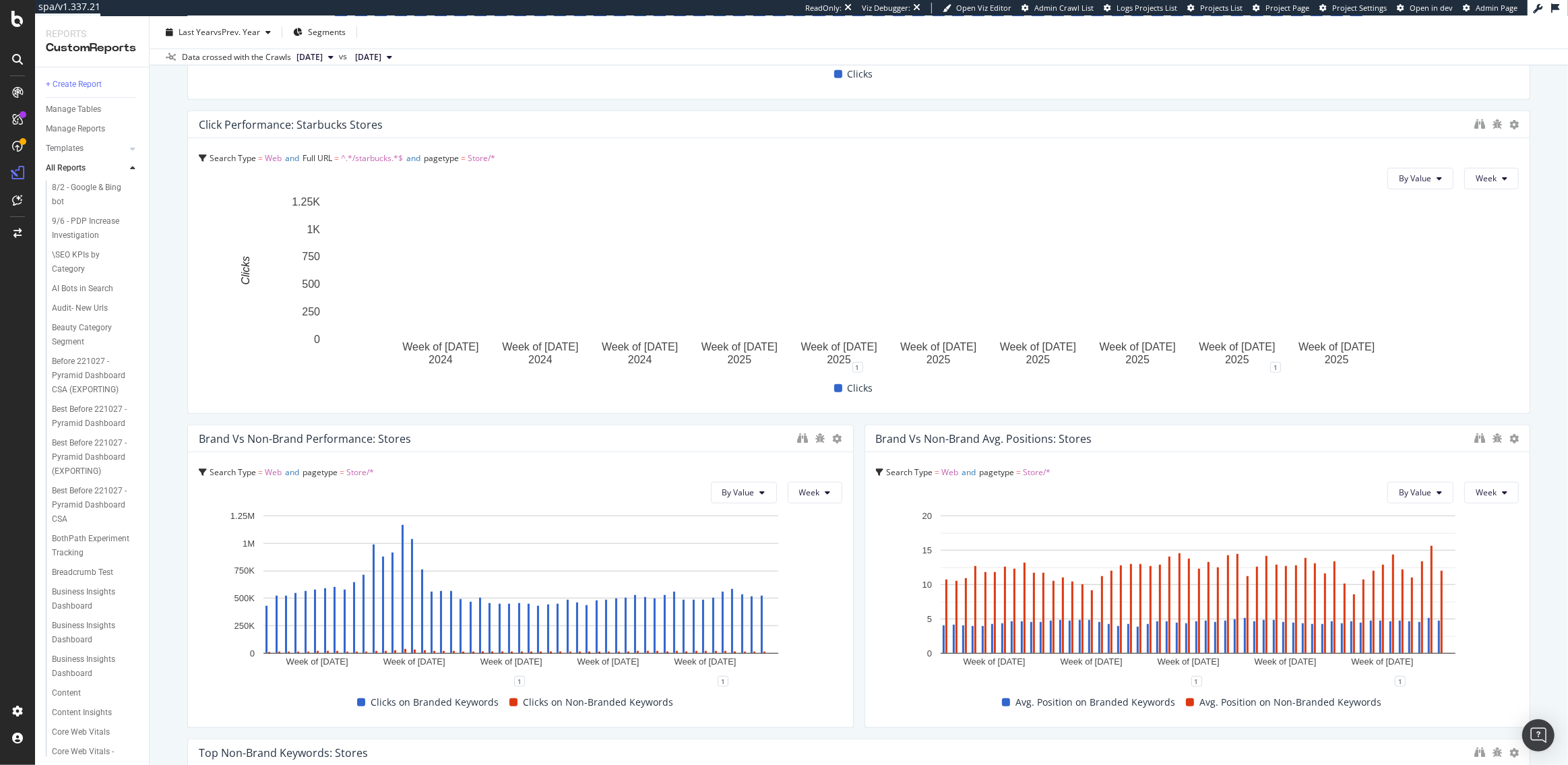
scroll to position [1070, 0]
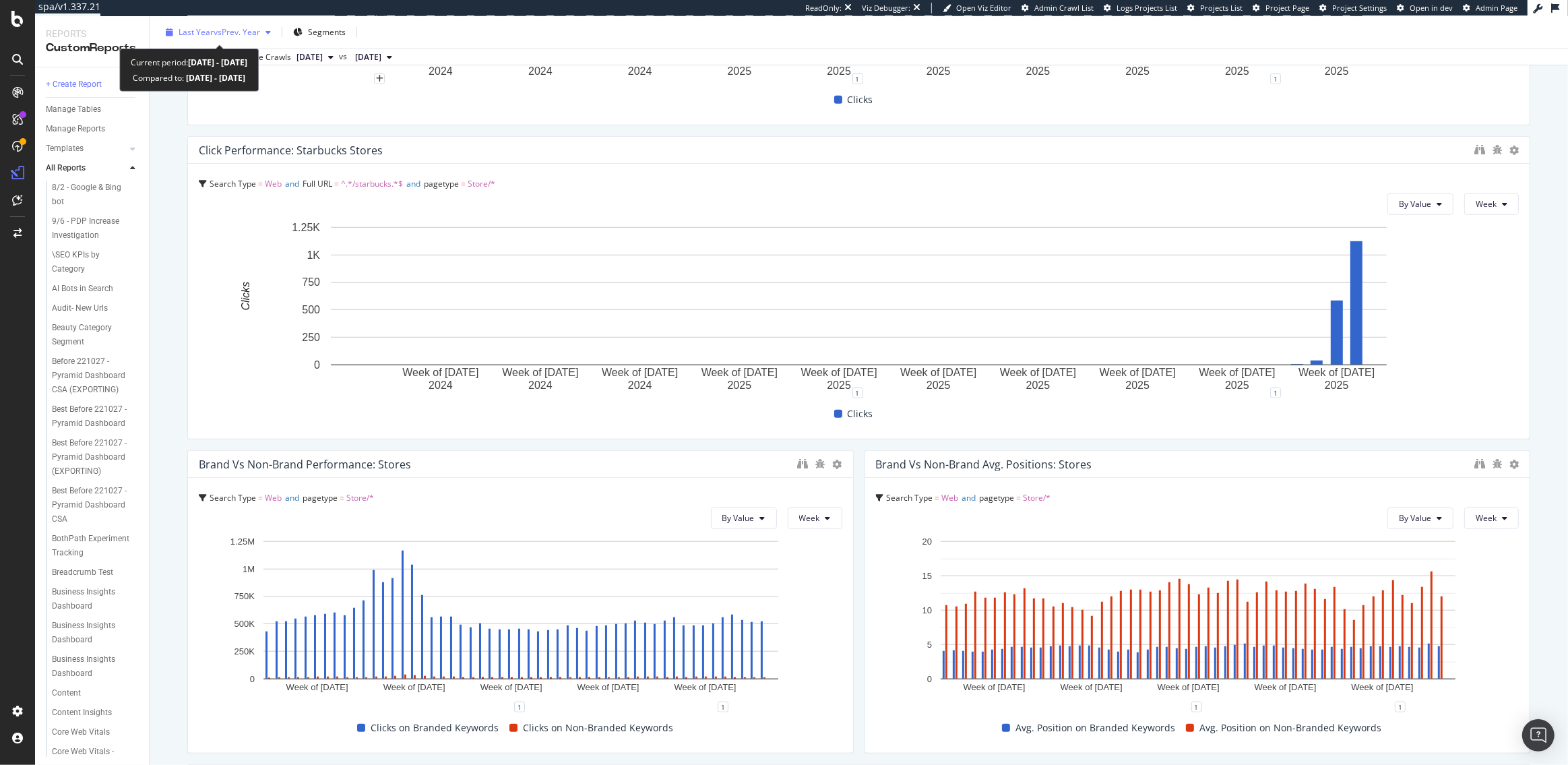
click at [225, 39] on div "Last Year vs Prev. Year" at bounding box center [218, 32] width 116 height 20
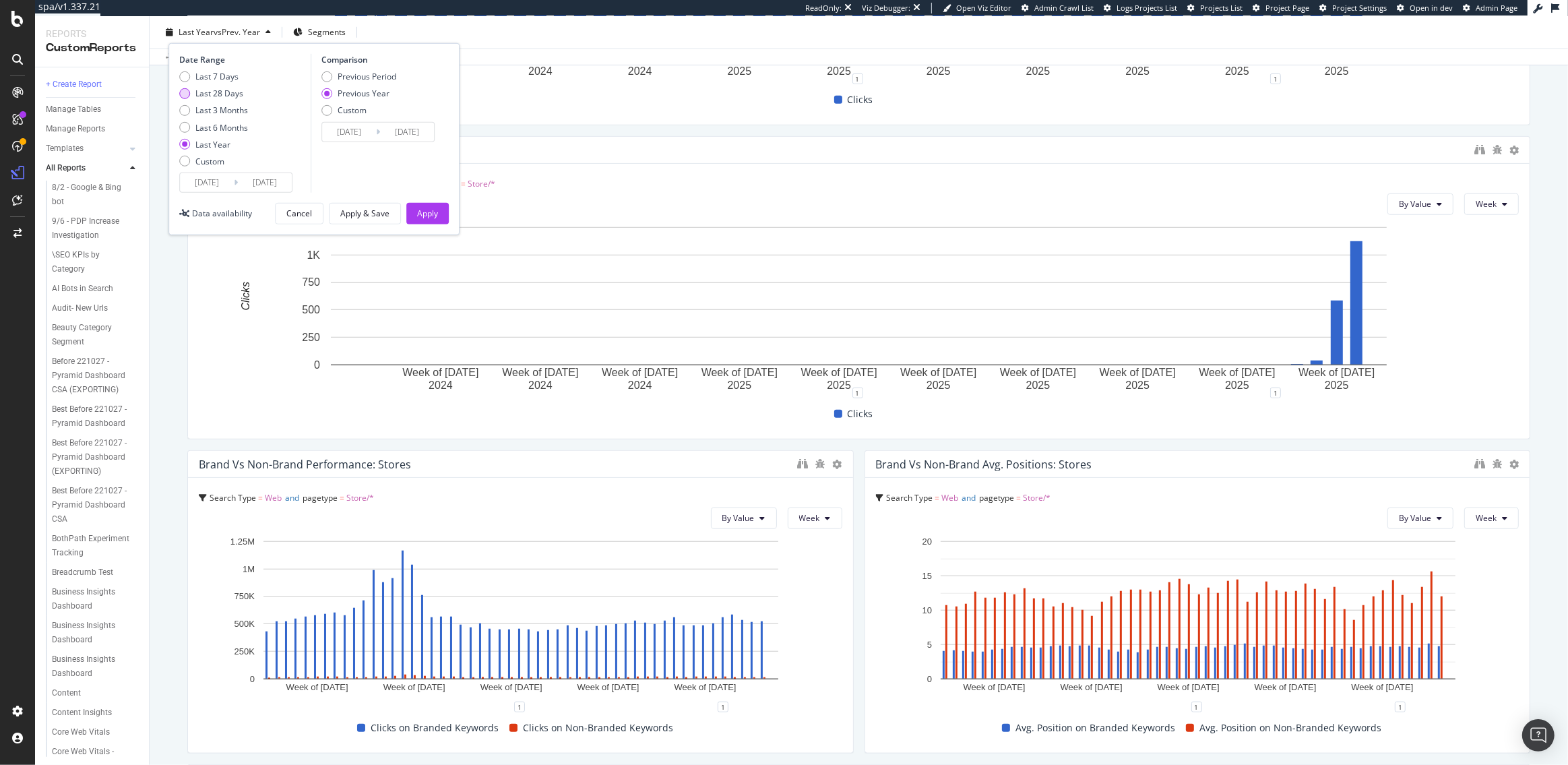
click at [205, 92] on div "Last 28 Days" at bounding box center [219, 93] width 48 height 12
type input "2025/08/13"
click at [328, 75] on div "Previous Period" at bounding box center [327, 77] width 11 height 11
type input "2025/07/16"
type input "2025/08/12"
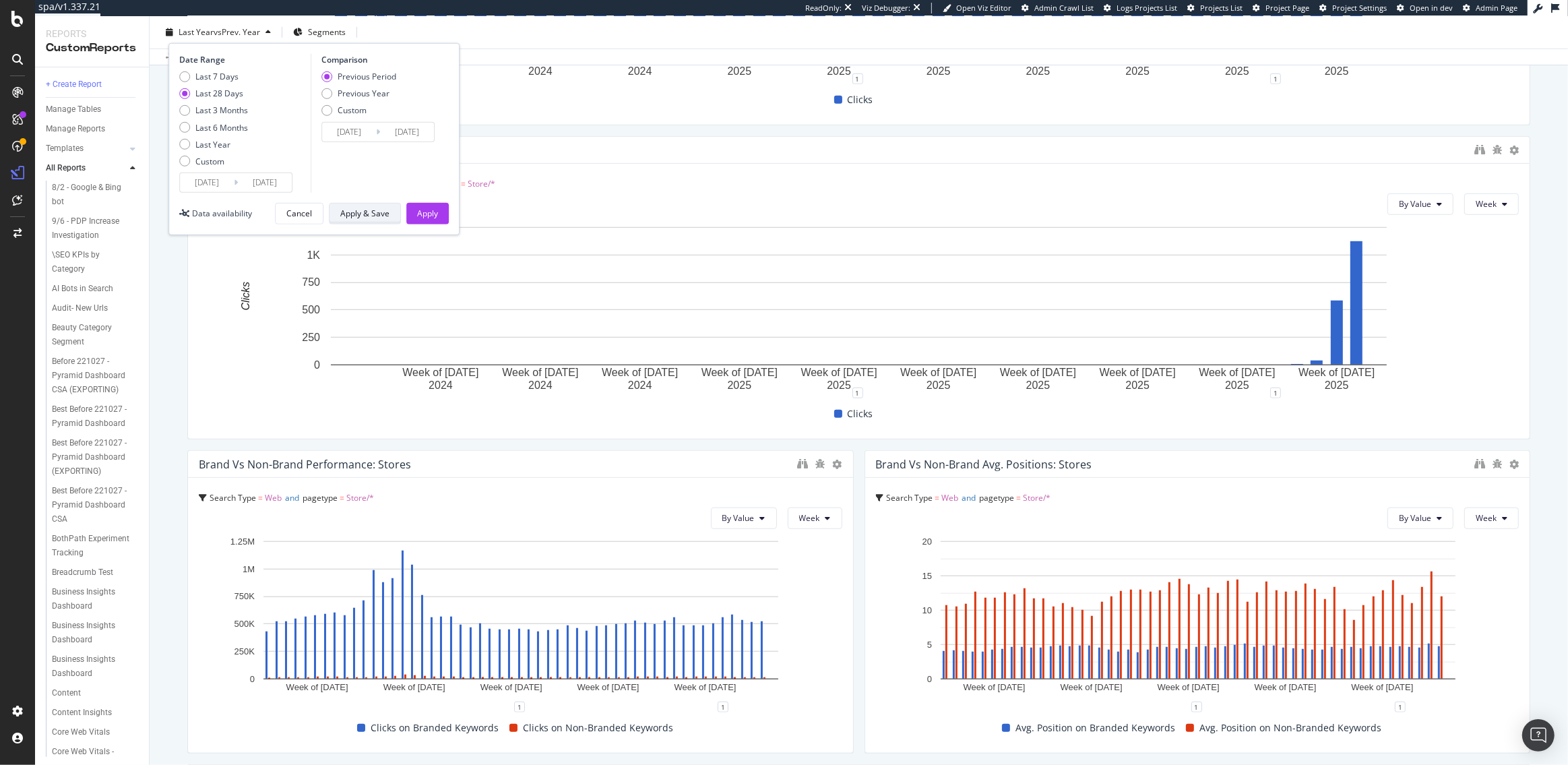
click at [368, 218] on div "Apply & Save" at bounding box center [365, 213] width 49 height 12
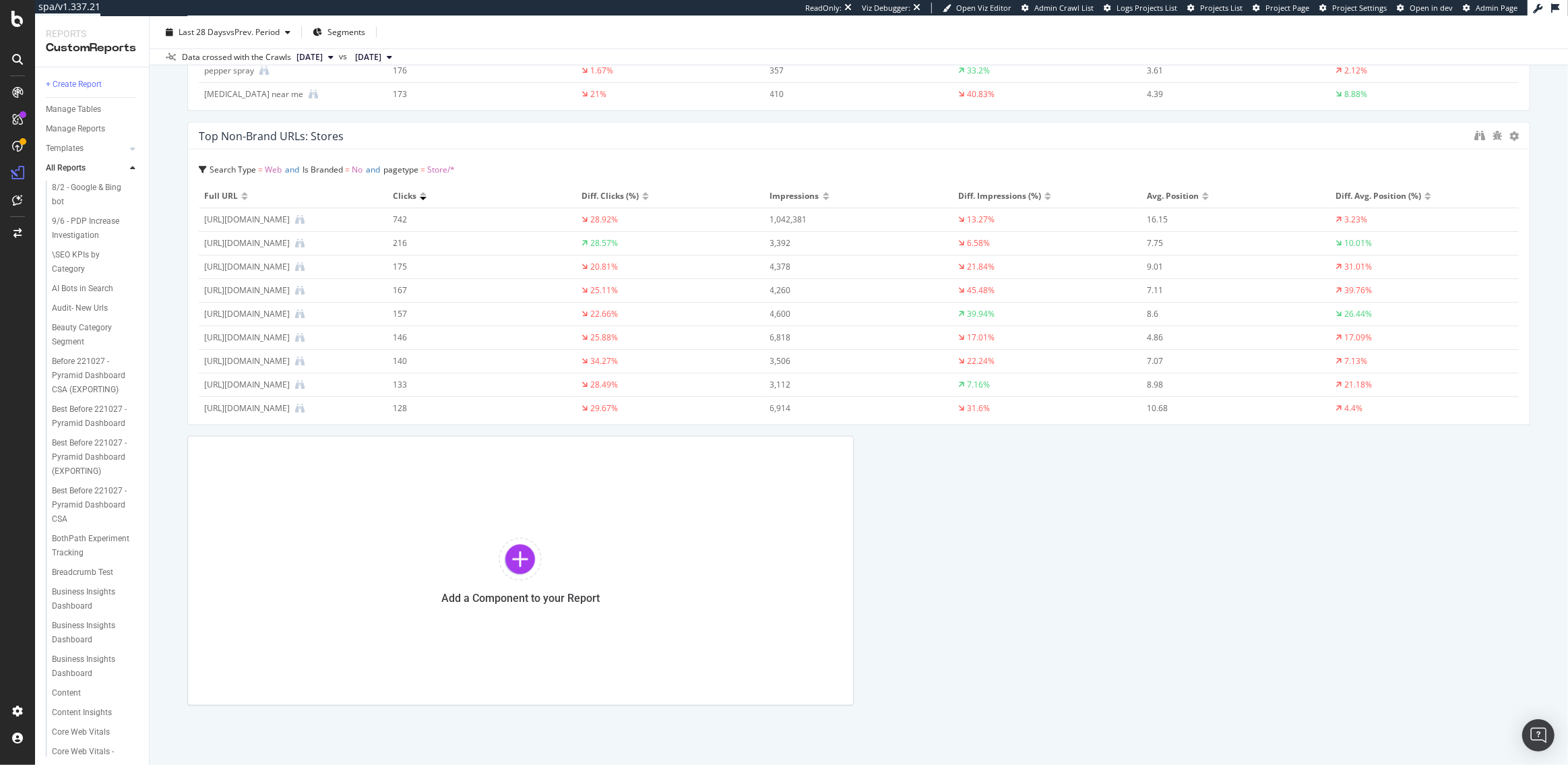
scroll to position [2050, 0]
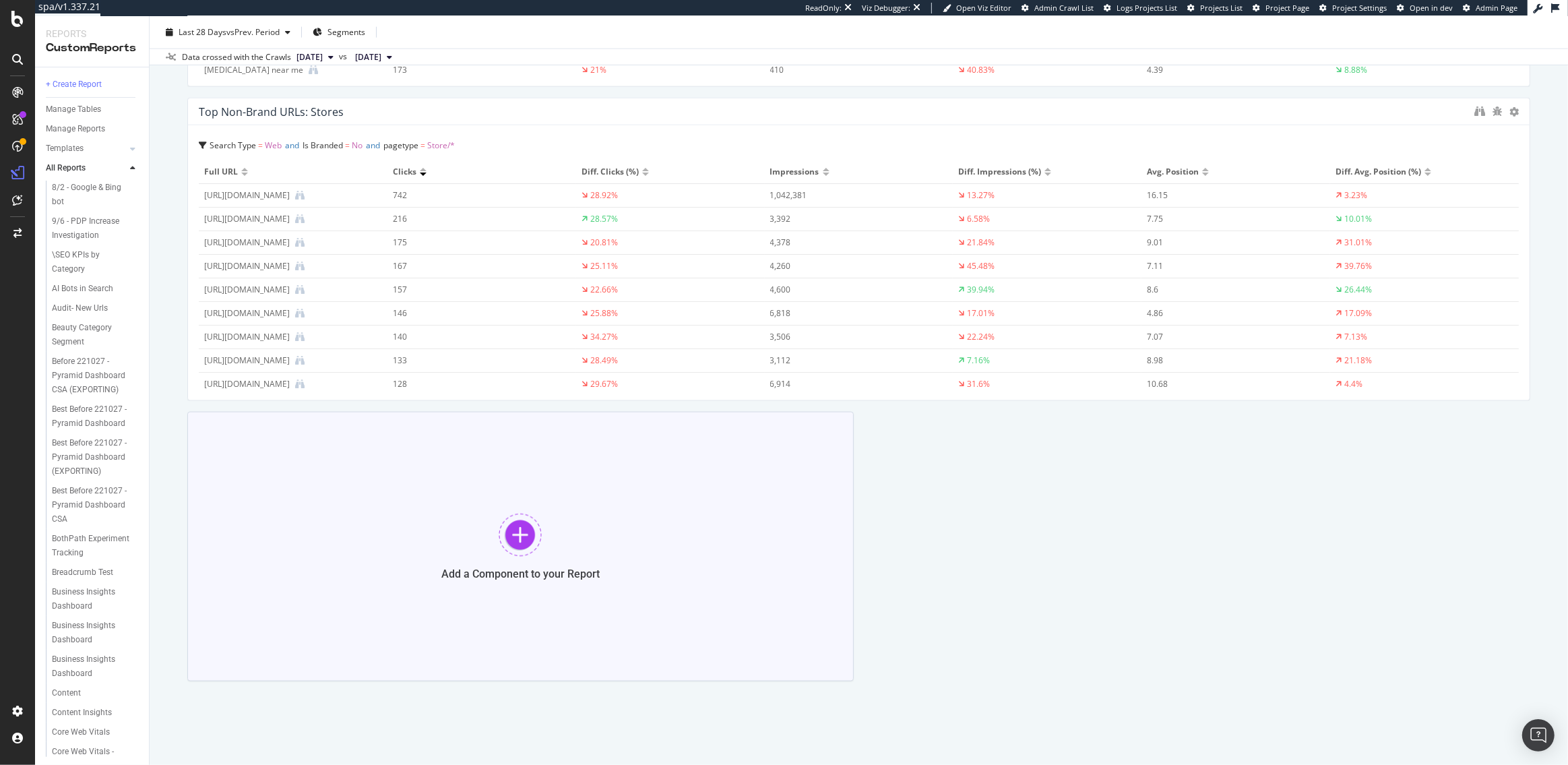
click at [542, 529] on div at bounding box center [520, 535] width 43 height 43
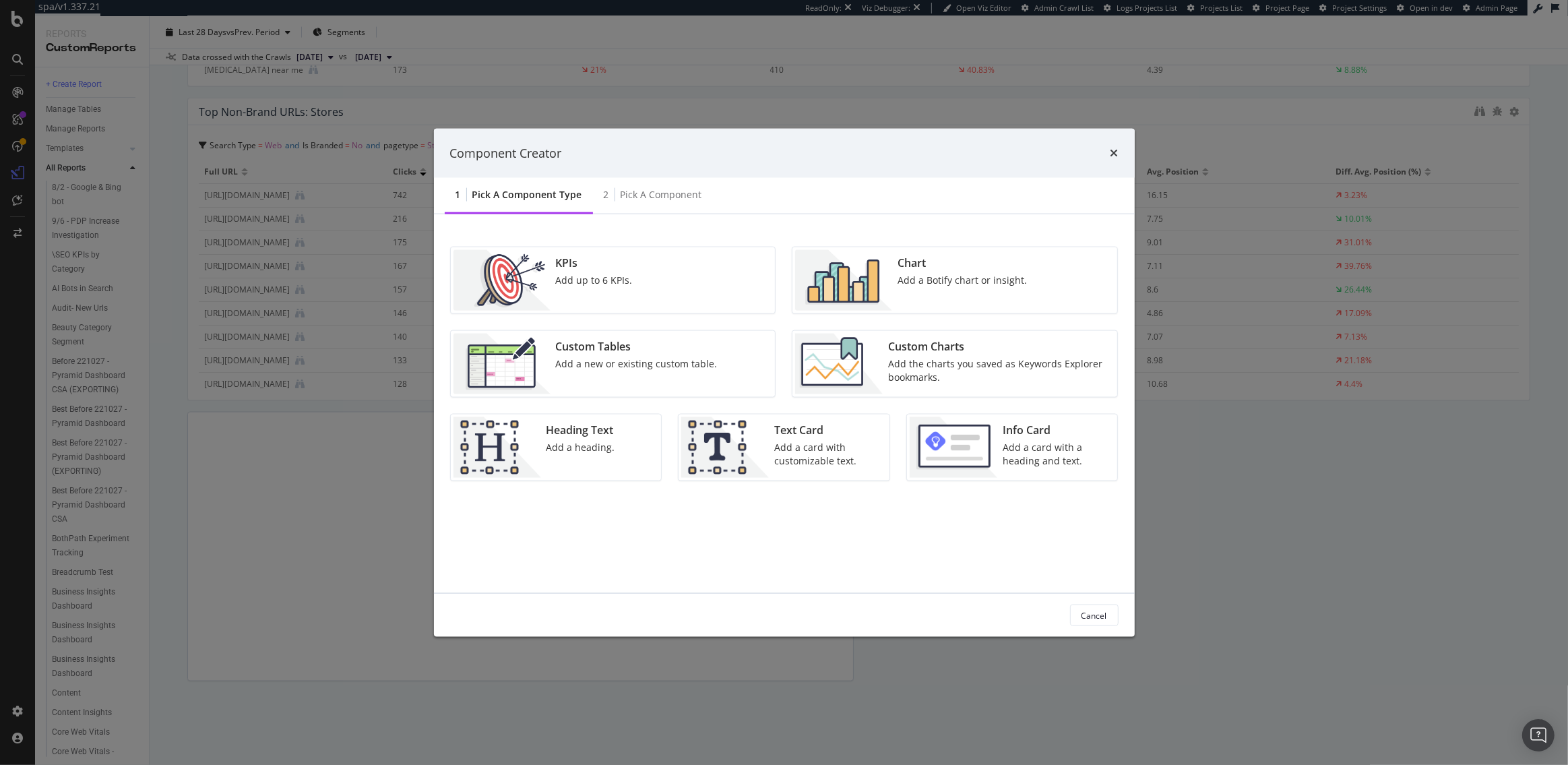
click at [890, 269] on img "modal" at bounding box center [844, 280] width 97 height 61
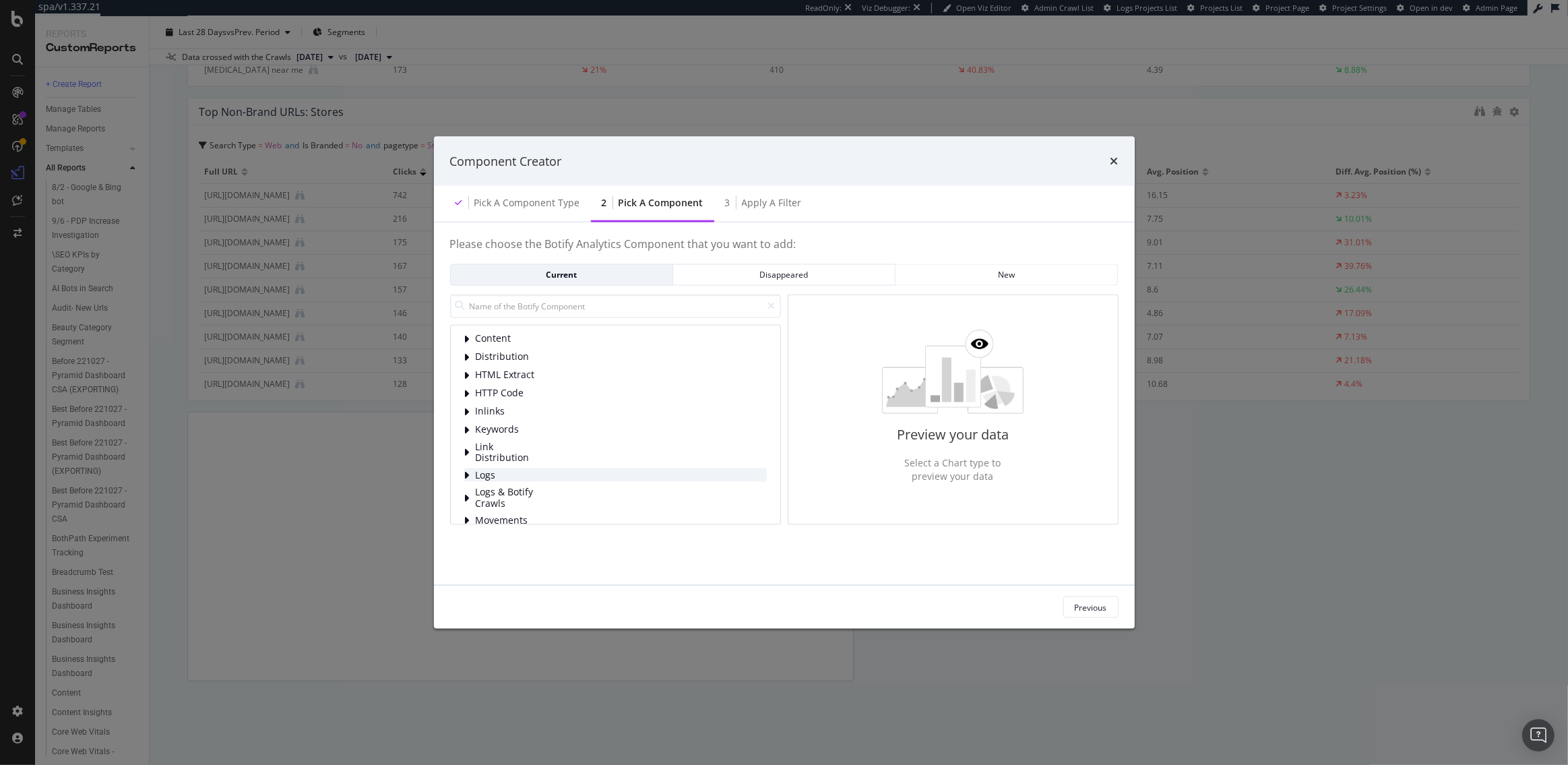
click at [484, 470] on span "Logs" at bounding box center [505, 475] width 60 height 12
click at [506, 418] on span "Bot Behavior" at bounding box center [536, 418] width 60 height 12
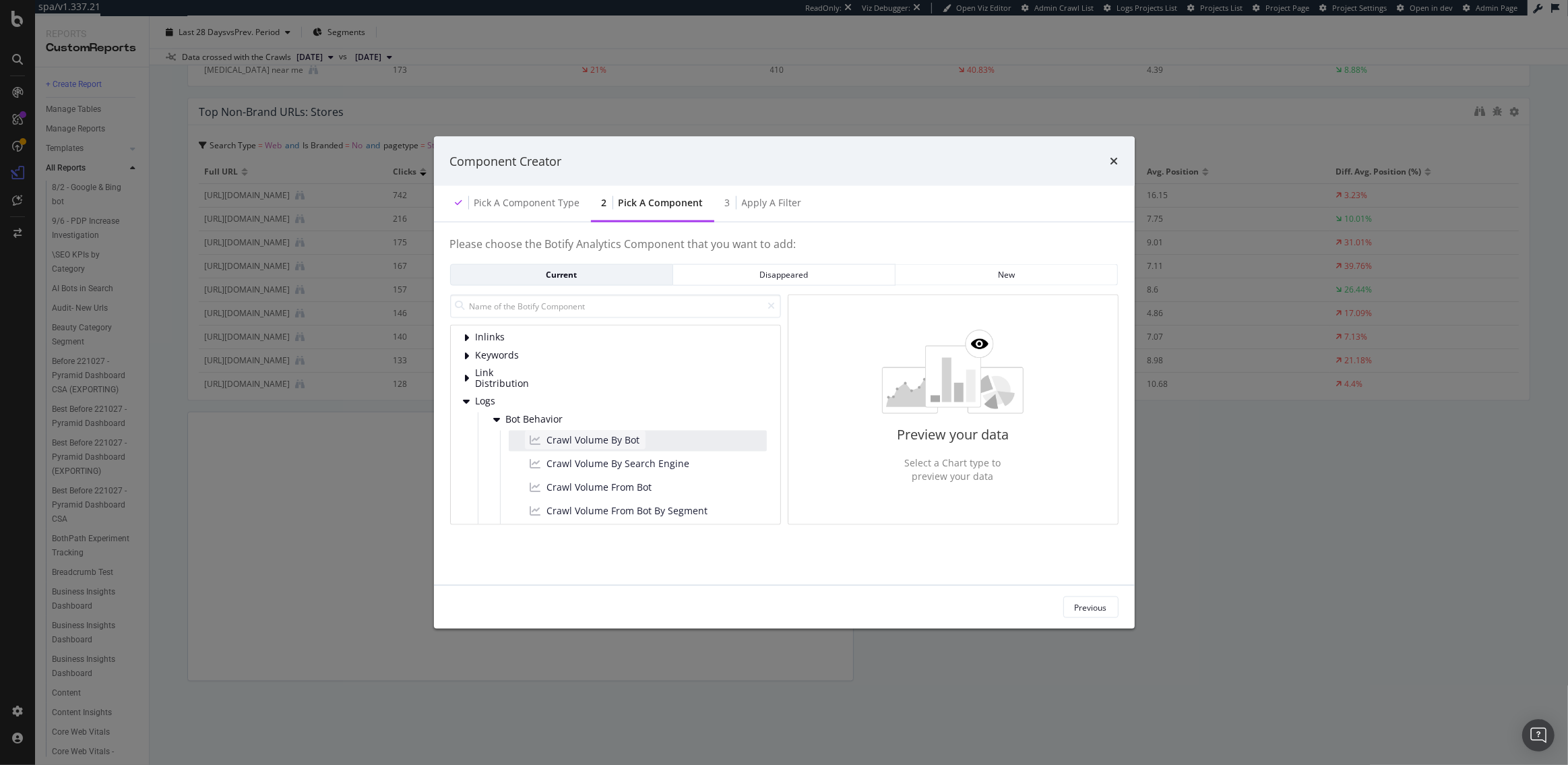
click at [568, 440] on span "Crawl Volume By Bot" at bounding box center [593, 440] width 93 height 14
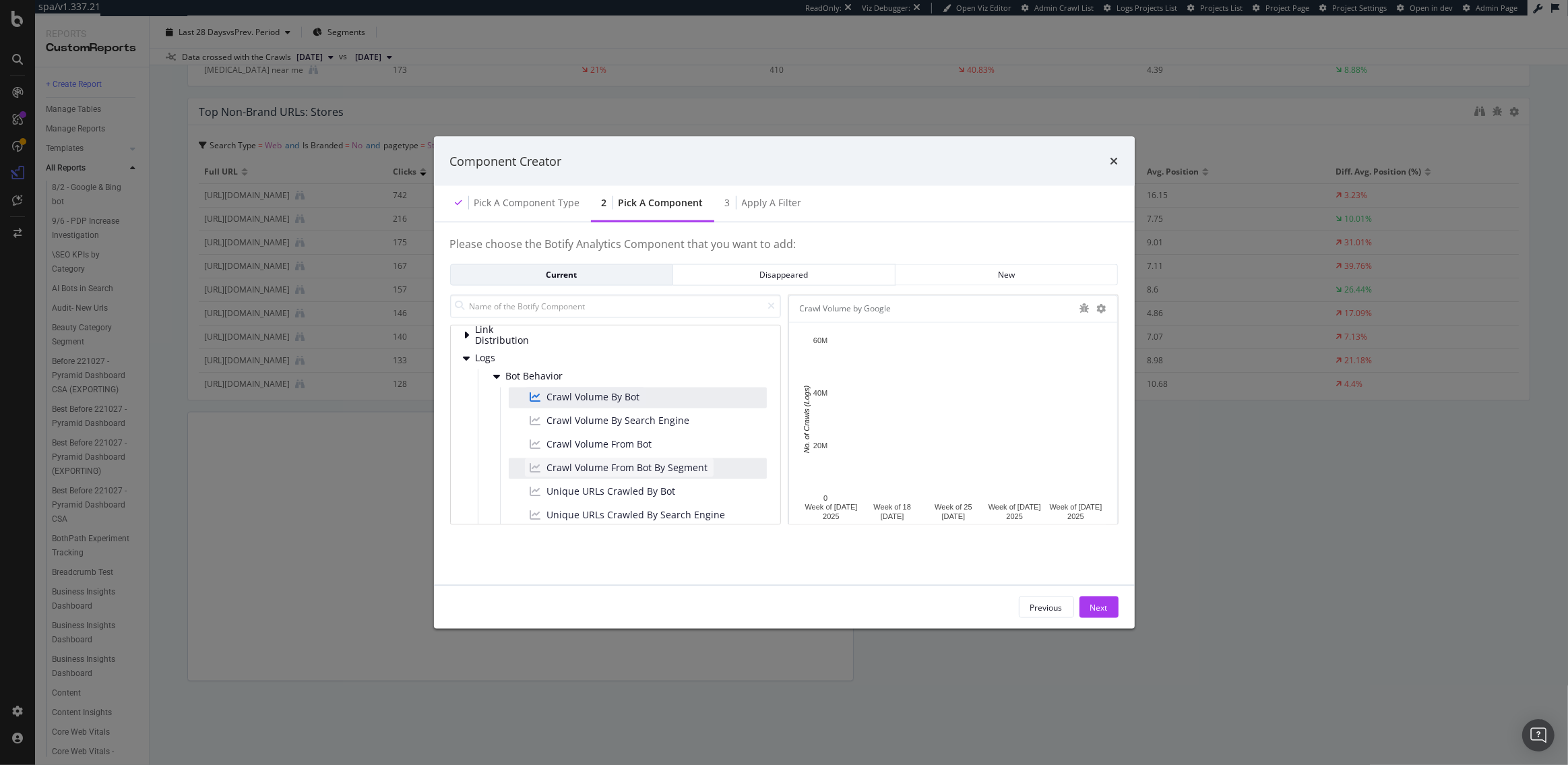
scroll to position [132, 0]
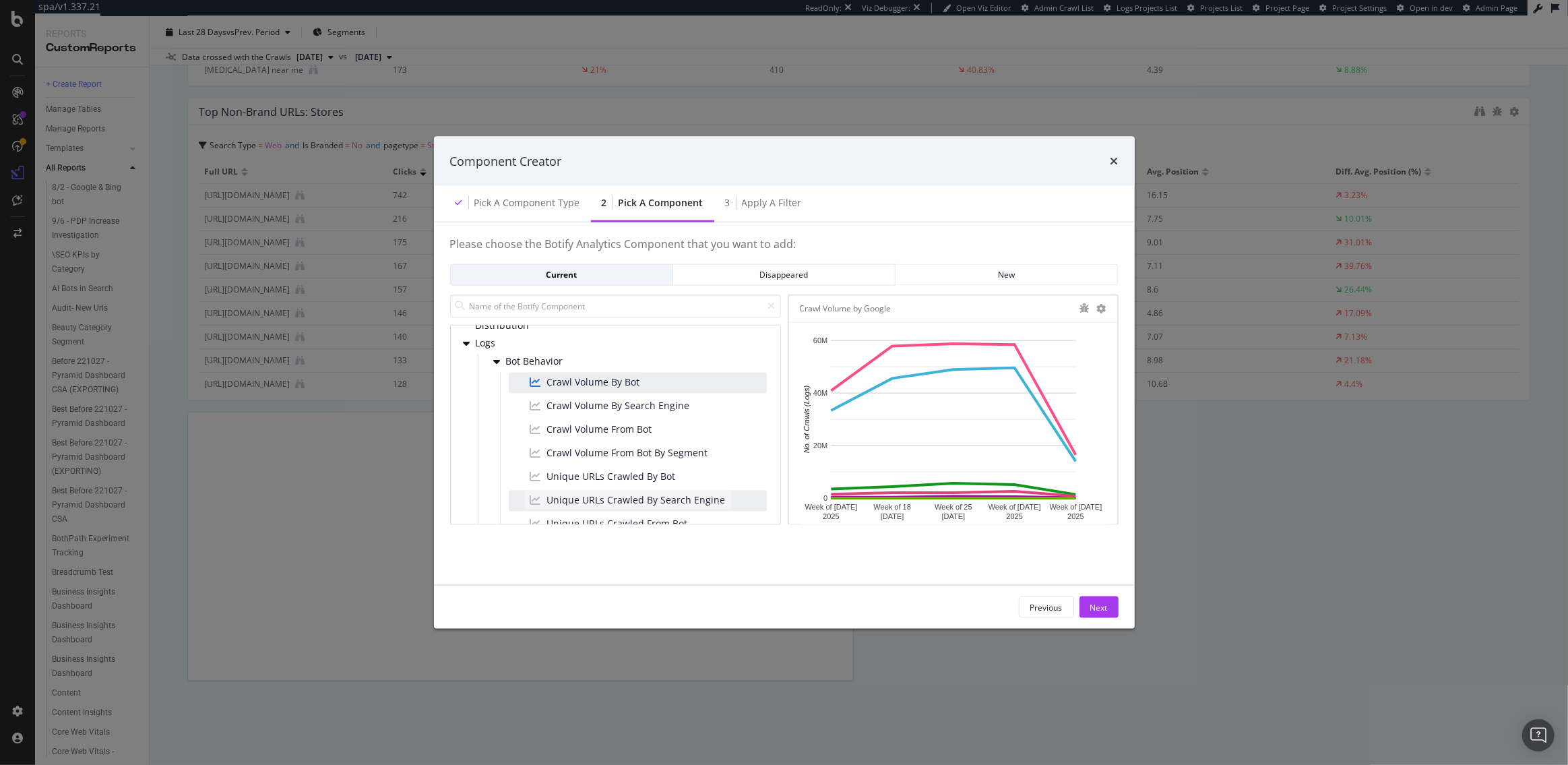
click at [613, 502] on span "Unique URLs Crawled By Search Engine" at bounding box center [636, 500] width 179 height 14
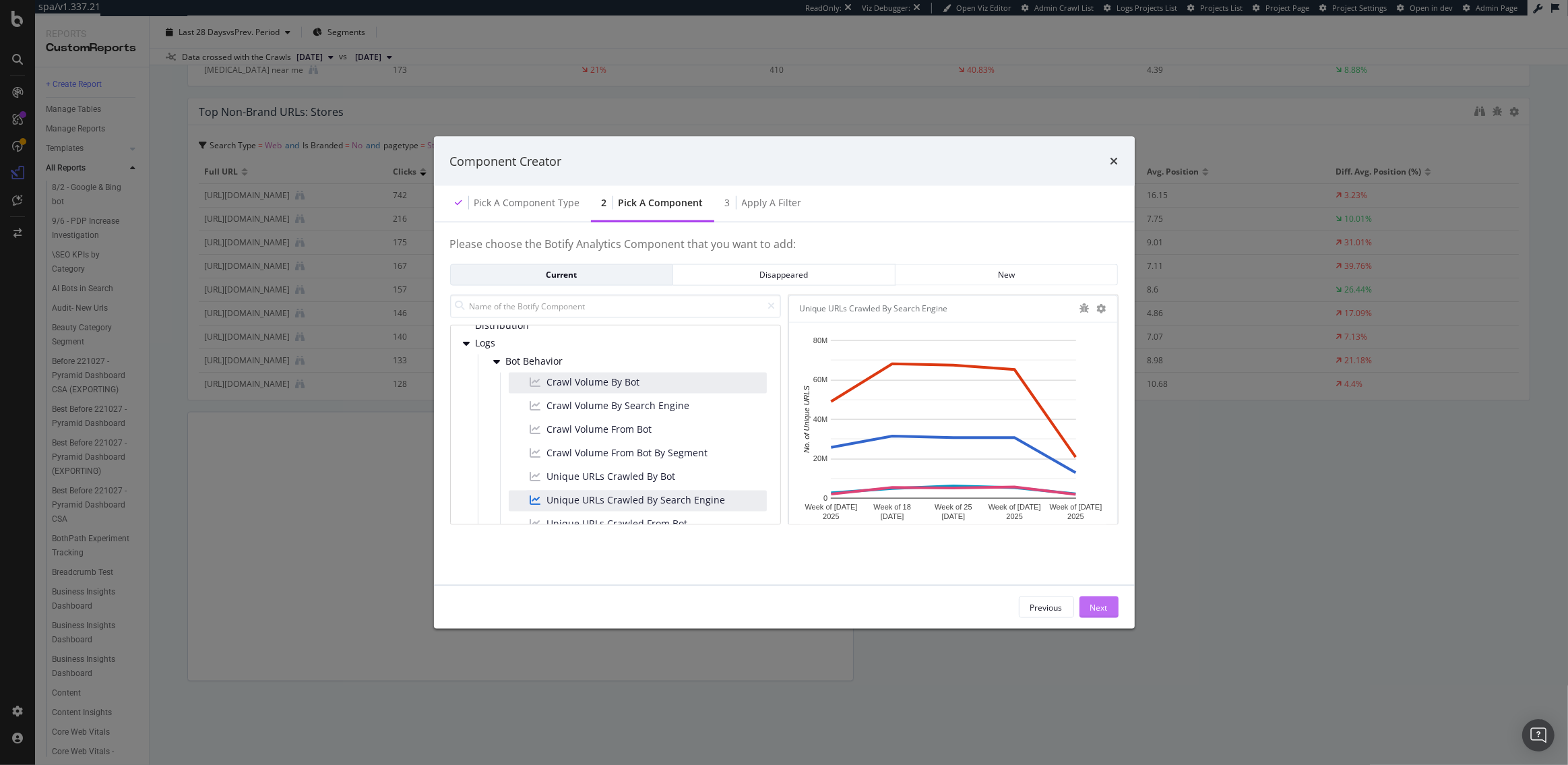
click at [1106, 609] on div "Next" at bounding box center [1099, 606] width 17 height 12
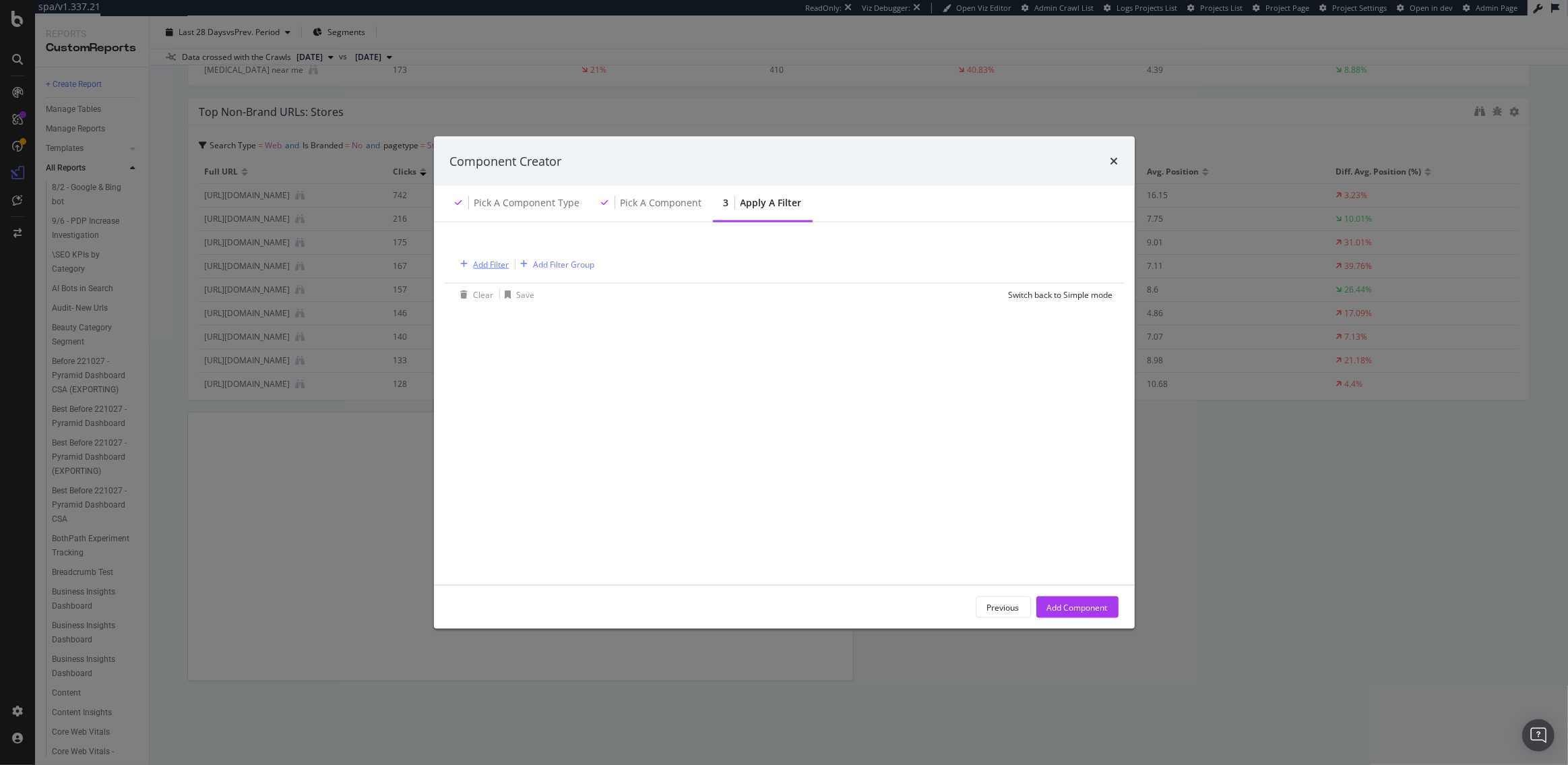
click at [489, 260] on div "Add Filter" at bounding box center [491, 263] width 36 height 12
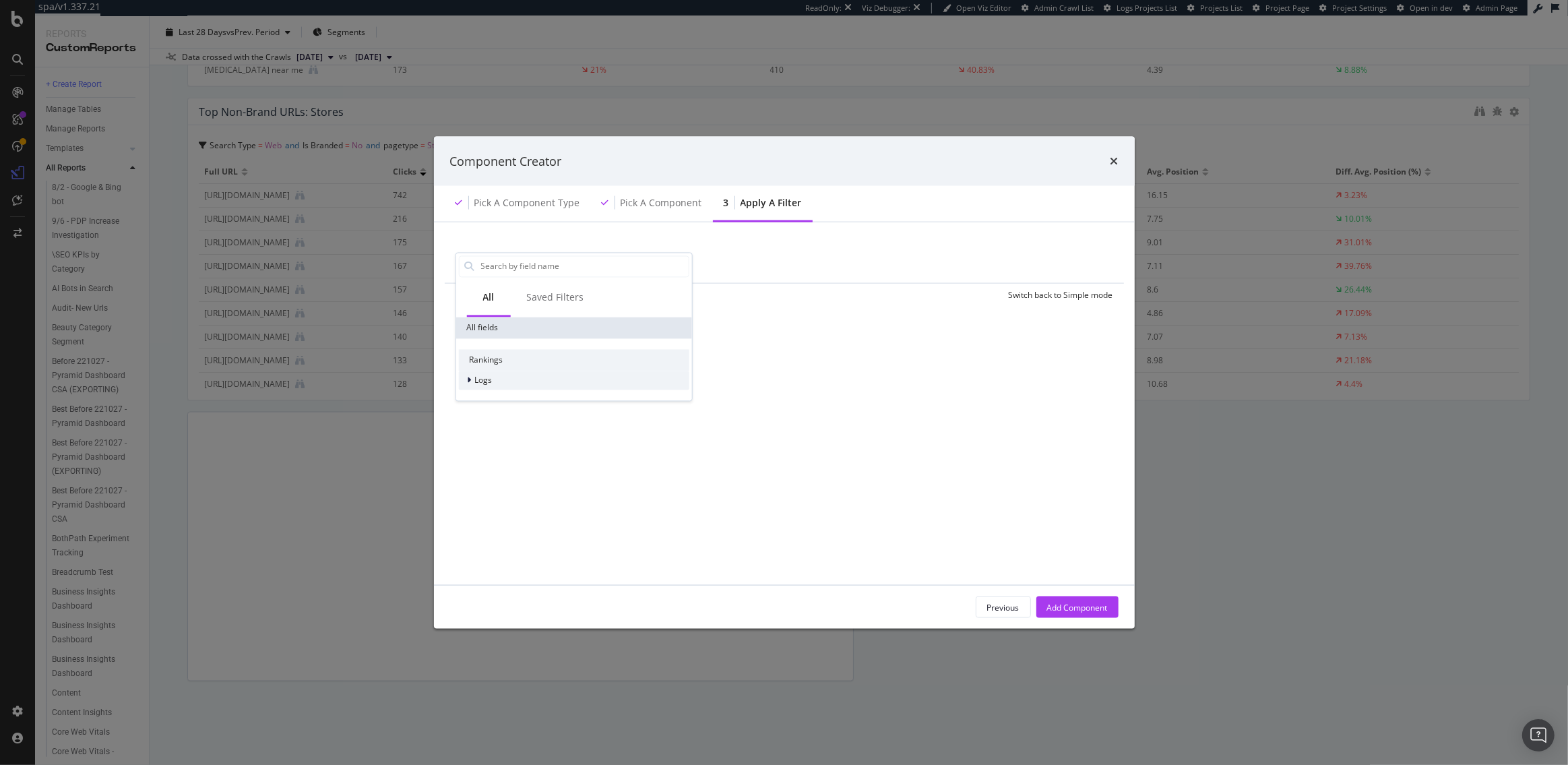
click at [489, 371] on div "Logs" at bounding box center [573, 380] width 230 height 19
click at [493, 393] on span "Segments" at bounding box center [501, 398] width 38 height 12
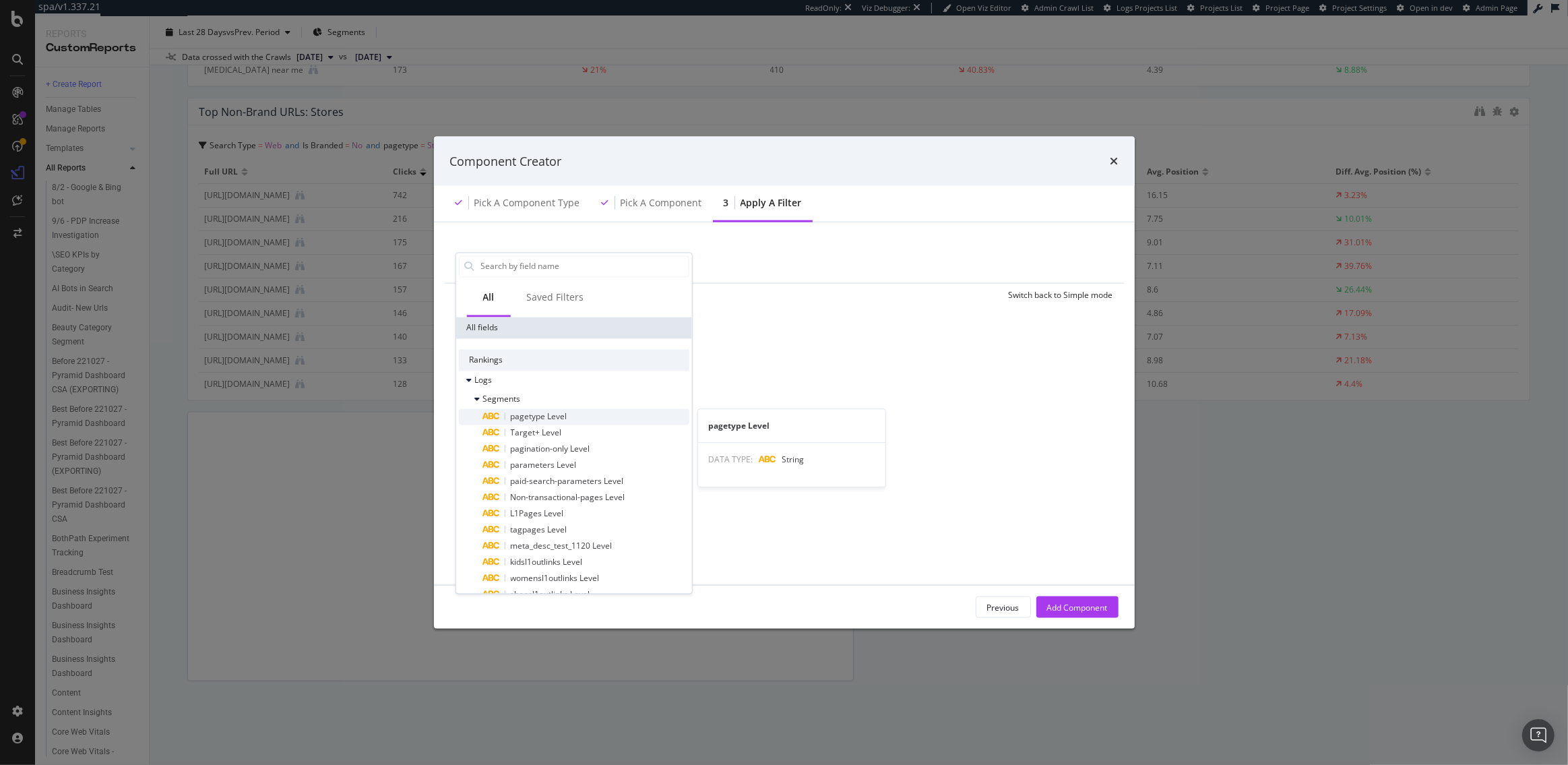
click at [518, 416] on span "pagetype Level" at bounding box center [538, 416] width 57 height 12
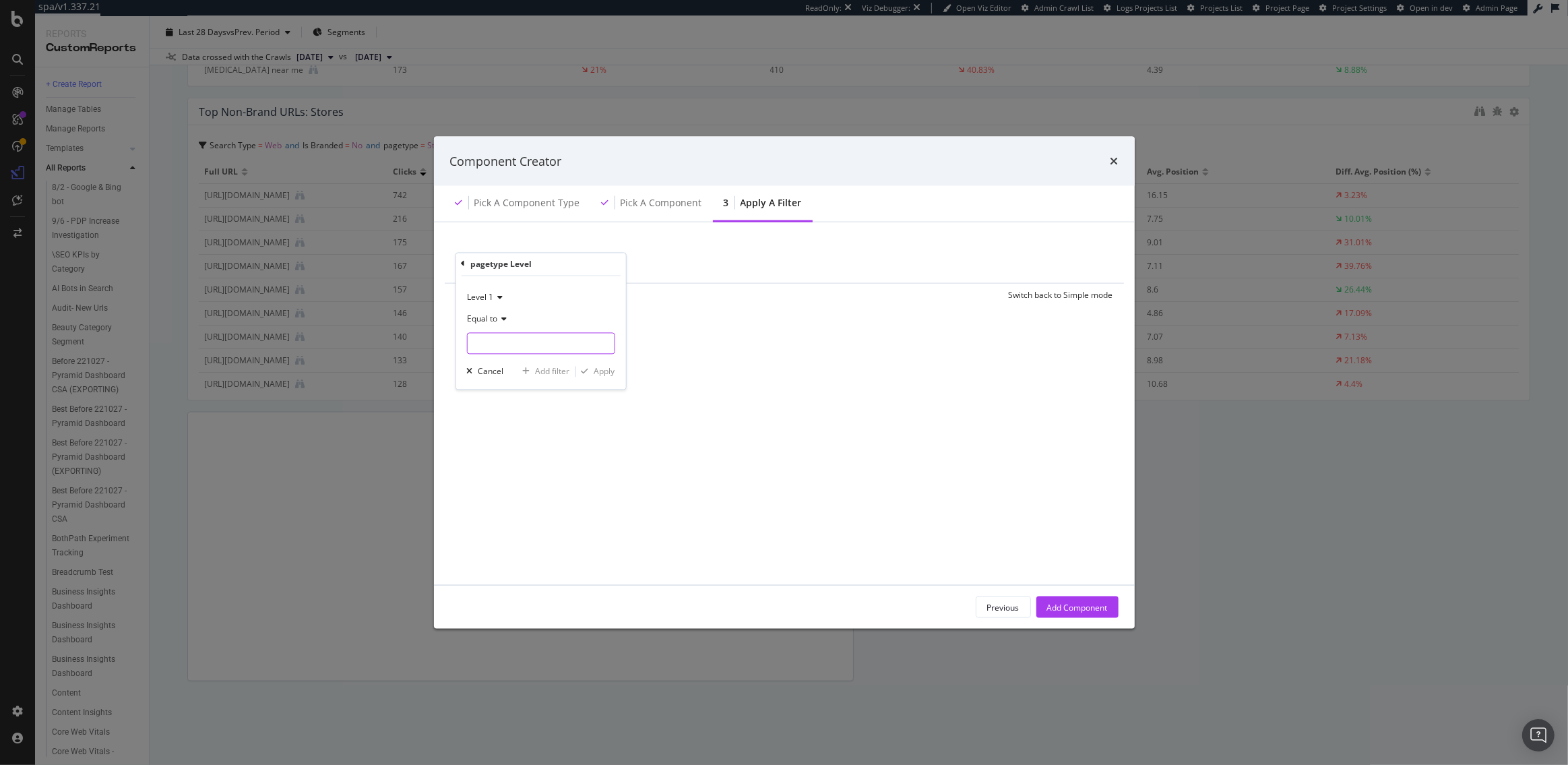
click at [489, 334] on input "modal" at bounding box center [540, 343] width 147 height 21
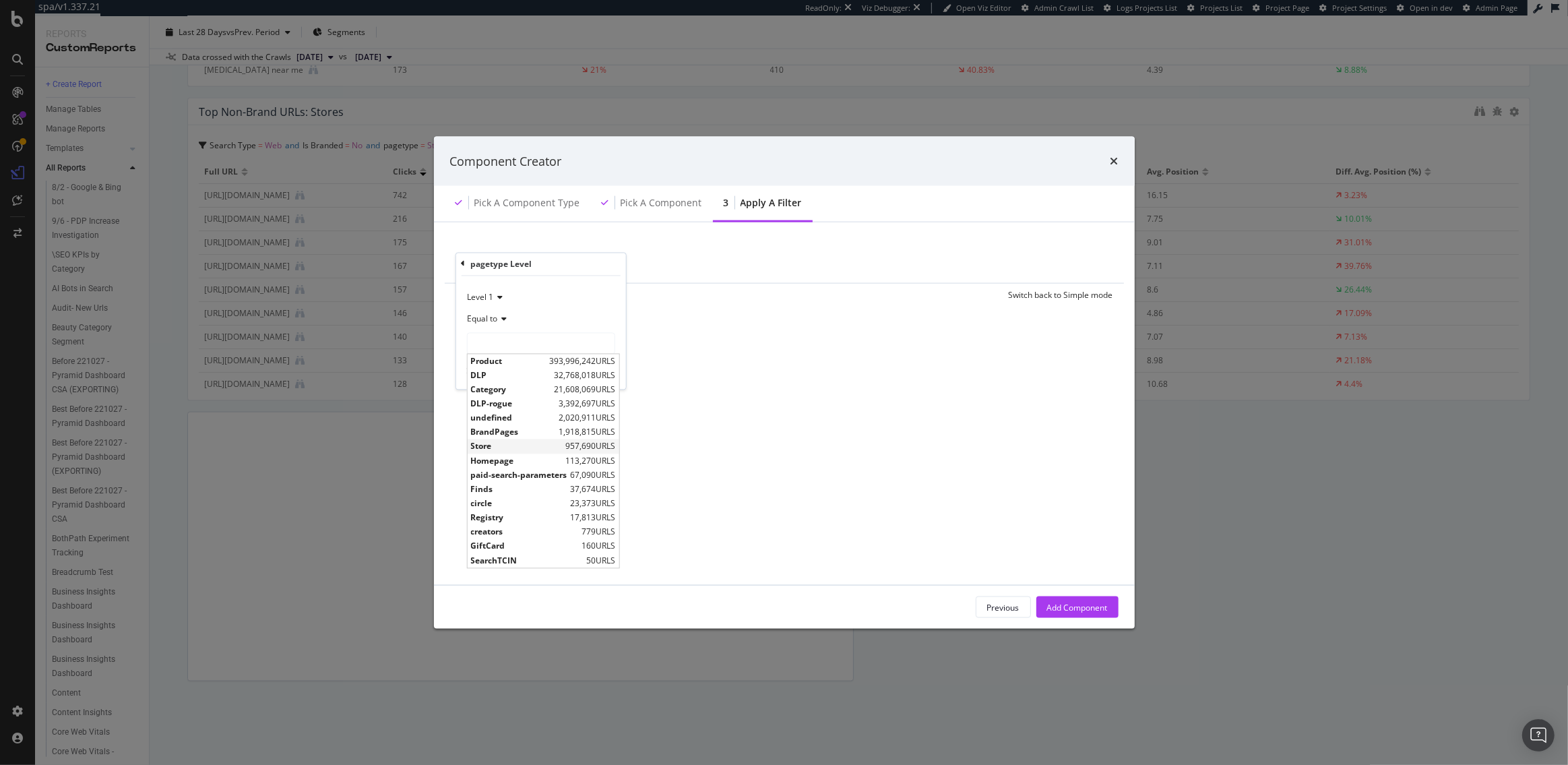
click at [498, 445] on span "Store" at bounding box center [516, 446] width 92 height 12
type input "Store"
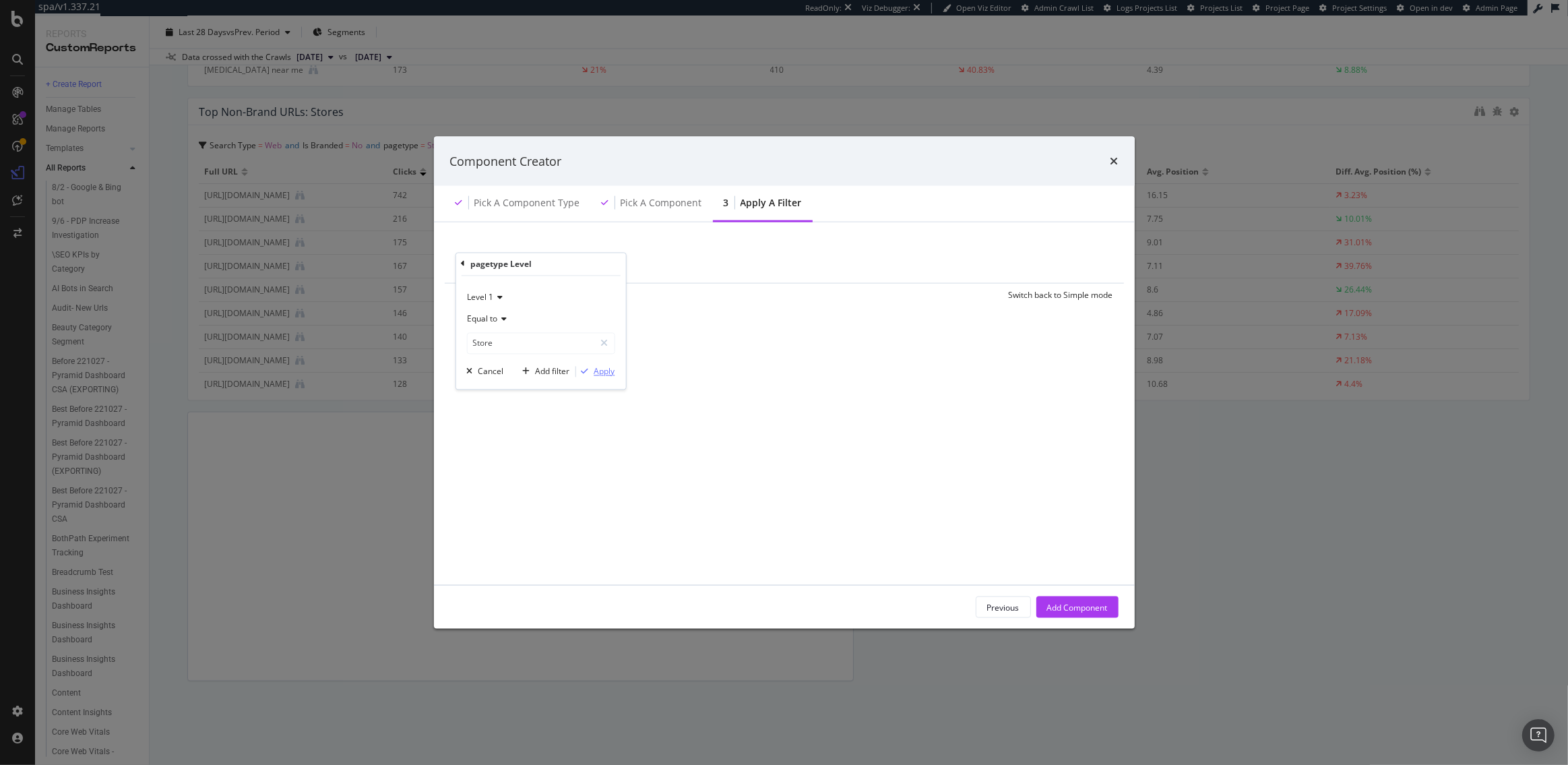
click at [607, 371] on div "Apply" at bounding box center [604, 371] width 21 height 12
click at [1086, 606] on div "Add Component" at bounding box center [1077, 606] width 61 height 12
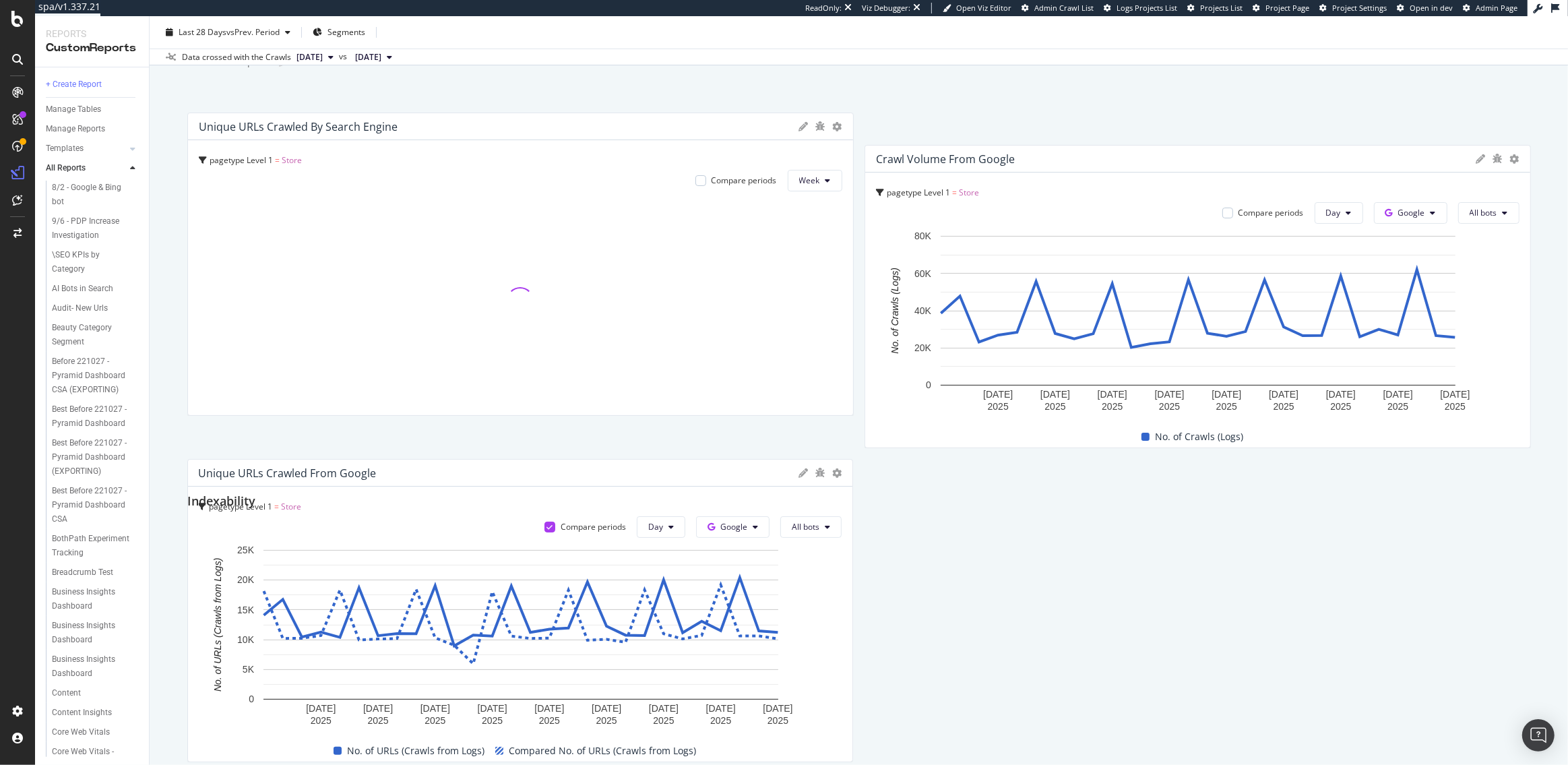
scroll to position [0, 0]
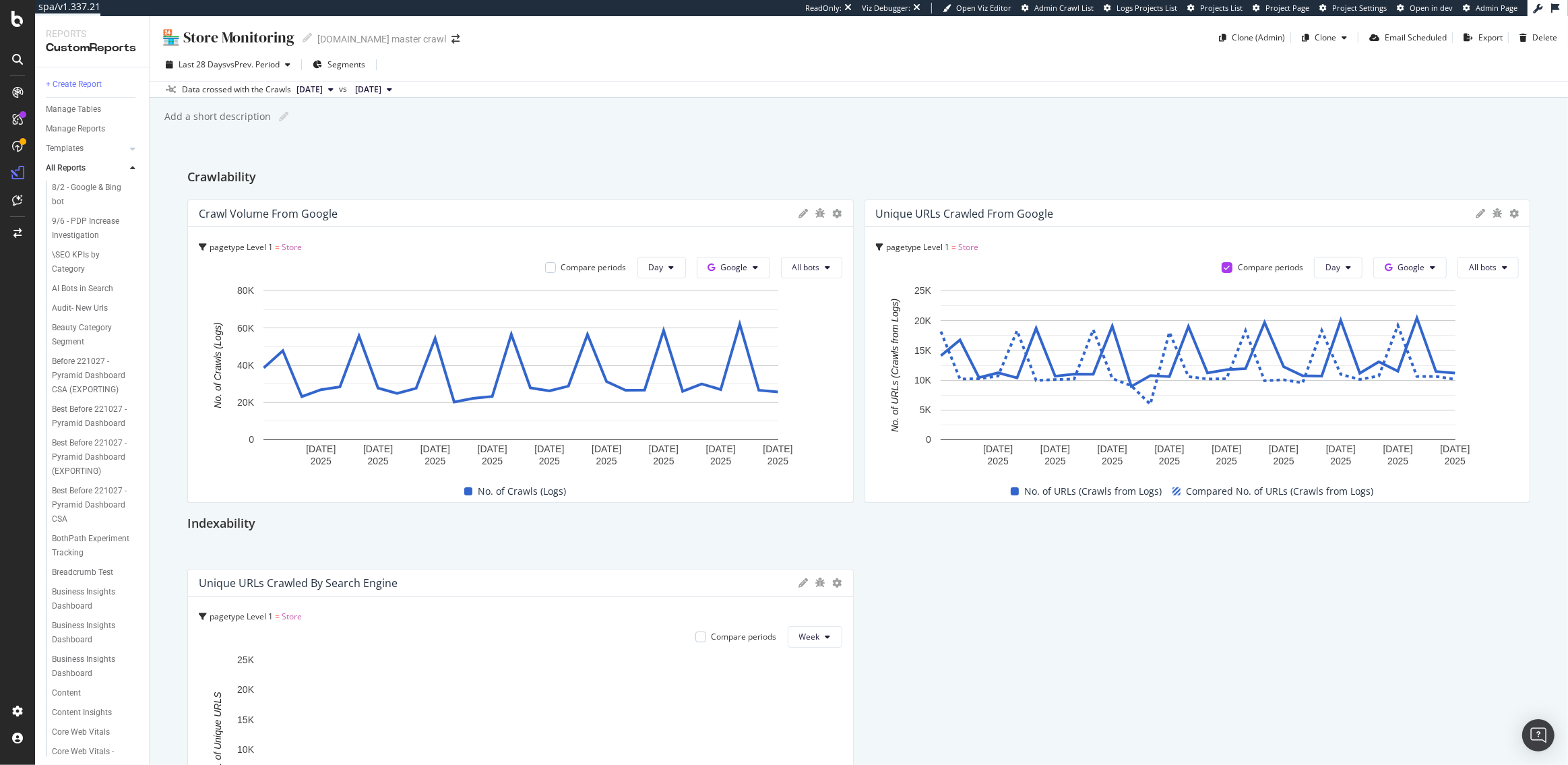
drag, startPoint x: 454, startPoint y: 425, endPoint x: 411, endPoint y: 582, distance: 162.8
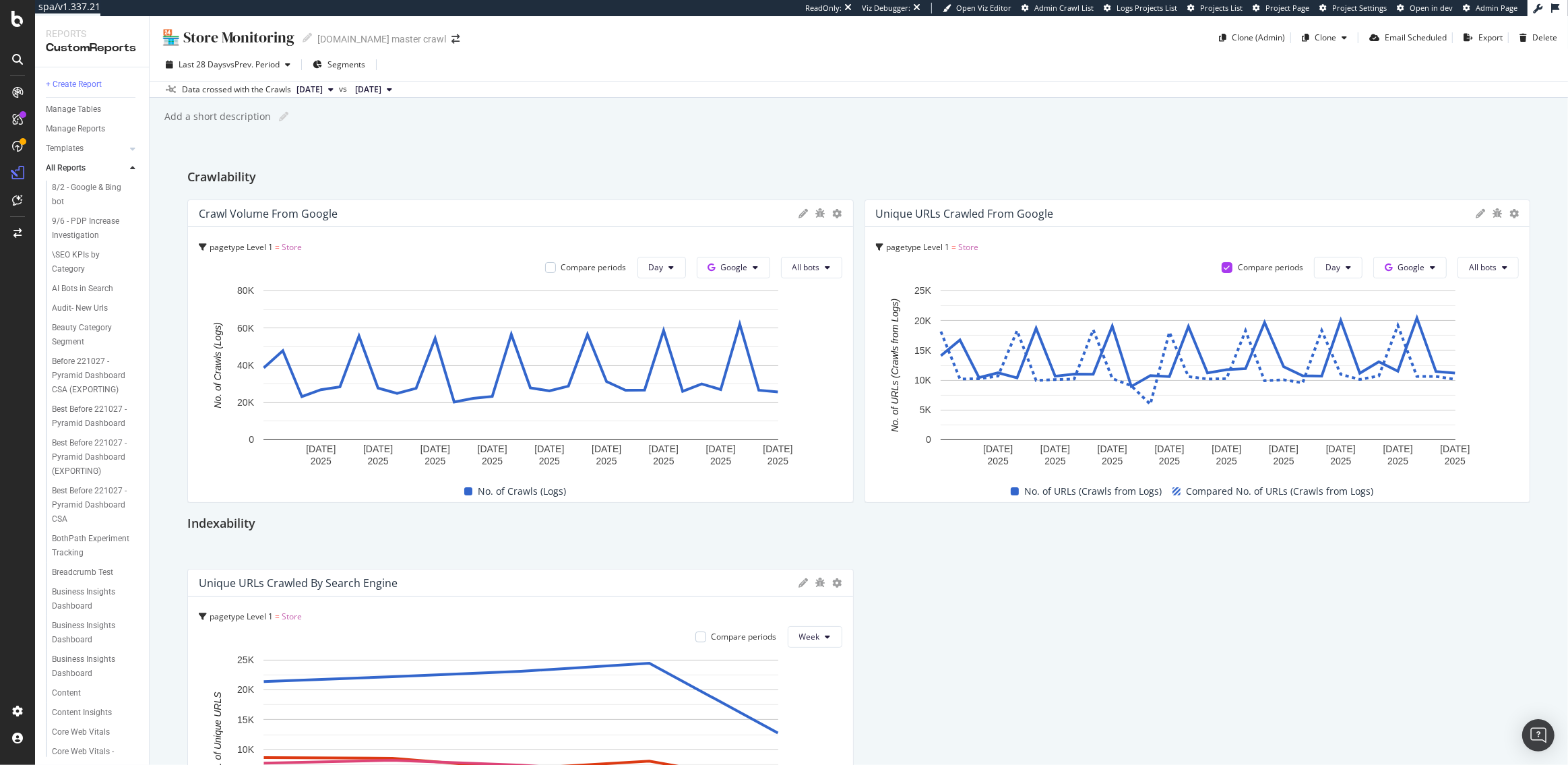
click at [411, 582] on div "Unique URLs Crawled By Search Engine" at bounding box center [495, 583] width 593 height 14
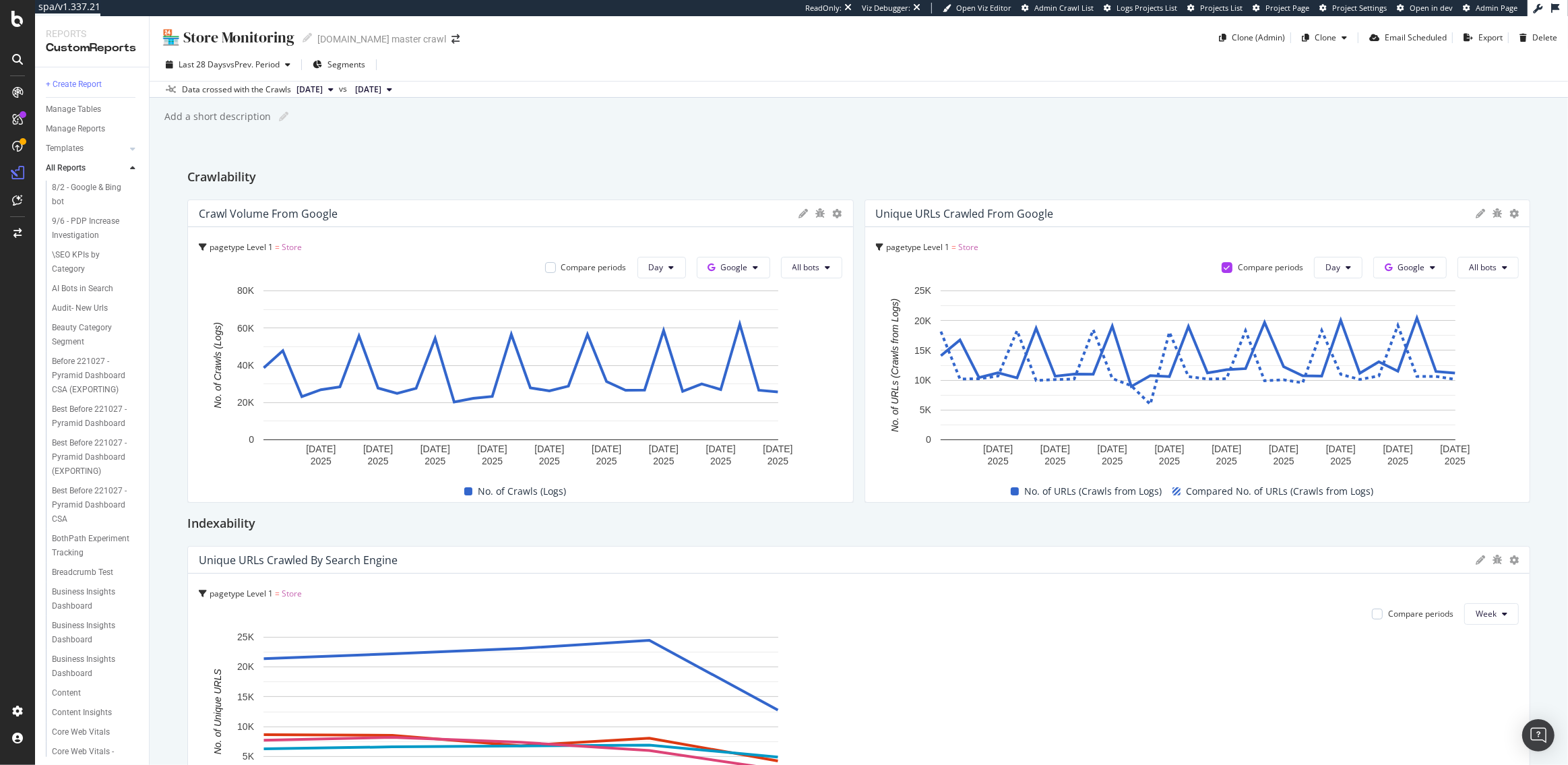
drag, startPoint x: 850, startPoint y: 669, endPoint x: 1542, endPoint y: 703, distance: 692.8
click at [1542, 703] on div "🏪 Store Monitoring 🏪 Store Monitoring target.com master crawl Clone (Admin) Clo…" at bounding box center [859, 390] width 1418 height 748
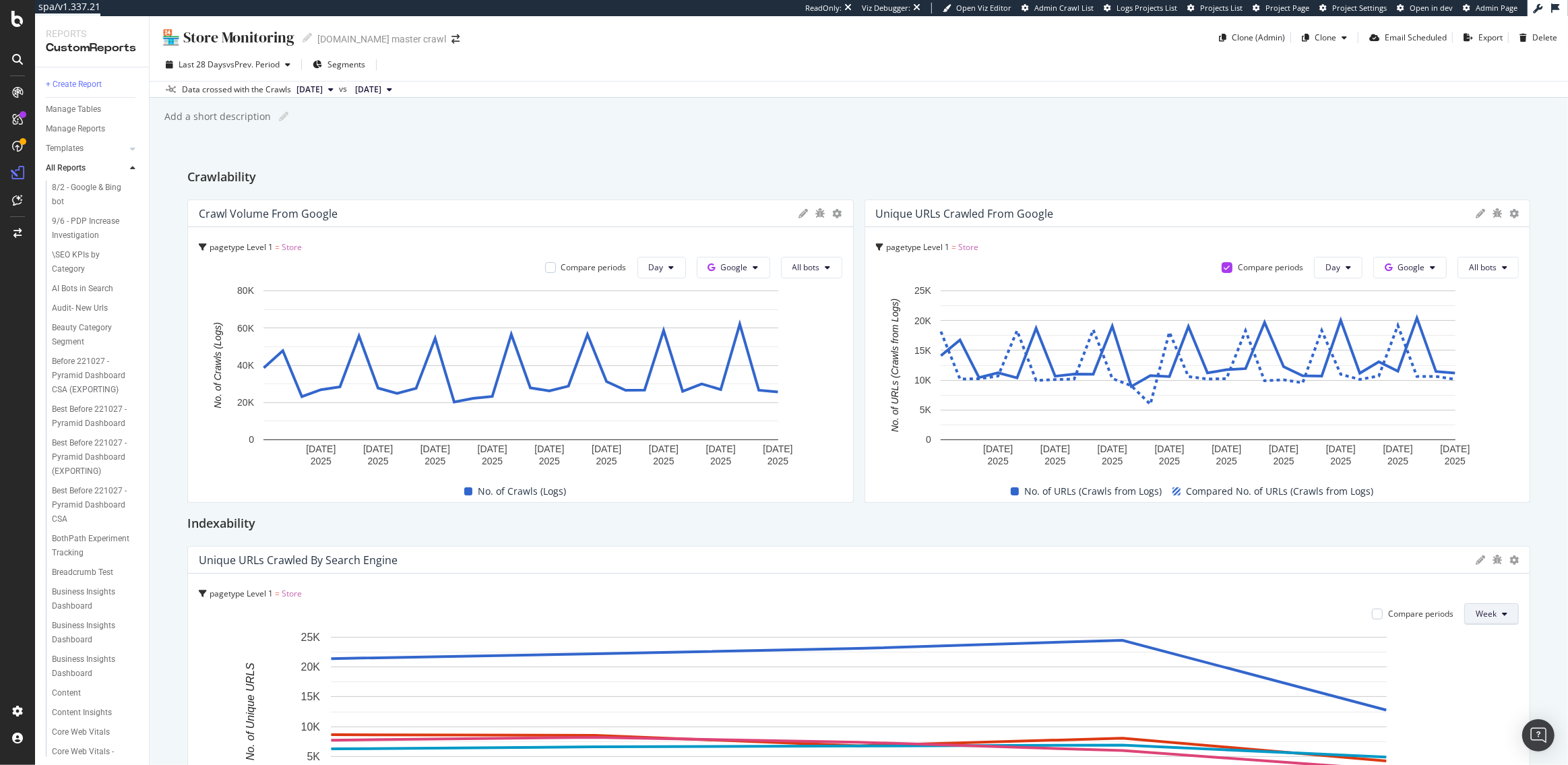
click at [1494, 618] on span "Week" at bounding box center [1486, 613] width 21 height 12
click at [1489, 640] on span "Day" at bounding box center [1489, 640] width 24 height 12
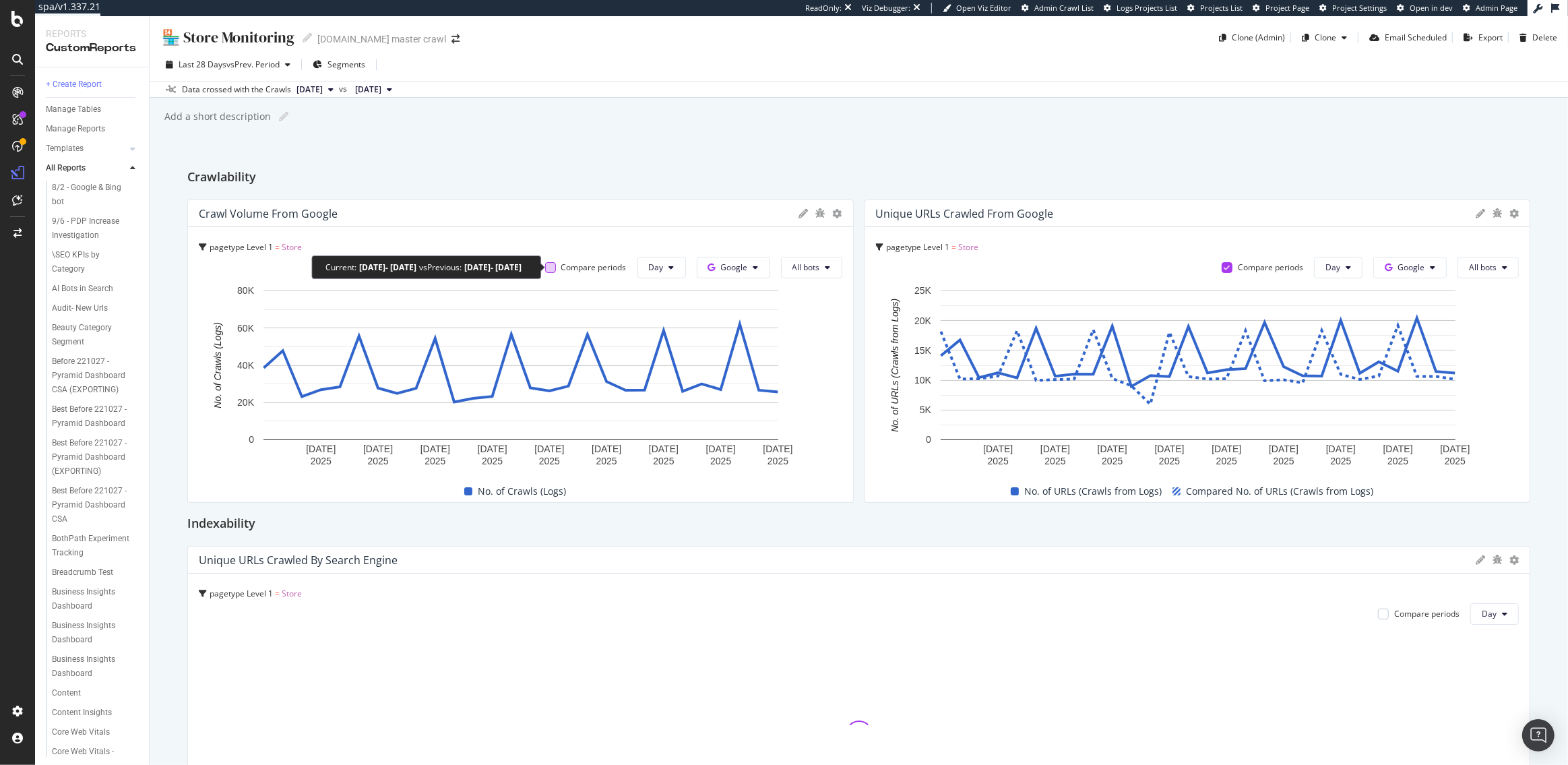
click at [551, 269] on div at bounding box center [551, 267] width 11 height 11
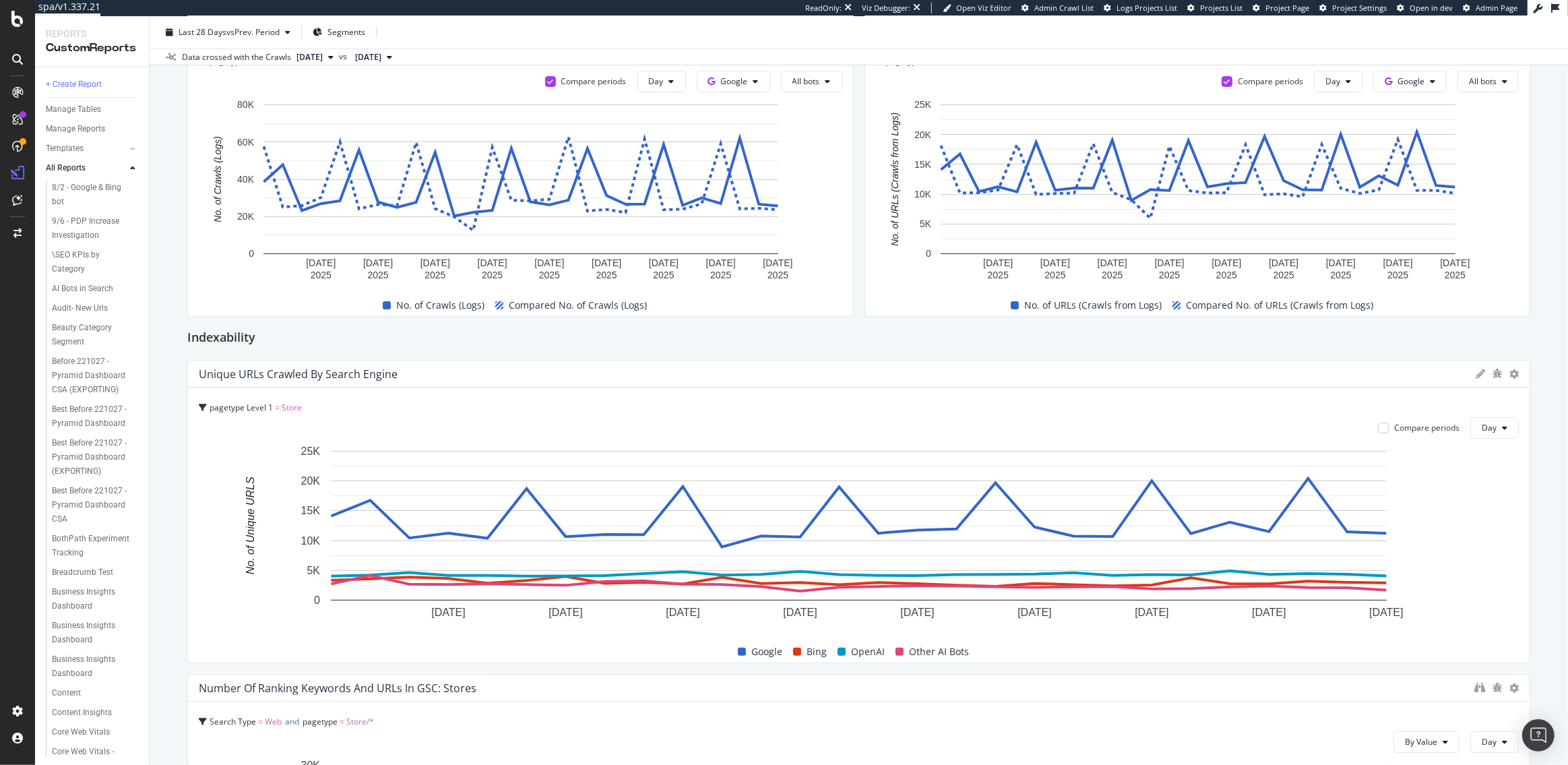
scroll to position [192, 0]
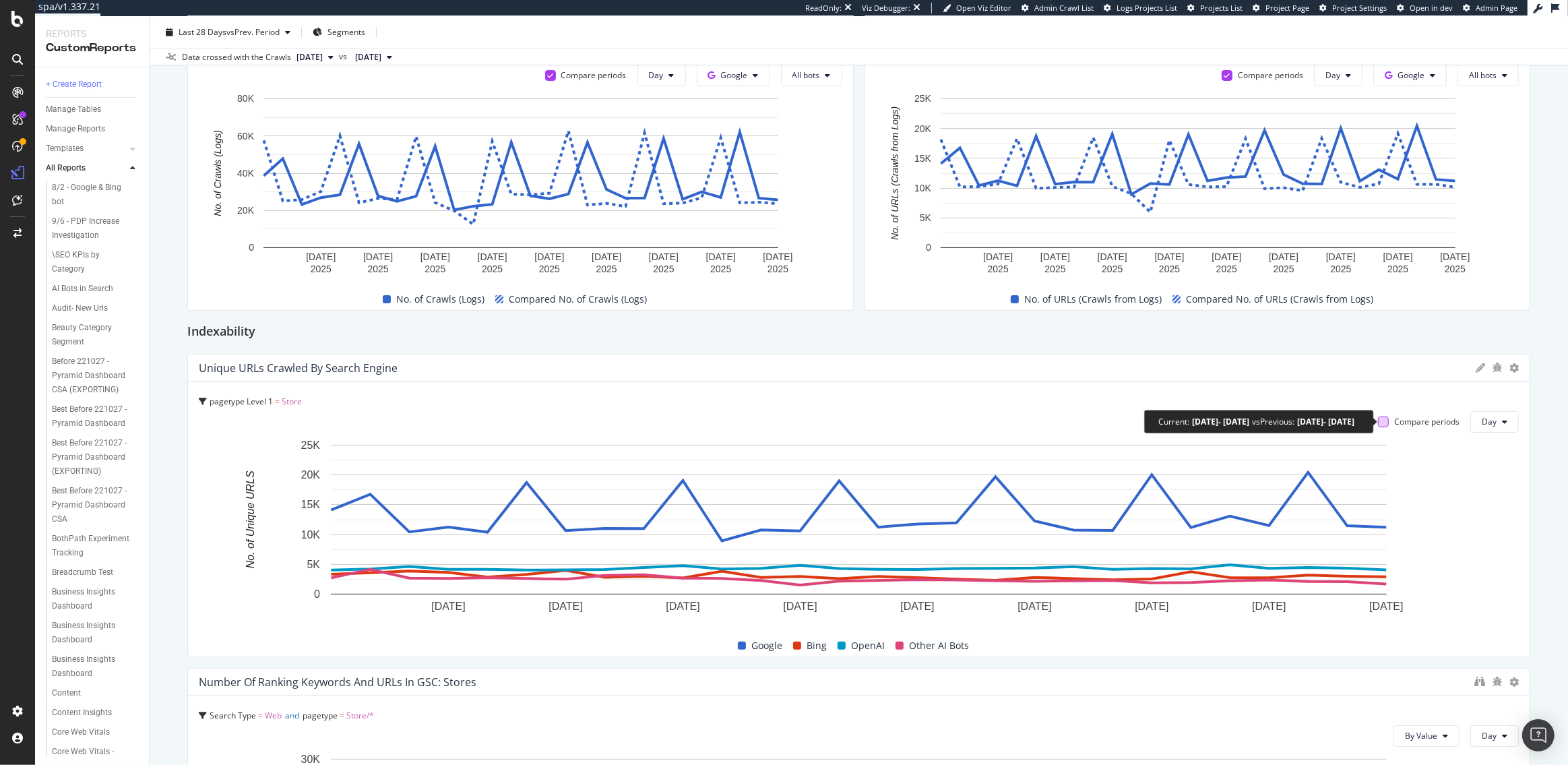
click at [1382, 421] on div at bounding box center [1384, 422] width 11 height 11
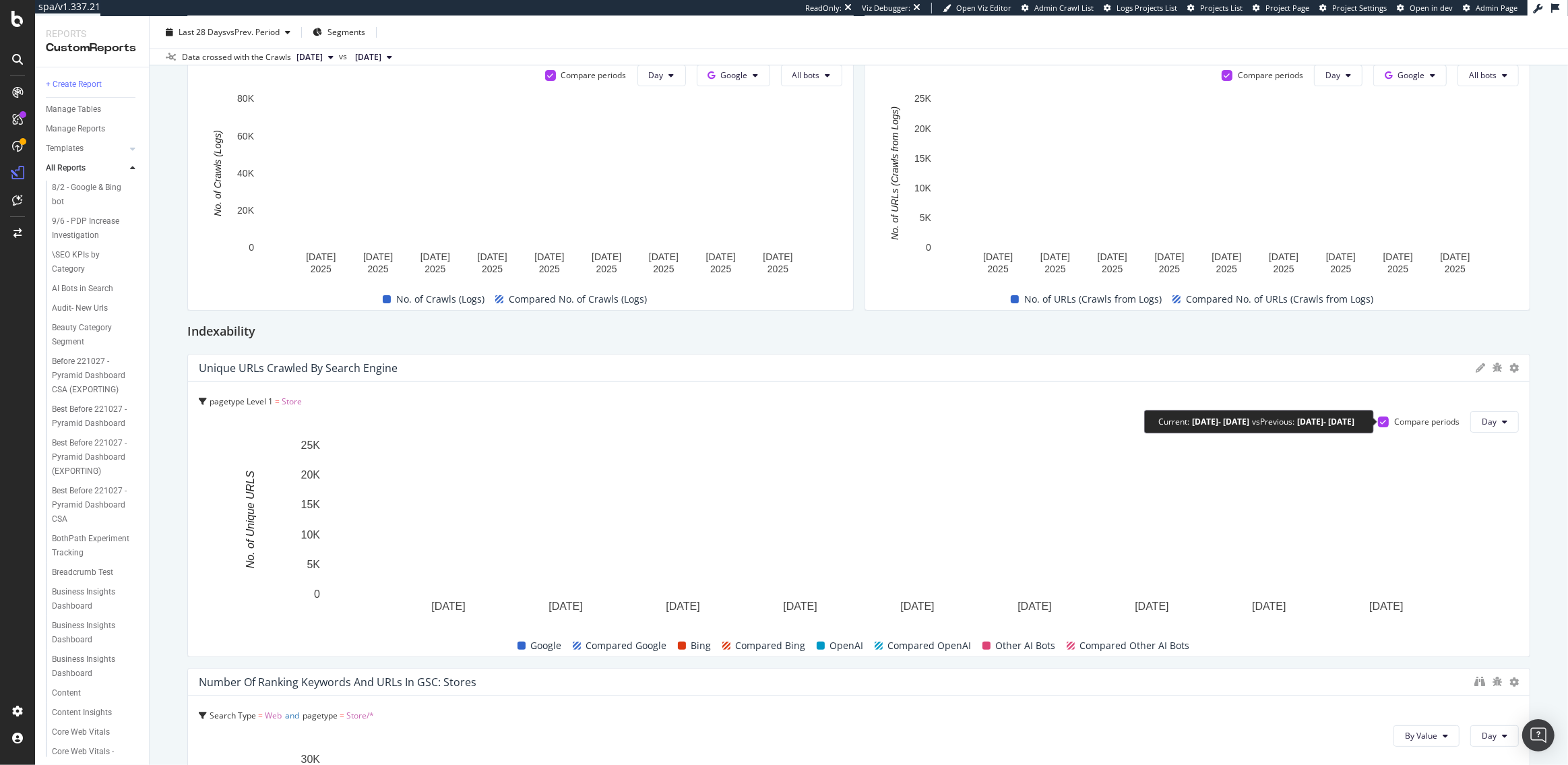
click at [1382, 421] on icon at bounding box center [1383, 422] width 6 height 7
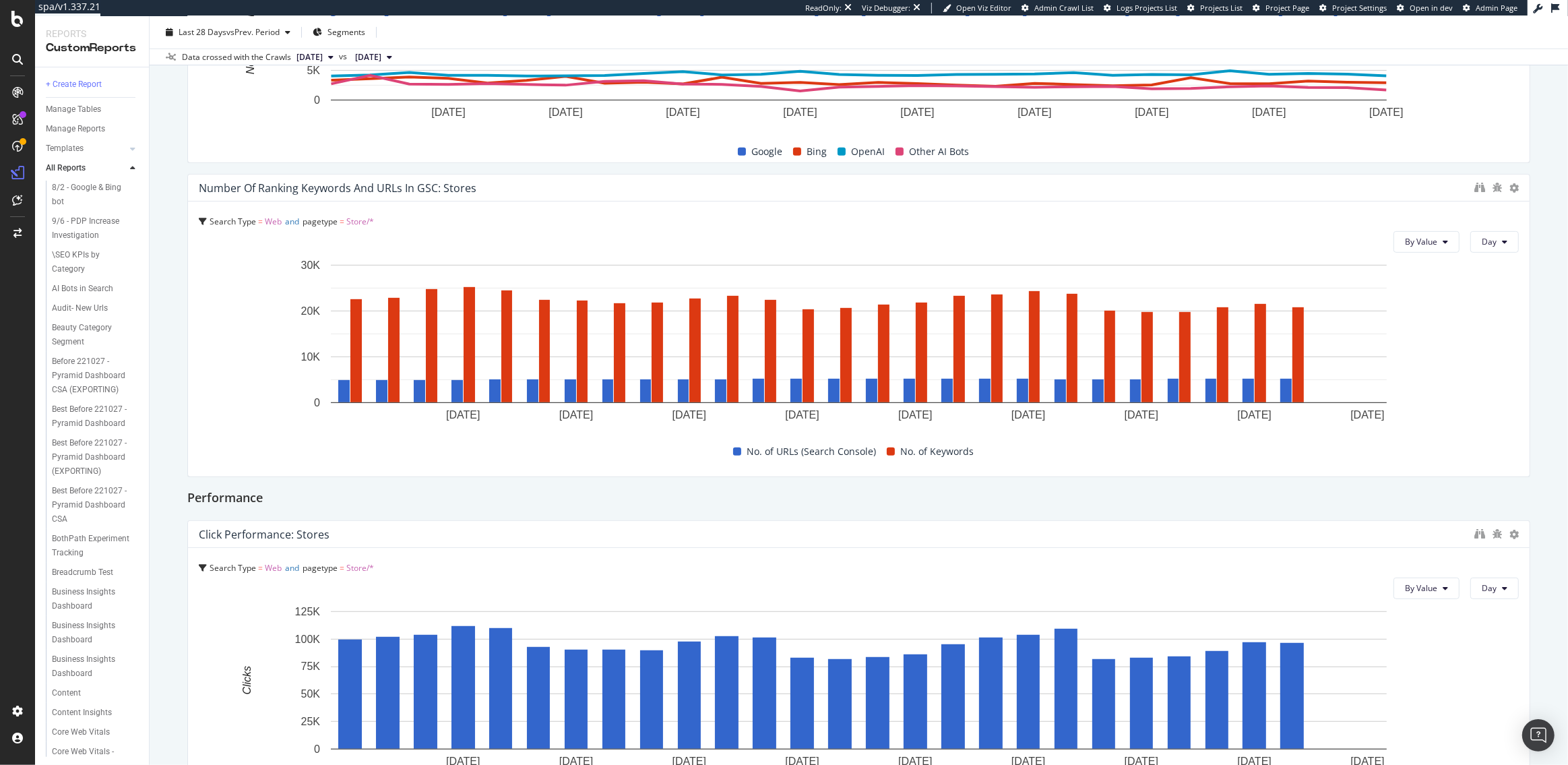
scroll to position [127, 0]
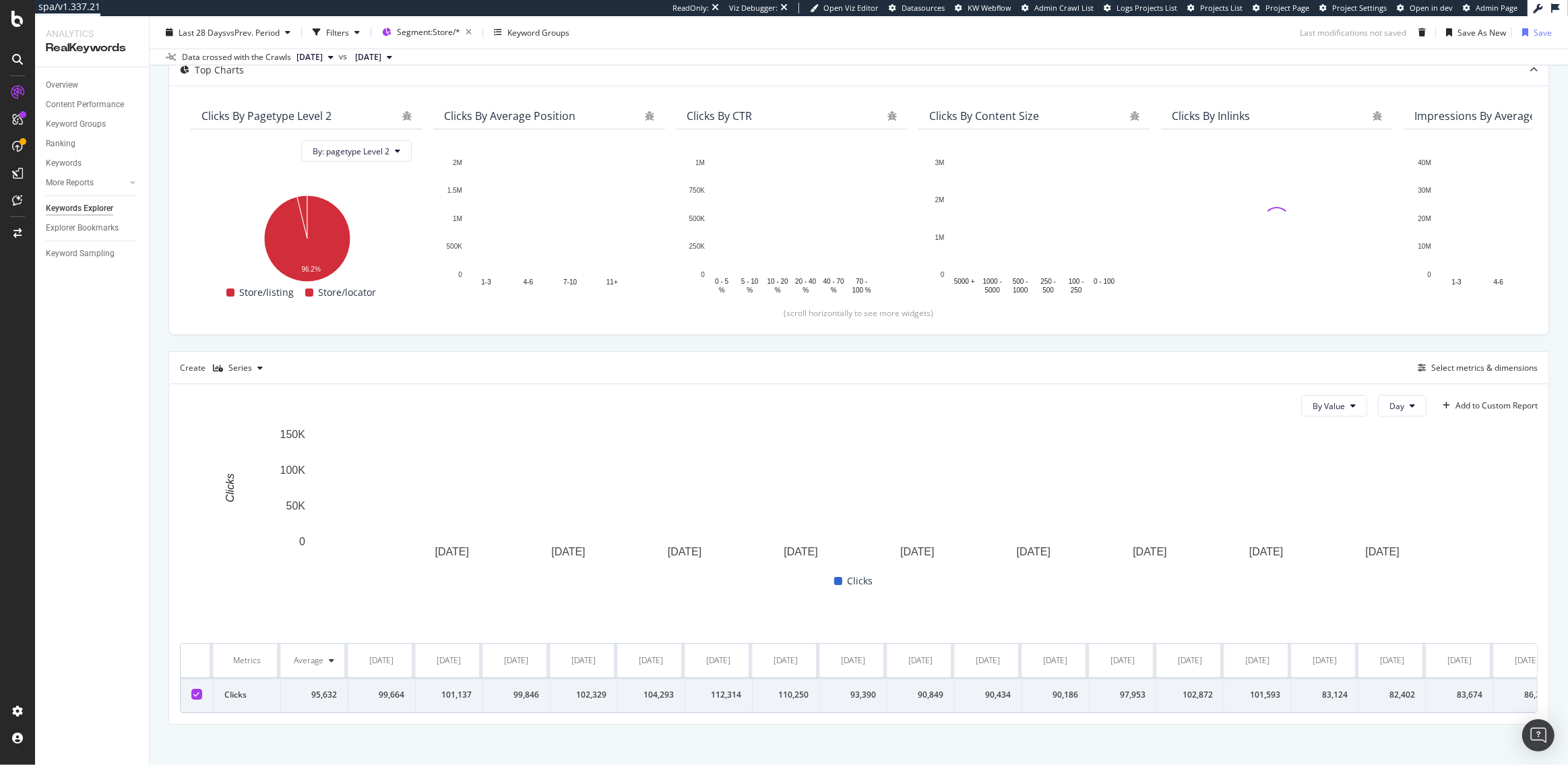
scroll to position [136, 0]
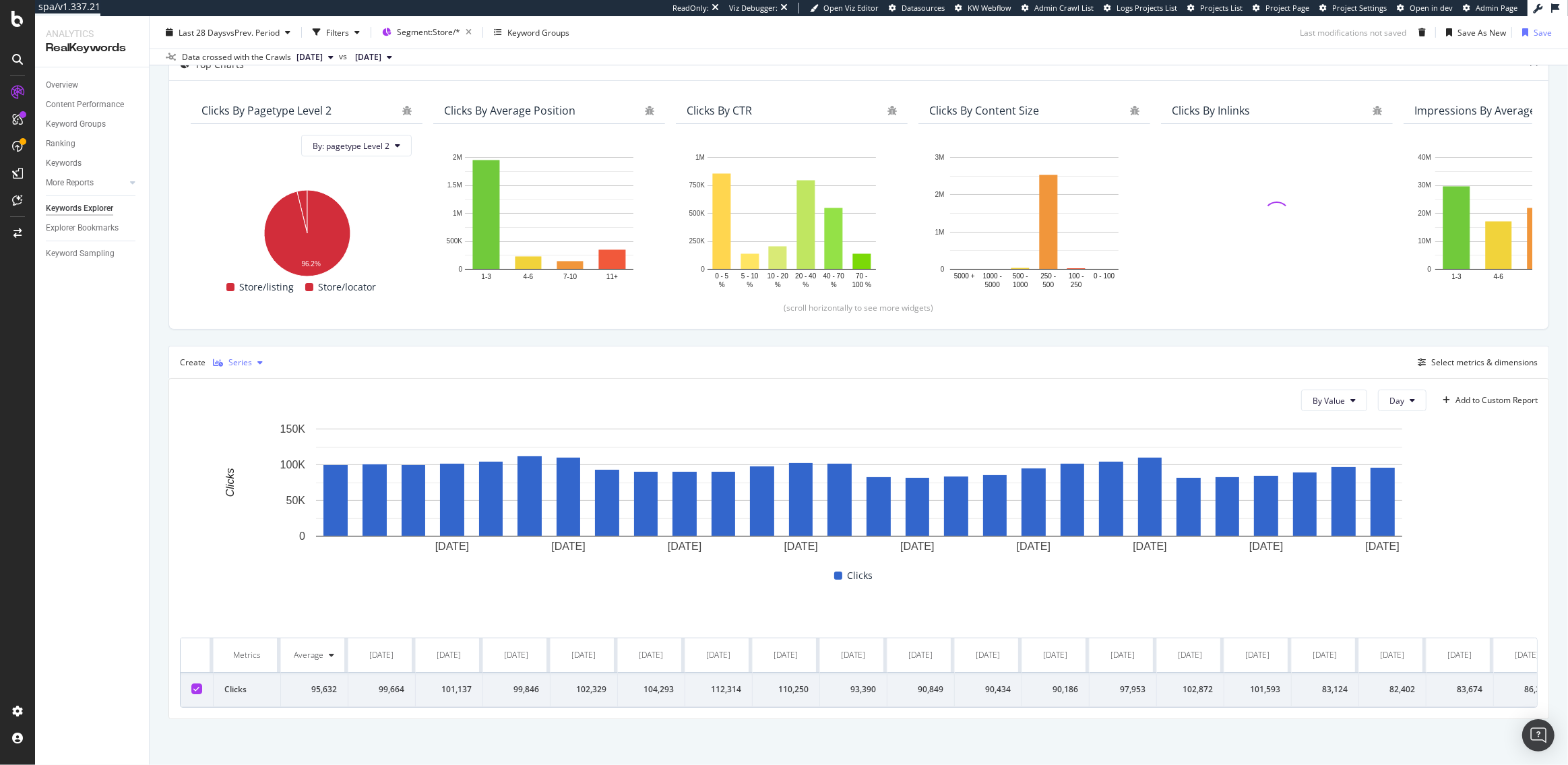
click at [234, 363] on div "Series" at bounding box center [240, 363] width 23 height 8
click at [246, 390] on div "Table" at bounding box center [254, 385] width 83 height 17
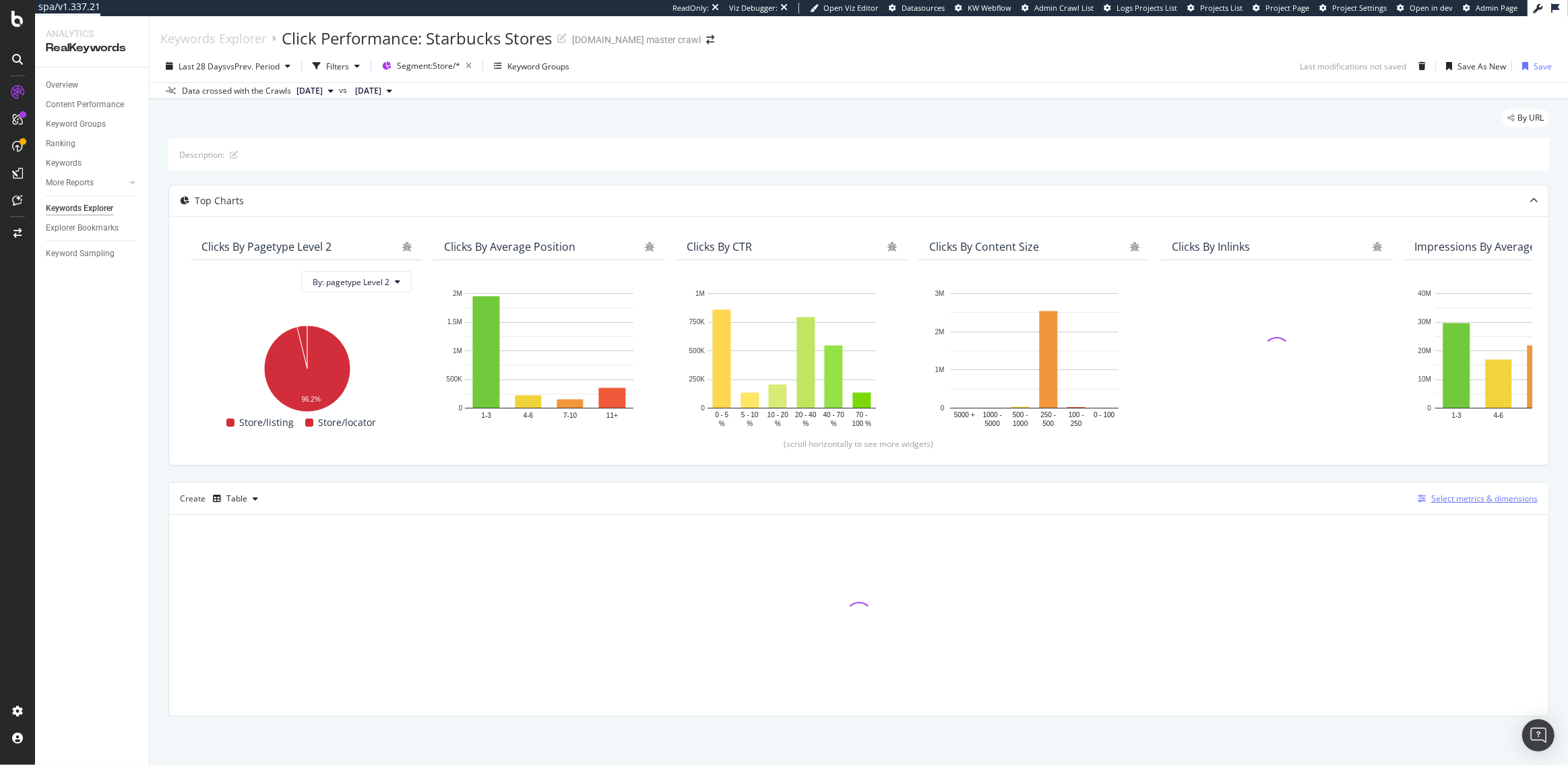
click at [1440, 496] on div "Select metrics & dimensions" at bounding box center [1485, 498] width 106 height 12
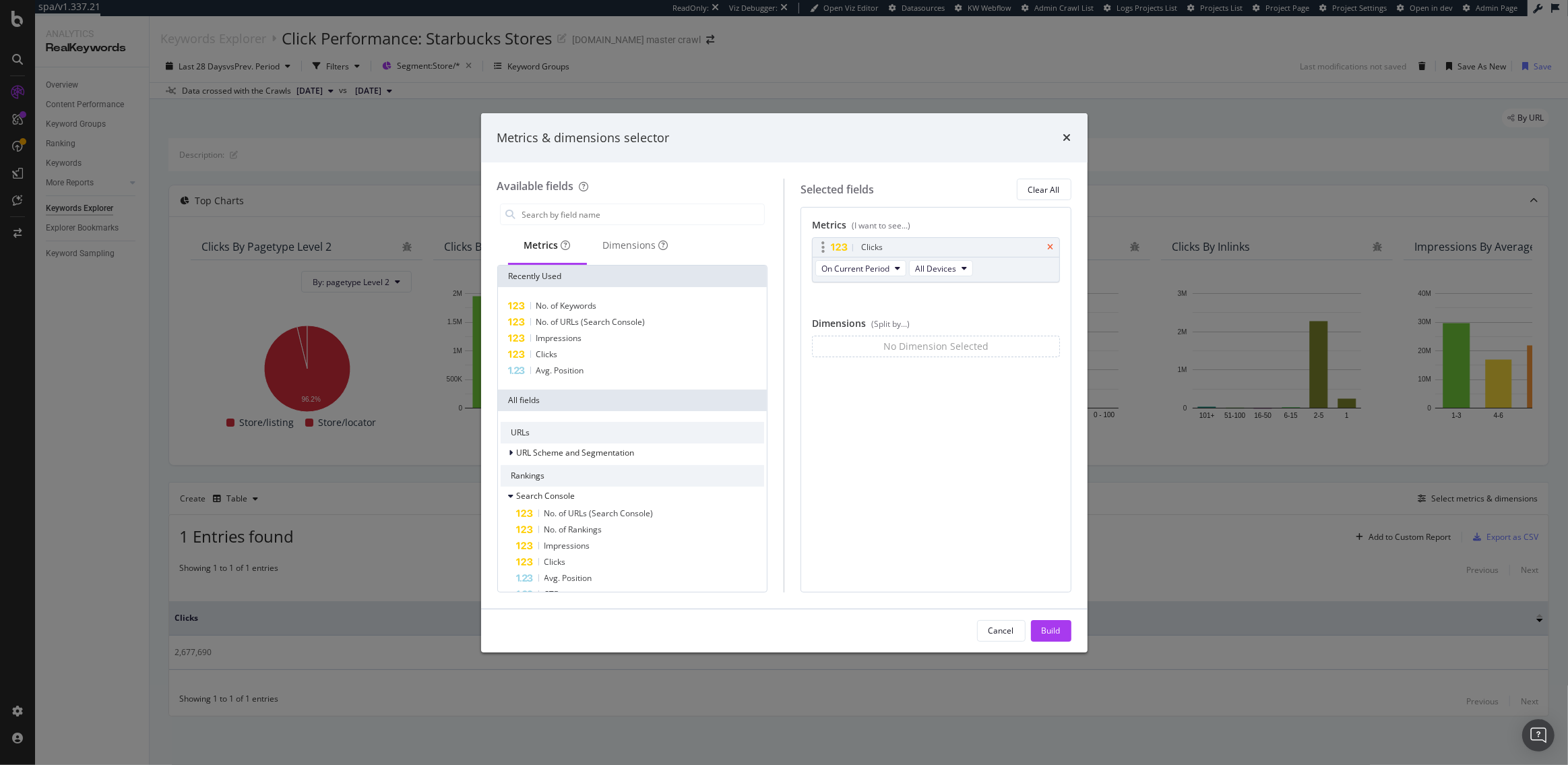
click at [1050, 247] on icon "times" at bounding box center [1050, 247] width 6 height 8
click at [658, 212] on input "modal" at bounding box center [643, 214] width 244 height 20
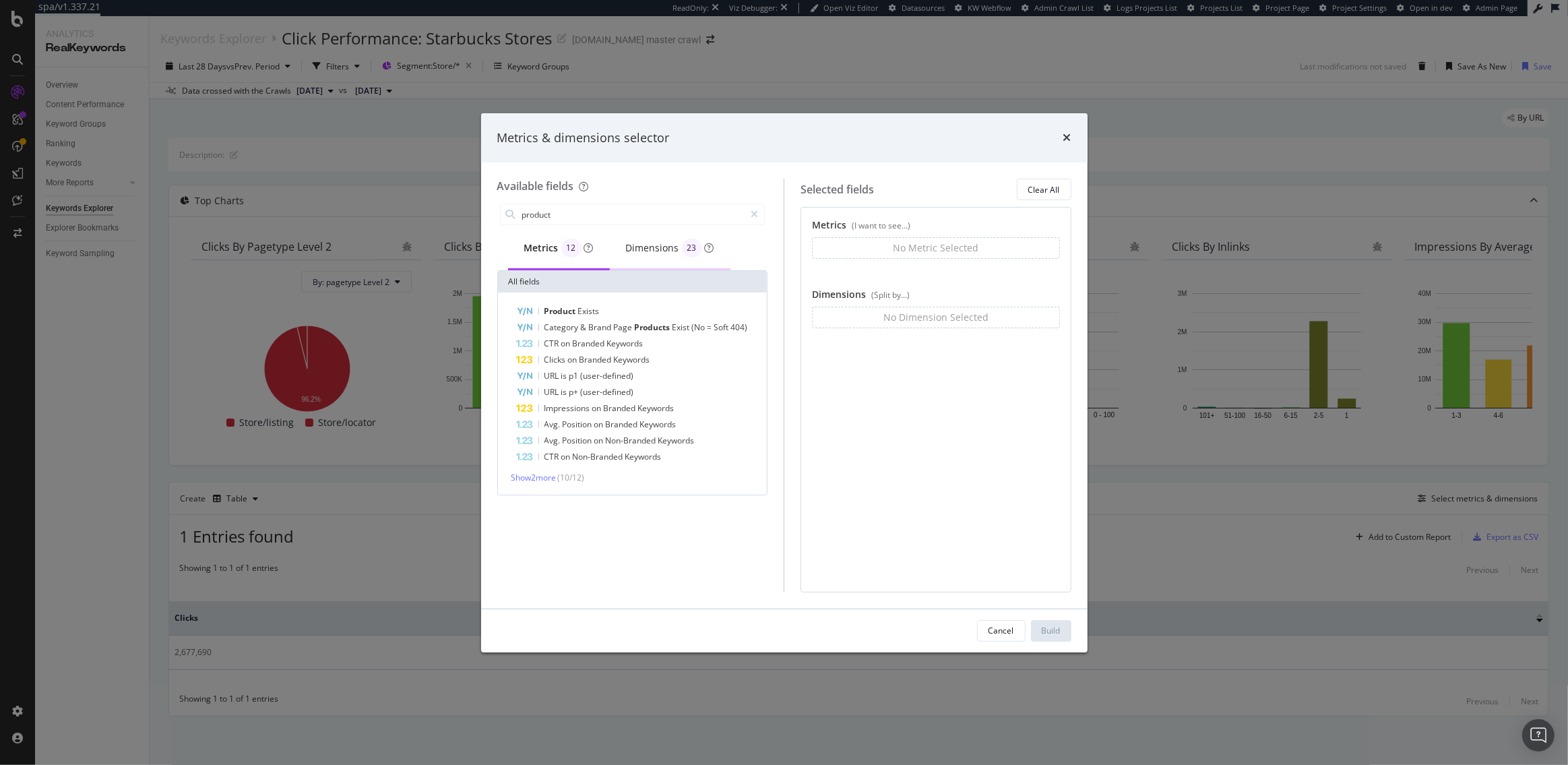
click at [653, 247] on div "Dimensions 23" at bounding box center [670, 247] width 88 height 19
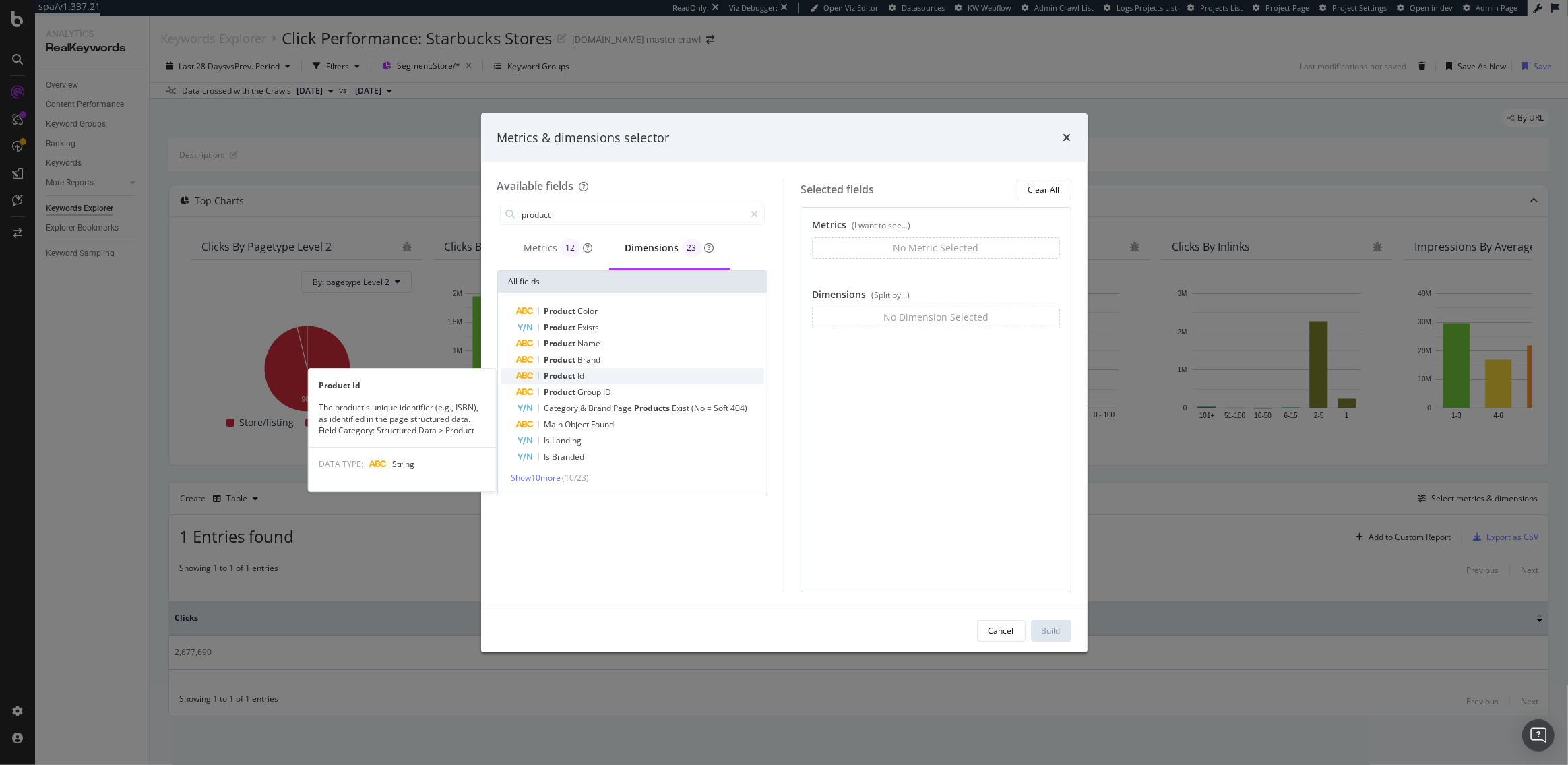
click at [583, 372] on span "Id" at bounding box center [582, 376] width 7 height 12
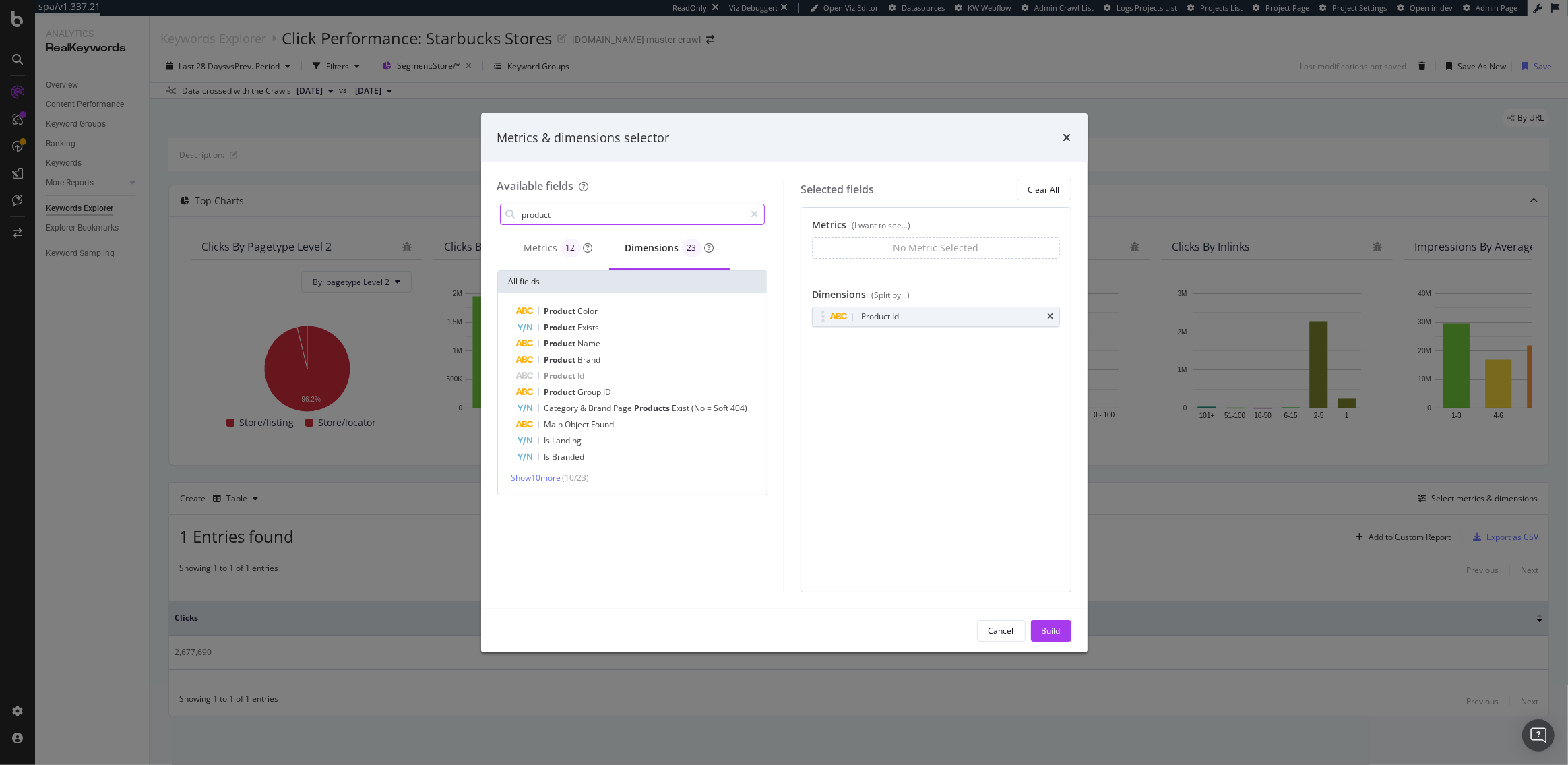
click at [694, 214] on input "product" at bounding box center [633, 214] width 225 height 20
type input "no of urls"
click at [542, 250] on div "Metrics 22" at bounding box center [559, 247] width 69 height 19
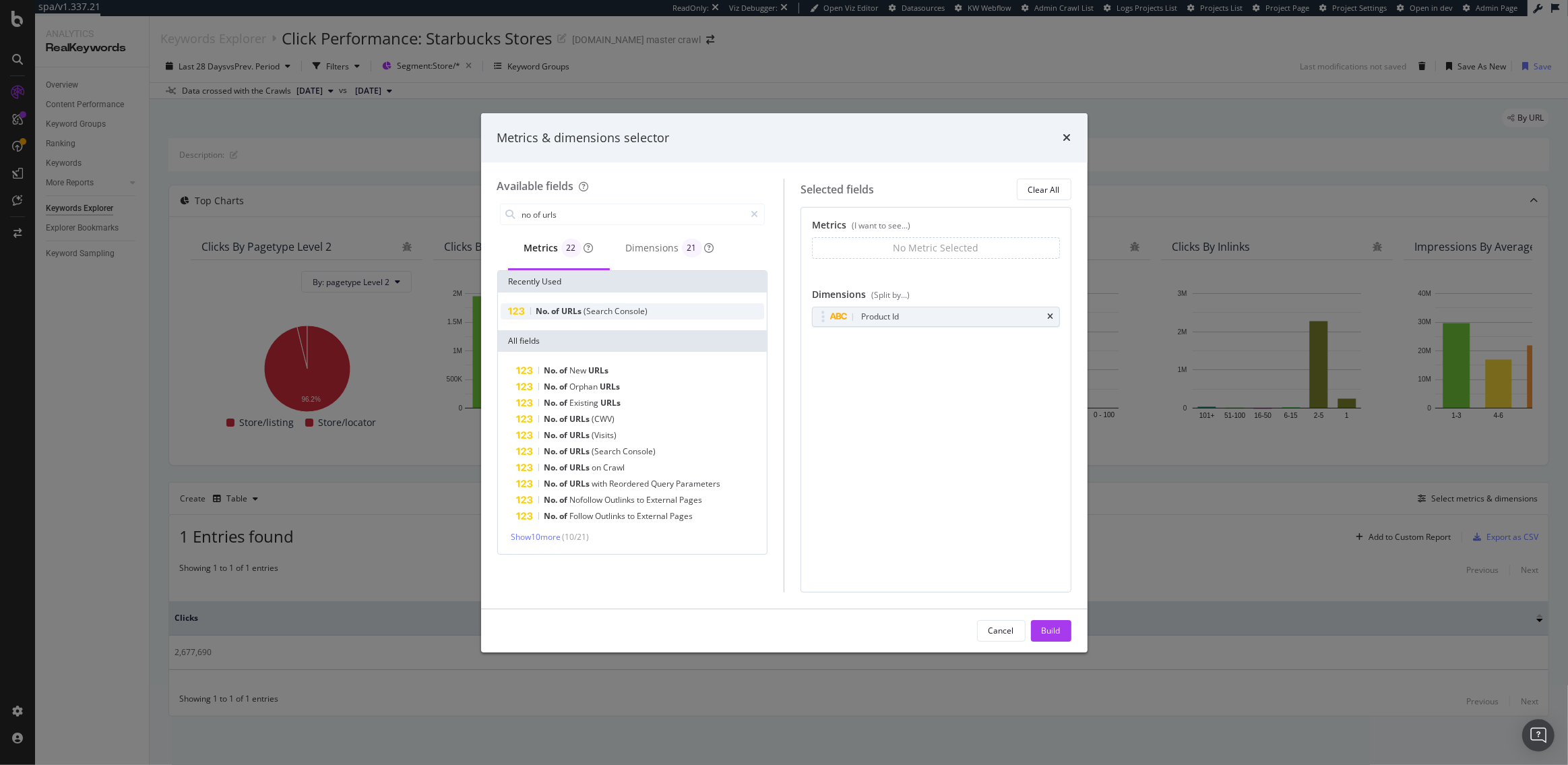
click at [590, 308] on span "(Search" at bounding box center [600, 311] width 31 height 12
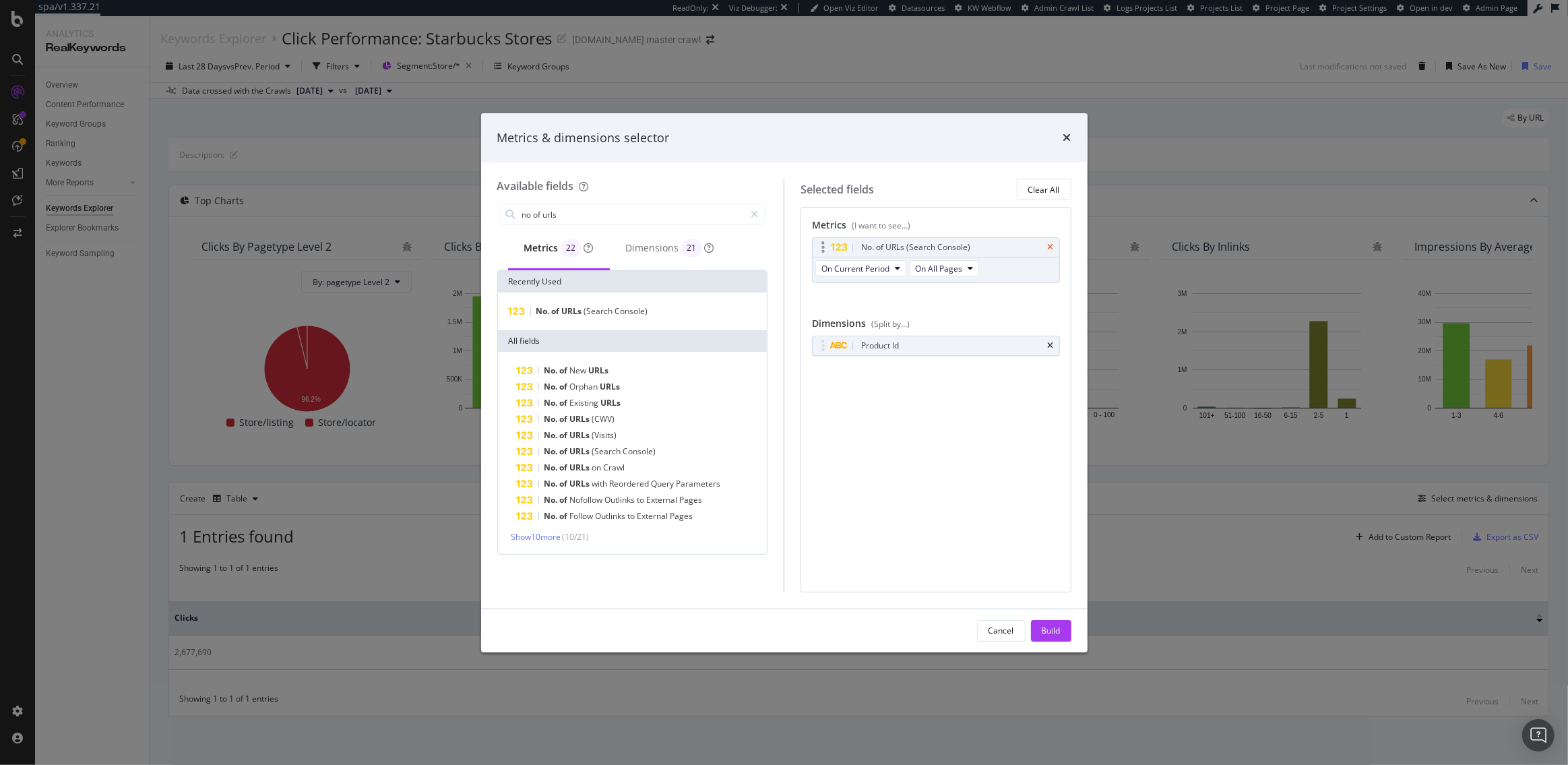
click at [1050, 245] on icon "times" at bounding box center [1050, 247] width 6 height 8
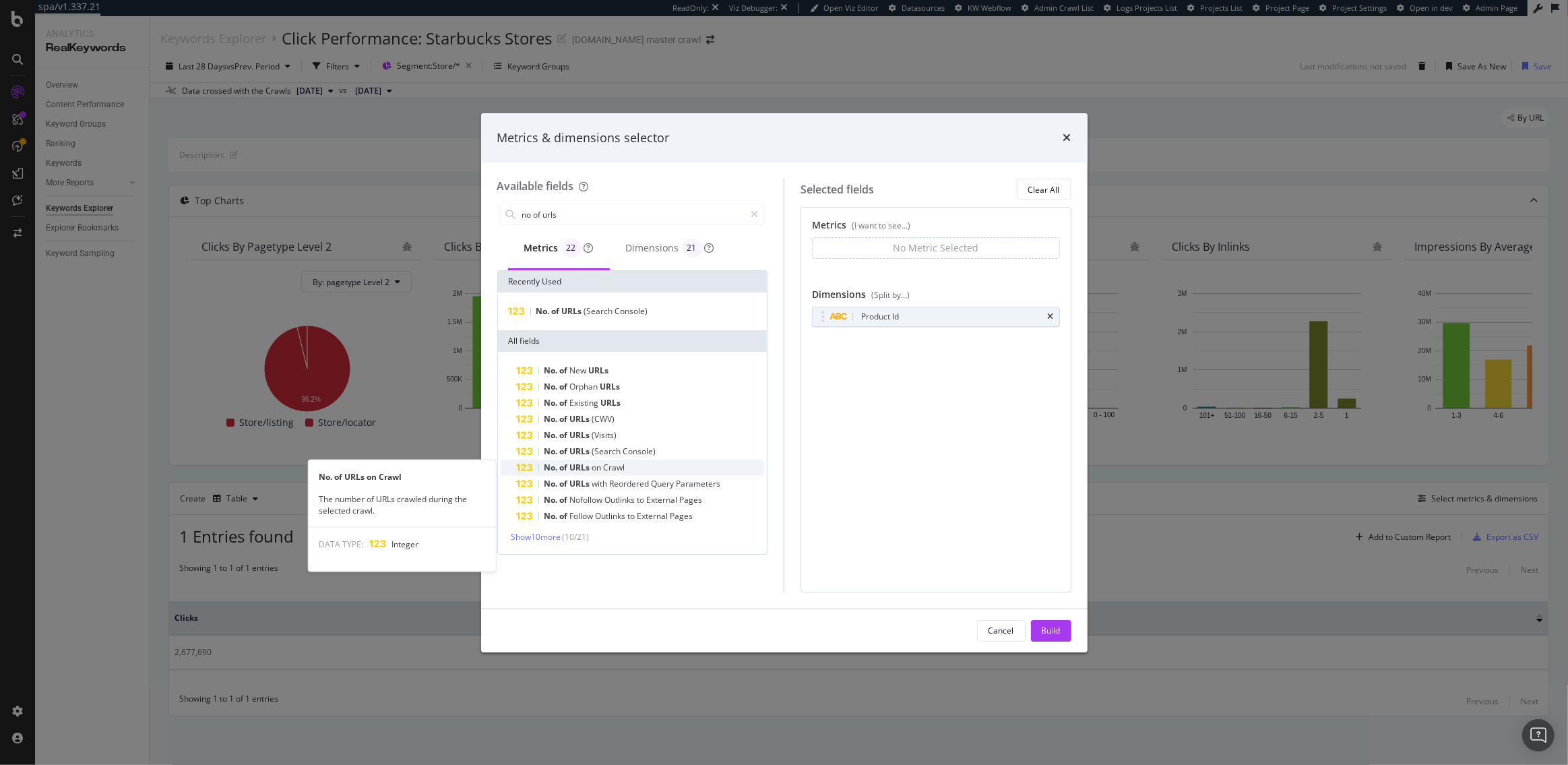
click at [645, 465] on div "No. of URLs on Crawl" at bounding box center [641, 467] width 248 height 16
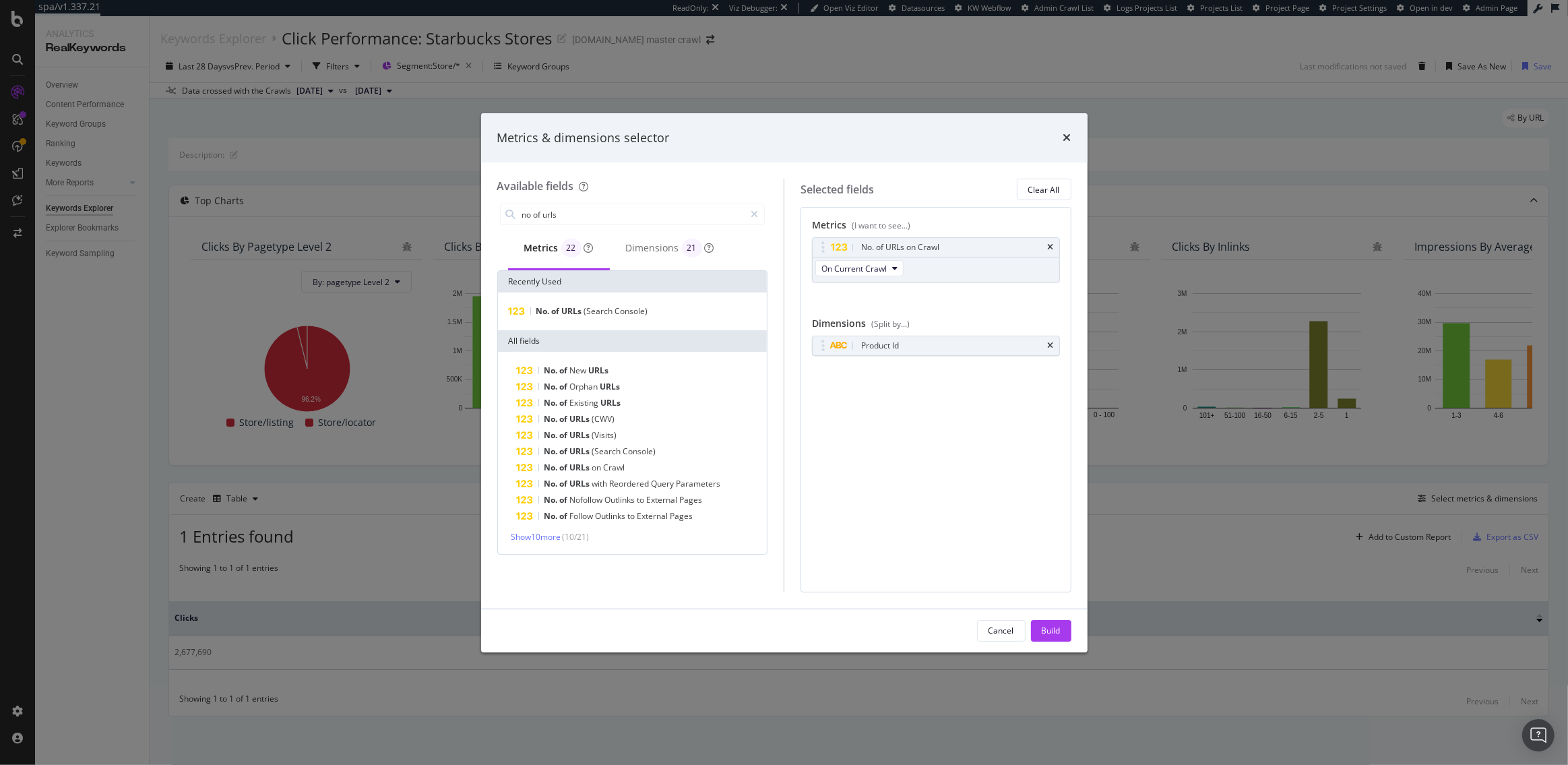
click at [1044, 642] on div "Cancel Build" at bounding box center [784, 631] width 607 height 43
click at [1050, 626] on div "Build" at bounding box center [1051, 630] width 19 height 12
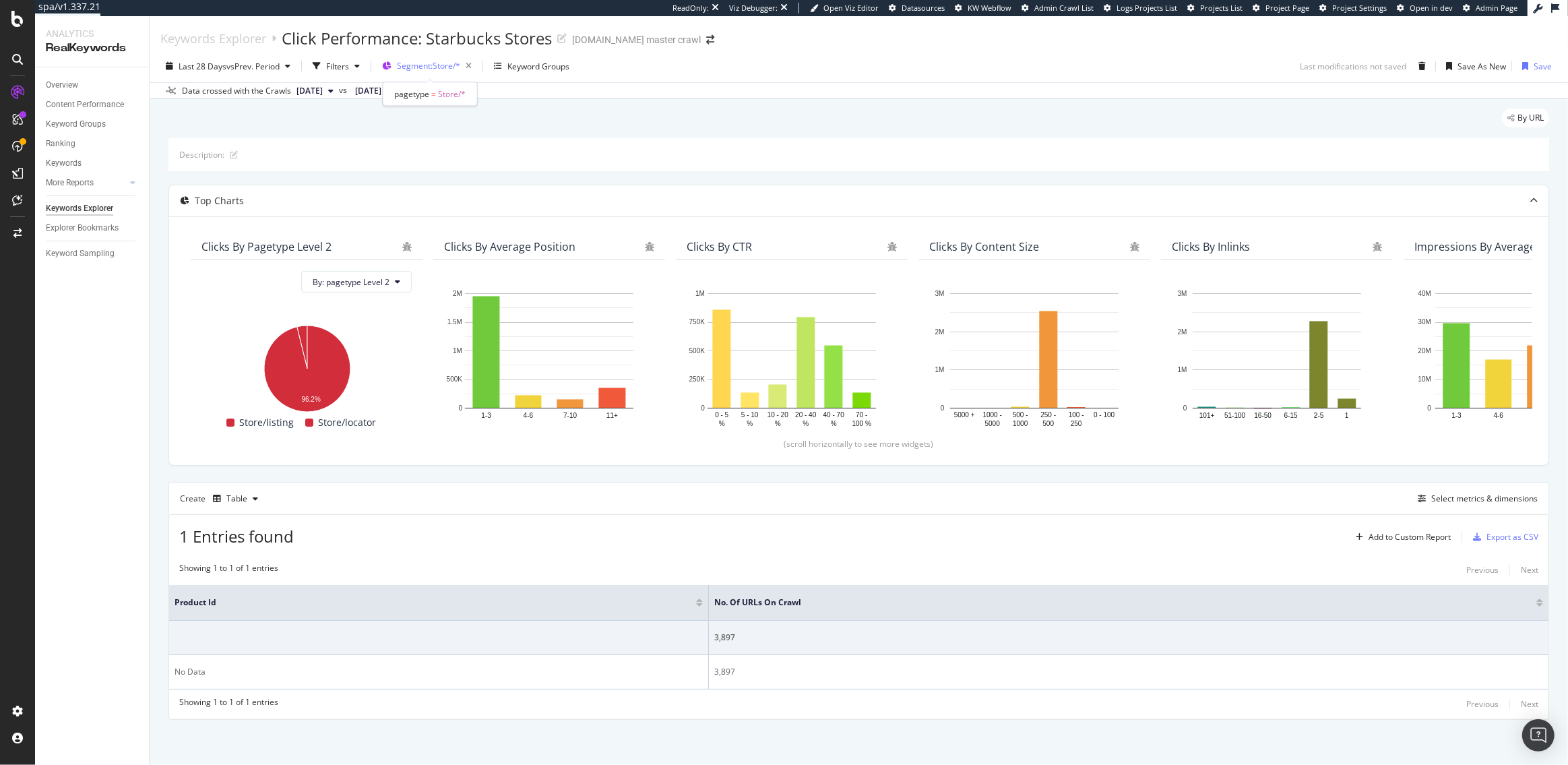
click at [447, 66] on span "Segment: Store/*" at bounding box center [429, 65] width 63 height 12
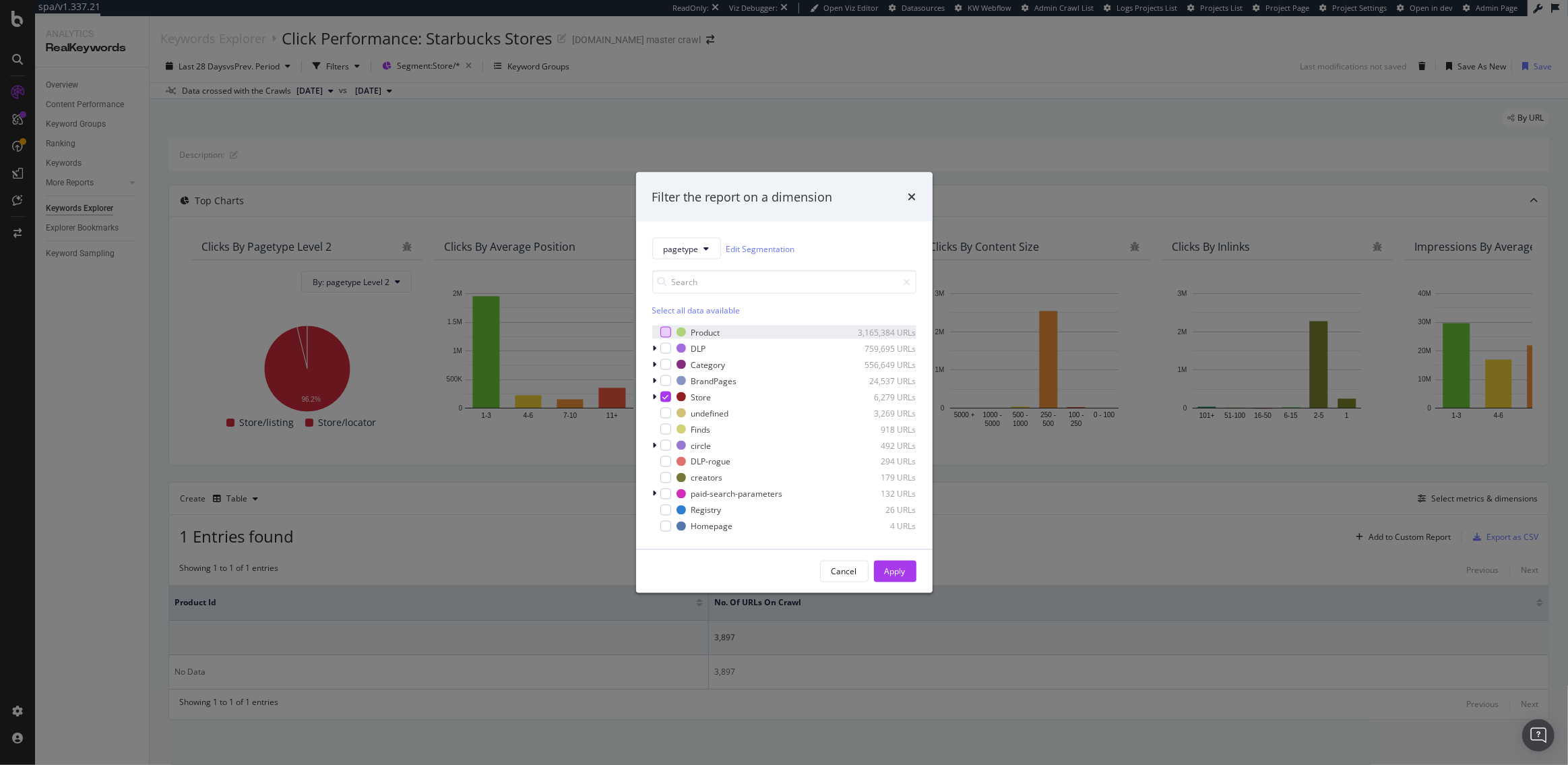
click at [666, 329] on div "modal" at bounding box center [666, 332] width 11 height 11
click at [663, 396] on icon "modal" at bounding box center [665, 397] width 6 height 7
click at [909, 569] on button "Apply" at bounding box center [895, 571] width 43 height 21
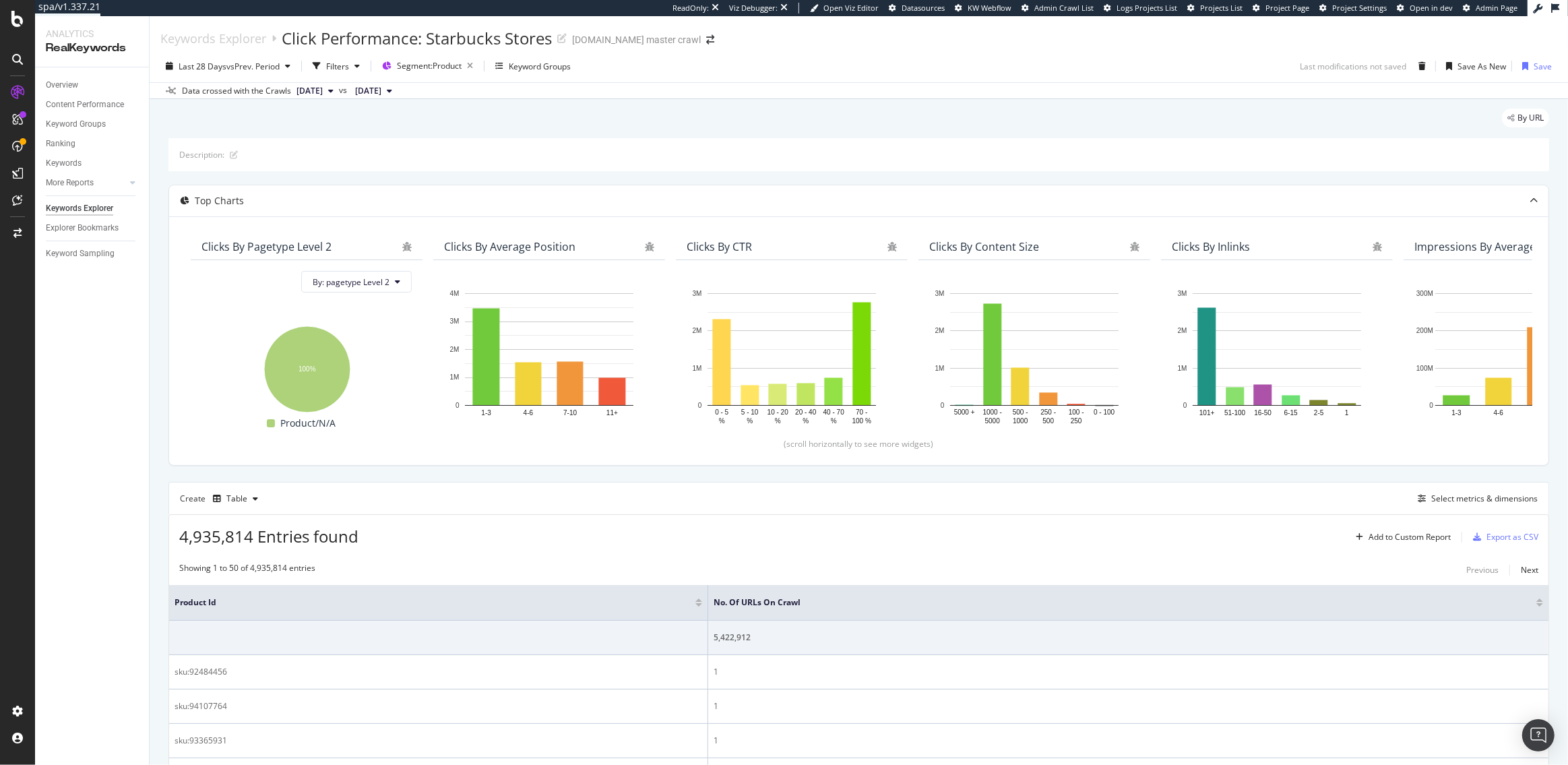
click at [1540, 605] on div at bounding box center [1540, 604] width 7 height 3
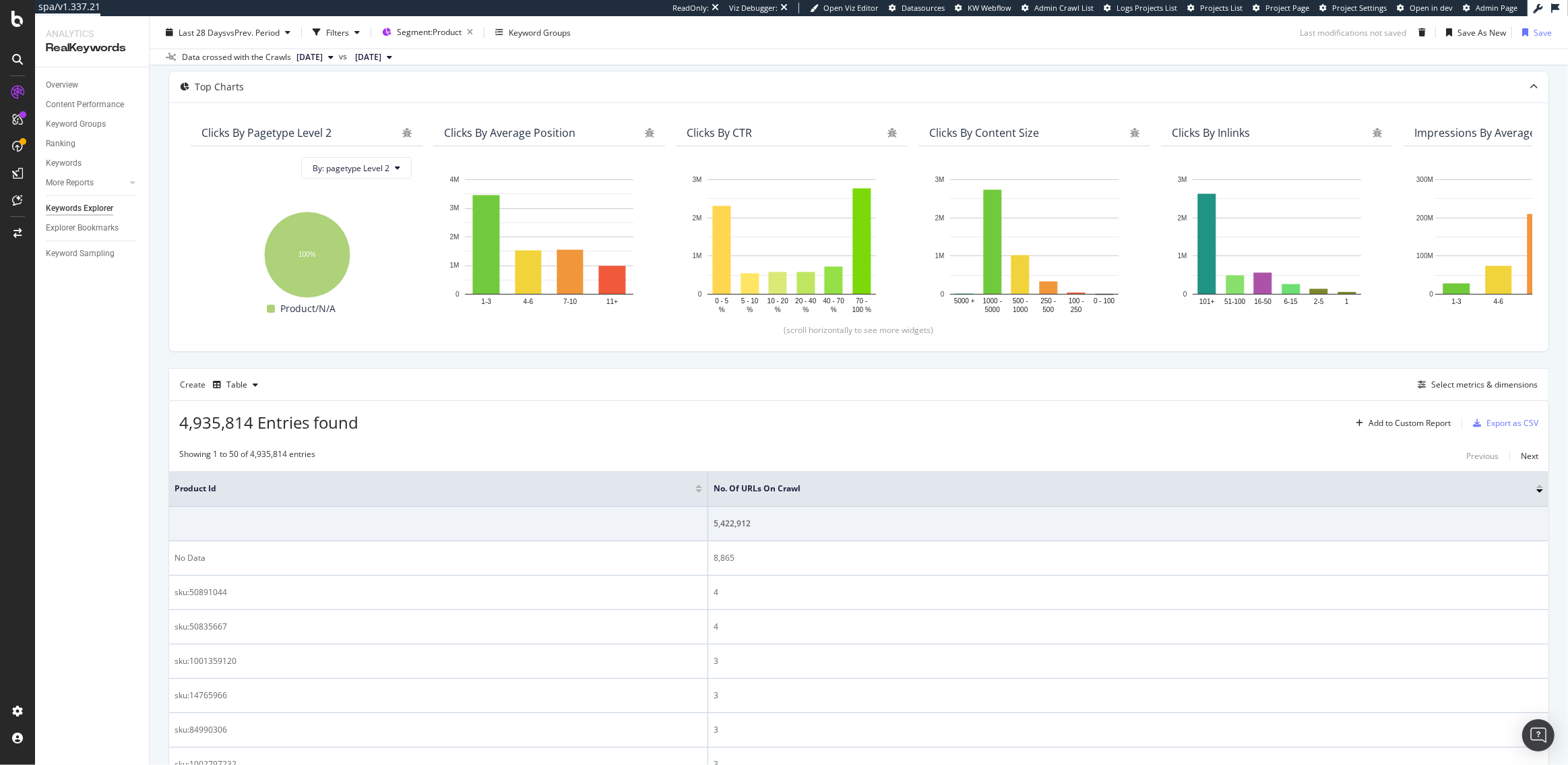
scroll to position [244, 0]
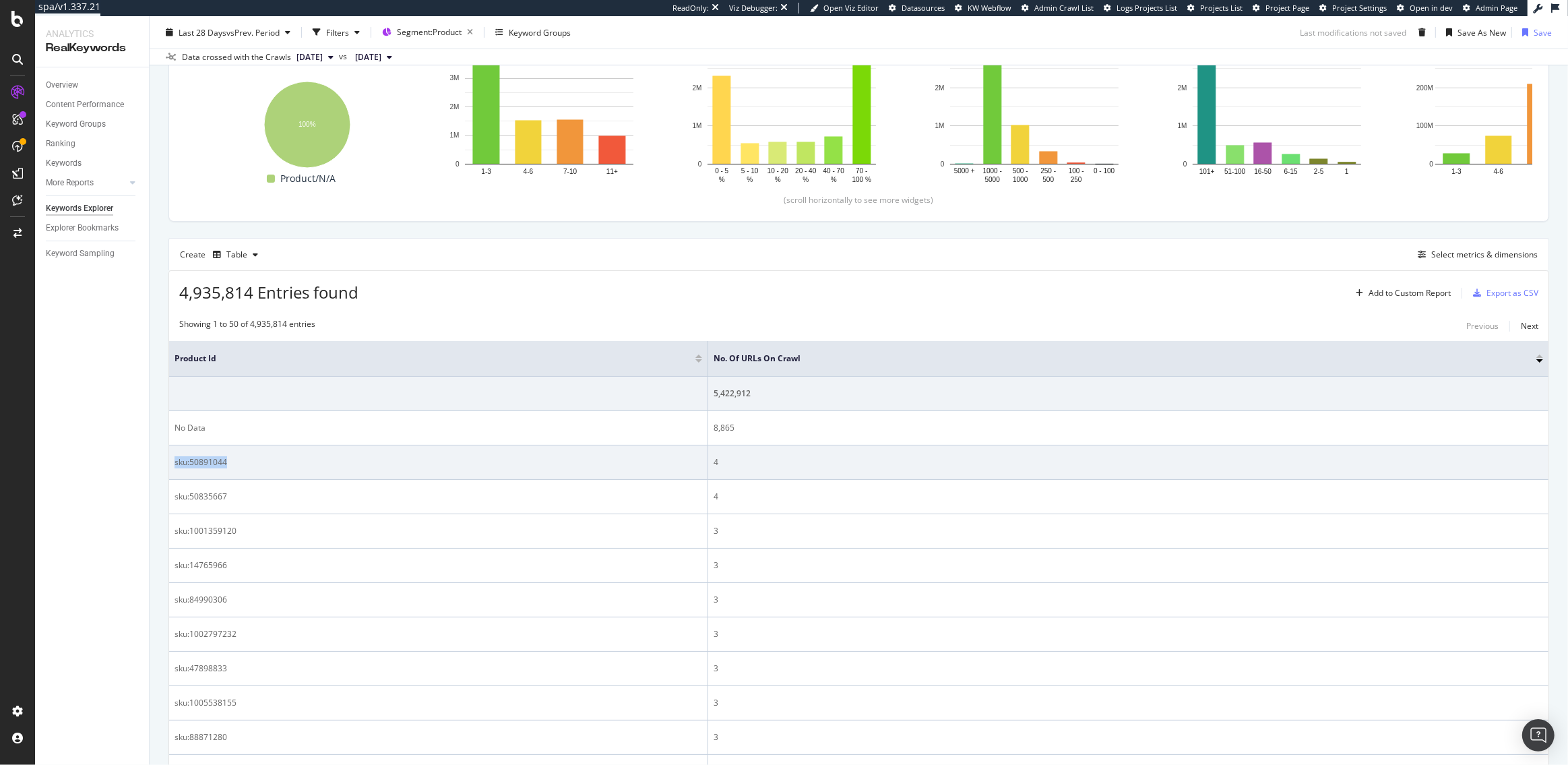
drag, startPoint x: 231, startPoint y: 458, endPoint x: 172, endPoint y: 460, distance: 59.0
click at [172, 460] on td "sku:50891044" at bounding box center [438, 462] width 539 height 34
copy div "sku:50891044"
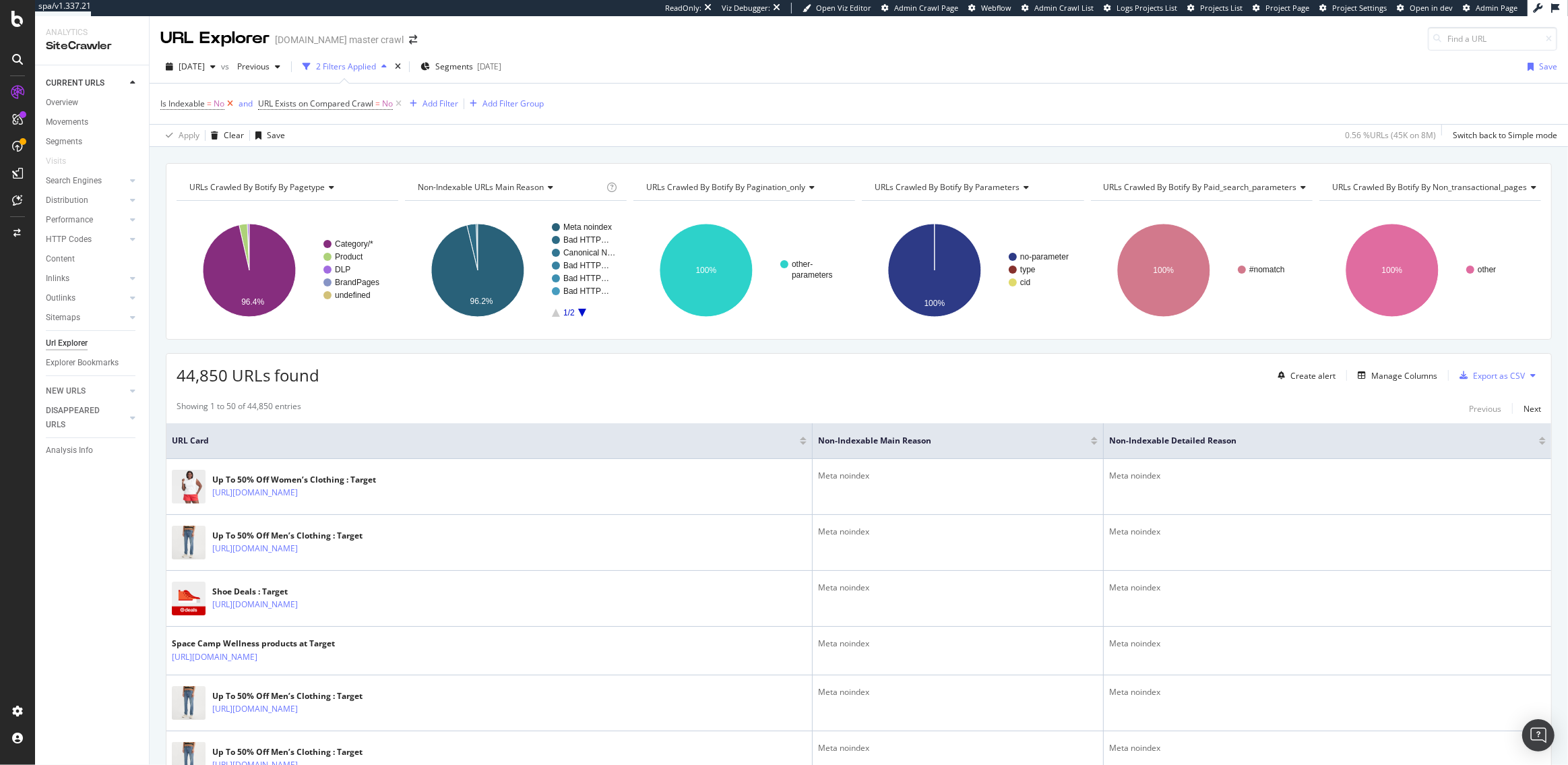
click at [230, 101] on icon at bounding box center [230, 104] width 12 height 14
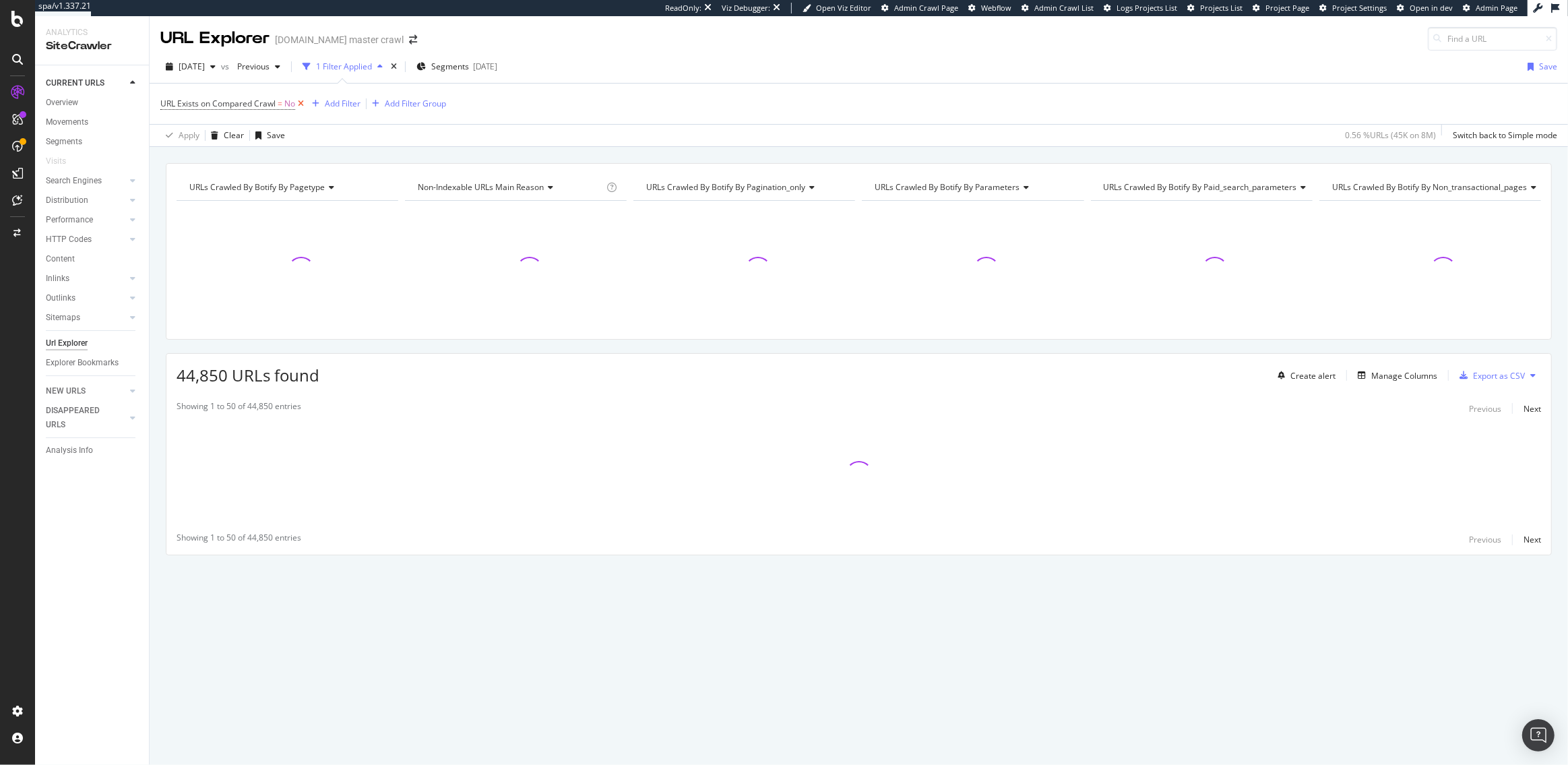
click at [299, 107] on icon at bounding box center [301, 104] width 12 height 14
click at [199, 105] on div "Add Filter" at bounding box center [196, 103] width 36 height 12
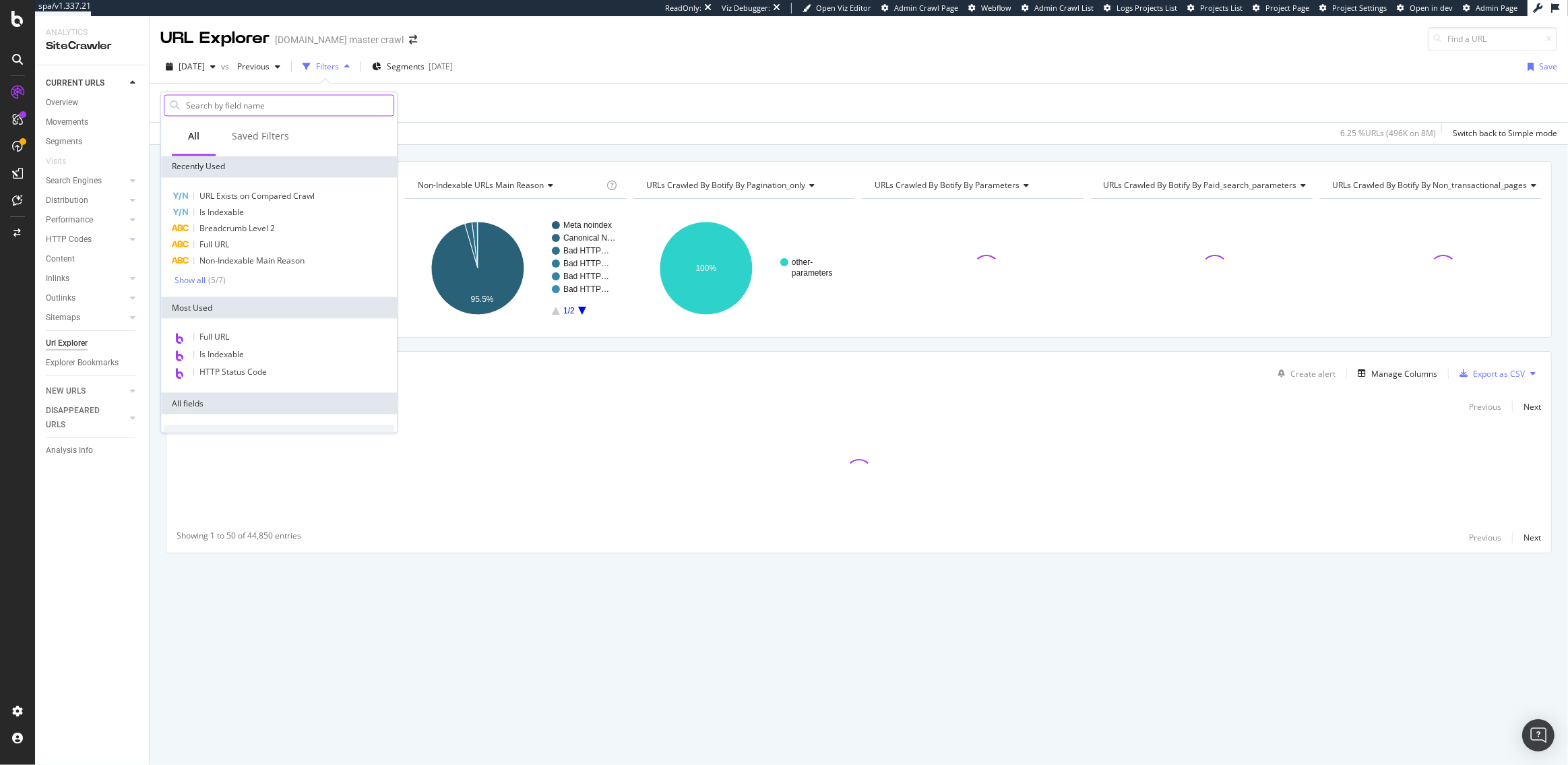
click at [218, 105] on input "text" at bounding box center [289, 105] width 209 height 20
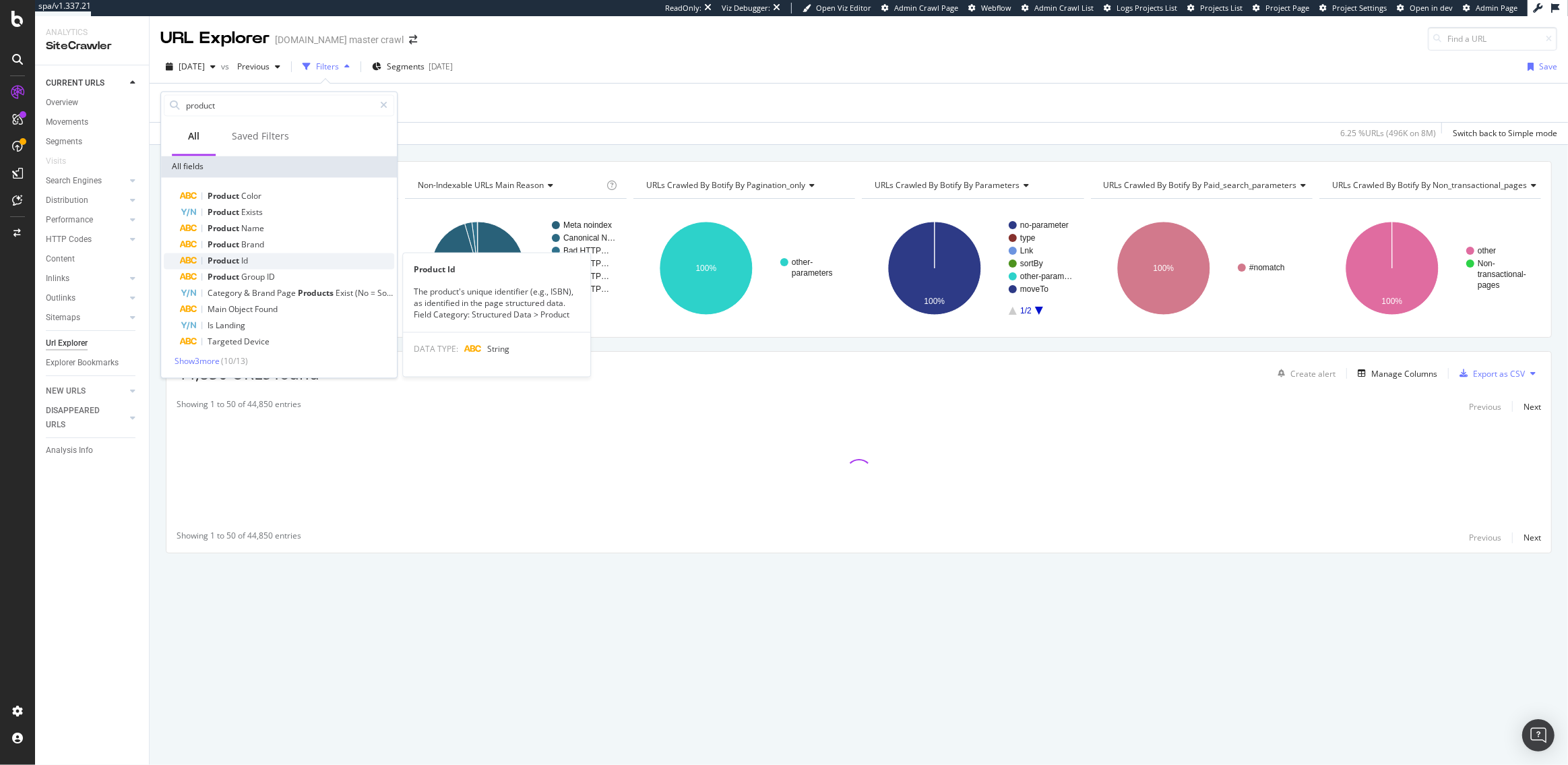
type input "product"
click at [240, 255] on span "Product" at bounding box center [224, 261] width 34 height 12
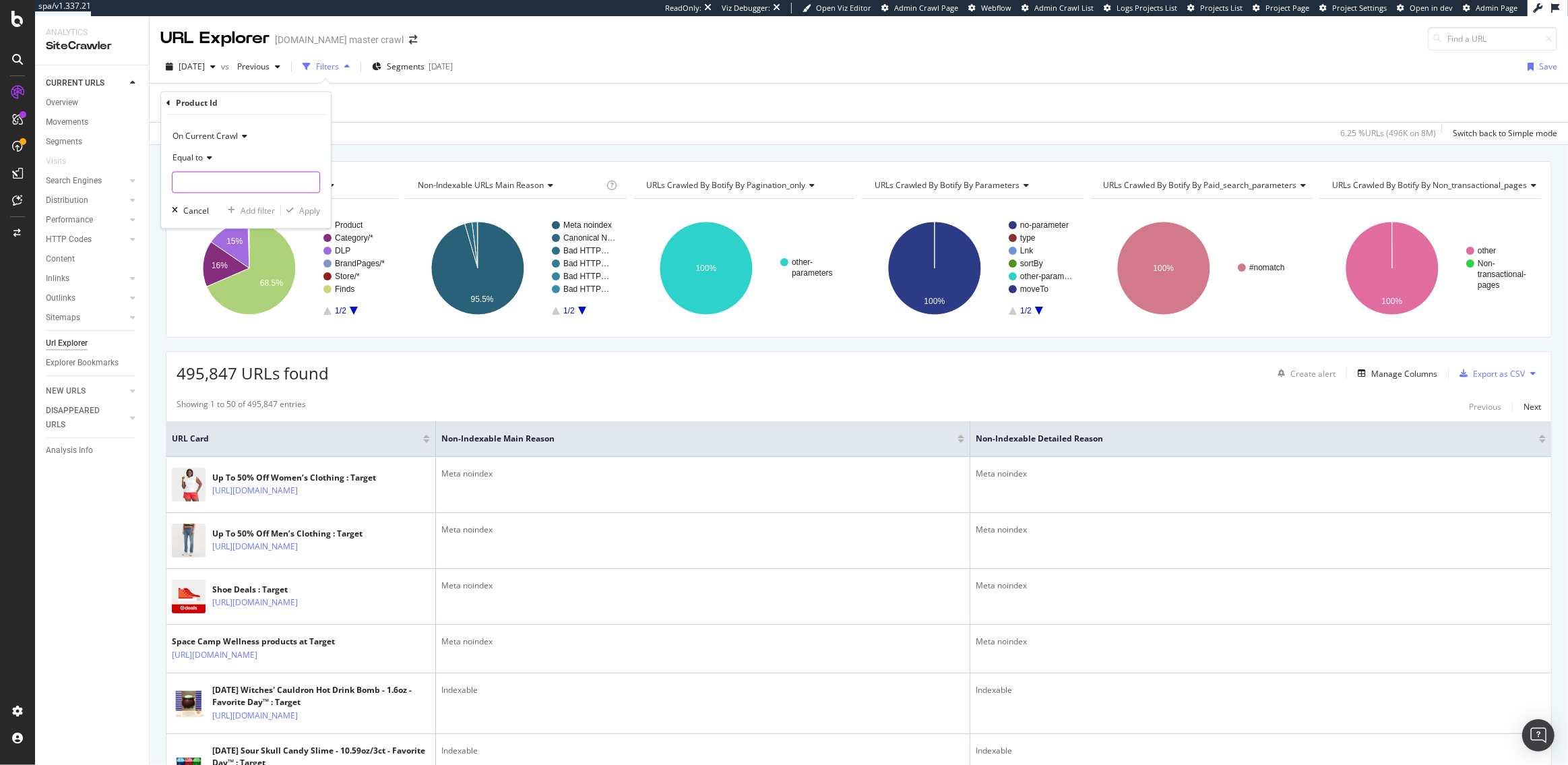
click at [197, 185] on input "text" at bounding box center [245, 182] width 147 height 21
paste input "sku:50891044"
type input "sku:50891044"
click at [307, 206] on div "Apply" at bounding box center [309, 210] width 21 height 12
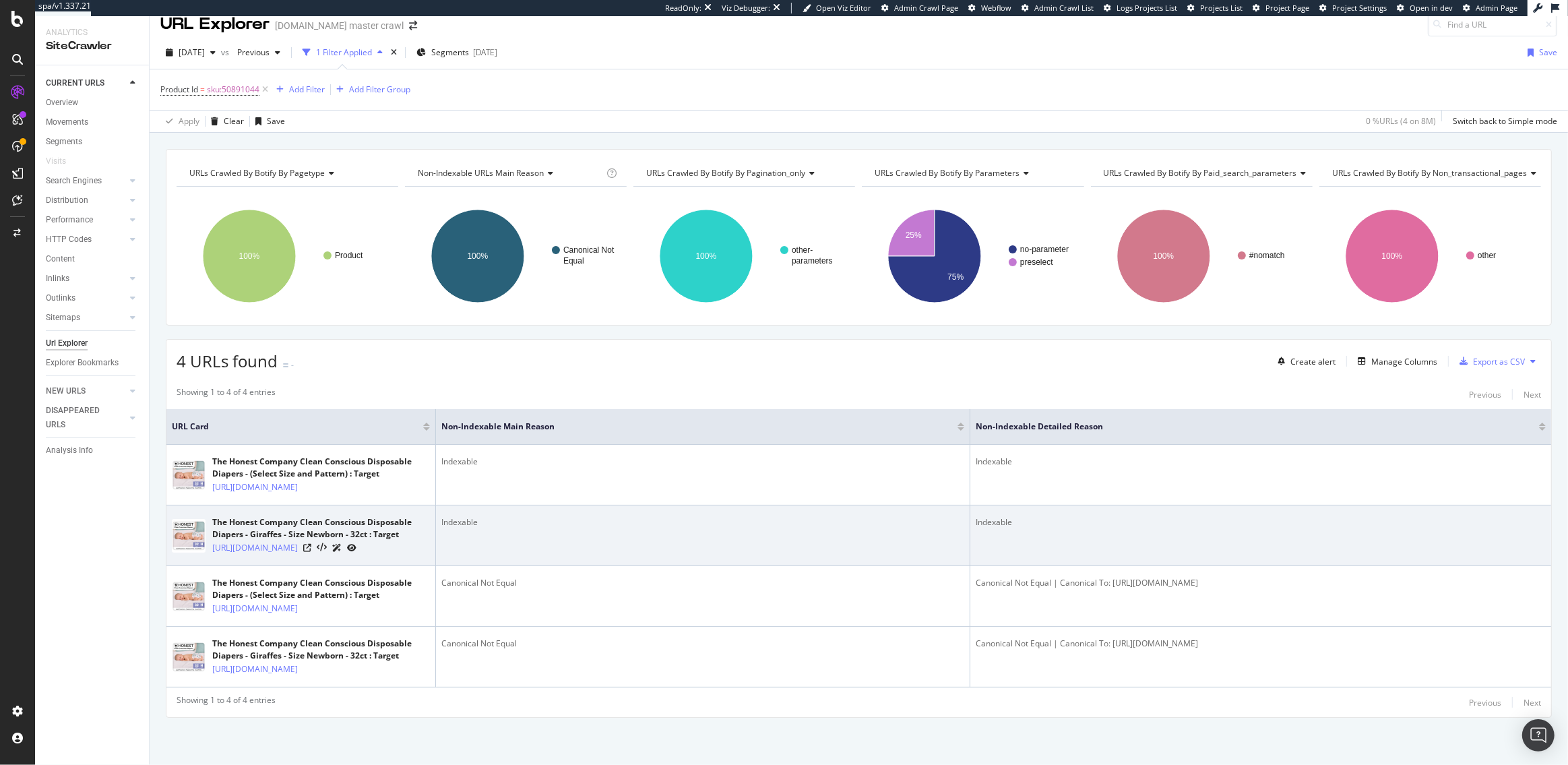
scroll to position [113, 0]
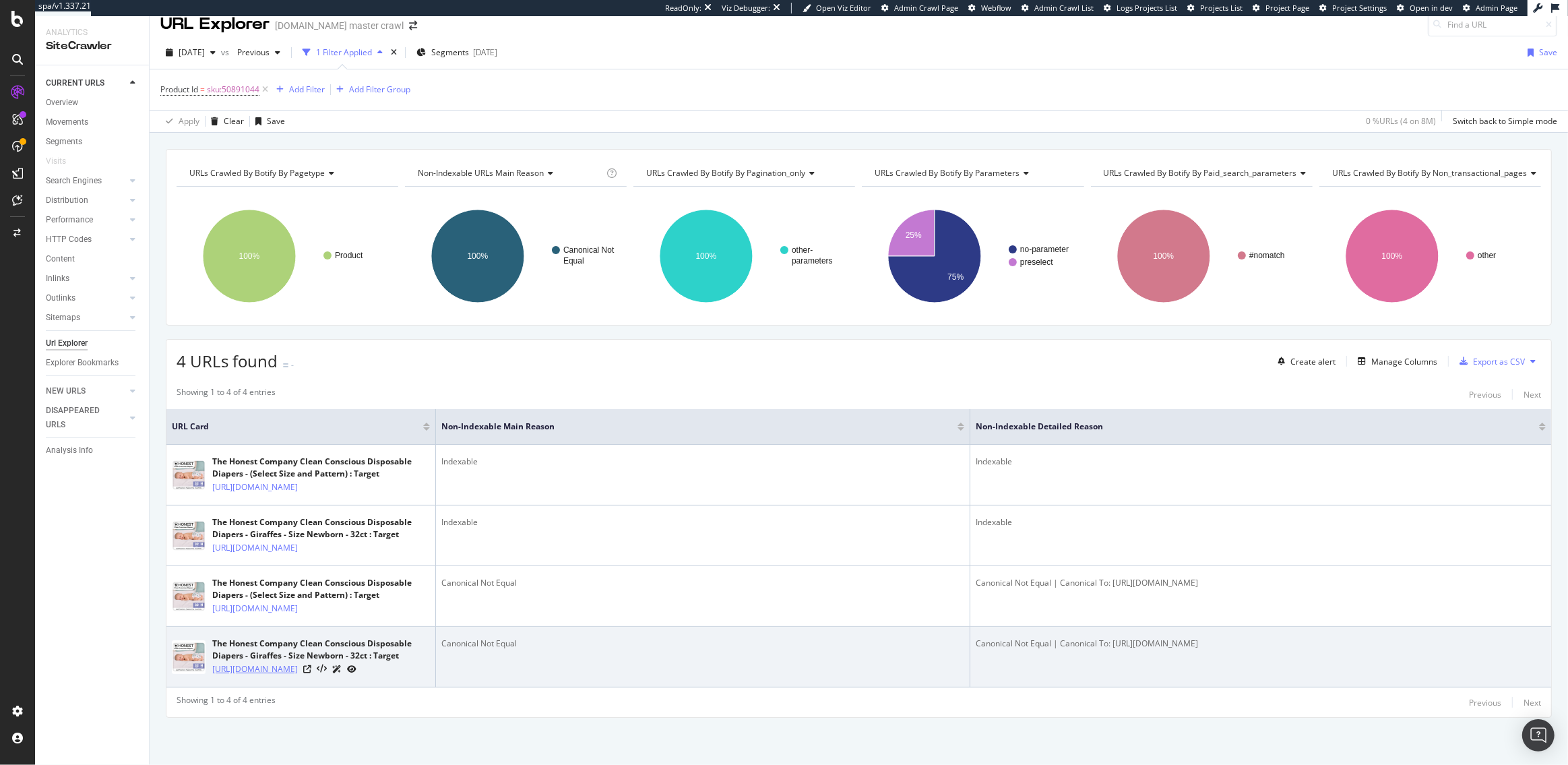
click at [298, 662] on link "[URL][DOMAIN_NAME]" at bounding box center [255, 669] width 85 height 14
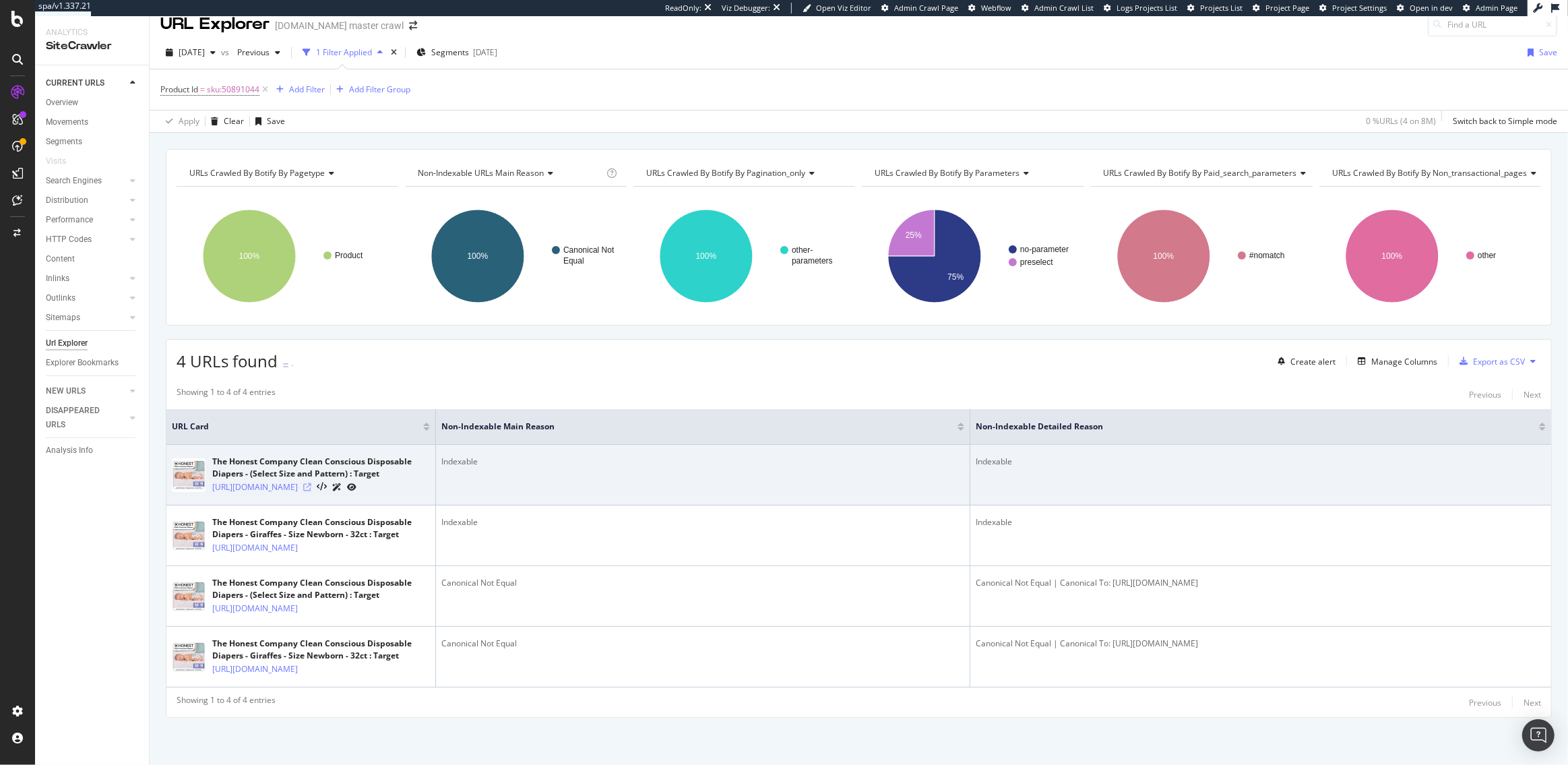
click at [312, 483] on icon at bounding box center [307, 487] width 8 height 8
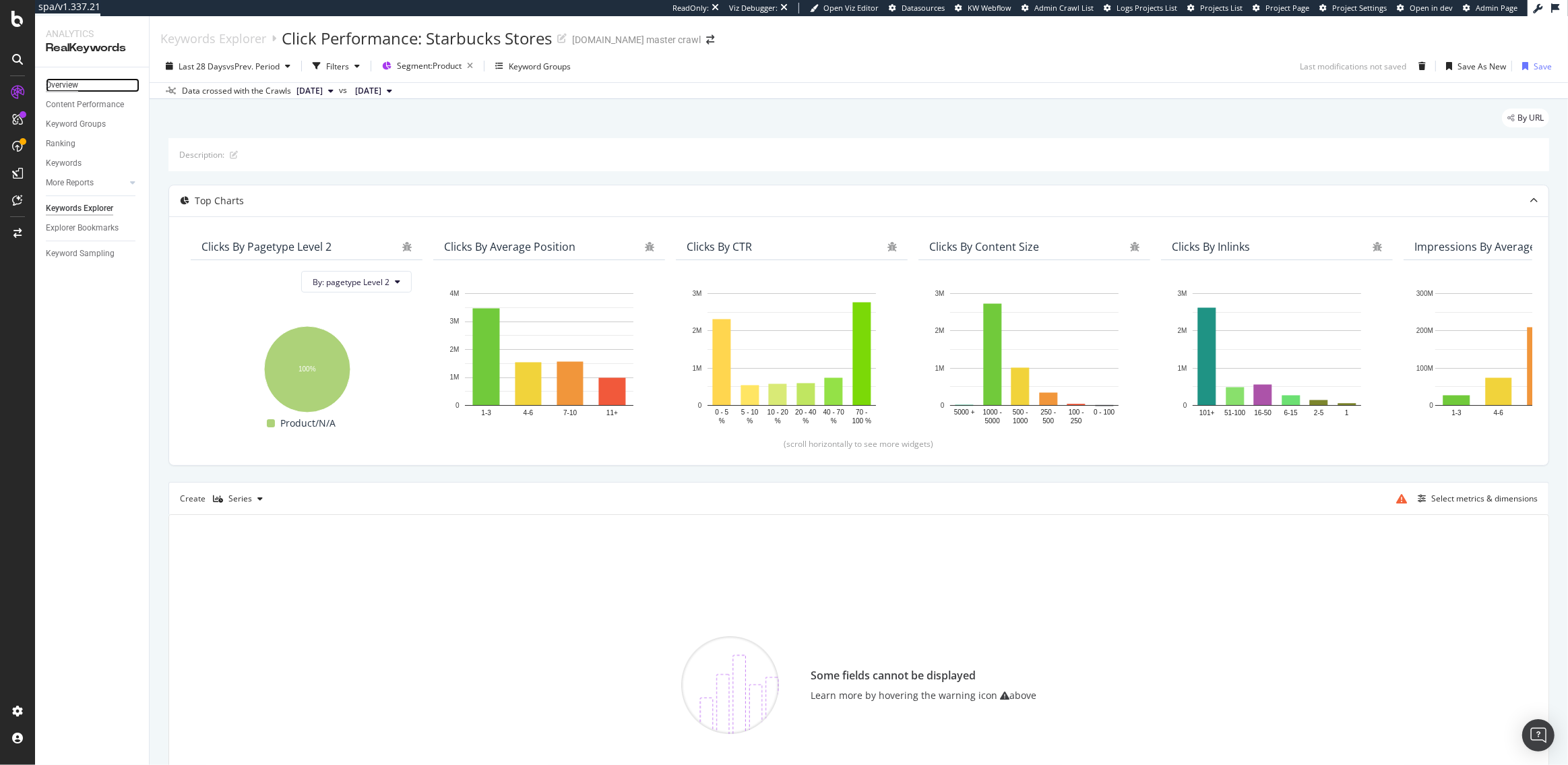
click at [54, 85] on div "Overview" at bounding box center [61, 85] width 32 height 14
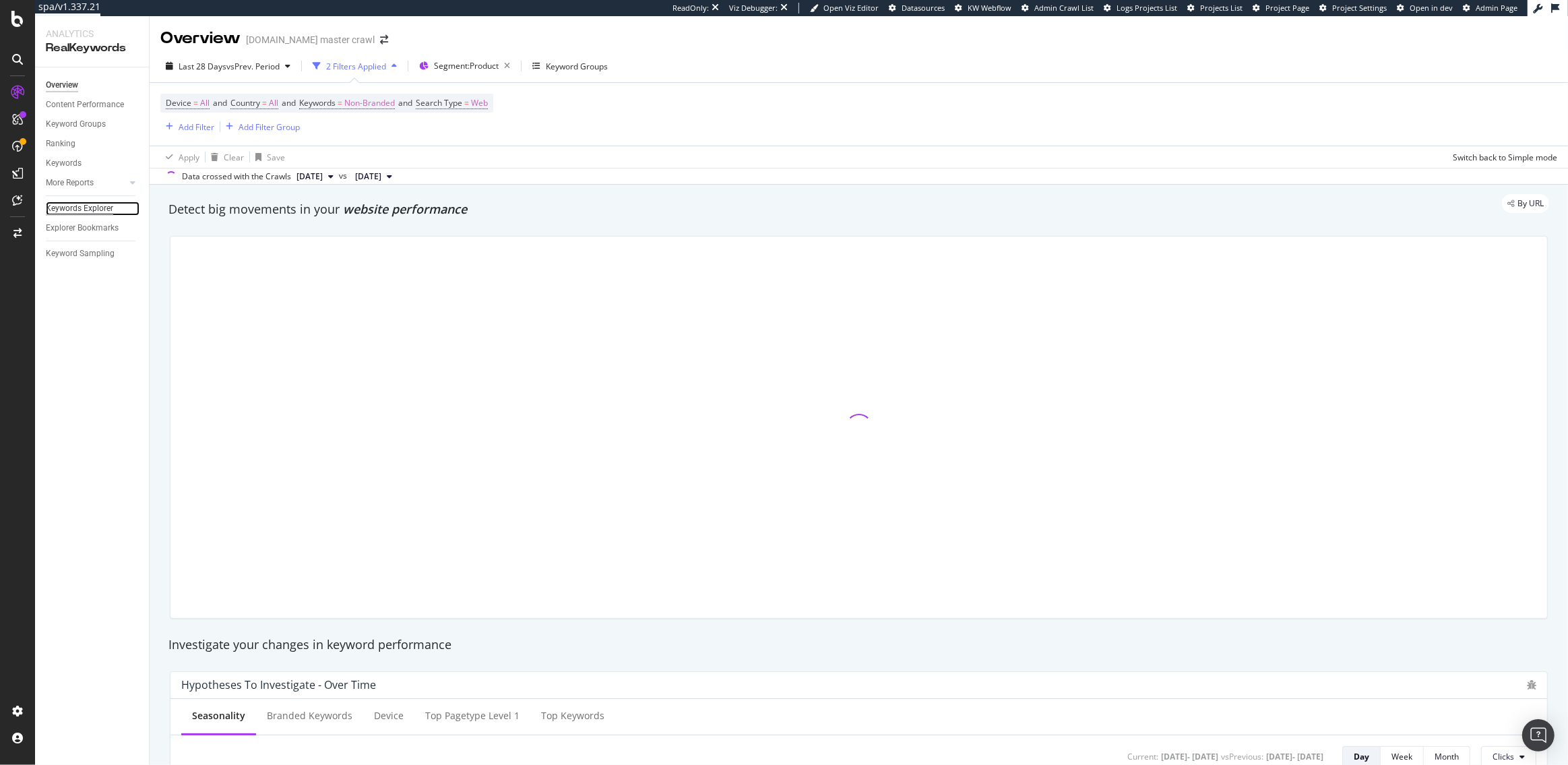
click at [88, 205] on div "Keywords Explorer" at bounding box center [79, 208] width 68 height 14
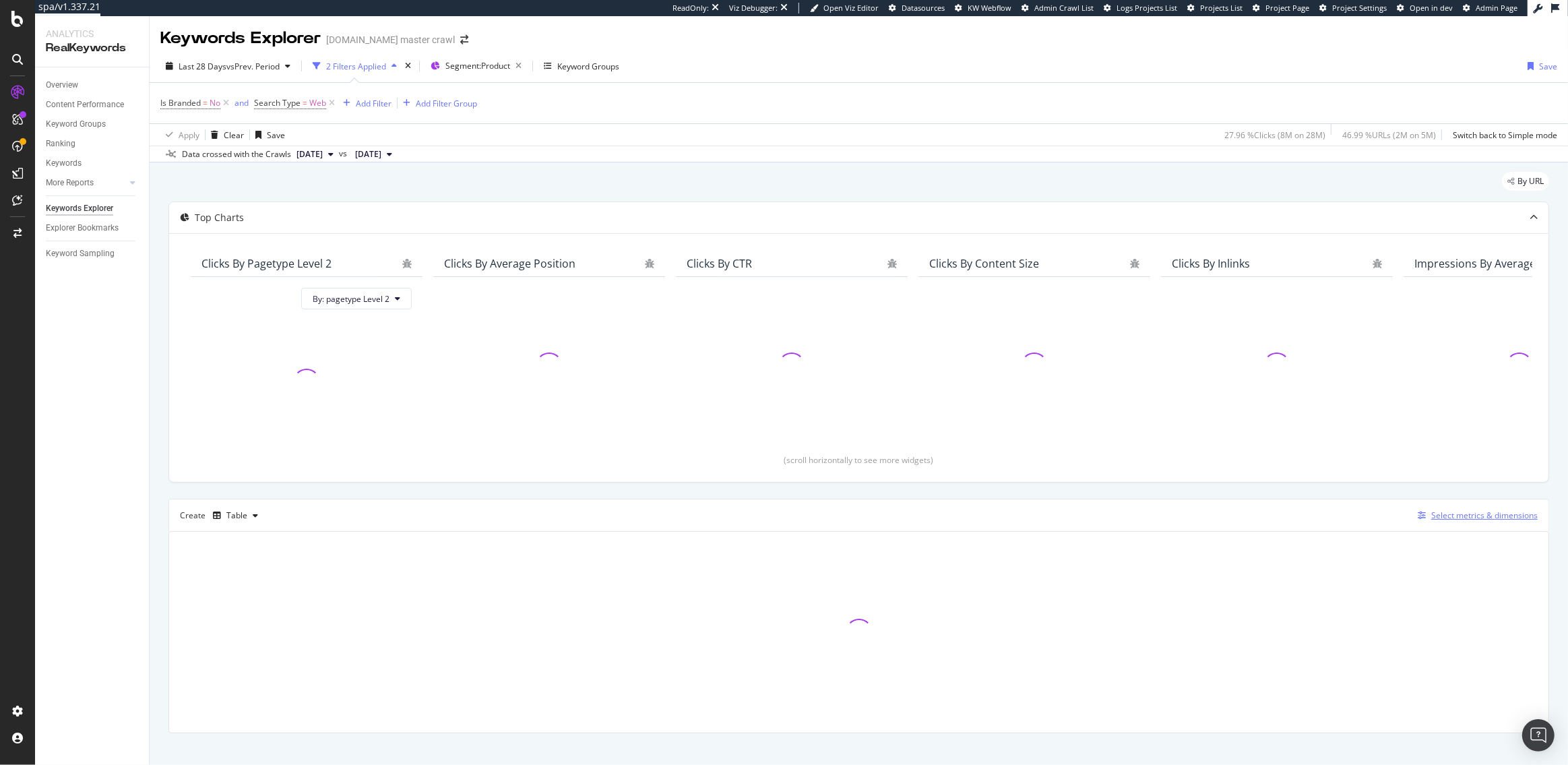
click at [1457, 518] on div "Select metrics & dimensions" at bounding box center [1485, 515] width 106 height 12
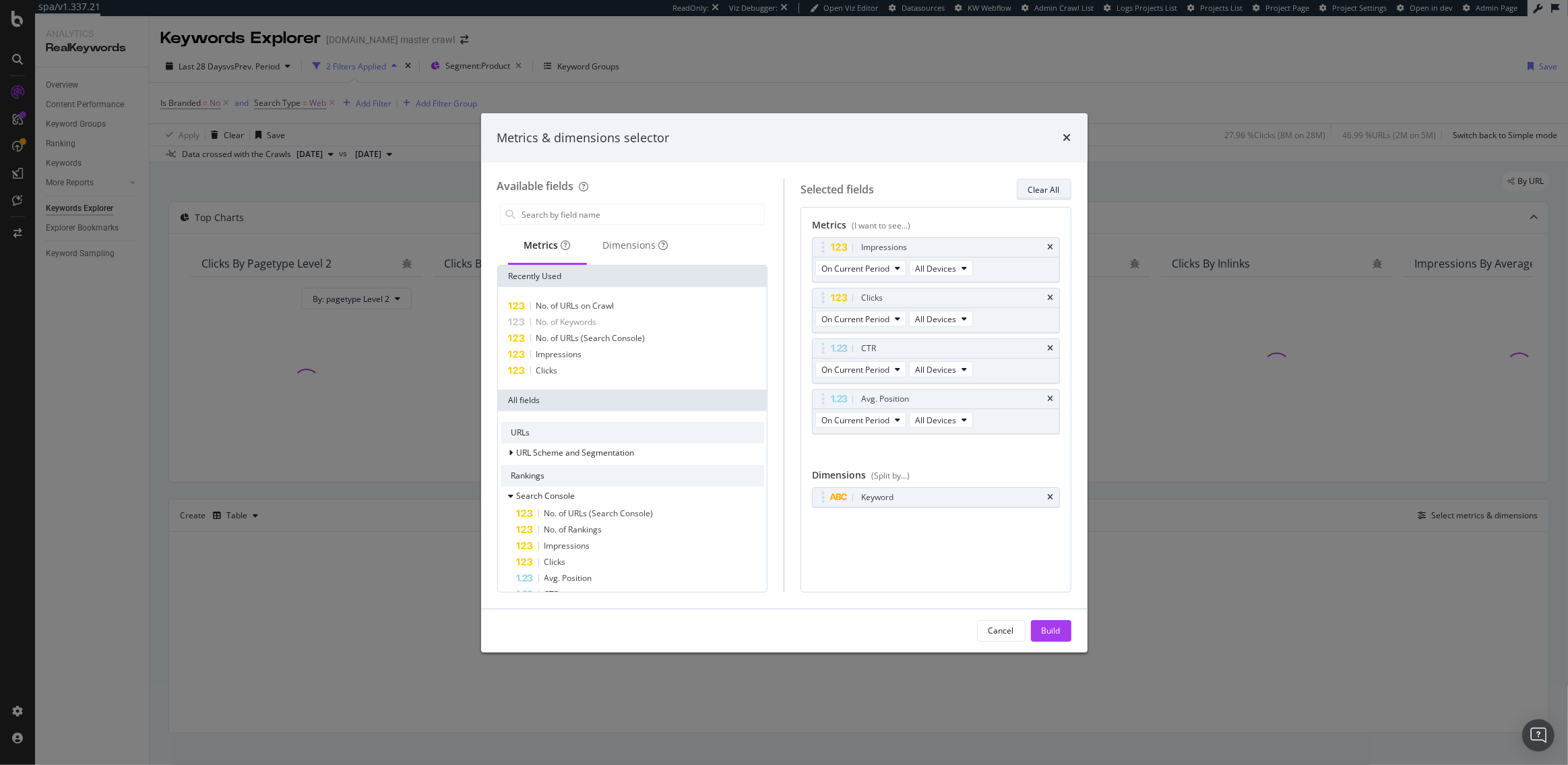
click at [1049, 192] on div "Clear All" at bounding box center [1044, 190] width 32 height 12
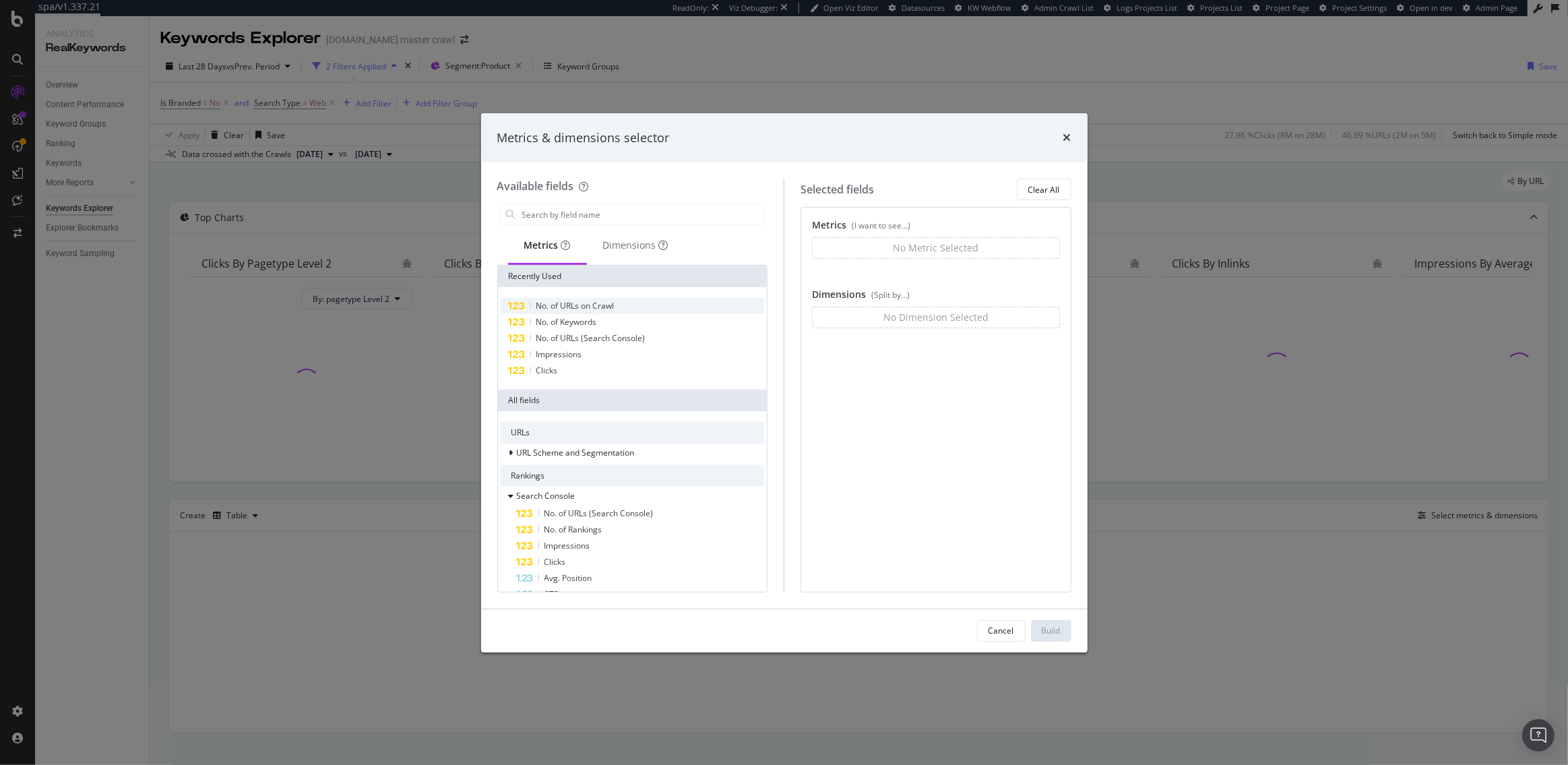
click at [616, 298] on div "No. of URLs on Crawl" at bounding box center [632, 305] width 264 height 16
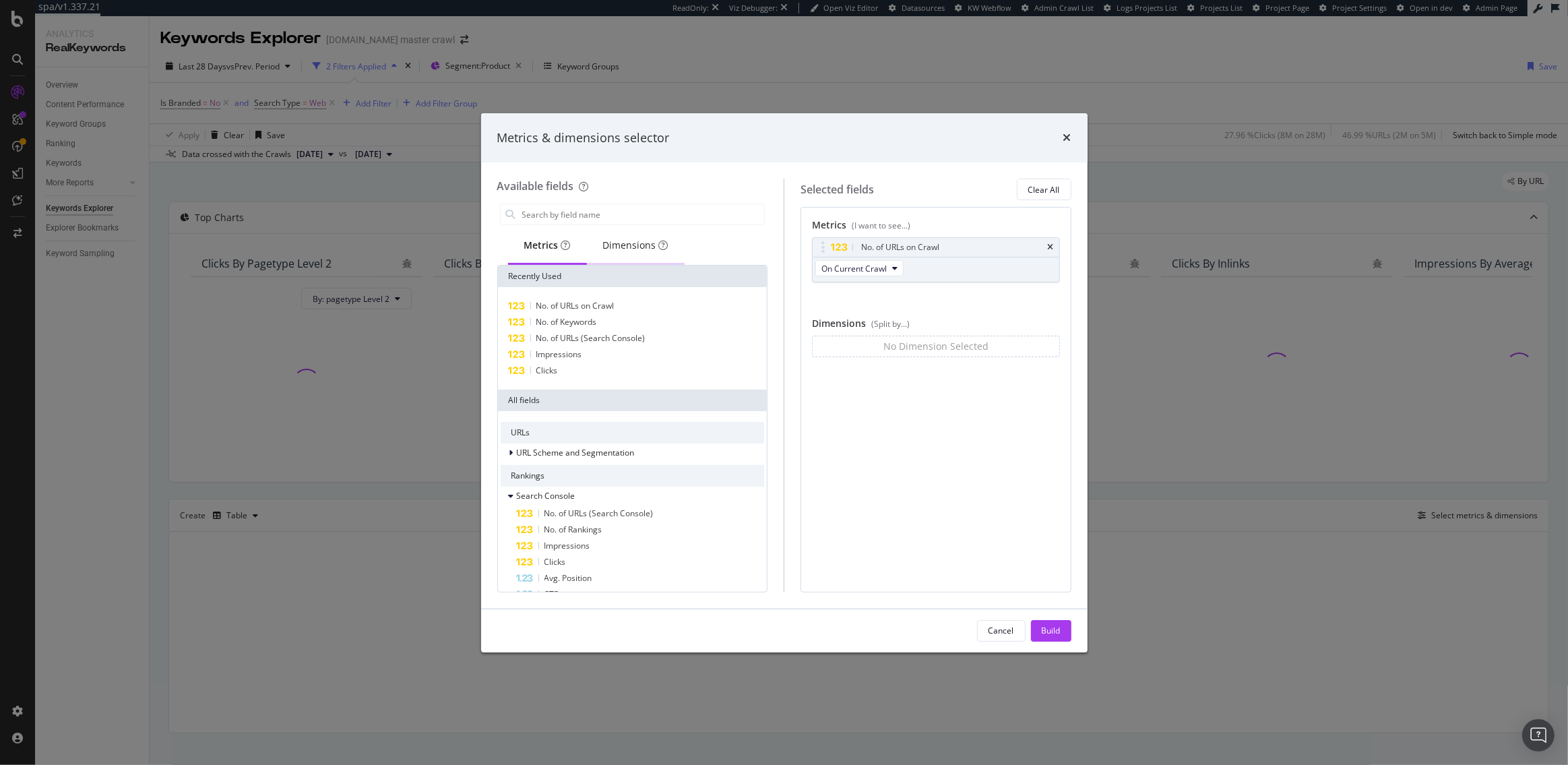
click at [615, 249] on div "Dimensions" at bounding box center [635, 245] width 65 height 14
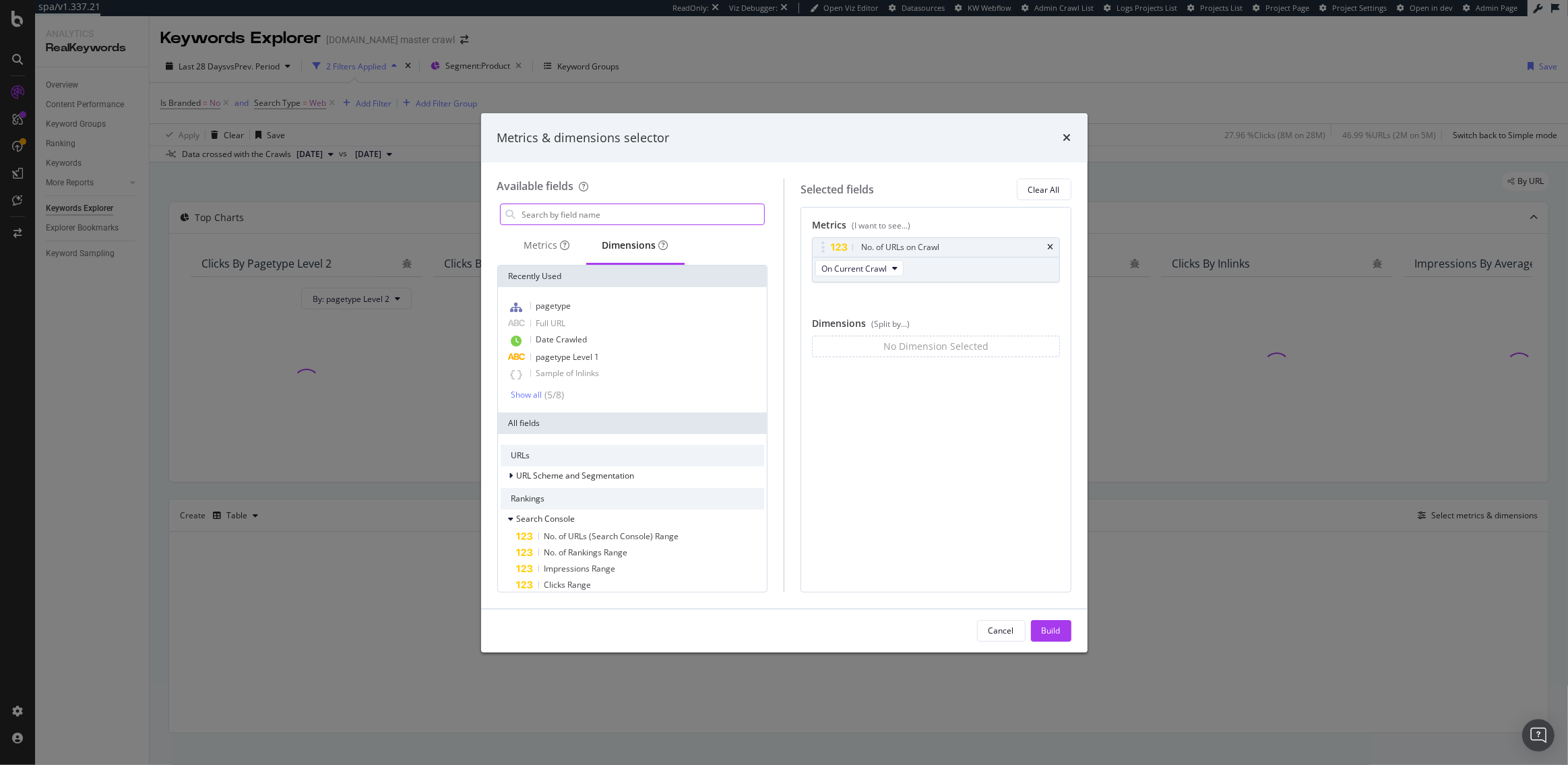
click at [592, 210] on input "modal" at bounding box center [643, 214] width 244 height 20
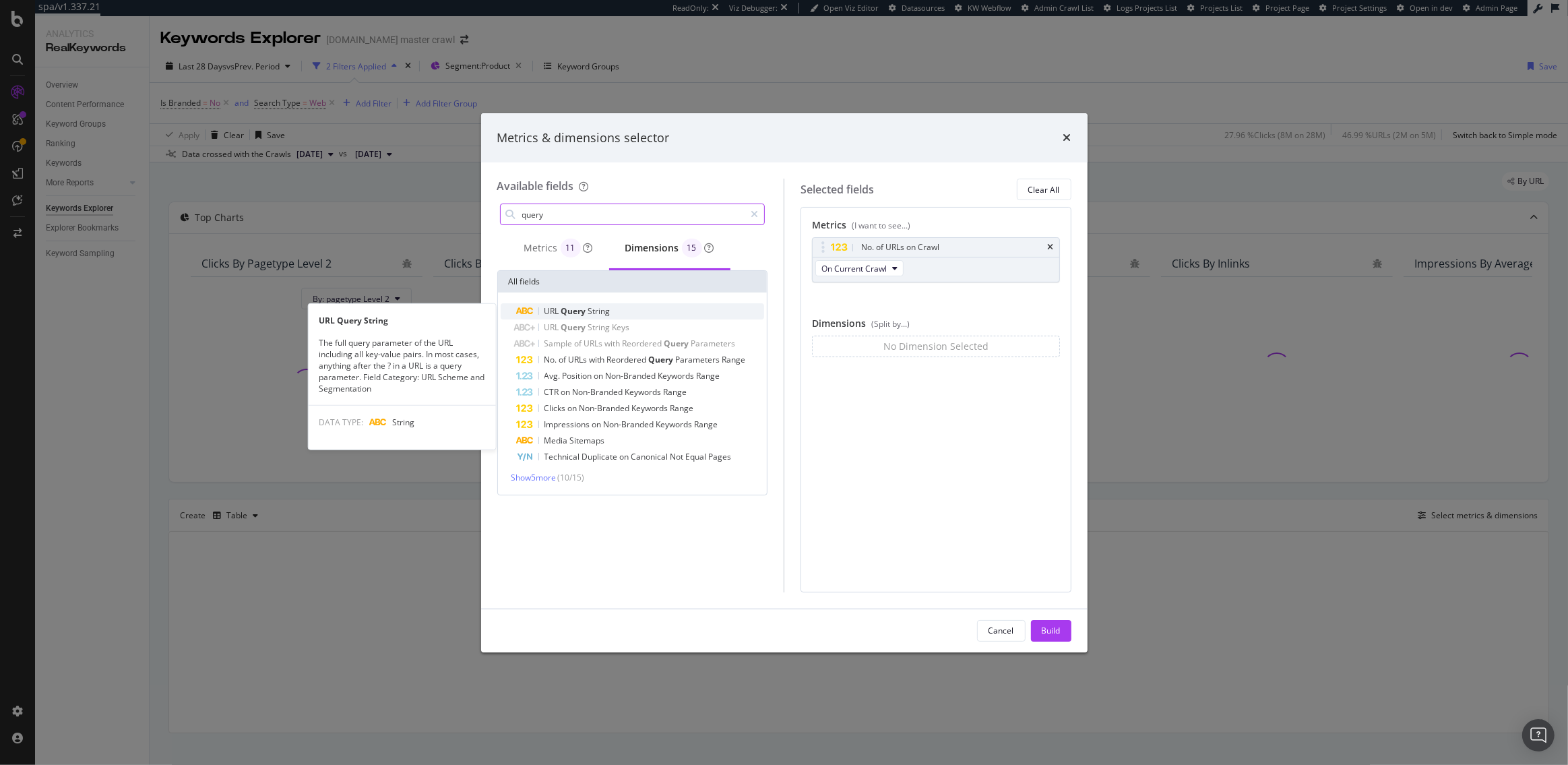
type input "query"
click at [615, 308] on div "URL Query String" at bounding box center [641, 311] width 248 height 16
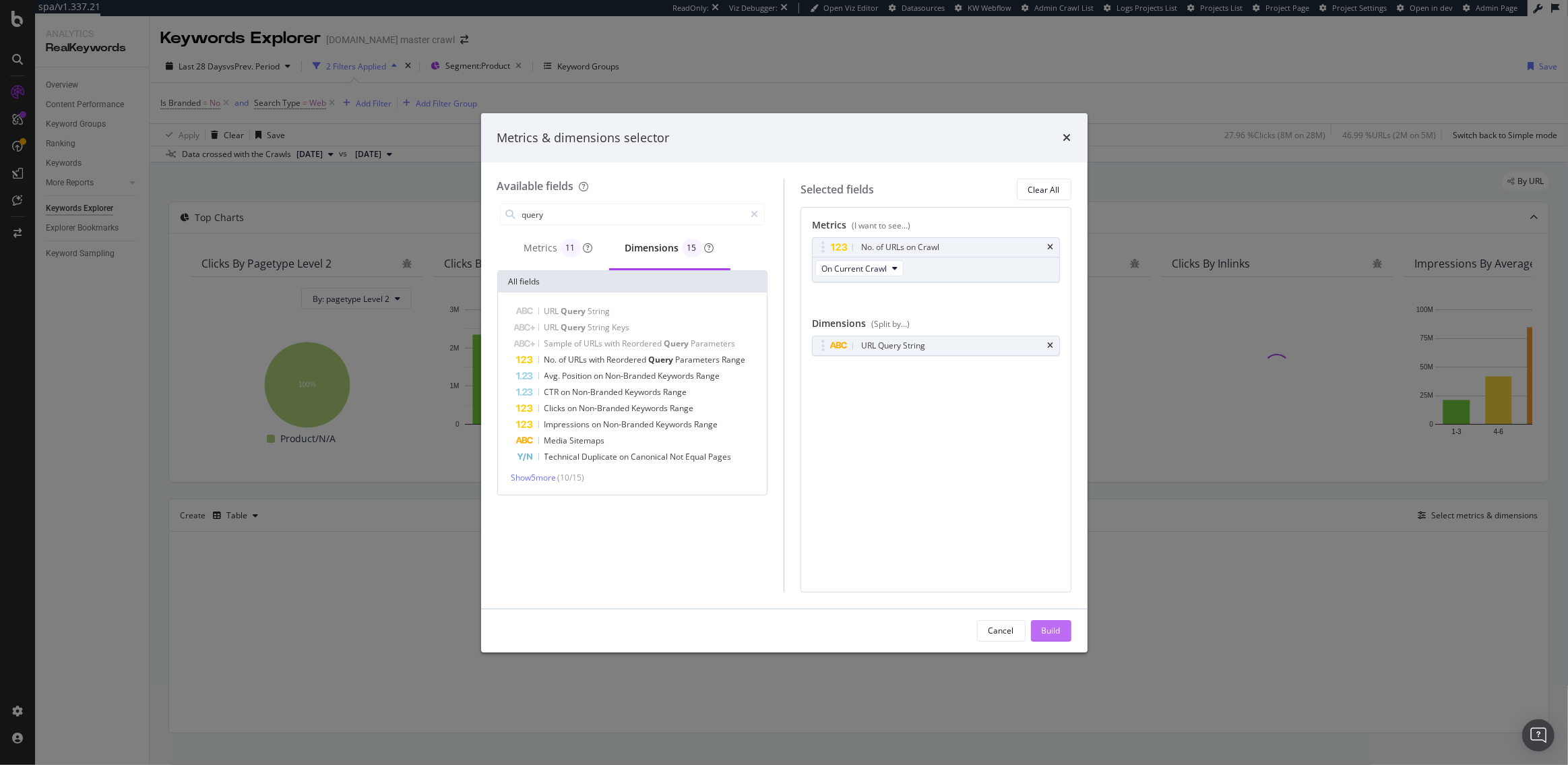
click at [1057, 628] on div "Build" at bounding box center [1051, 630] width 19 height 12
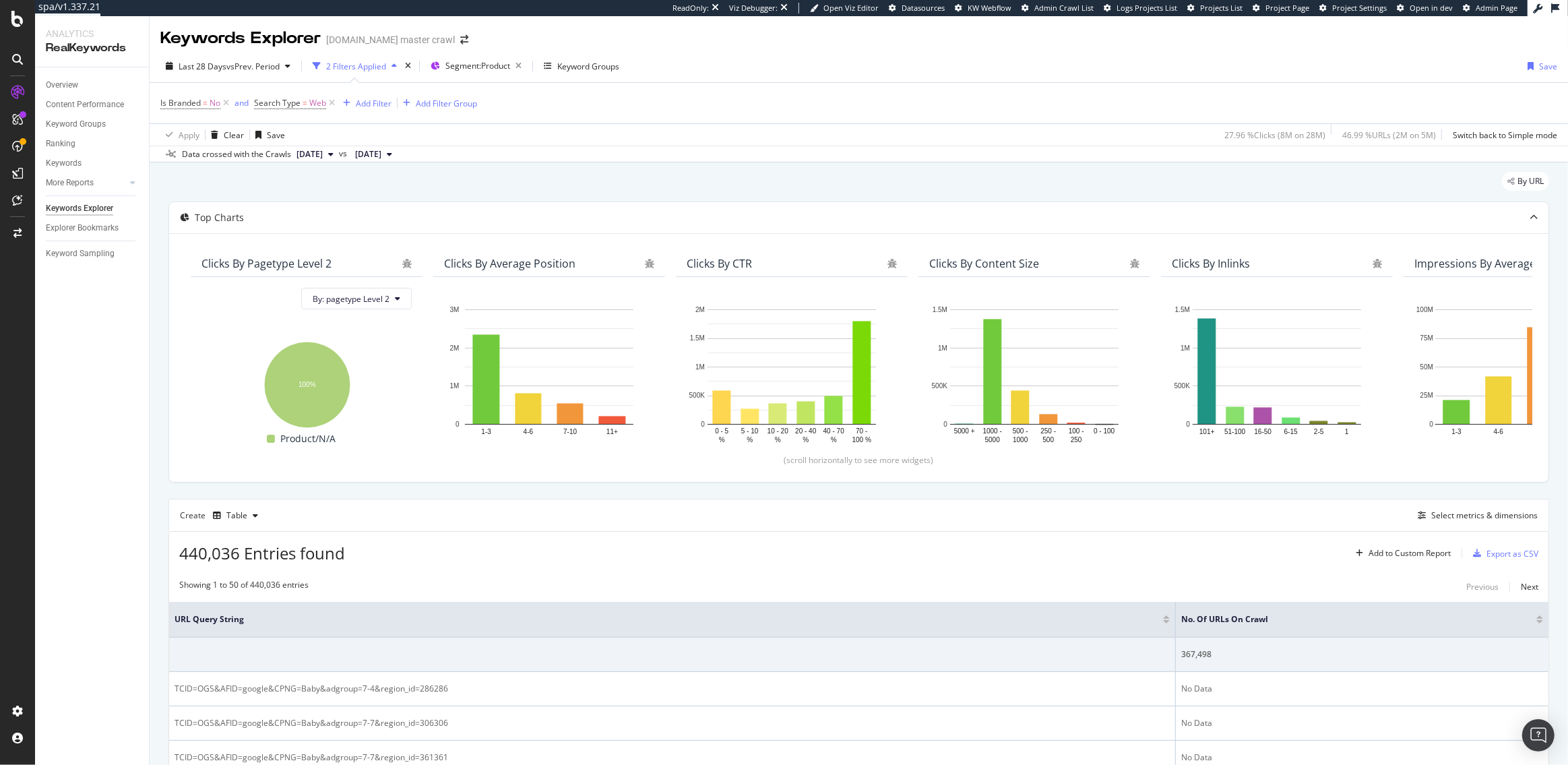
click at [1539, 622] on div at bounding box center [1540, 622] width 7 height 3
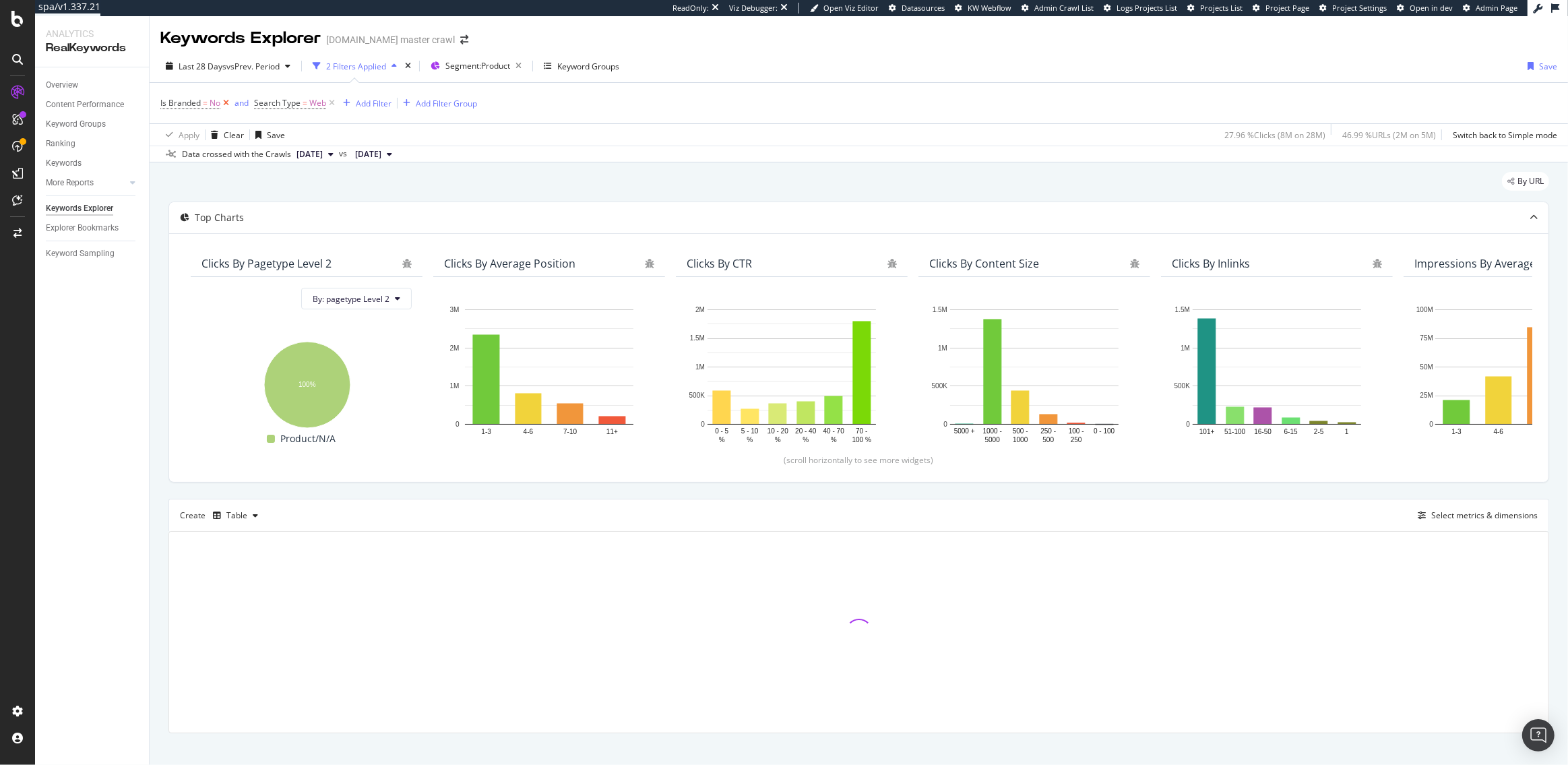
click at [225, 103] on icon at bounding box center [226, 103] width 12 height 14
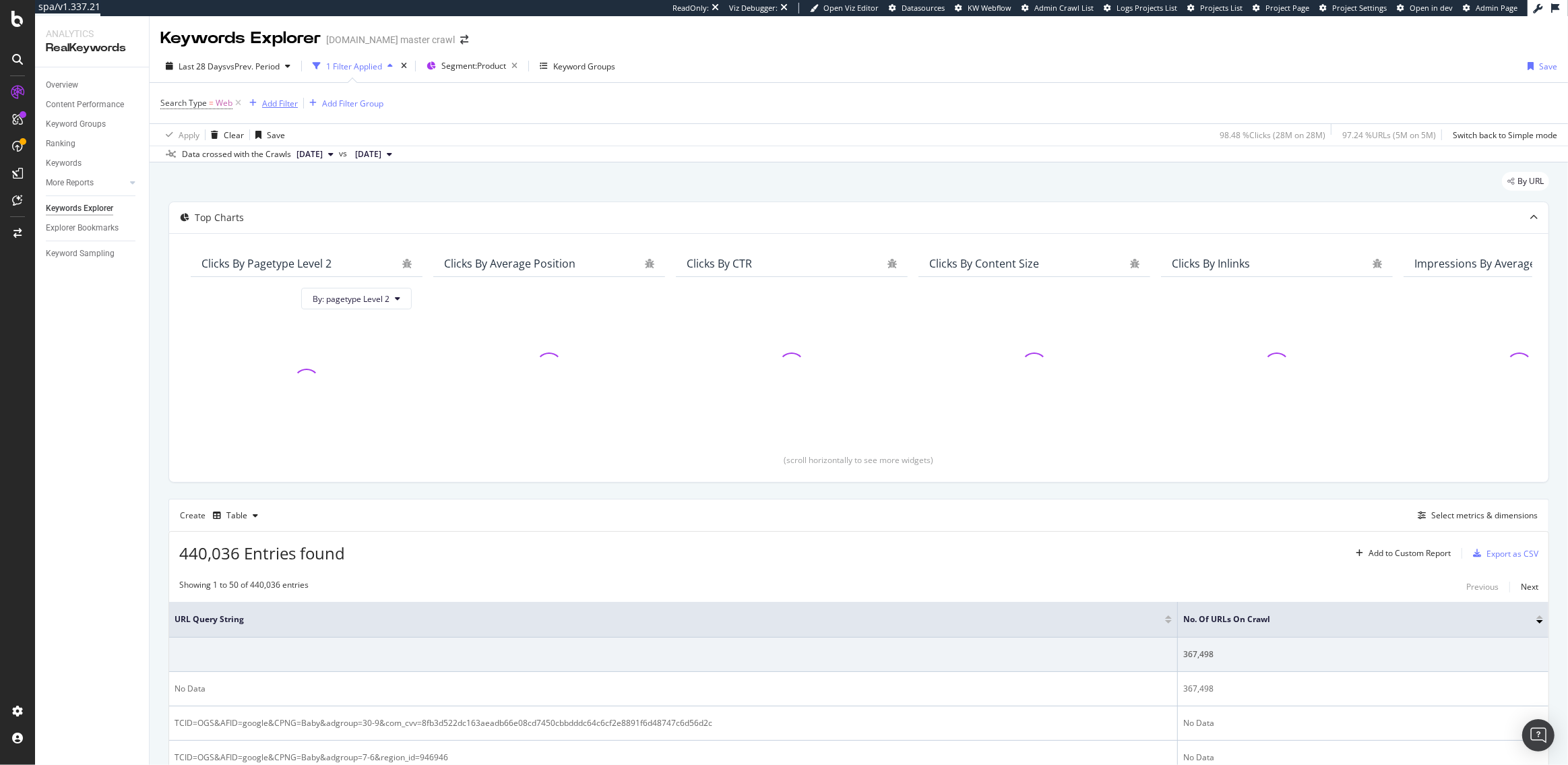
click at [283, 106] on div "Add Filter" at bounding box center [280, 103] width 36 height 12
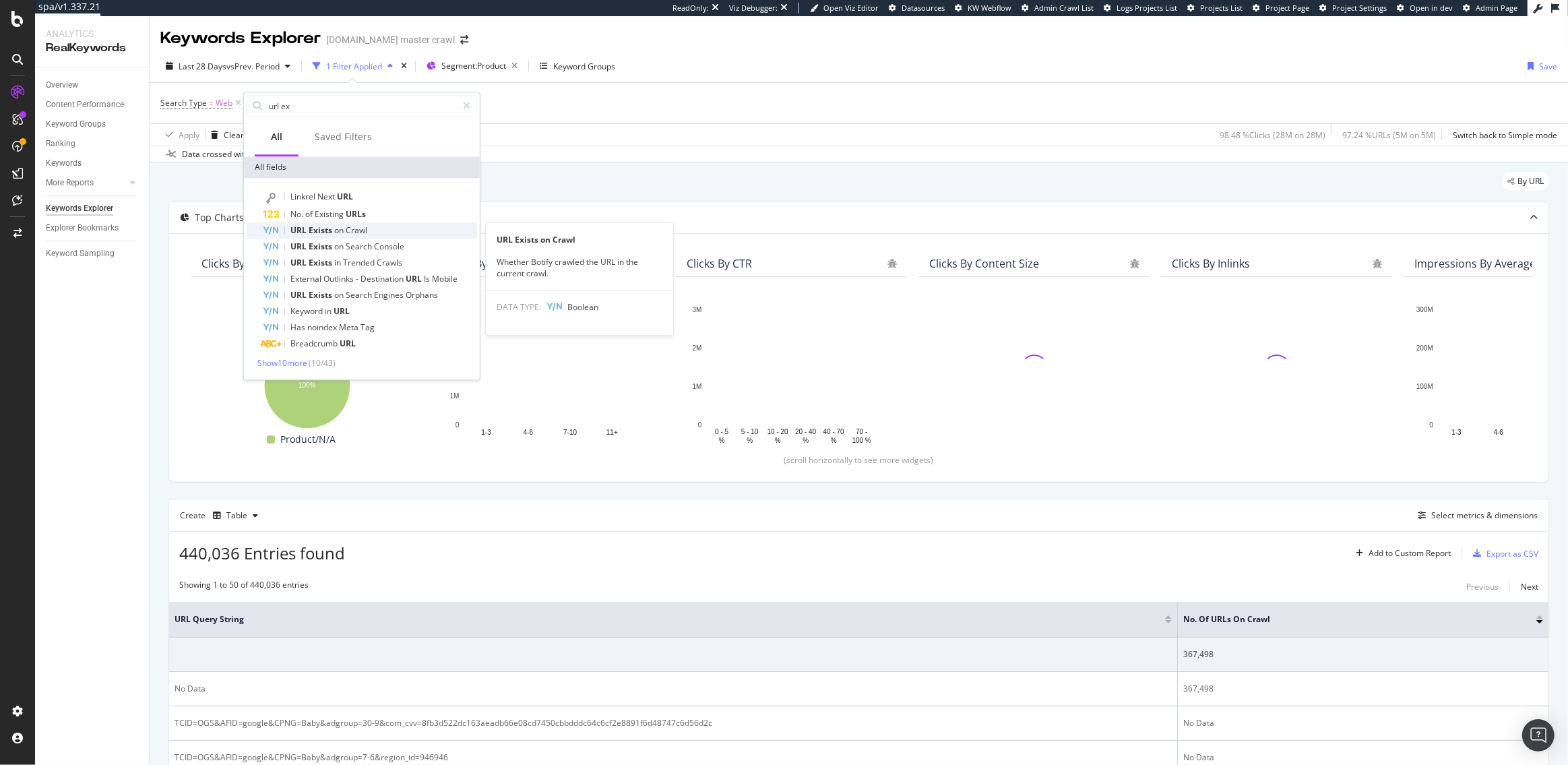
type input "url ex"
click at [336, 225] on span "on" at bounding box center [340, 230] width 12 height 12
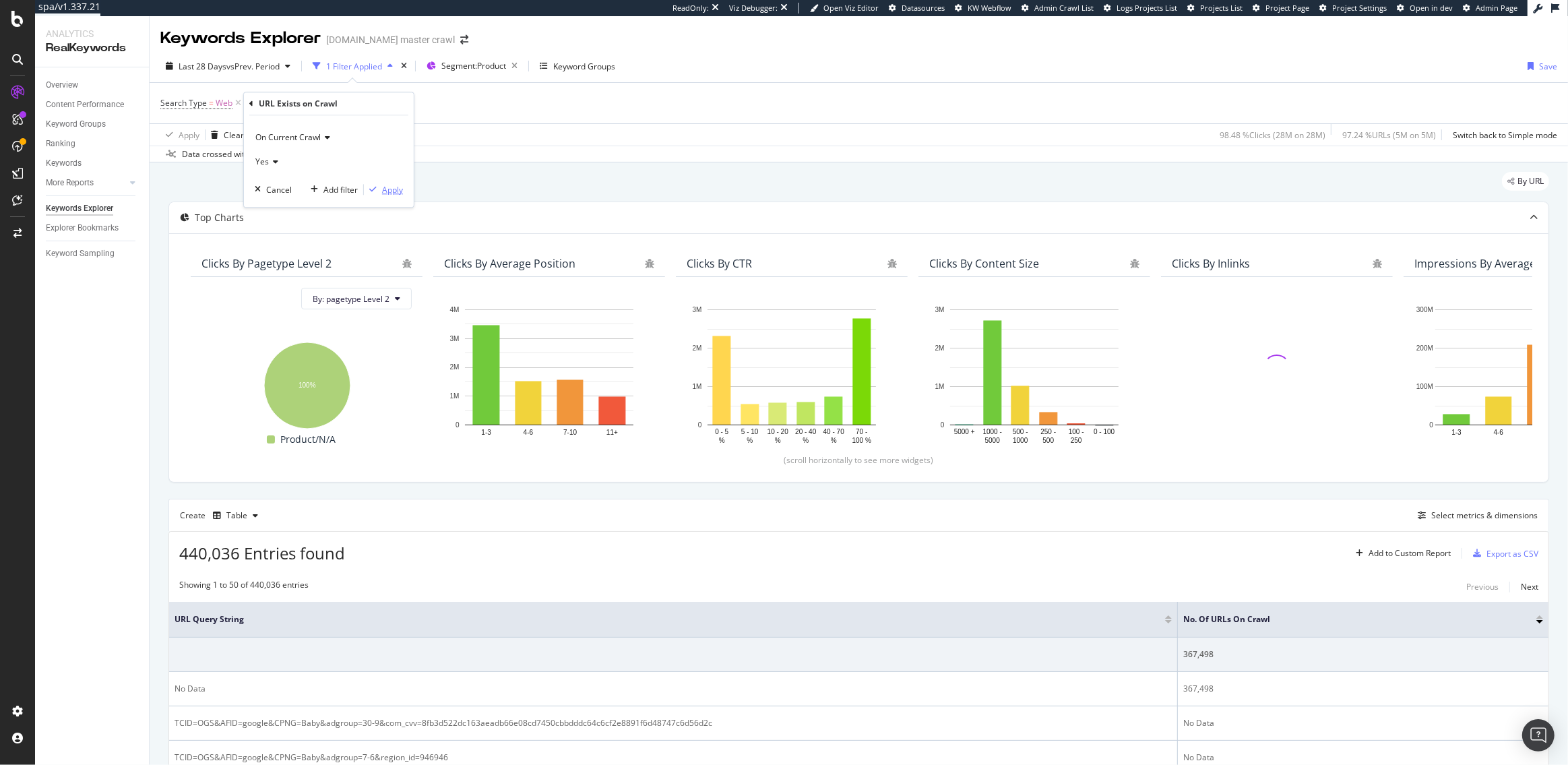
click at [394, 192] on div "Apply" at bounding box center [392, 190] width 21 height 12
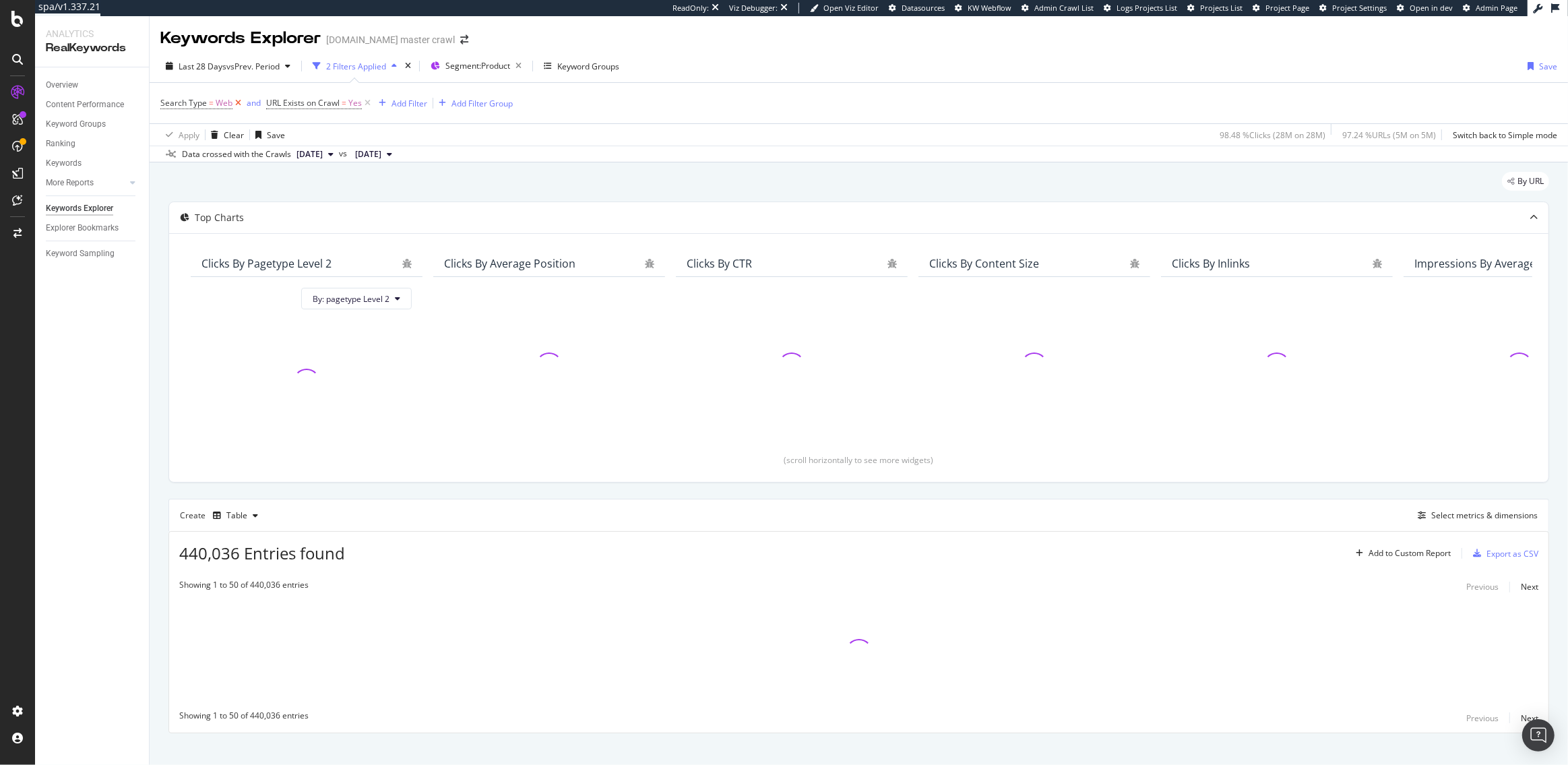
click at [241, 106] on icon at bounding box center [238, 103] width 12 height 14
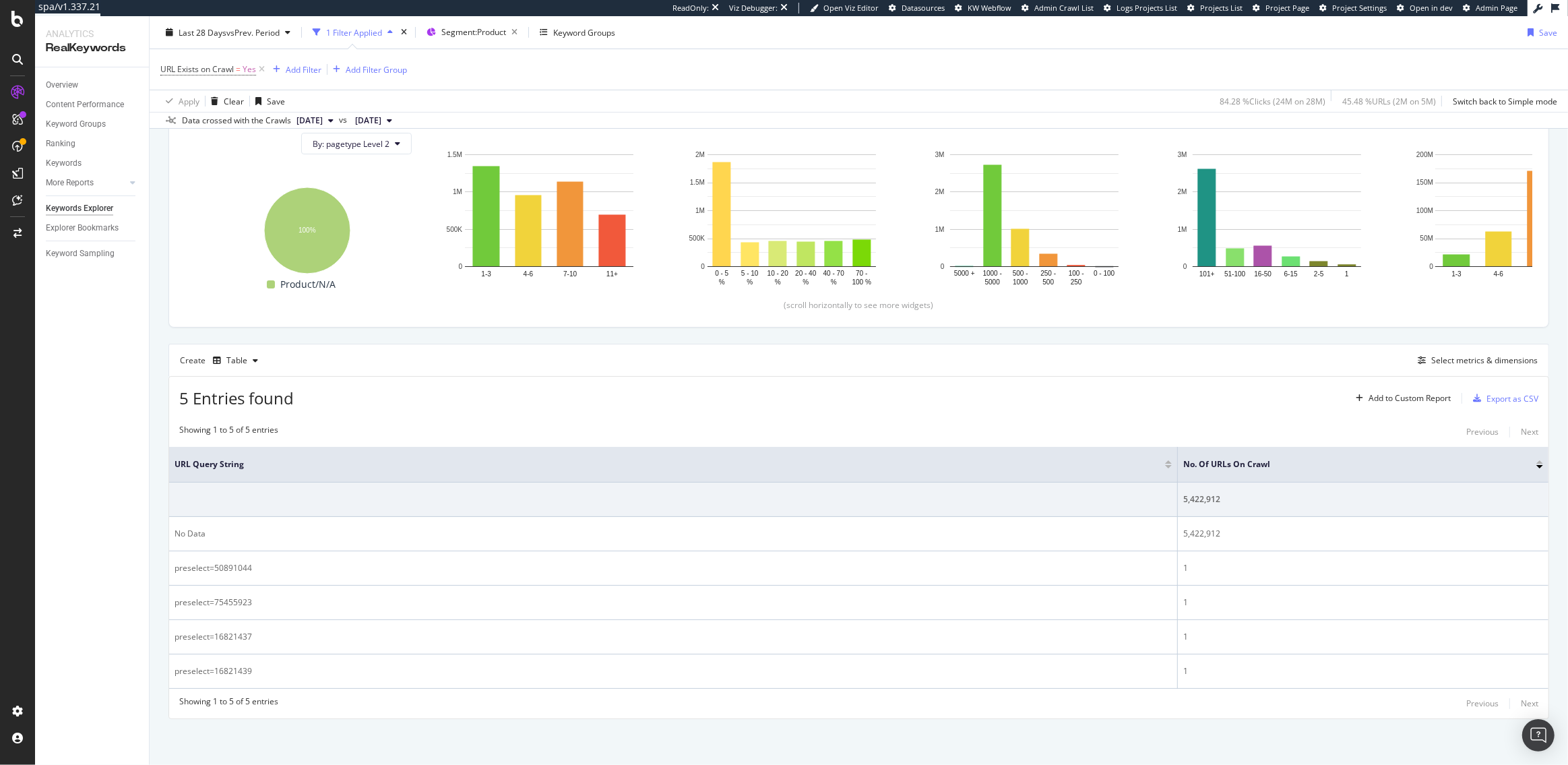
scroll to position [52, 0]
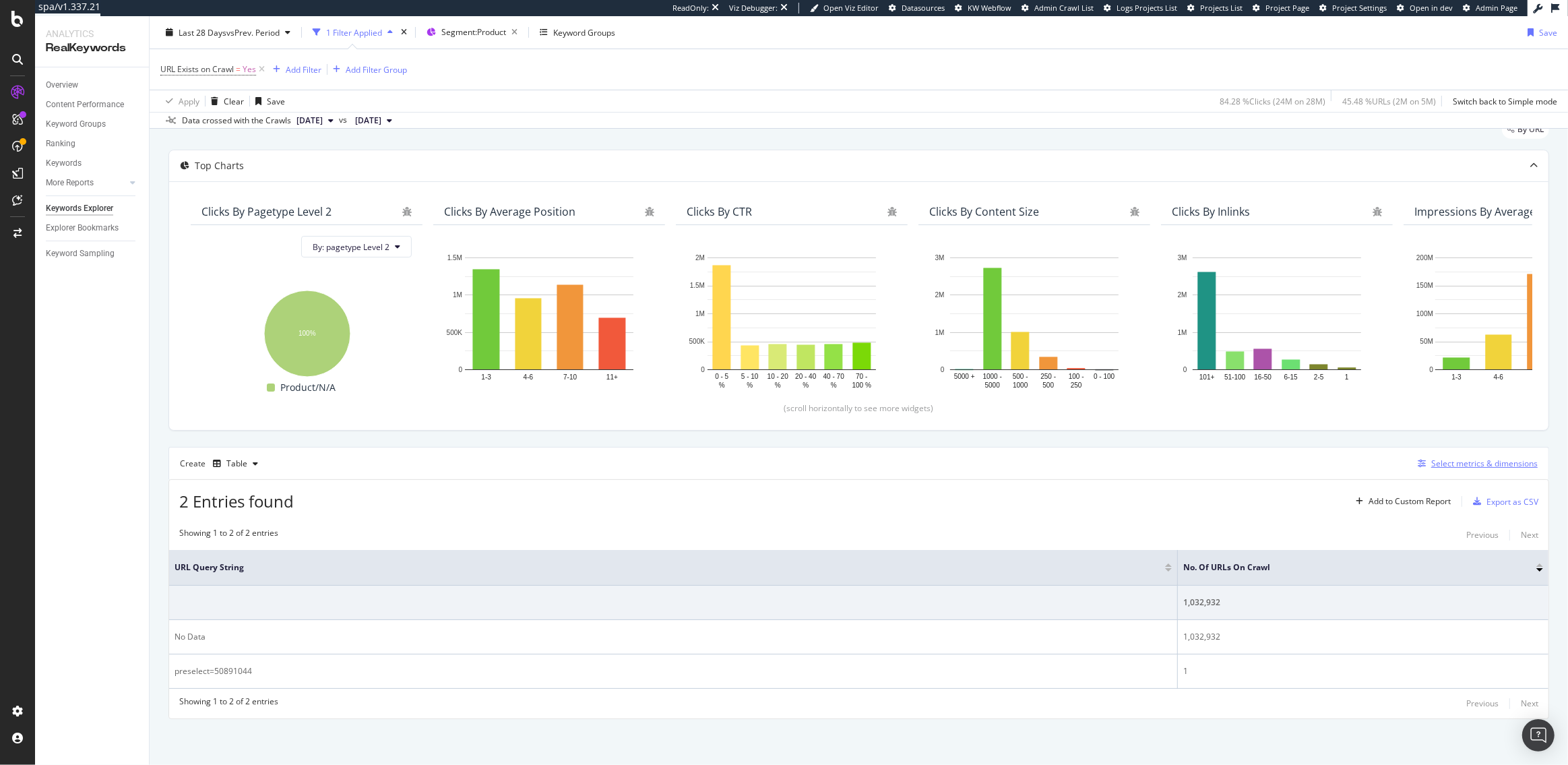
click at [1465, 459] on div "Select metrics & dimensions" at bounding box center [1485, 463] width 106 height 12
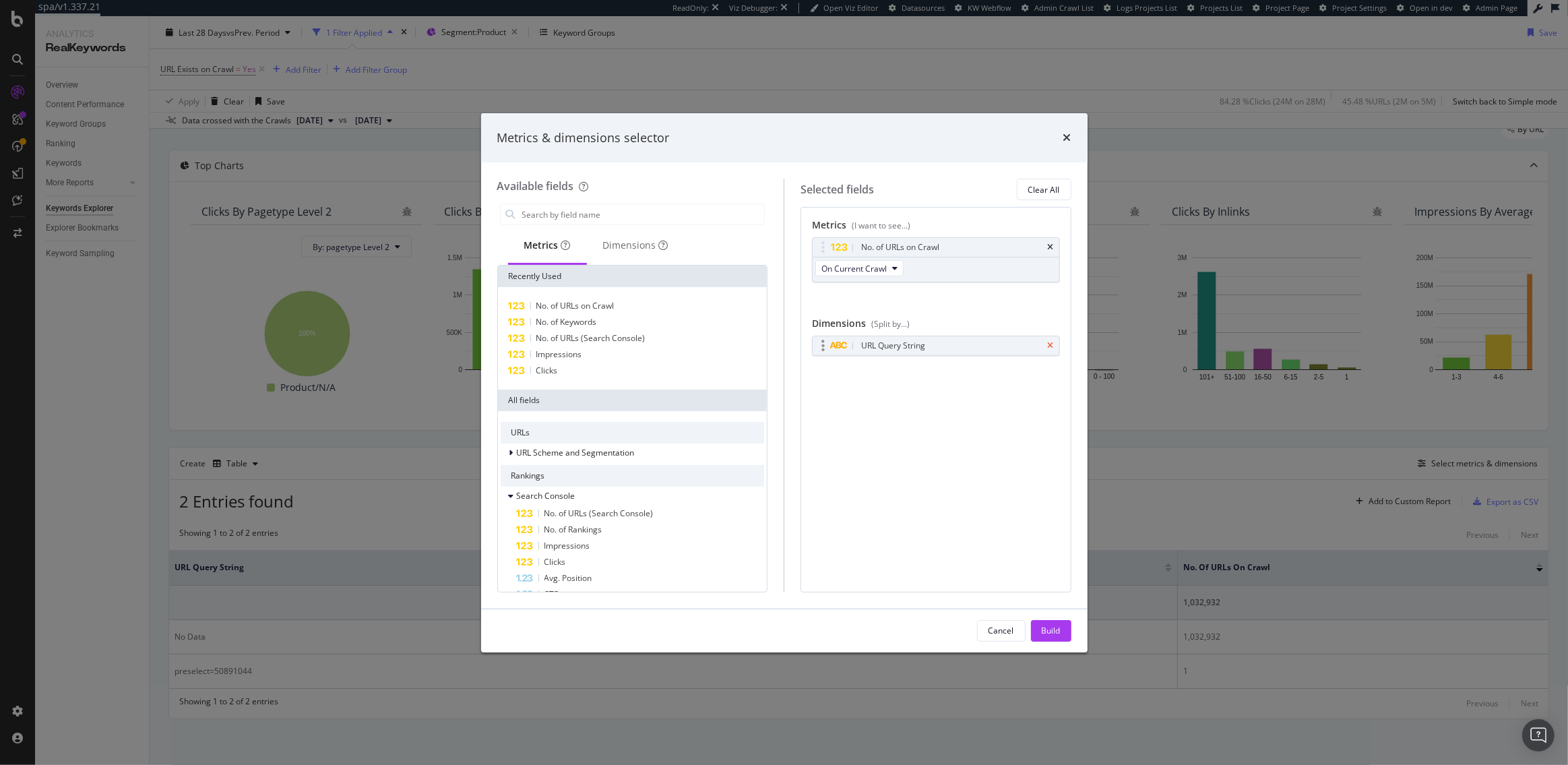
click at [1050, 345] on icon "times" at bounding box center [1050, 346] width 6 height 8
click at [625, 254] on div "Dimensions" at bounding box center [636, 246] width 98 height 37
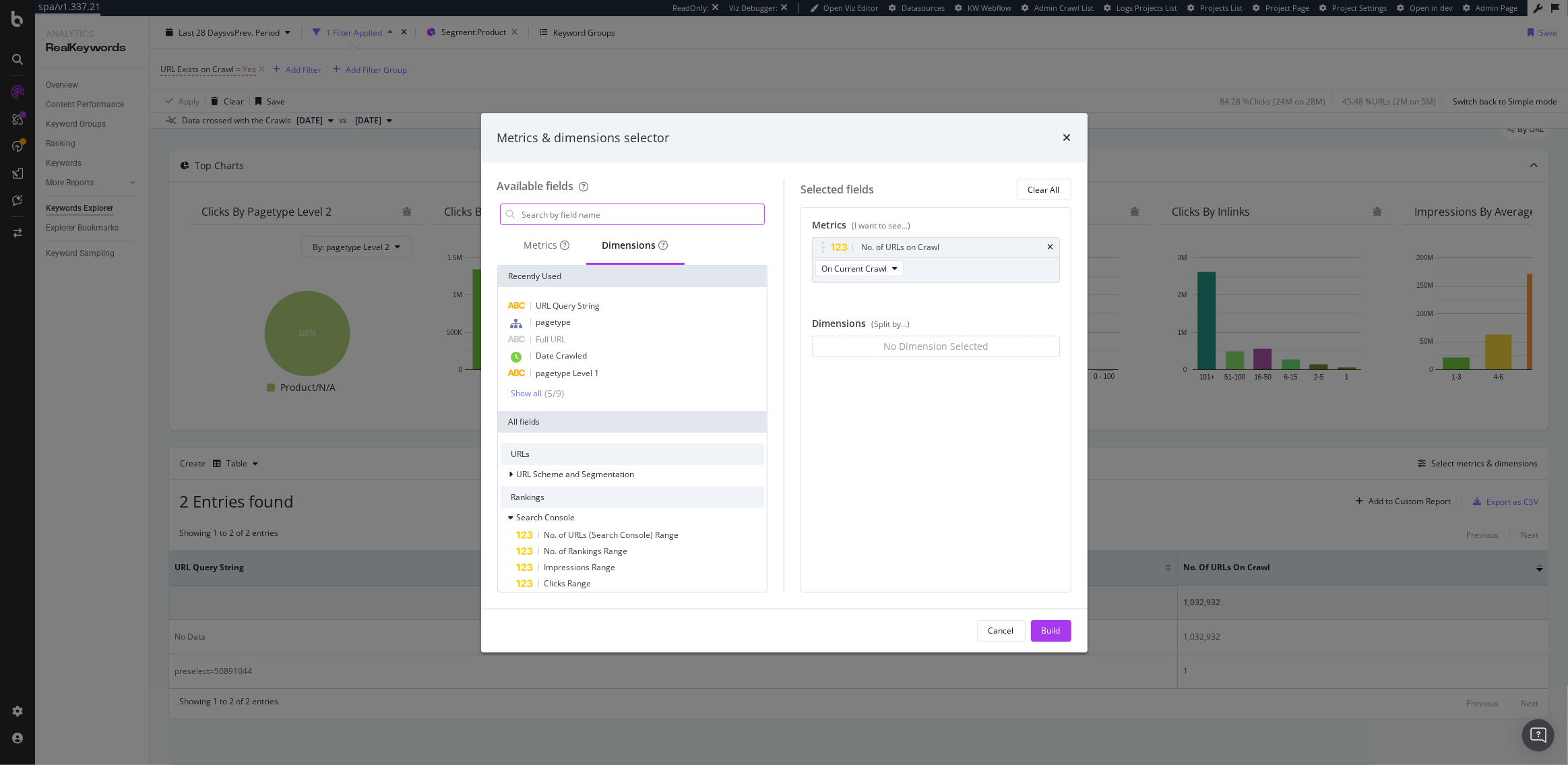
click at [568, 209] on input "modal" at bounding box center [643, 214] width 244 height 20
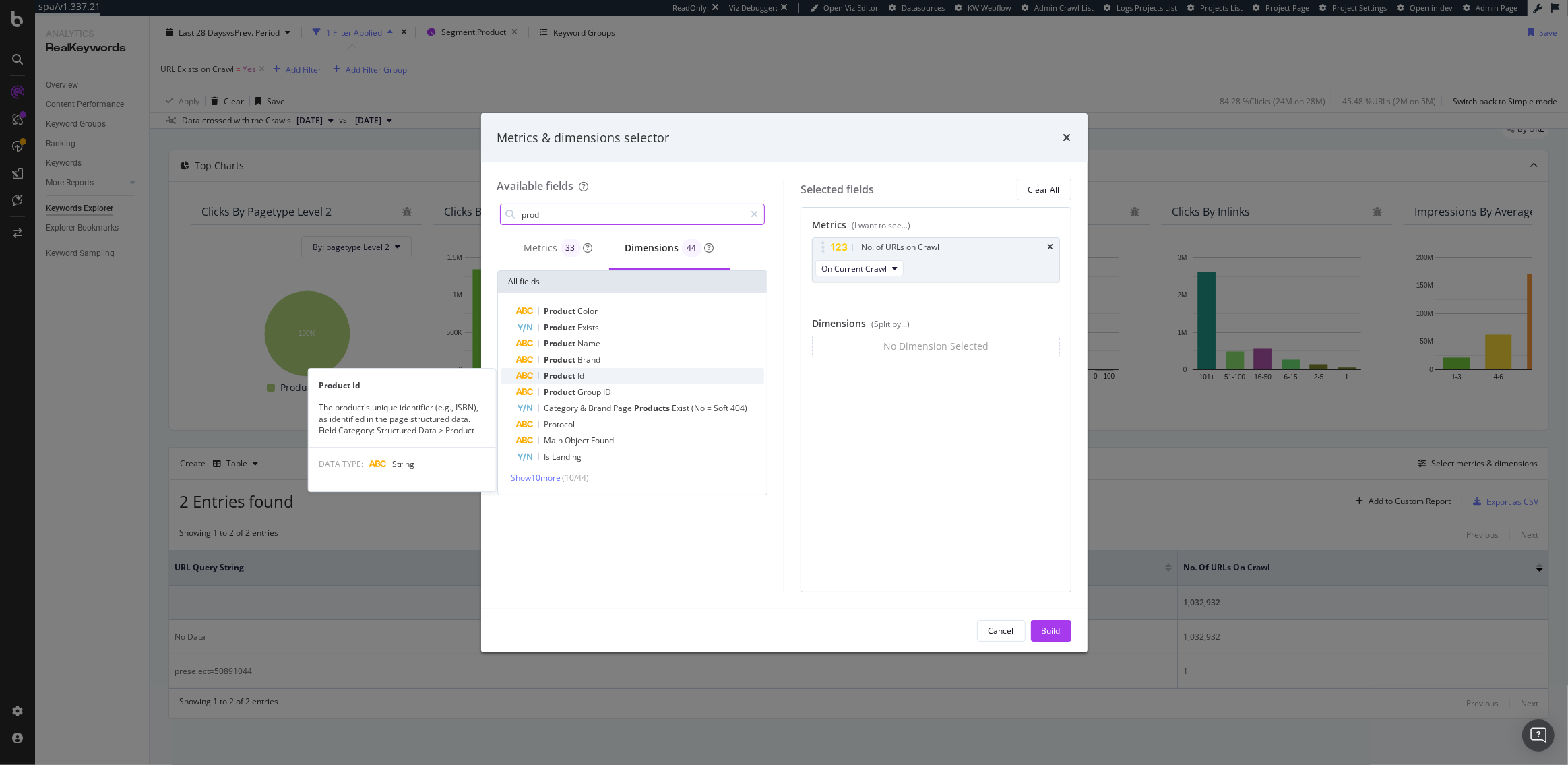
type input "prod"
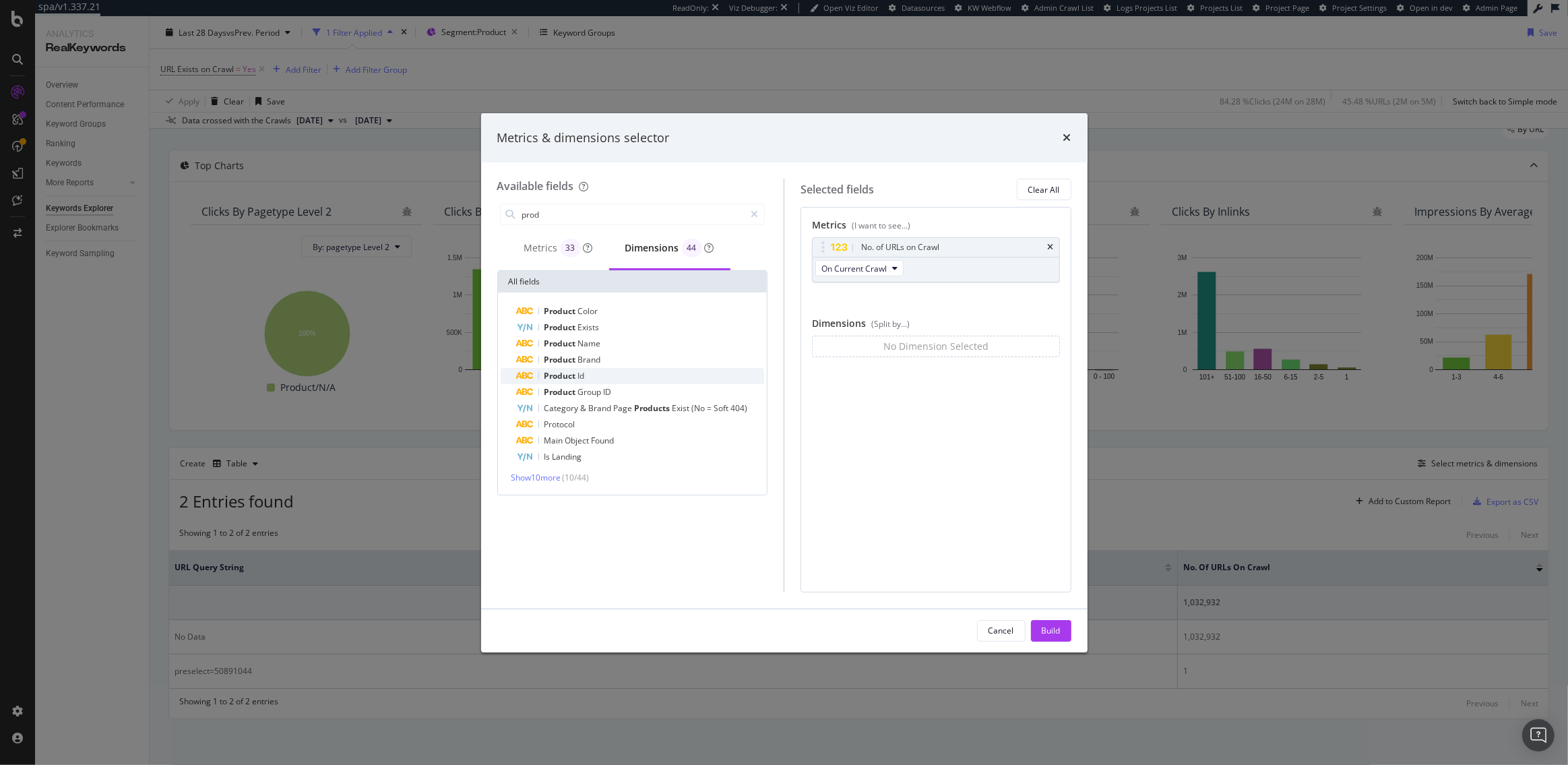
click at [586, 369] on div "Product Id" at bounding box center [641, 376] width 248 height 16
click at [1062, 638] on button "Build" at bounding box center [1051, 631] width 41 height 21
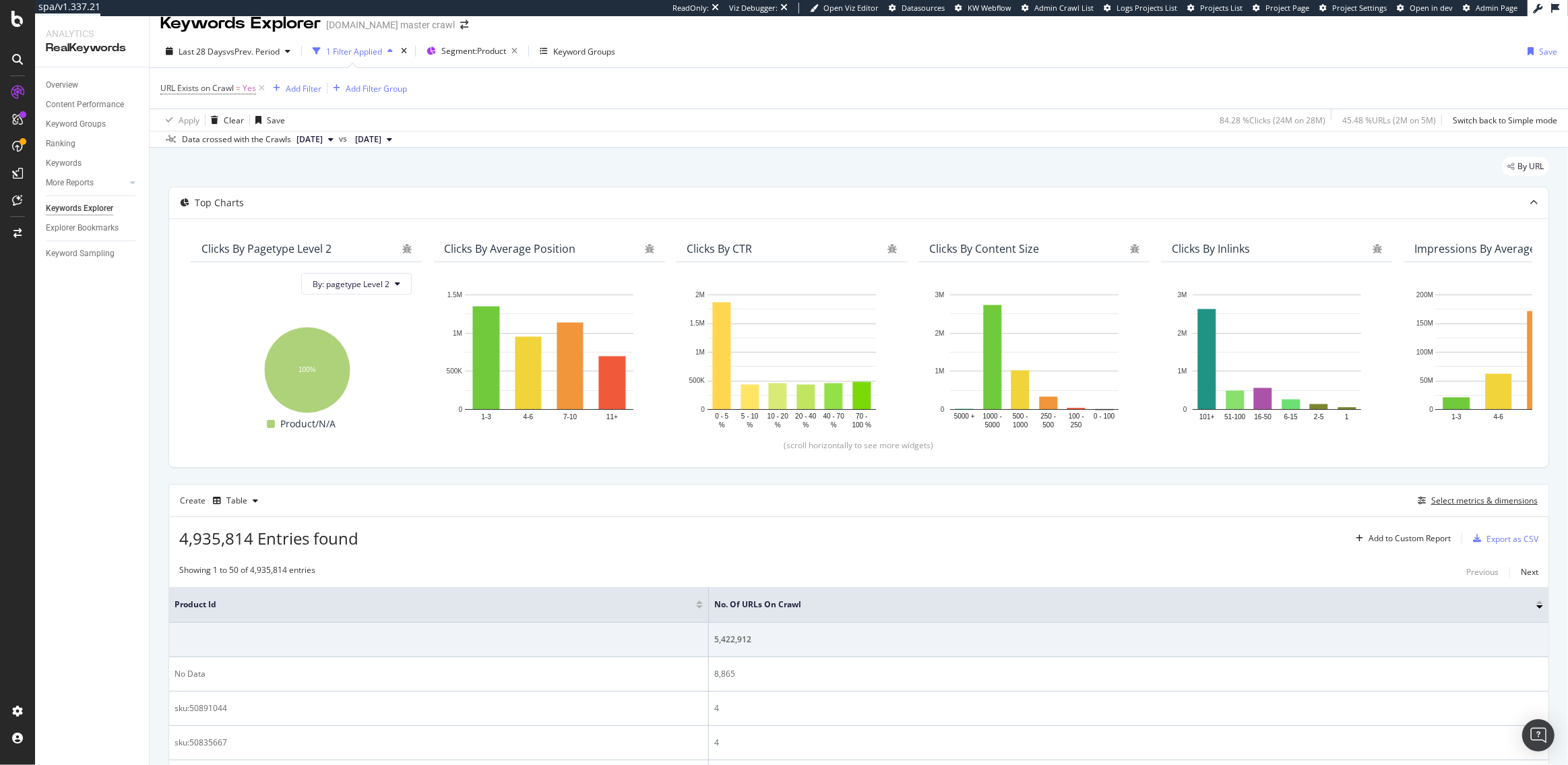
scroll to position [185, 0]
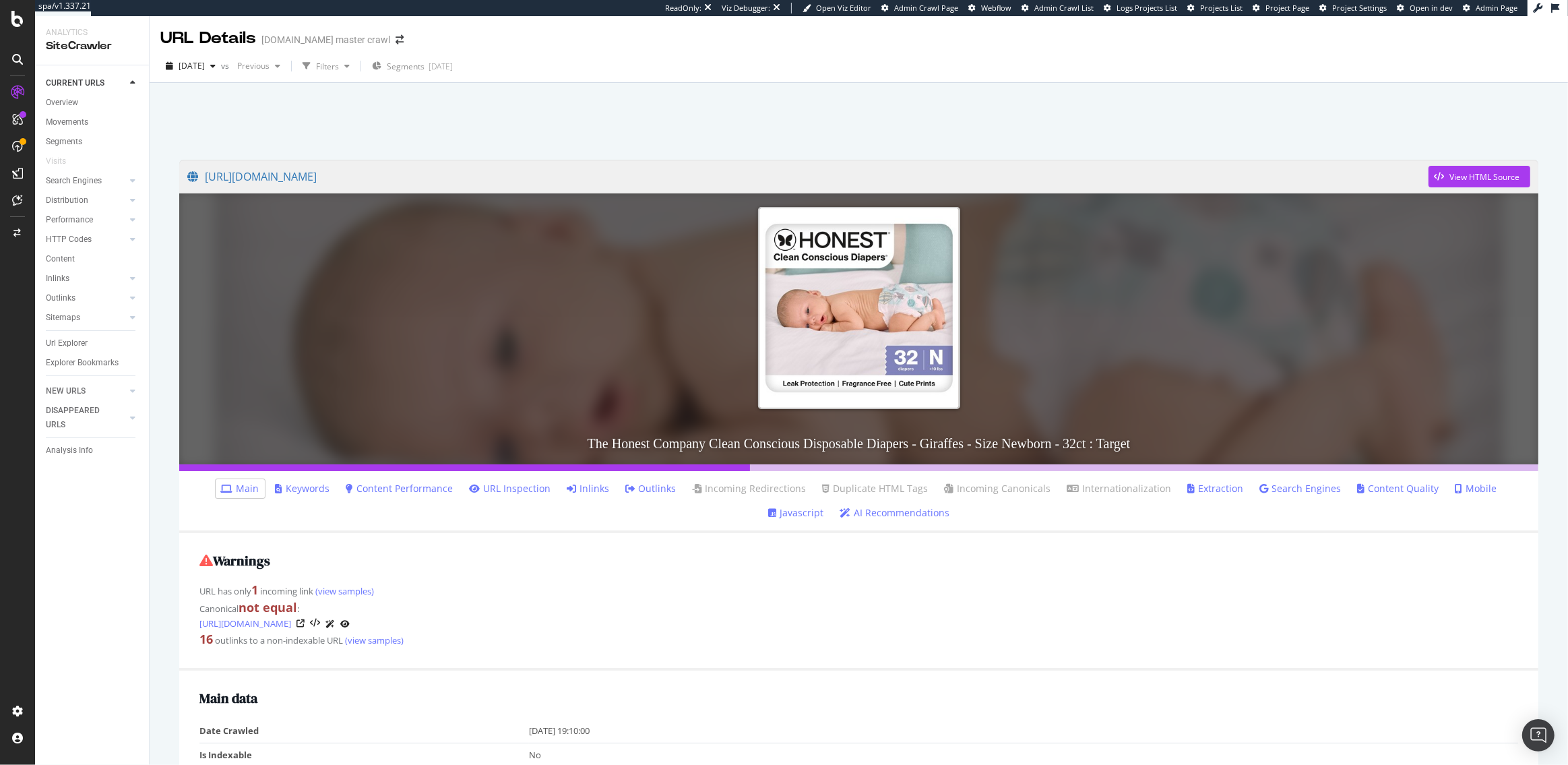
click at [567, 488] on link "Inlinks" at bounding box center [589, 489] width 43 height 14
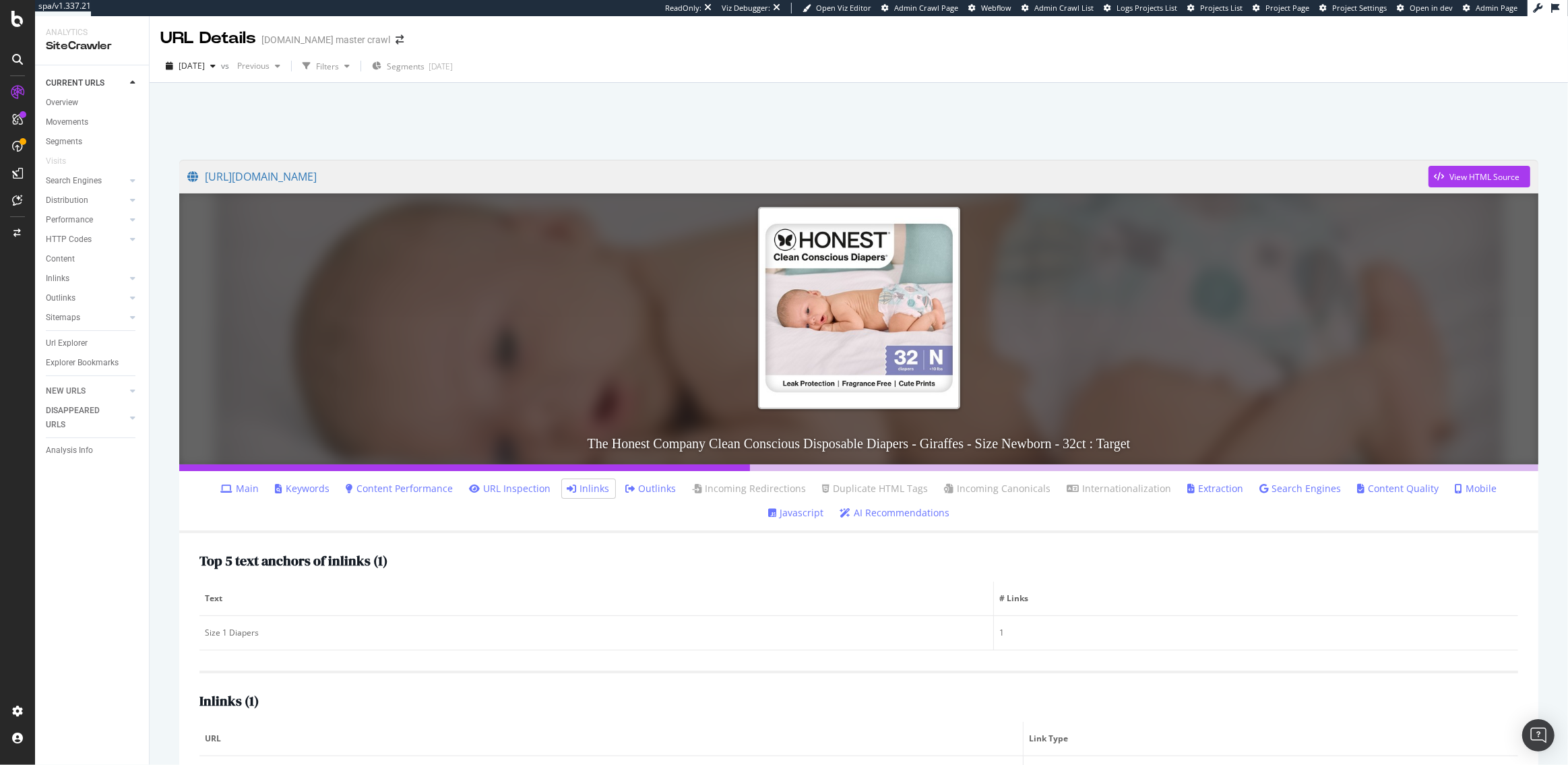
scroll to position [67, 0]
